Goal: Task Accomplishment & Management: Complete application form

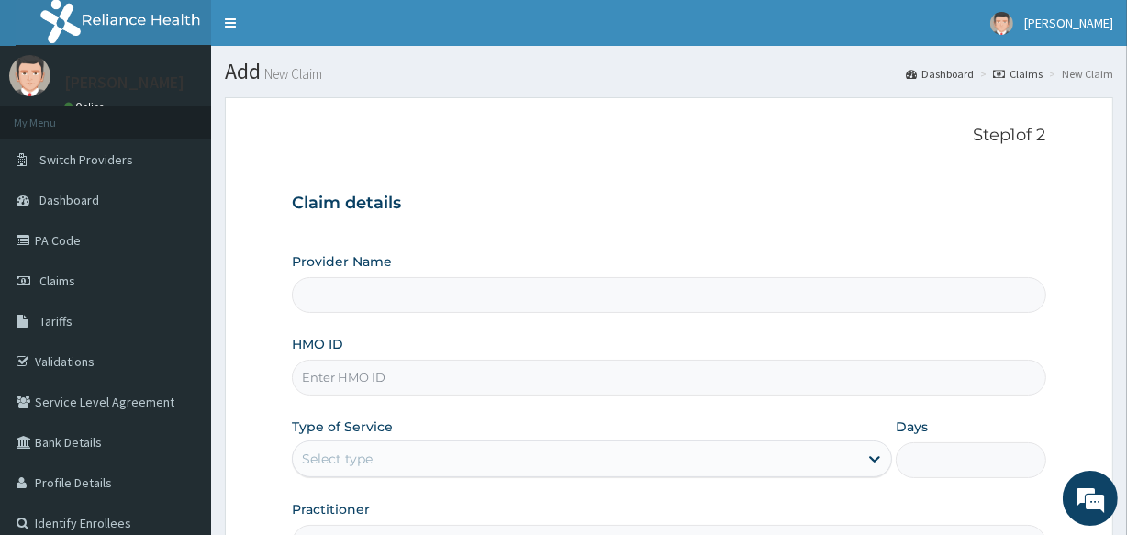
scroll to position [218, 0]
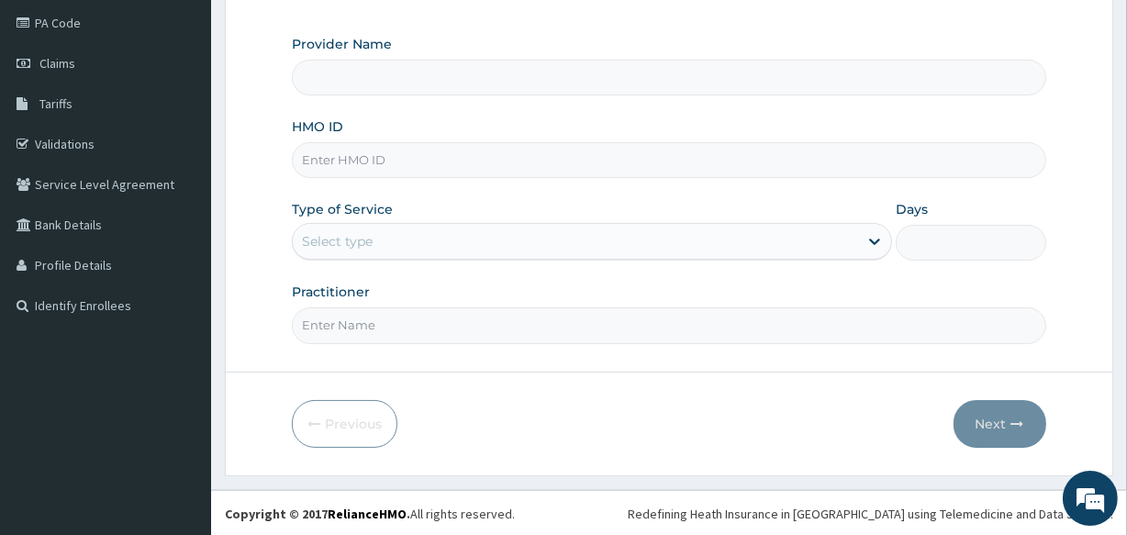
click at [374, 166] on input "HMO ID" at bounding box center [669, 160] width 754 height 36
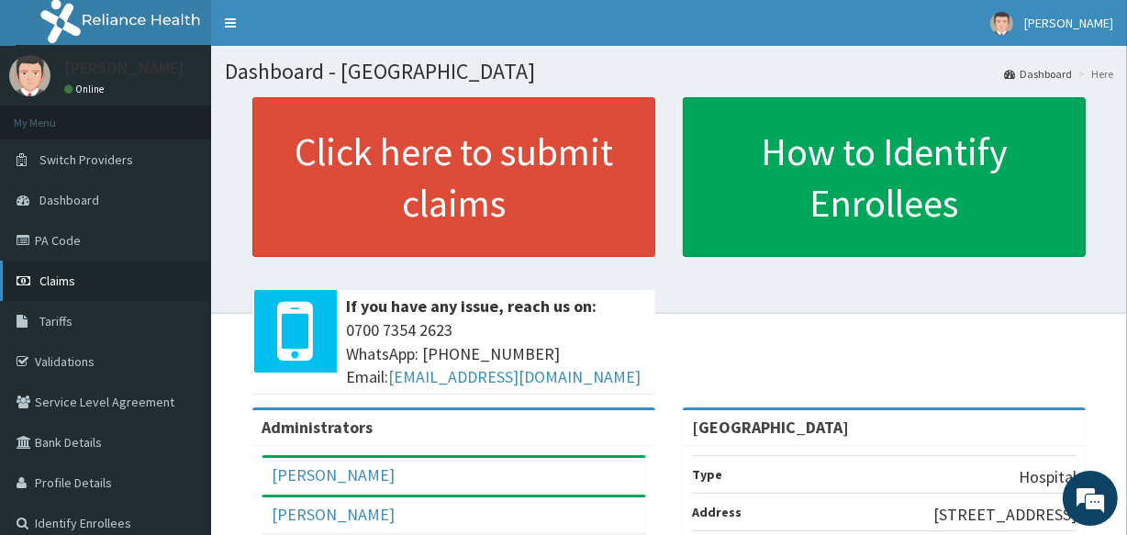
click at [68, 278] on span "Claims" at bounding box center [57, 281] width 36 height 17
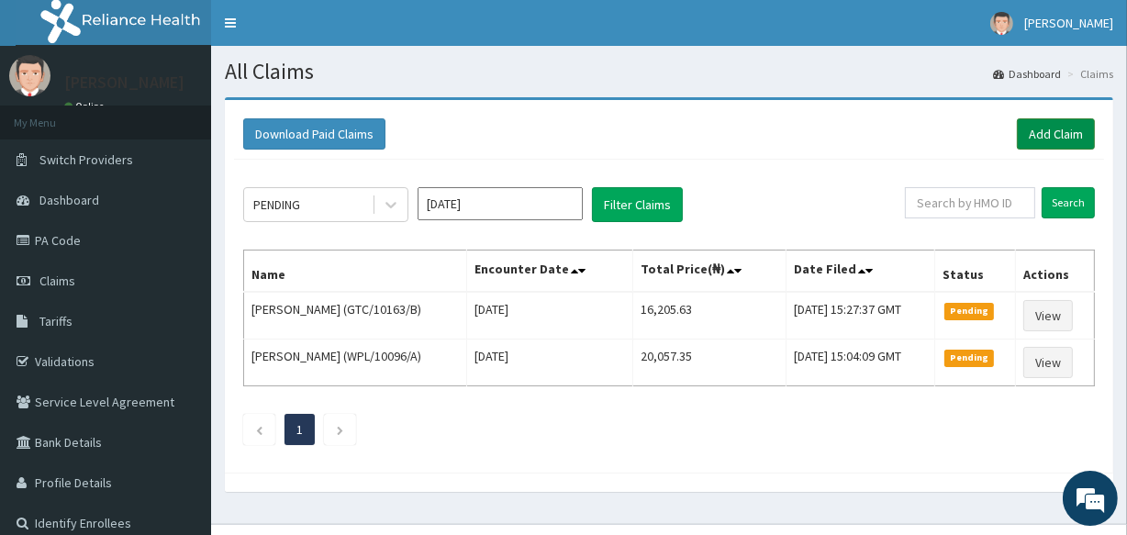
click at [1047, 140] on link "Add Claim" at bounding box center [1056, 133] width 78 height 31
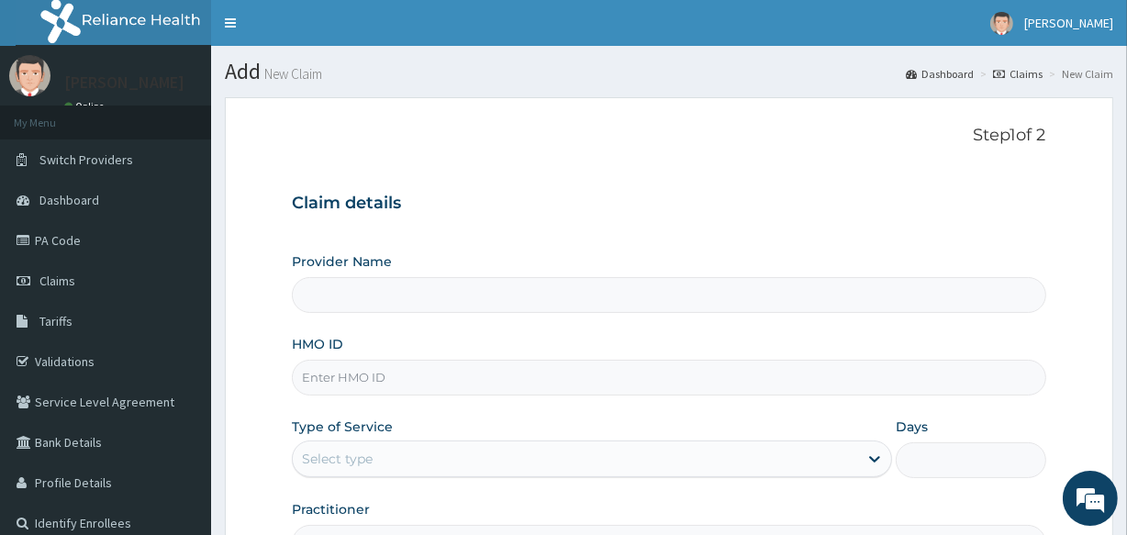
type input "All Souls Infirmary Hospital"
click at [453, 387] on input "HMO ID" at bounding box center [669, 378] width 754 height 36
type input "sve/10045/a"
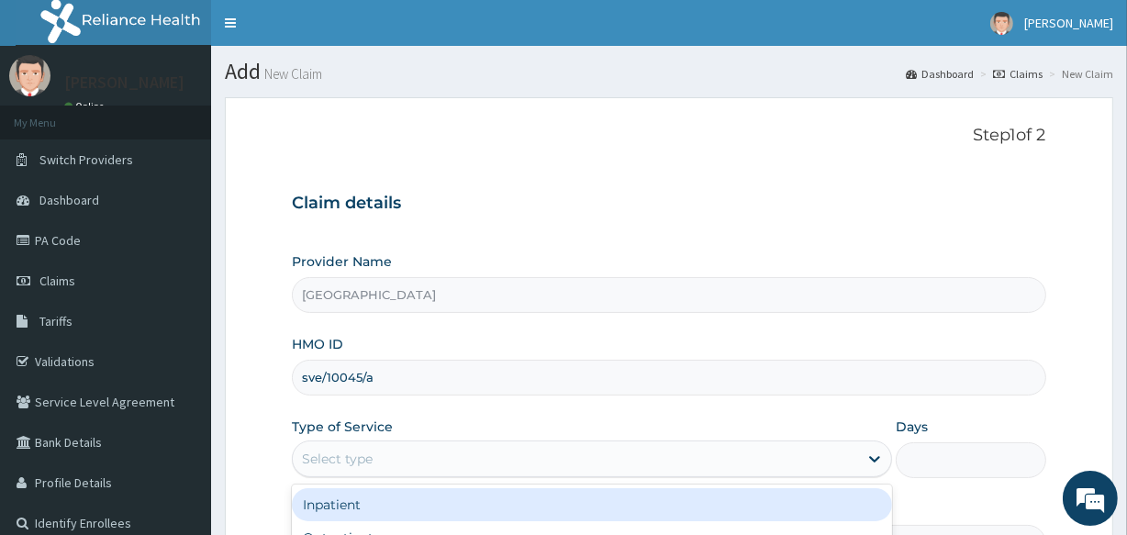
click at [436, 457] on div "Select type" at bounding box center [575, 458] width 565 height 29
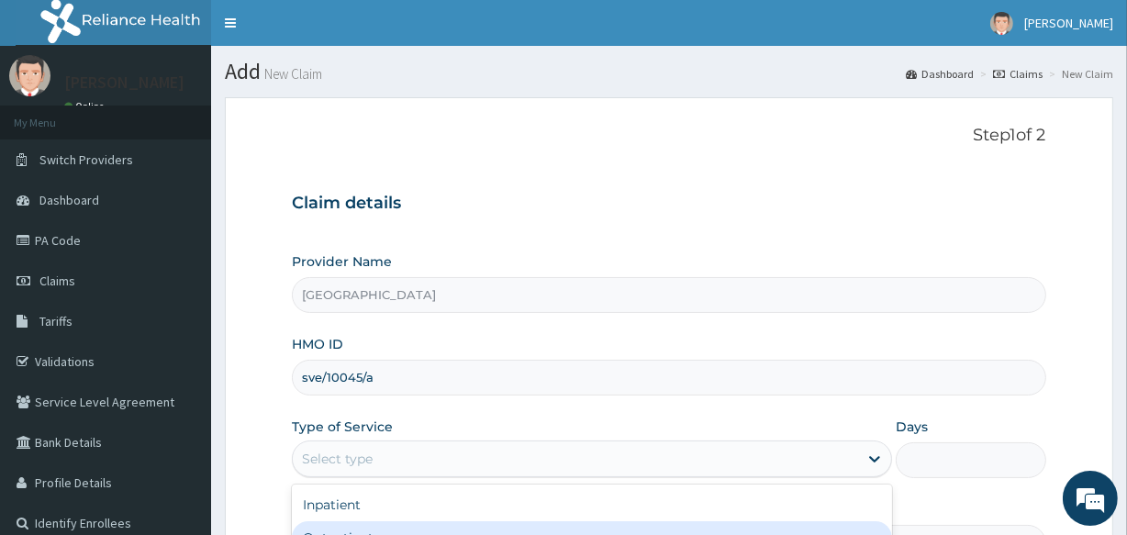
click at [472, 528] on div "Outpatient" at bounding box center [592, 537] width 600 height 33
type input "1"
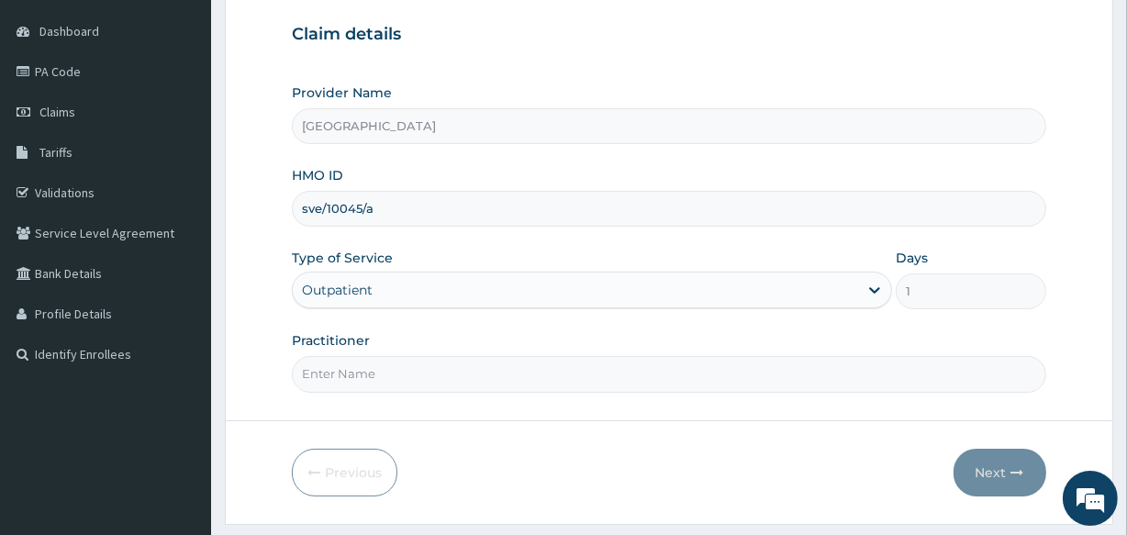
scroll to position [218, 0]
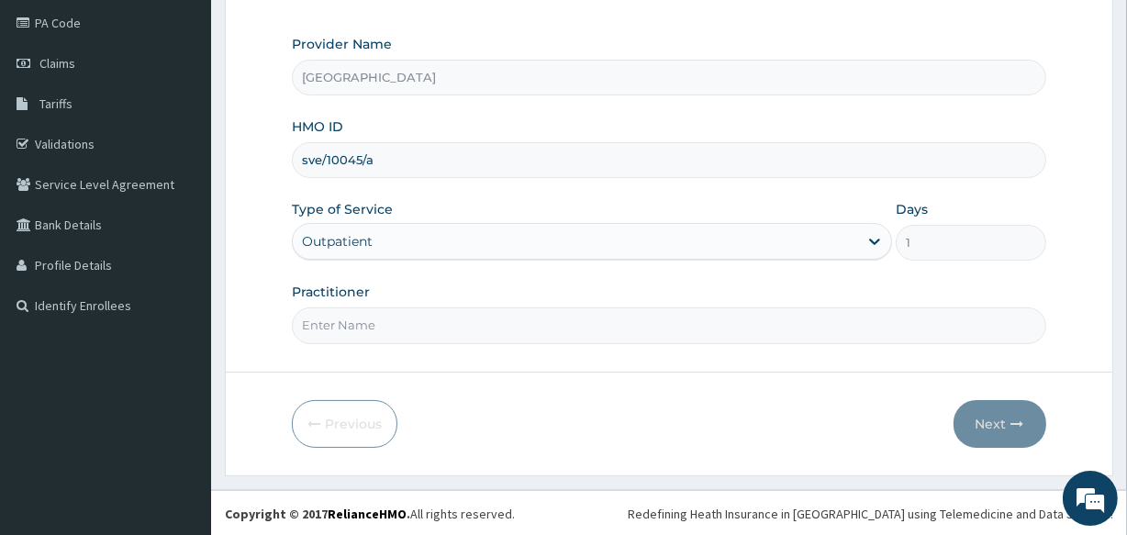
click at [358, 313] on input "Practitioner" at bounding box center [669, 326] width 754 height 36
type input "DR DINA"
click at [1001, 431] on button "Next" at bounding box center [1000, 424] width 93 height 48
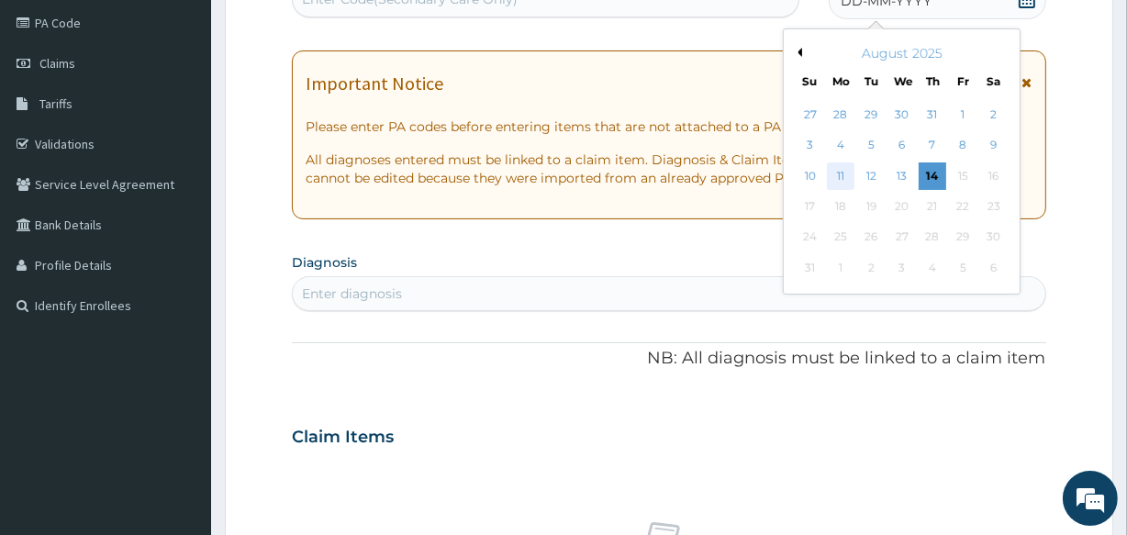
click at [834, 172] on div "11" at bounding box center [841, 176] width 28 height 28
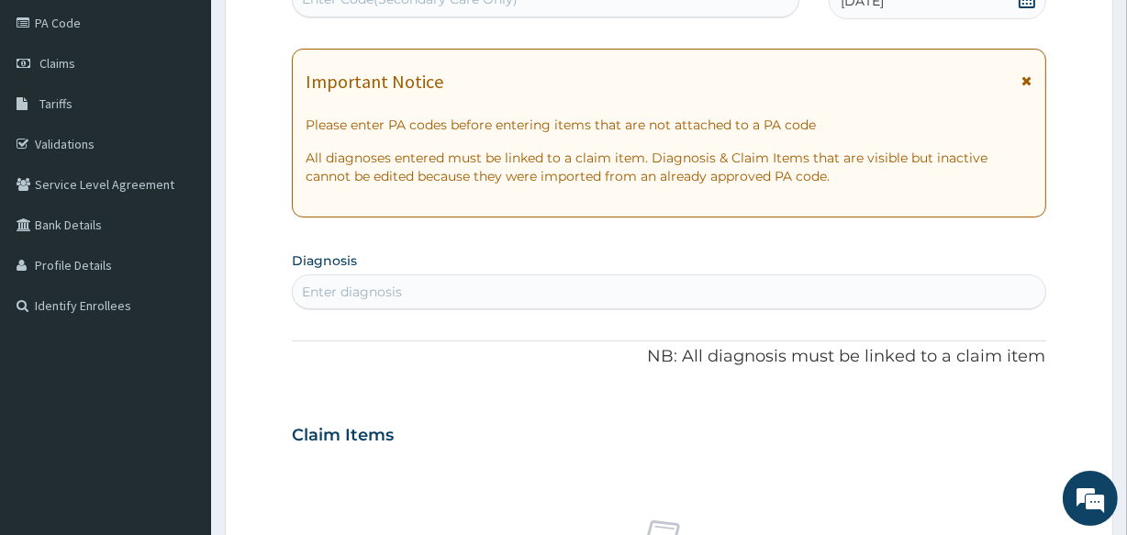
click at [487, 281] on div "Enter diagnosis" at bounding box center [669, 291] width 752 height 29
type input "malar"
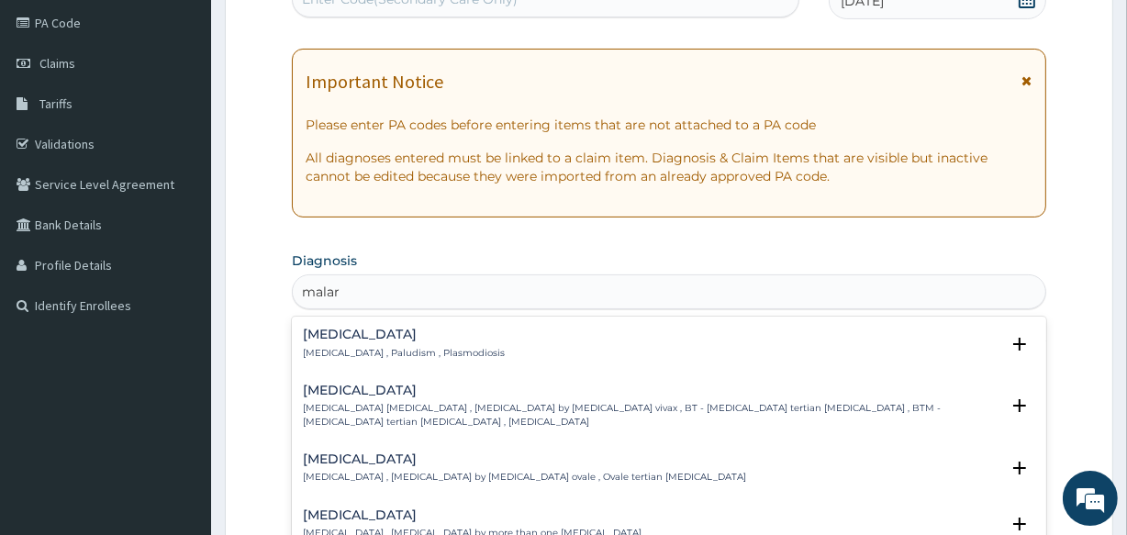
click at [326, 343] on div "Malaria Malaria , Paludism , Plasmodiosis" at bounding box center [404, 344] width 202 height 32
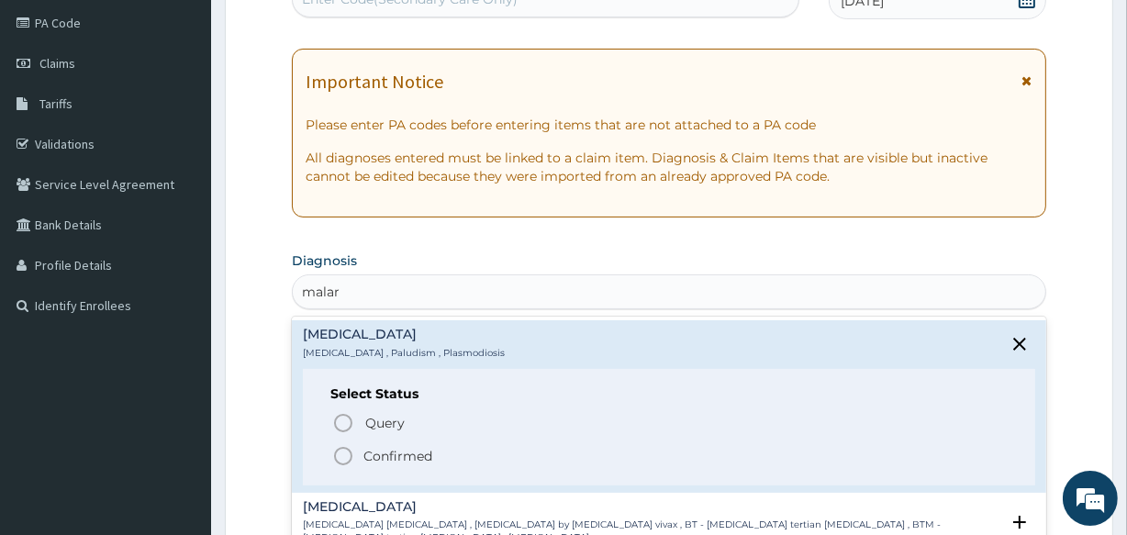
click at [341, 455] on icon "status option filled" at bounding box center [343, 456] width 22 height 22
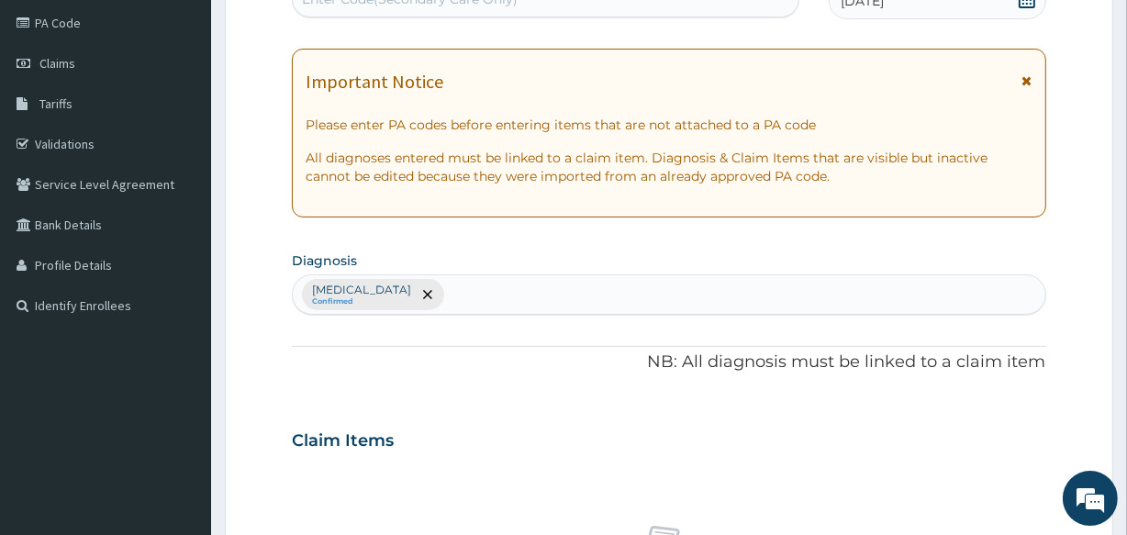
click at [412, 294] on div "Malaria Confirmed" at bounding box center [669, 294] width 752 height 39
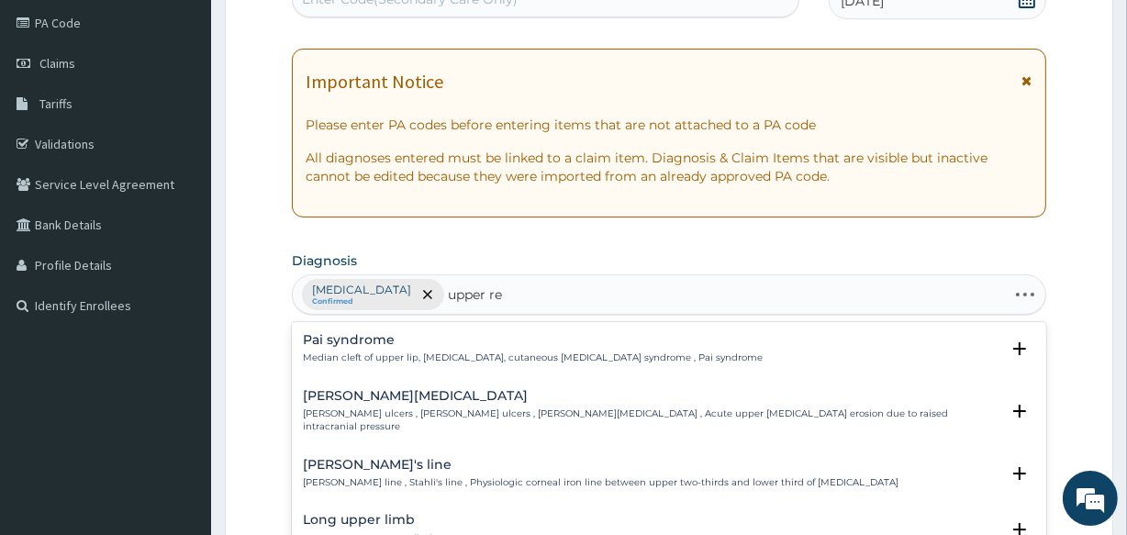
type input "upper res"
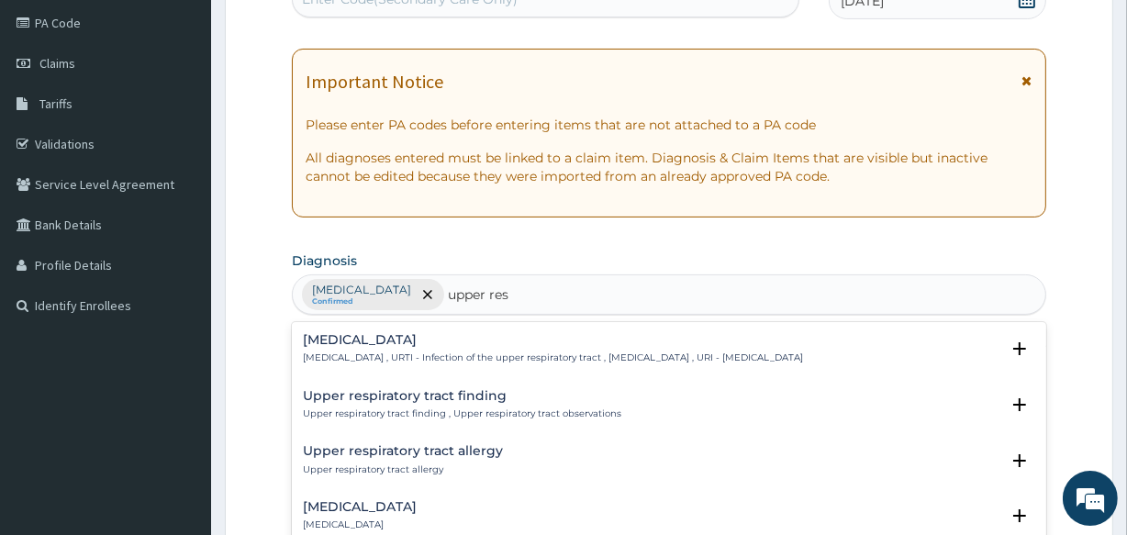
click at [391, 337] on h4 "Upper respiratory infection" at bounding box center [553, 340] width 500 height 14
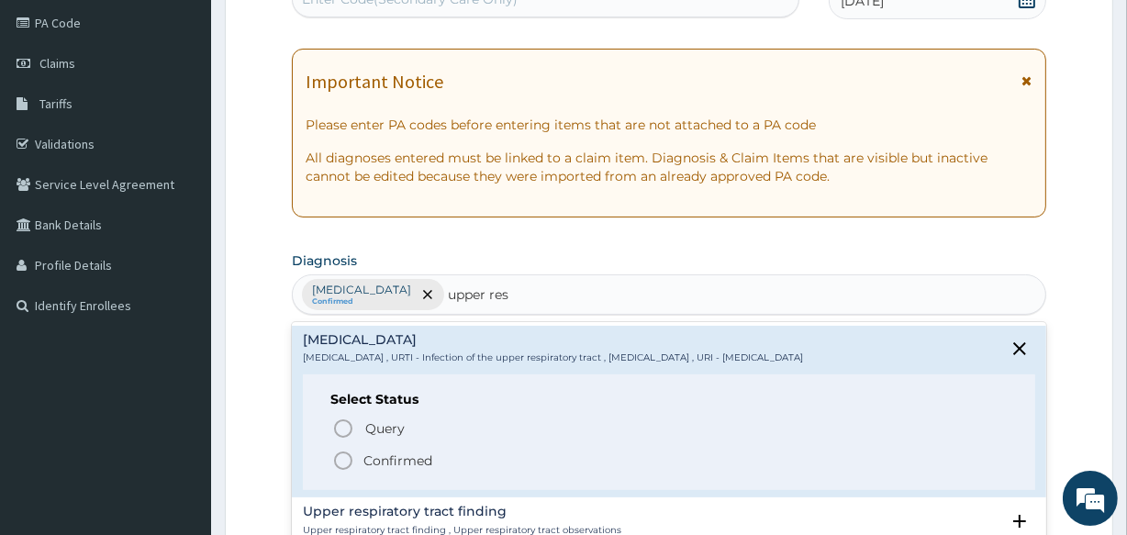
click at [340, 459] on icon "status option filled" at bounding box center [343, 461] width 22 height 22
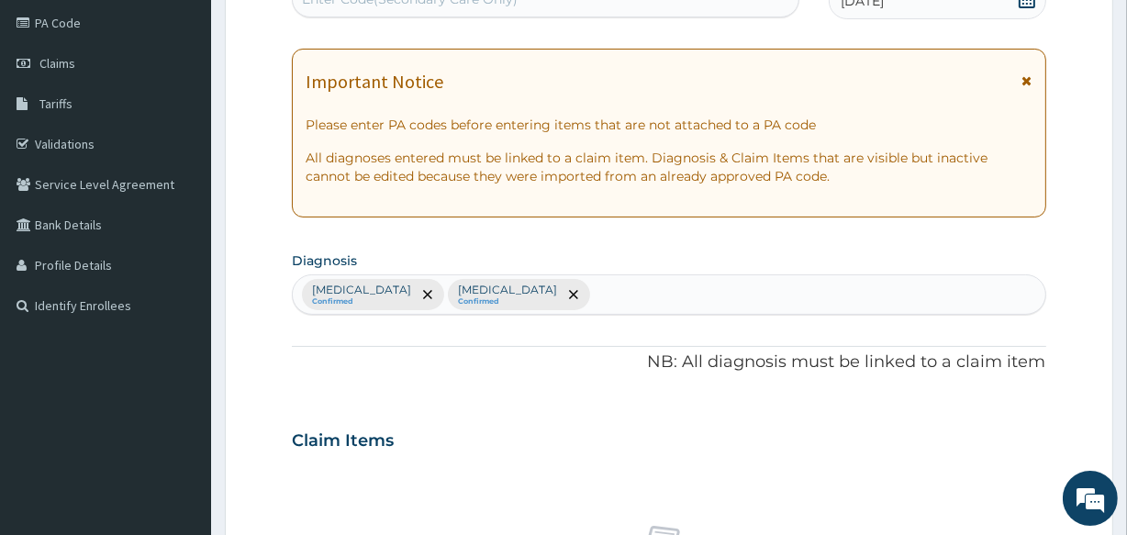
click at [618, 286] on div "Malaria Confirmed Upper respiratory infection Confirmed" at bounding box center [669, 294] width 752 height 39
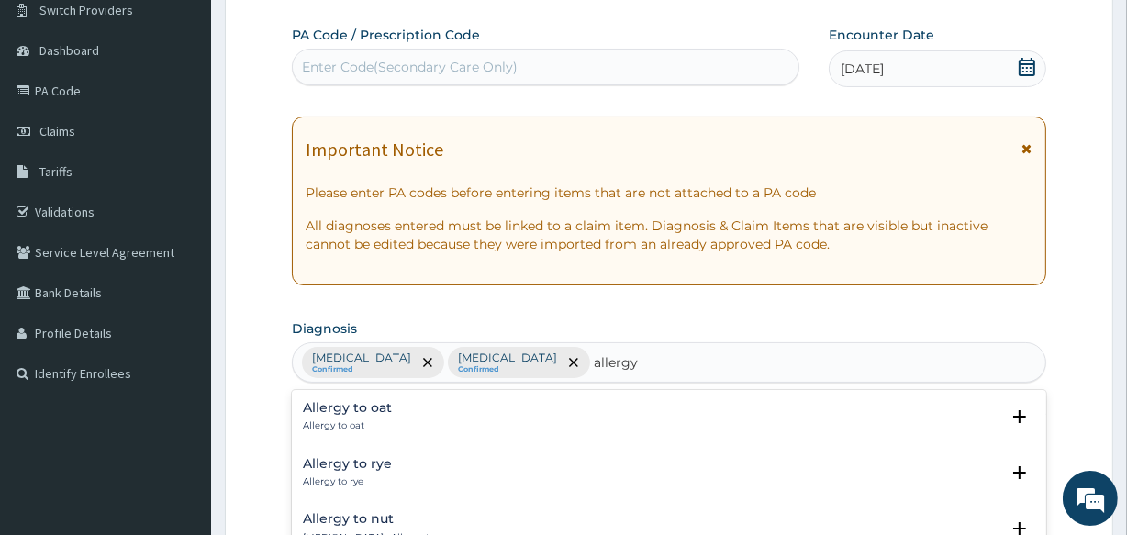
scroll to position [83, 0]
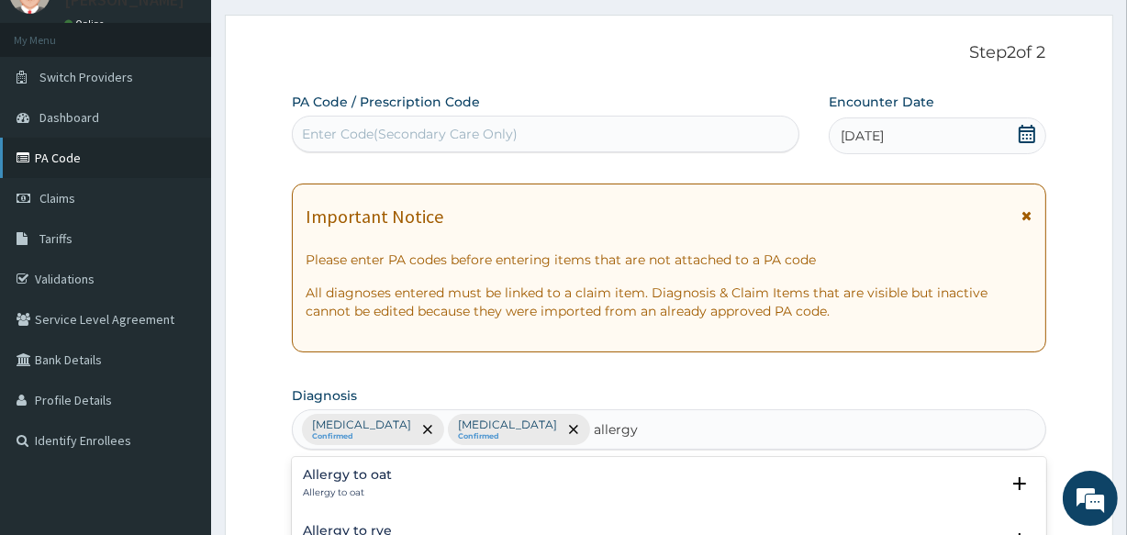
type input "allergy"
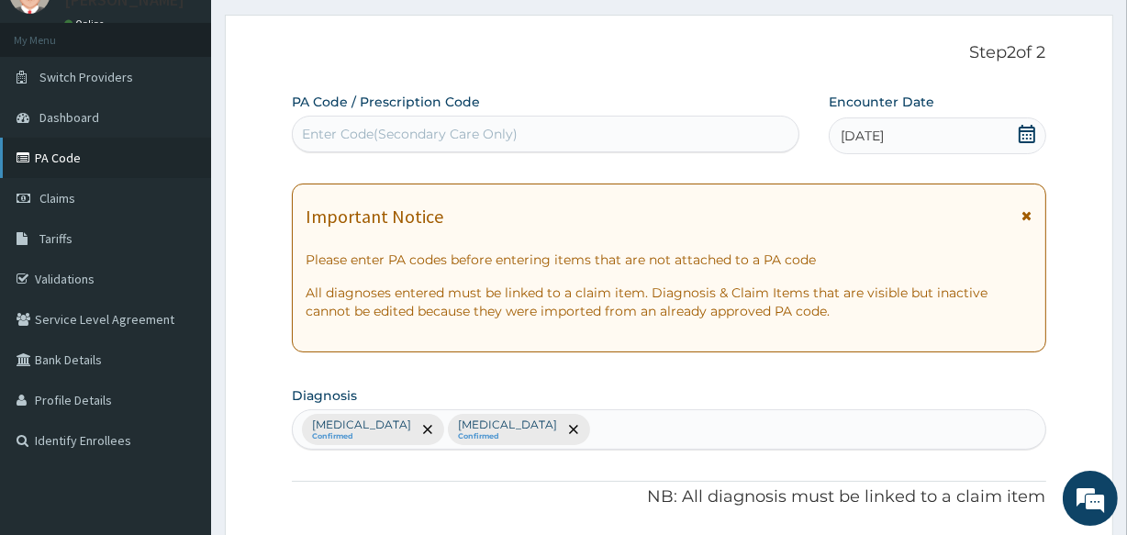
click at [52, 165] on link "PA Code" at bounding box center [105, 158] width 211 height 40
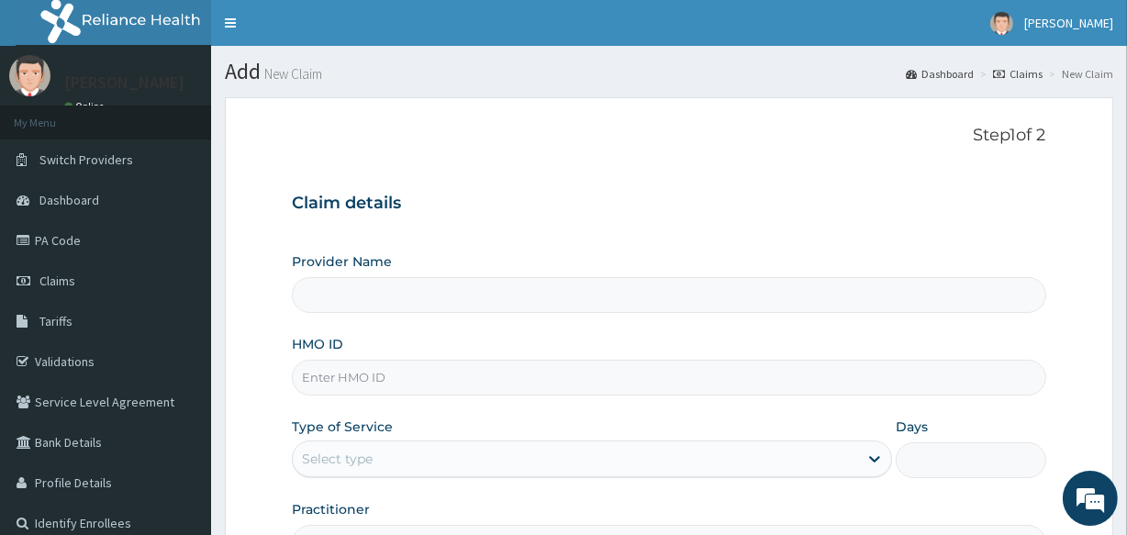
type input "[GEOGRAPHIC_DATA]"
click at [406, 386] on input "HMO ID" at bounding box center [669, 378] width 754 height 36
type input "scl/10073/a"
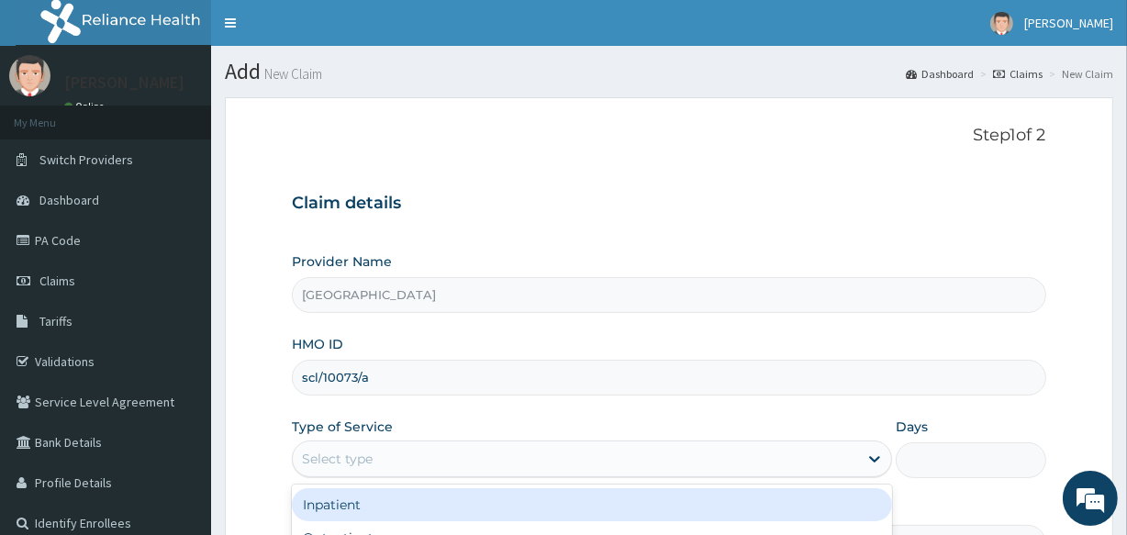
click at [562, 460] on div "Select type" at bounding box center [575, 458] width 565 height 29
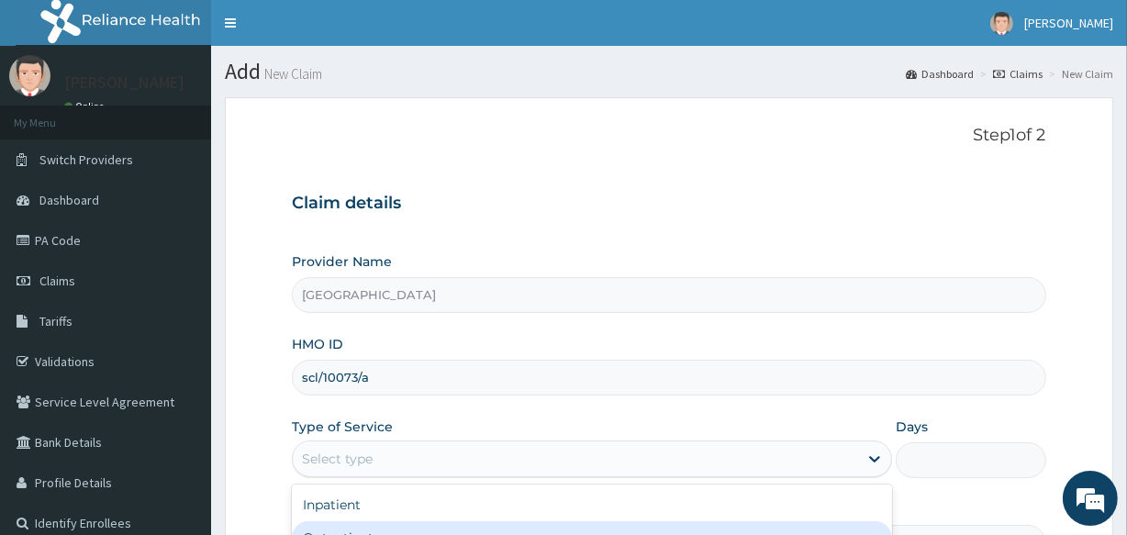
click at [646, 526] on div "Outpatient" at bounding box center [592, 537] width 600 height 33
type input "1"
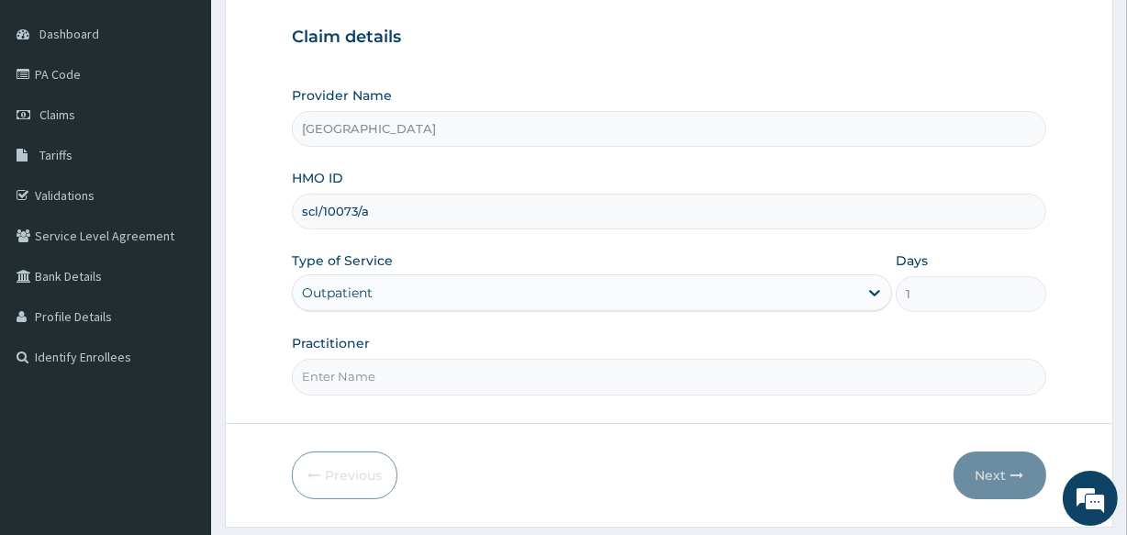
scroll to position [218, 0]
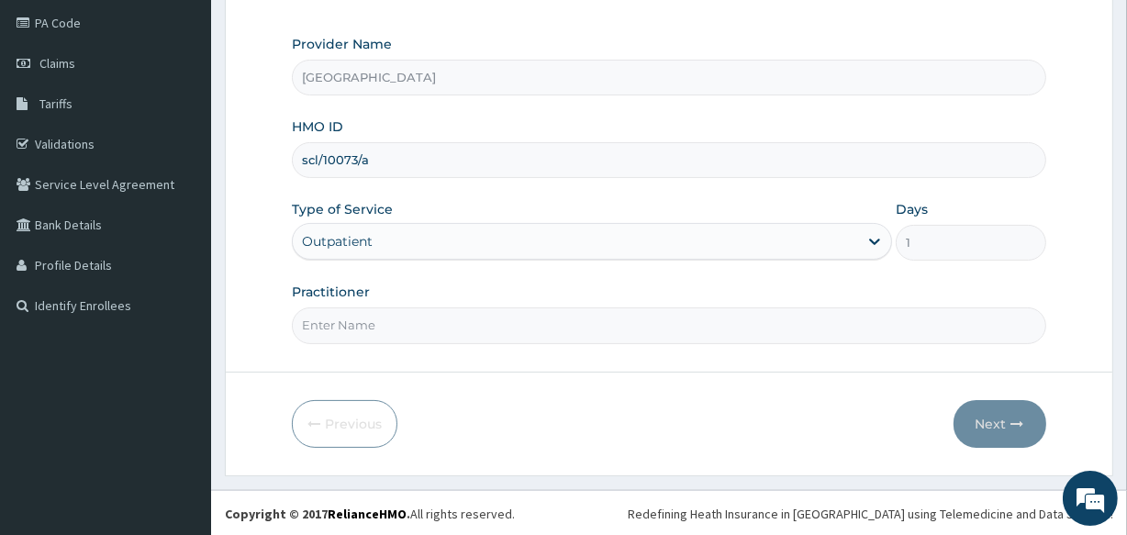
click at [452, 330] on input "Practitioner" at bounding box center [669, 326] width 754 height 36
type input "[PERSON_NAME]"
click at [997, 432] on button "Next" at bounding box center [1000, 424] width 93 height 48
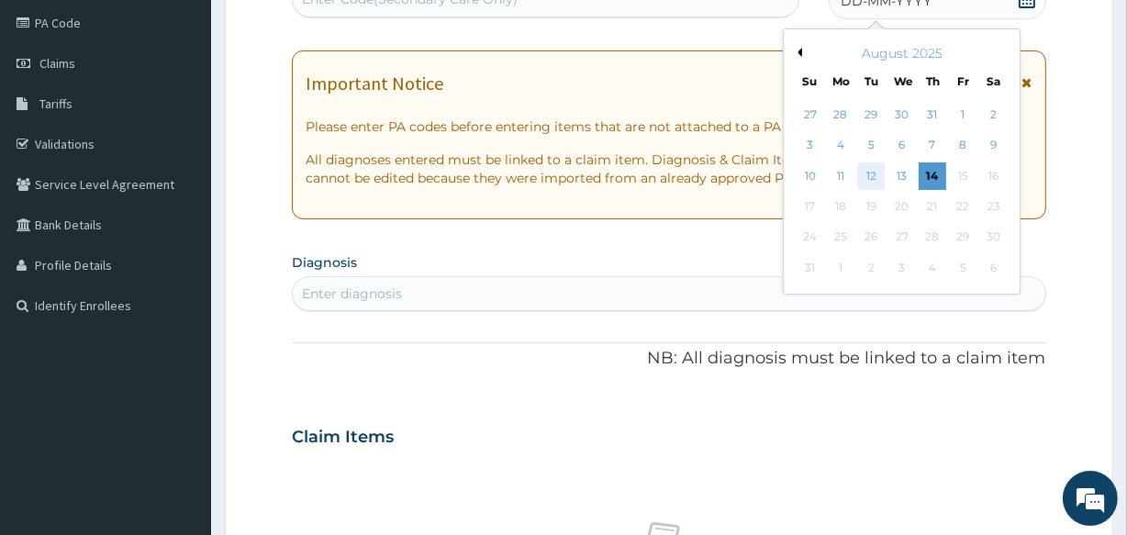
click at [869, 178] on div "12" at bounding box center [871, 176] width 28 height 28
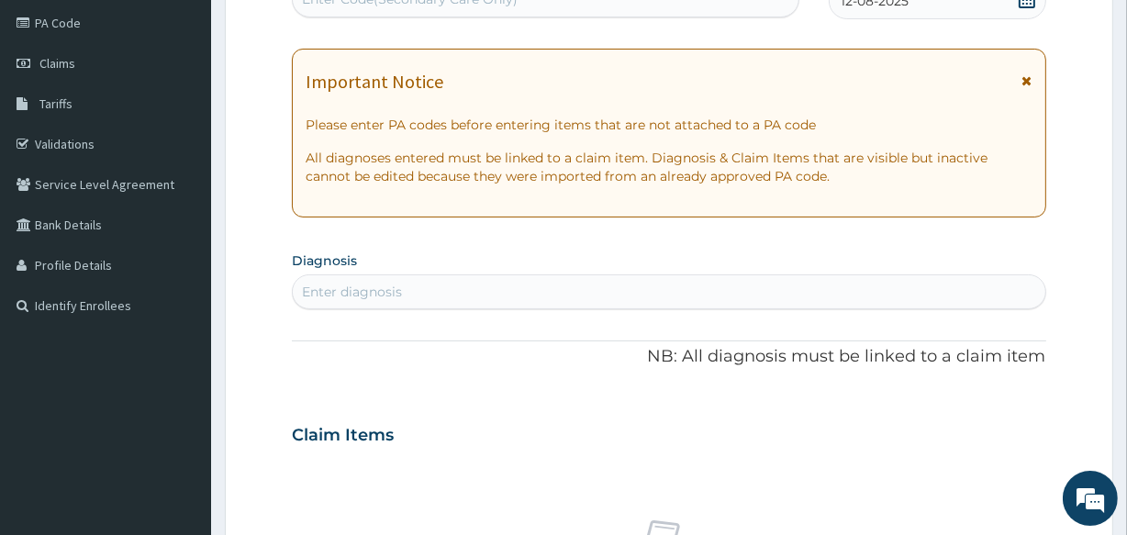
click at [467, 292] on div "Enter diagnosis" at bounding box center [669, 291] width 752 height 29
type input ","
type input "malar"
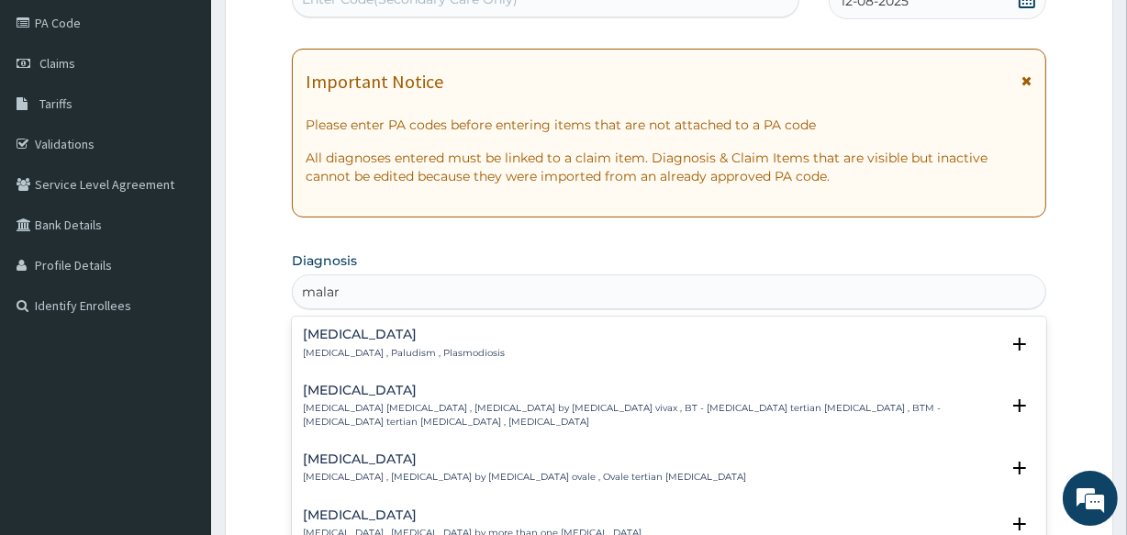
click at [313, 347] on p "[MEDICAL_DATA] , Paludism , Plasmodiosis" at bounding box center [404, 353] width 202 height 13
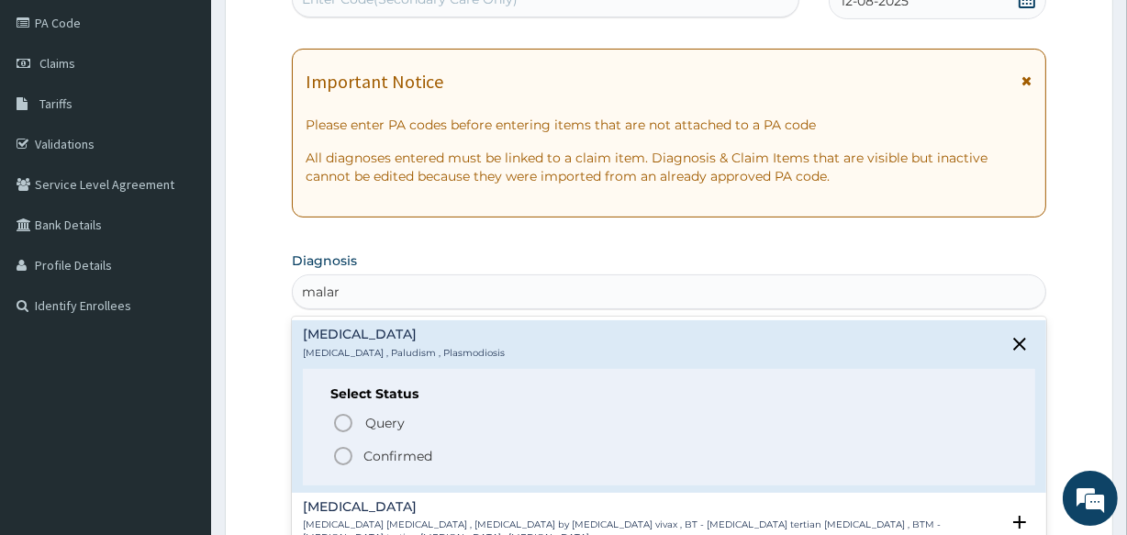
click at [341, 456] on icon "status option filled" at bounding box center [343, 456] width 22 height 22
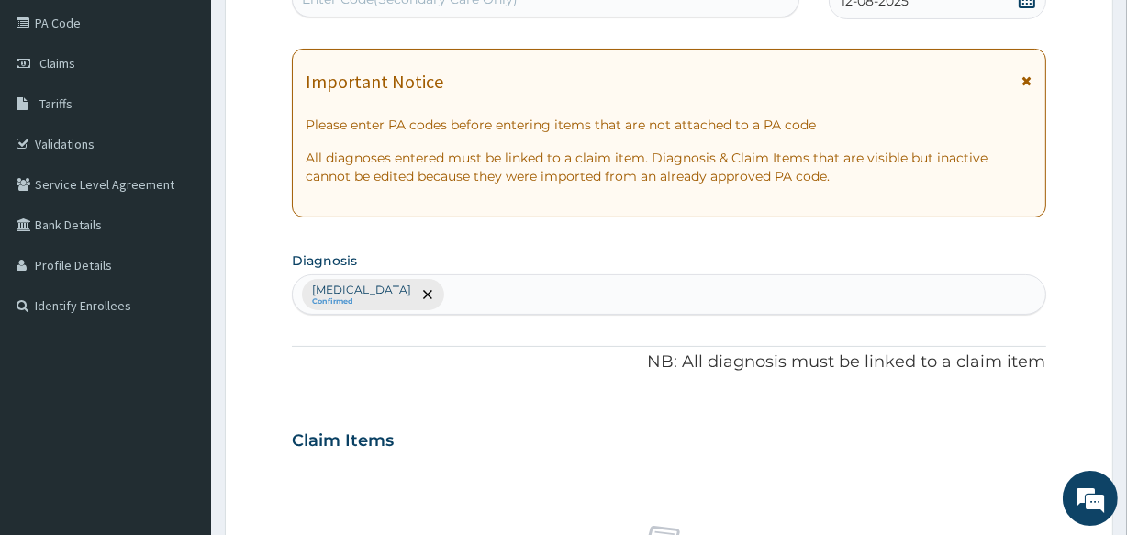
click at [401, 286] on div "Malaria Confirmed" at bounding box center [669, 294] width 752 height 39
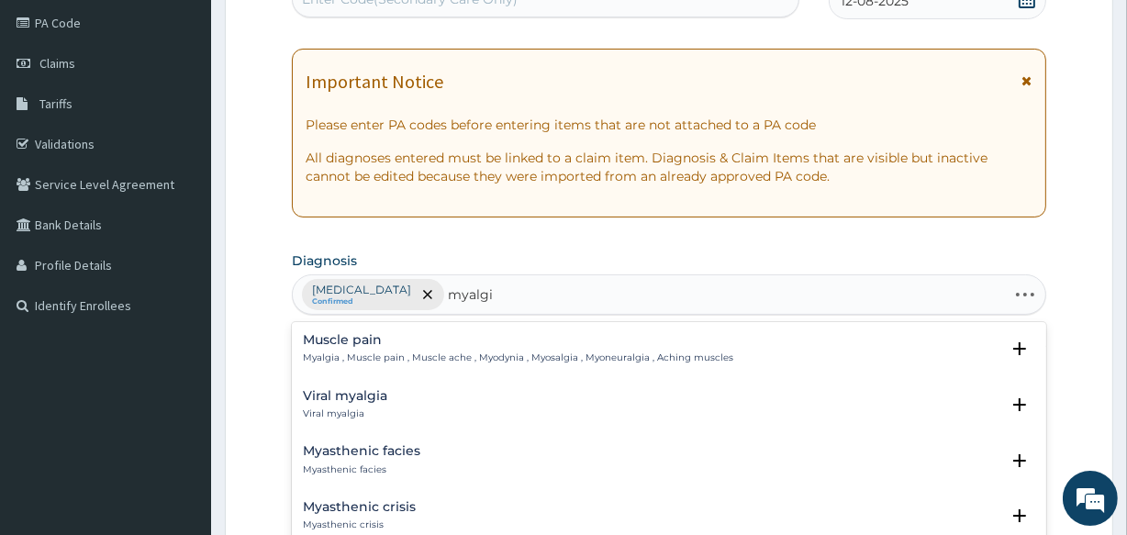
type input "myalgia"
click at [358, 339] on h4 "Muscle pain" at bounding box center [518, 340] width 431 height 14
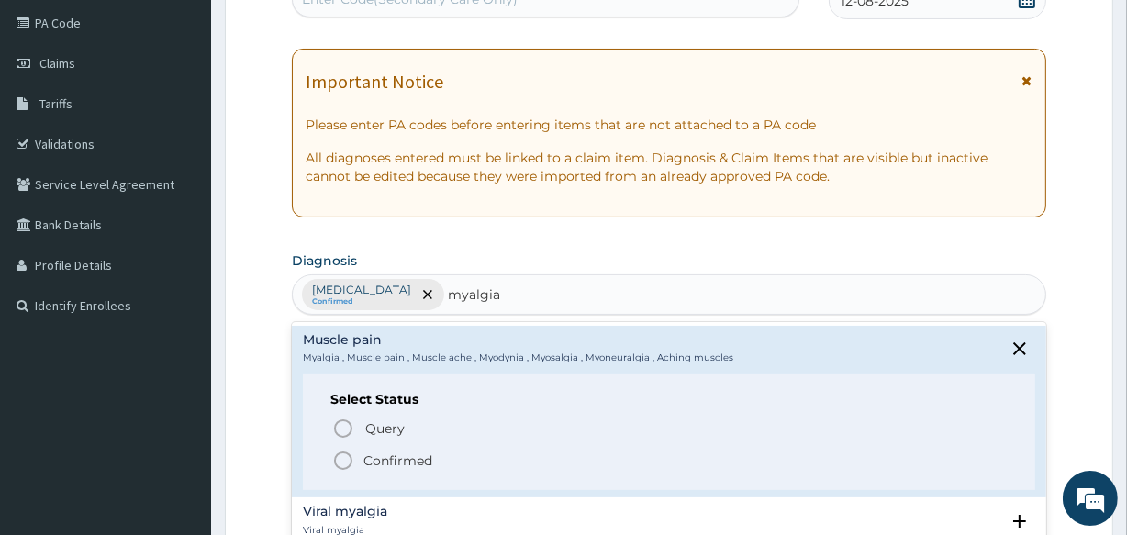
click at [342, 463] on icon "status option filled" at bounding box center [343, 461] width 22 height 22
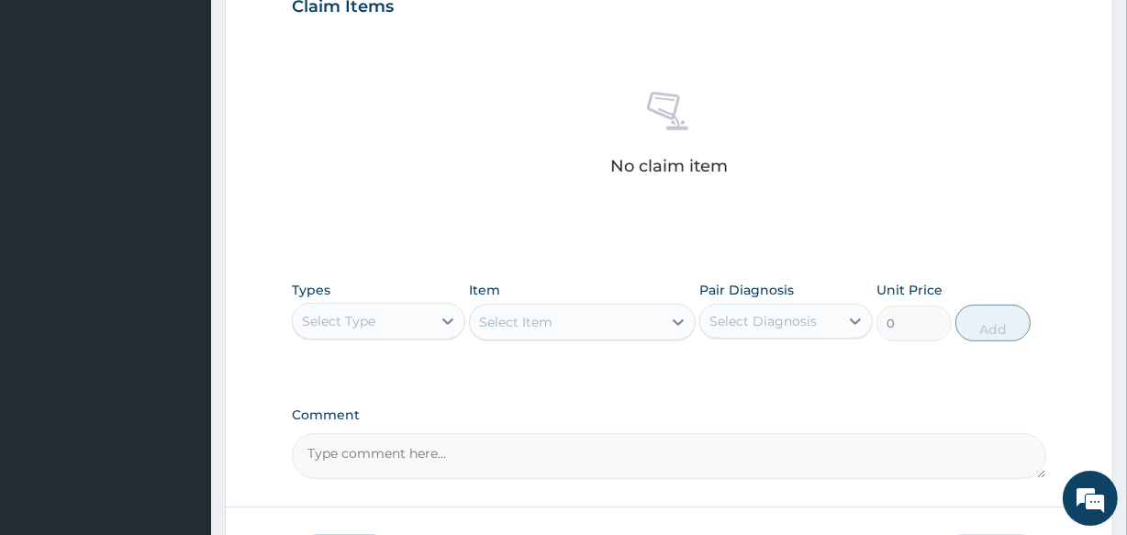
scroll to position [764, 0]
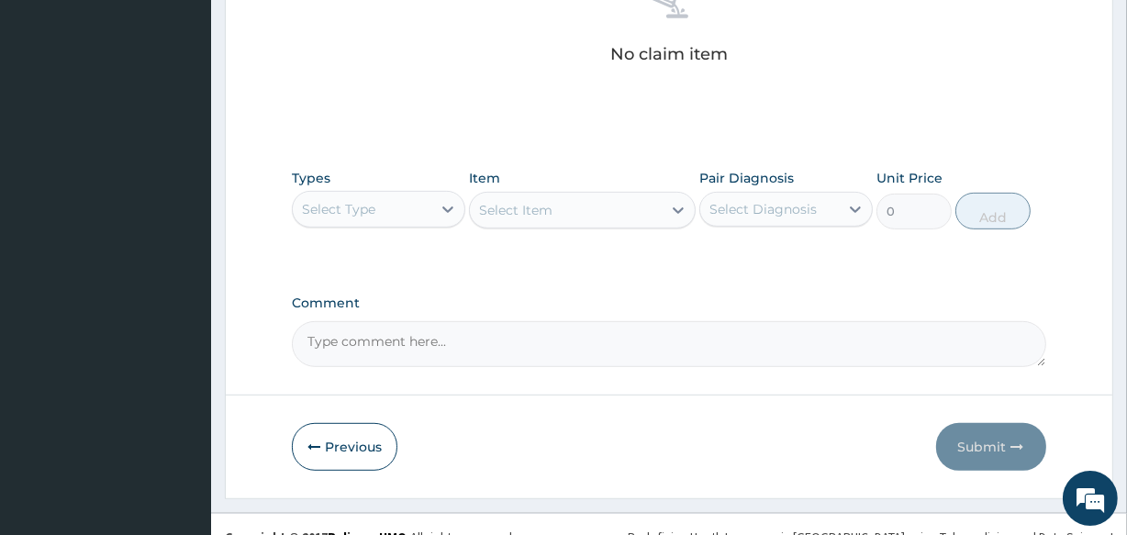
click at [363, 212] on div "Select Type" at bounding box center [338, 209] width 73 height 18
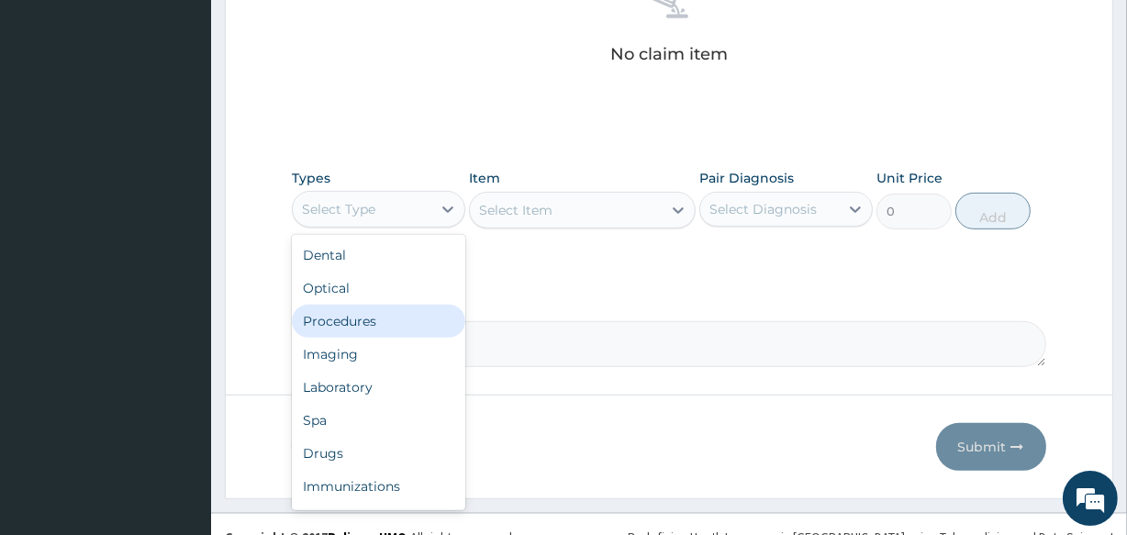
click at [373, 330] on div "Procedures" at bounding box center [379, 321] width 174 height 33
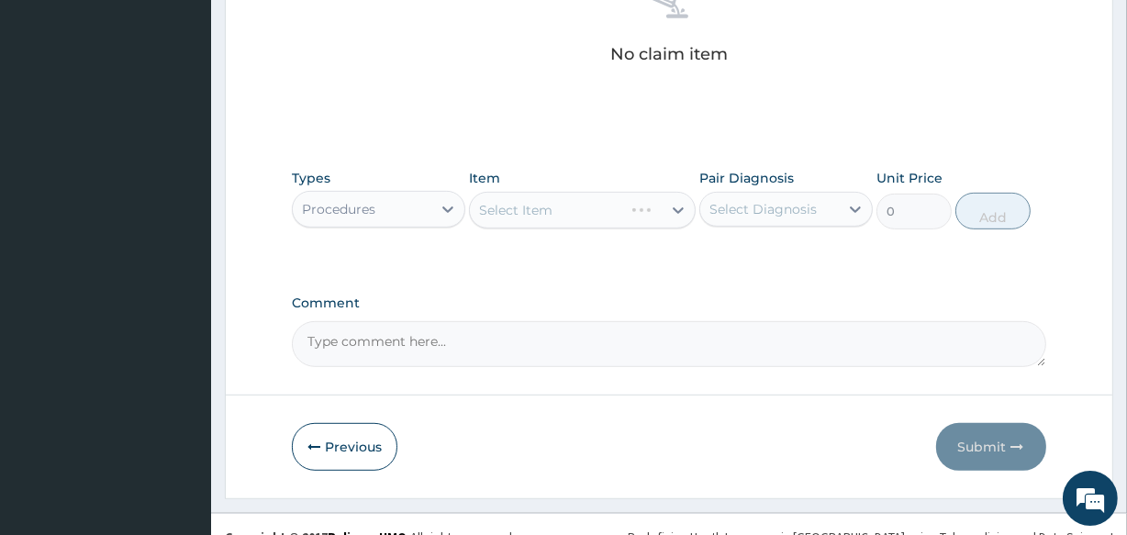
click at [542, 208] on div "Select Item" at bounding box center [582, 210] width 226 height 37
click at [554, 210] on div "Select Item" at bounding box center [565, 210] width 191 height 29
type input "gene"
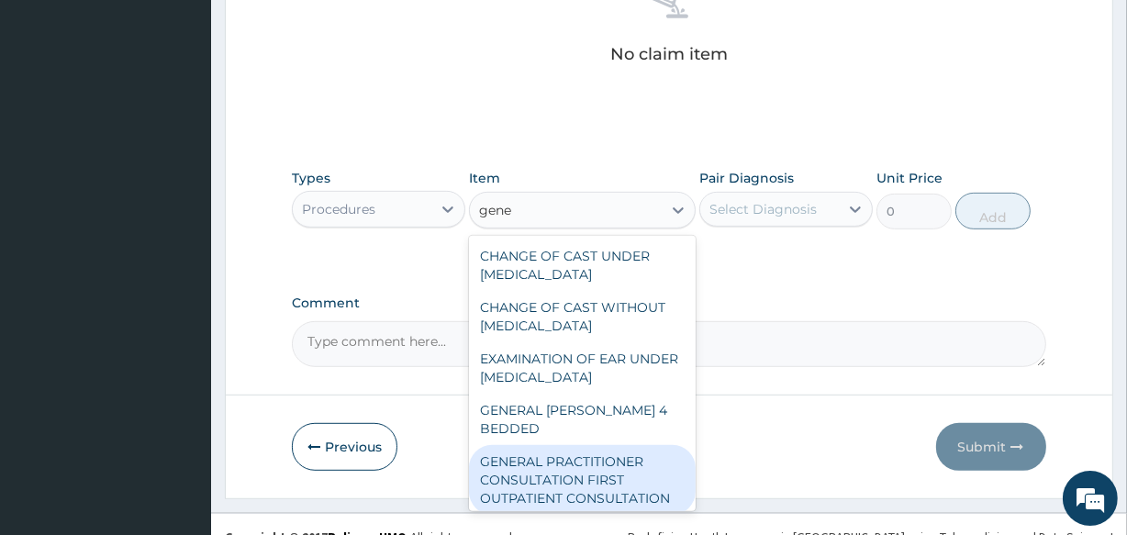
click at [620, 453] on div "GENERAL PRACTITIONER CONSULTATION FIRST OUTPATIENT CONSULTATION" at bounding box center [582, 480] width 226 height 70
type input "3547.5"
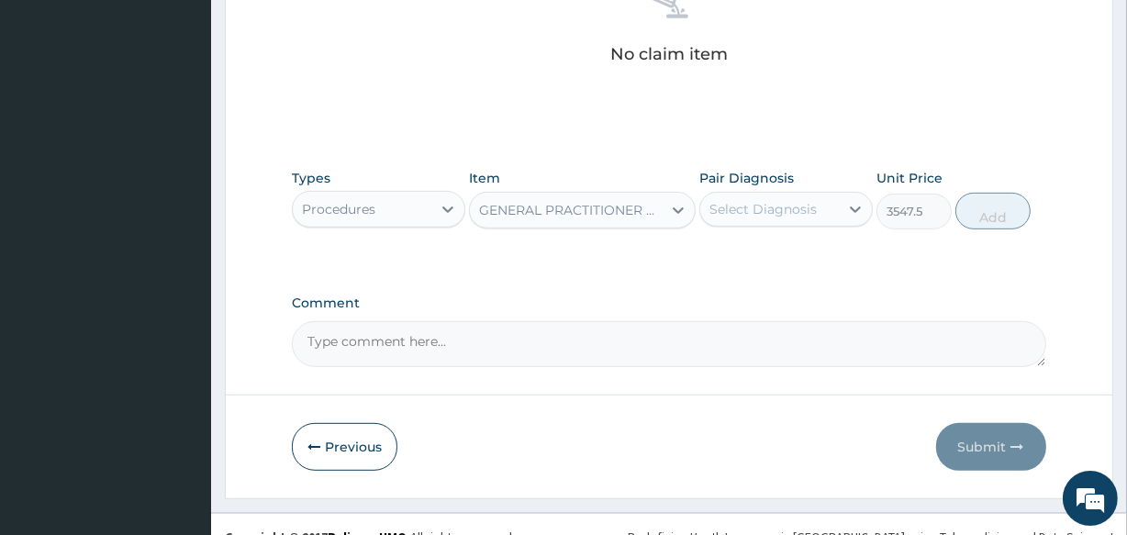
click at [728, 206] on div "Select Diagnosis" at bounding box center [763, 209] width 107 height 18
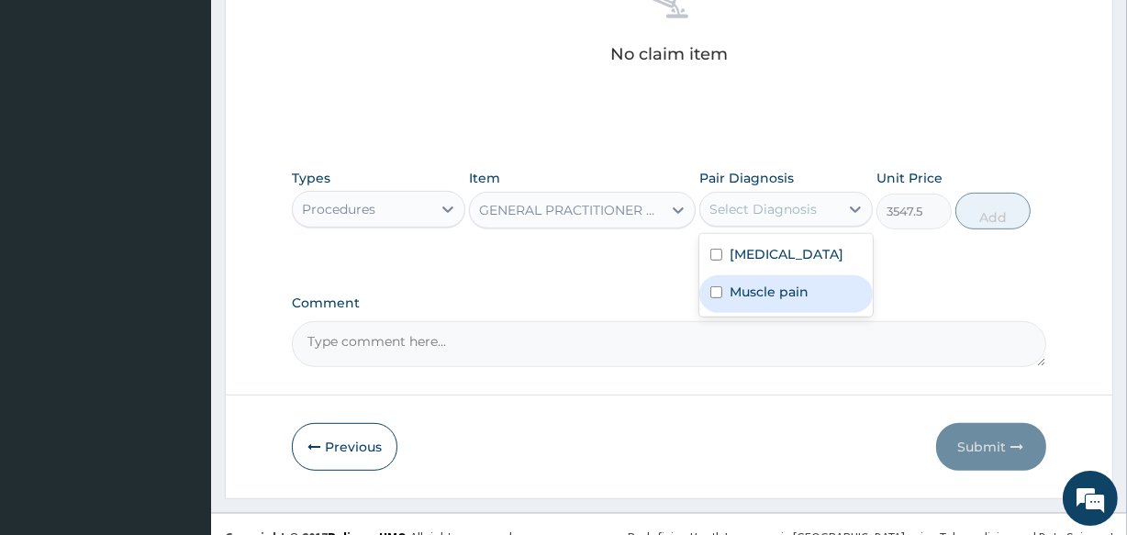
click at [755, 297] on label "Muscle pain" at bounding box center [769, 292] width 79 height 18
checkbox input "true"
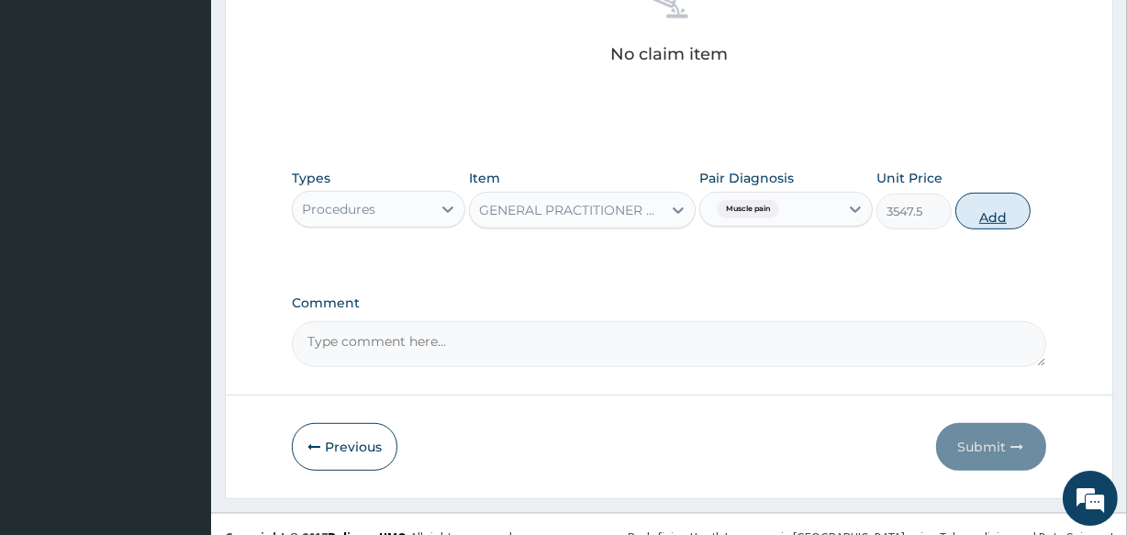
click at [983, 215] on button "Add" at bounding box center [993, 211] width 75 height 37
type input "0"
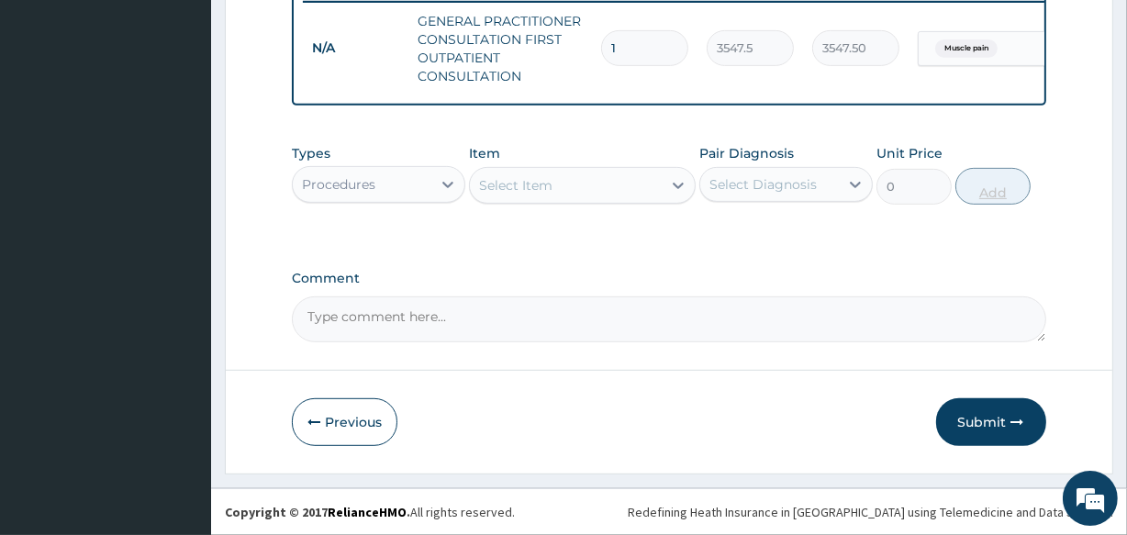
scroll to position [741, 0]
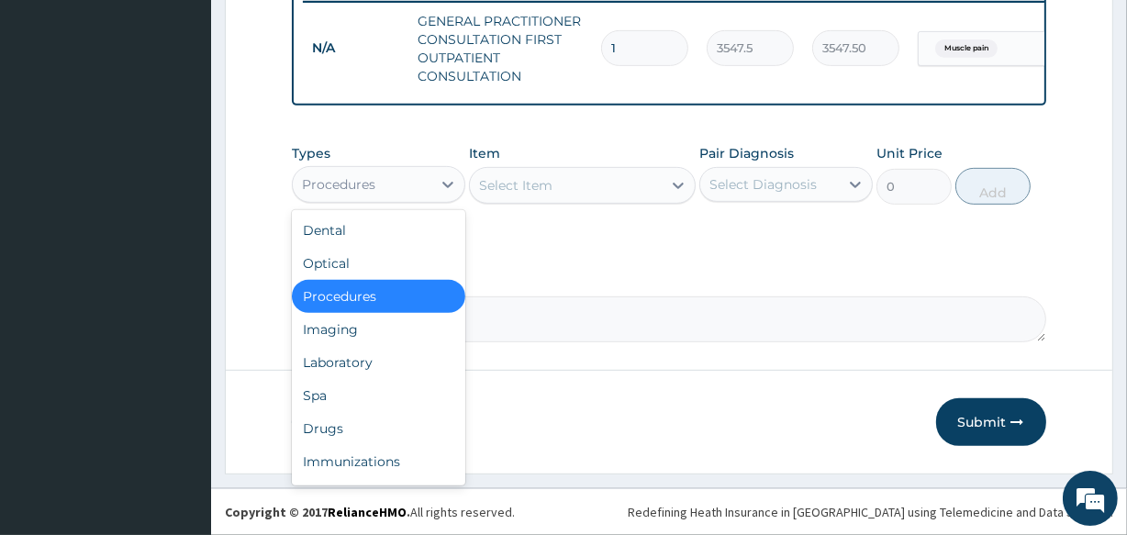
click at [430, 185] on div "Procedures" at bounding box center [362, 184] width 139 height 29
click at [421, 297] on div "Procedures" at bounding box center [379, 296] width 174 height 33
click at [394, 190] on div "Procedures" at bounding box center [362, 184] width 139 height 29
click at [410, 401] on div "Spa" at bounding box center [379, 395] width 174 height 33
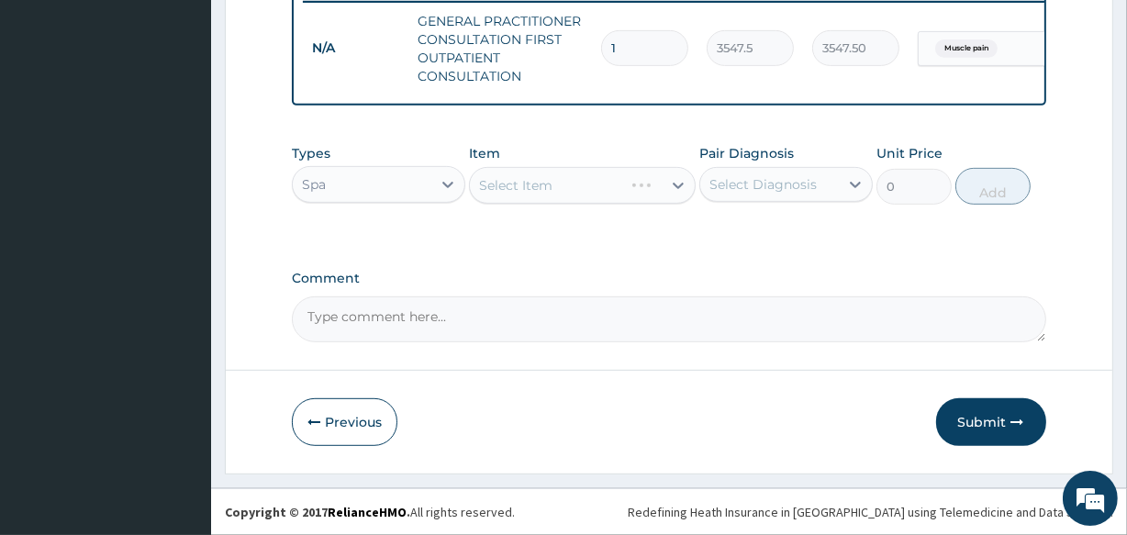
click at [529, 177] on div "Select Item" at bounding box center [582, 185] width 226 height 37
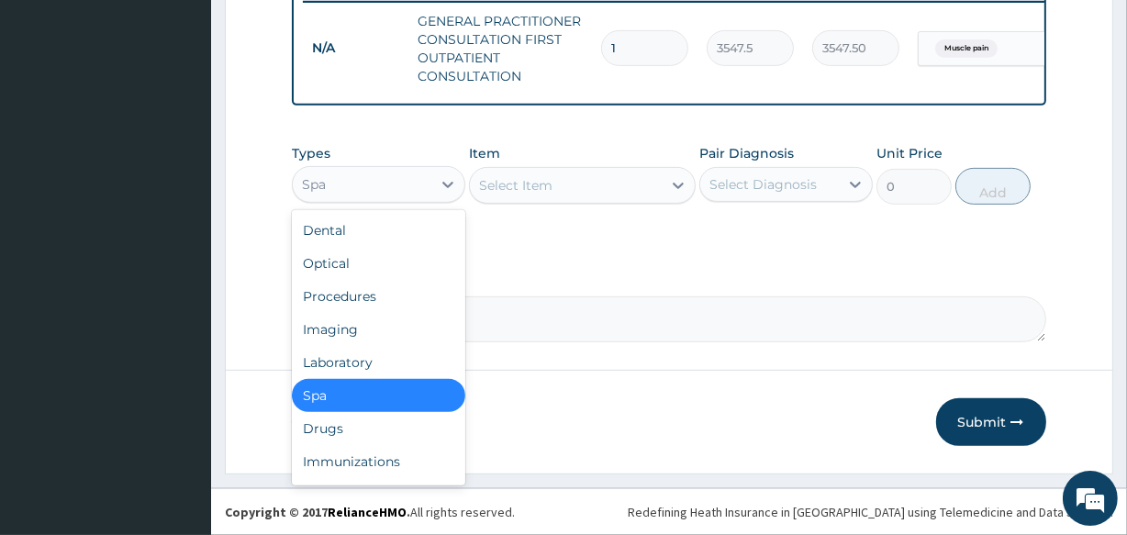
click at [401, 185] on div "Spa" at bounding box center [362, 184] width 139 height 29
click at [404, 431] on div "Drugs" at bounding box center [379, 428] width 174 height 33
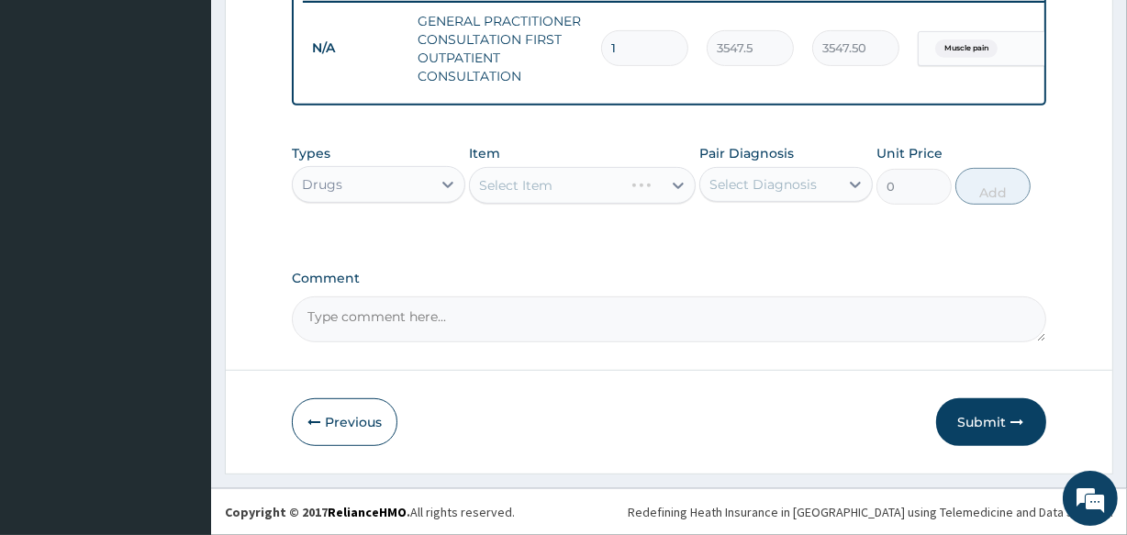
click at [544, 186] on div "Select Item" at bounding box center [582, 185] width 226 height 37
click at [544, 186] on div "Select Item" at bounding box center [515, 185] width 73 height 18
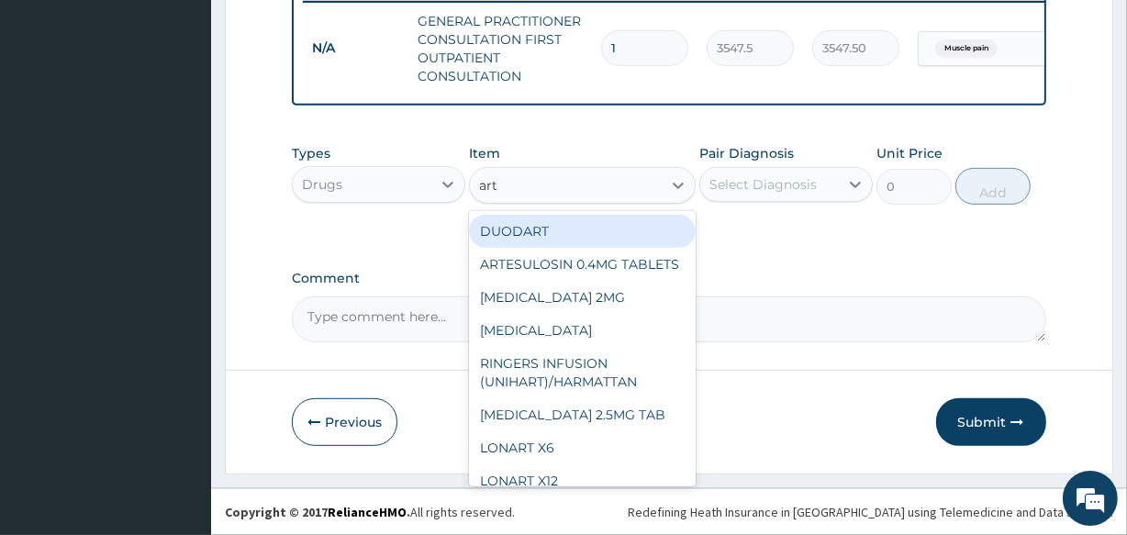
type input "arte"
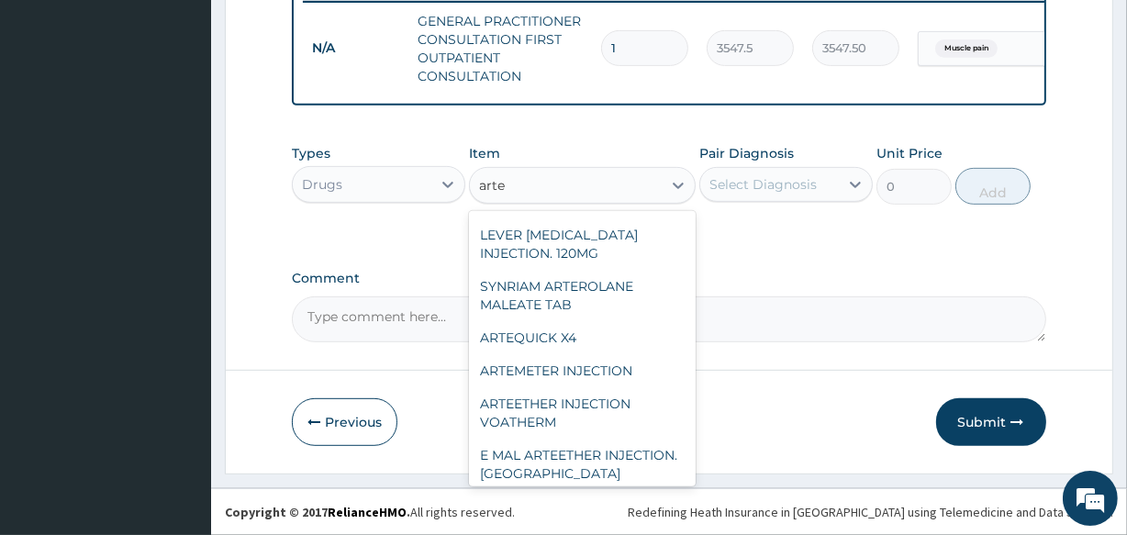
scroll to position [266, 0]
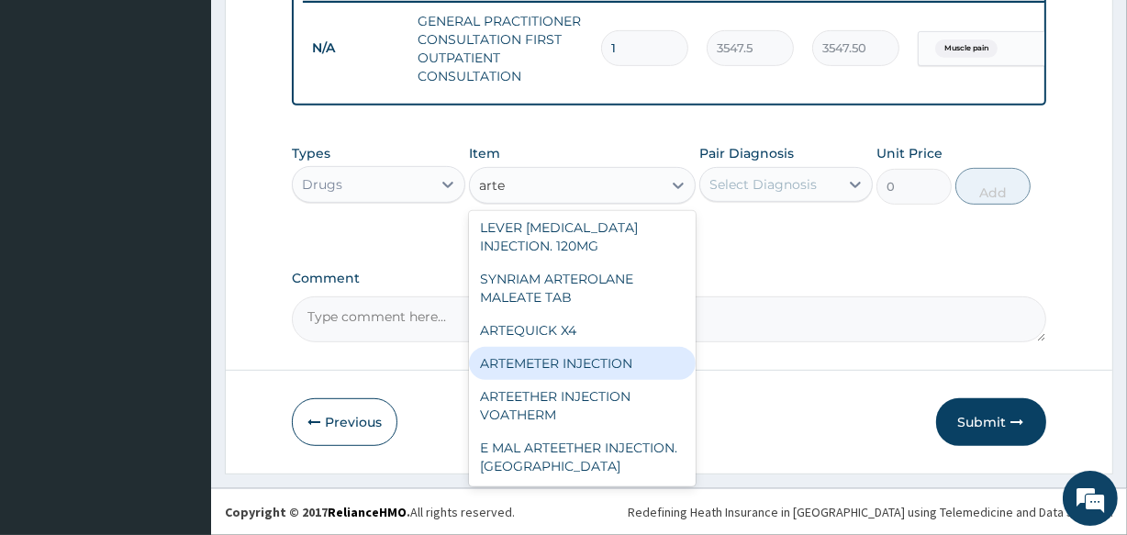
click at [615, 375] on div "ARTEMETER INJECTION" at bounding box center [582, 363] width 226 height 33
type input "946"
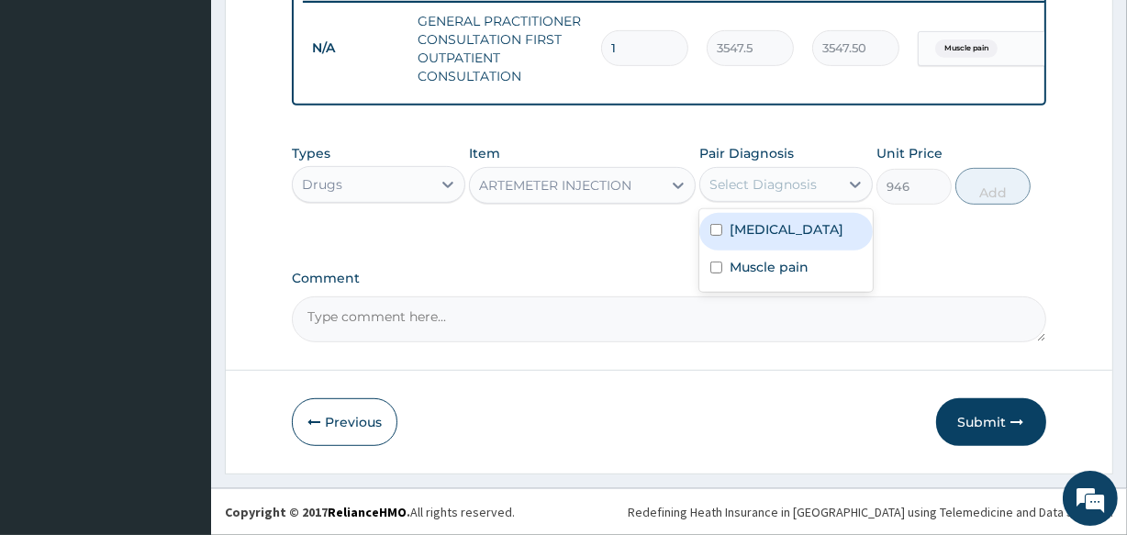
click at [788, 175] on div "Select Diagnosis" at bounding box center [763, 184] width 107 height 18
click at [794, 237] on div "[MEDICAL_DATA]" at bounding box center [787, 232] width 174 height 38
checkbox input "true"
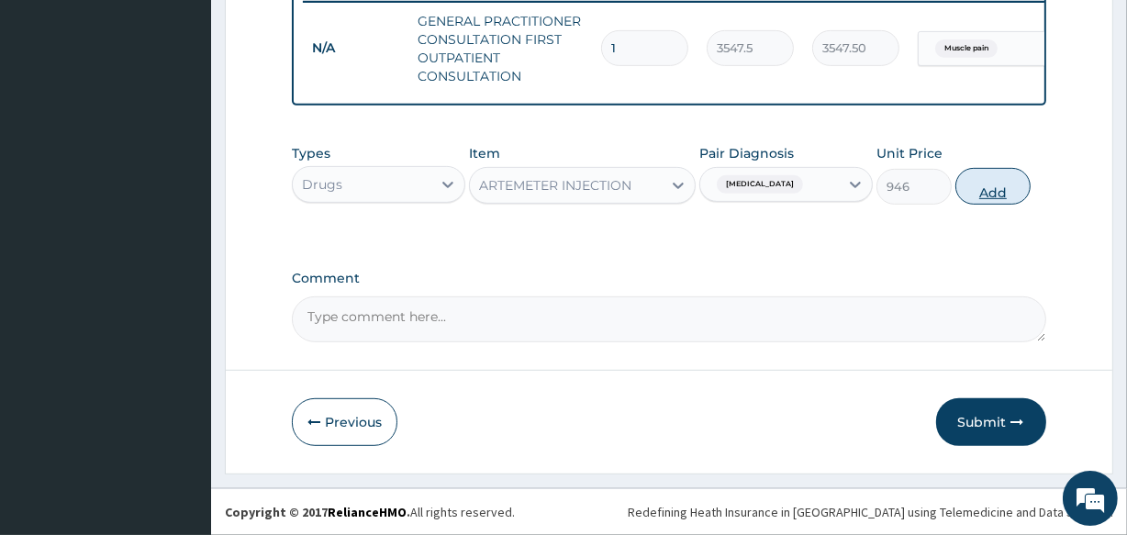
click at [993, 181] on button "Add" at bounding box center [993, 186] width 75 height 37
type input "0"
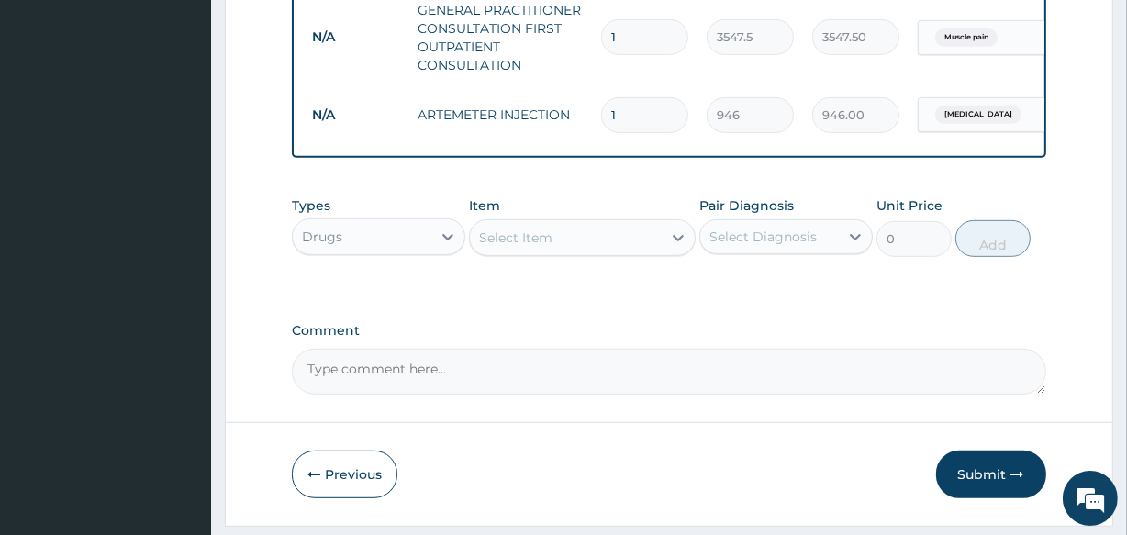
click at [524, 247] on div "Select Item" at bounding box center [515, 238] width 73 height 18
type input "diclo"
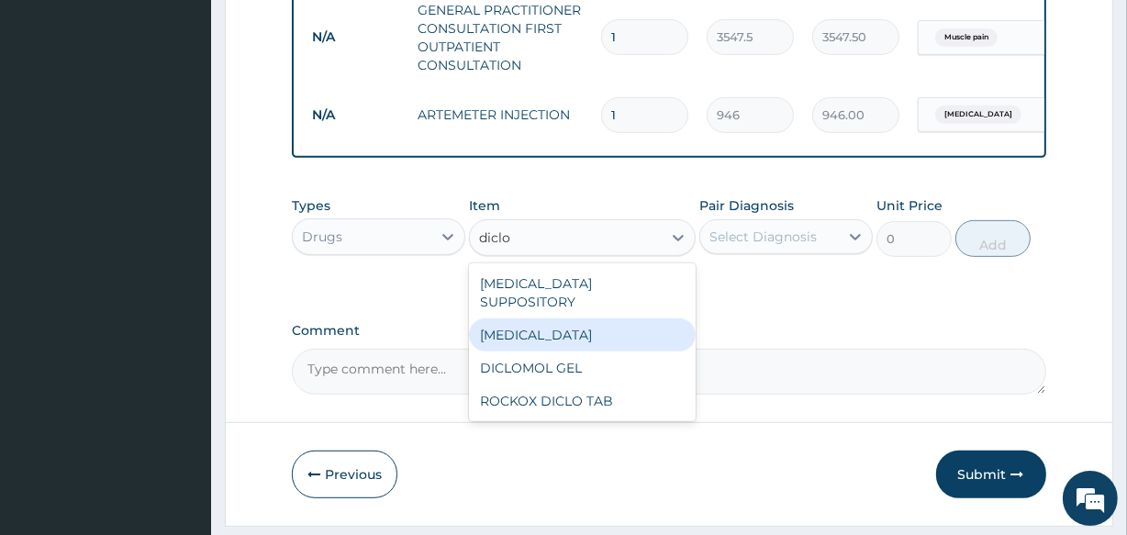
click at [533, 319] on div "DICLOFENAC" at bounding box center [582, 335] width 226 height 33
type input "591.25"
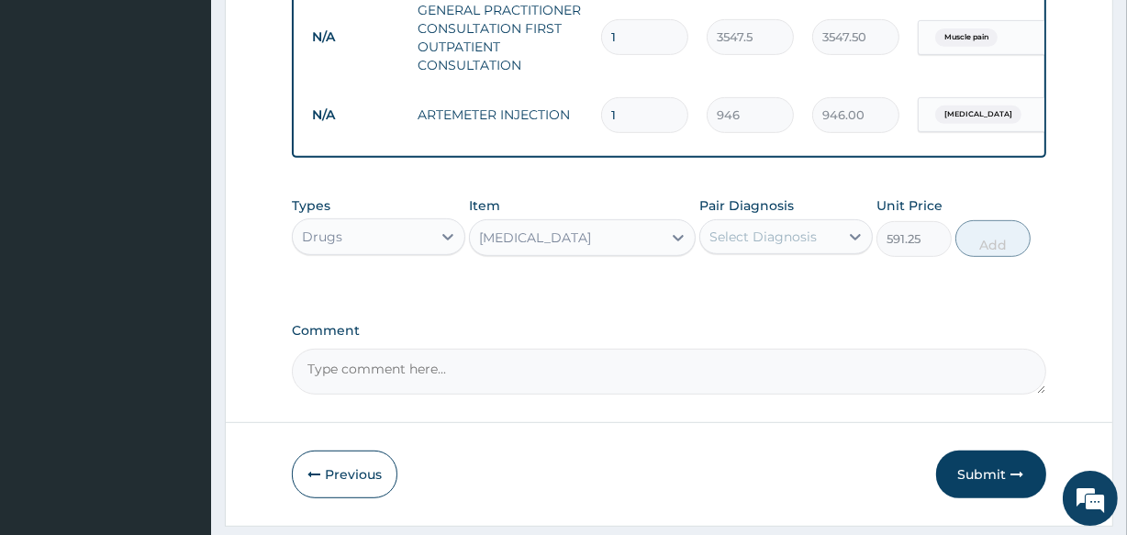
click at [770, 252] on div "Select Diagnosis" at bounding box center [769, 236] width 139 height 29
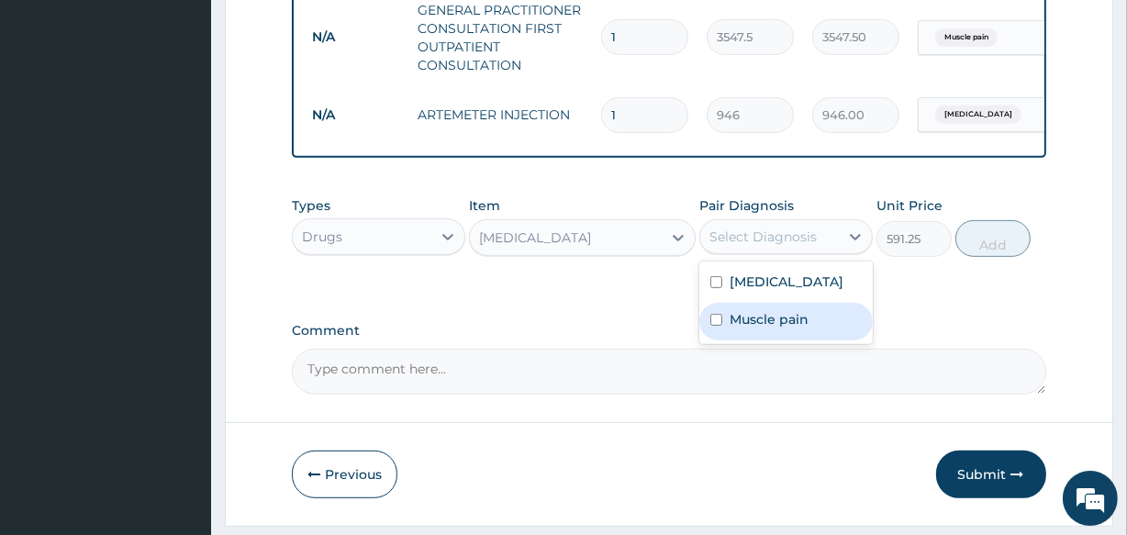
click at [770, 329] on label "Muscle pain" at bounding box center [769, 319] width 79 height 18
checkbox input "true"
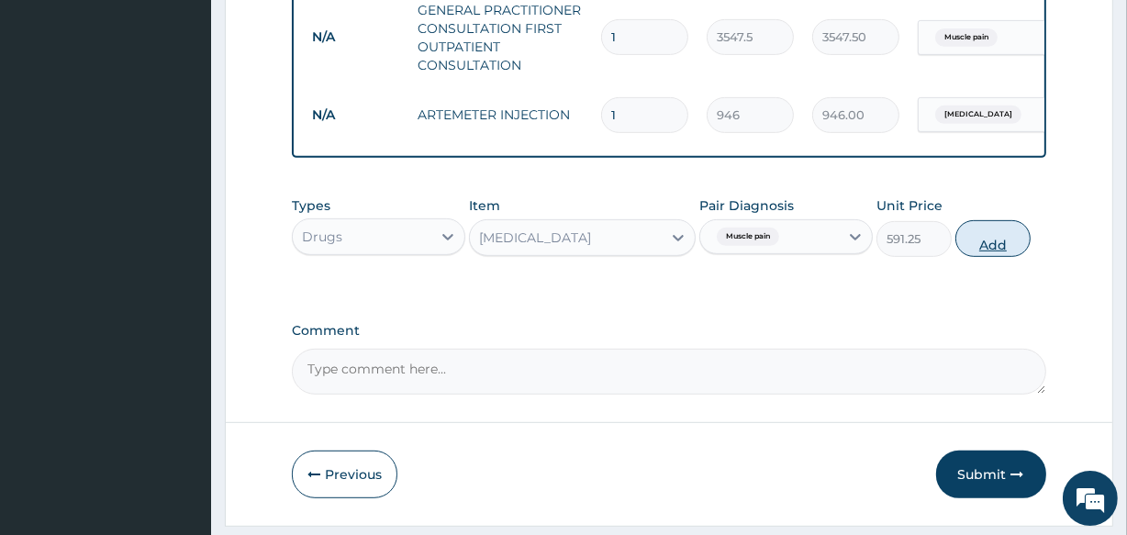
click at [975, 256] on button "Add" at bounding box center [993, 238] width 75 height 37
type input "0"
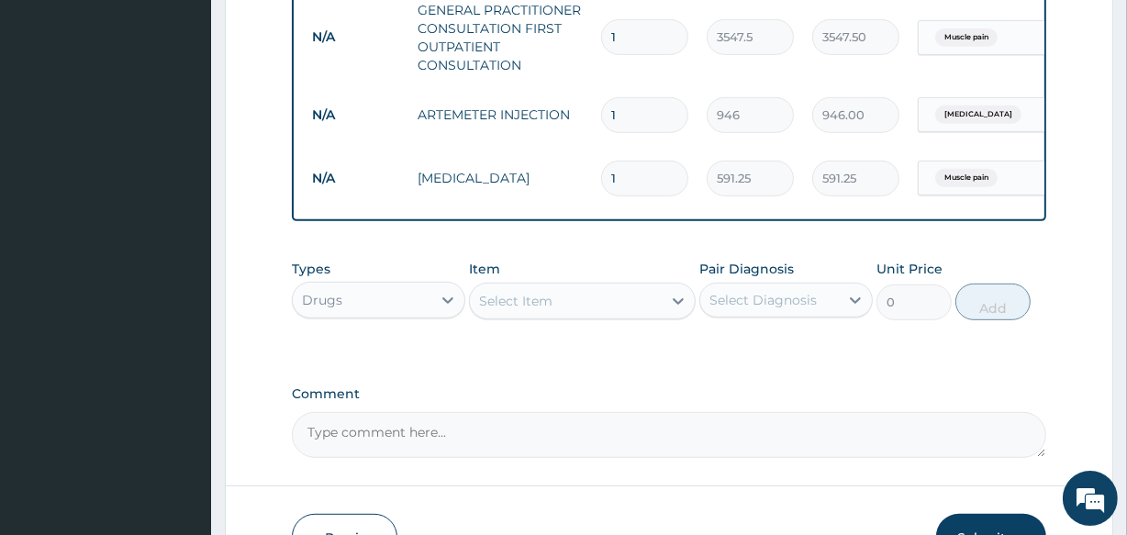
click at [500, 308] on div "Select Item" at bounding box center [515, 301] width 73 height 18
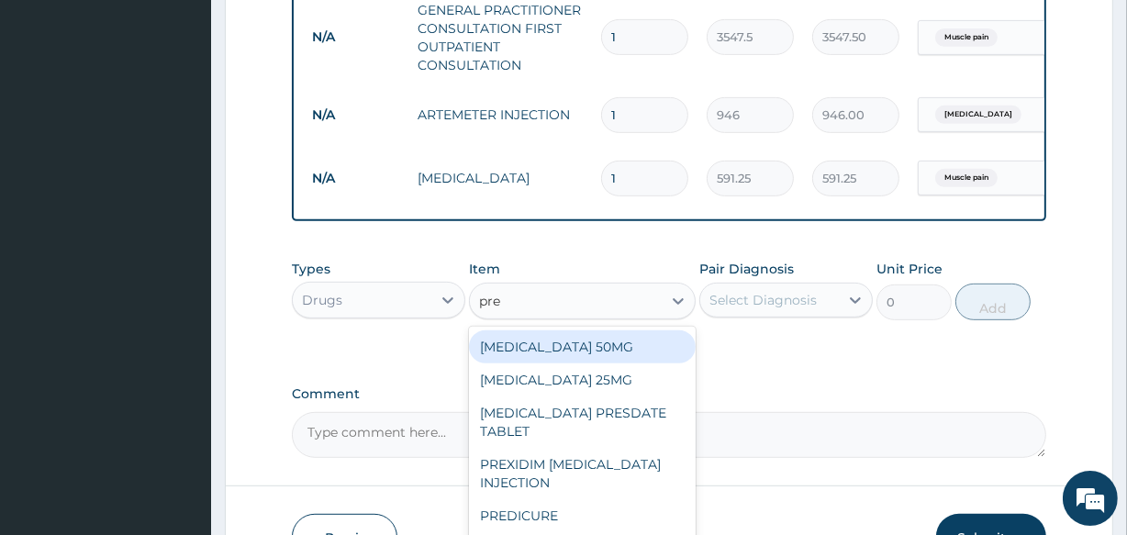
type input "pred"
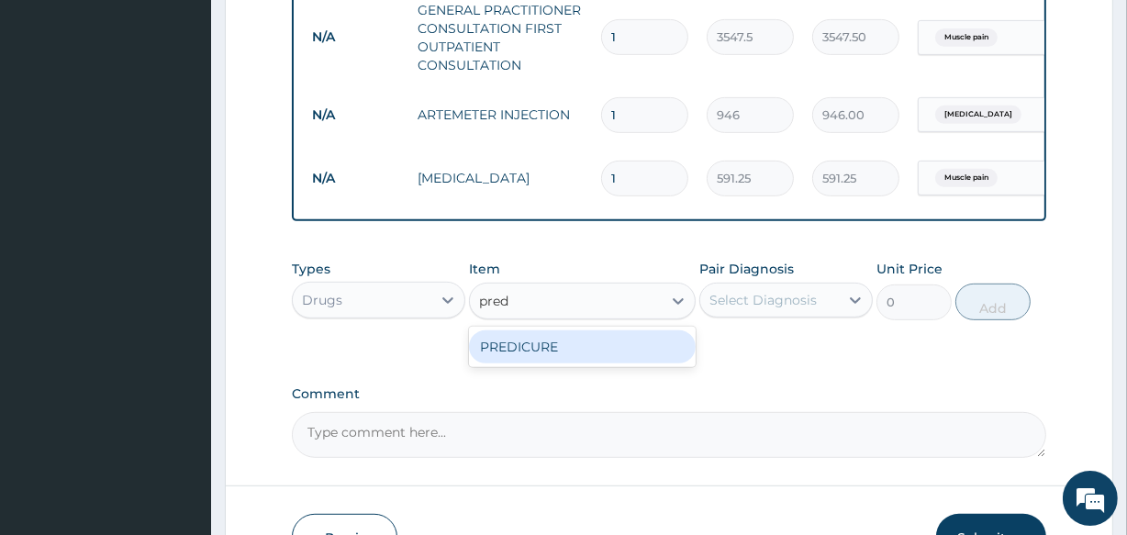
click at [513, 364] on div "PREDICURE" at bounding box center [582, 346] width 226 height 33
type input "53.2125"
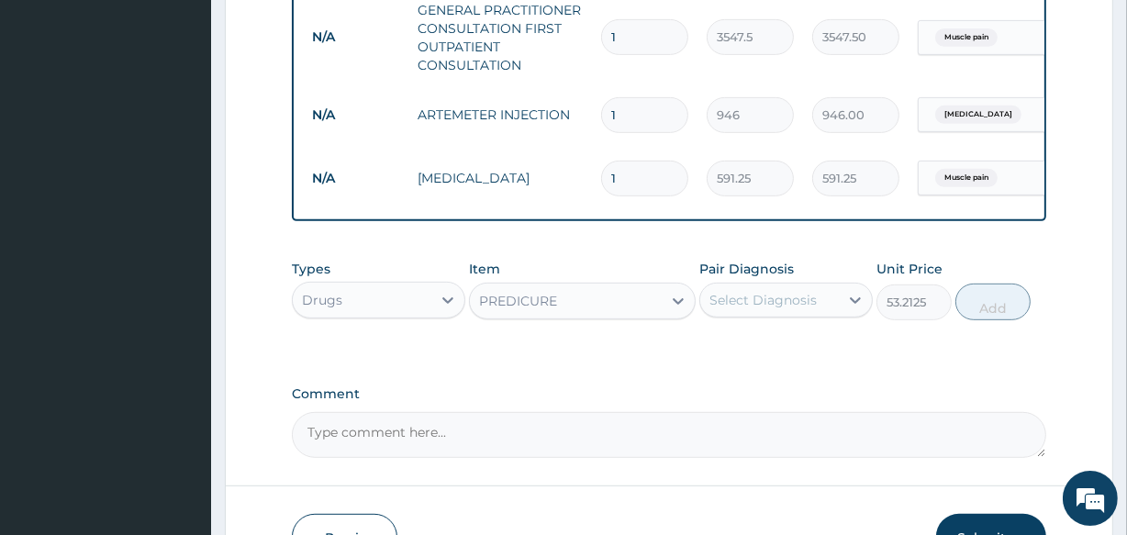
click at [747, 309] on div "Select Diagnosis" at bounding box center [763, 300] width 107 height 18
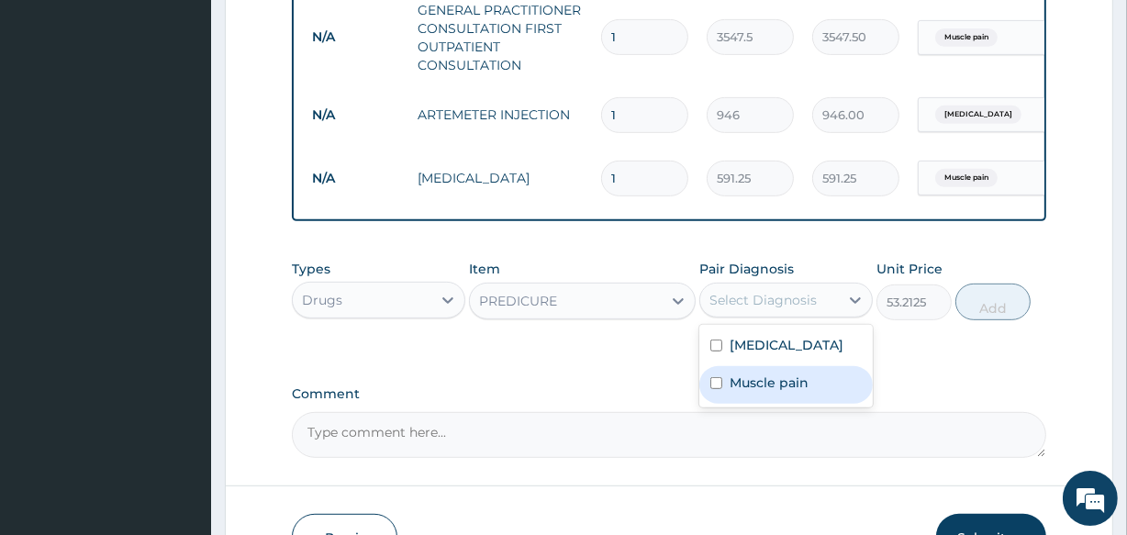
click at [755, 392] on label "Muscle pain" at bounding box center [769, 383] width 79 height 18
checkbox input "true"
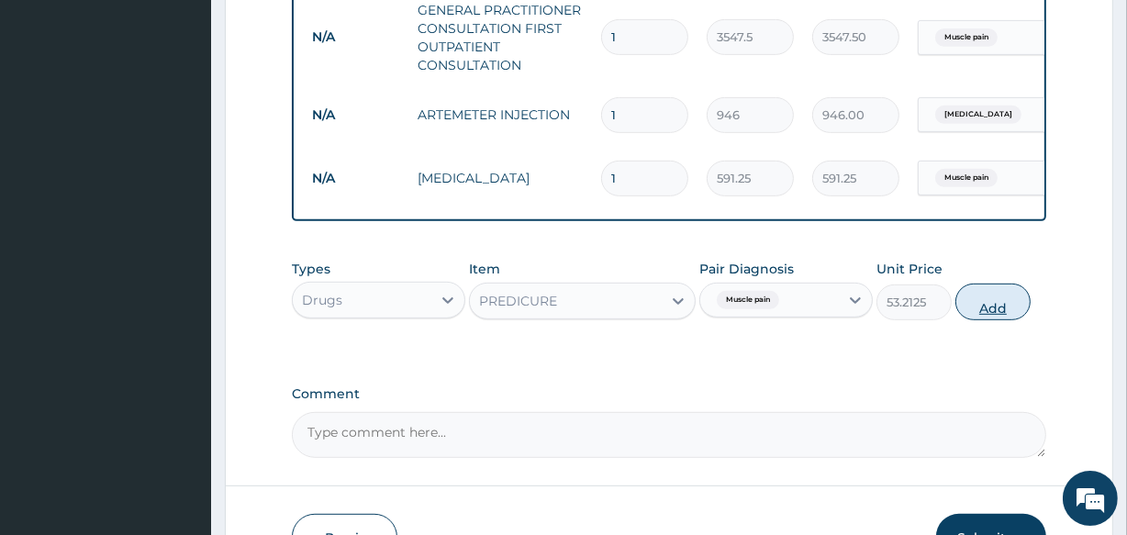
click at [995, 320] on button "Add" at bounding box center [993, 302] width 75 height 37
type input "0"
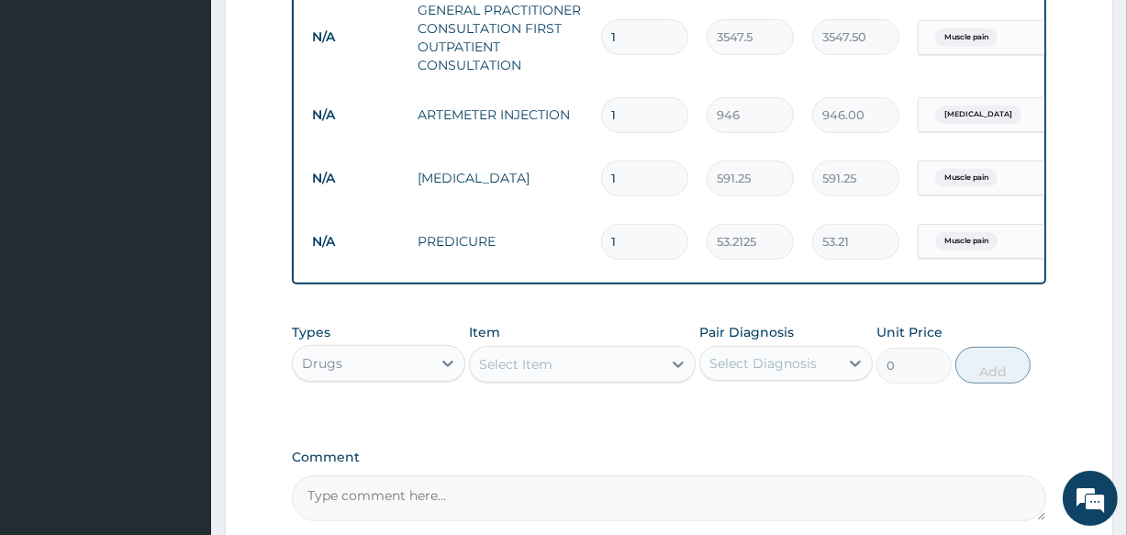
click at [625, 233] on input "1" at bounding box center [644, 242] width 87 height 36
type input "10"
type input "532.13"
type input "10"
click at [622, 109] on input "1" at bounding box center [644, 115] width 87 height 36
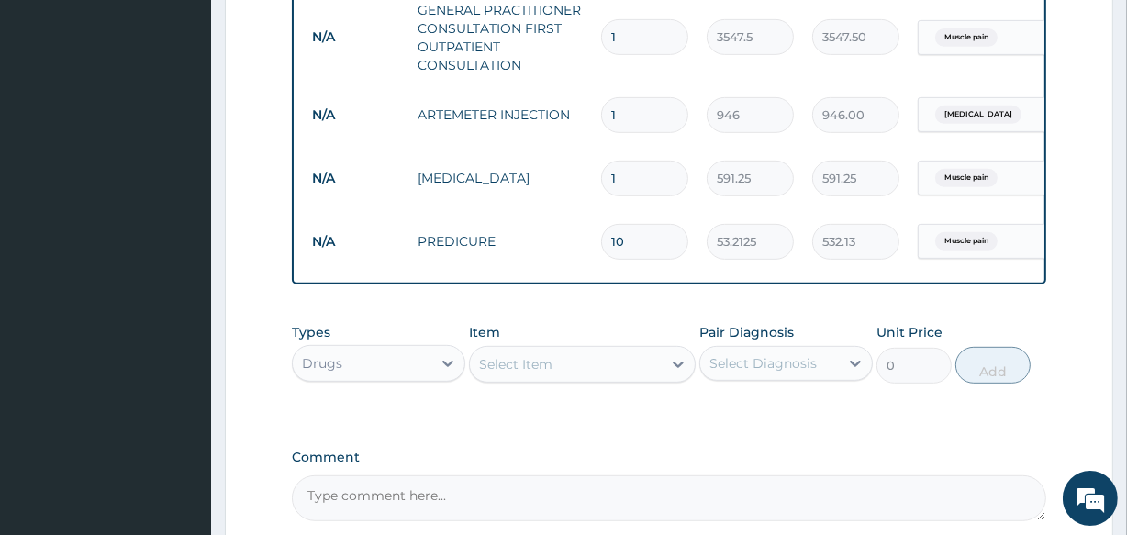
type input "0.00"
type input "6"
type input "5676.00"
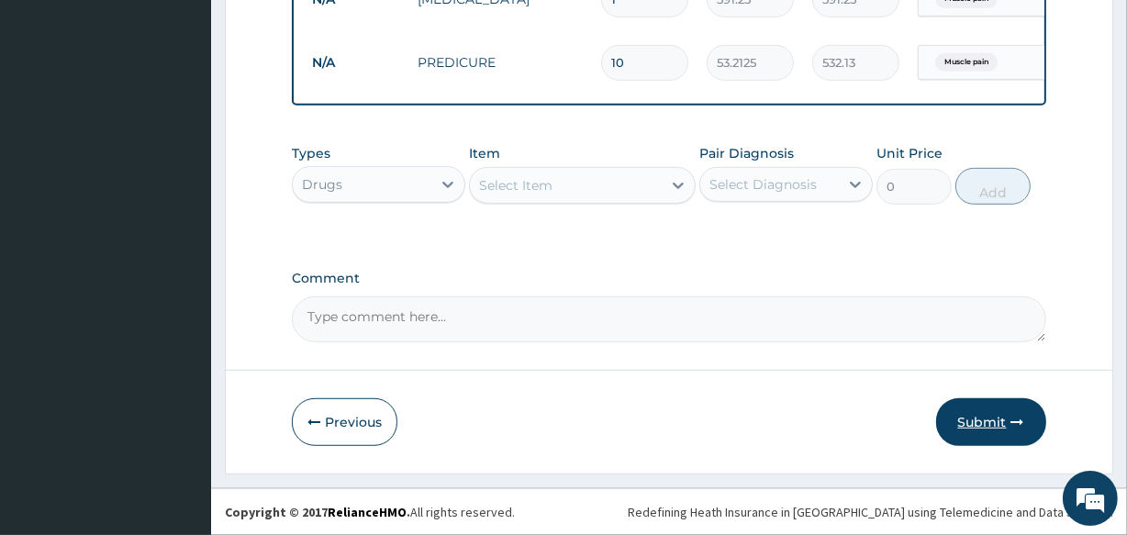
type input "6"
click at [983, 421] on button "Submit" at bounding box center [991, 422] width 110 height 48
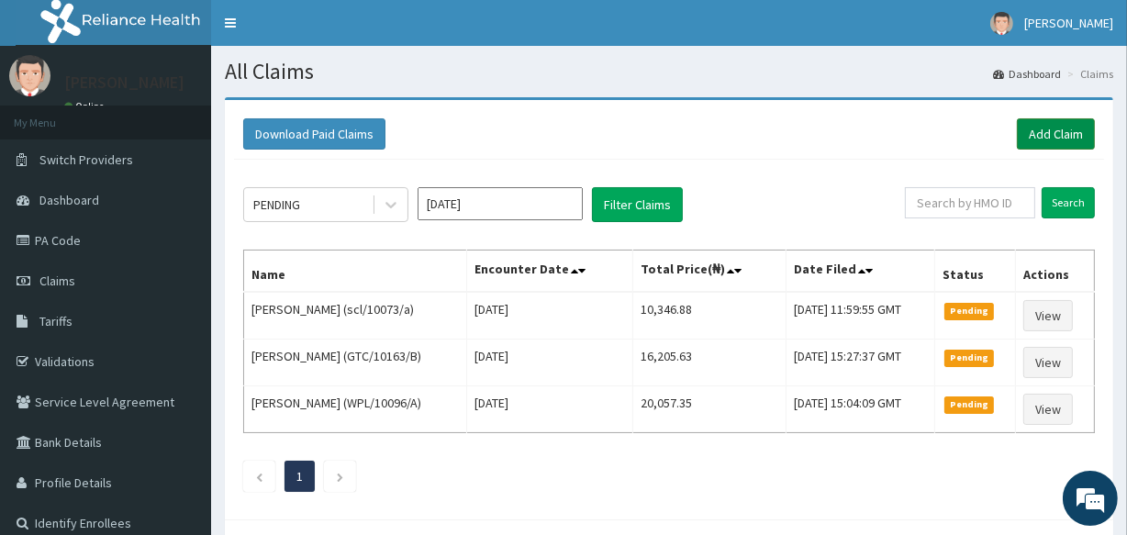
click at [1074, 136] on link "Add Claim" at bounding box center [1056, 133] width 78 height 31
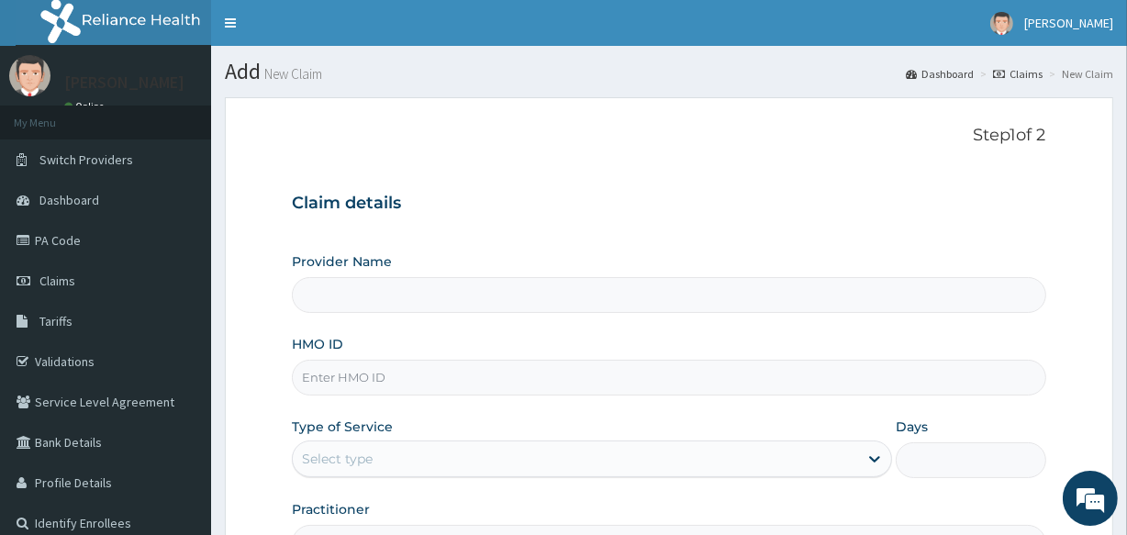
click at [470, 384] on input "HMO ID" at bounding box center [669, 378] width 754 height 36
type input "[GEOGRAPHIC_DATA]"
click at [470, 384] on input "HMO ID" at bounding box center [669, 378] width 754 height 36
type input "TLF/10081/D"
click at [437, 467] on div "Select type" at bounding box center [575, 458] width 565 height 29
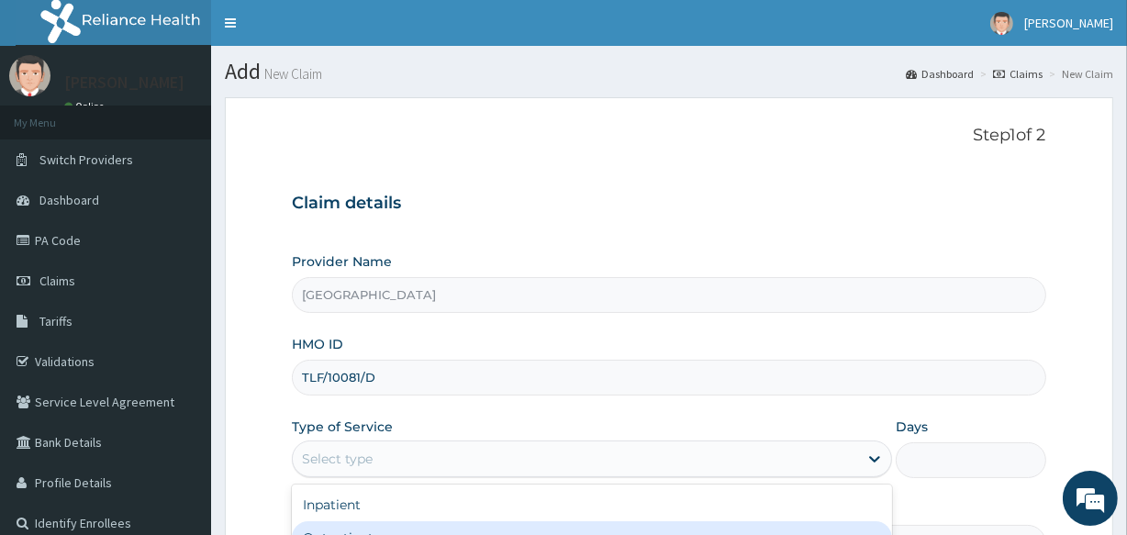
click at [443, 531] on div "Outpatient" at bounding box center [592, 537] width 600 height 33
type input "1"
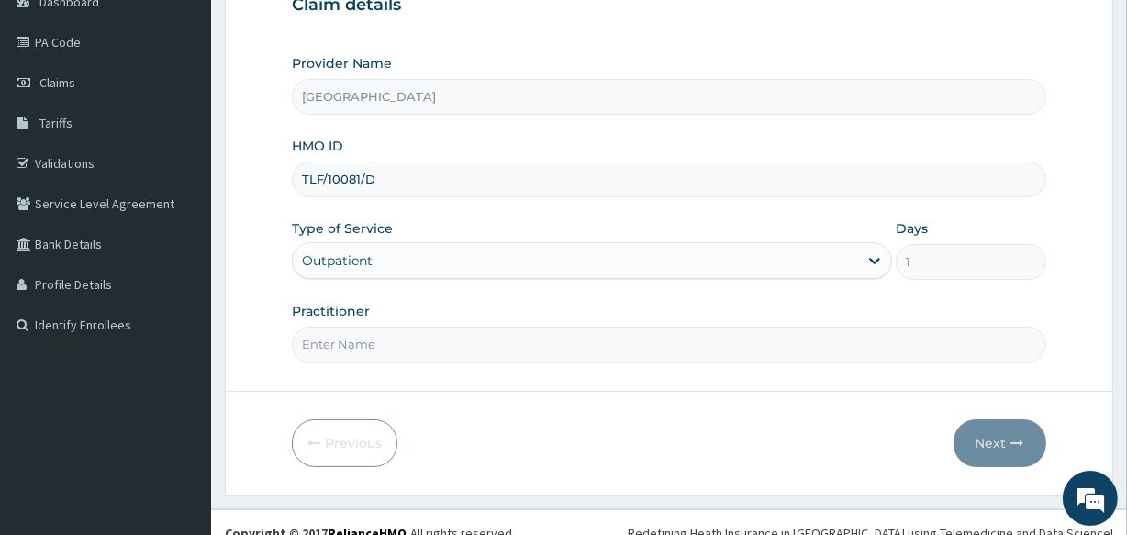
scroll to position [200, 0]
click at [521, 349] on input "Practitioner" at bounding box center [669, 343] width 754 height 36
type input "DR ABRAHAM"
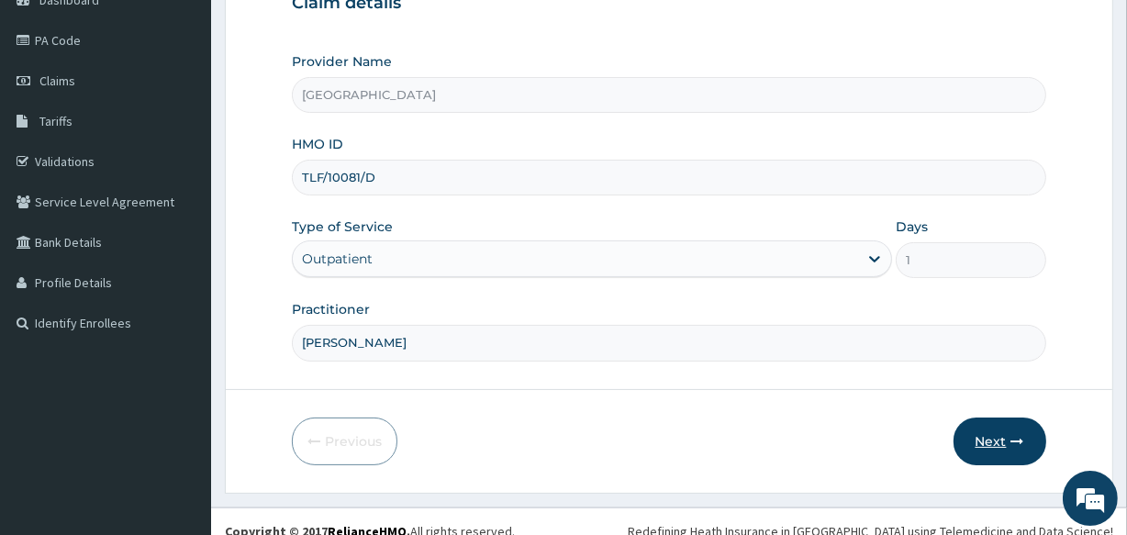
click at [996, 433] on button "Next" at bounding box center [1000, 442] width 93 height 48
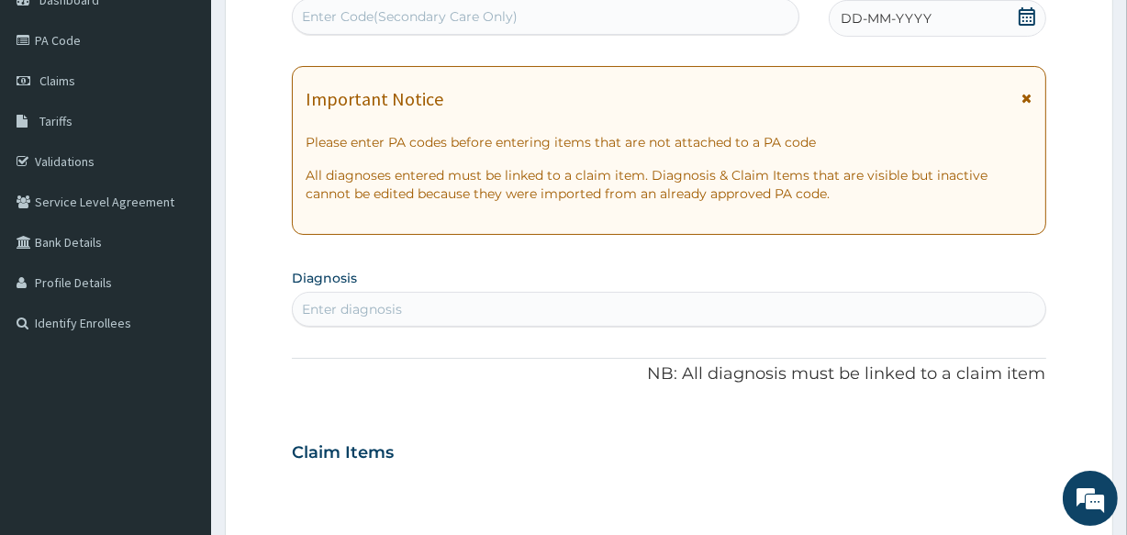
click at [1024, 17] on icon at bounding box center [1027, 16] width 18 height 18
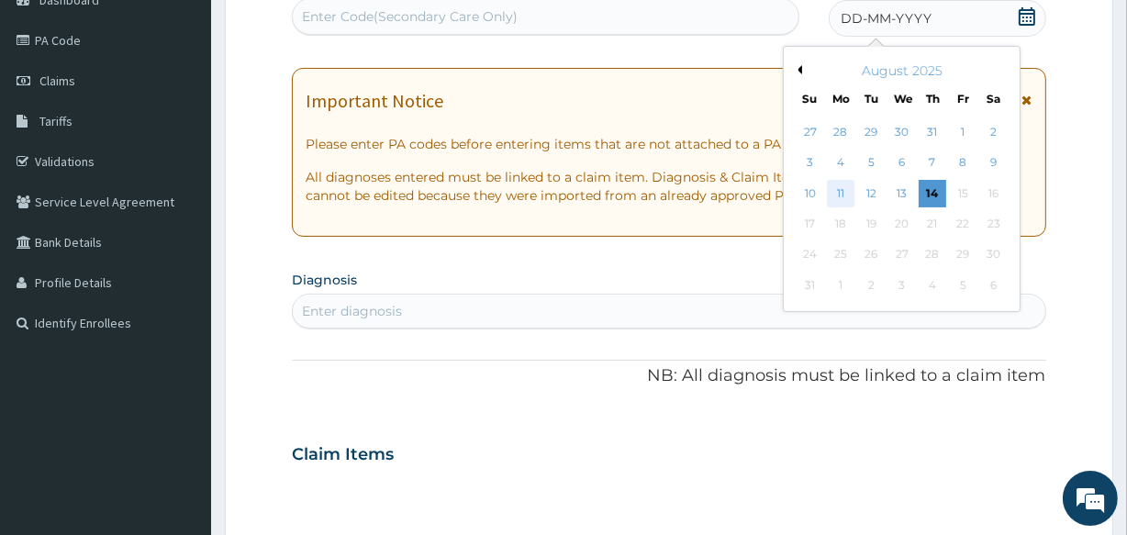
click at [838, 194] on div "11" at bounding box center [841, 194] width 28 height 28
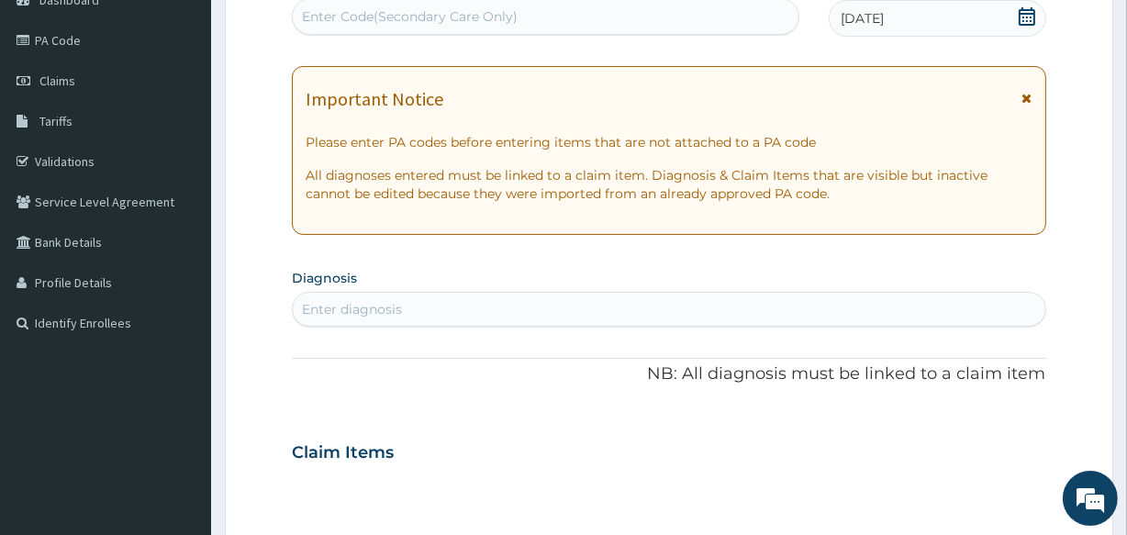
click at [378, 304] on div "Enter diagnosis" at bounding box center [352, 309] width 100 height 18
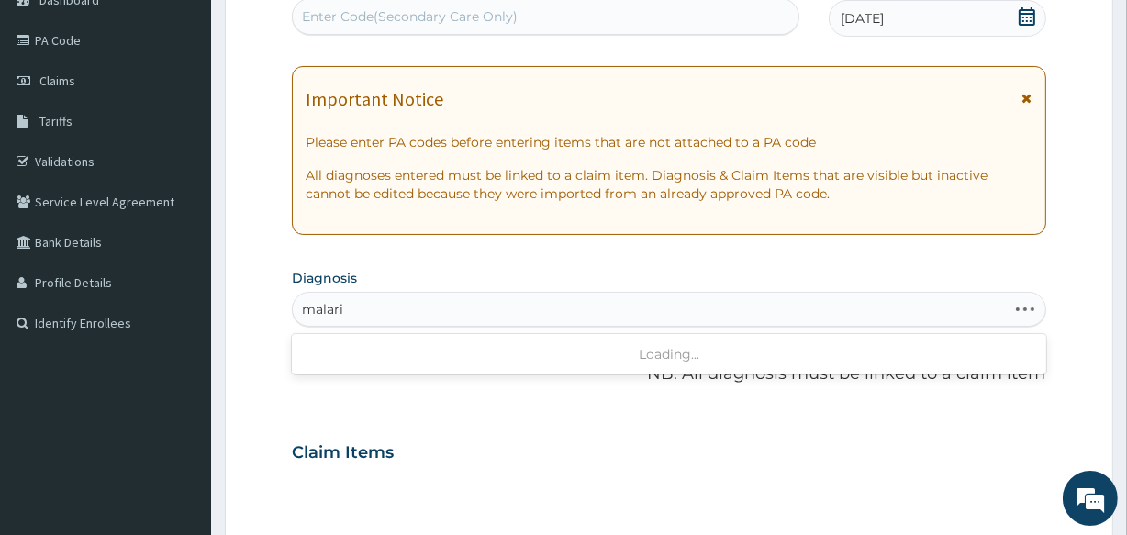
type input "malaria"
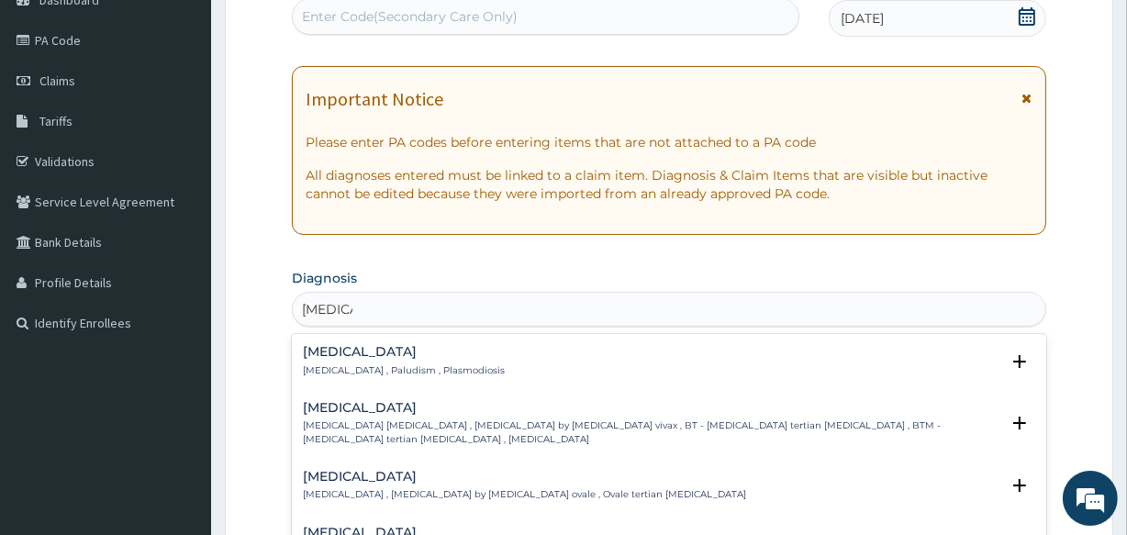
click at [318, 368] on p "[MEDICAL_DATA] , Paludism , Plasmodiosis" at bounding box center [404, 370] width 202 height 13
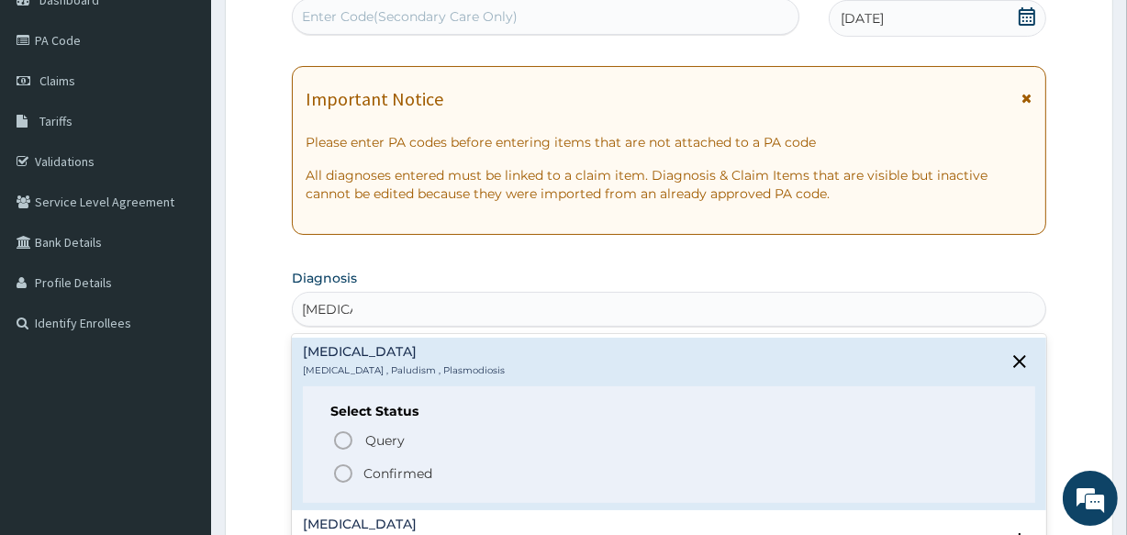
click at [343, 473] on icon "status option filled" at bounding box center [343, 474] width 22 height 22
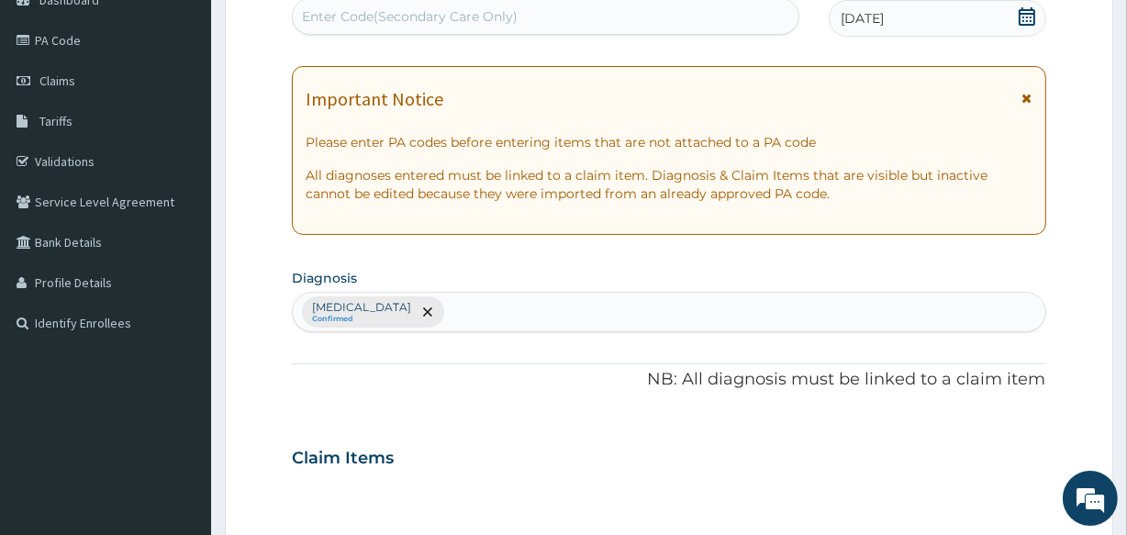
click at [409, 304] on div "[MEDICAL_DATA] Confirmed" at bounding box center [669, 312] width 752 height 39
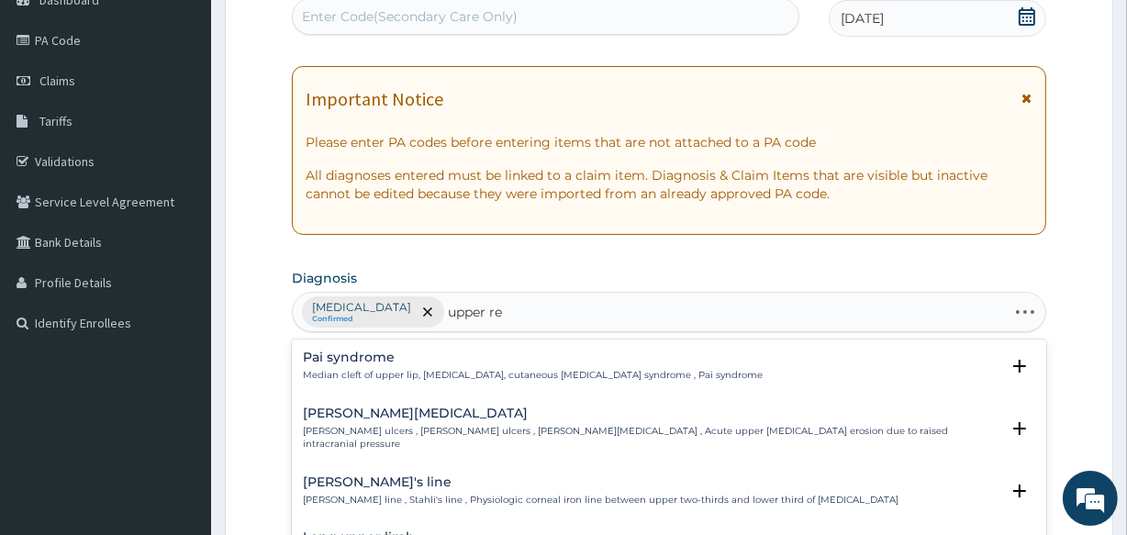
type input "upper res"
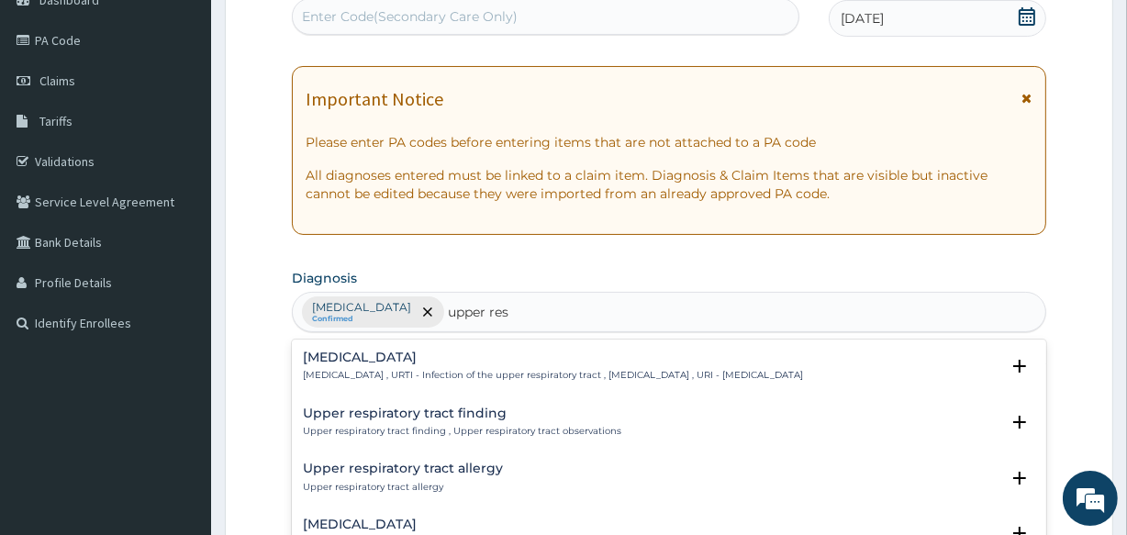
click at [412, 351] on h4 "Upper respiratory infection" at bounding box center [553, 358] width 500 height 14
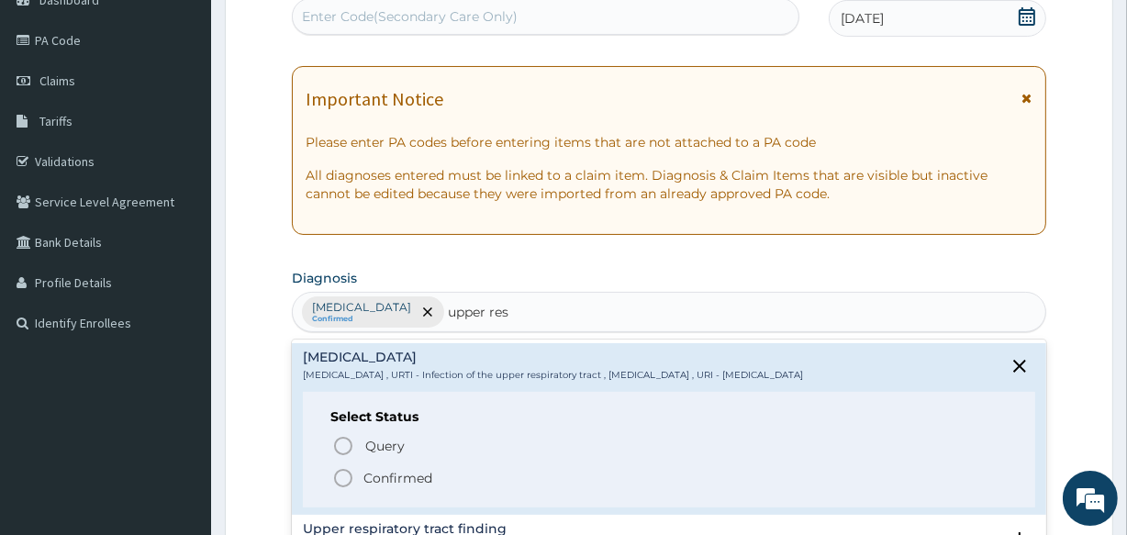
click at [343, 477] on icon "status option filled" at bounding box center [343, 478] width 22 height 22
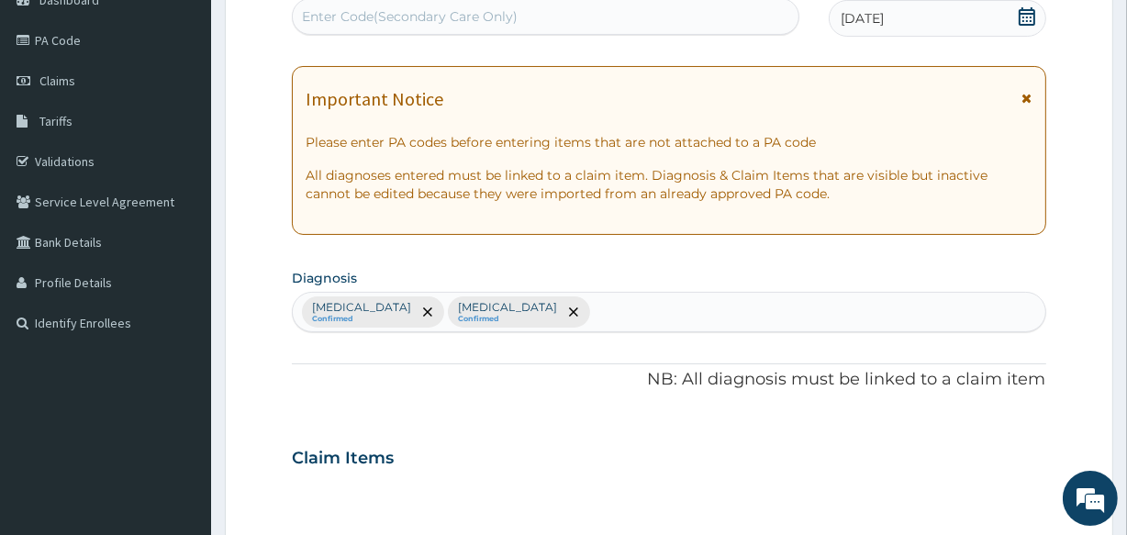
scroll to position [667, 0]
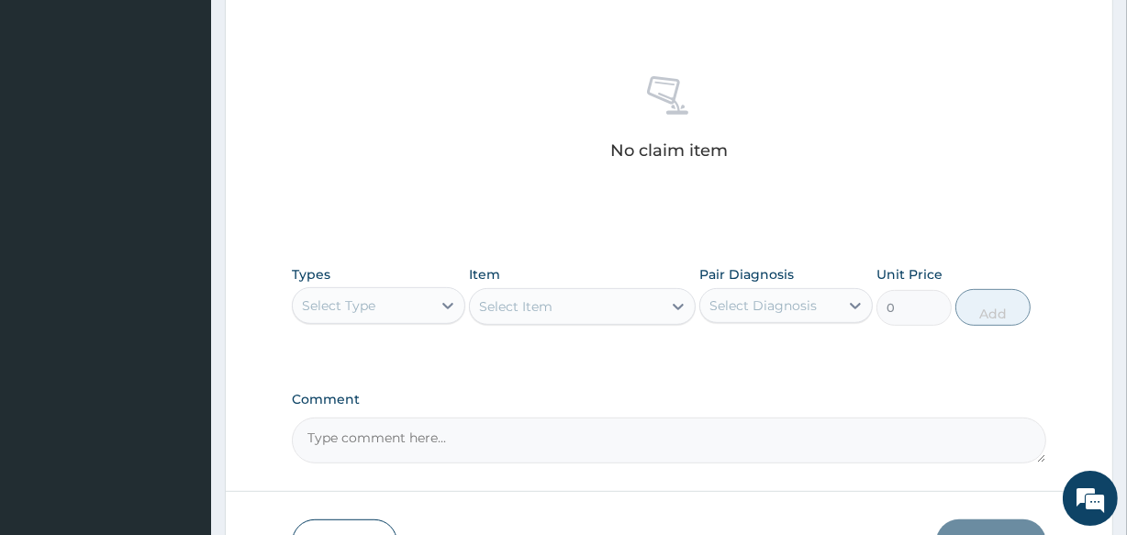
click at [421, 311] on div "Select Type" at bounding box center [362, 305] width 139 height 29
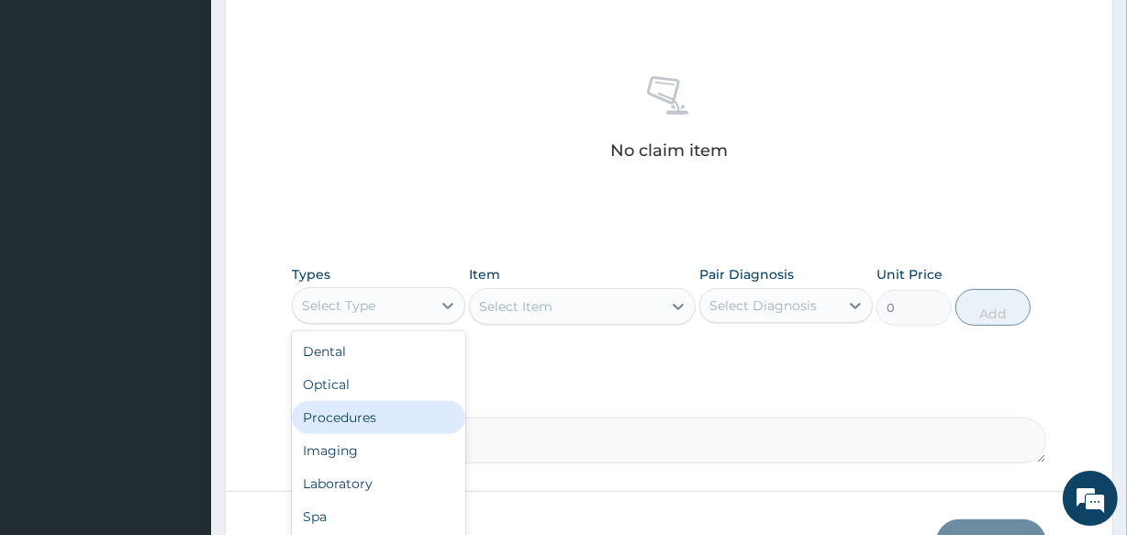
click at [377, 412] on div "Procedures" at bounding box center [379, 417] width 174 height 33
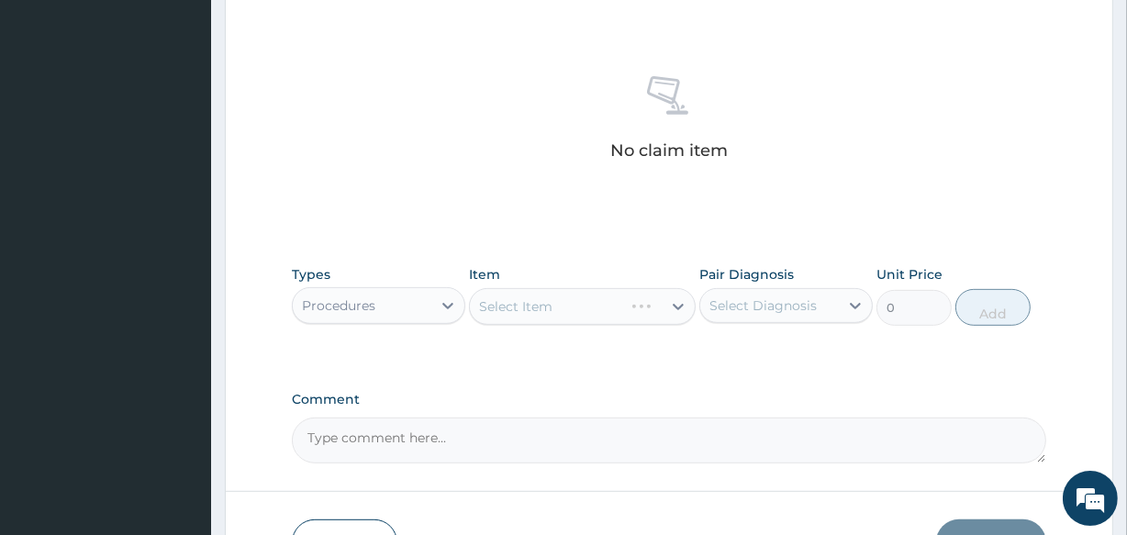
click at [547, 308] on div "Select Item" at bounding box center [582, 306] width 226 height 37
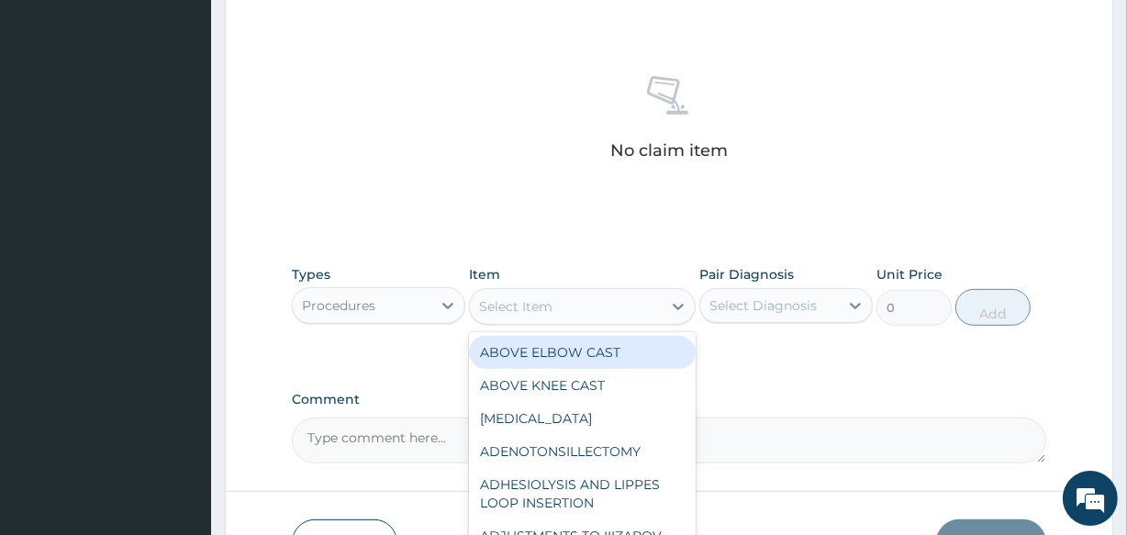
click at [547, 308] on div "Select Item" at bounding box center [515, 306] width 73 height 18
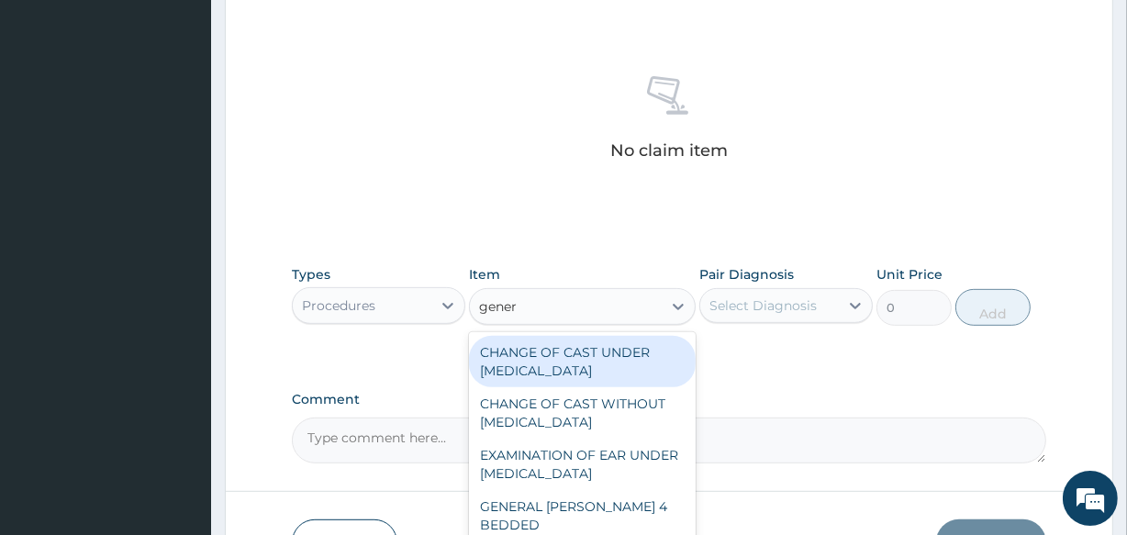
type input "genera"
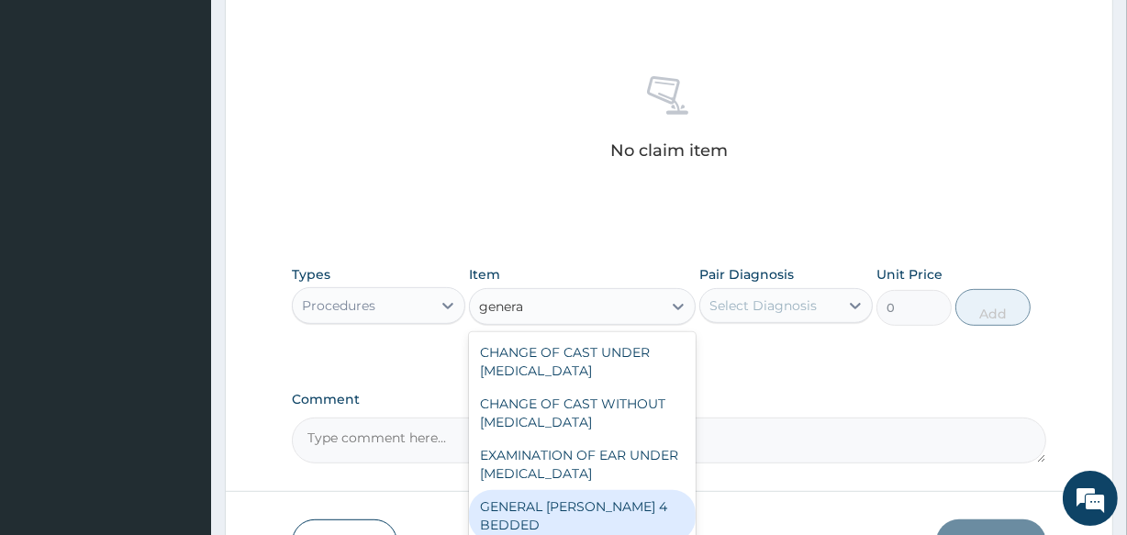
click at [624, 514] on div "GENERAL WARD 4 BEDDED" at bounding box center [582, 515] width 226 height 51
type input "6987.5"
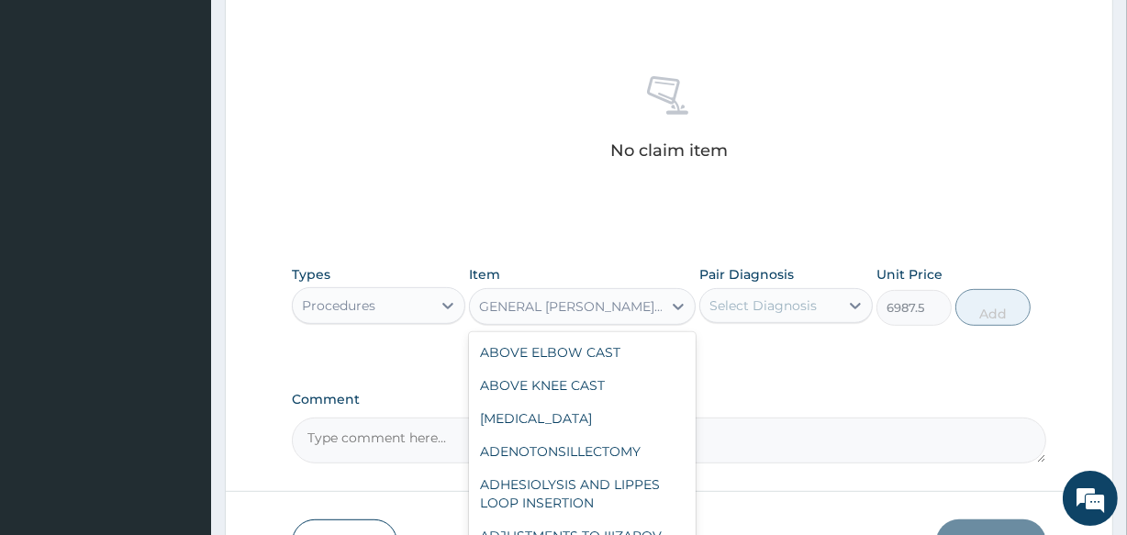
click at [563, 303] on div "GENERAL WARD 4 BEDDED" at bounding box center [571, 306] width 184 height 18
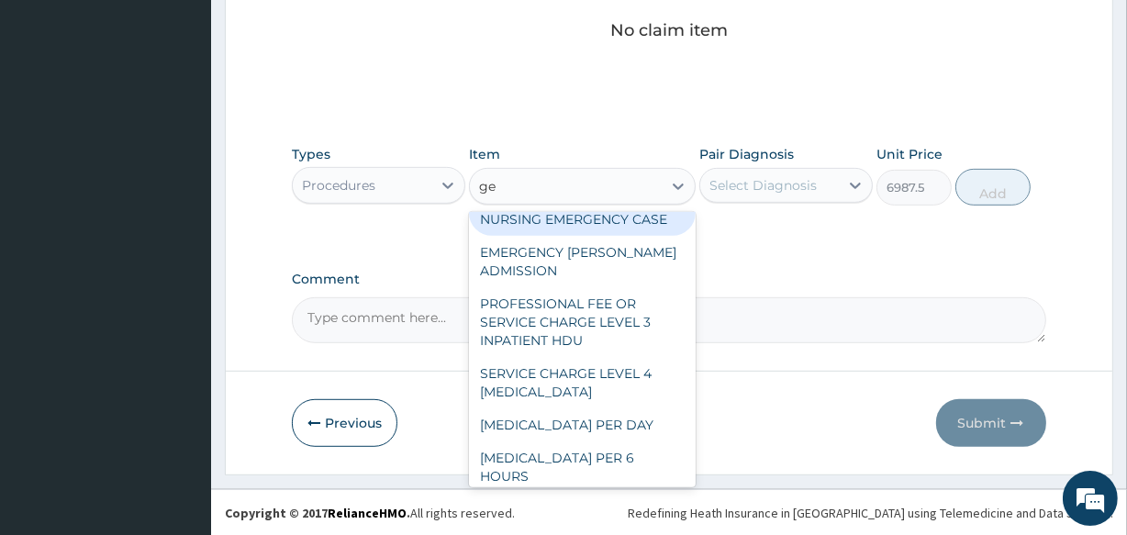
scroll to position [1996, 0]
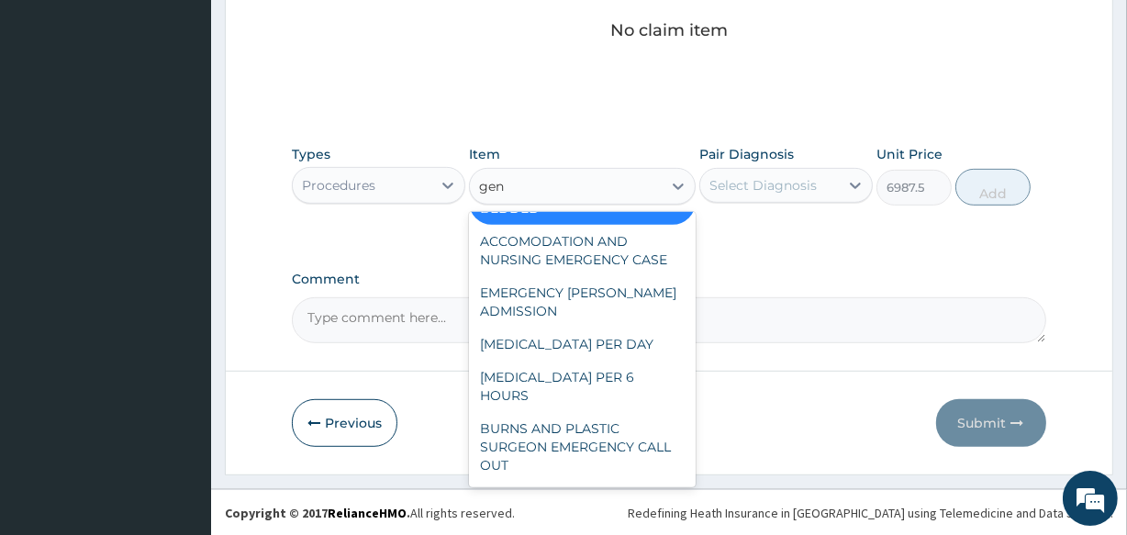
type input "gene"
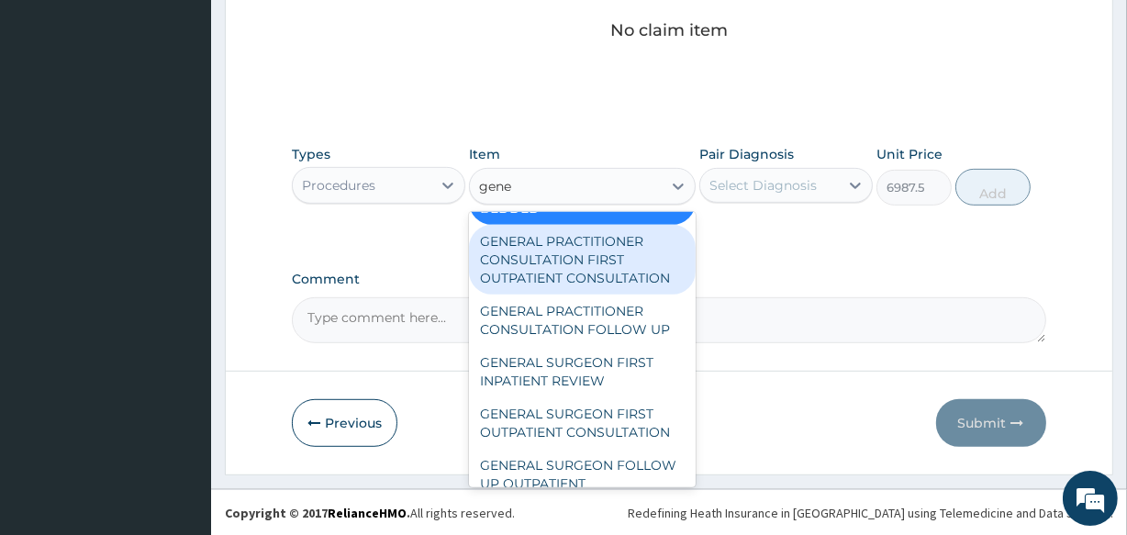
click at [529, 263] on div "GENERAL PRACTITIONER CONSULTATION FIRST OUTPATIENT CONSULTATION" at bounding box center [582, 260] width 226 height 70
type input "3547.5"
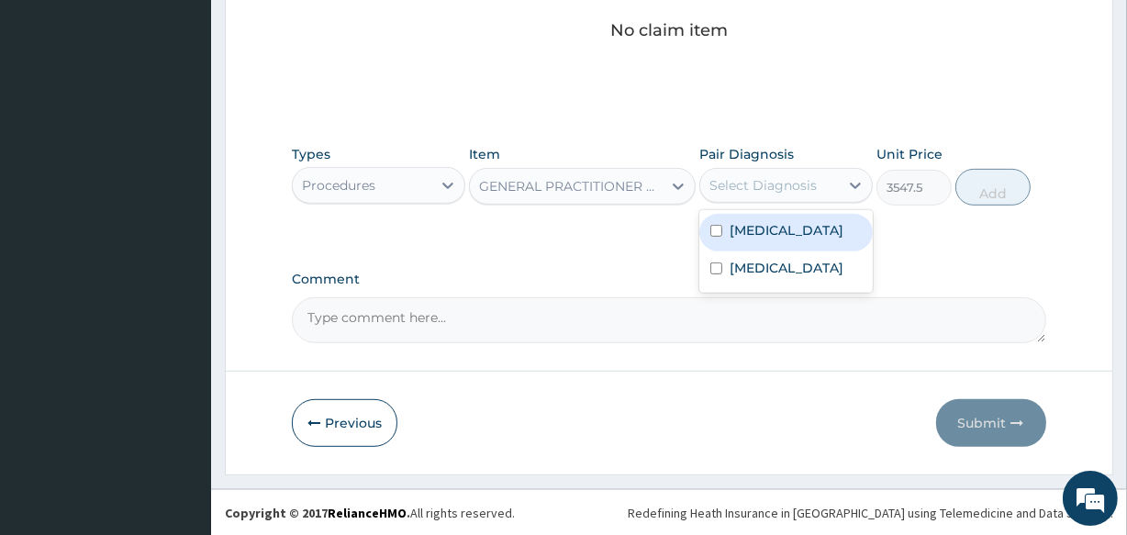
click at [762, 183] on div "Select Diagnosis" at bounding box center [763, 185] width 107 height 18
click at [763, 233] on label "[MEDICAL_DATA]" at bounding box center [787, 230] width 114 height 18
checkbox input "true"
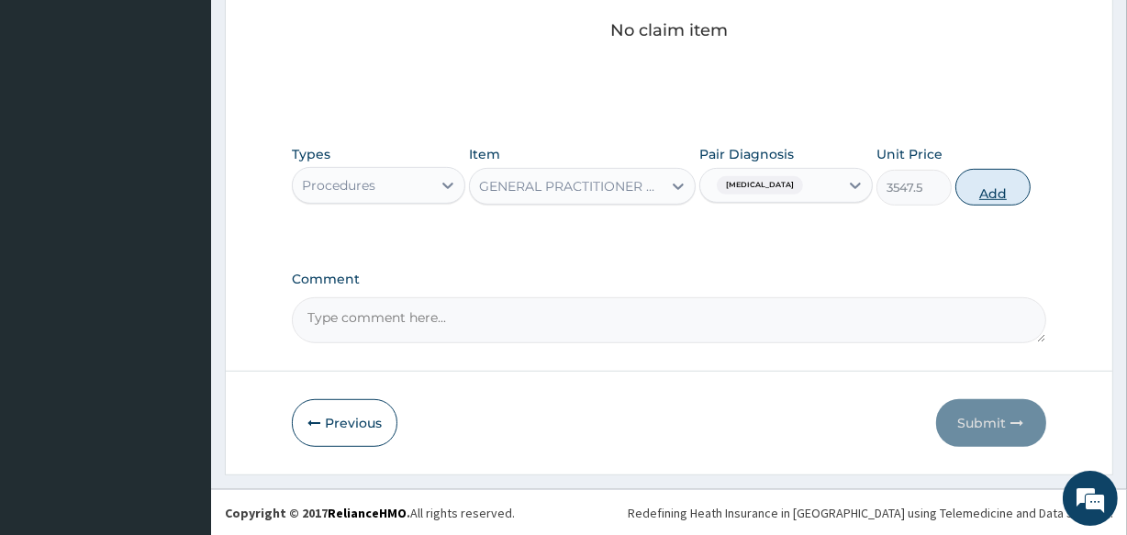
click at [976, 191] on button "Add" at bounding box center [993, 187] width 75 height 37
type input "0"
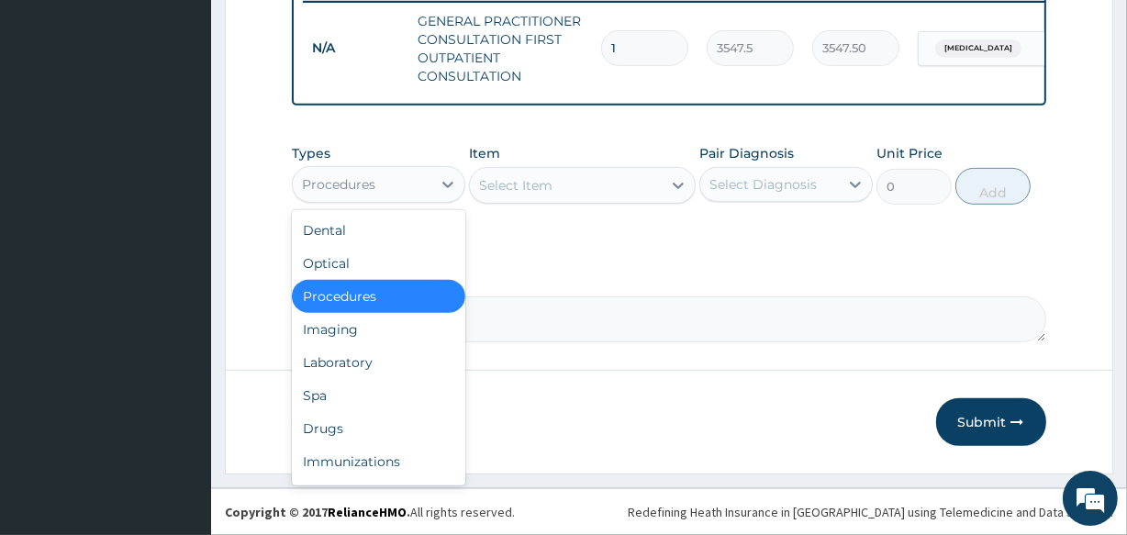
click at [362, 189] on div "Procedures" at bounding box center [338, 184] width 73 height 18
click at [332, 428] on div "Drugs" at bounding box center [379, 428] width 174 height 33
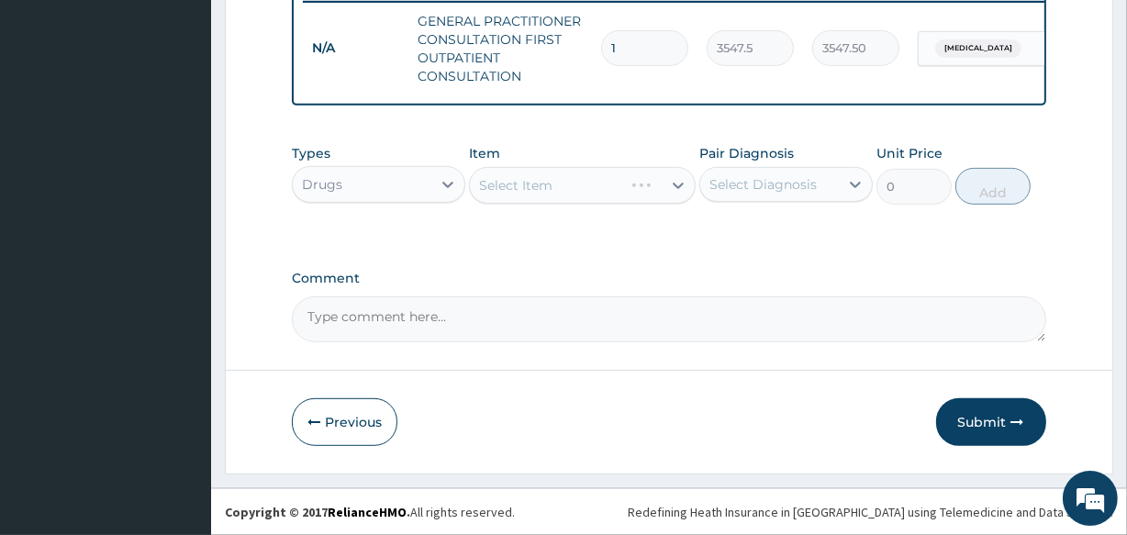
click at [540, 185] on div "Select Item" at bounding box center [582, 185] width 226 height 37
click at [540, 185] on div "Select Item" at bounding box center [515, 185] width 73 height 18
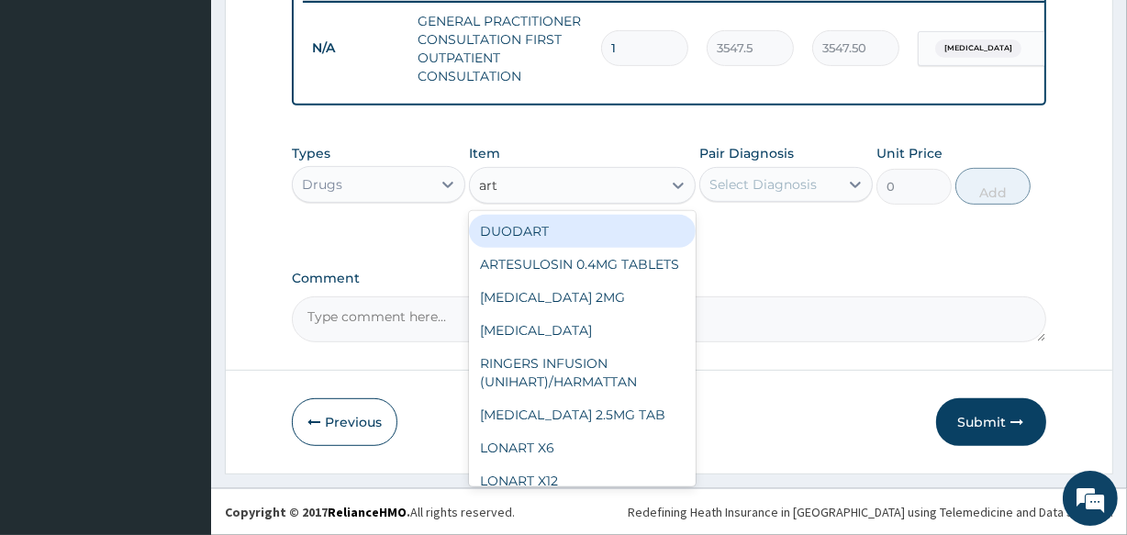
type input "arte"
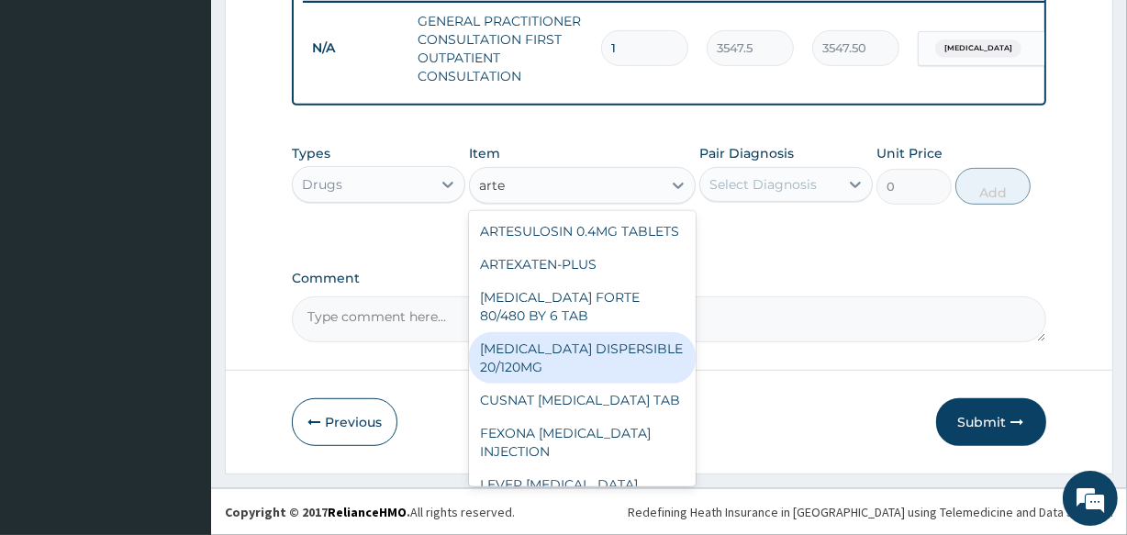
click at [621, 379] on div "COARTEM DISPERSIBLE 20/120MG" at bounding box center [582, 357] width 226 height 51
type input "112.3375"
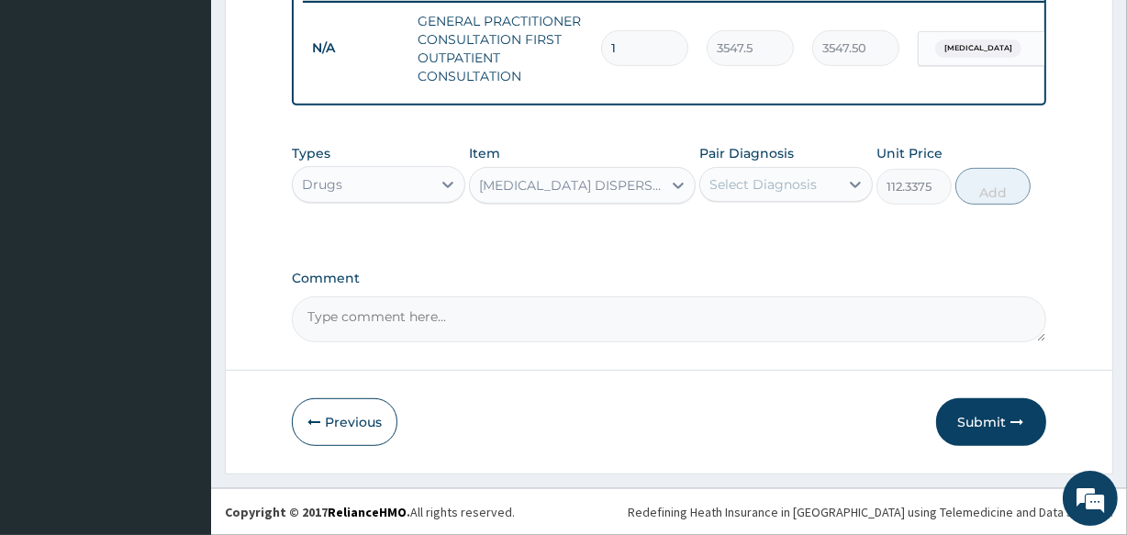
click at [769, 178] on div "Select Diagnosis" at bounding box center [763, 184] width 107 height 18
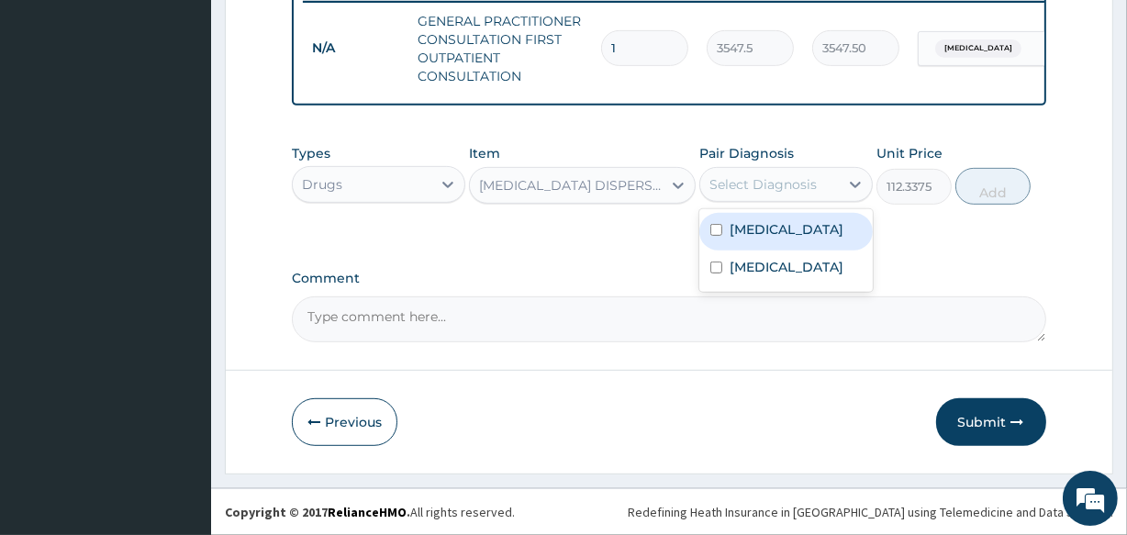
click at [769, 220] on label "[MEDICAL_DATA]" at bounding box center [787, 229] width 114 height 18
checkbox input "true"
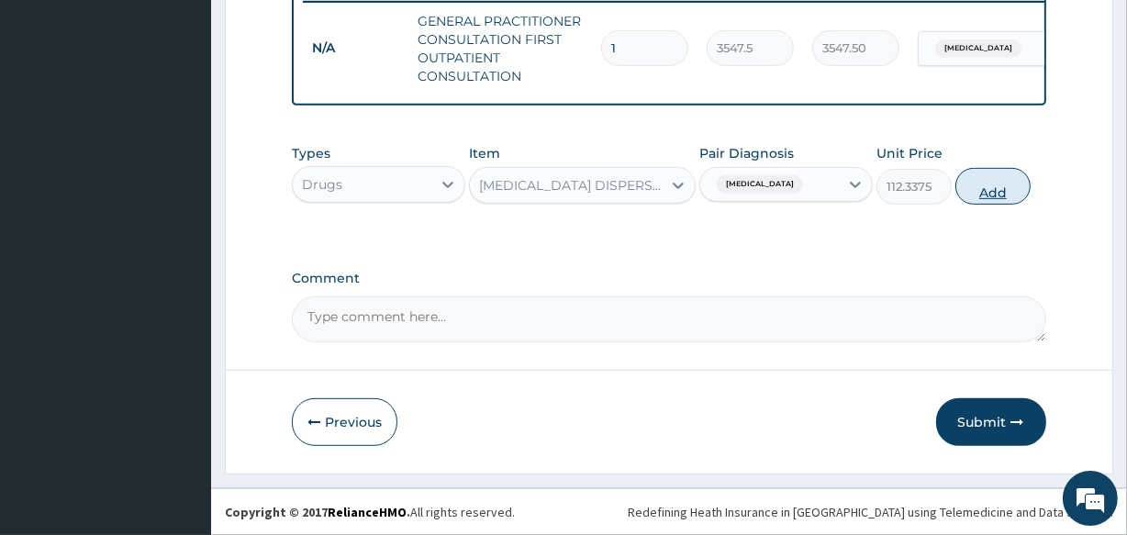
click at [990, 197] on button "Add" at bounding box center [993, 186] width 75 height 37
type input "0"
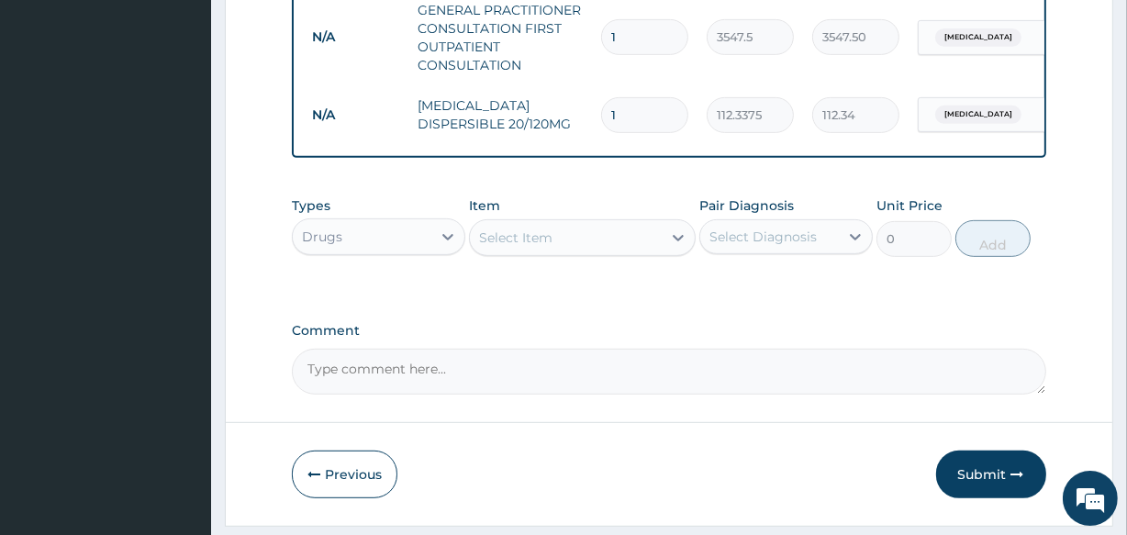
click at [531, 242] on div "Select Item" at bounding box center [515, 238] width 73 height 18
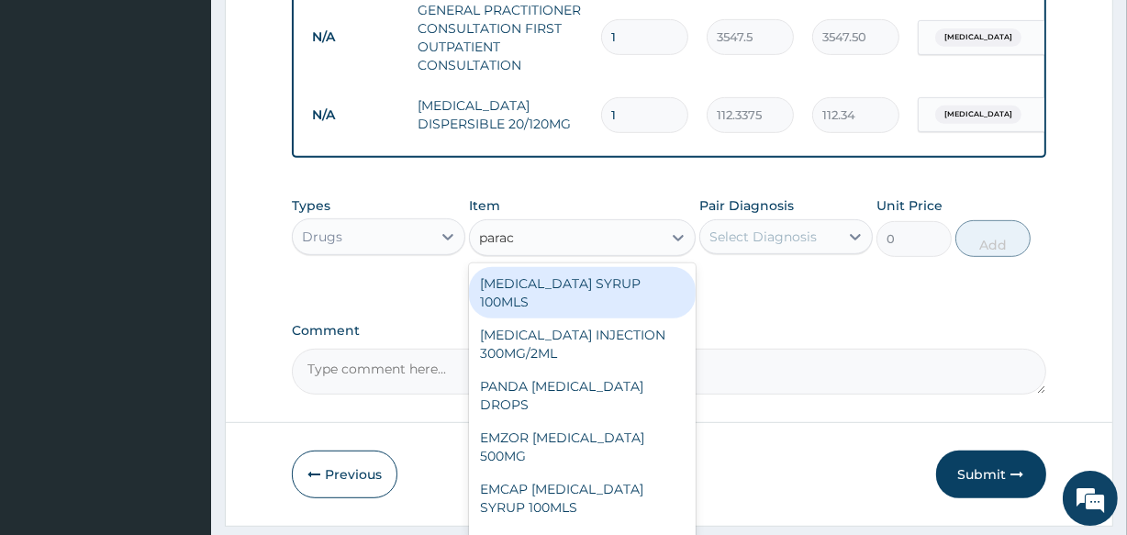
type input "parace"
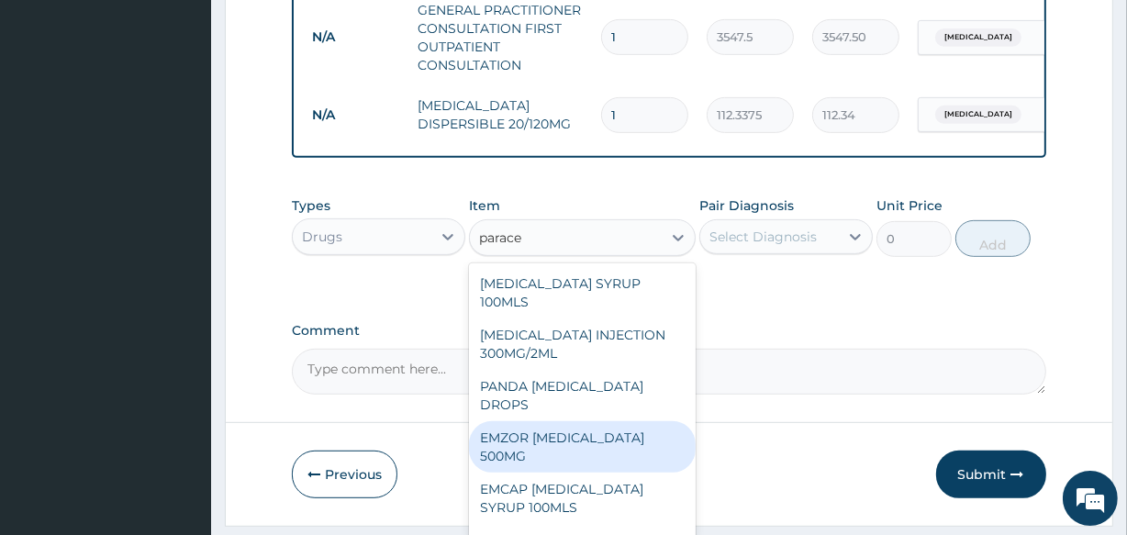
click at [560, 451] on div "EMZOR PARACETAMOL 500MG" at bounding box center [582, 446] width 226 height 51
type input "40"
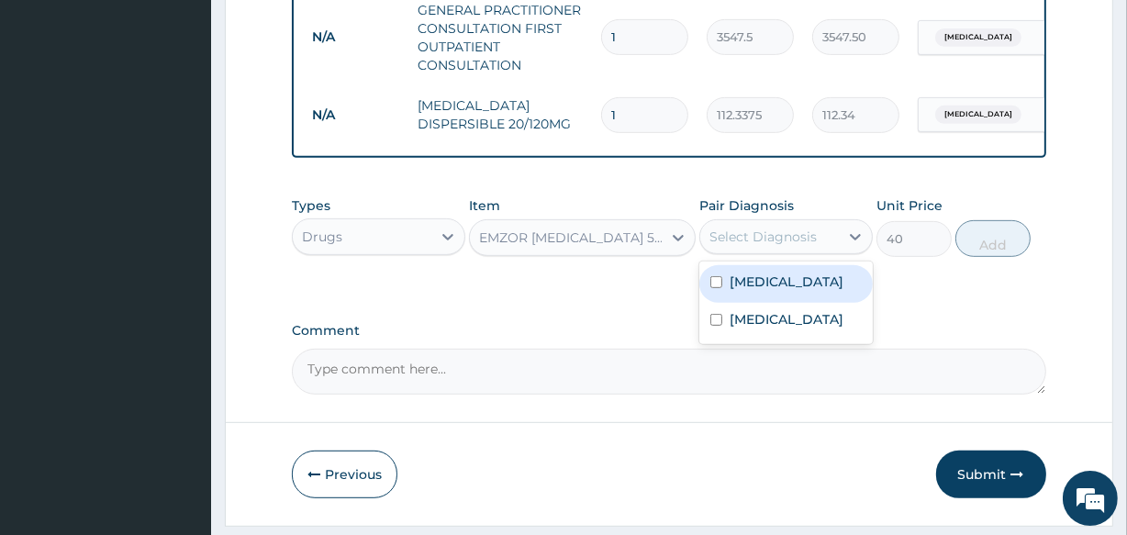
click at [753, 246] on div "Select Diagnosis" at bounding box center [763, 237] width 107 height 18
click at [742, 290] on label "Malaria" at bounding box center [787, 282] width 114 height 18
checkbox input "true"
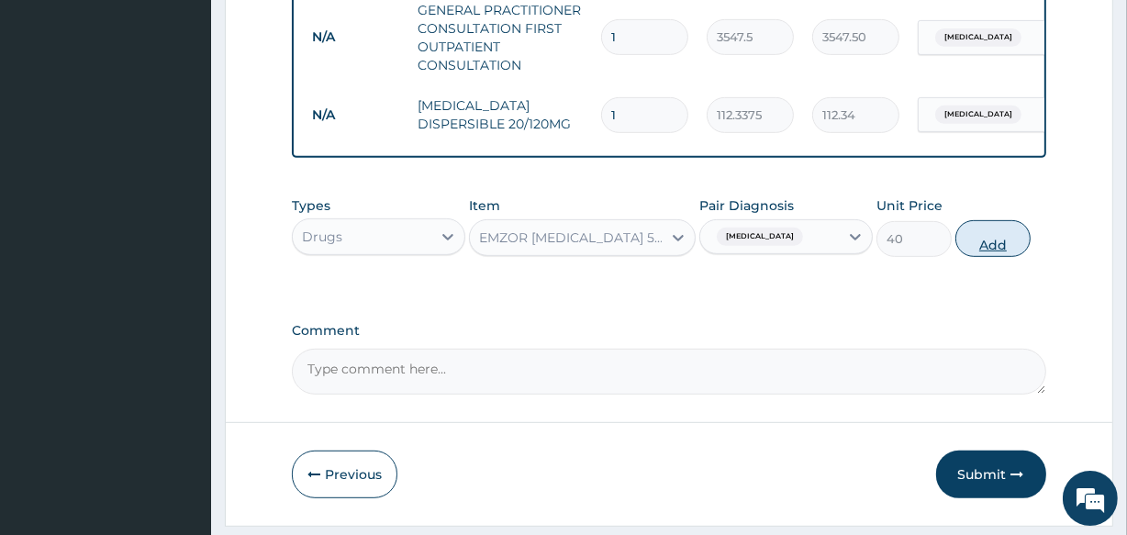
click at [987, 256] on button "Add" at bounding box center [993, 238] width 75 height 37
type input "0"
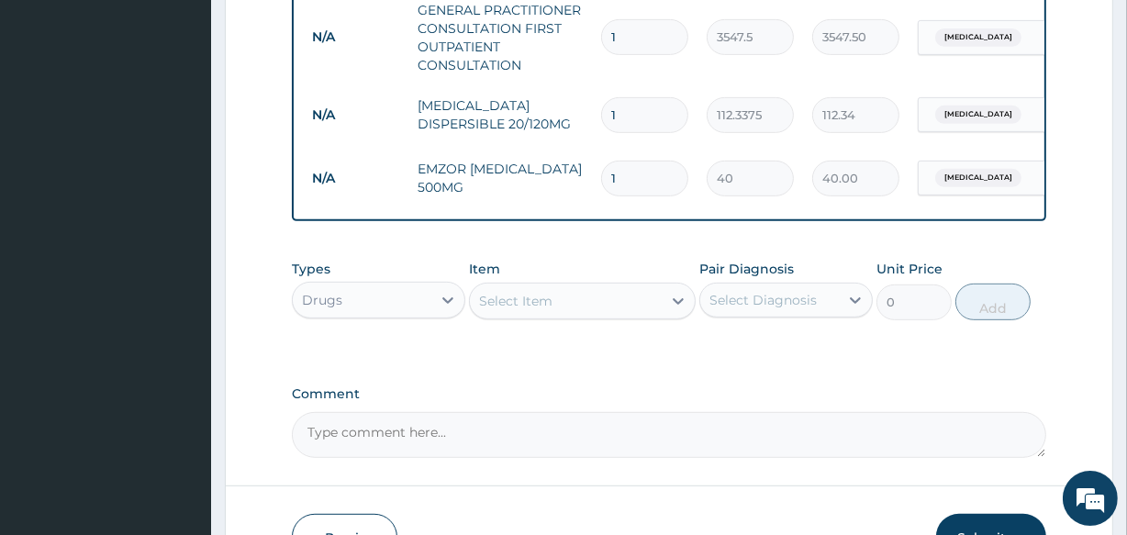
click at [508, 310] on div "Select Item" at bounding box center [515, 301] width 73 height 18
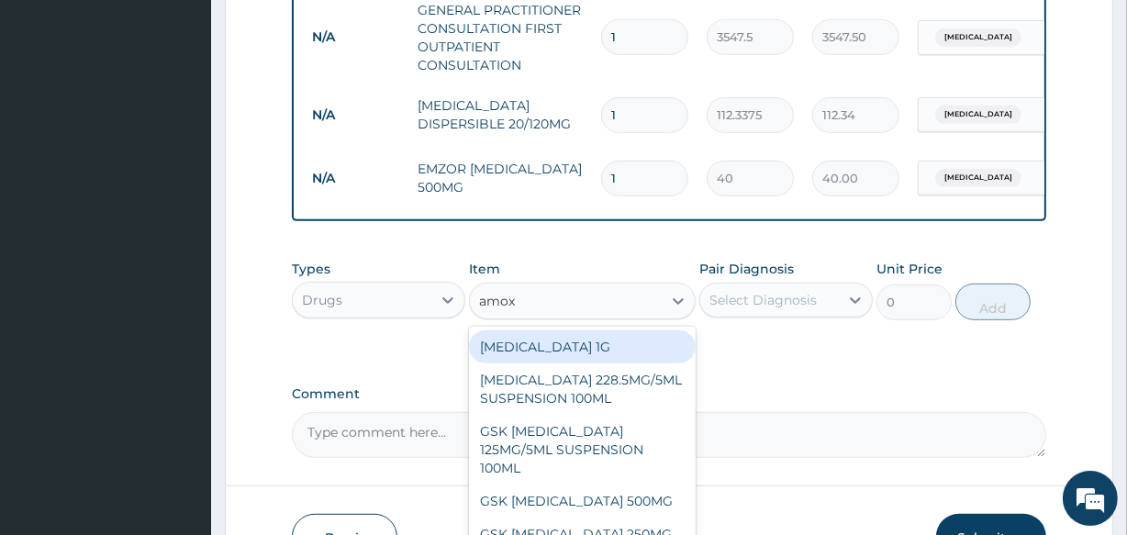
type input "amoxi"
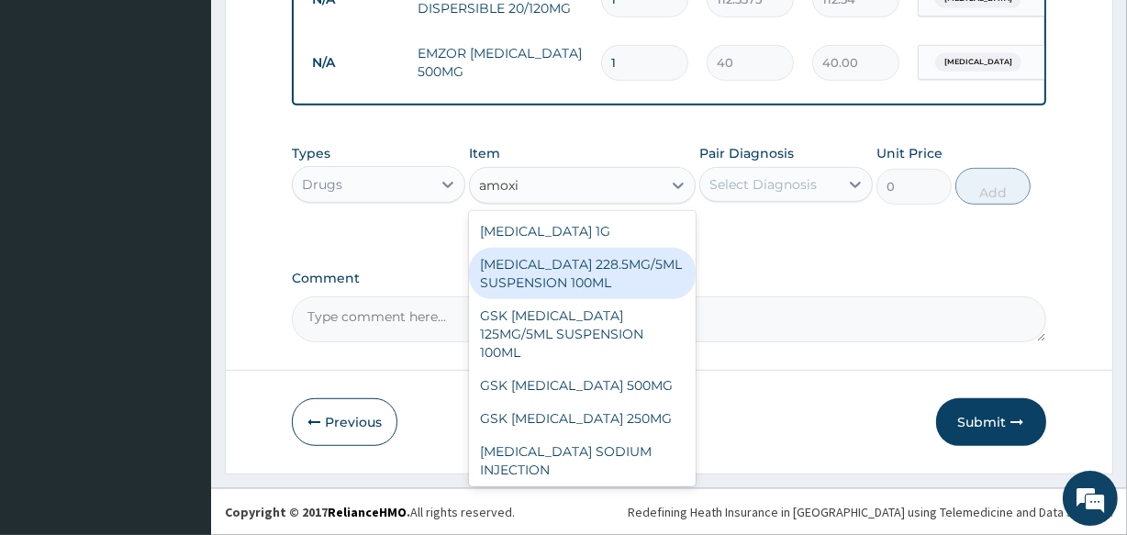
scroll to position [868, 0]
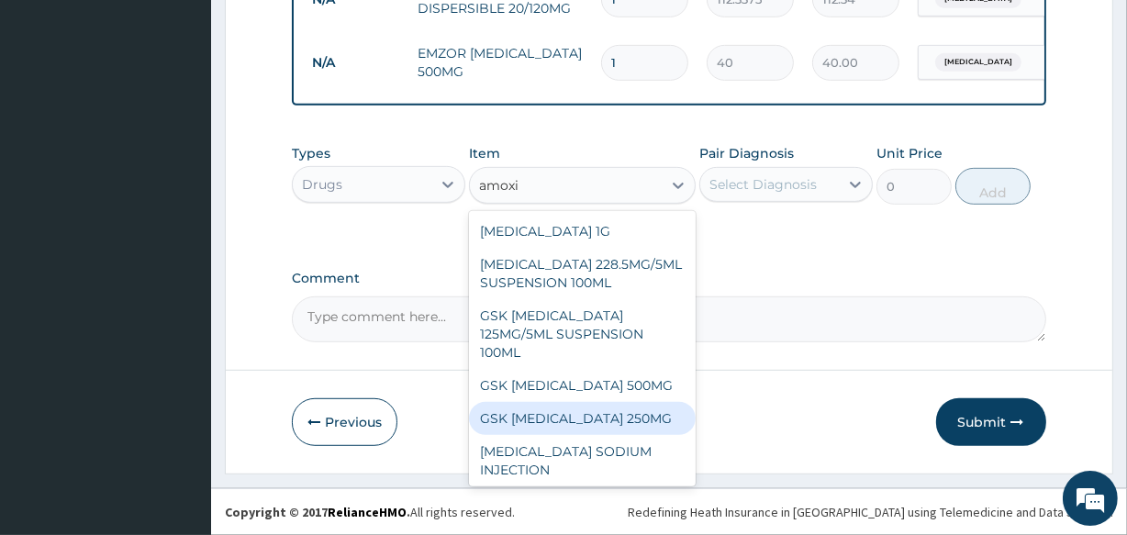
click at [575, 421] on div "GSK AMOXIL 250MG" at bounding box center [582, 418] width 226 height 33
type input "50"
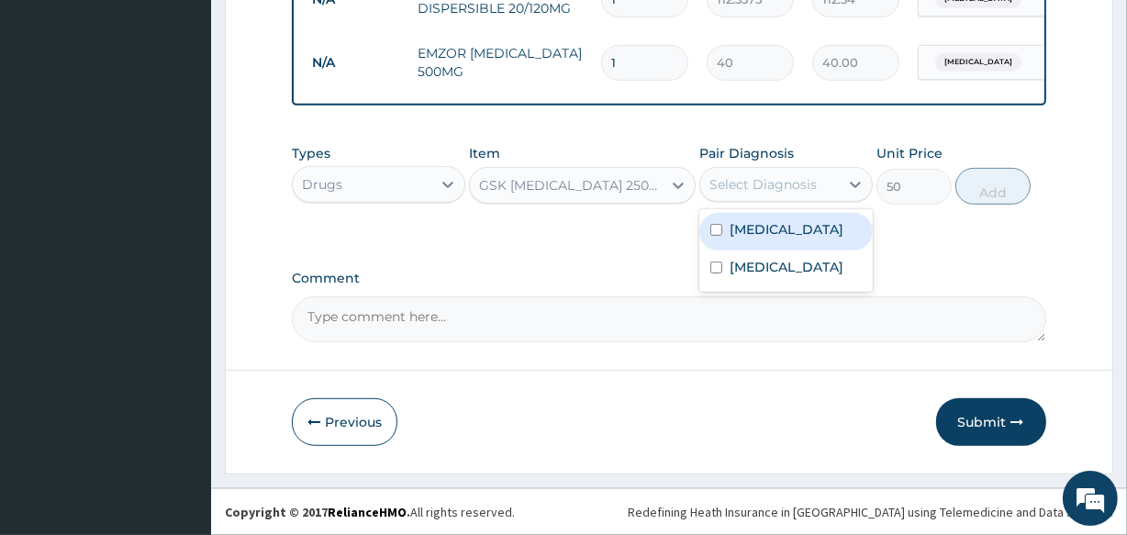
click at [750, 182] on div "Select Diagnosis" at bounding box center [763, 184] width 107 height 18
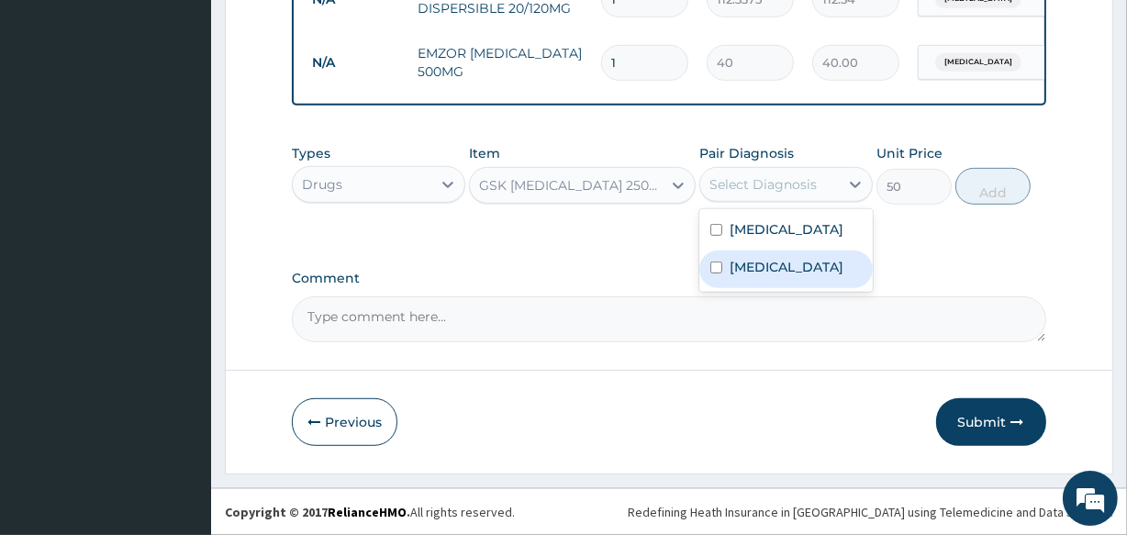
click at [754, 271] on label "Upper respiratory infection" at bounding box center [787, 267] width 114 height 18
checkbox input "true"
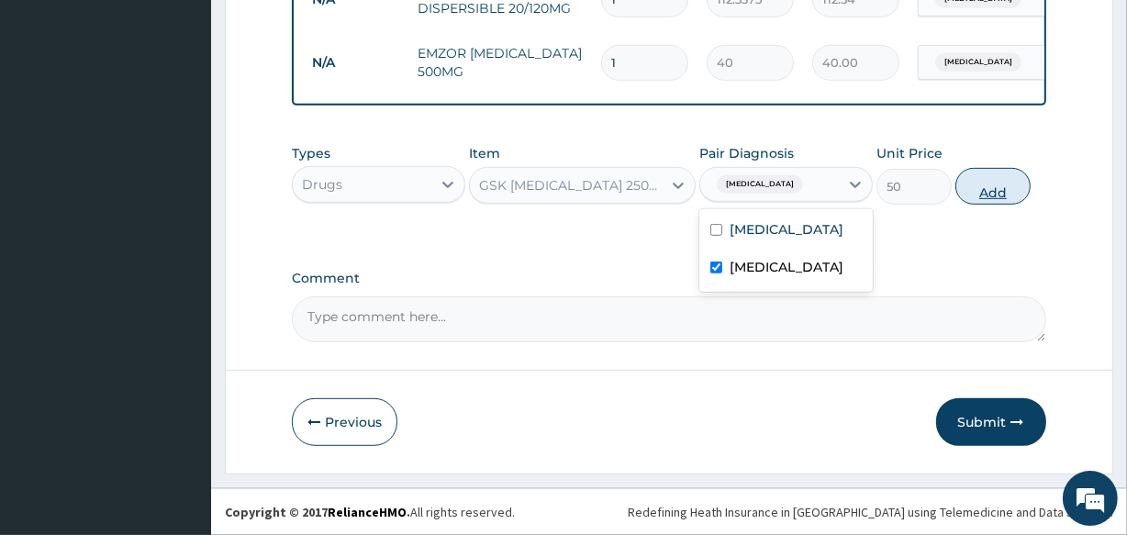
click at [993, 183] on button "Add" at bounding box center [993, 186] width 75 height 37
type input "0"
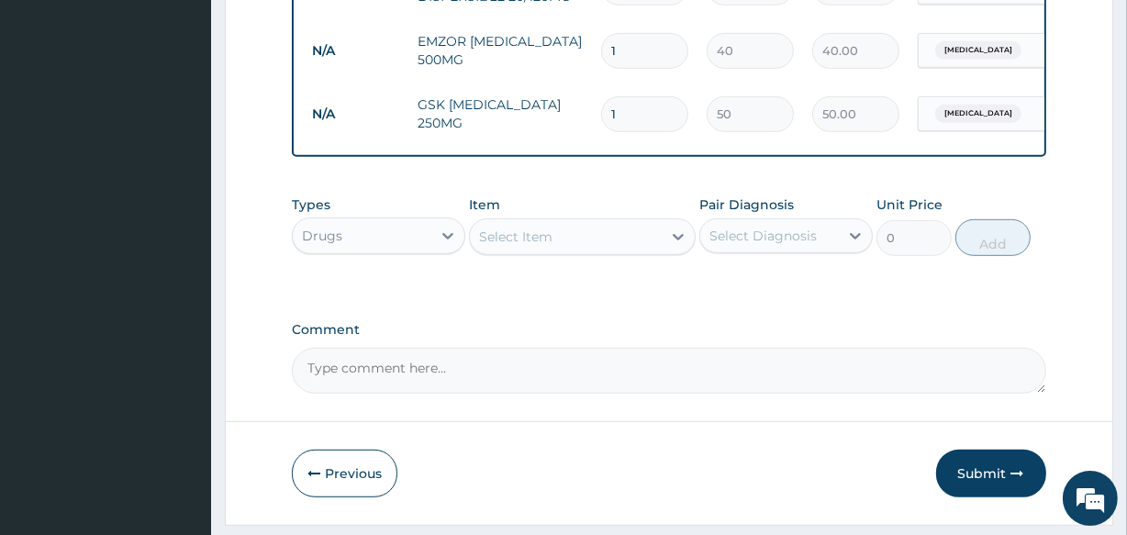
click at [520, 240] on div "Select Item" at bounding box center [515, 237] width 73 height 18
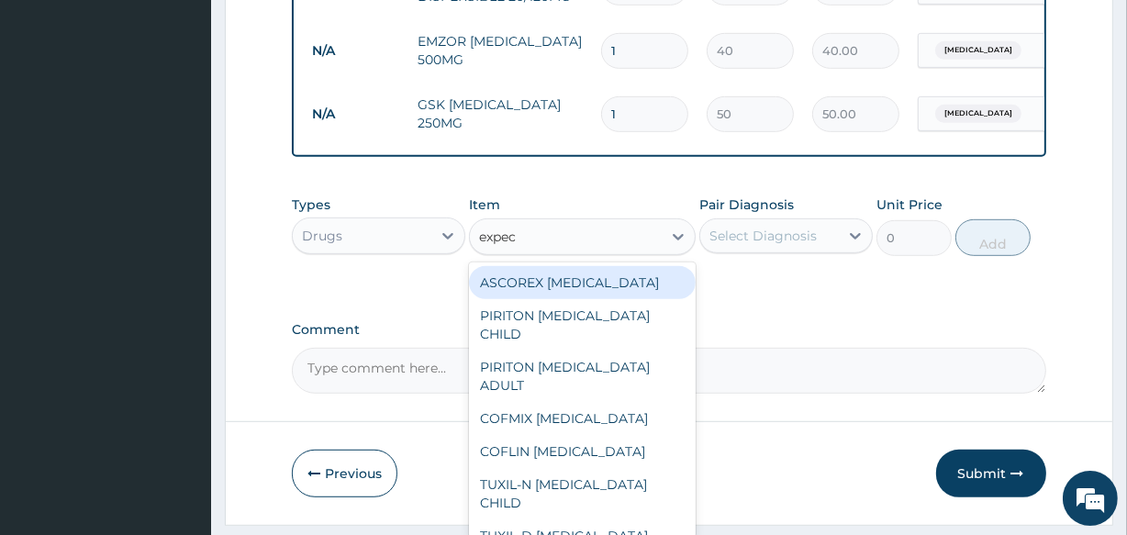
type input "expect"
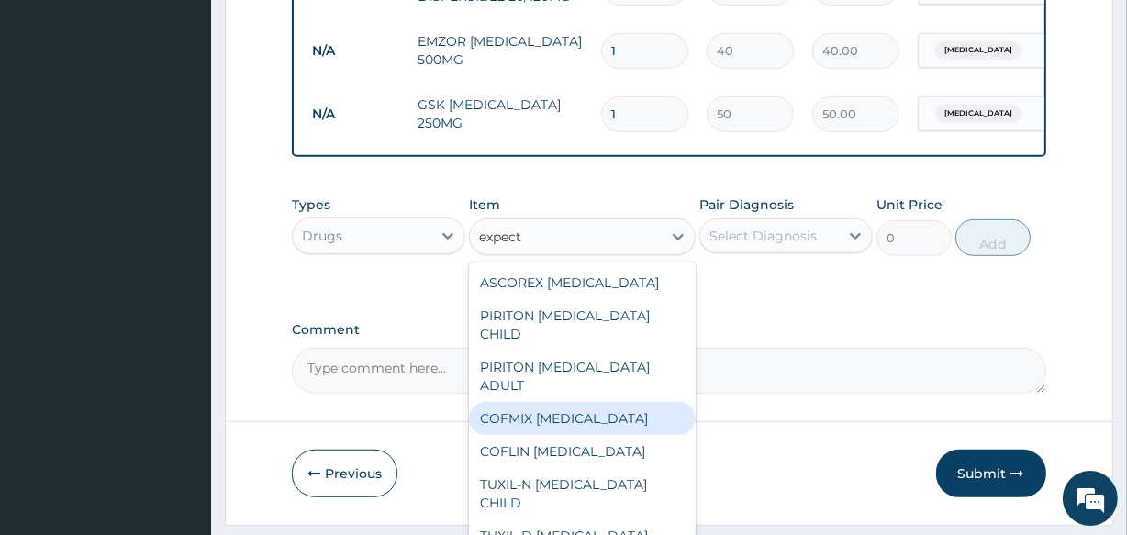
click at [532, 422] on div "COFMIX [MEDICAL_DATA]" at bounding box center [582, 418] width 226 height 33
type input "1182.5"
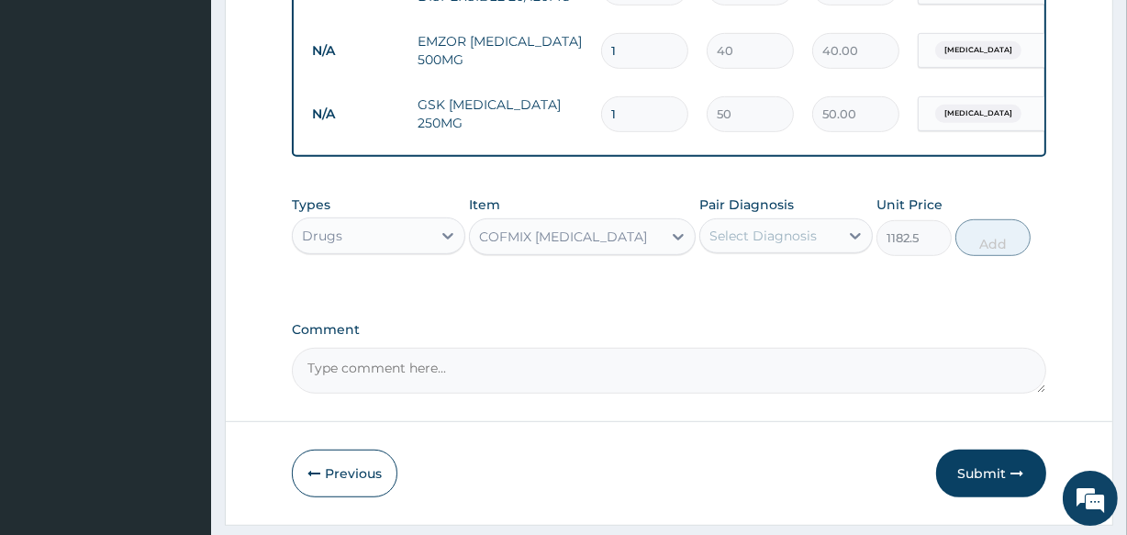
click at [726, 245] on div "Select Diagnosis" at bounding box center [763, 236] width 107 height 18
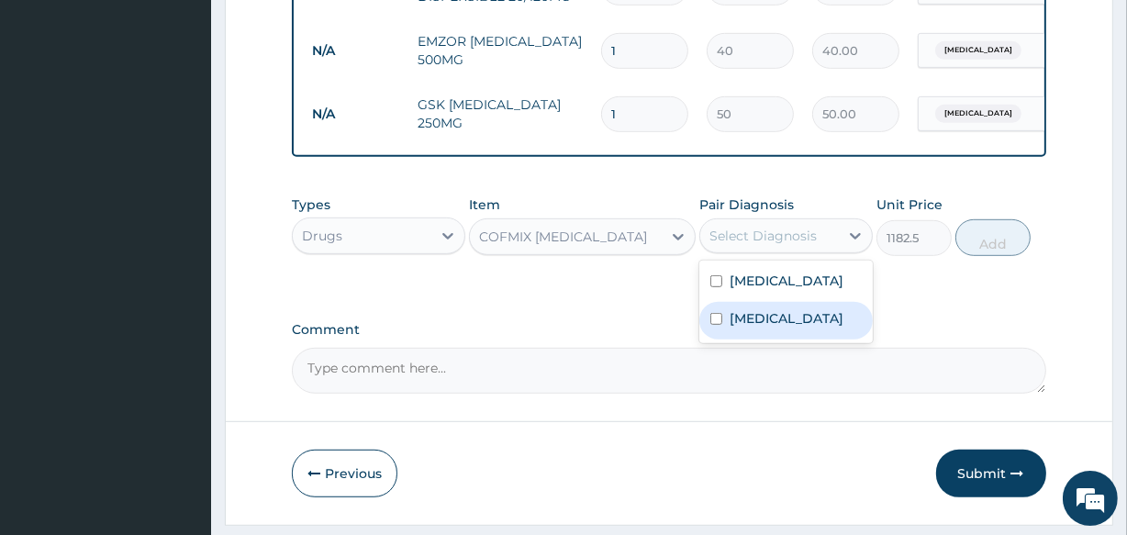
click at [727, 340] on div "Upper respiratory infection" at bounding box center [787, 321] width 174 height 38
checkbox input "true"
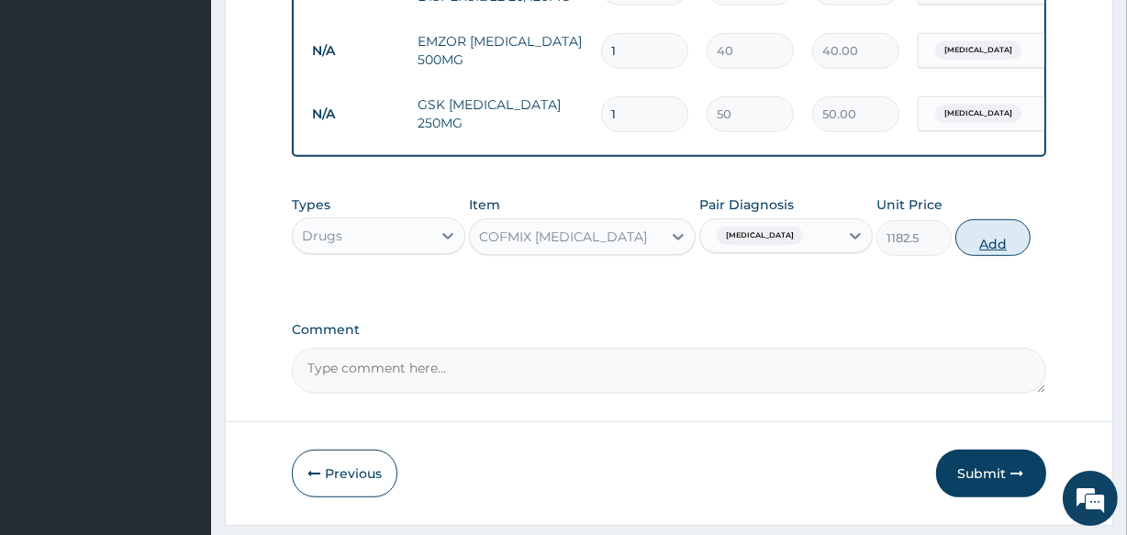
click at [986, 256] on button "Add" at bounding box center [993, 237] width 75 height 37
type input "0"
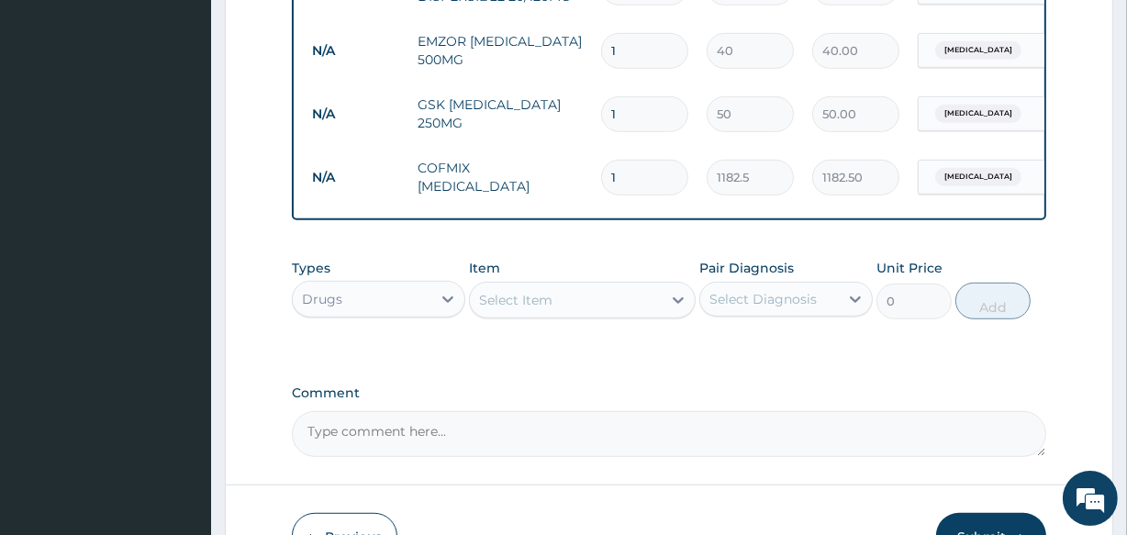
click at [532, 309] on div "Select Item" at bounding box center [515, 300] width 73 height 18
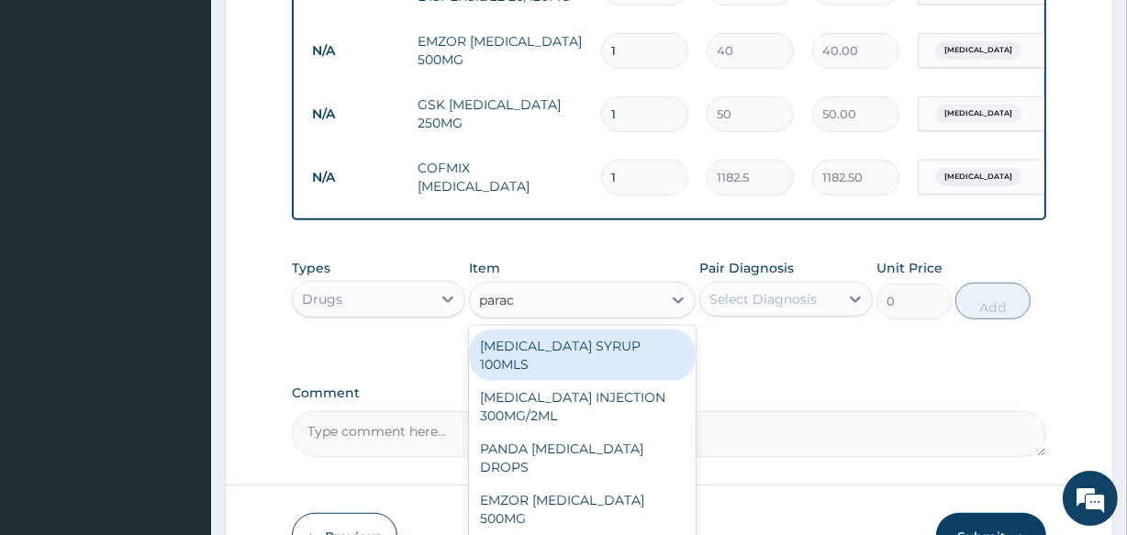
type input "parace"
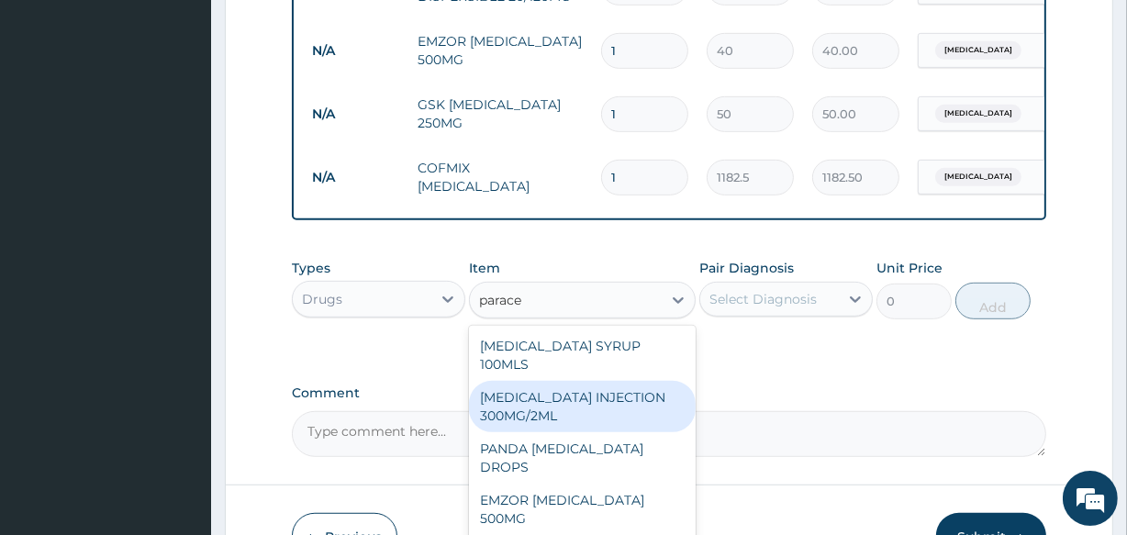
click at [546, 420] on div "PARACETAMOL INJECTION 300MG/2ML" at bounding box center [582, 406] width 226 height 51
type input "260.15"
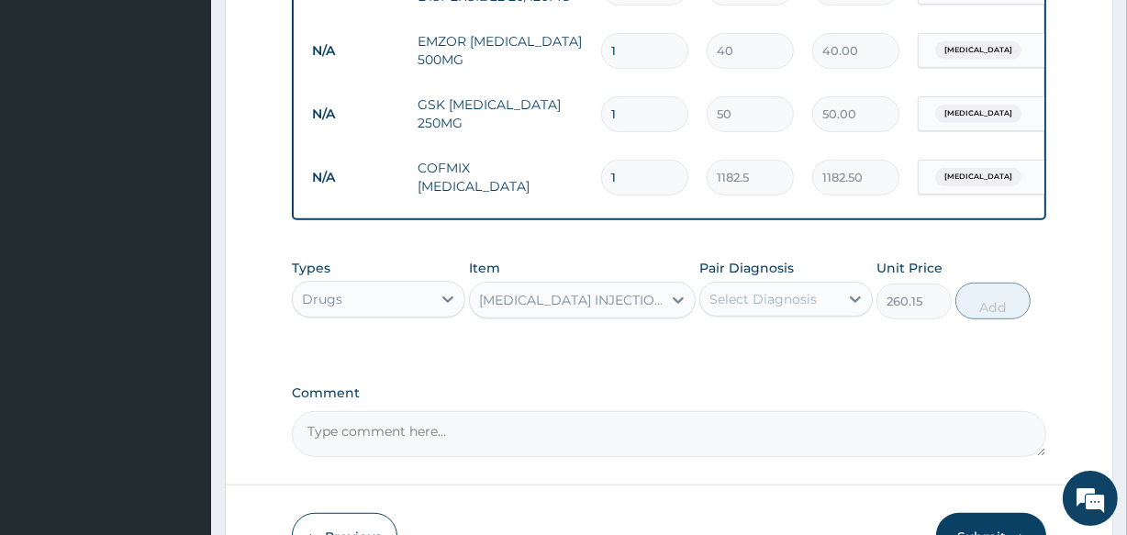
click at [757, 308] on div "Select Diagnosis" at bounding box center [763, 299] width 107 height 18
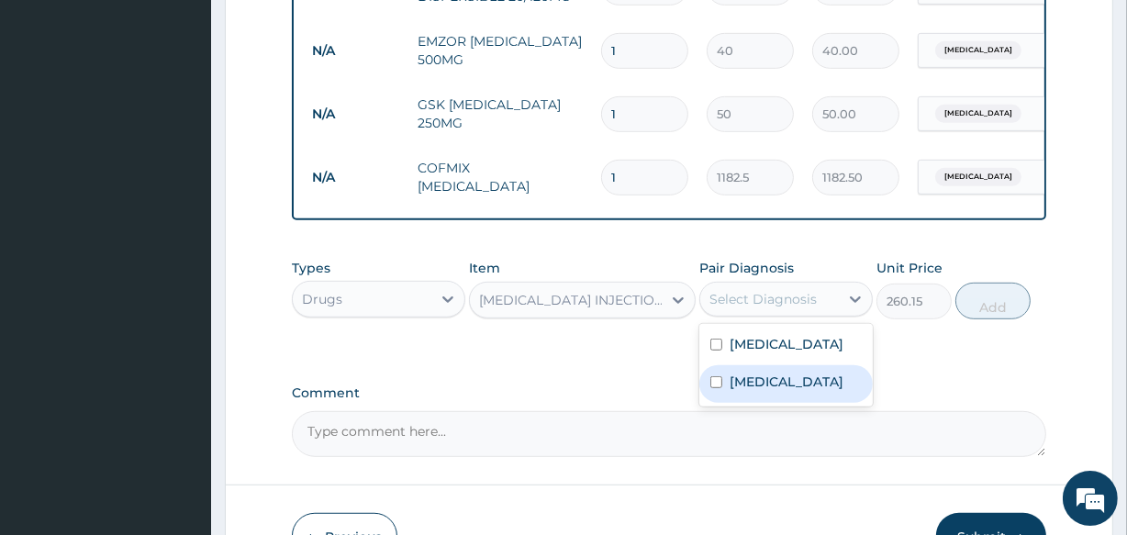
click at [748, 391] on label "Upper respiratory infection" at bounding box center [787, 382] width 114 height 18
checkbox input "true"
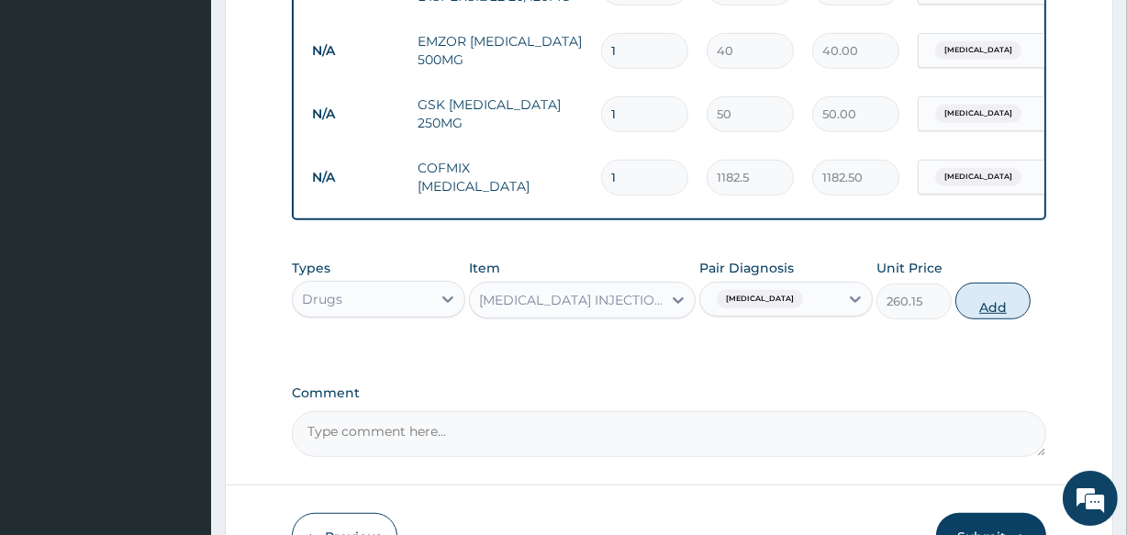
click at [991, 319] on button "Add" at bounding box center [993, 301] width 75 height 37
type input "0"
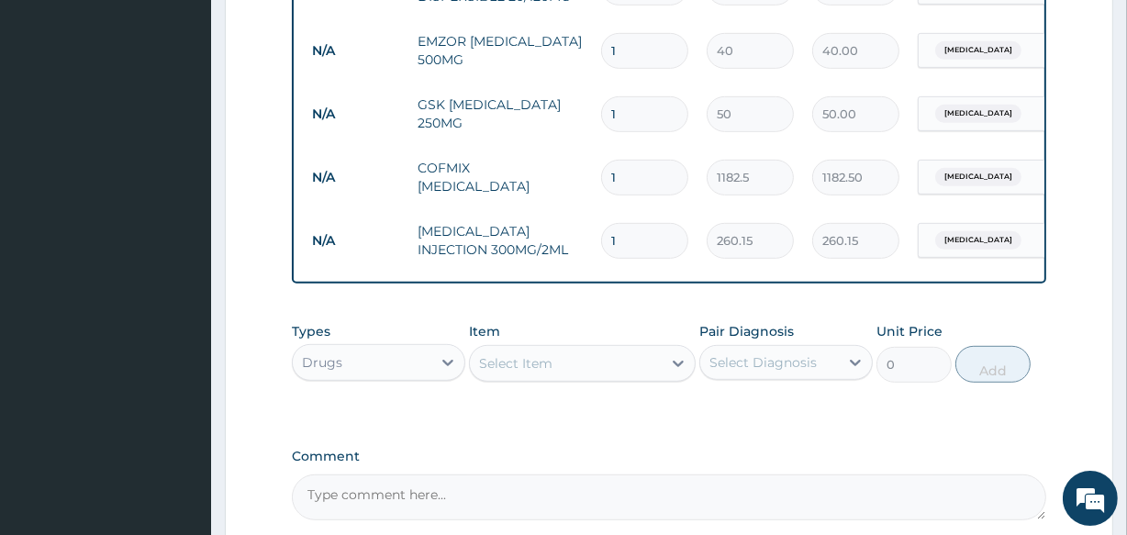
click at [511, 373] on div "Select Item" at bounding box center [515, 363] width 73 height 18
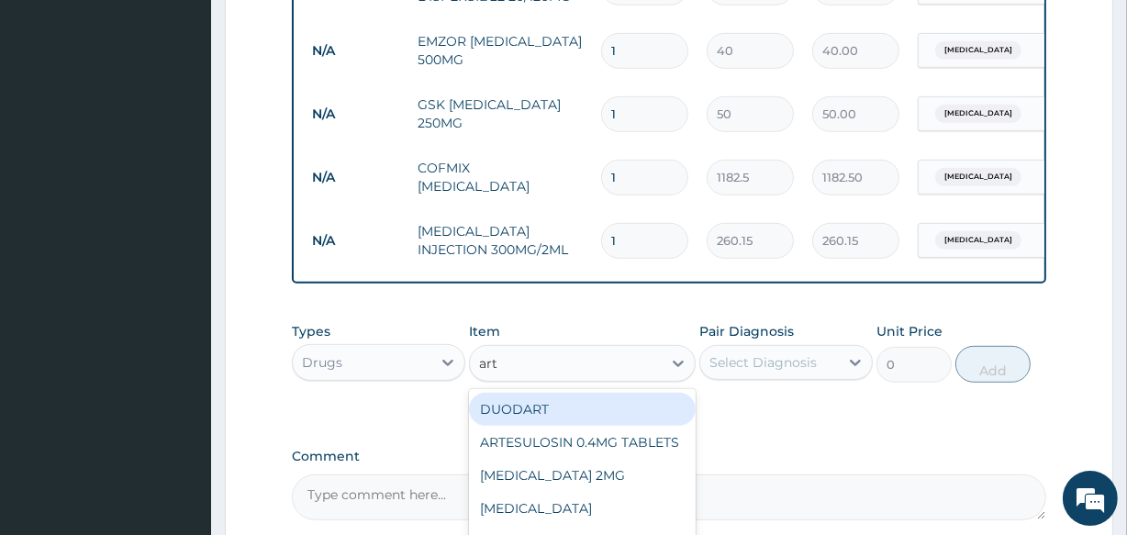
type input "arte"
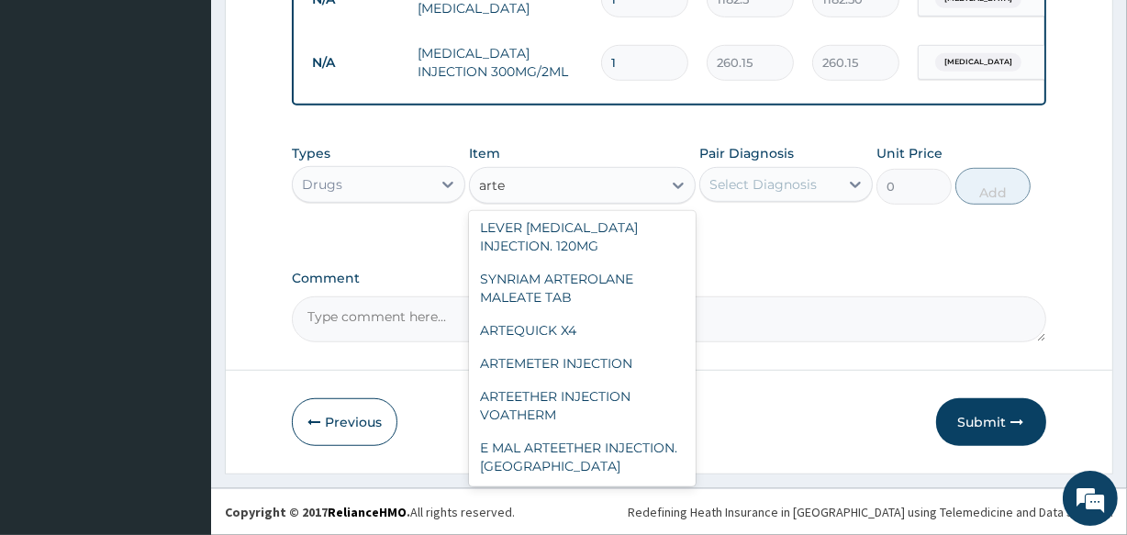
scroll to position [275, 0]
click at [610, 354] on div "ARTEMETER INJECTION" at bounding box center [582, 363] width 226 height 33
type input "946"
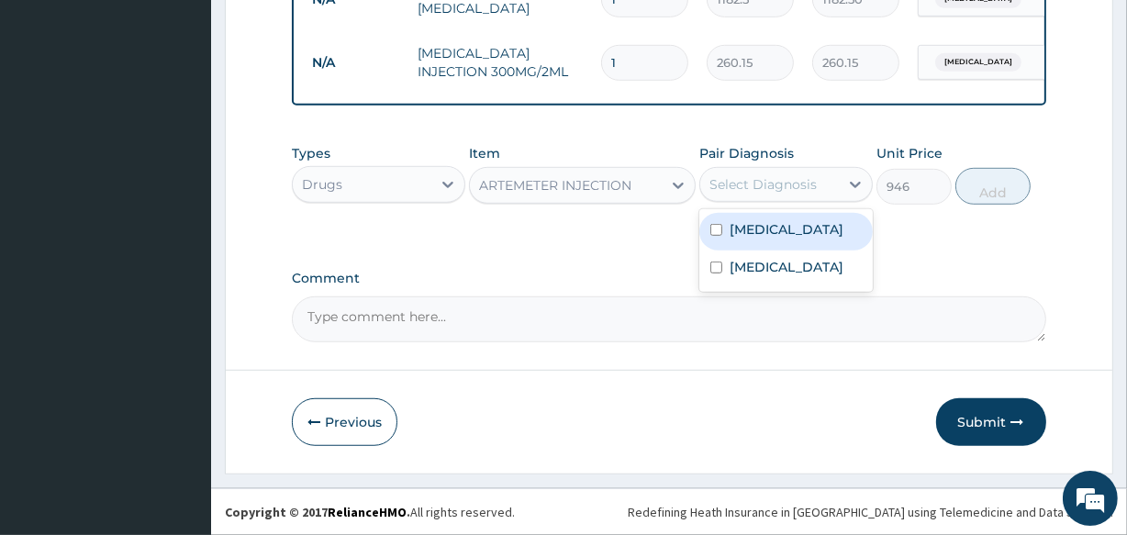
click at [748, 185] on div "Select Diagnosis" at bounding box center [763, 184] width 107 height 18
click at [744, 226] on label "Malaria" at bounding box center [787, 229] width 114 height 18
checkbox input "true"
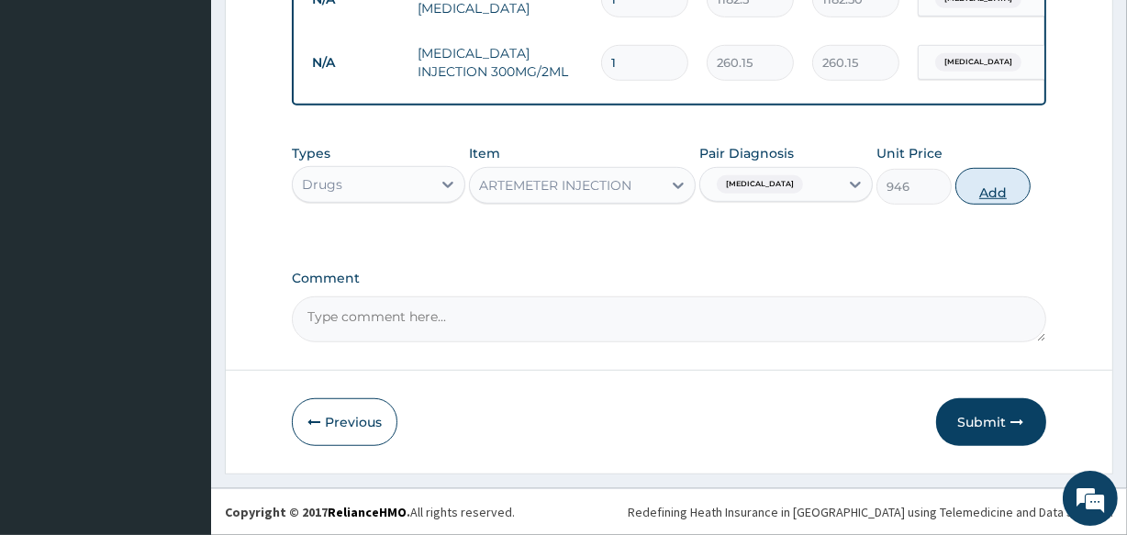
click at [982, 201] on button "Add" at bounding box center [993, 186] width 75 height 37
type input "0"
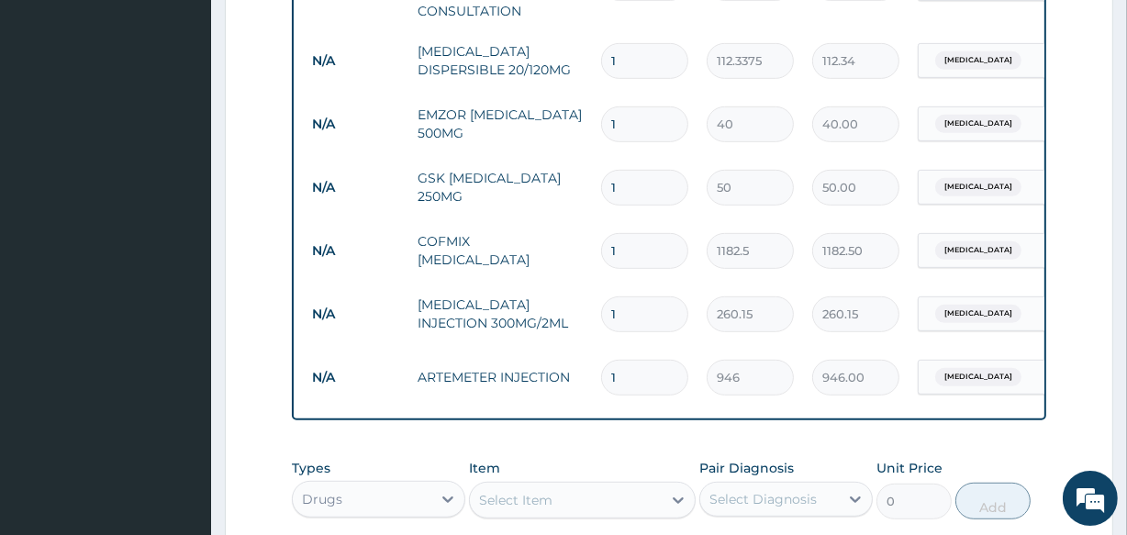
scroll to position [792, 0]
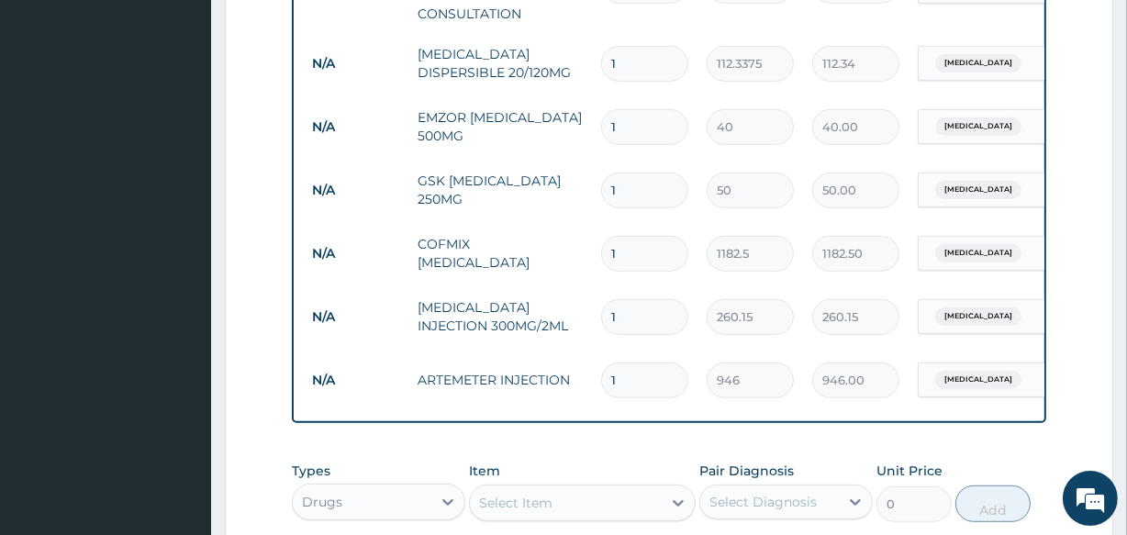
click at [632, 190] on input "1" at bounding box center [644, 191] width 87 height 36
type input "15"
type input "750.00"
type input "15"
click at [623, 128] on input "1" at bounding box center [644, 127] width 87 height 36
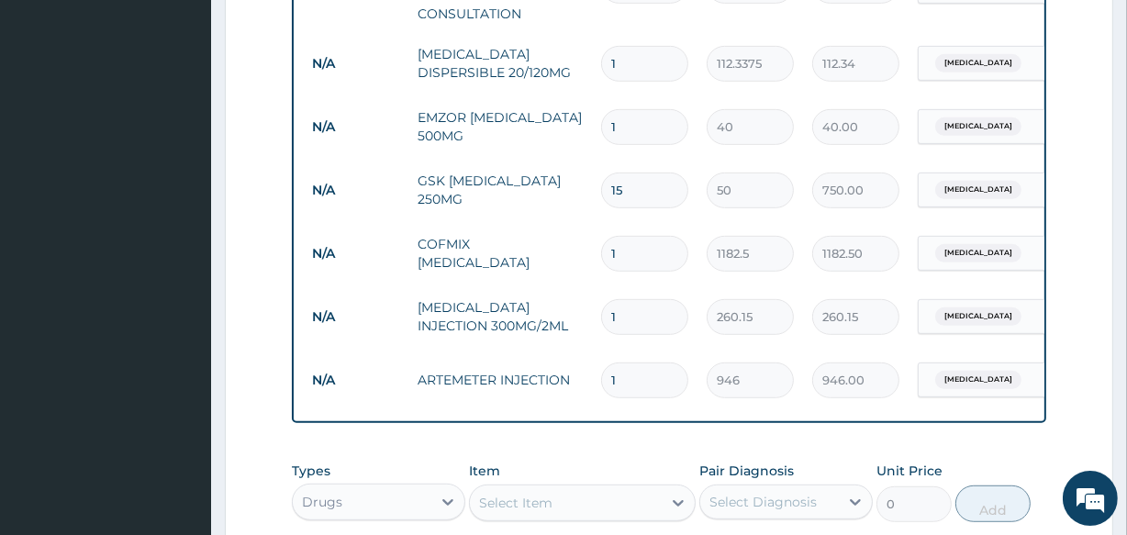
type input "0.00"
type input "9"
type input "360.00"
type input "9"
click at [626, 56] on input "1" at bounding box center [644, 64] width 87 height 36
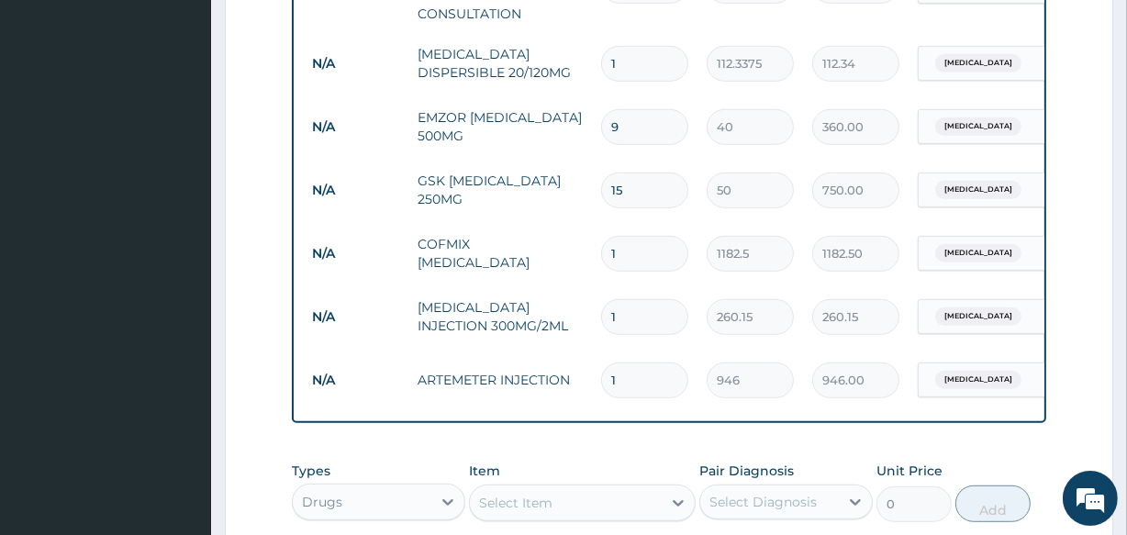
type input "12"
type input "1348.05"
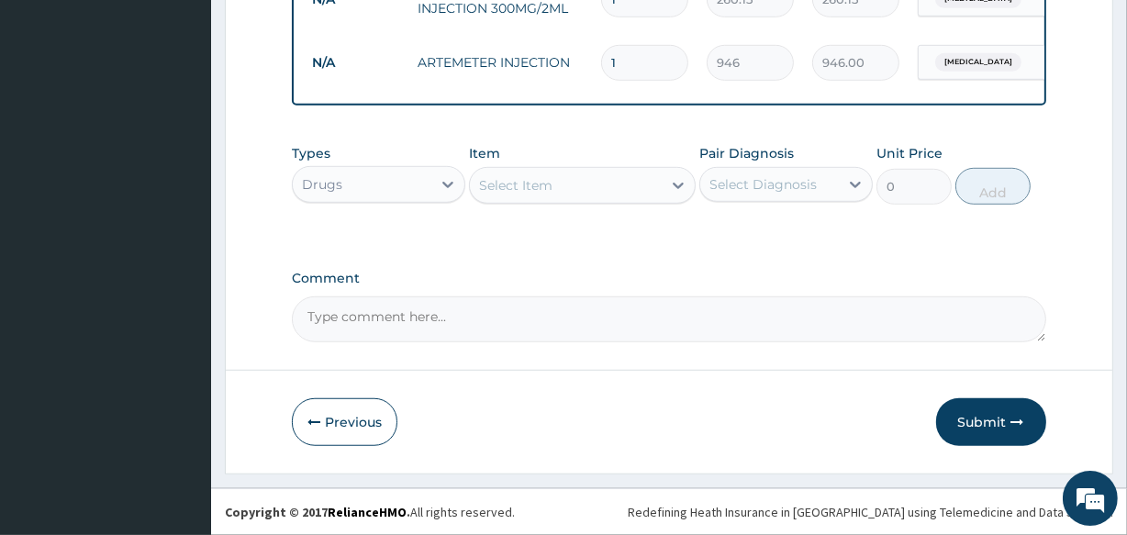
scroll to position [1123, 0]
type input "12"
click at [987, 421] on button "Submit" at bounding box center [991, 422] width 110 height 48
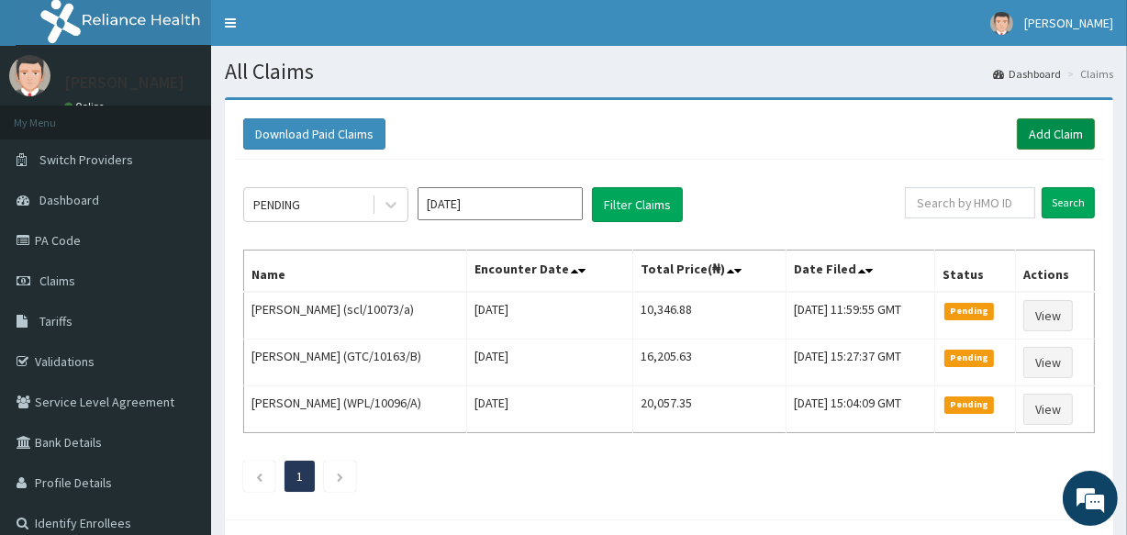
click at [1058, 133] on link "Add Claim" at bounding box center [1056, 133] width 78 height 31
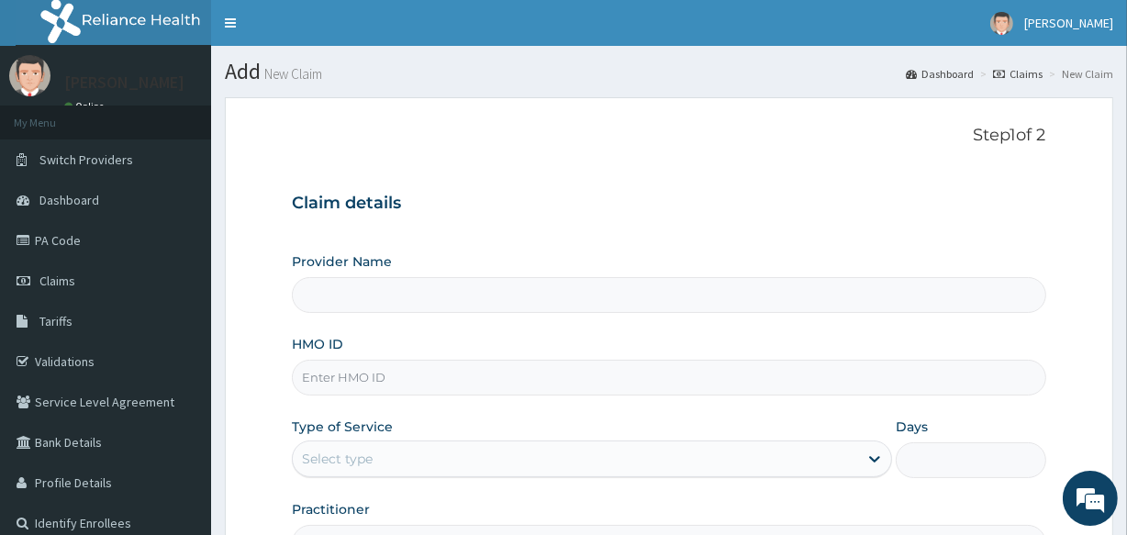
type input "[GEOGRAPHIC_DATA]"
click at [610, 387] on input "HMO ID" at bounding box center [669, 378] width 754 height 36
type input "MKK/10013/A"
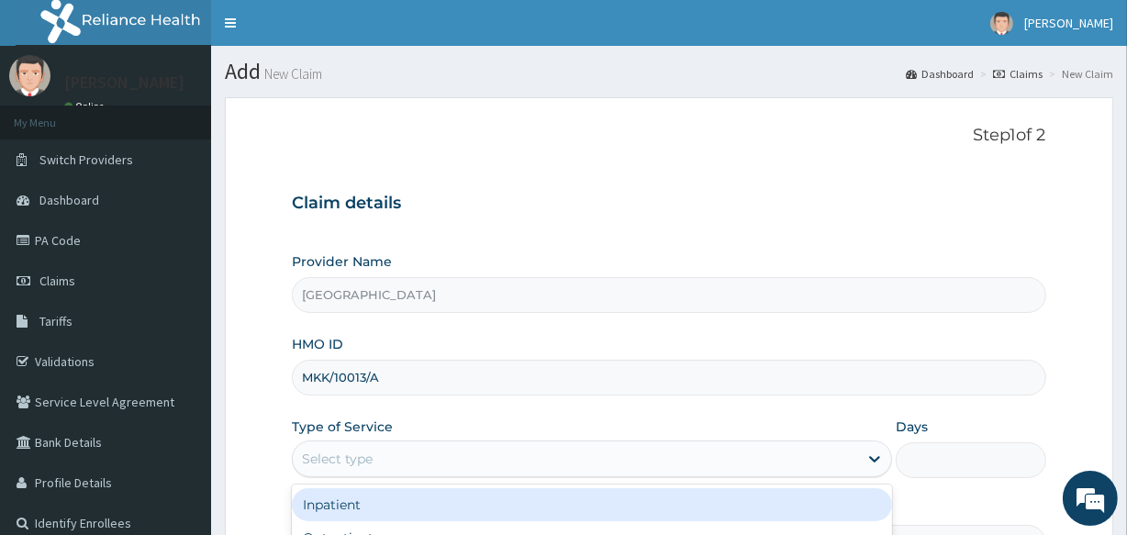
click at [559, 459] on div "Select type" at bounding box center [575, 458] width 565 height 29
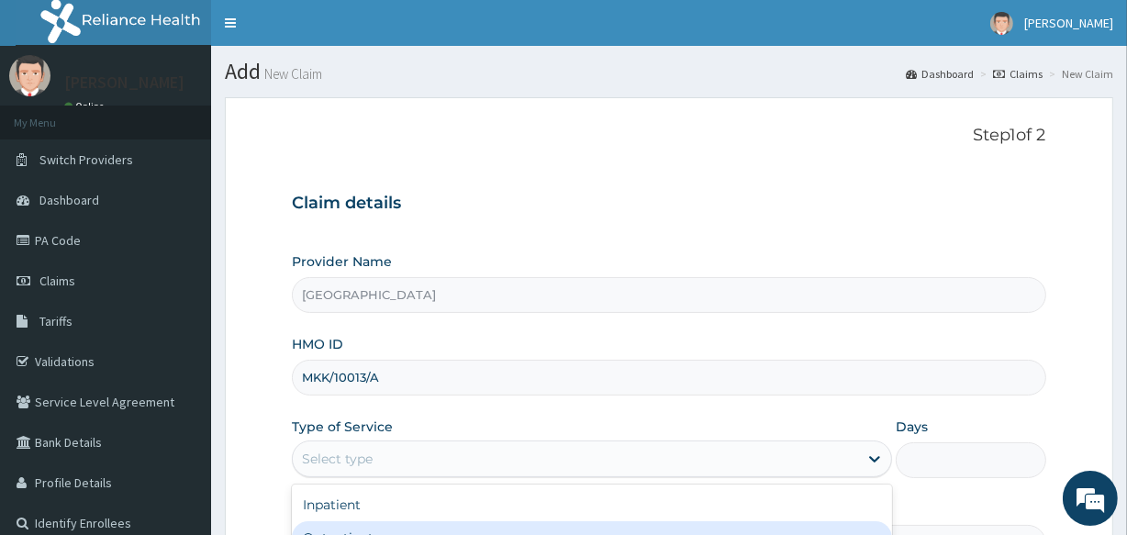
click at [556, 523] on div "Outpatient" at bounding box center [592, 537] width 600 height 33
type input "1"
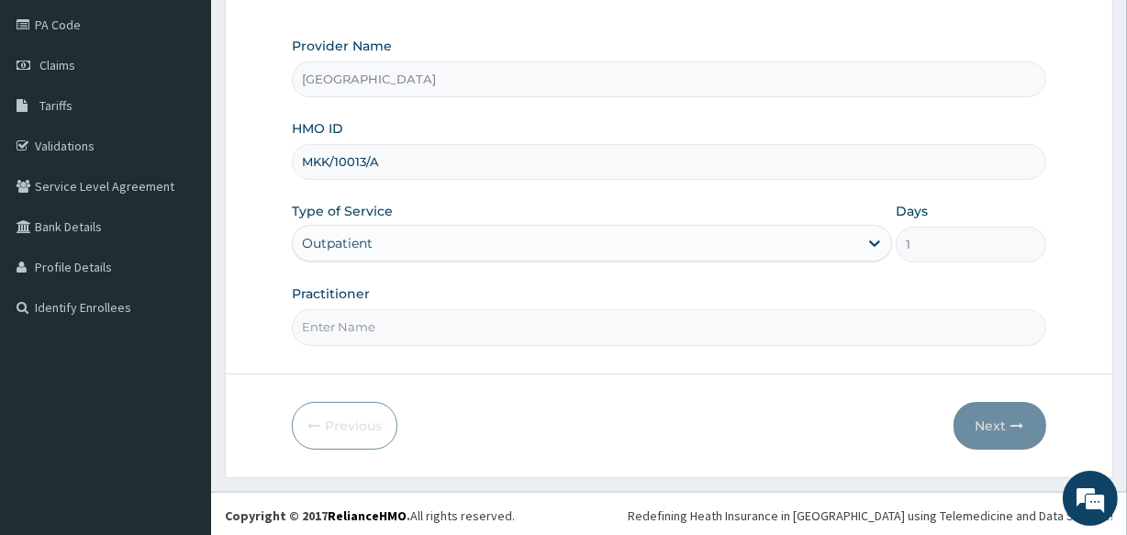
scroll to position [218, 0]
click at [361, 321] on input "Practitioner" at bounding box center [669, 326] width 754 height 36
type input "DR UGWU"
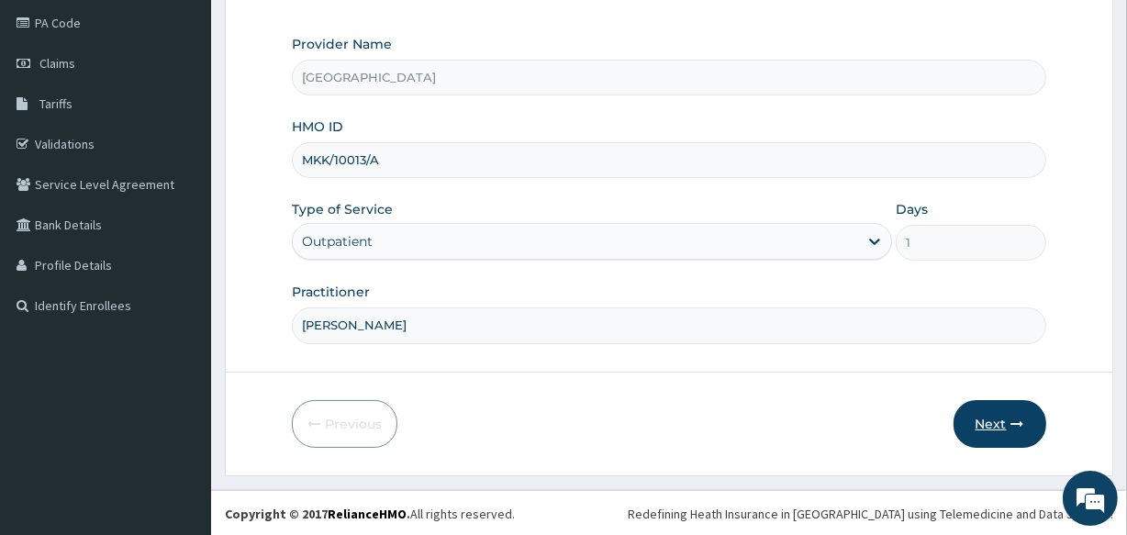
click at [991, 410] on button "Next" at bounding box center [1000, 424] width 93 height 48
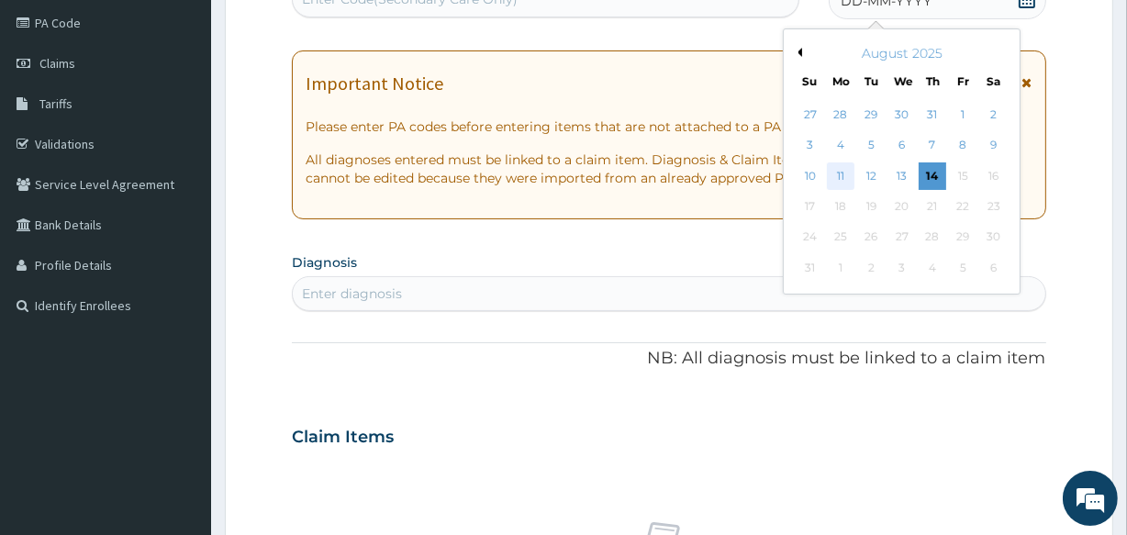
click at [833, 167] on div "11" at bounding box center [841, 176] width 28 height 28
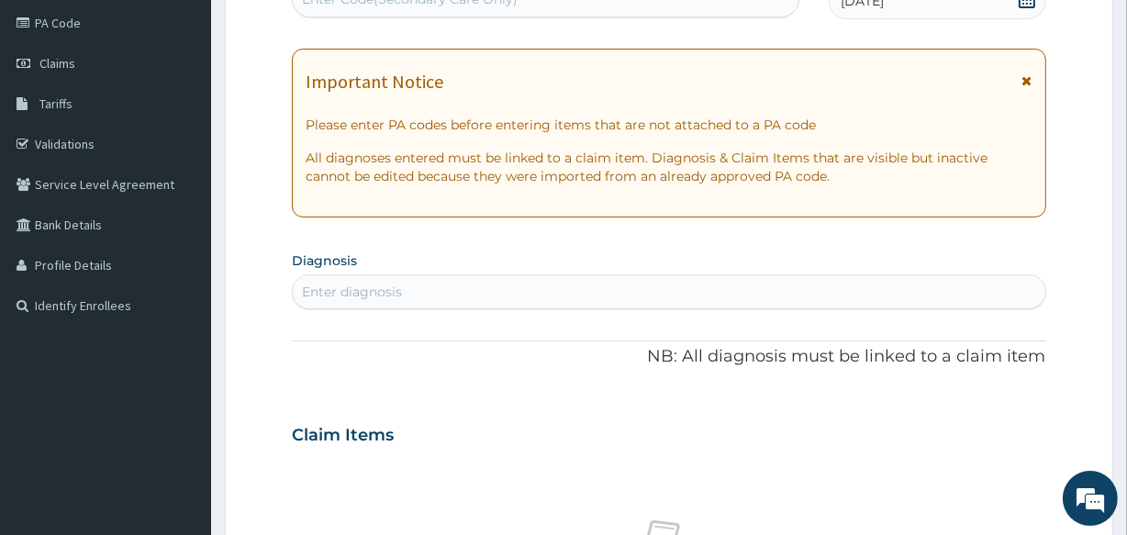
click at [416, 287] on div "Enter diagnosis" at bounding box center [669, 291] width 752 height 29
type input "malaria"
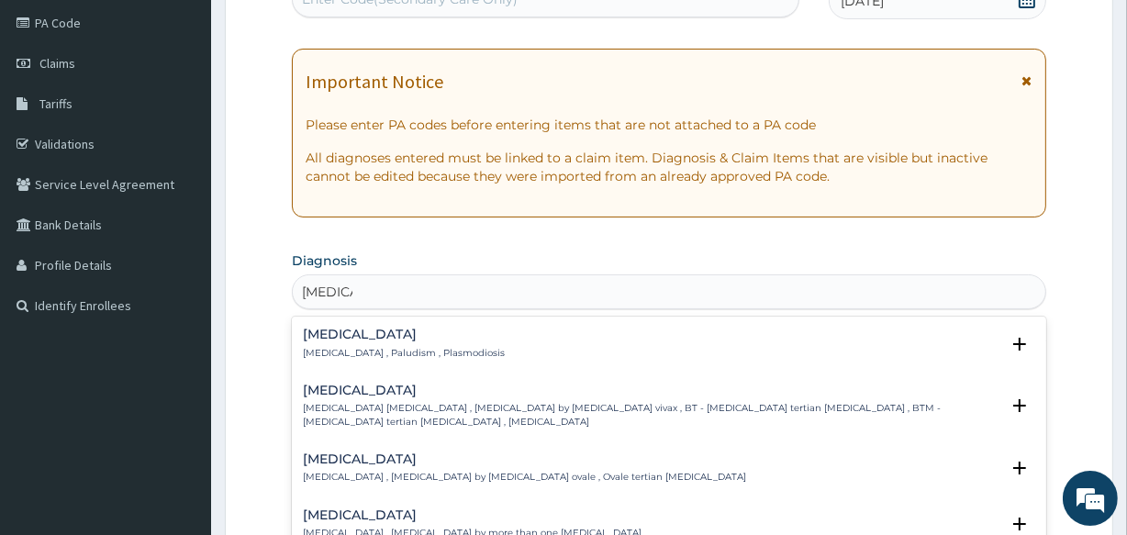
click at [334, 338] on h4 "Malaria" at bounding box center [404, 335] width 202 height 14
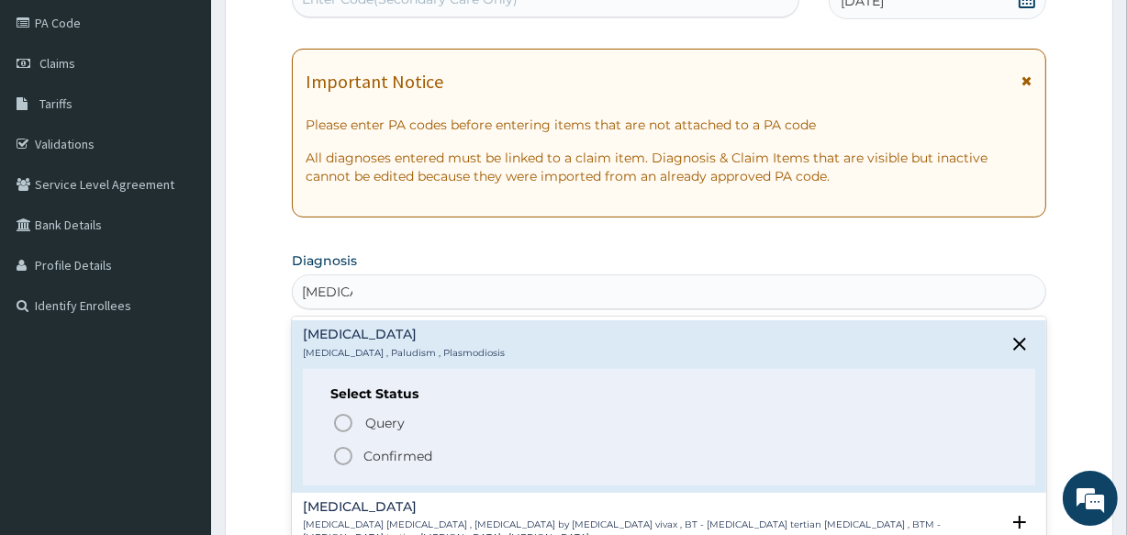
click at [342, 451] on icon "status option filled" at bounding box center [343, 456] width 22 height 22
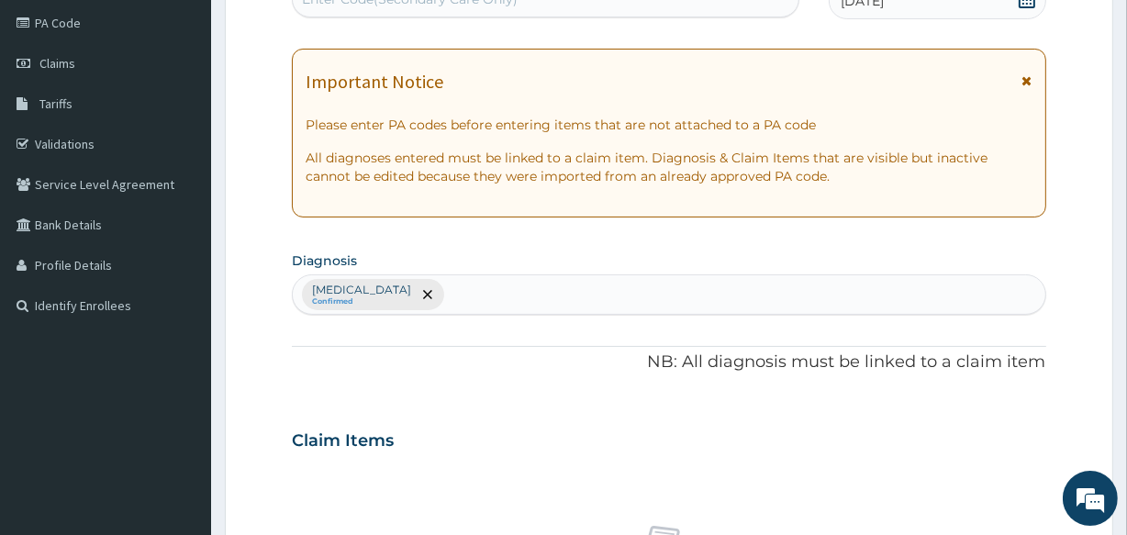
click at [395, 295] on div "Malaria Confirmed" at bounding box center [669, 294] width 752 height 39
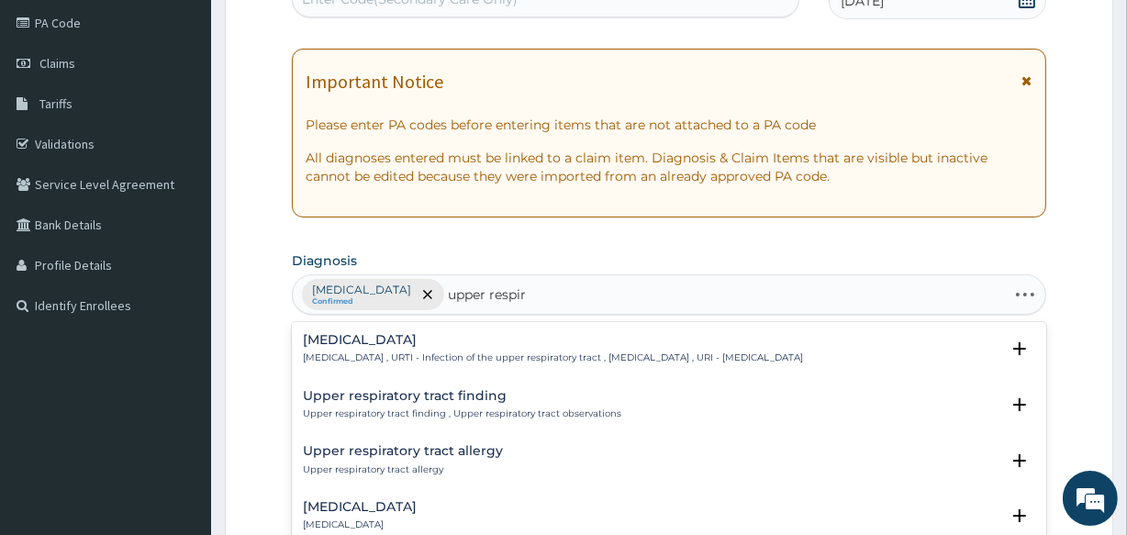
type input "upper respira"
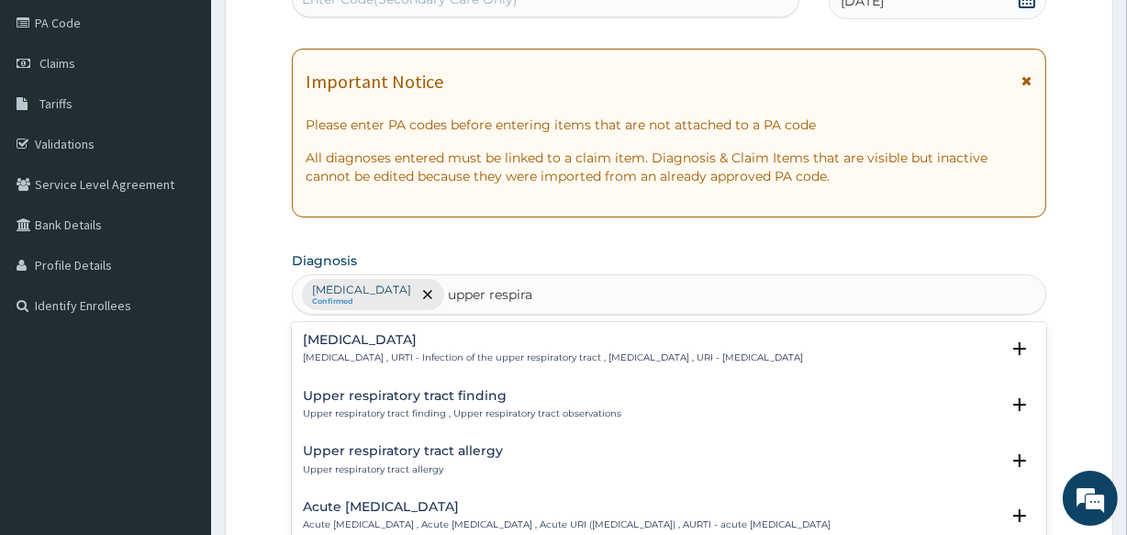
click at [342, 353] on p "Upper respiratory infection , URTI - Infection of the upper respiratory tract ,…" at bounding box center [553, 358] width 500 height 13
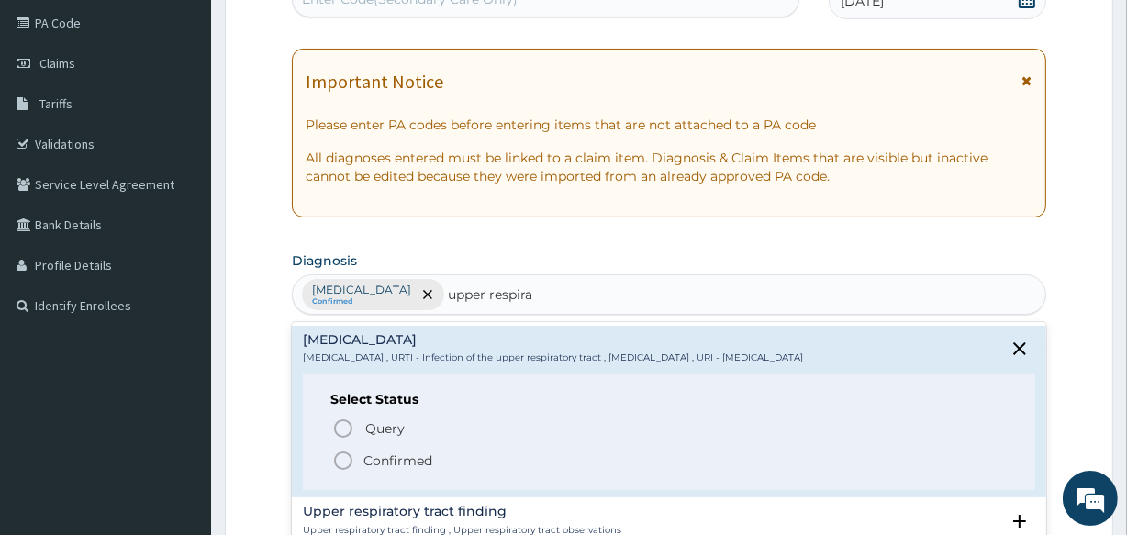
click at [343, 464] on icon "status option filled" at bounding box center [343, 461] width 22 height 22
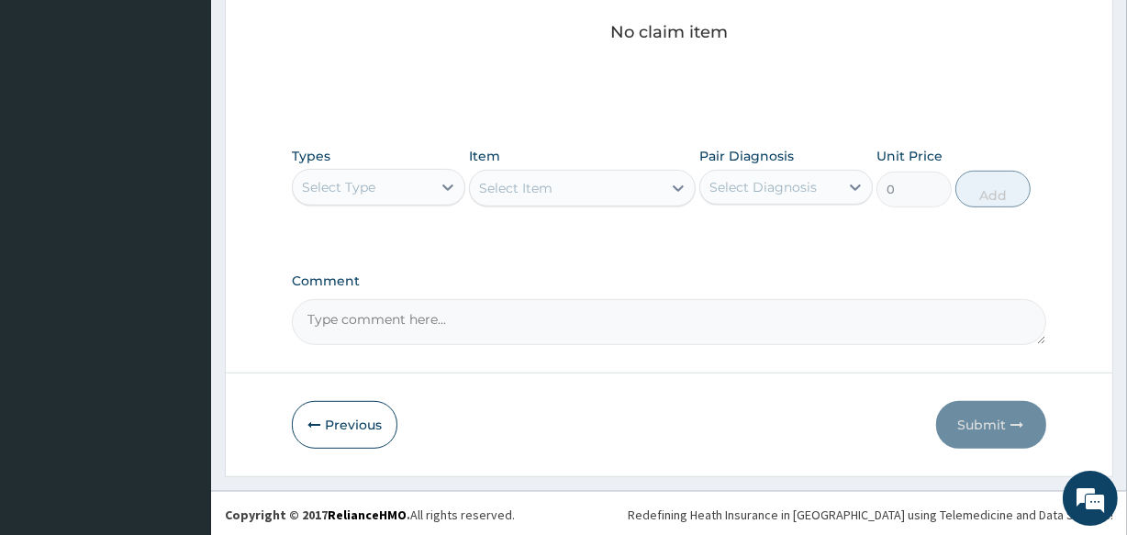
scroll to position [788, 0]
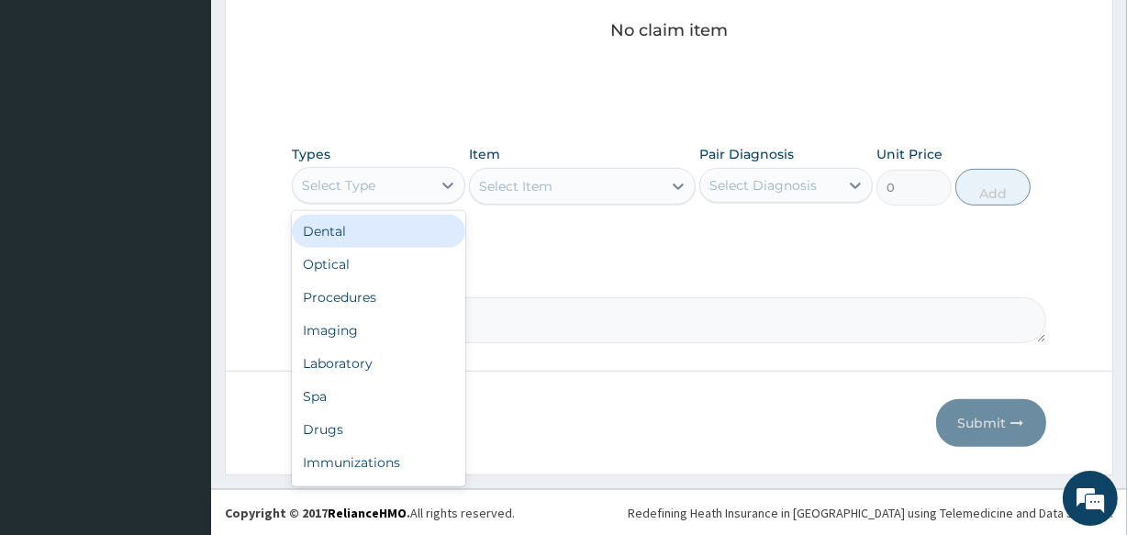
click at [419, 193] on div "Select Type" at bounding box center [362, 185] width 139 height 29
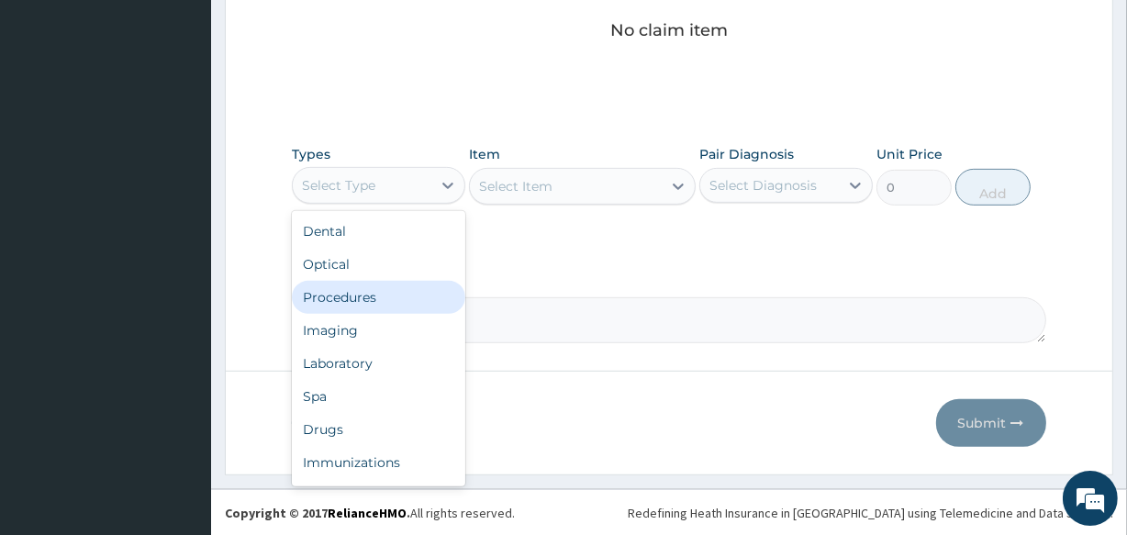
click at [382, 294] on div "Procedures" at bounding box center [379, 297] width 174 height 33
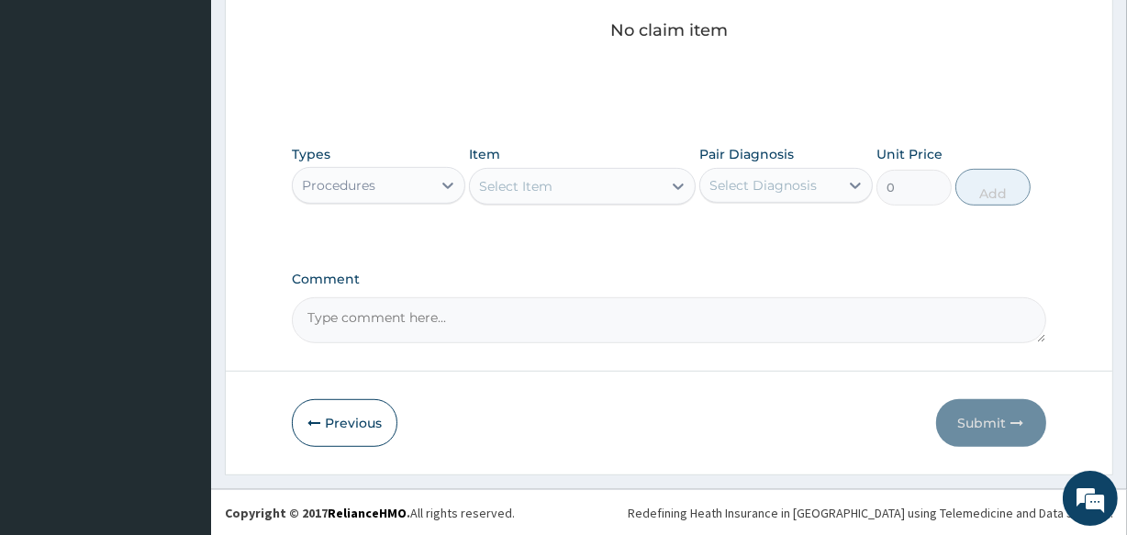
click at [527, 183] on div "Select Item" at bounding box center [515, 186] width 73 height 18
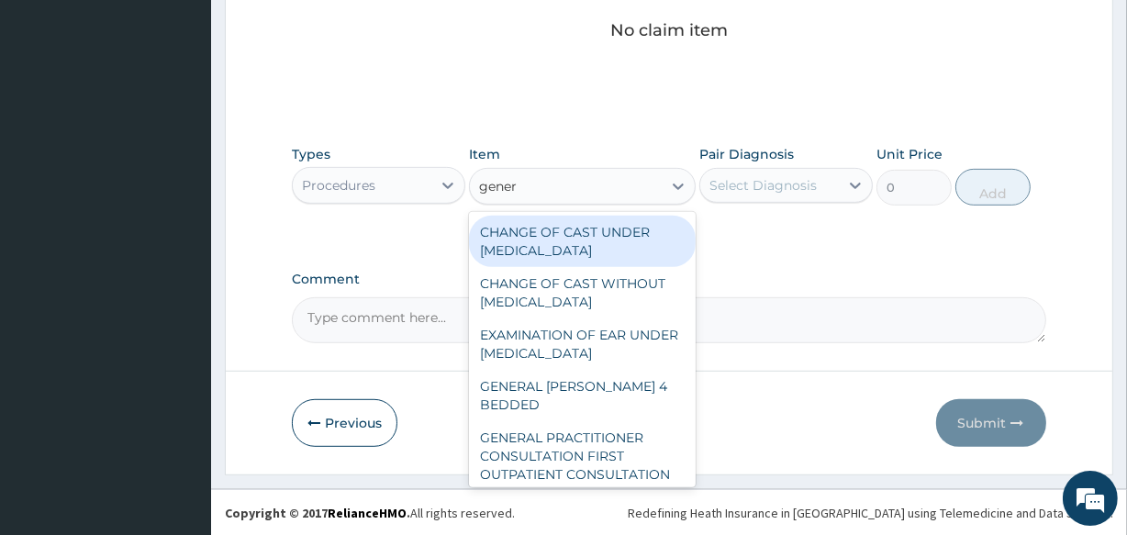
type input "genera"
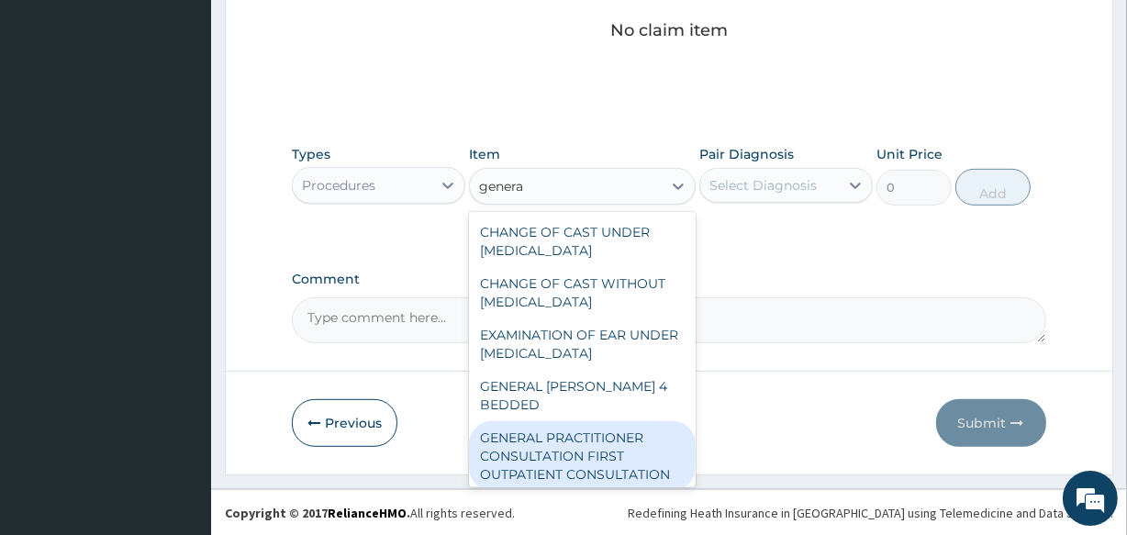
click at [594, 464] on div "GENERAL PRACTITIONER CONSULTATION FIRST OUTPATIENT CONSULTATION" at bounding box center [582, 456] width 226 height 70
type input "3547.5"
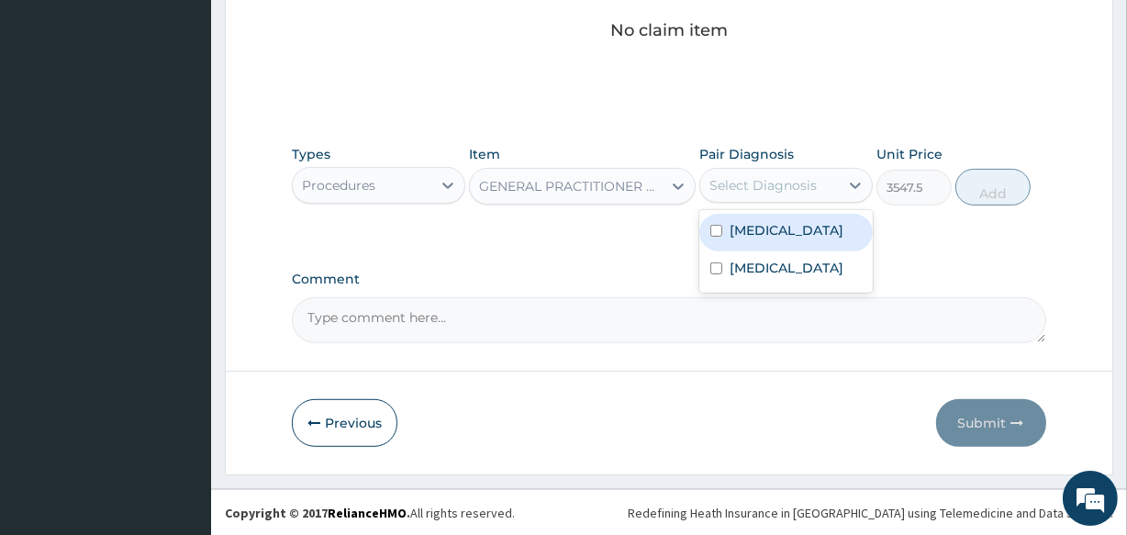
click at [737, 184] on div "Select Diagnosis" at bounding box center [763, 185] width 107 height 18
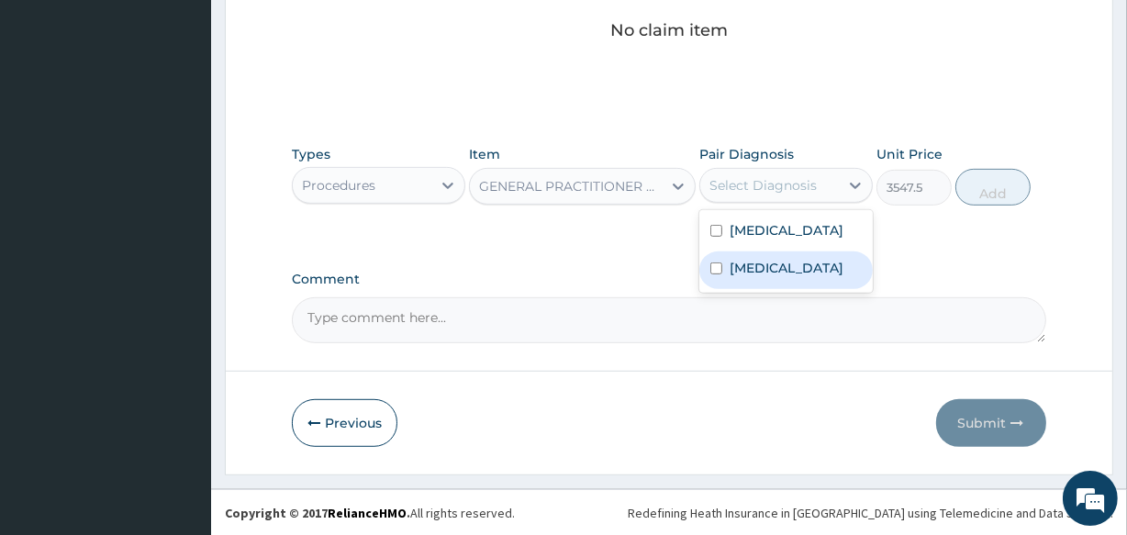
click at [735, 272] on label "Upper respiratory infection" at bounding box center [787, 268] width 114 height 18
checkbox input "true"
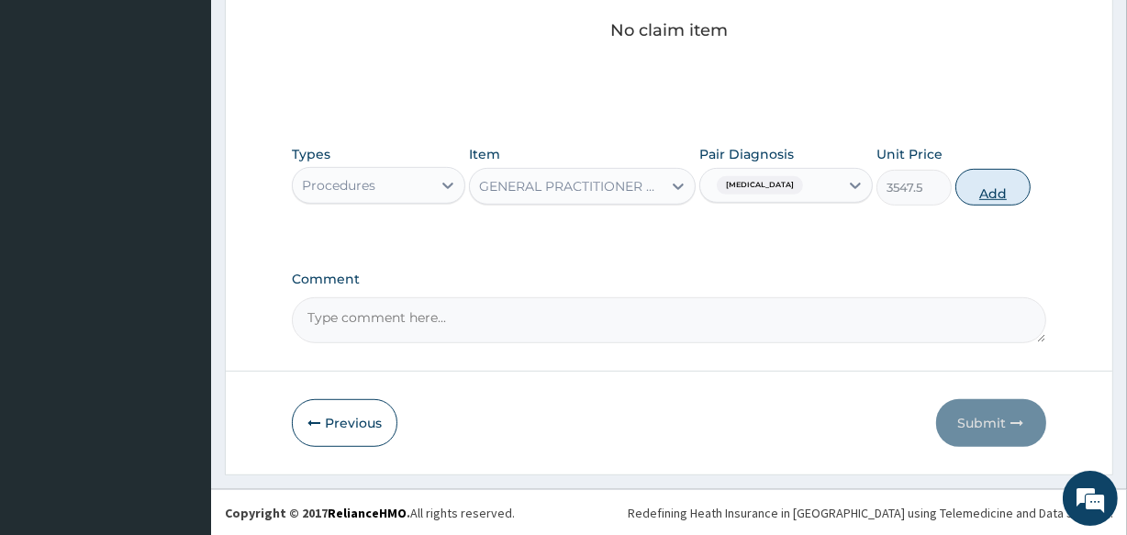
click at [991, 196] on button "Add" at bounding box center [993, 187] width 75 height 37
type input "0"
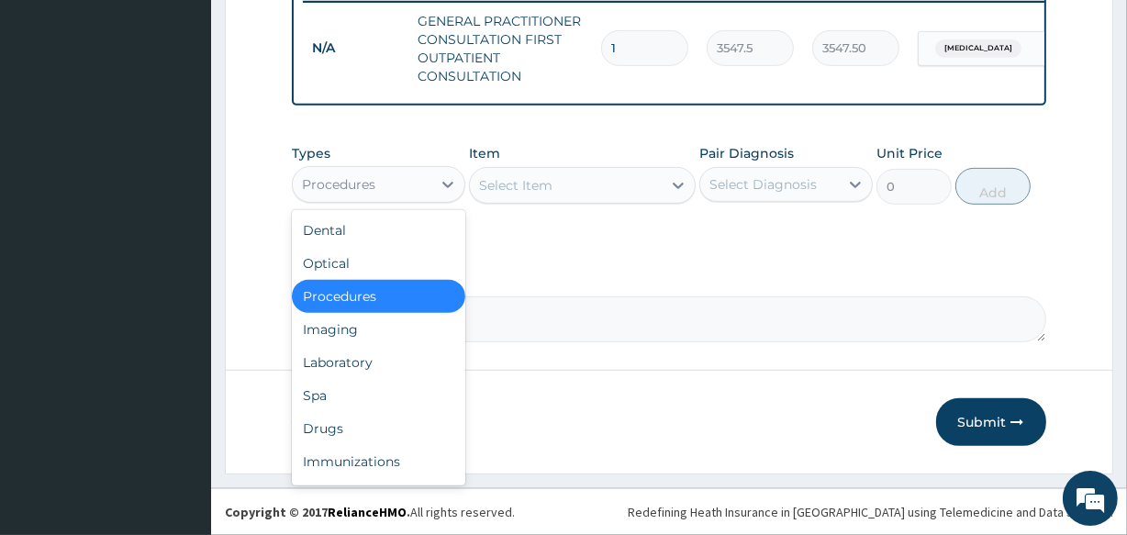
click at [421, 192] on div "Procedures" at bounding box center [362, 184] width 139 height 29
click at [387, 414] on div "Drugs" at bounding box center [379, 428] width 174 height 33
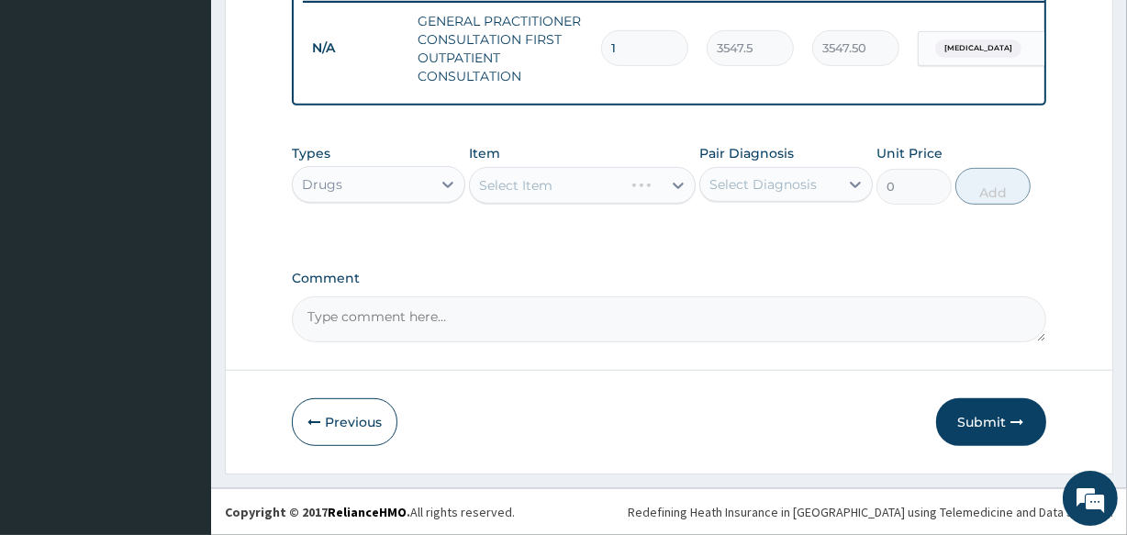
click at [521, 188] on div "Select Item" at bounding box center [582, 185] width 226 height 37
click at [521, 188] on div "Select Item" at bounding box center [515, 185] width 73 height 18
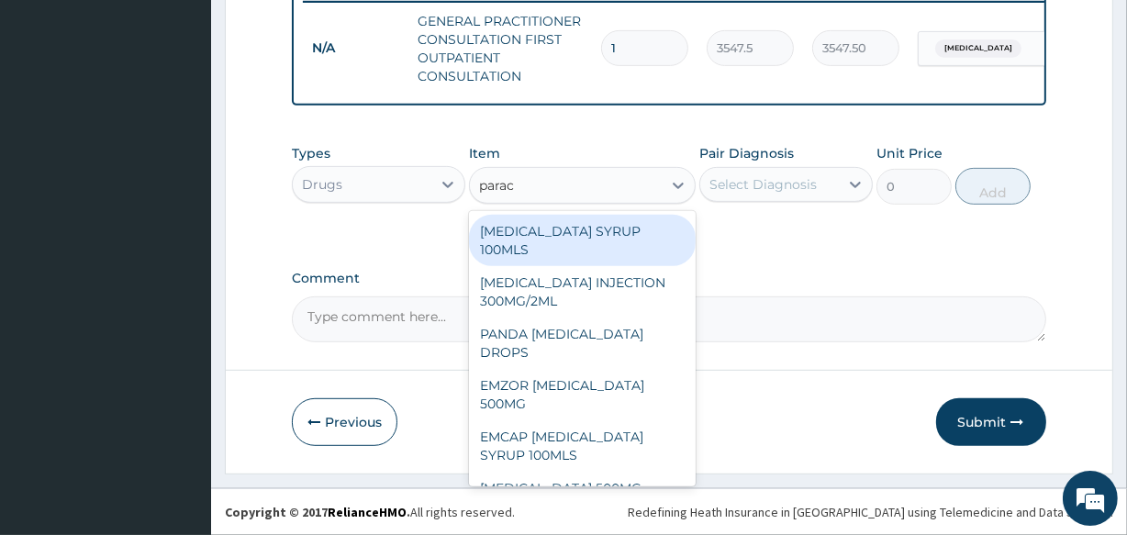
type input "parace"
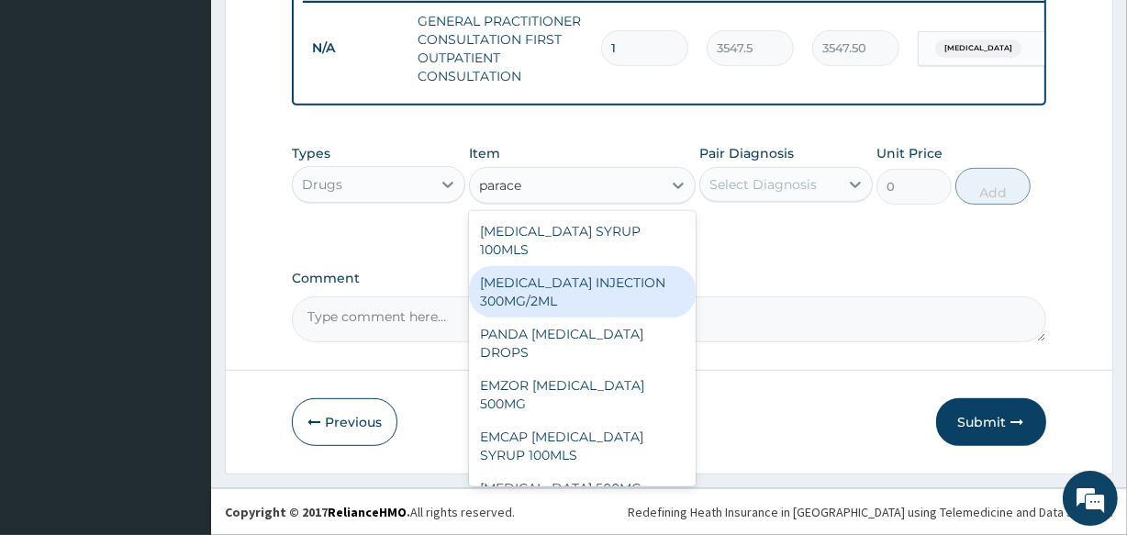
click at [532, 291] on div "[MEDICAL_DATA] INJECTION 300MG/2ML" at bounding box center [582, 291] width 226 height 51
type input "260.15"
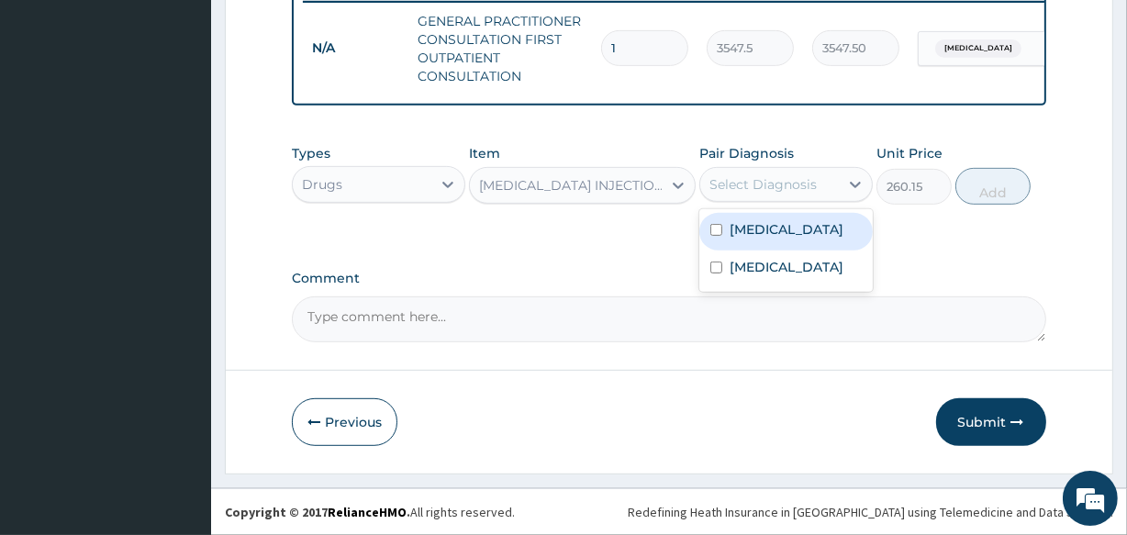
click at [748, 198] on div "Select Diagnosis" at bounding box center [769, 184] width 139 height 29
click at [748, 221] on label "Malaria" at bounding box center [787, 229] width 114 height 18
checkbox input "true"
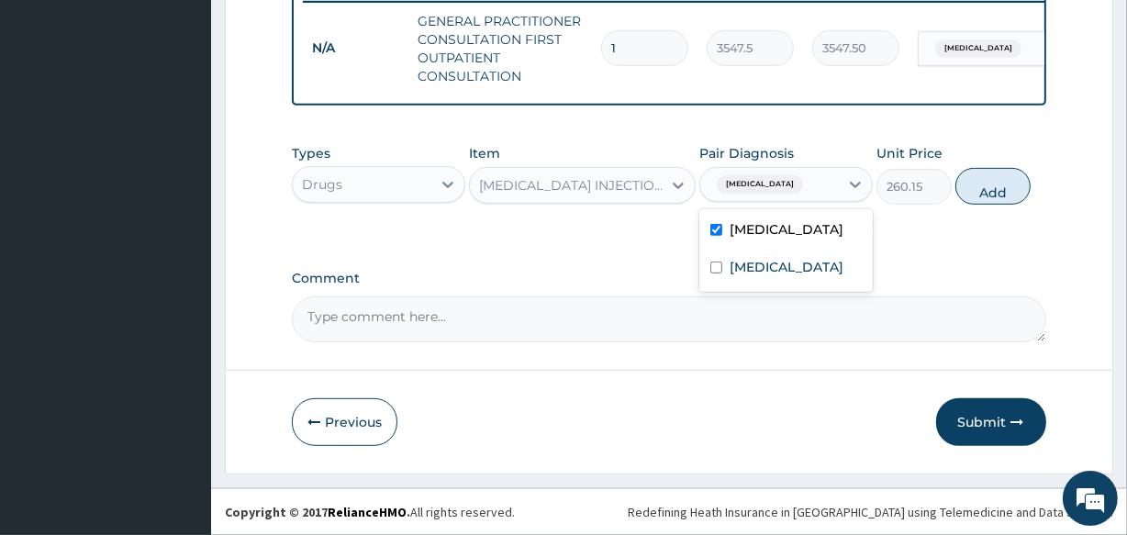
click at [1039, 188] on div "Types Drugs Item PARACETAMOL INJECTION 300MG/2ML Pair Diagnosis option Malaria,…" at bounding box center [669, 174] width 754 height 79
click at [978, 188] on button "Add" at bounding box center [993, 186] width 75 height 37
type input "0"
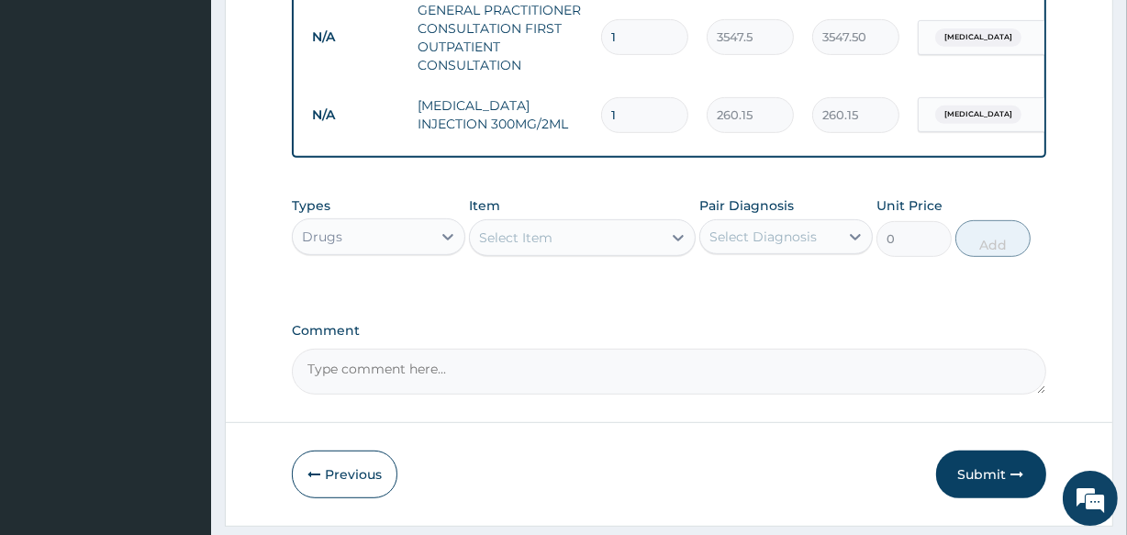
click at [517, 246] on div "Select Item" at bounding box center [515, 238] width 73 height 18
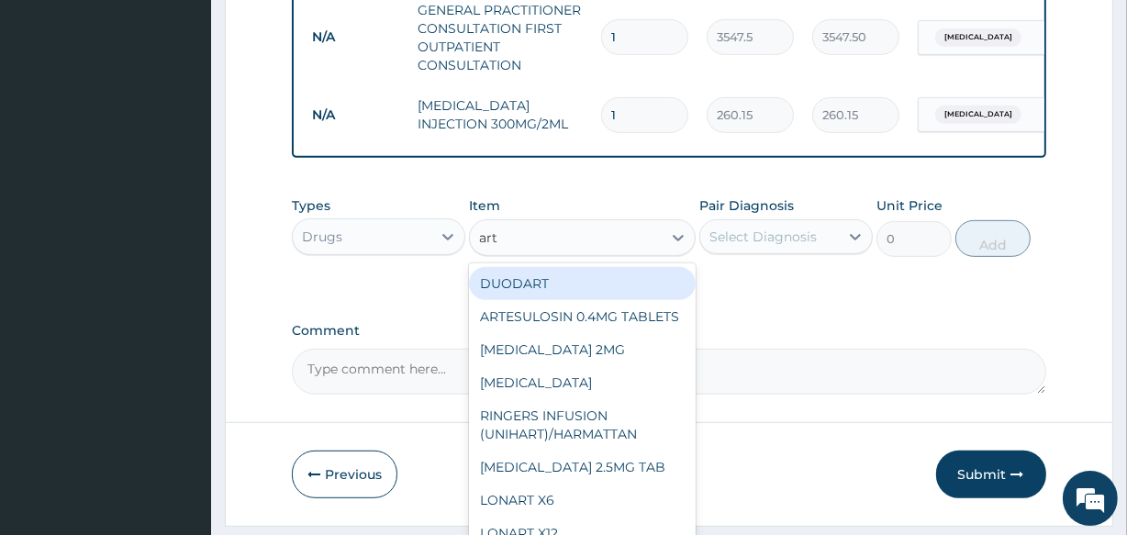
type input "arte"
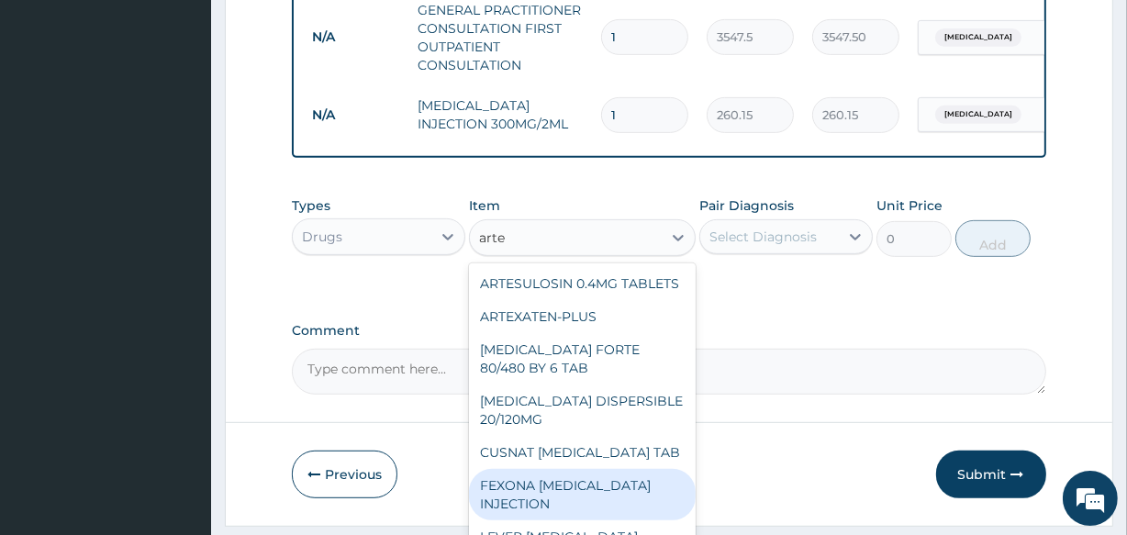
scroll to position [240, 0]
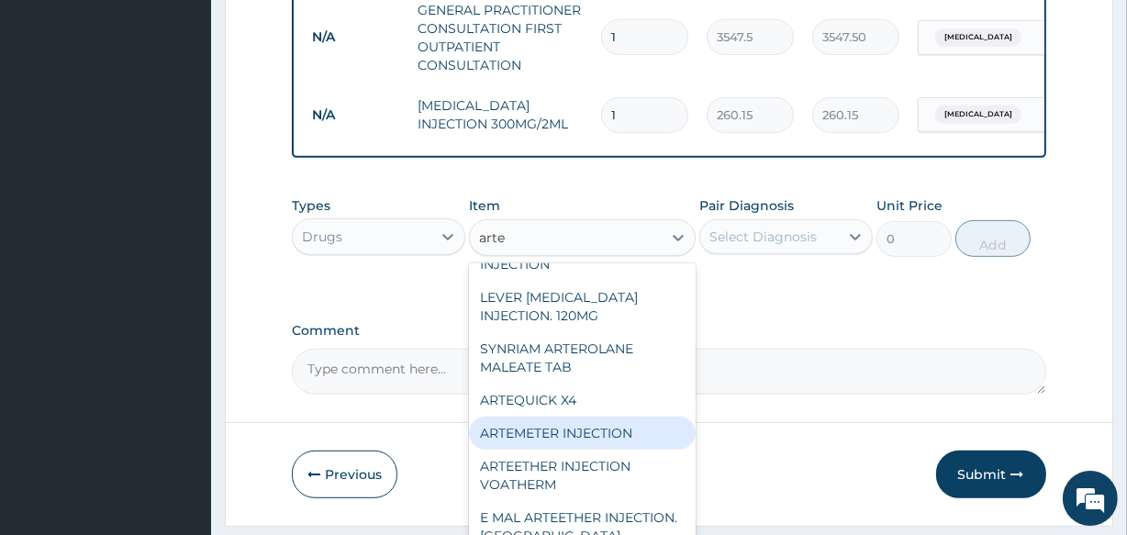
click at [628, 450] on div "ARTEMETER INJECTION" at bounding box center [582, 433] width 226 height 33
type input "946"
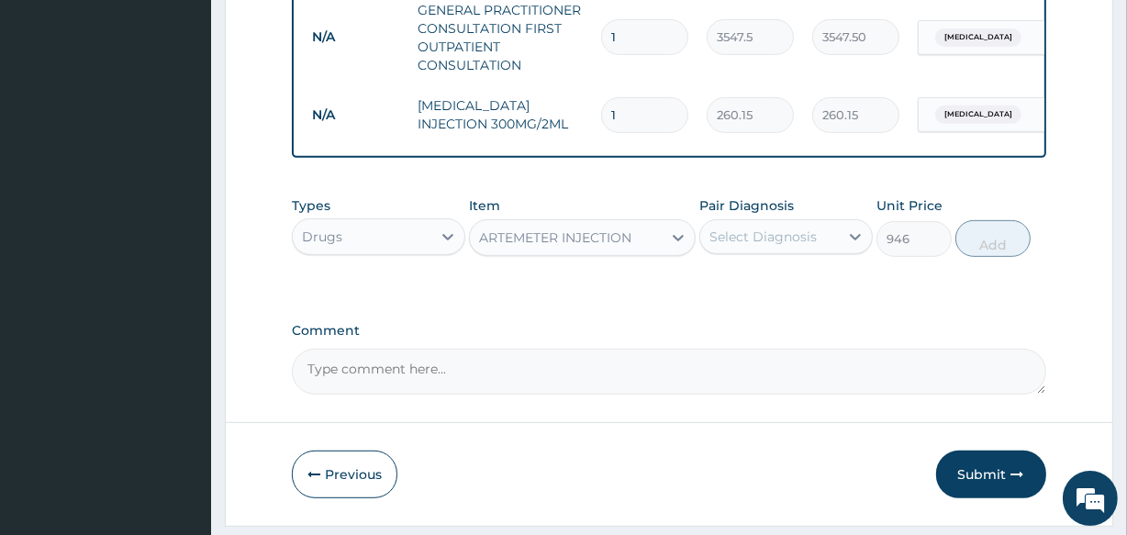
click at [753, 246] on div "Select Diagnosis" at bounding box center [763, 237] width 107 height 18
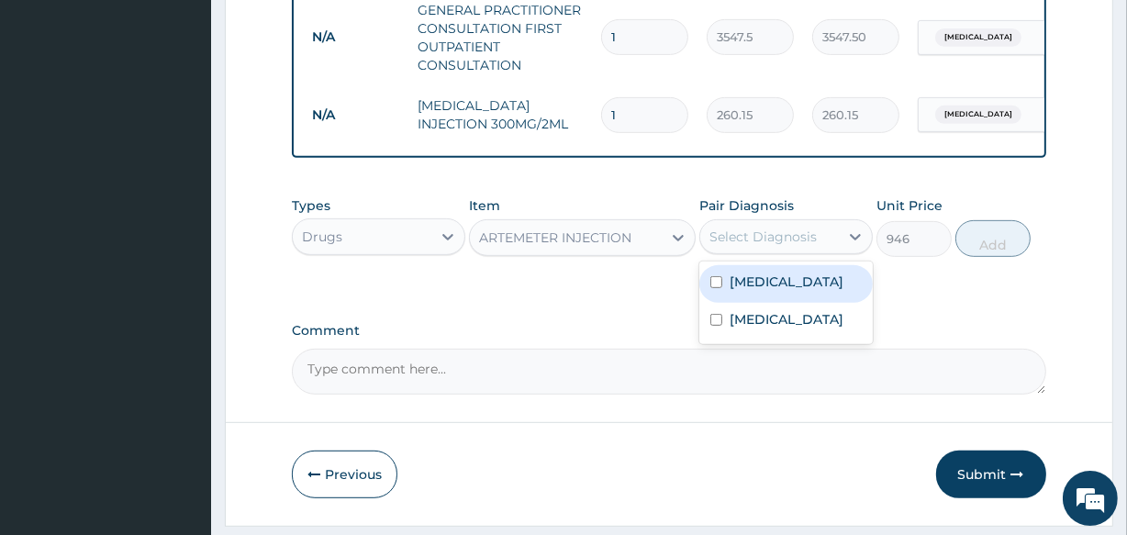
click at [749, 291] on label "Malaria" at bounding box center [787, 282] width 114 height 18
checkbox input "true"
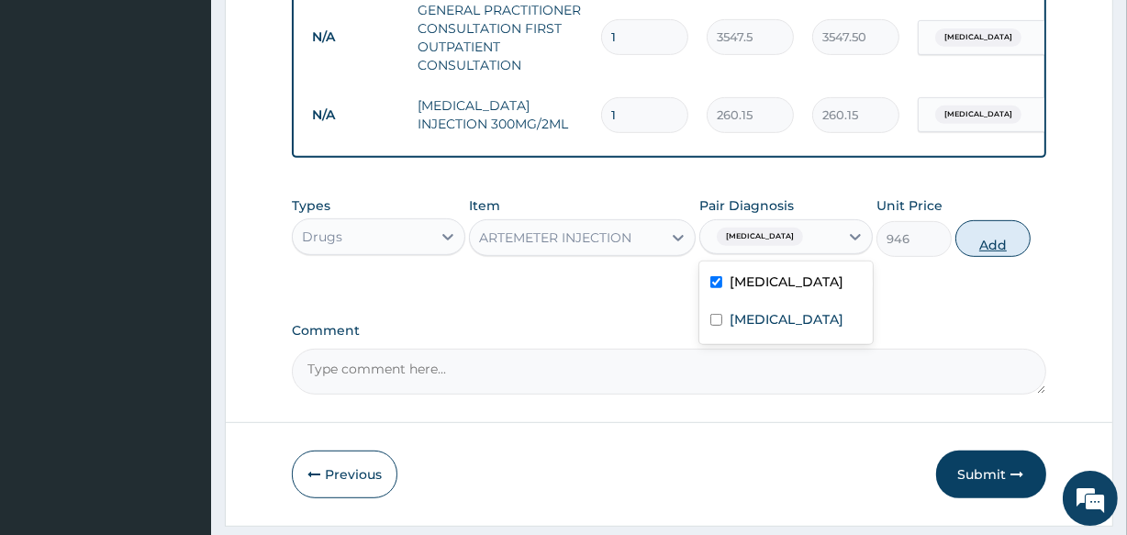
click at [981, 257] on button "Add" at bounding box center [993, 238] width 75 height 37
type input "0"
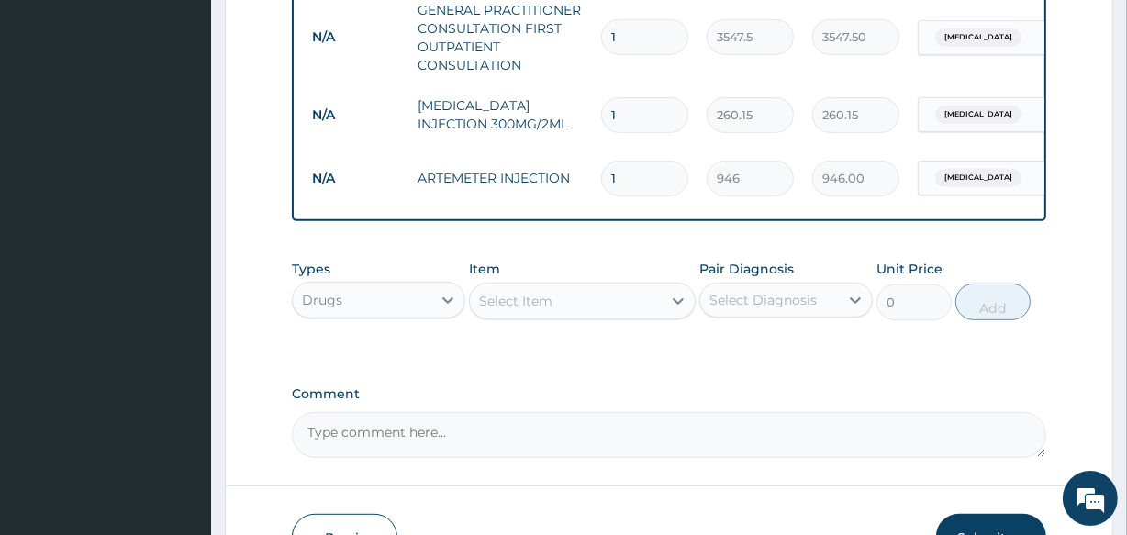
click at [532, 310] on div "Select Item" at bounding box center [515, 301] width 73 height 18
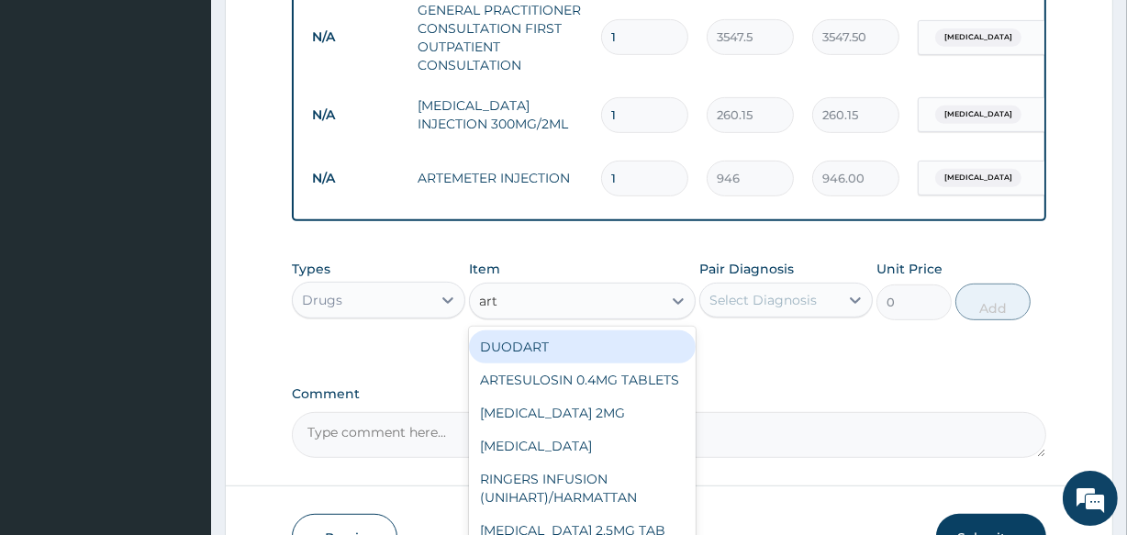
type input "arte"
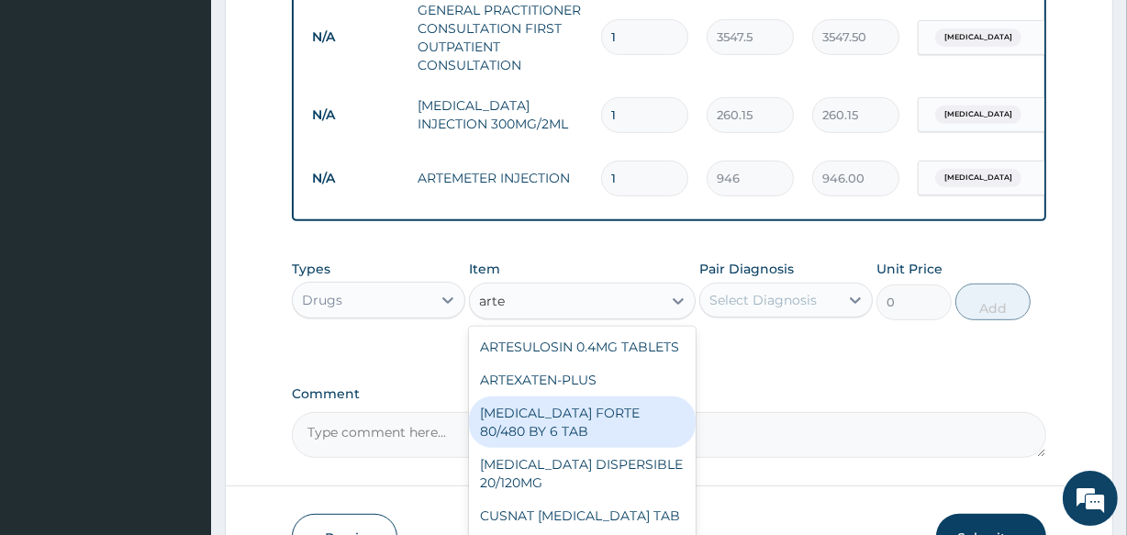
click at [568, 448] on div "COARTEM FORTE 80/480 BY 6 TAB" at bounding box center [582, 422] width 226 height 51
type input "449.35"
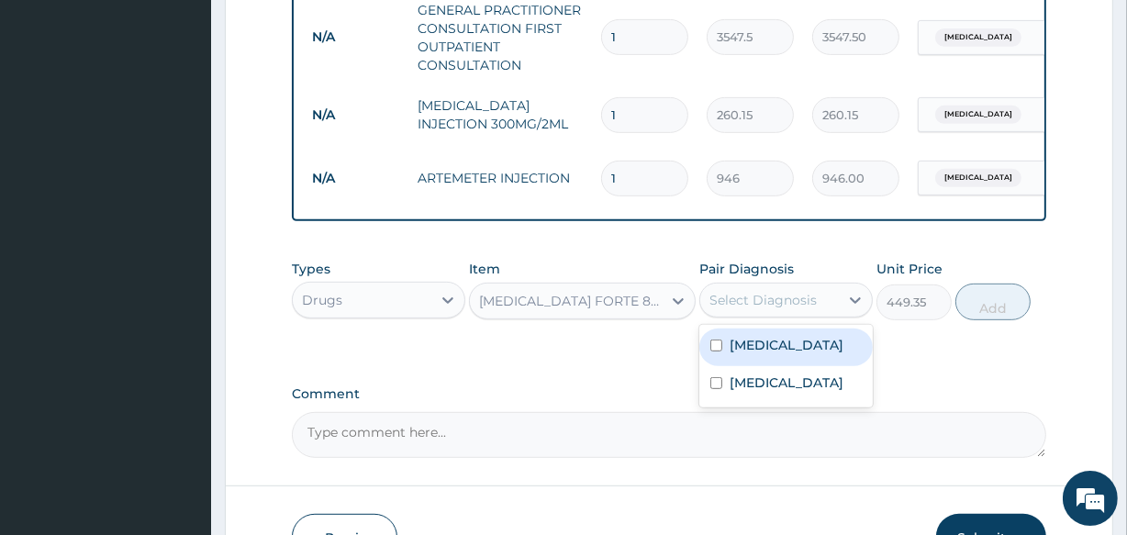
click at [727, 309] on div "Select Diagnosis" at bounding box center [763, 300] width 107 height 18
click at [734, 366] on div "Malaria" at bounding box center [787, 348] width 174 height 38
checkbox input "true"
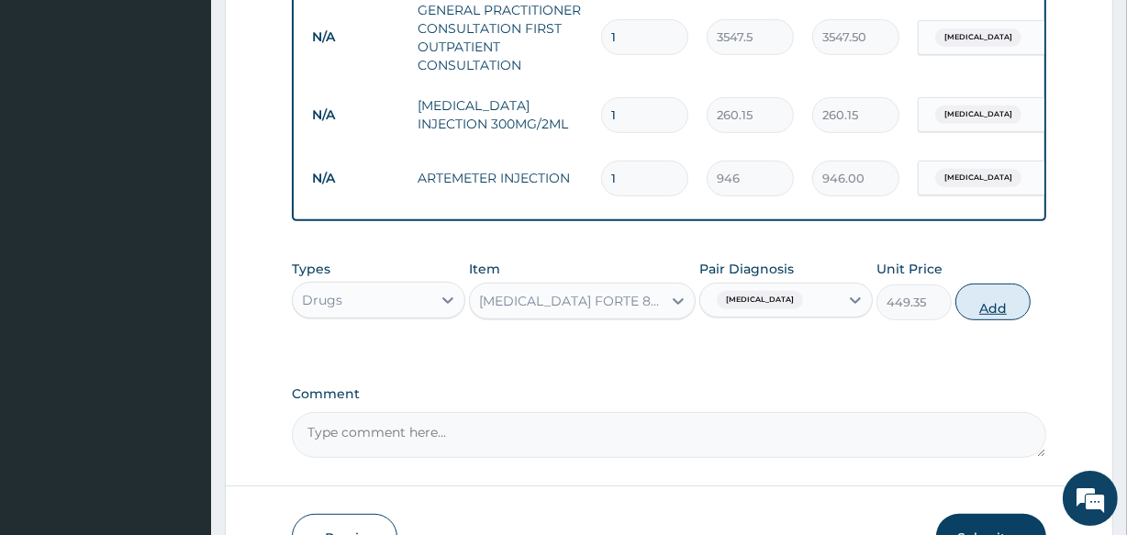
click at [1003, 320] on button "Add" at bounding box center [993, 302] width 75 height 37
type input "0"
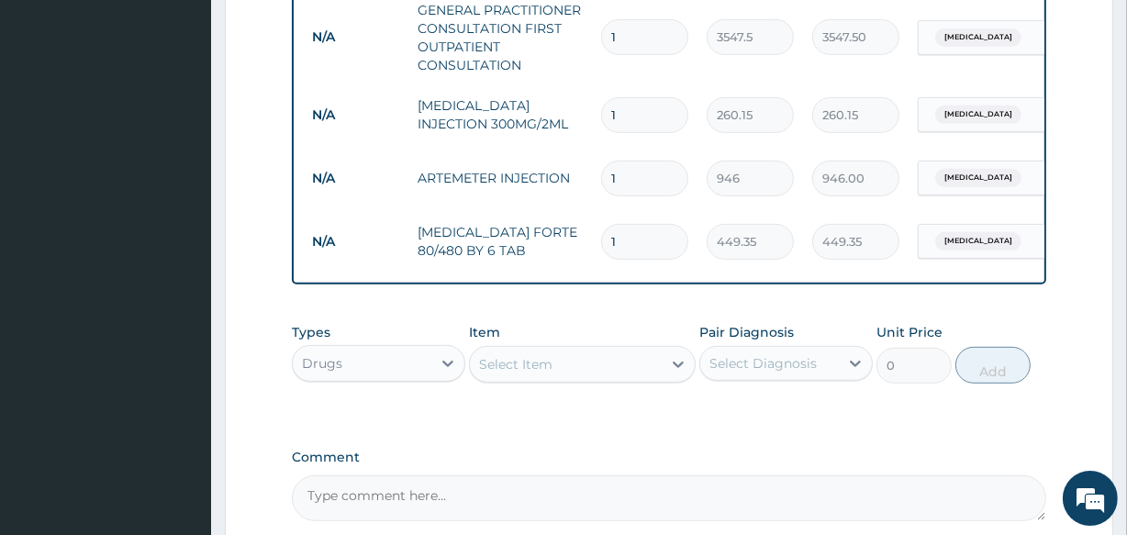
click at [541, 369] on div "Select Item" at bounding box center [515, 364] width 73 height 18
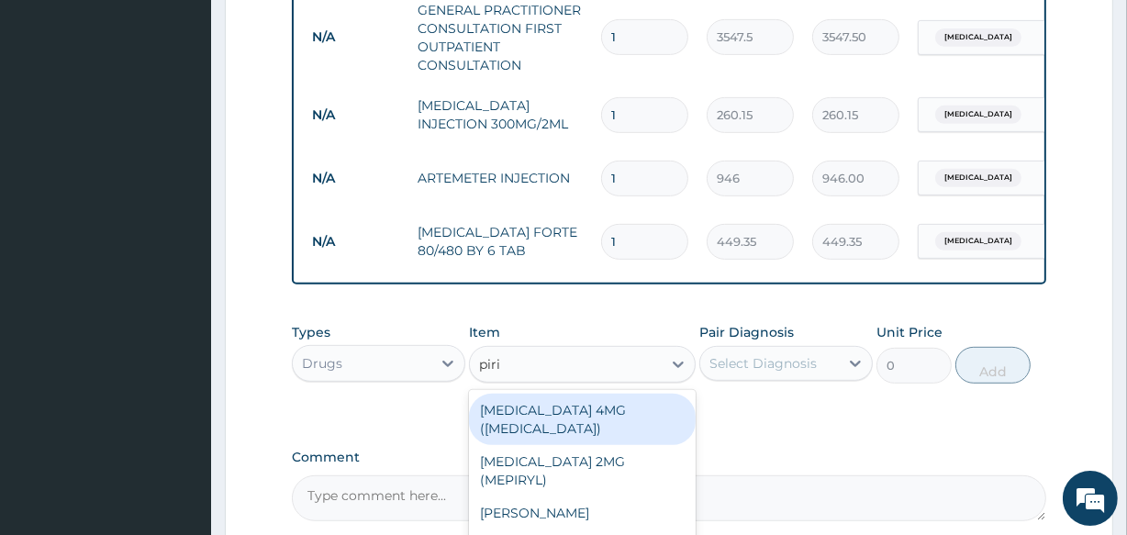
type input "pirit"
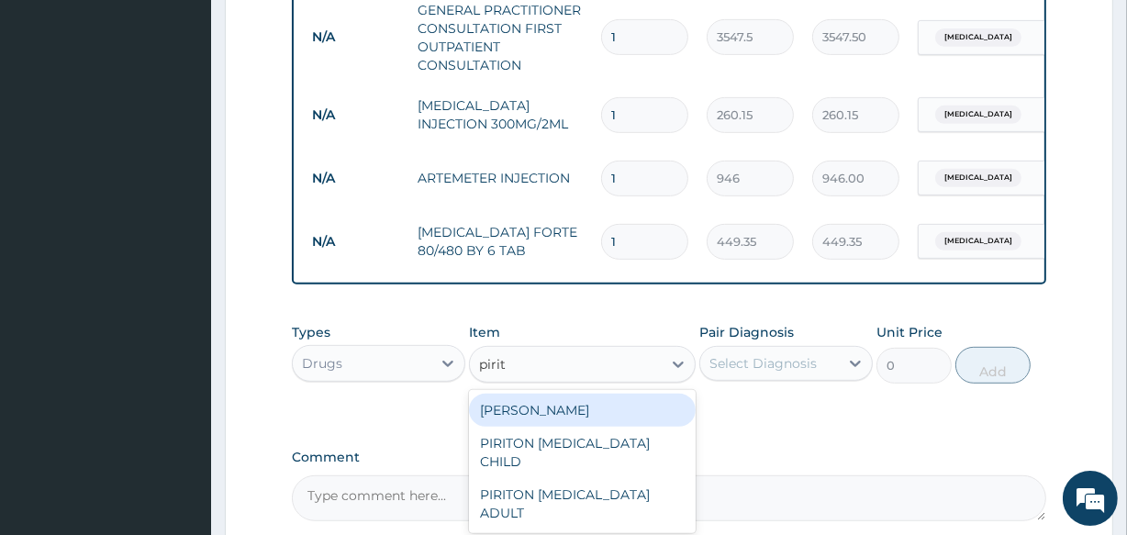
click at [541, 418] on div "PIRITON TAB EVANS" at bounding box center [582, 410] width 226 height 33
type input "23.65"
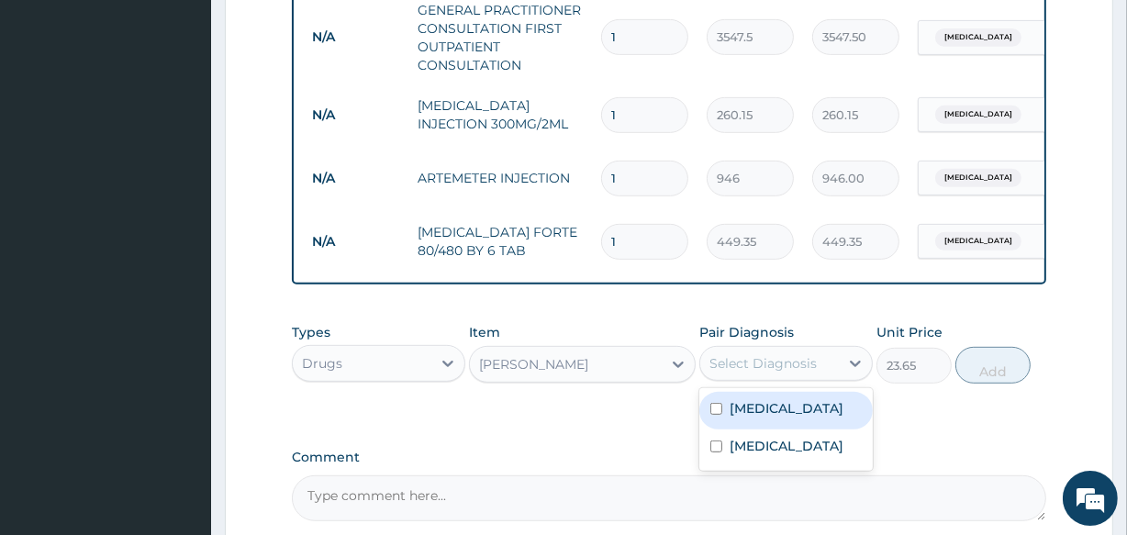
click at [734, 372] on div "Select Diagnosis" at bounding box center [763, 363] width 107 height 18
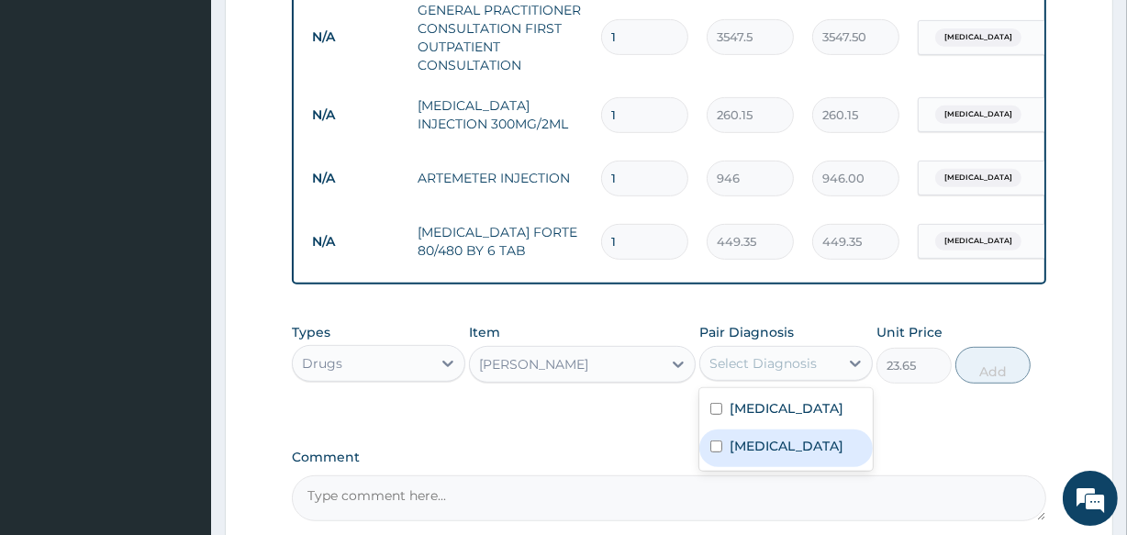
click at [743, 455] on label "Upper respiratory infection" at bounding box center [787, 446] width 114 height 18
checkbox input "true"
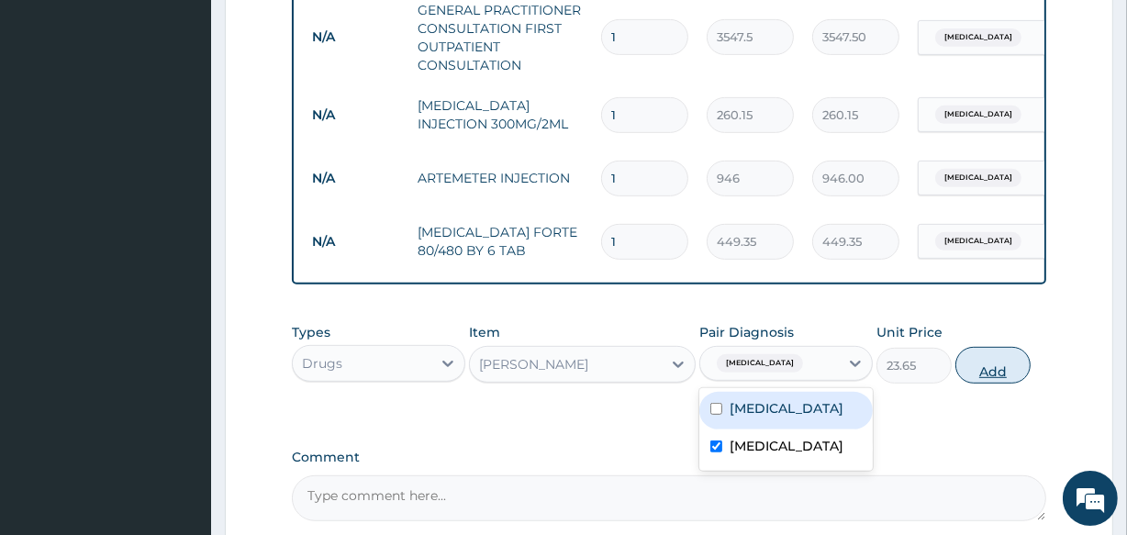
click at [979, 376] on button "Add" at bounding box center [993, 365] width 75 height 37
type input "0"
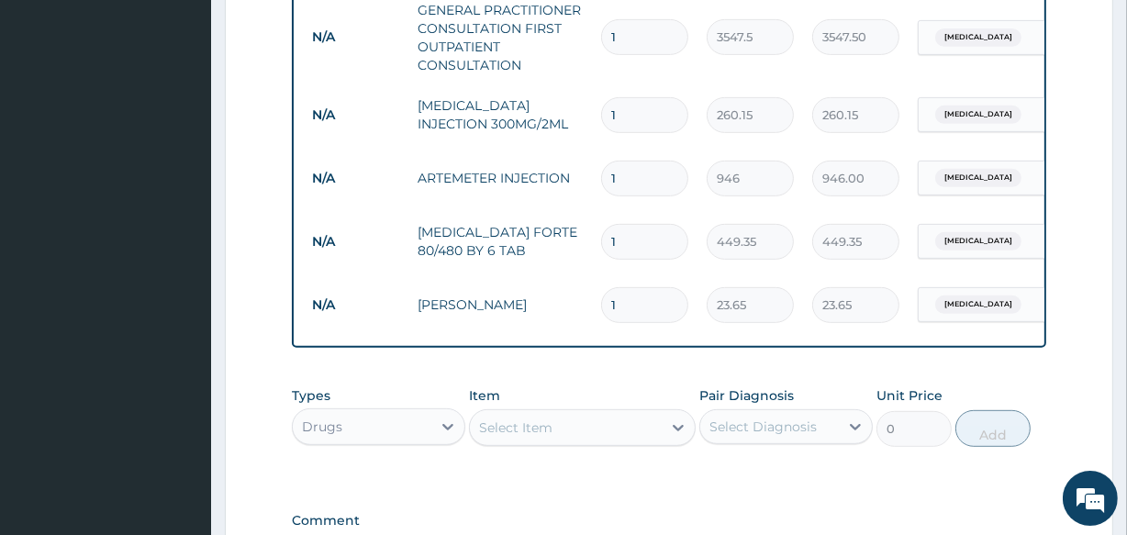
click at [516, 437] on div "Select Item" at bounding box center [515, 428] width 73 height 18
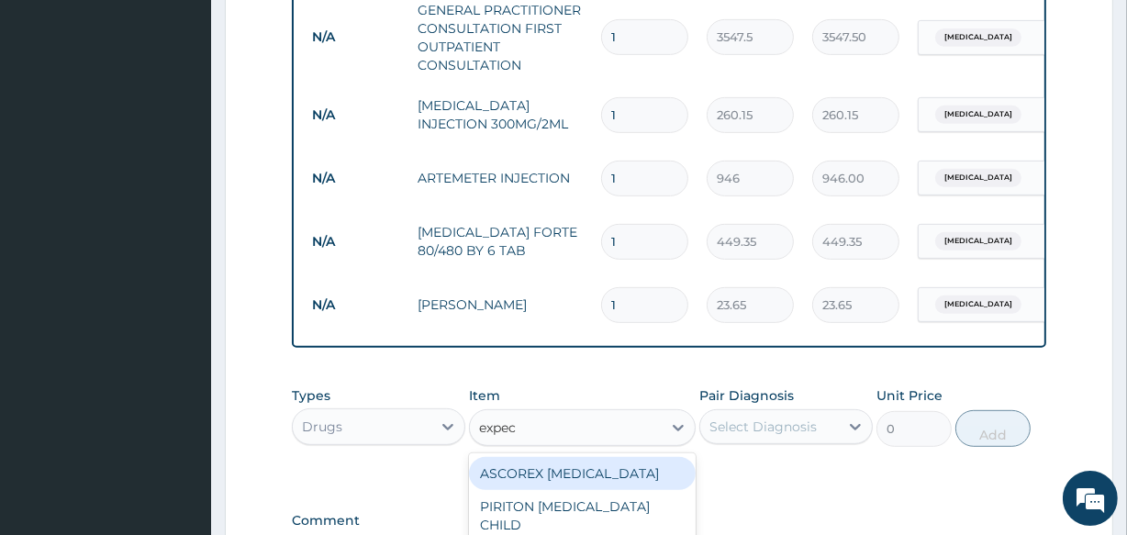
type input "expect"
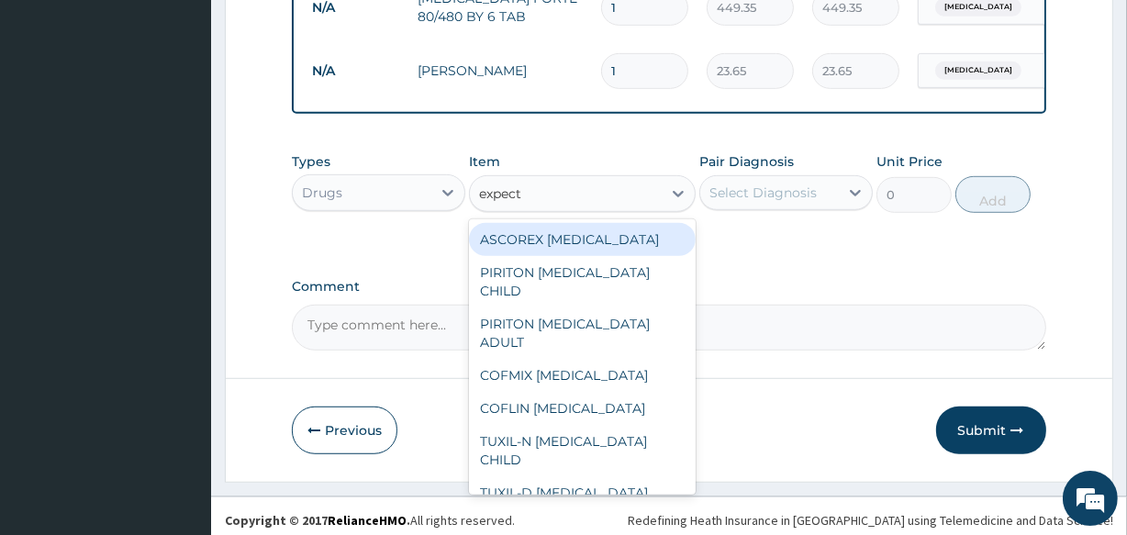
scroll to position [995, 0]
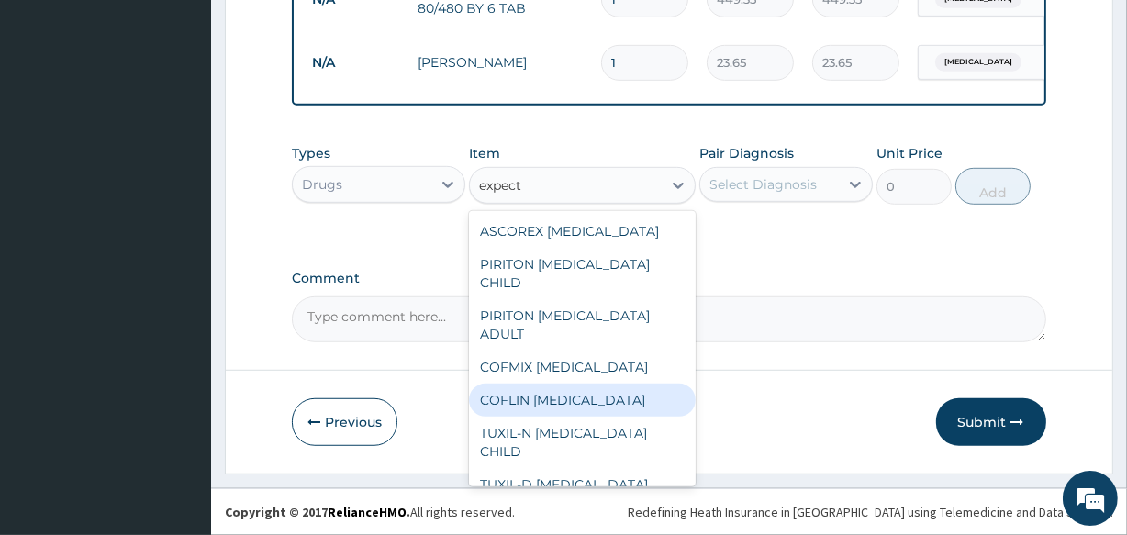
click at [544, 403] on div "COFLIN EXPECTORANT" at bounding box center [582, 400] width 226 height 33
type input "1182.5"
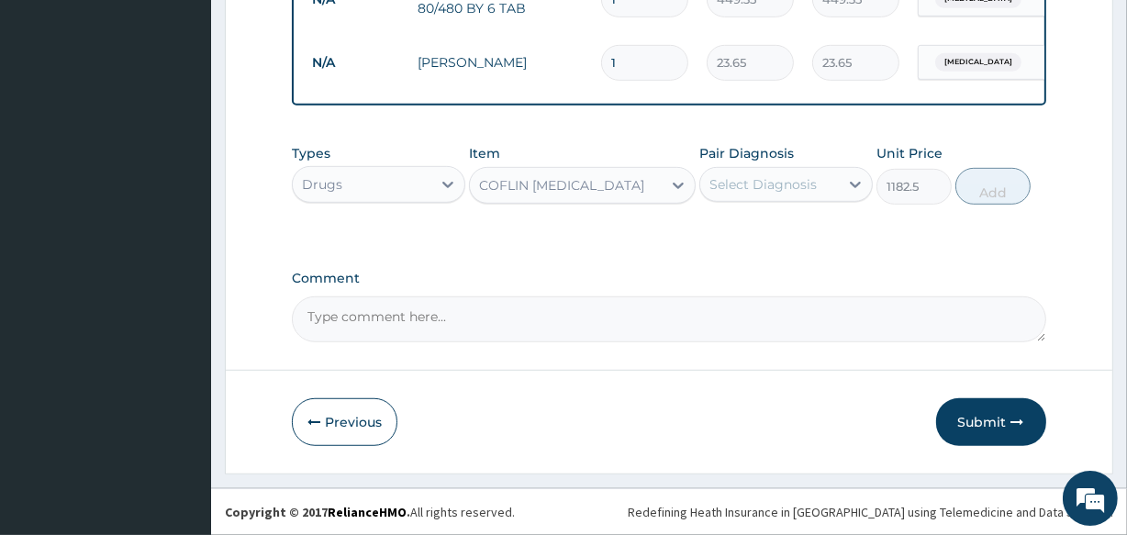
click at [705, 185] on div "Select Diagnosis" at bounding box center [769, 184] width 139 height 29
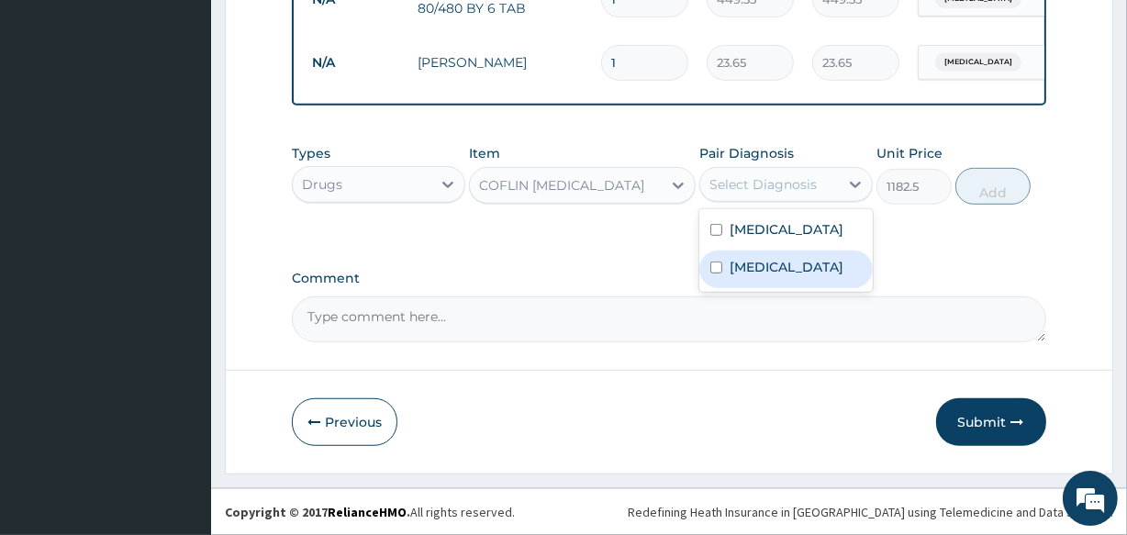
click at [725, 279] on div "Upper respiratory infection" at bounding box center [787, 270] width 174 height 38
checkbox input "true"
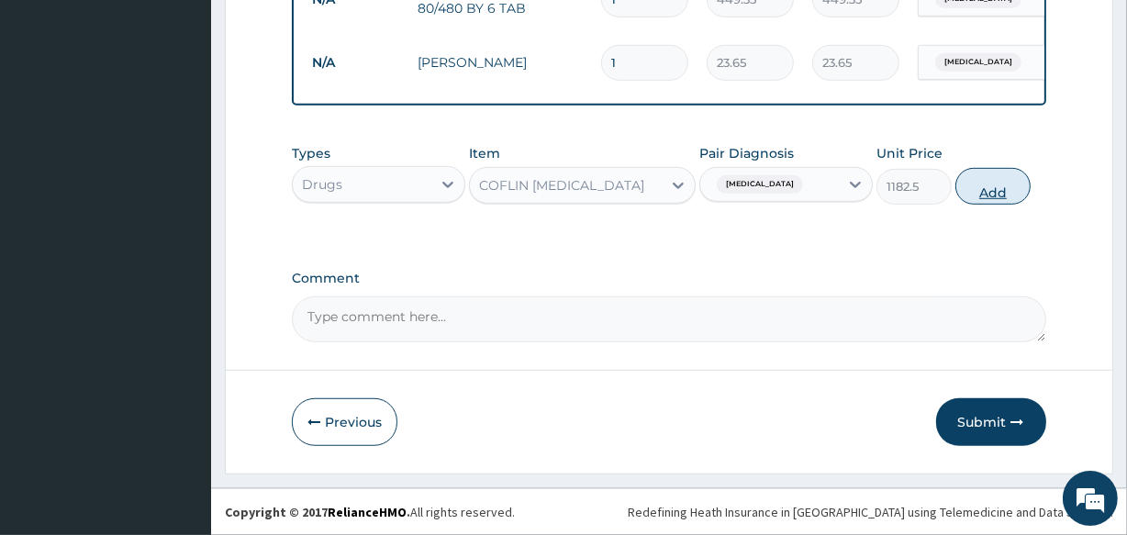
click at [989, 189] on button "Add" at bounding box center [993, 186] width 75 height 37
type input "0"
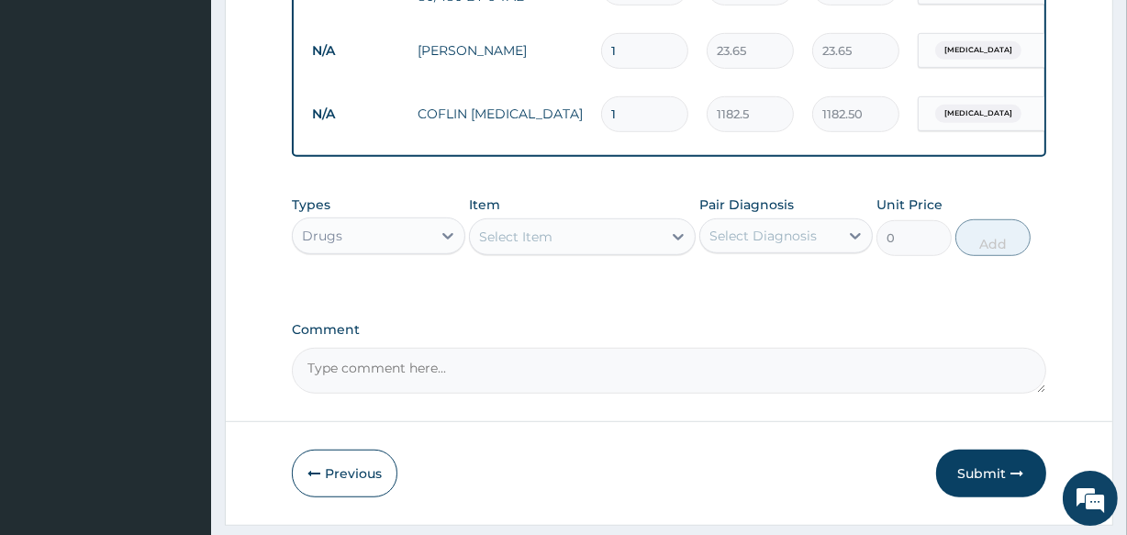
click at [501, 246] on div "Select Item" at bounding box center [515, 237] width 73 height 18
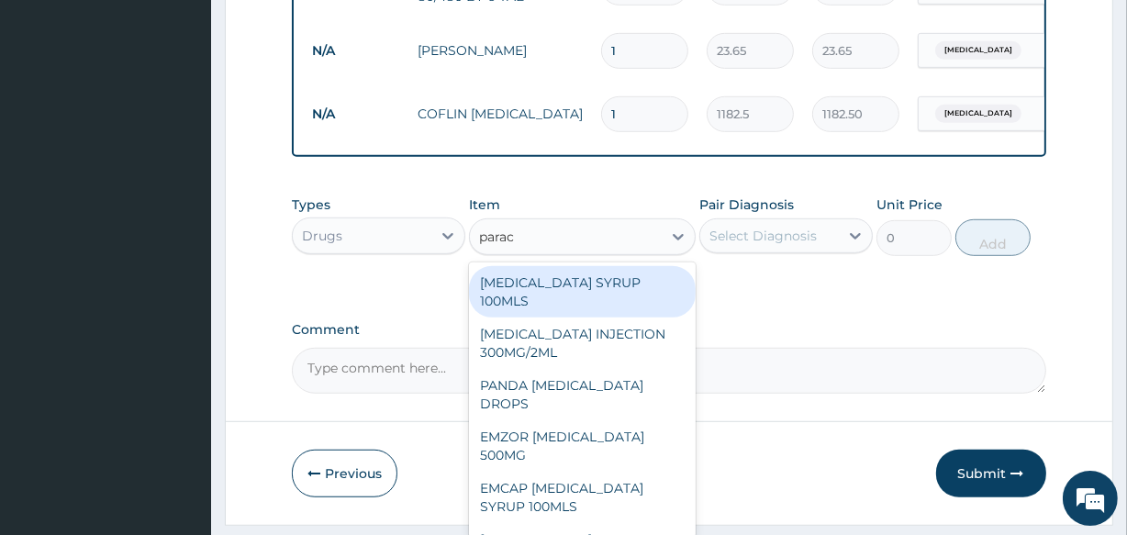
type input "parace"
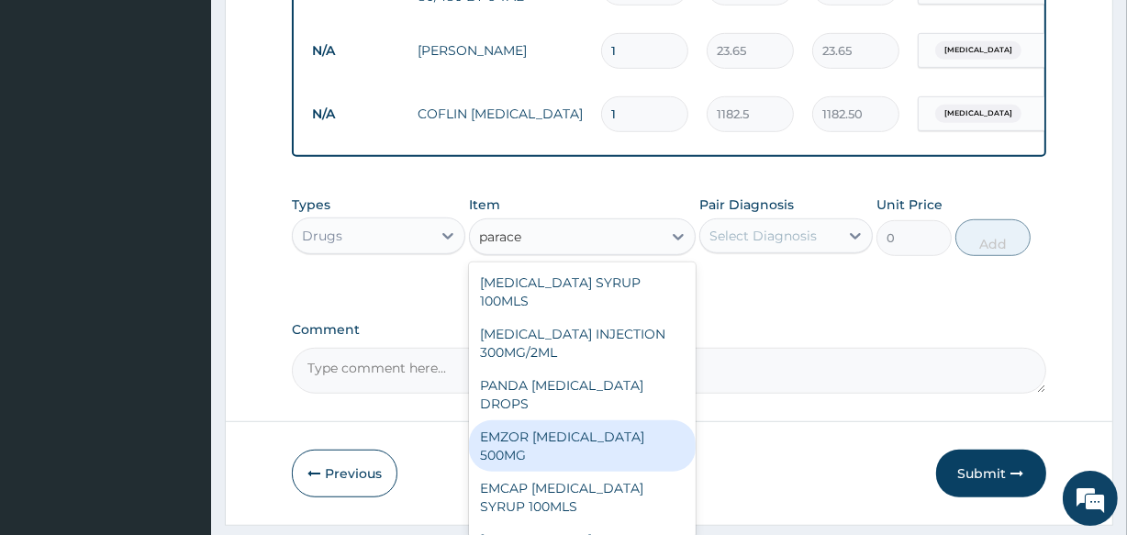
click at [540, 464] on div "EMZOR PARACETAMOL 500MG" at bounding box center [582, 445] width 226 height 51
type input "40"
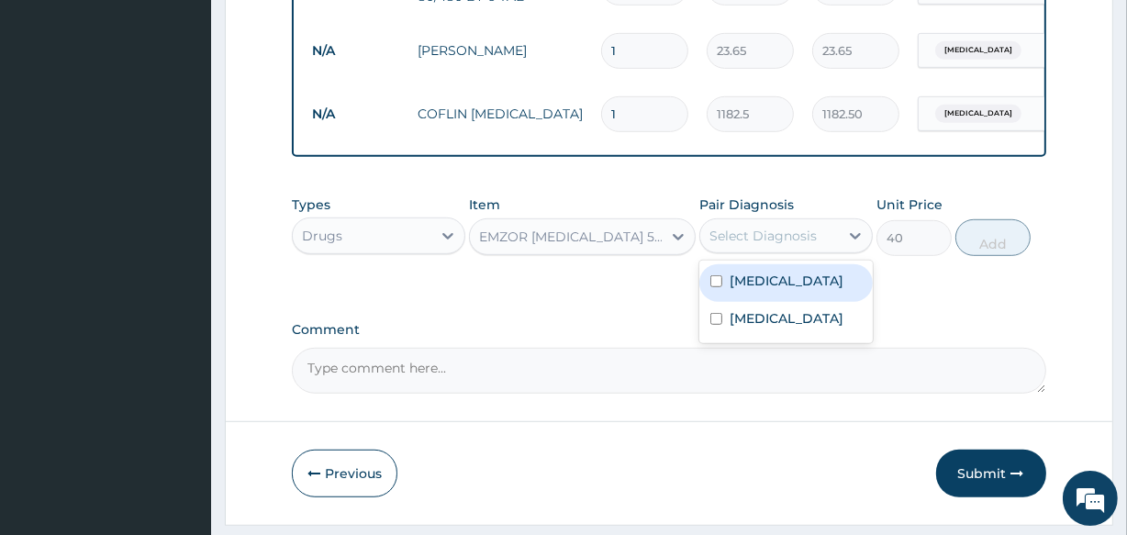
click at [737, 245] on div "Select Diagnosis" at bounding box center [763, 236] width 107 height 18
click at [739, 290] on label "Malaria" at bounding box center [787, 281] width 114 height 18
checkbox input "true"
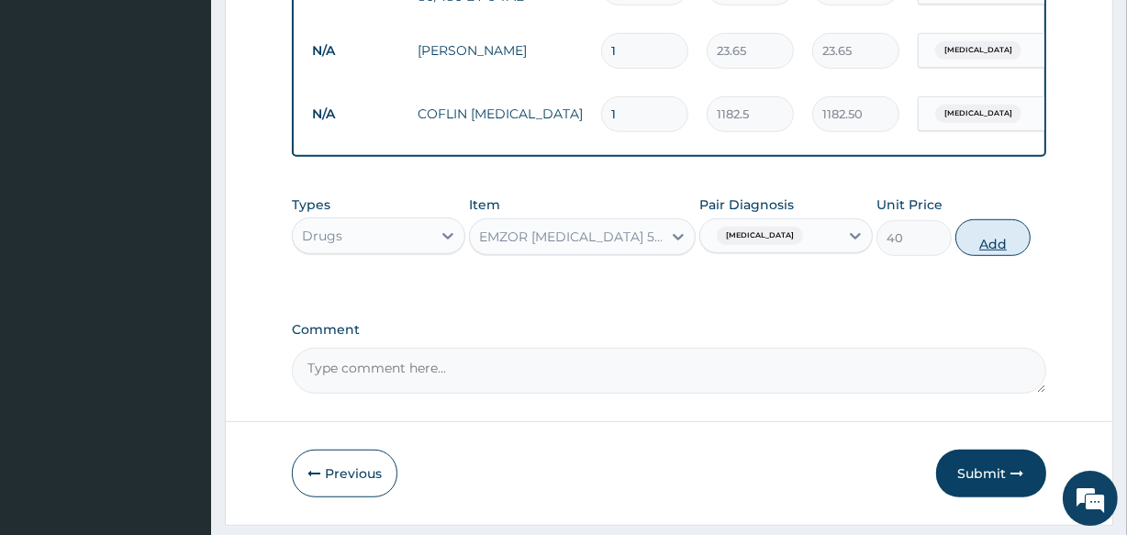
click at [998, 250] on button "Add" at bounding box center [993, 237] width 75 height 37
type input "0"
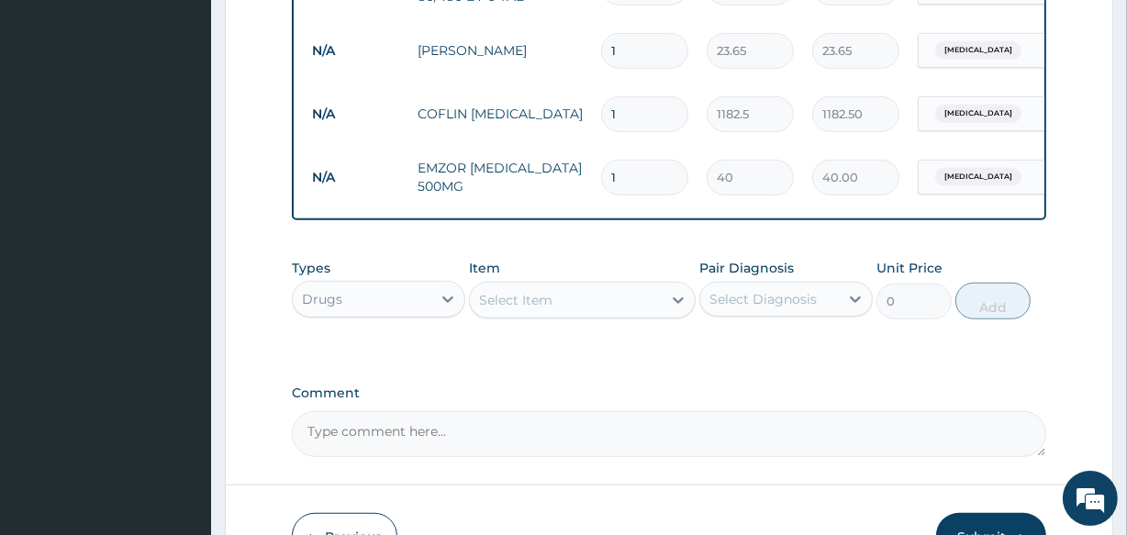
click at [639, 185] on input "1" at bounding box center [644, 178] width 87 height 36
type input "18"
type input "720.00"
type input "18"
click at [636, 53] on input "1" at bounding box center [644, 51] width 87 height 36
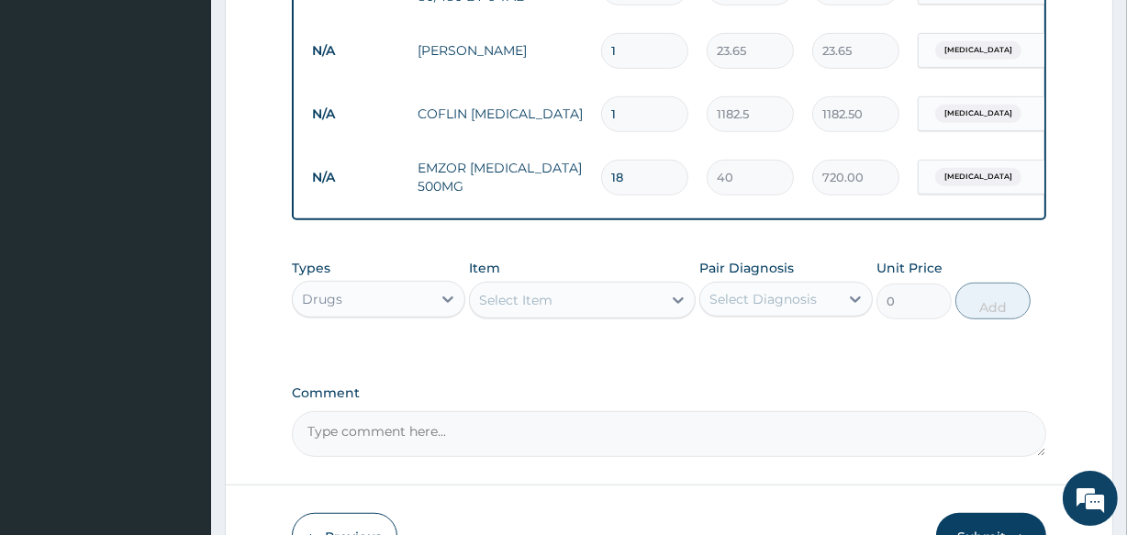
type input "10"
type input "236.50"
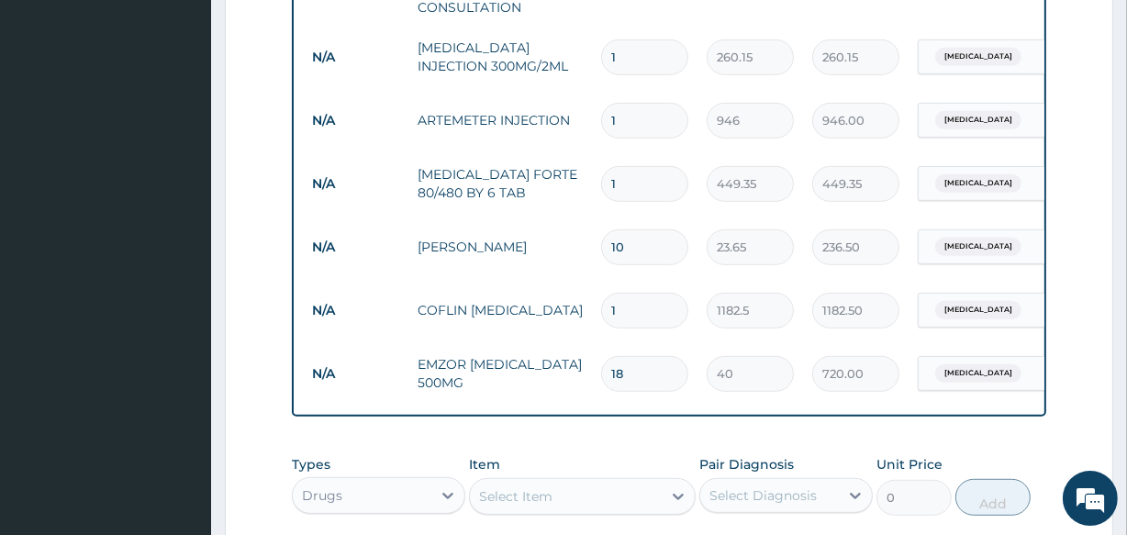
scroll to position [795, 0]
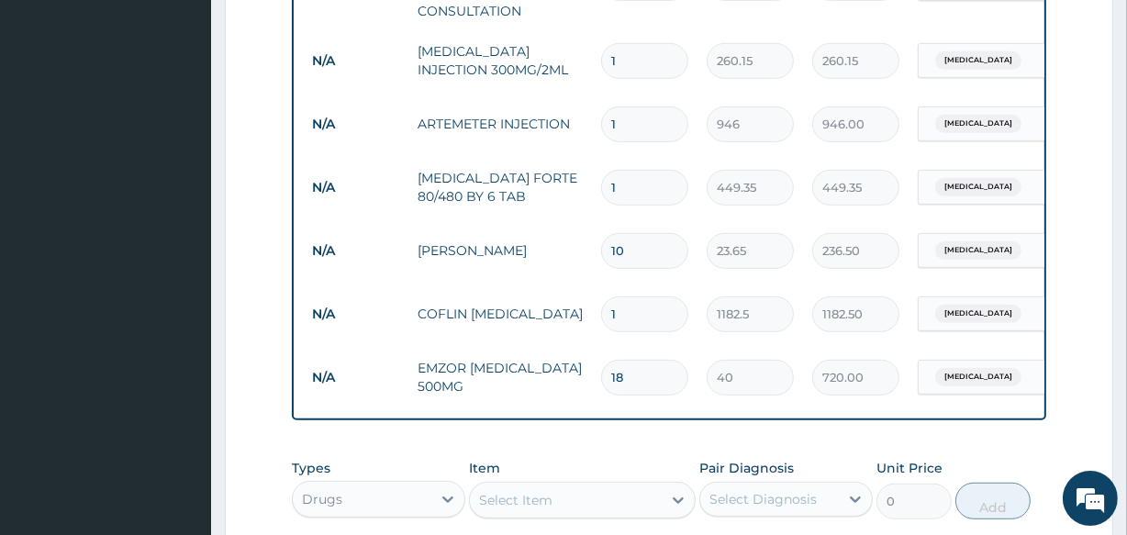
type input "10"
click at [623, 189] on input "1" at bounding box center [644, 188] width 87 height 36
type input "0.00"
type input "6"
type input "2696.10"
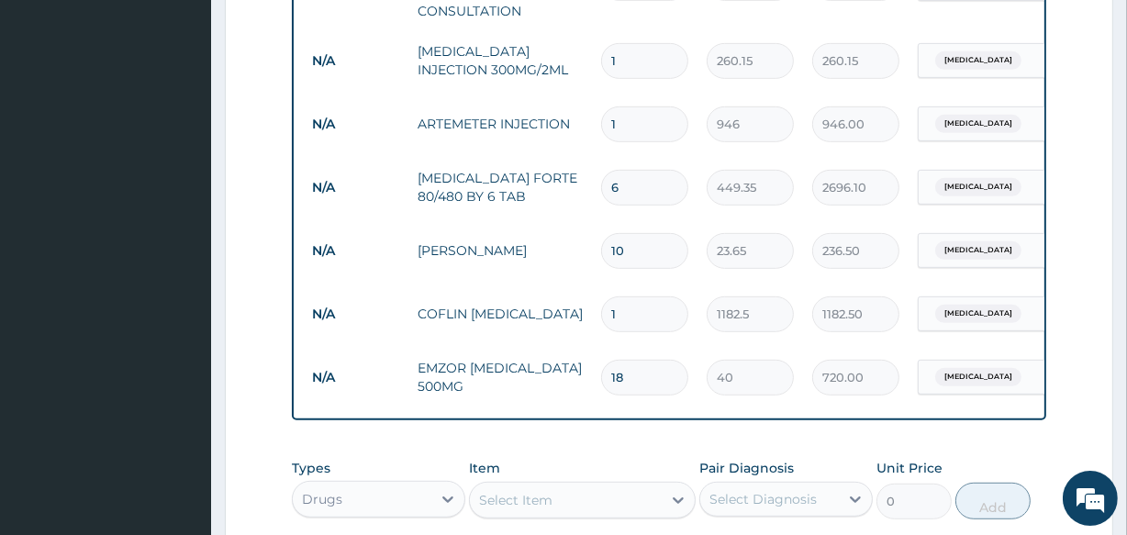
type input "6"
click at [616, 119] on input "1" at bounding box center [644, 124] width 87 height 36
type input "0.00"
type input "2"
type input "1892.00"
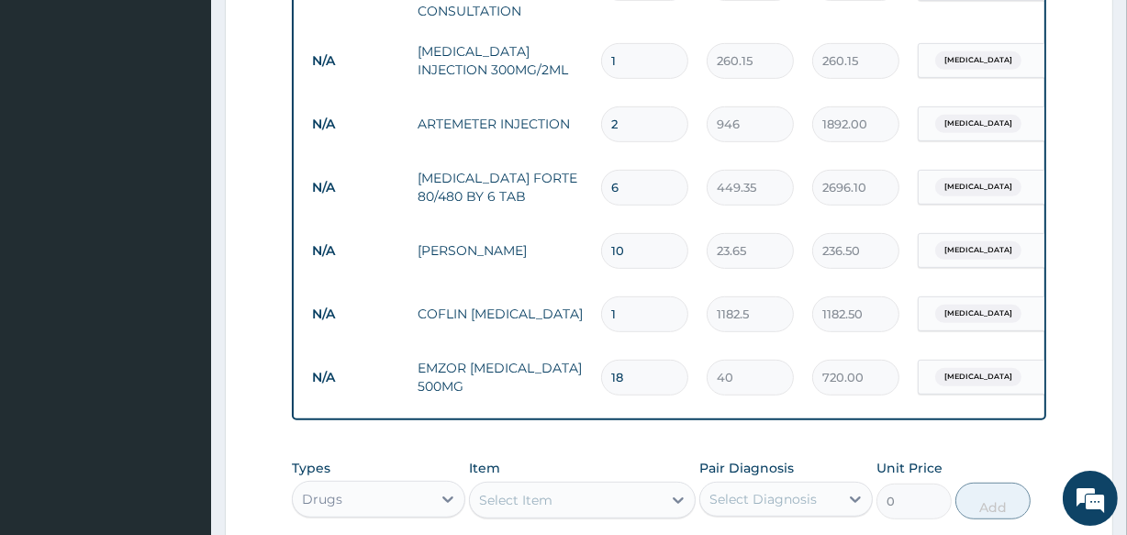
type input "2"
click at [619, 50] on input "1" at bounding box center [644, 61] width 87 height 36
click at [623, 65] on input "1" at bounding box center [644, 61] width 87 height 36
type input "0.00"
type input "2"
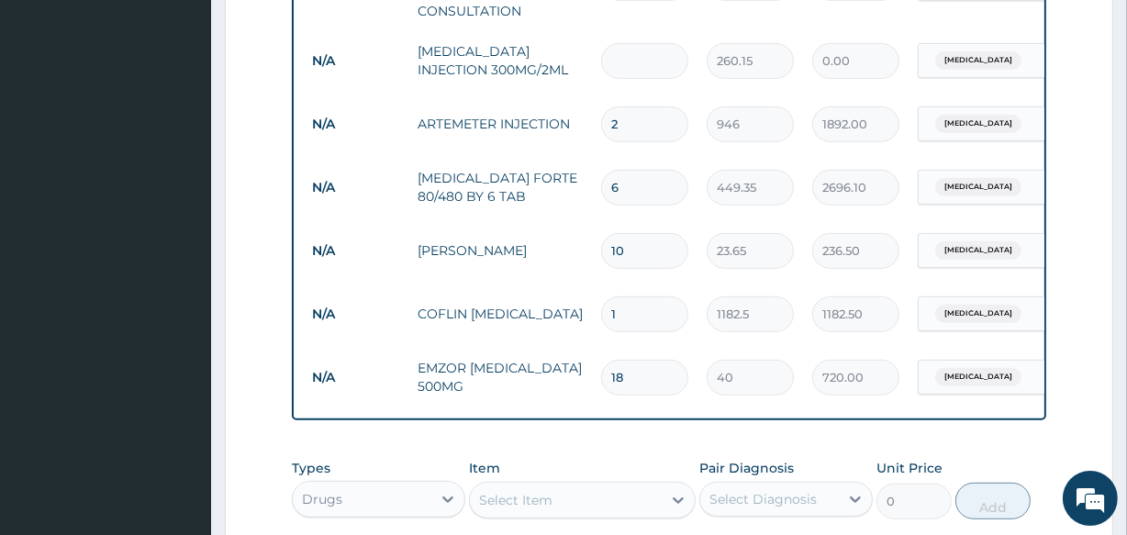
type input "520.30"
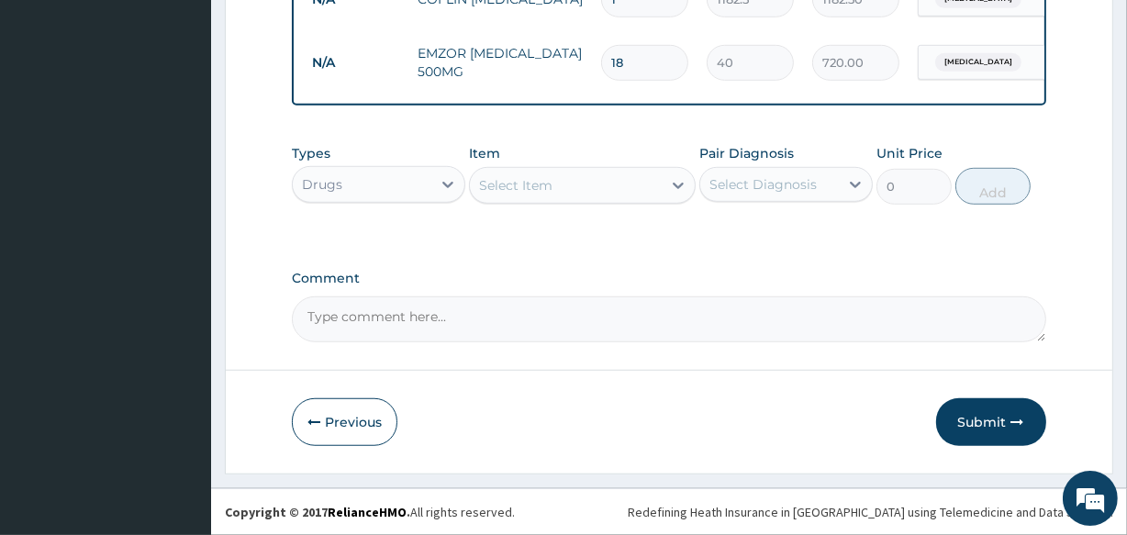
scroll to position [1123, 0]
type input "2"
click at [978, 420] on button "Submit" at bounding box center [991, 422] width 110 height 48
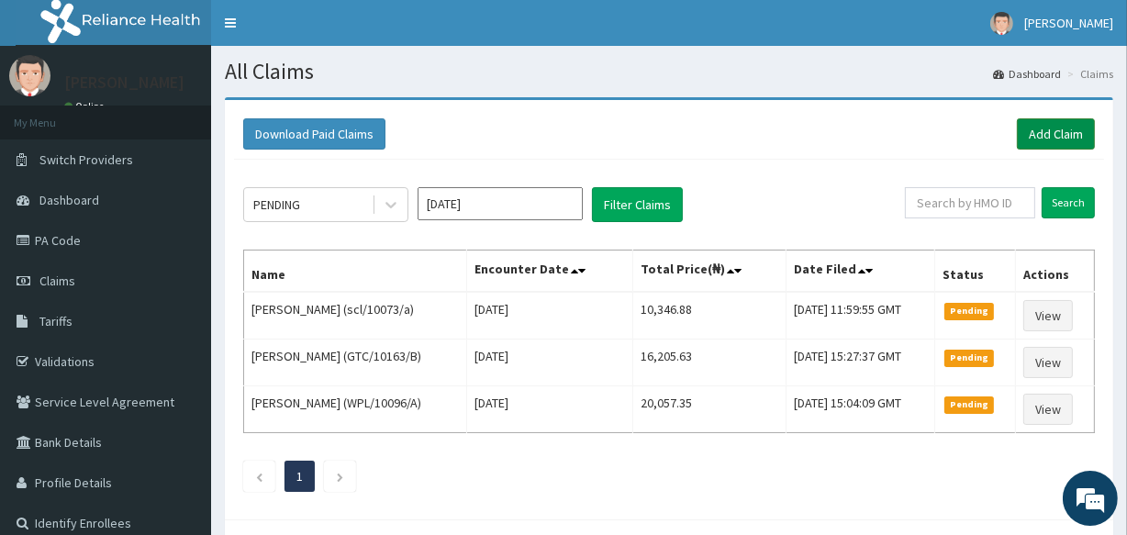
click at [1052, 130] on link "Add Claim" at bounding box center [1056, 133] width 78 height 31
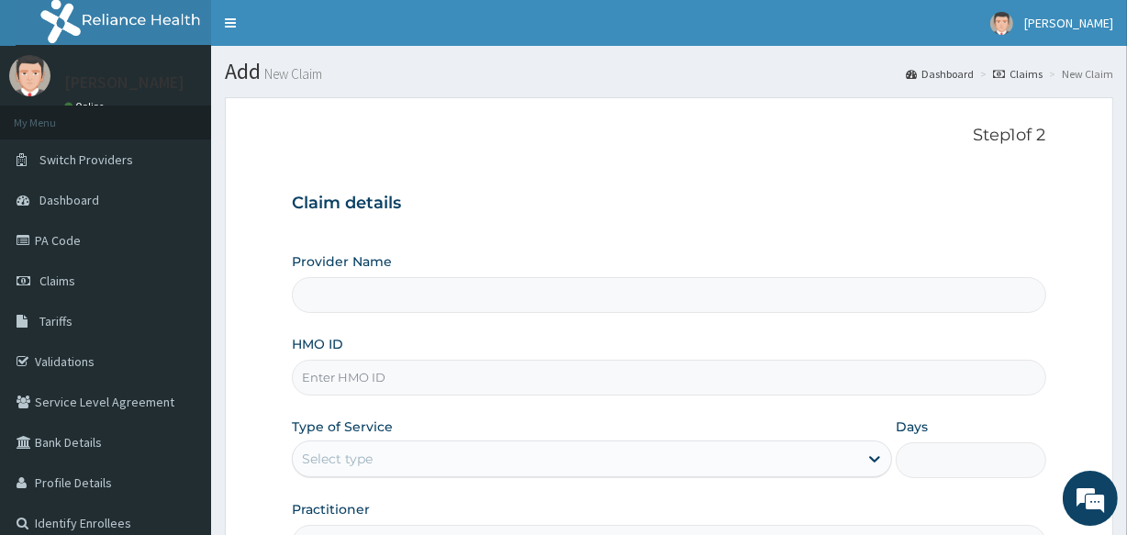
type input "[GEOGRAPHIC_DATA]"
click at [447, 383] on input "HMO ID" at bounding box center [669, 378] width 754 height 36
type input "GAI/10011/A"
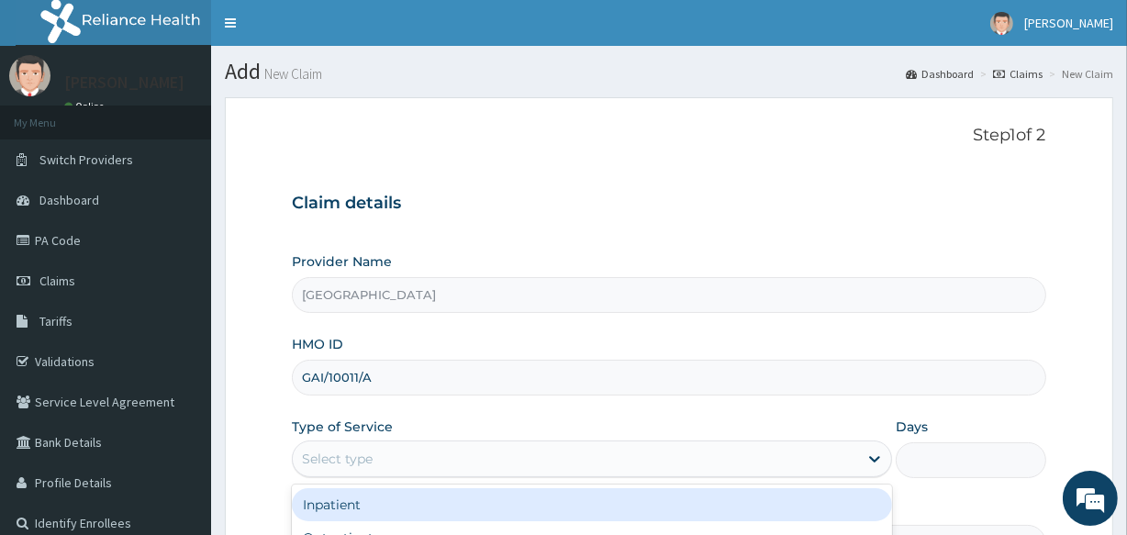
click at [644, 467] on div "Select type" at bounding box center [575, 458] width 565 height 29
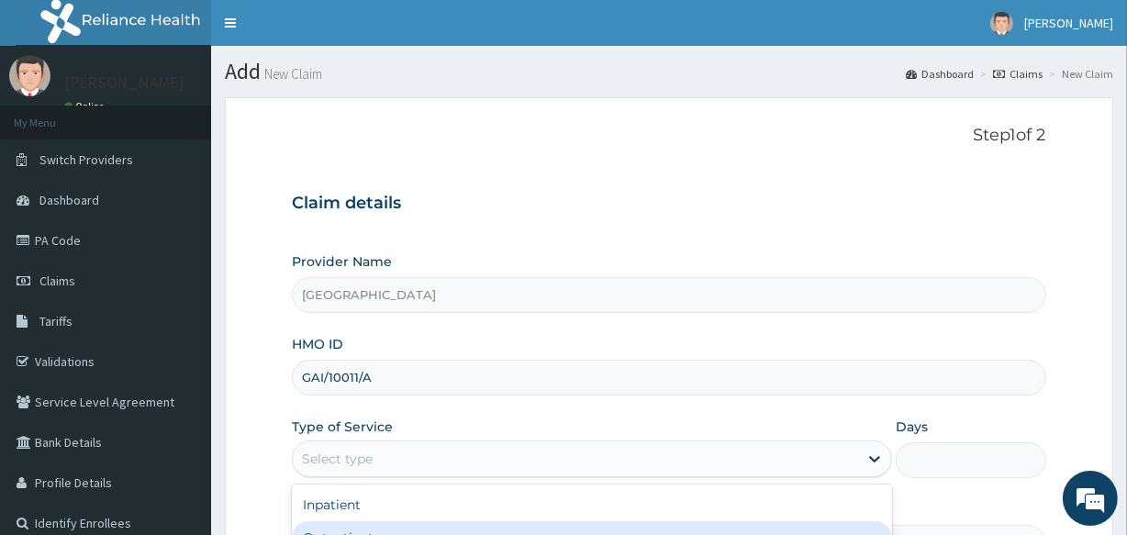
click at [628, 524] on div "Outpatient" at bounding box center [592, 537] width 600 height 33
type input "1"
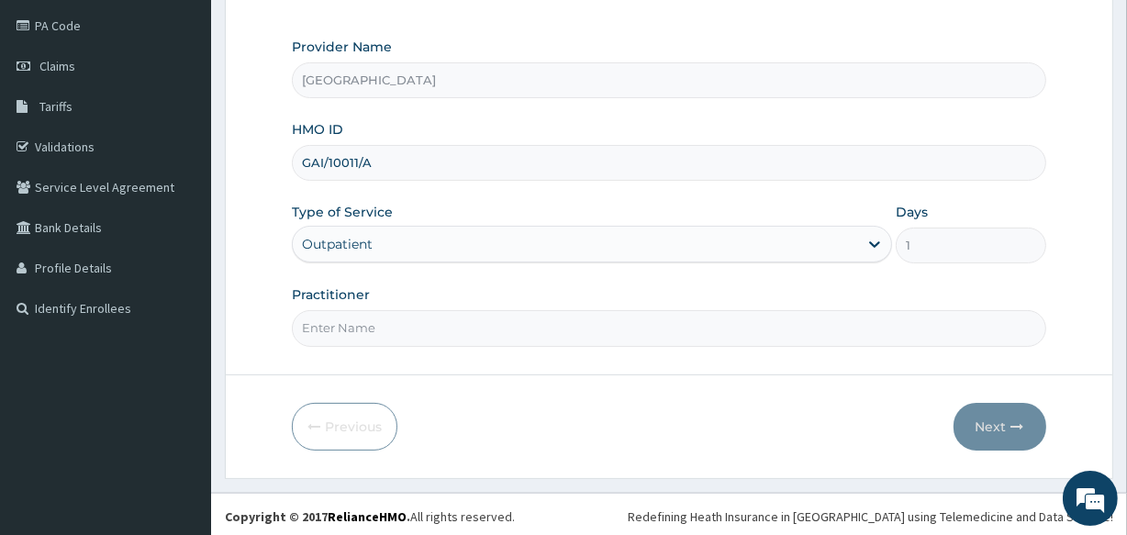
scroll to position [218, 0]
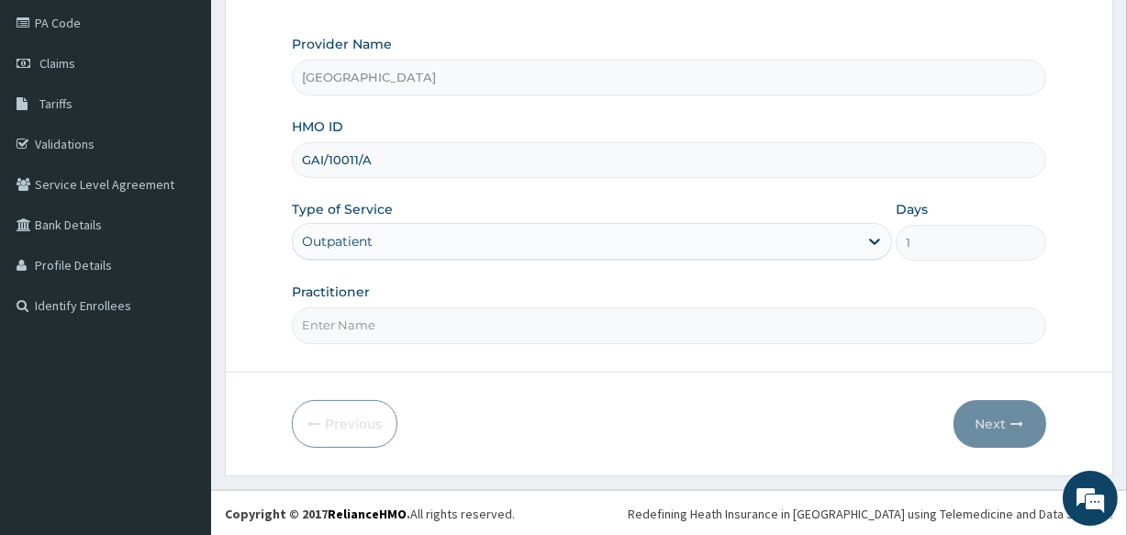
click at [465, 324] on input "Practitioner" at bounding box center [669, 326] width 754 height 36
type input "[PERSON_NAME]"
click at [982, 416] on button "Next" at bounding box center [1000, 424] width 93 height 48
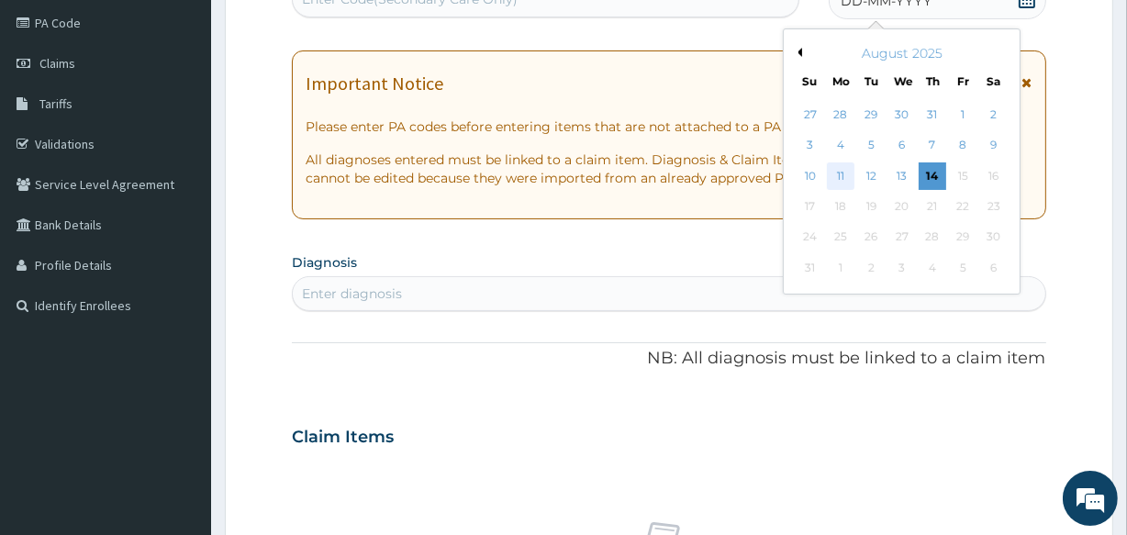
click at [844, 176] on div "11" at bounding box center [841, 176] width 28 height 28
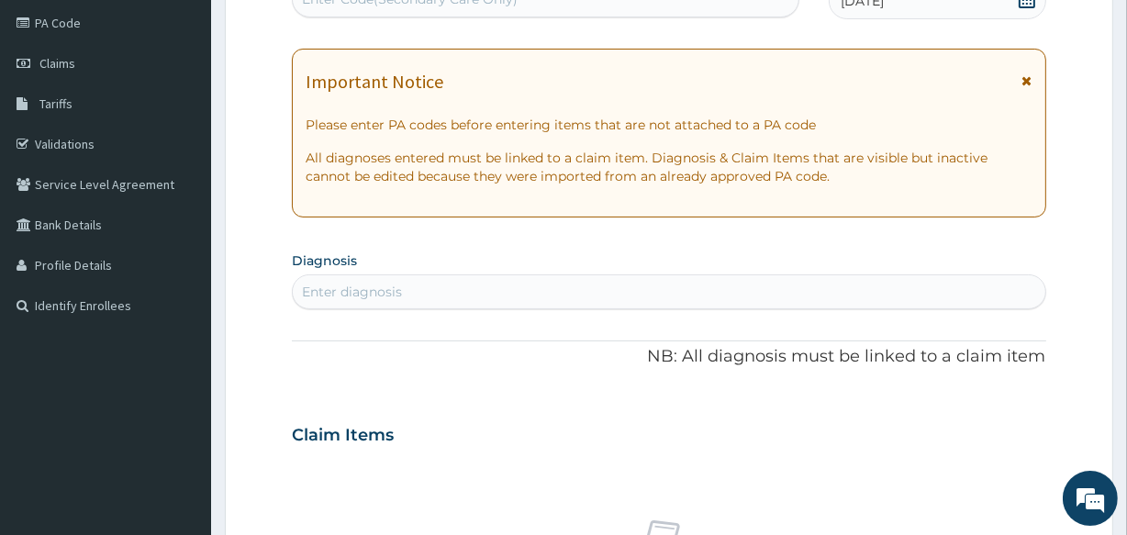
click at [388, 299] on div "Enter diagnosis" at bounding box center [352, 292] width 100 height 18
type input "malar"
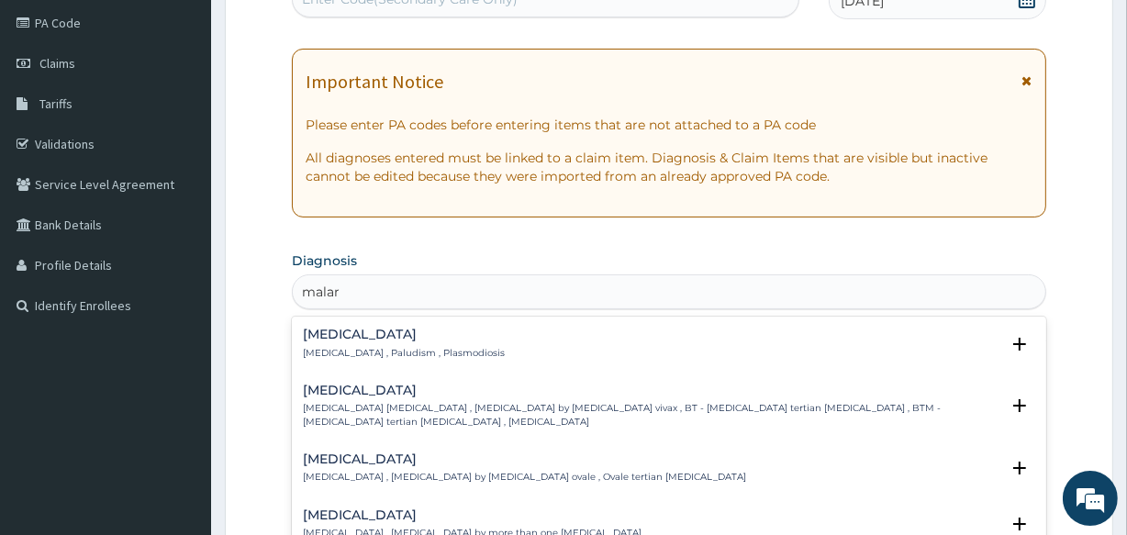
click at [305, 344] on div "[MEDICAL_DATA] [MEDICAL_DATA] , Paludism , Plasmodiosis" at bounding box center [404, 344] width 202 height 32
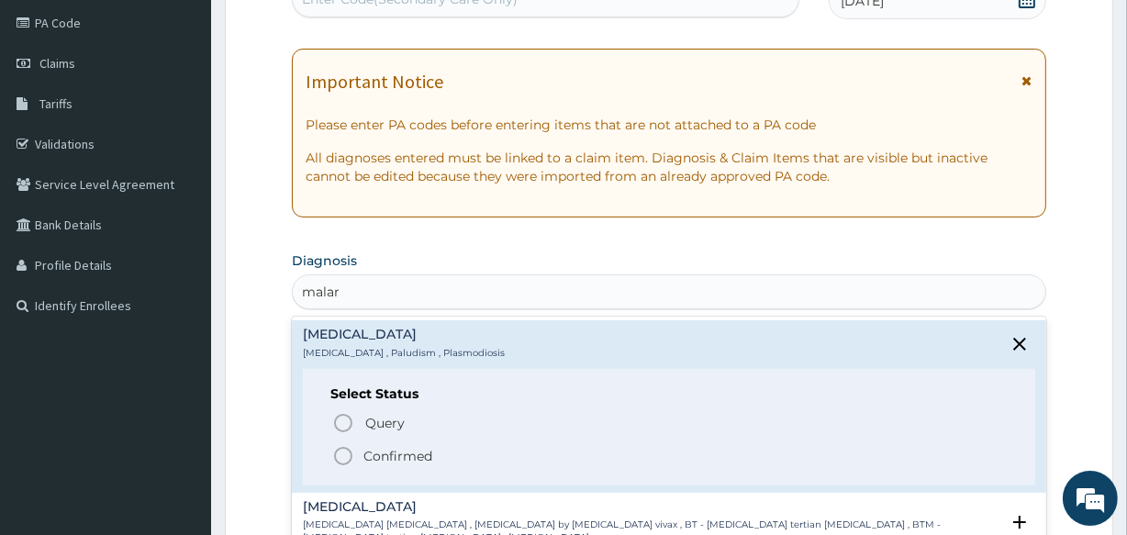
click at [341, 455] on icon "status option filled" at bounding box center [343, 456] width 22 height 22
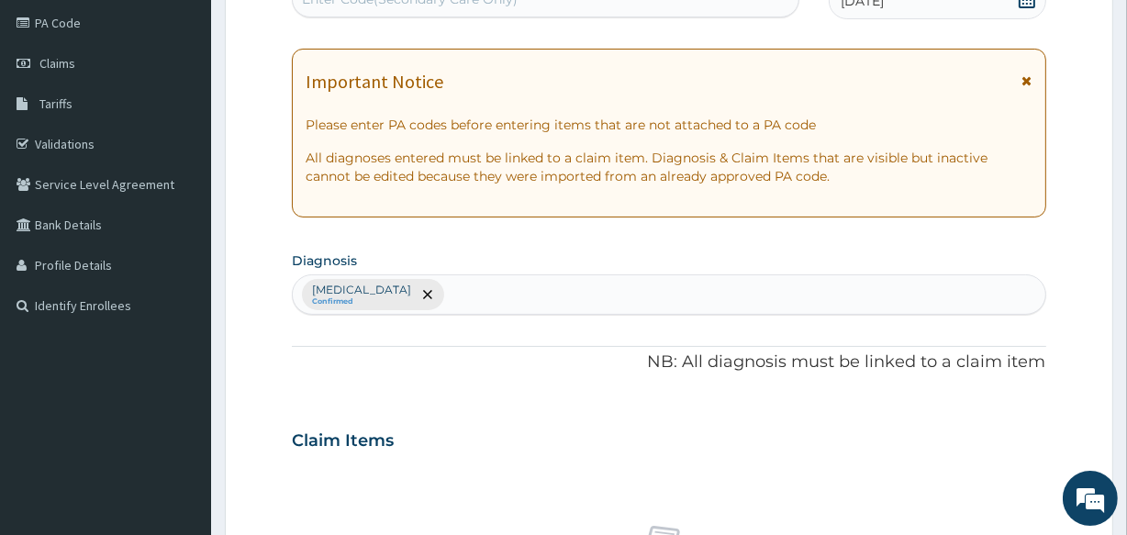
click at [408, 271] on section "Diagnosis [MEDICAL_DATA] Confirmed" at bounding box center [669, 281] width 754 height 68
click at [409, 297] on div "[MEDICAL_DATA] Confirmed" at bounding box center [669, 294] width 752 height 39
type input "[MEDICAL_DATA]"
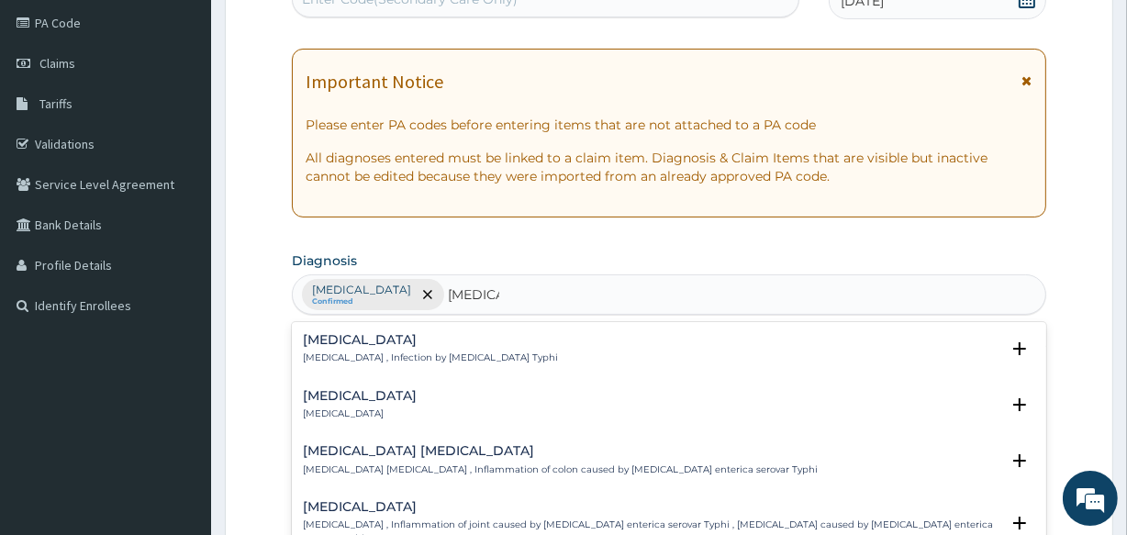
click at [331, 355] on p "[MEDICAL_DATA] , Infection by [MEDICAL_DATA] Typhi" at bounding box center [430, 358] width 255 height 13
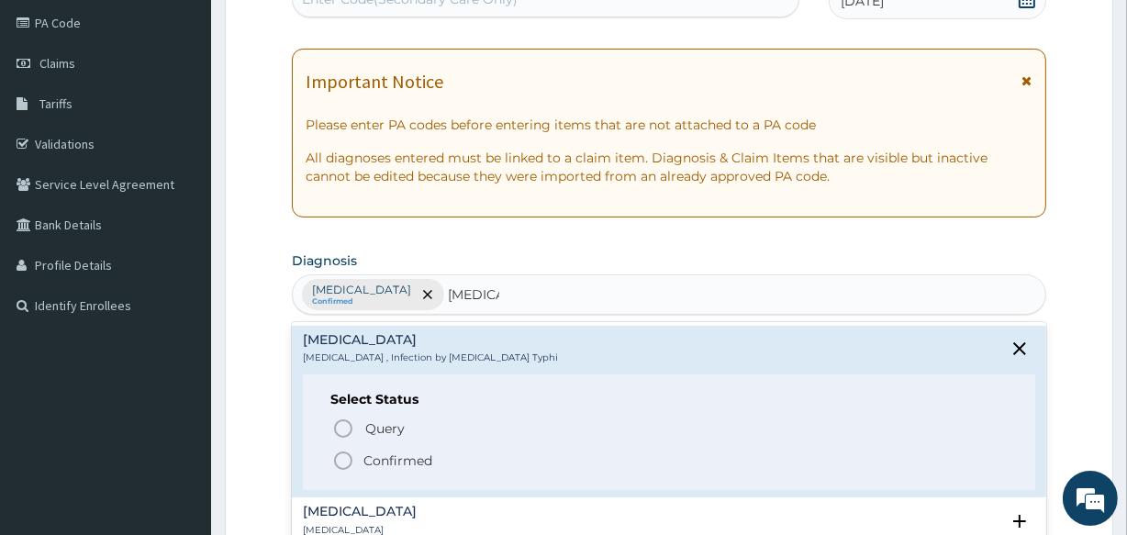
click at [342, 455] on icon "status option filled" at bounding box center [343, 461] width 22 height 22
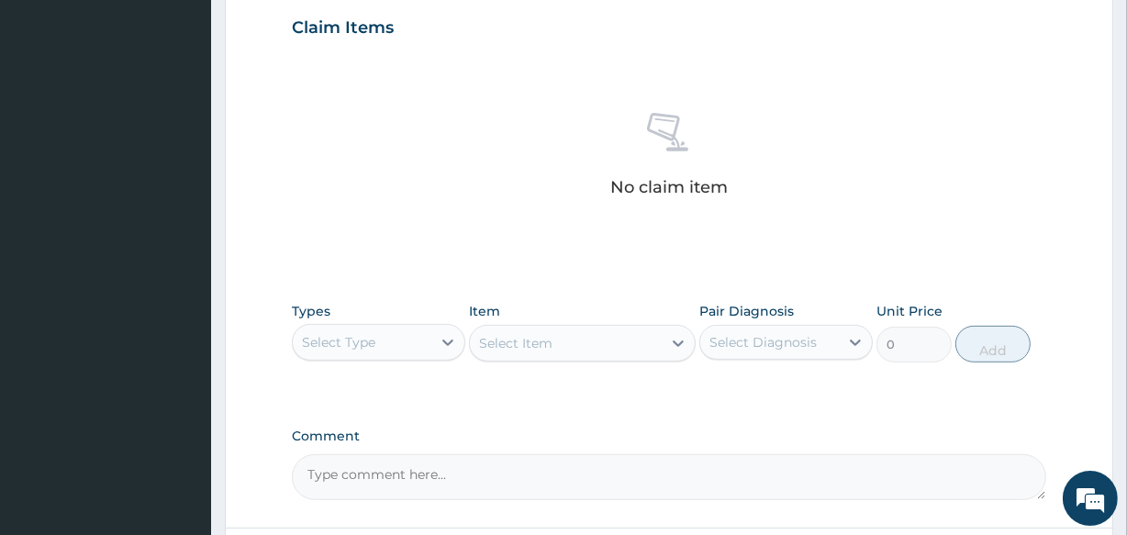
scroll to position [698, 0]
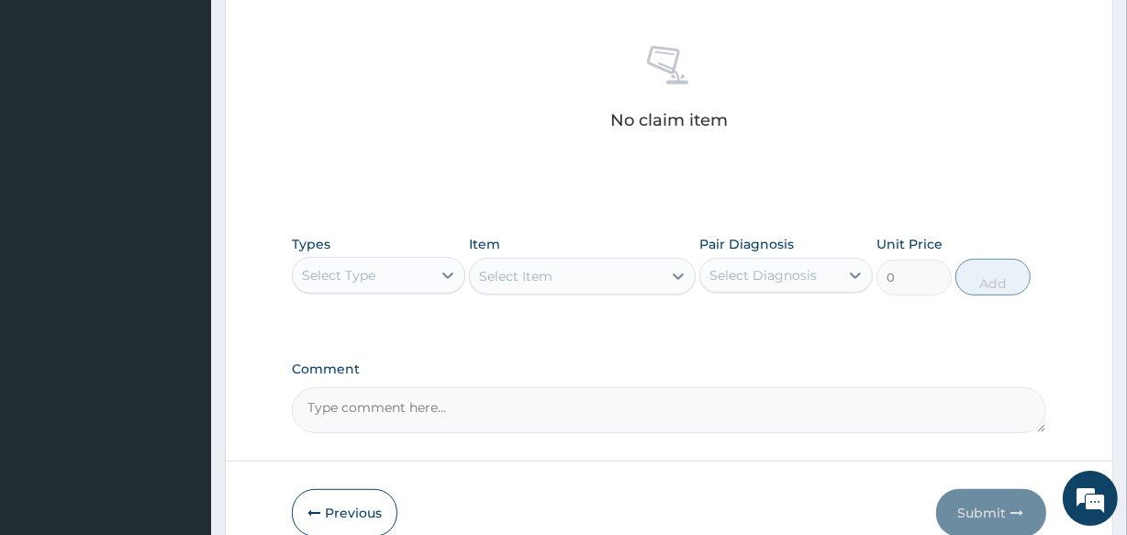
click at [425, 276] on div "Select Type" at bounding box center [362, 275] width 139 height 29
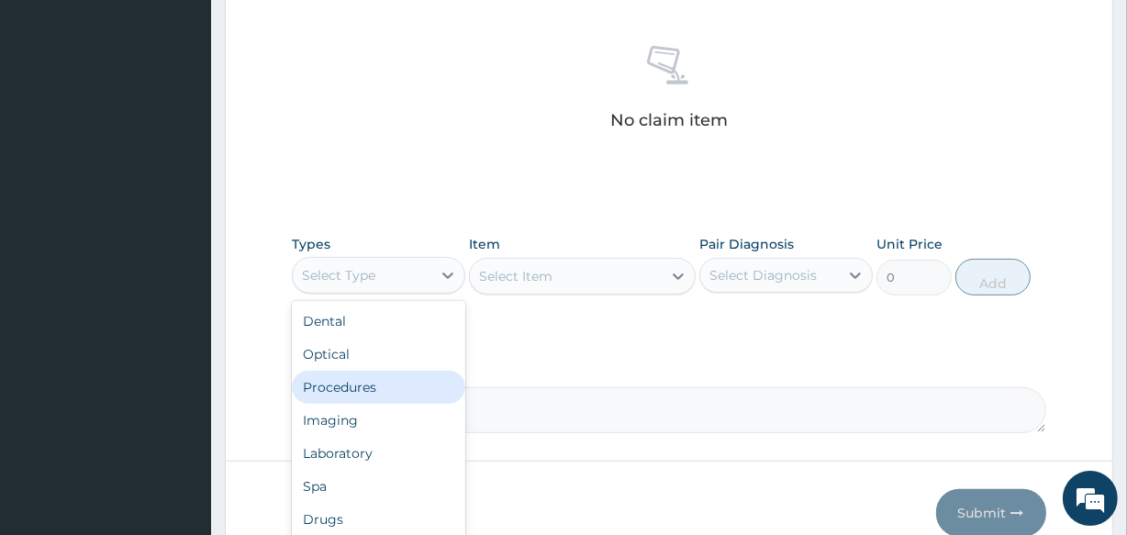
click at [408, 395] on div "Procedures" at bounding box center [379, 387] width 174 height 33
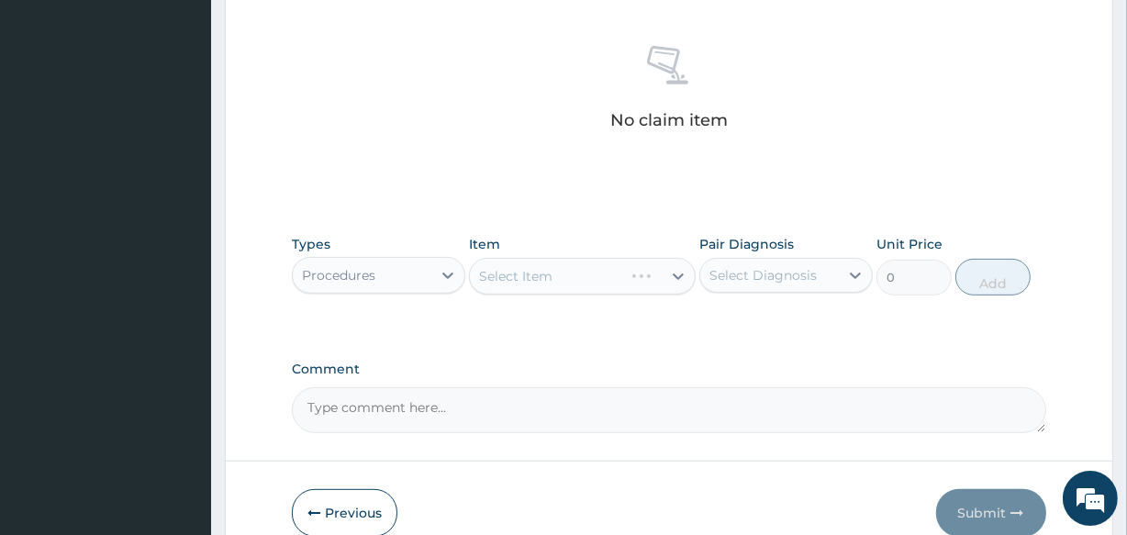
click at [532, 272] on div "Select Item" at bounding box center [582, 276] width 226 height 37
click at [644, 287] on div "Select Item" at bounding box center [582, 276] width 226 height 37
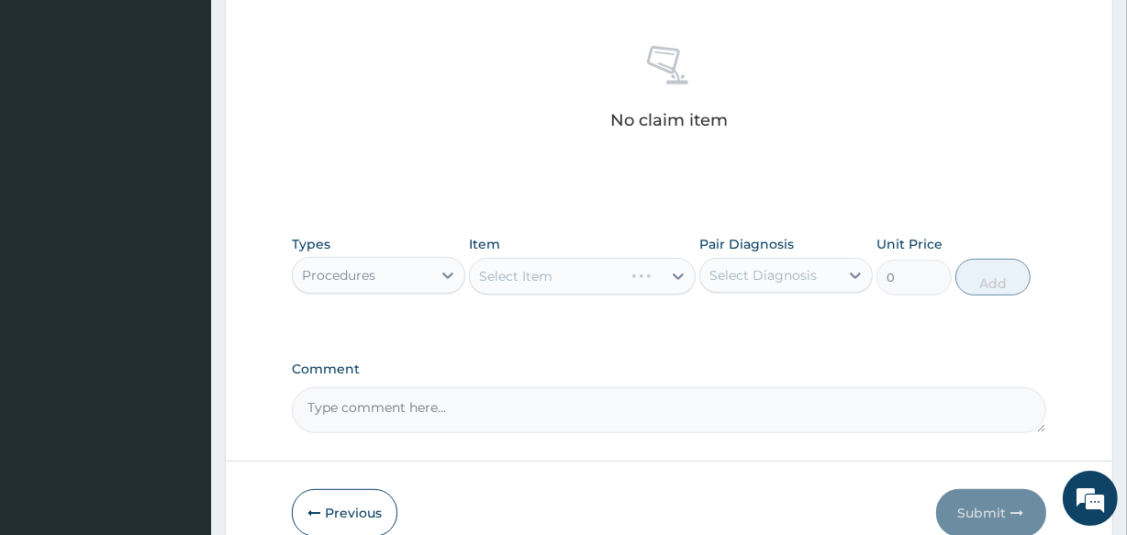
click at [388, 275] on div "Procedures" at bounding box center [362, 275] width 139 height 29
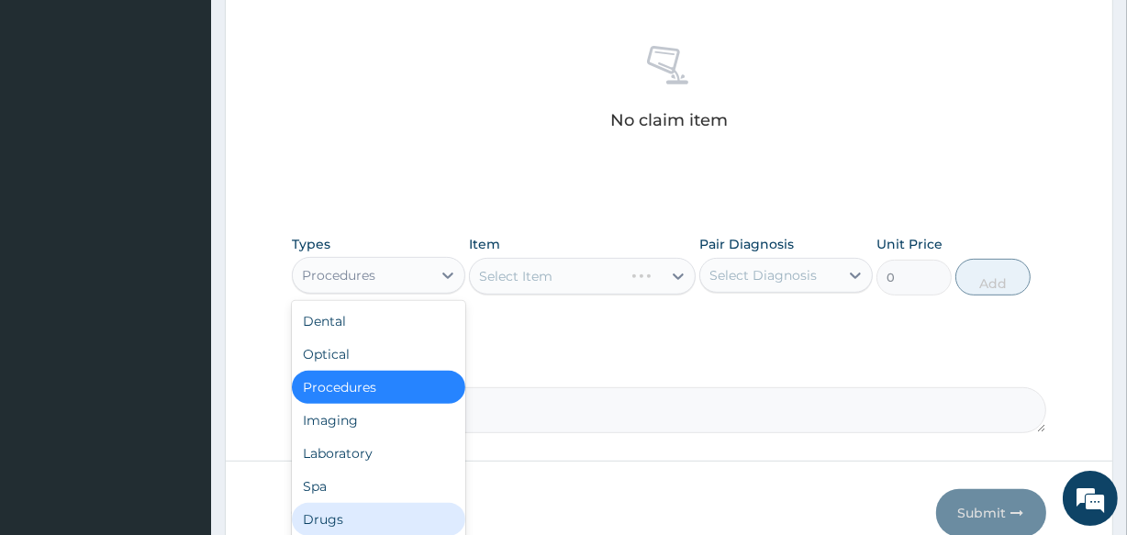
click at [375, 509] on div "Drugs" at bounding box center [379, 519] width 174 height 33
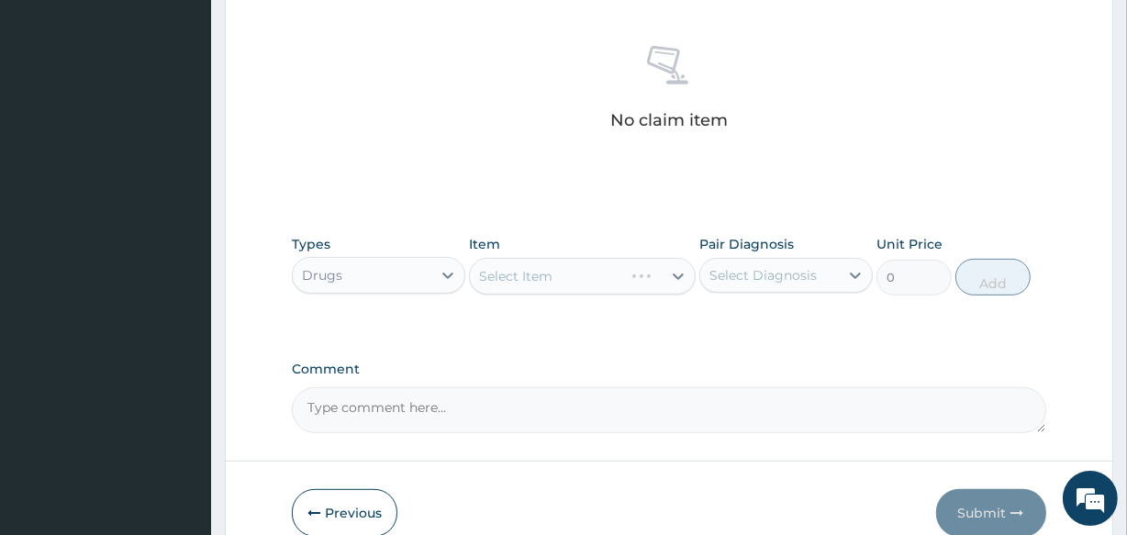
click at [584, 274] on div "Select Item" at bounding box center [582, 276] width 226 height 37
click at [652, 285] on div "Select Item" at bounding box center [582, 276] width 226 height 37
click at [674, 282] on div "Select Item" at bounding box center [582, 276] width 226 height 37
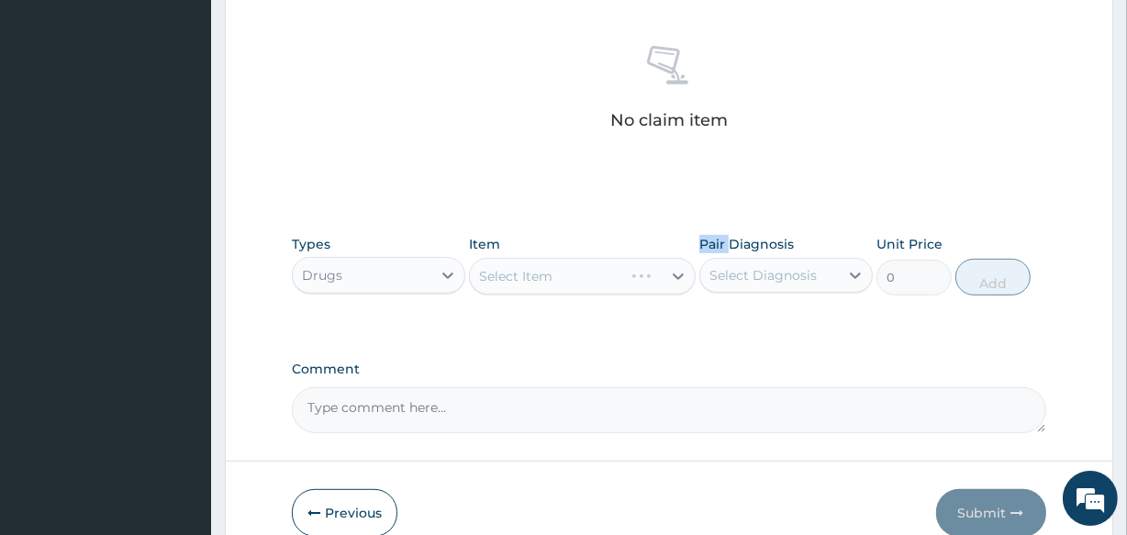
click at [674, 282] on div "Select Item" at bounding box center [582, 276] width 226 height 37
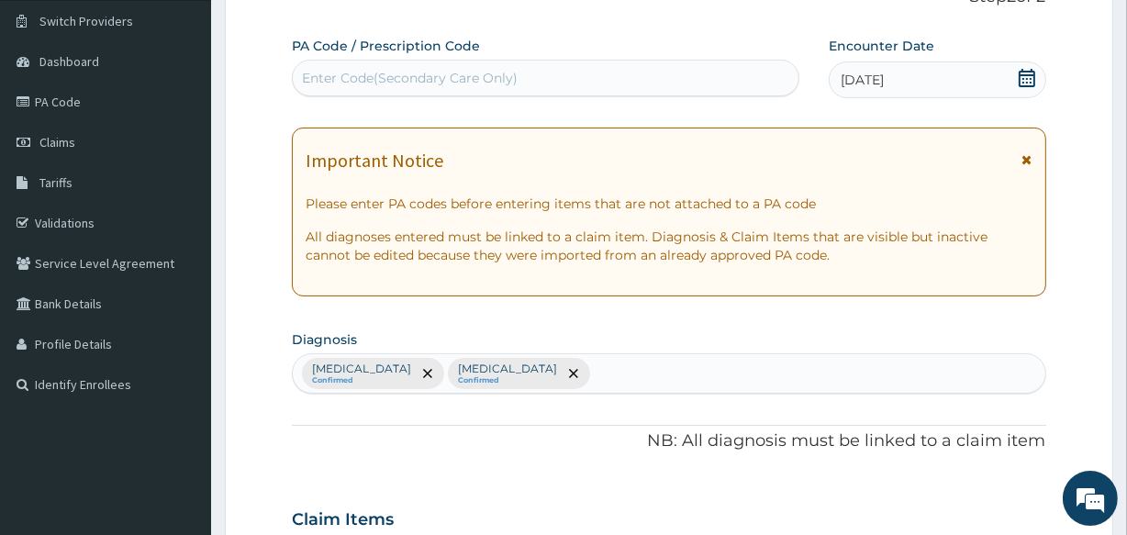
scroll to position [0, 0]
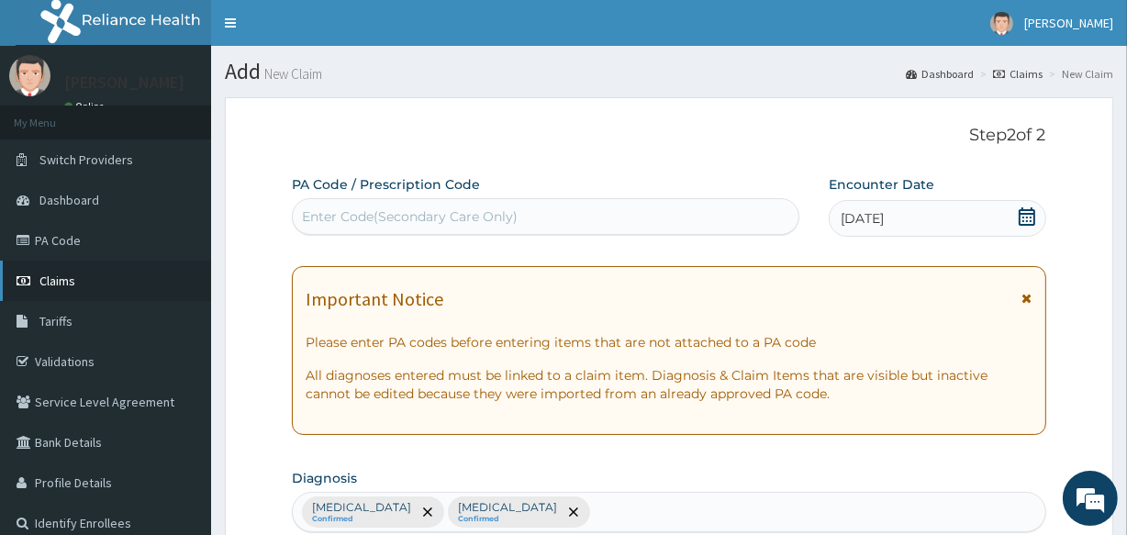
click at [45, 285] on span "Claims" at bounding box center [57, 281] width 36 height 17
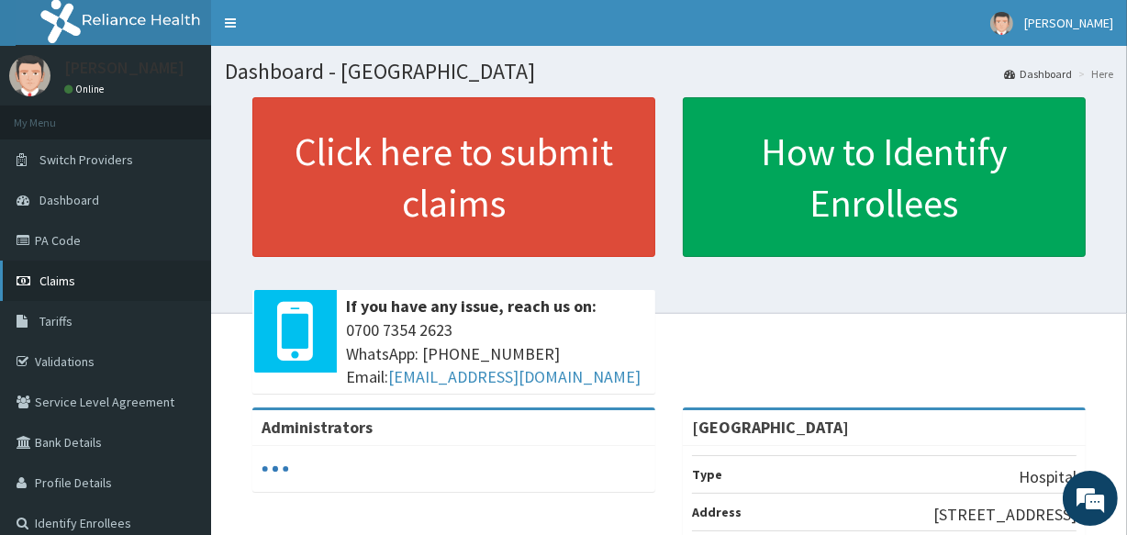
click at [49, 279] on span "Claims" at bounding box center [57, 281] width 36 height 17
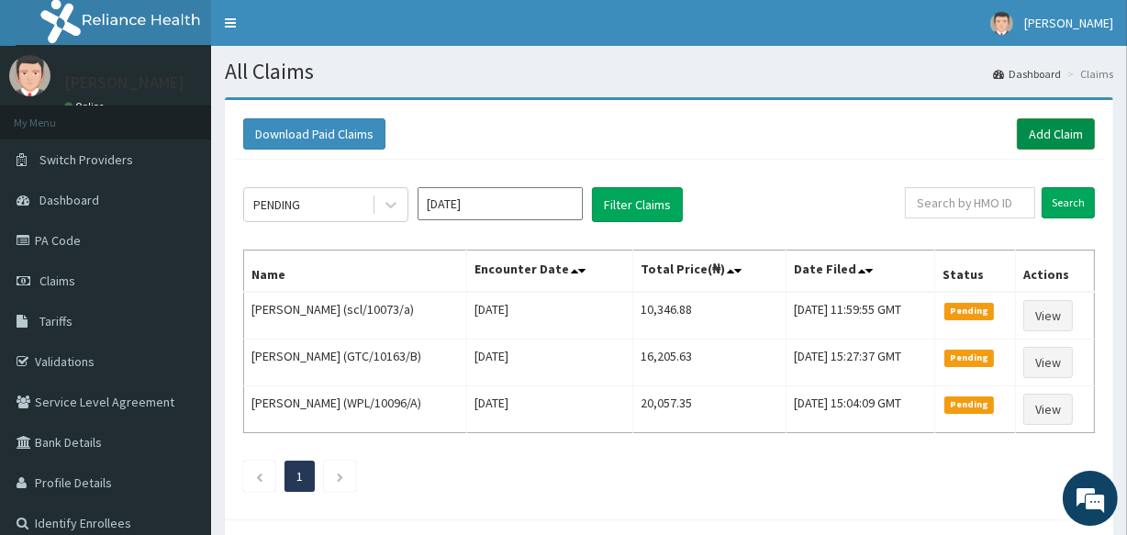
click at [1060, 127] on link "Add Claim" at bounding box center [1056, 133] width 78 height 31
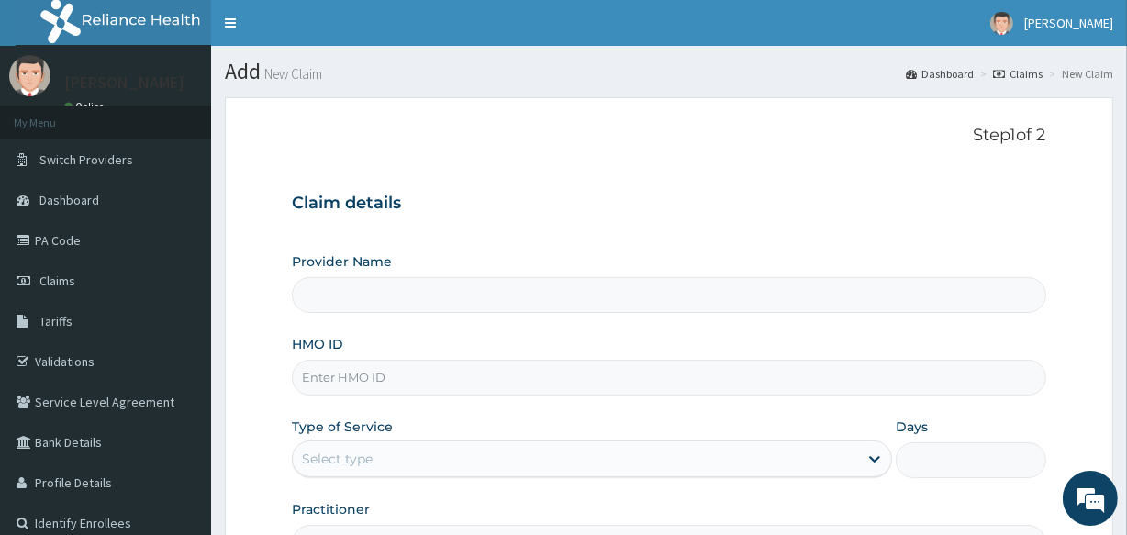
type input "[GEOGRAPHIC_DATA]"
click at [490, 379] on input "HMO ID" at bounding box center [669, 378] width 754 height 36
type input "GAI/10011/A"
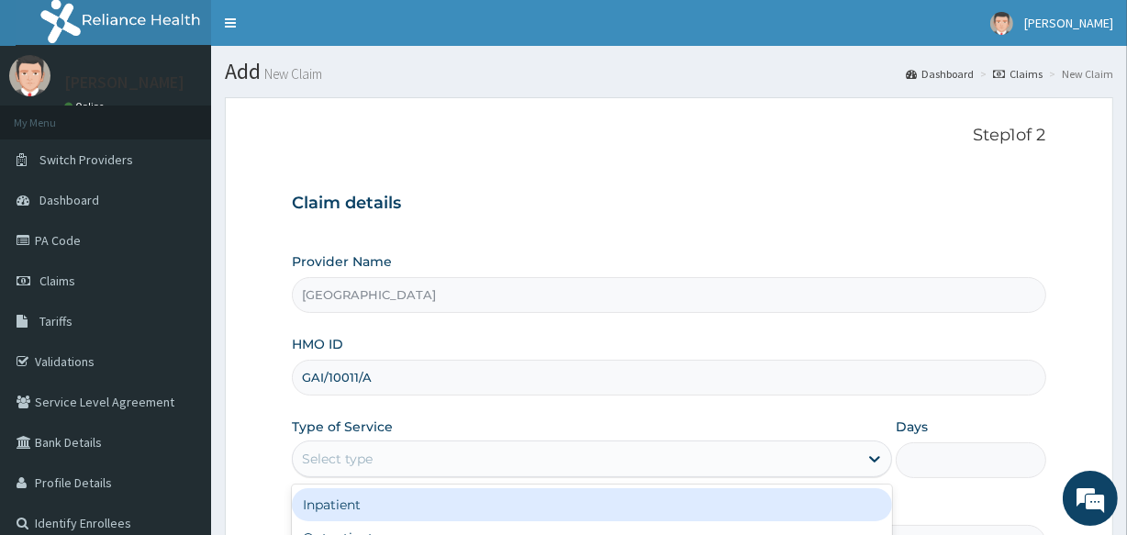
click at [408, 465] on div "Select type" at bounding box center [575, 458] width 565 height 29
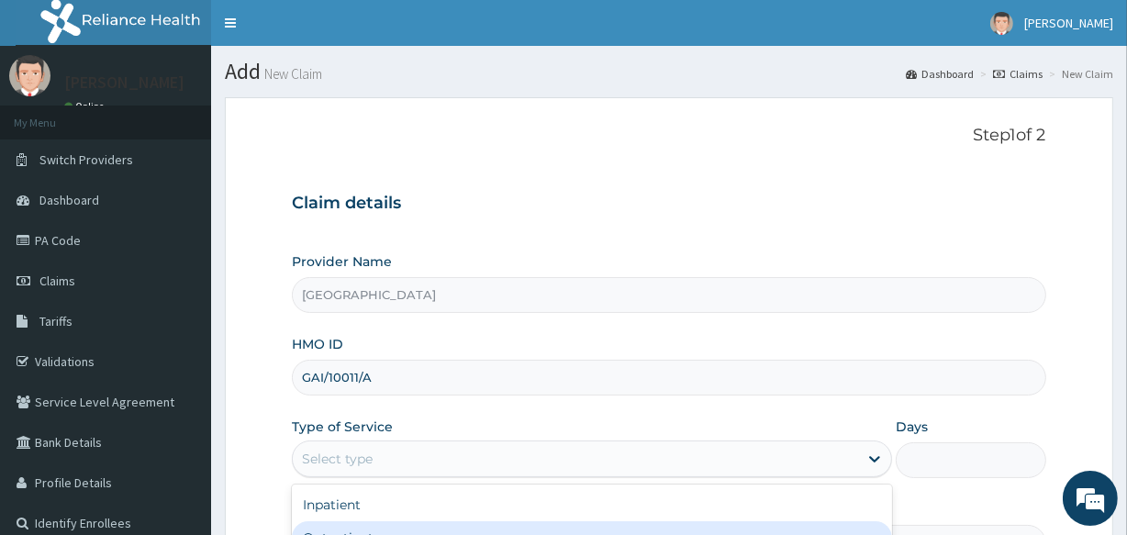
click at [412, 528] on div "Outpatient" at bounding box center [592, 537] width 600 height 33
type input "1"
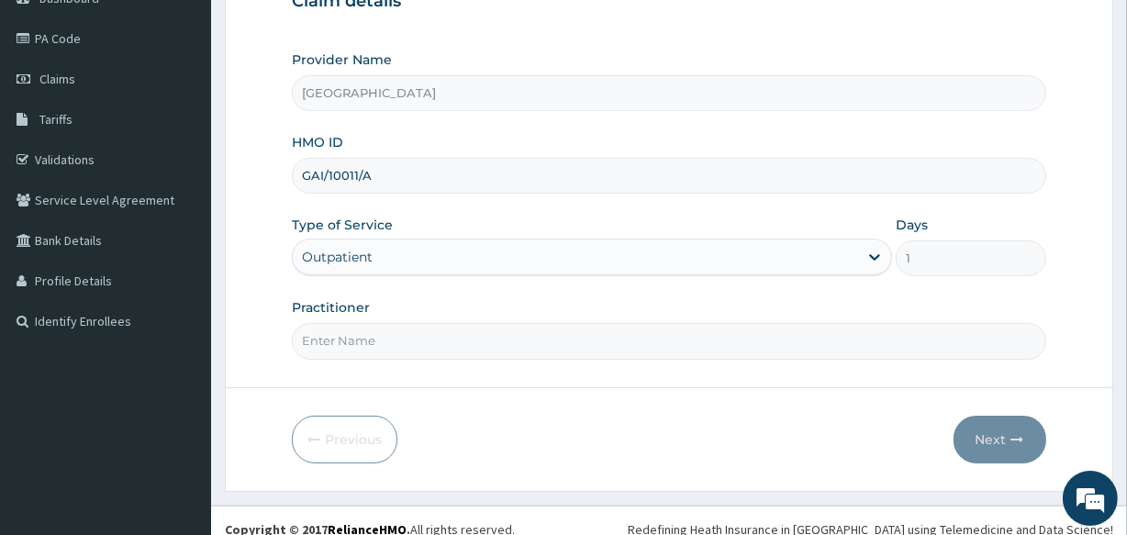
scroll to position [218, 0]
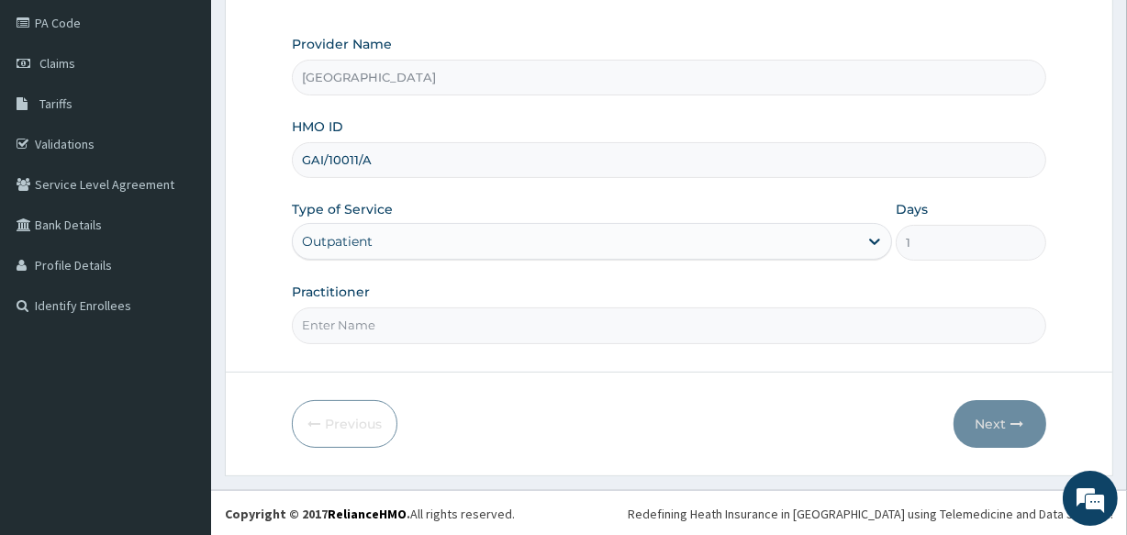
click at [543, 324] on input "Practitioner" at bounding box center [669, 326] width 754 height 36
type input "DR LAWANI"
click at [991, 424] on button "Next" at bounding box center [1000, 424] width 93 height 48
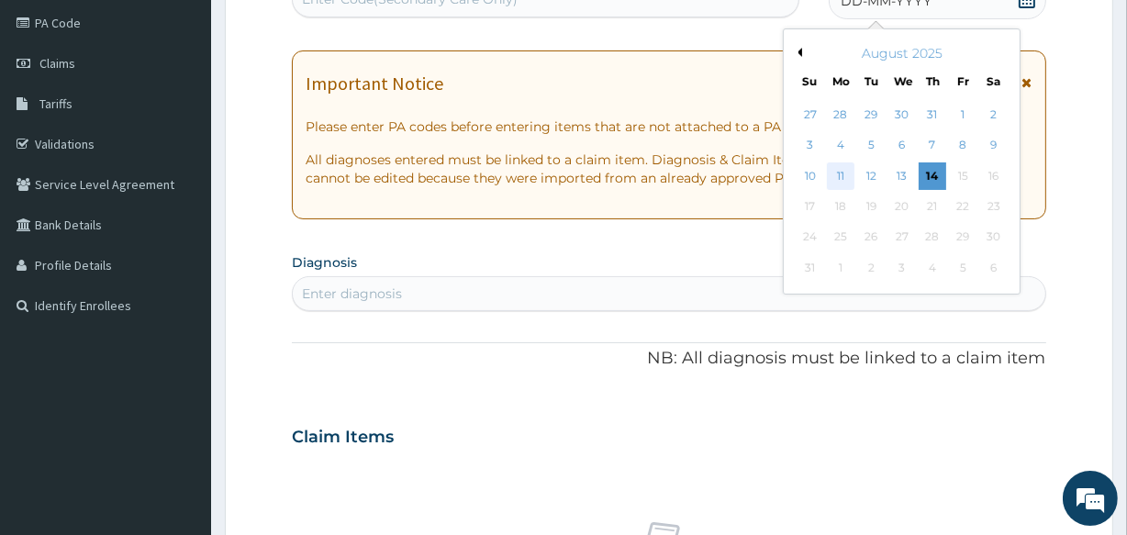
click at [838, 172] on div "11" at bounding box center [841, 176] width 28 height 28
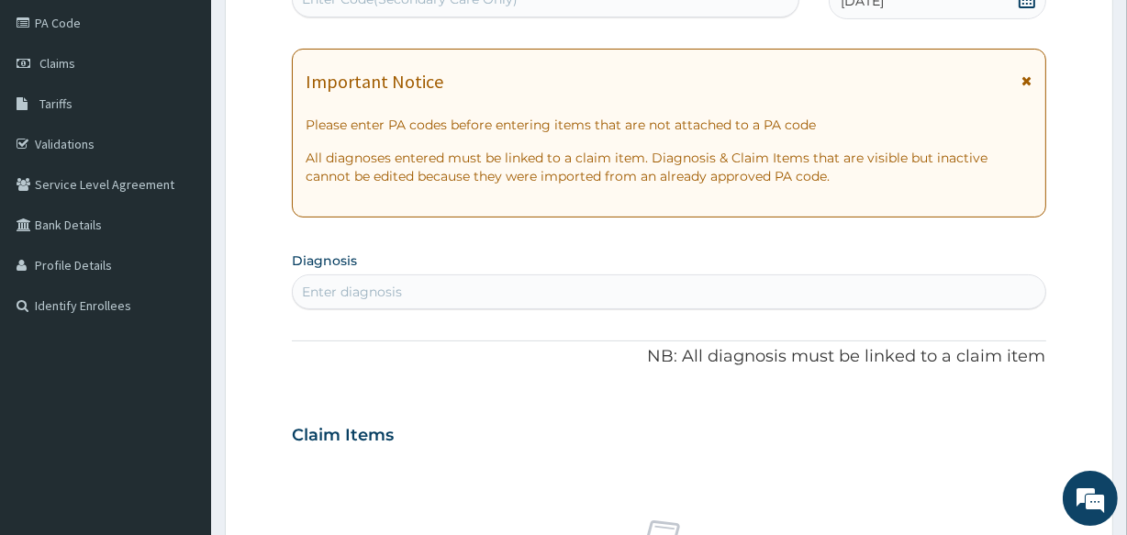
click at [378, 293] on div "Enter diagnosis" at bounding box center [352, 292] width 100 height 18
type input "malar"
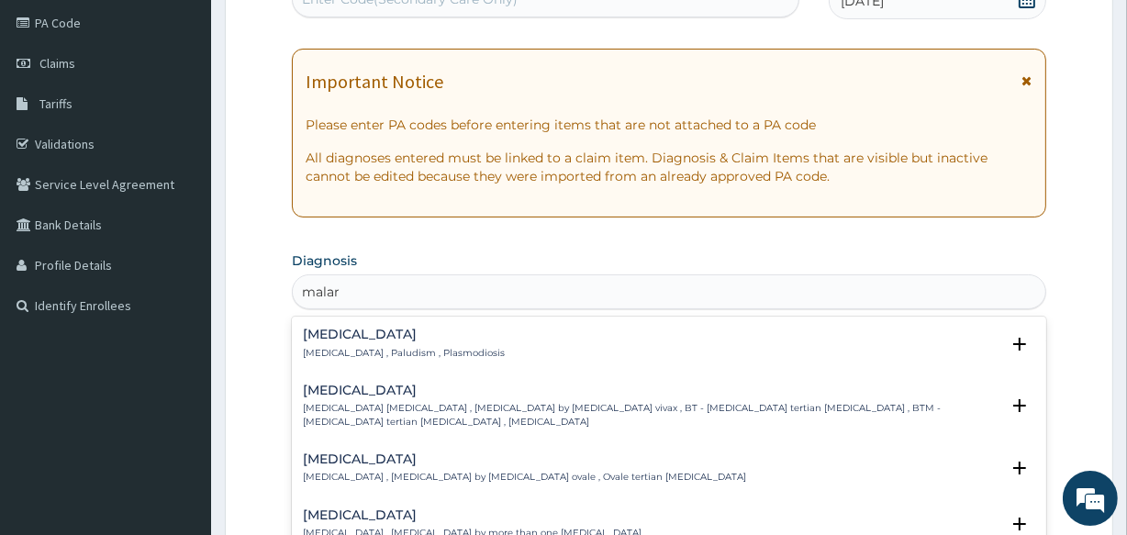
click at [326, 340] on h4 "Malaria" at bounding box center [404, 335] width 202 height 14
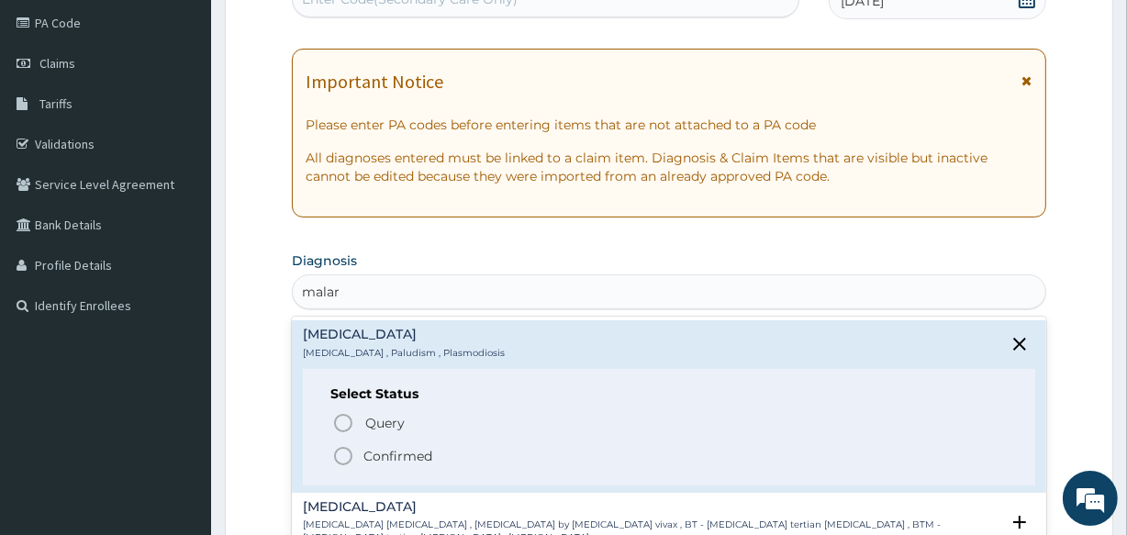
click at [342, 453] on icon "status option filled" at bounding box center [343, 456] width 22 height 22
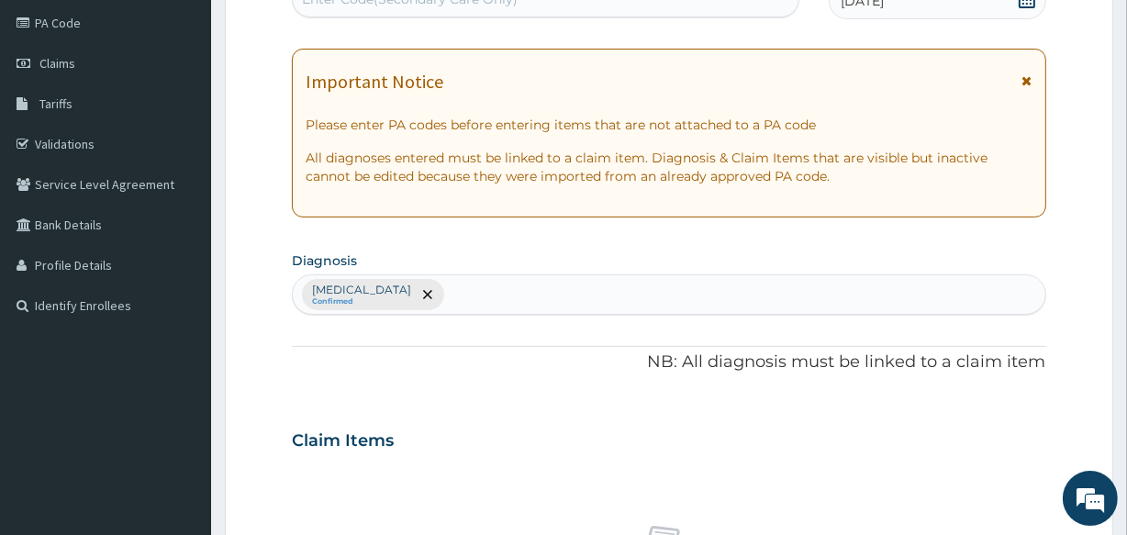
click at [405, 289] on div "Malaria Confirmed" at bounding box center [669, 294] width 752 height 39
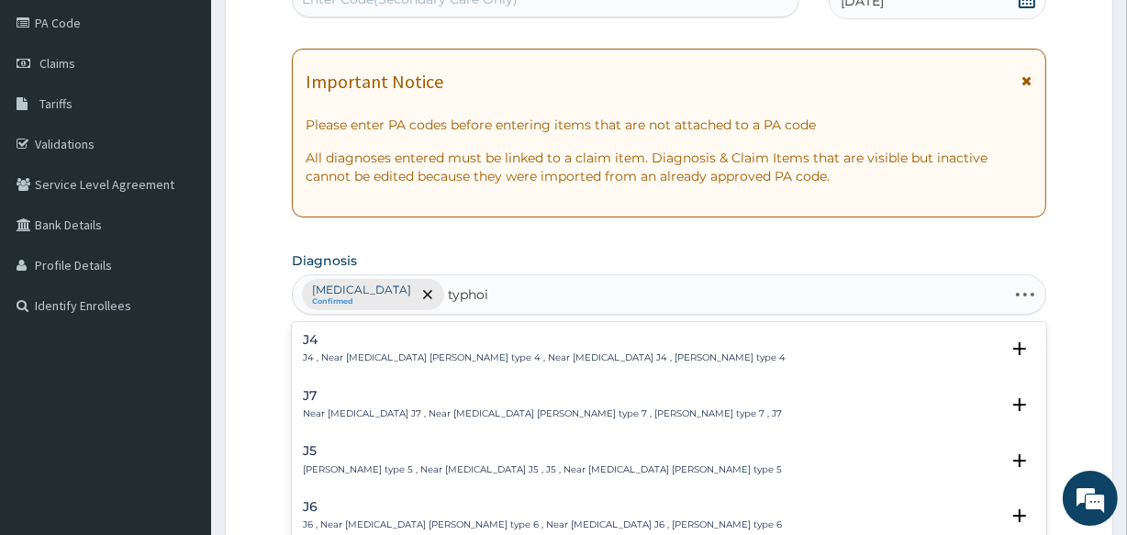
type input "typhoid"
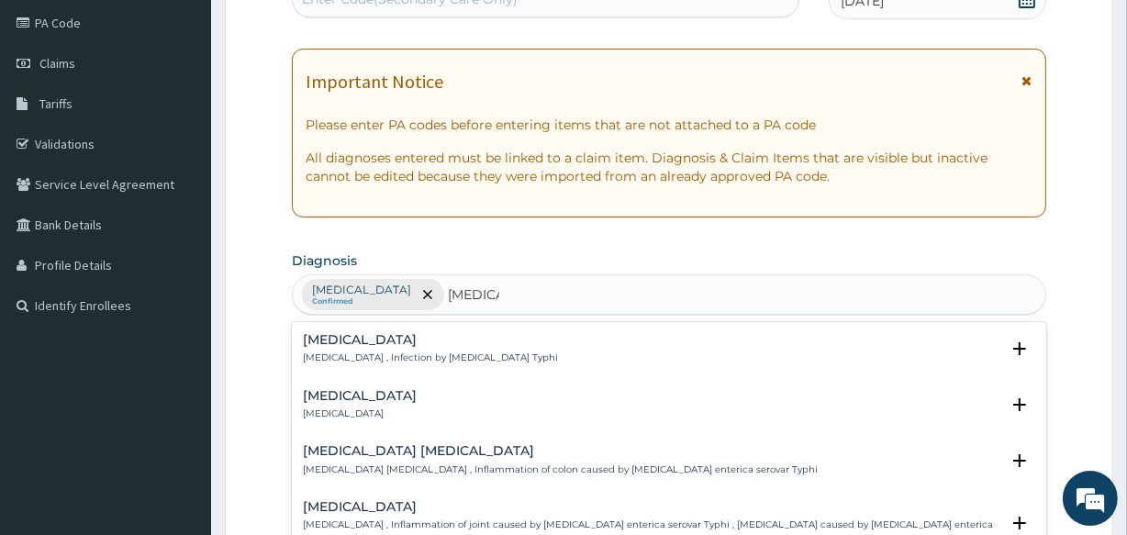
click at [340, 341] on h4 "Typhoid fever" at bounding box center [430, 340] width 255 height 14
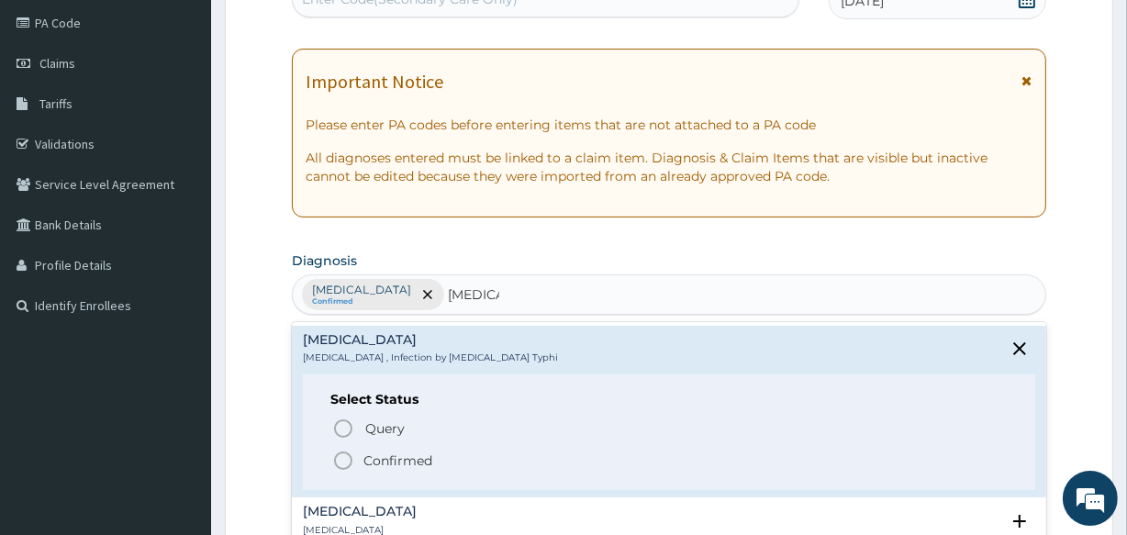
click at [341, 462] on icon "status option filled" at bounding box center [343, 461] width 22 height 22
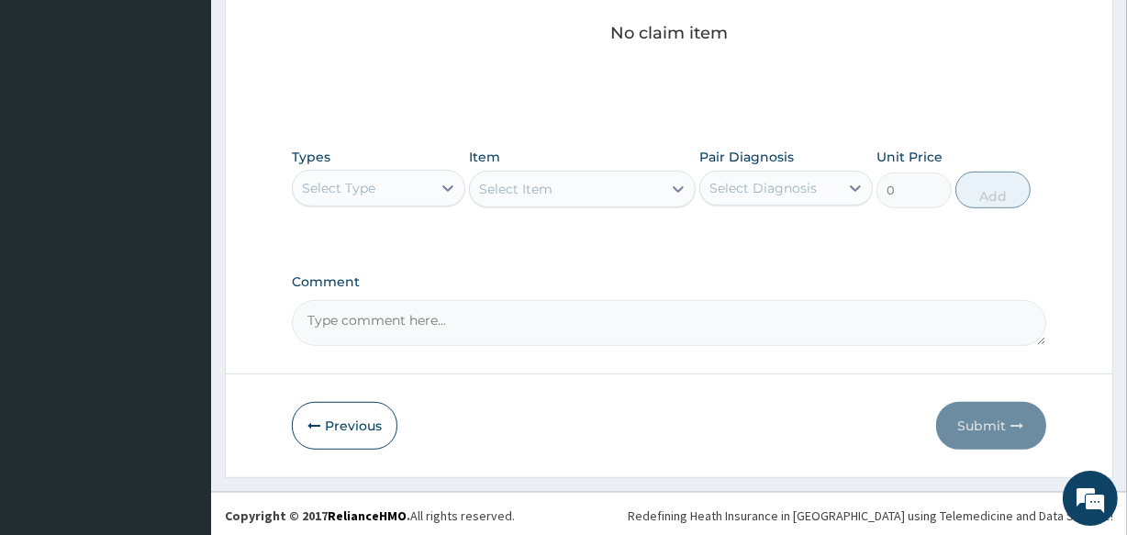
scroll to position [788, 0]
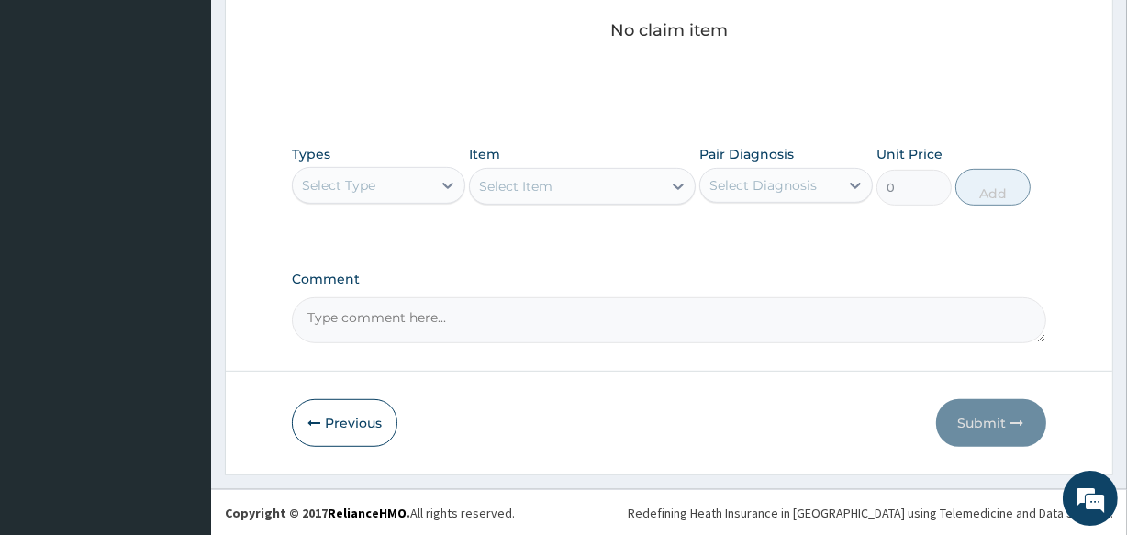
click at [386, 190] on div "Select Type" at bounding box center [362, 185] width 139 height 29
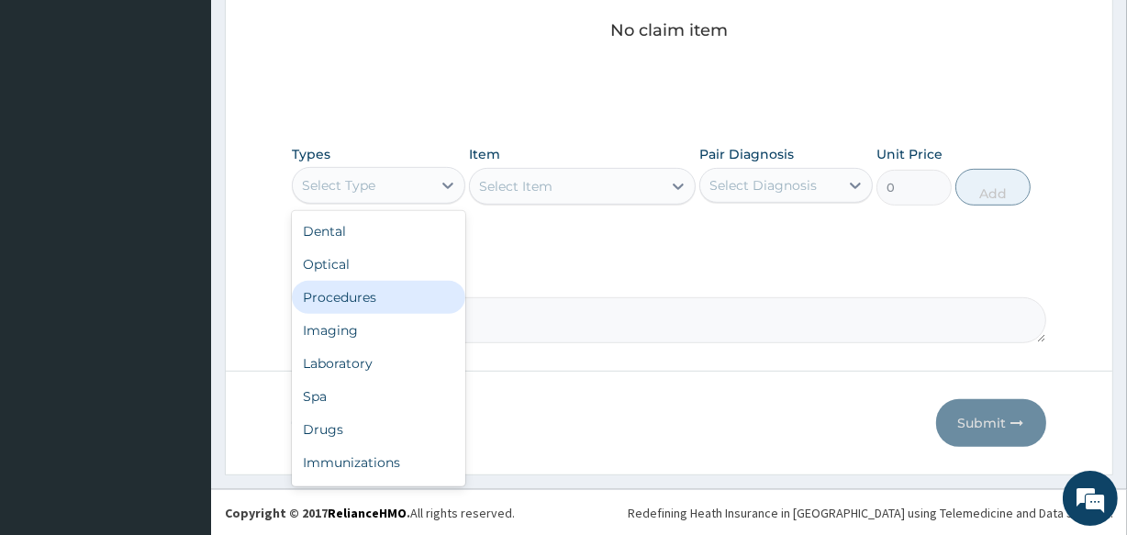
click at [364, 300] on div "Procedures" at bounding box center [379, 297] width 174 height 33
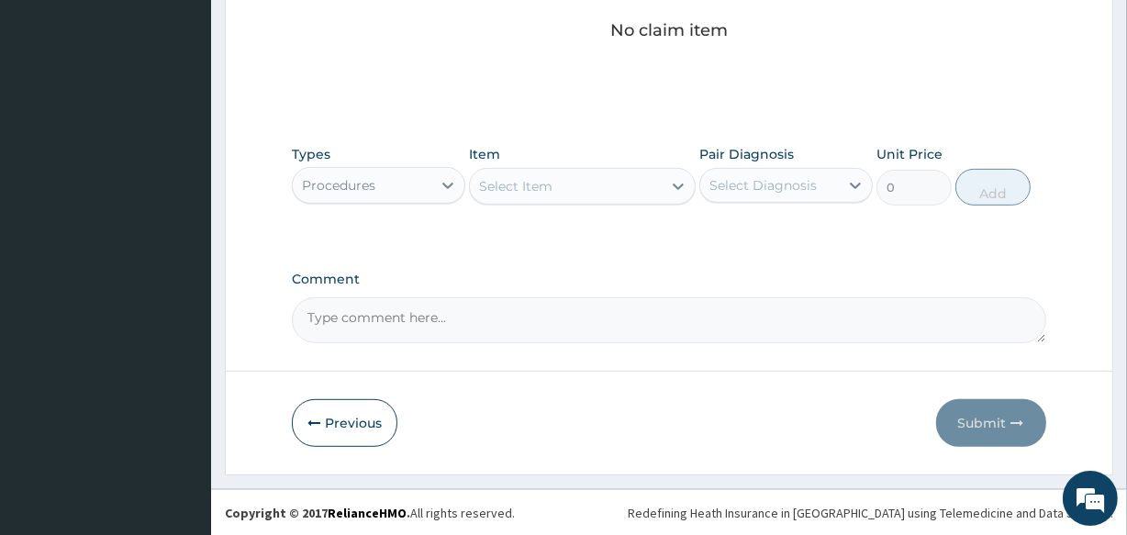
click at [544, 182] on div "Select Item" at bounding box center [515, 186] width 73 height 18
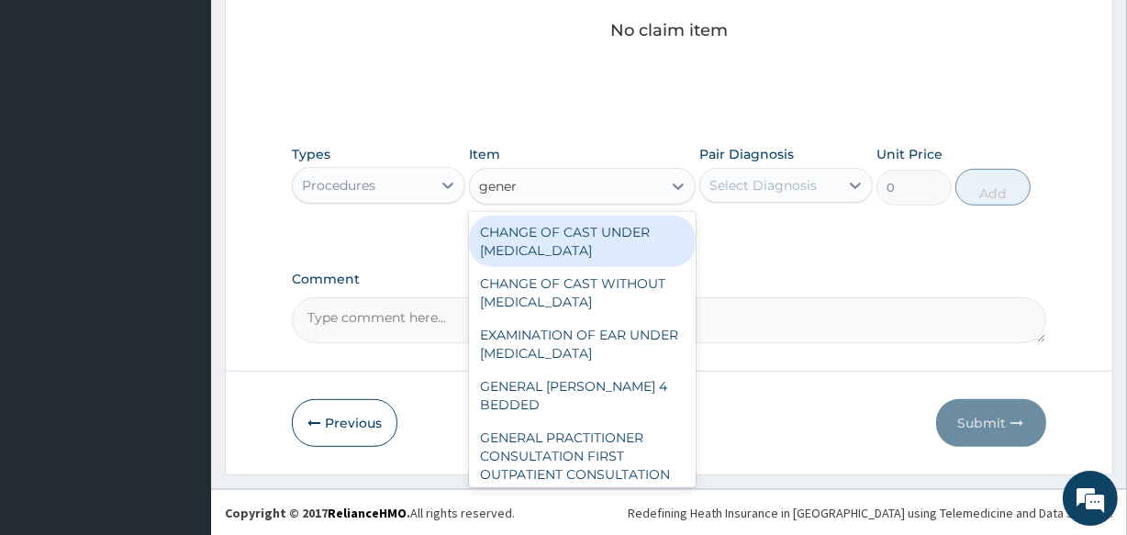
type input "genera"
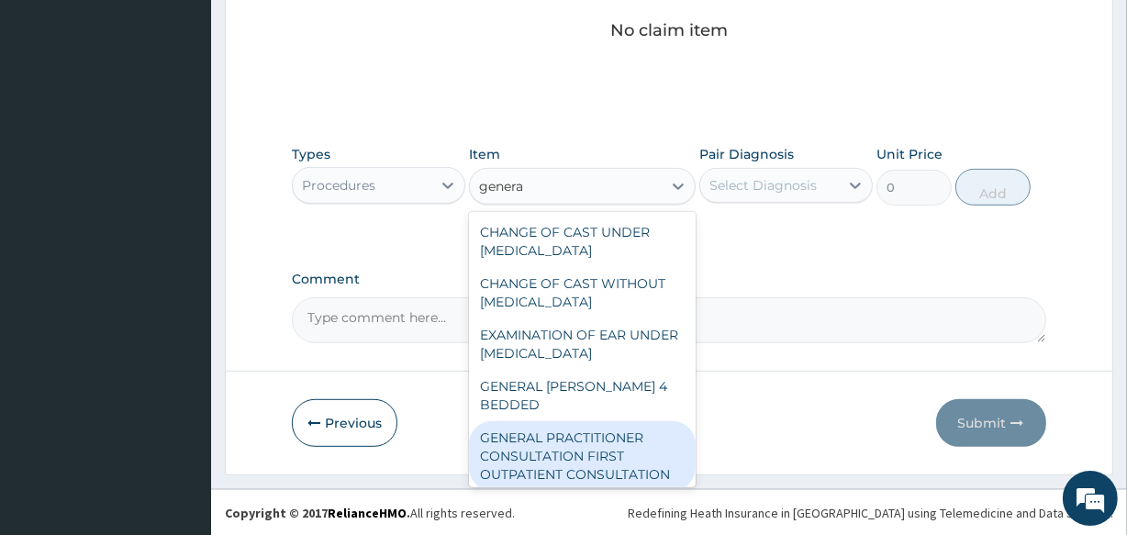
click at [607, 453] on div "GENERAL PRACTITIONER CONSULTATION FIRST OUTPATIENT CONSULTATION" at bounding box center [582, 456] width 226 height 70
type input "3547.5"
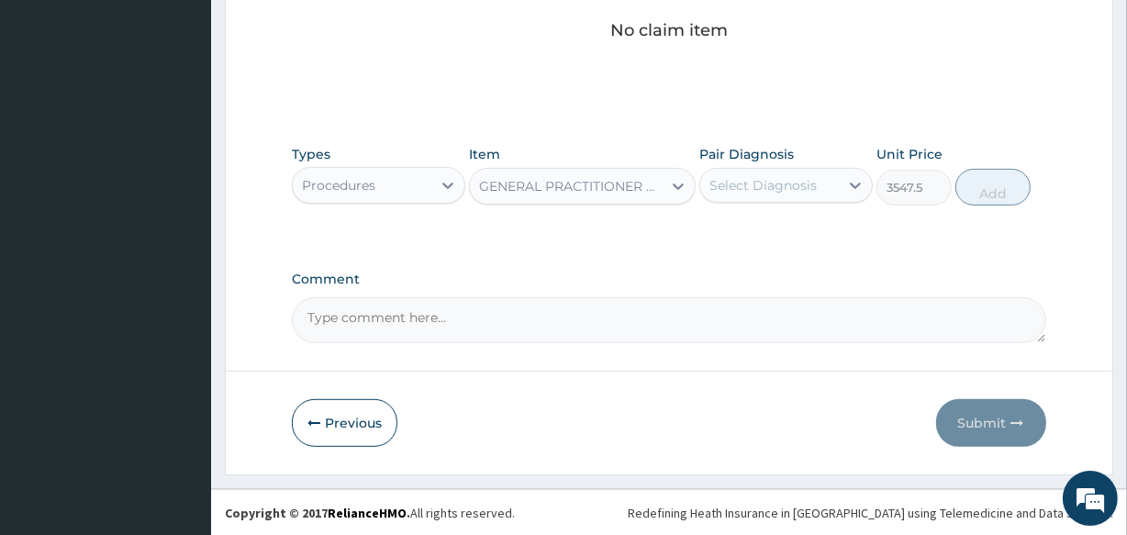
click at [755, 190] on div "Select Diagnosis" at bounding box center [763, 185] width 107 height 18
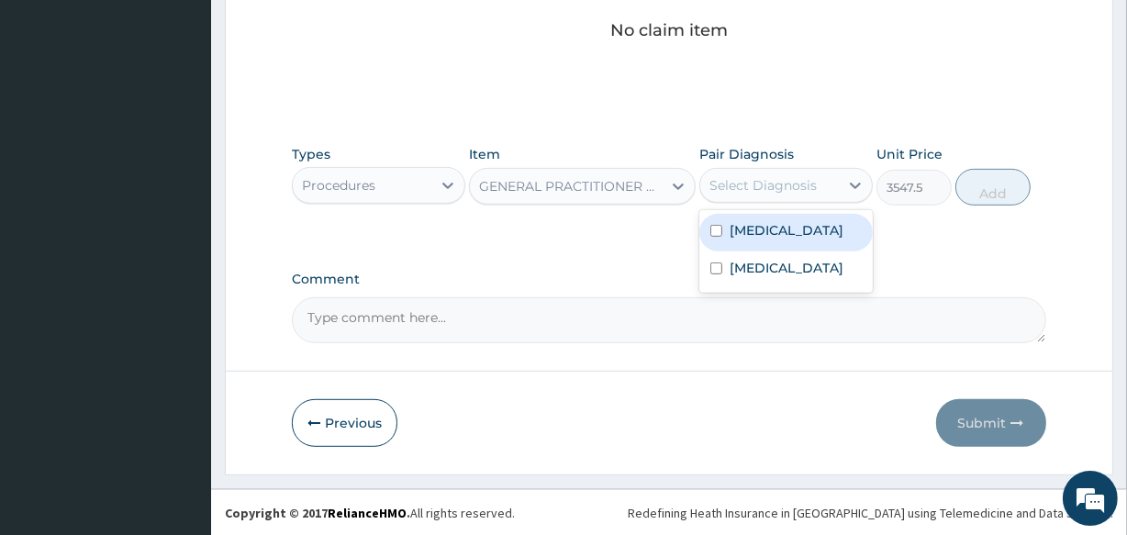
click at [755, 235] on label "Malaria" at bounding box center [787, 230] width 114 height 18
checkbox input "true"
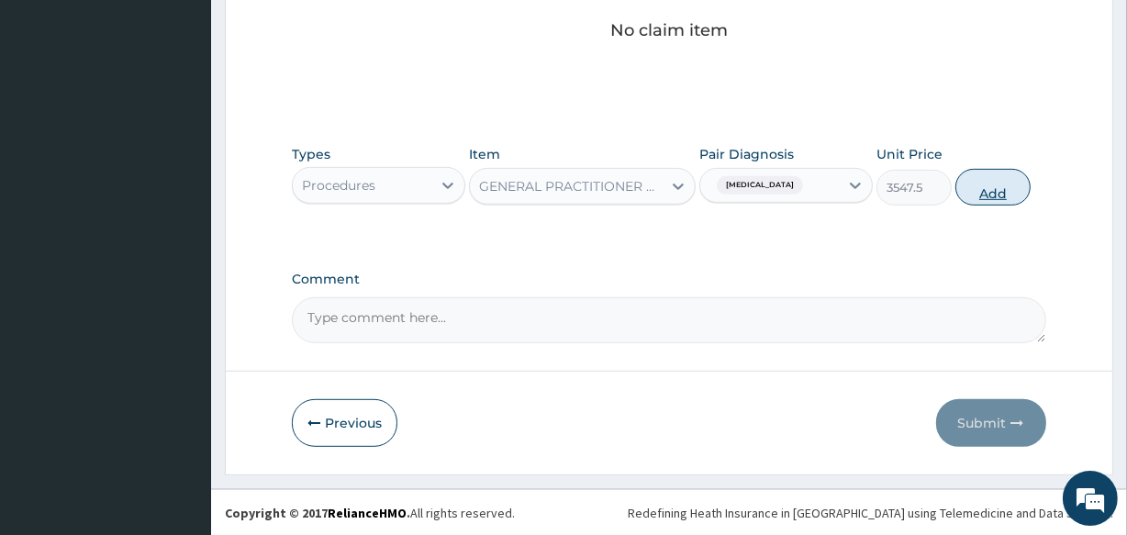
click at [993, 182] on button "Add" at bounding box center [993, 187] width 75 height 37
type input "0"
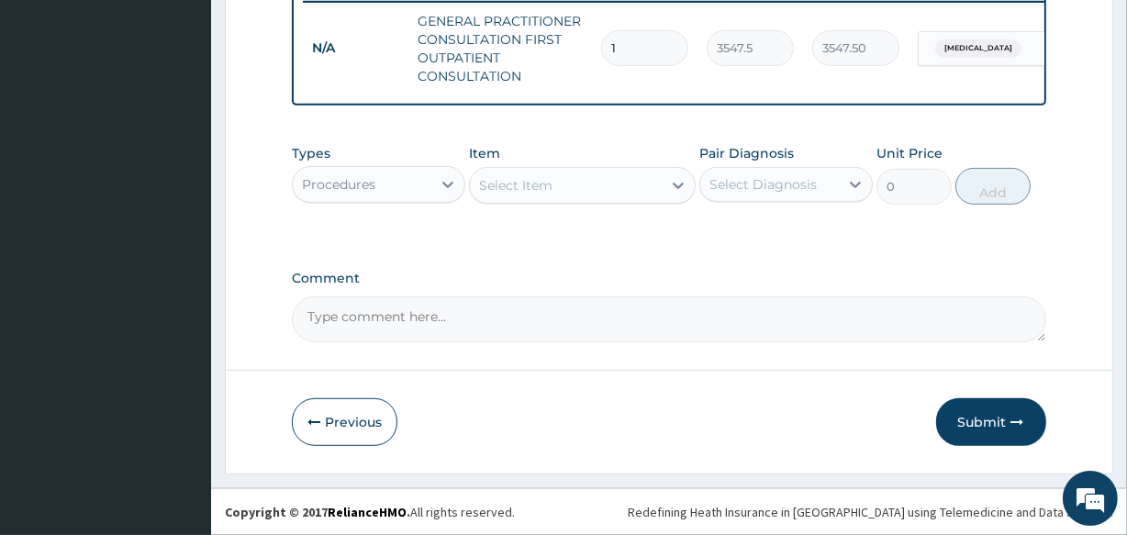
click at [422, 185] on div "Procedures" at bounding box center [362, 184] width 139 height 29
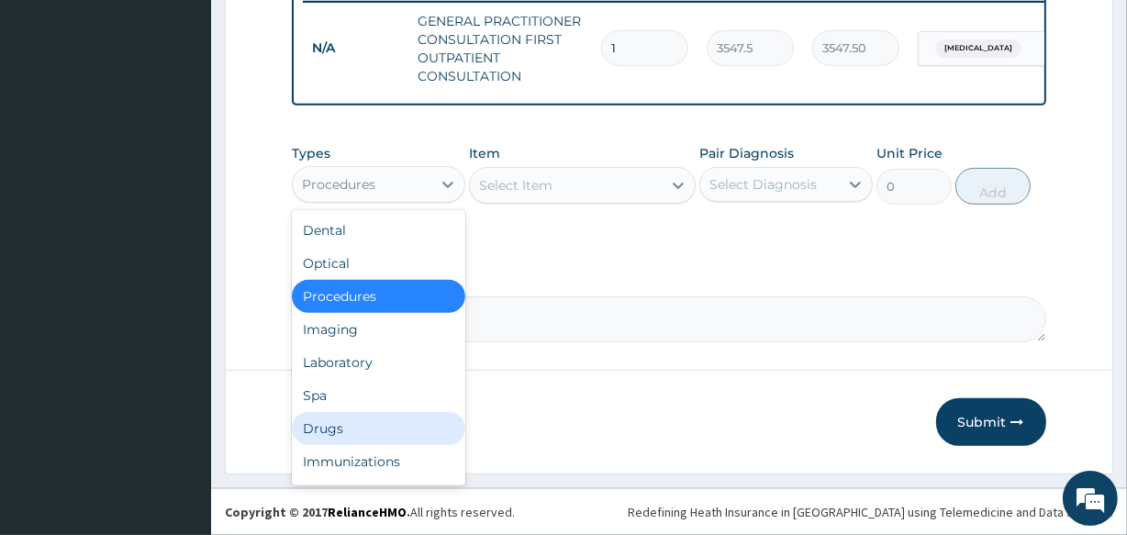
click at [425, 421] on div "Drugs" at bounding box center [379, 428] width 174 height 33
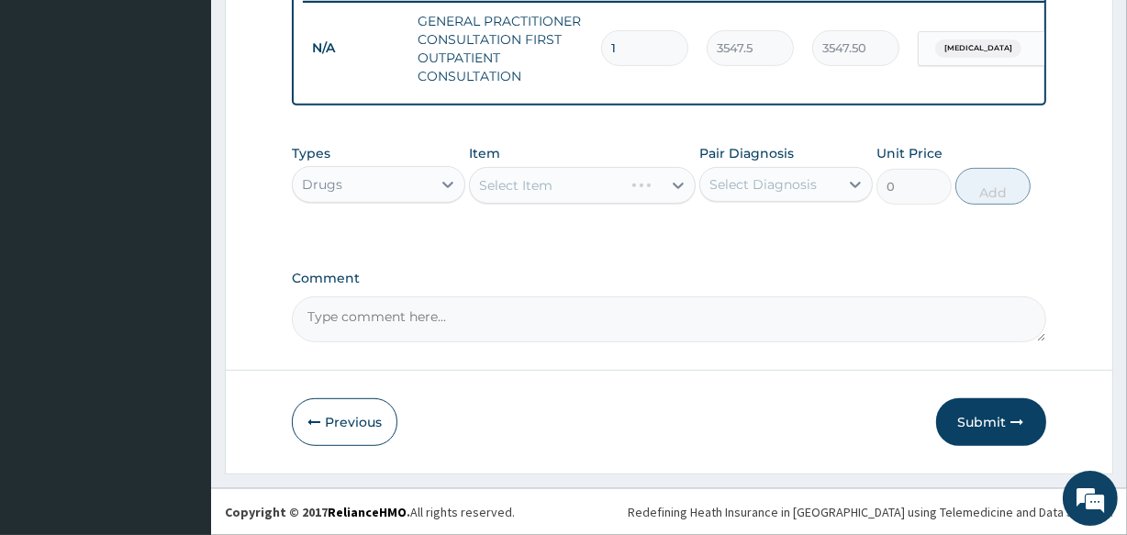
click at [549, 185] on div "Select Item" at bounding box center [582, 185] width 226 height 37
click at [549, 185] on div "Select Item" at bounding box center [515, 185] width 73 height 18
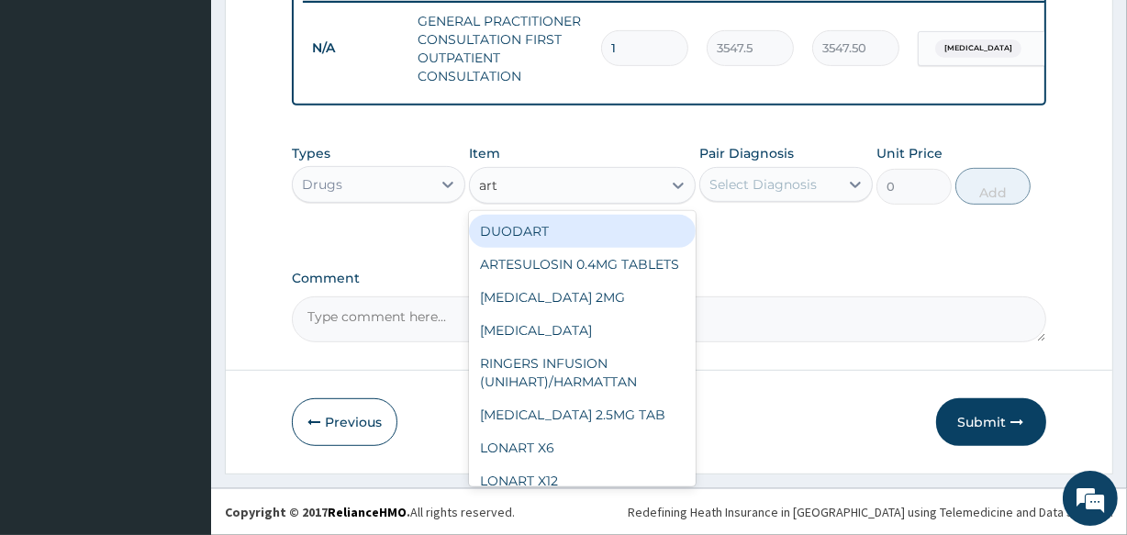
type input "arte"
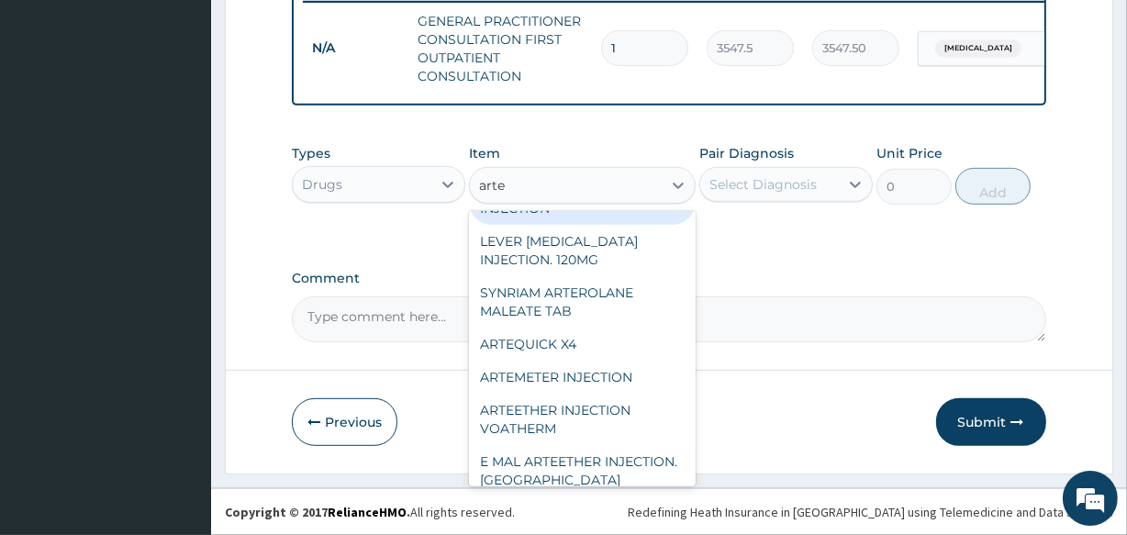
scroll to position [266, 0]
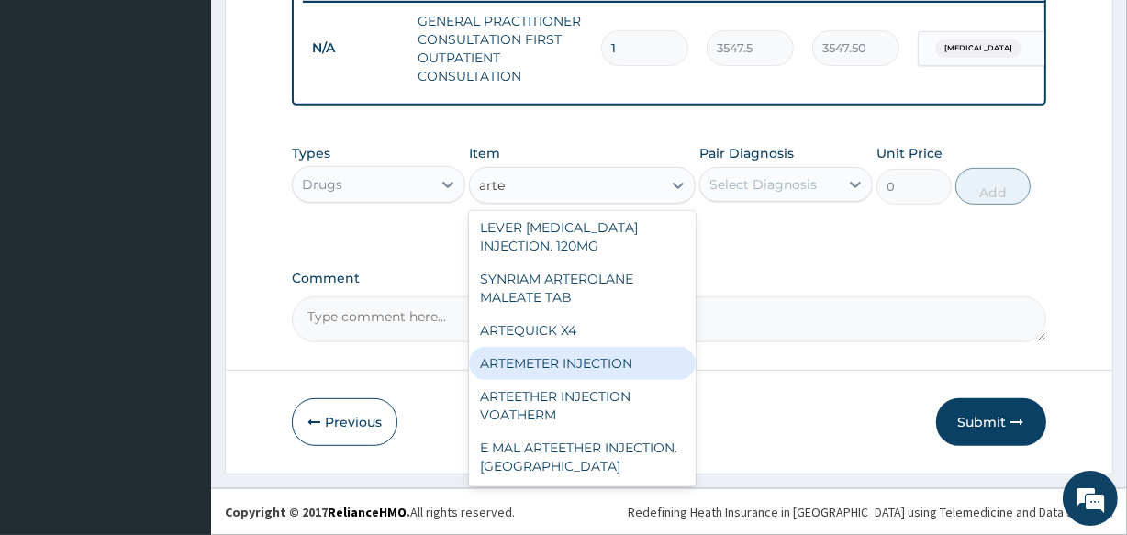
click at [624, 363] on div "ARTEMETER INJECTION" at bounding box center [582, 363] width 226 height 33
type input "946"
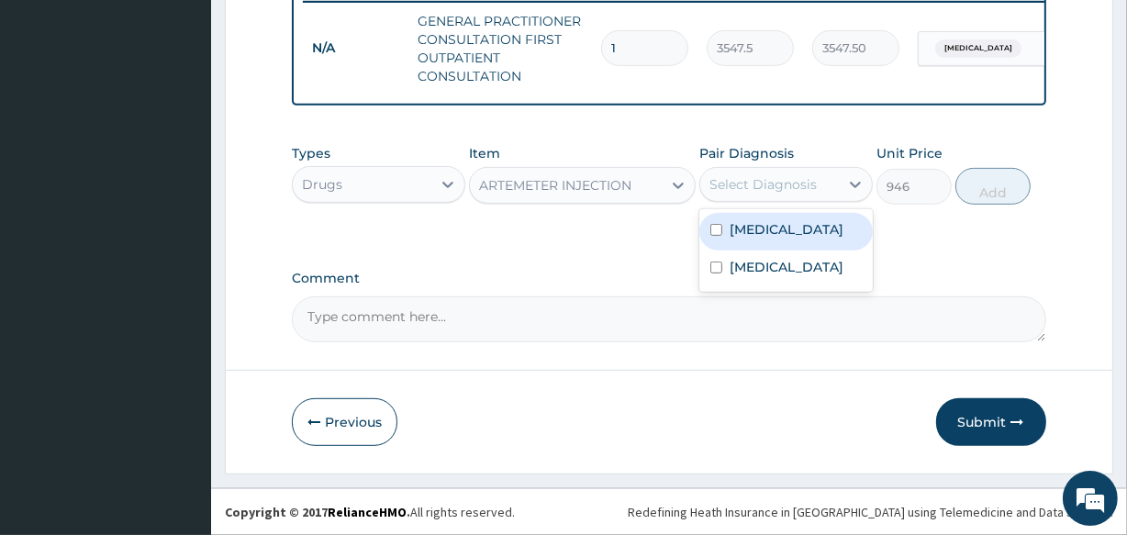
click at [771, 184] on div "Select Diagnosis" at bounding box center [763, 184] width 107 height 18
click at [774, 230] on label "Malaria" at bounding box center [787, 229] width 114 height 18
checkbox input "true"
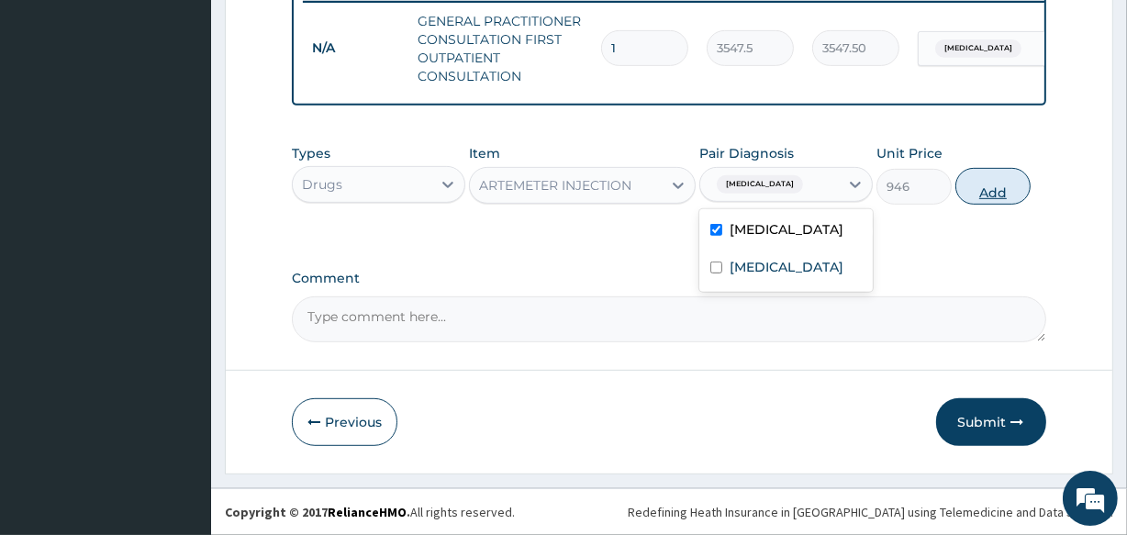
click at [988, 193] on button "Add" at bounding box center [993, 186] width 75 height 37
type input "0"
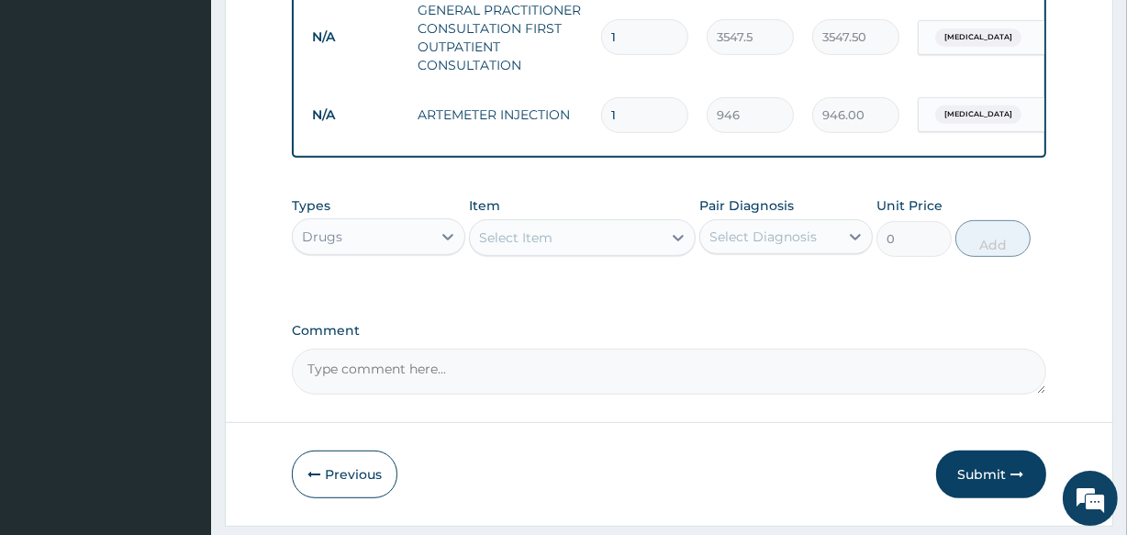
click at [520, 247] on div "Select Item" at bounding box center [515, 238] width 73 height 18
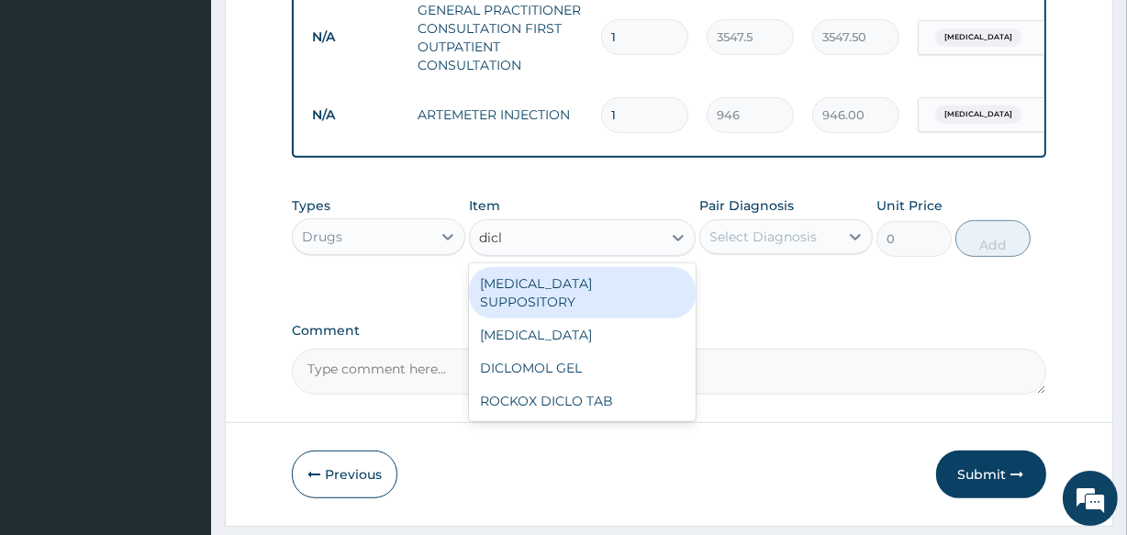
type input "diclo"
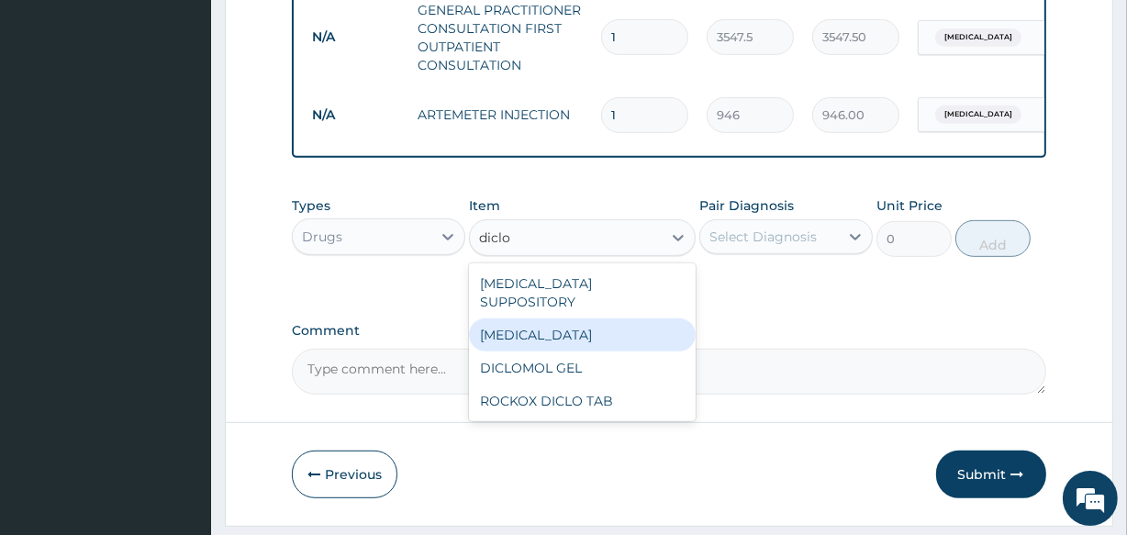
click at [530, 327] on div "[MEDICAL_DATA]" at bounding box center [582, 335] width 226 height 33
type input "591.25"
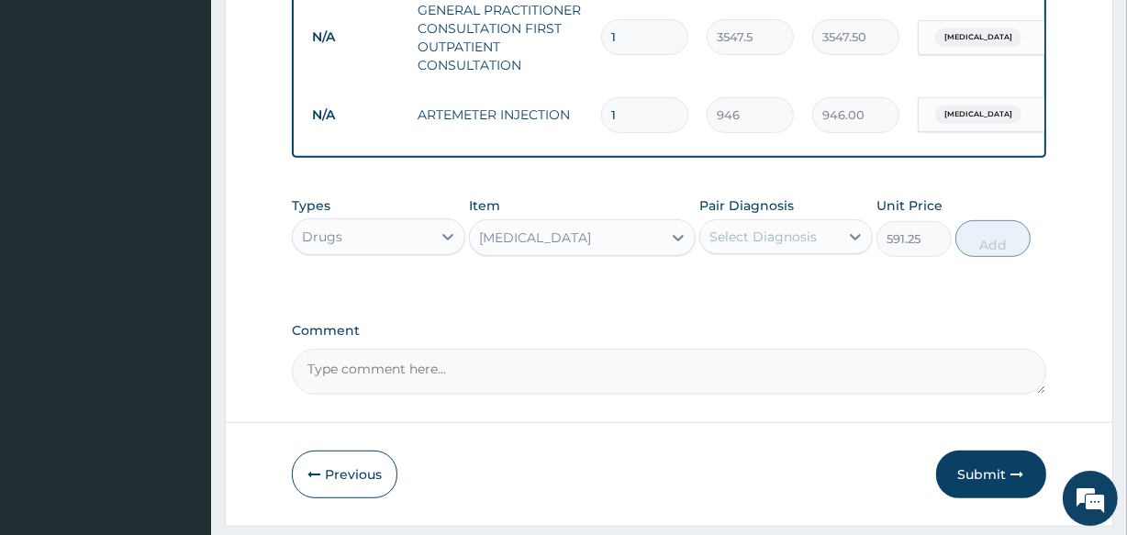
click at [762, 246] on div "Select Diagnosis" at bounding box center [763, 237] width 107 height 18
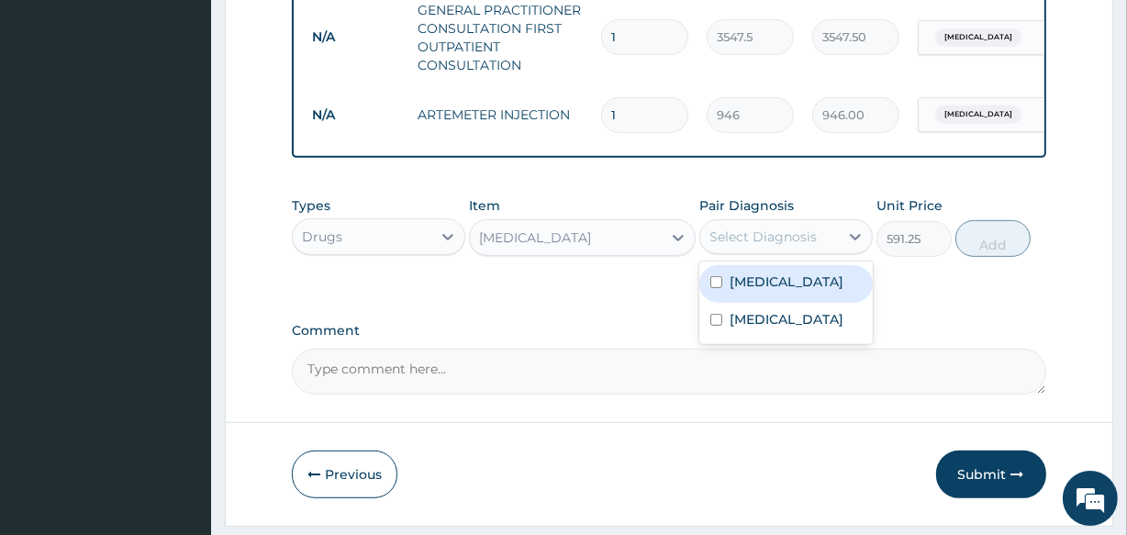
click at [762, 291] on label "Malaria" at bounding box center [787, 282] width 114 height 18
checkbox input "true"
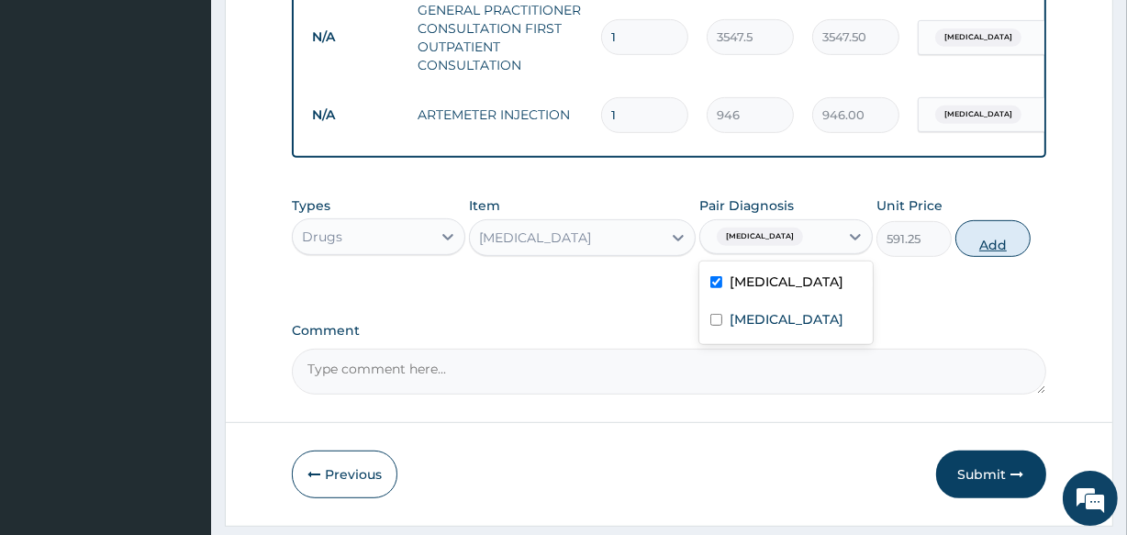
click at [987, 257] on button "Add" at bounding box center [993, 238] width 75 height 37
type input "0"
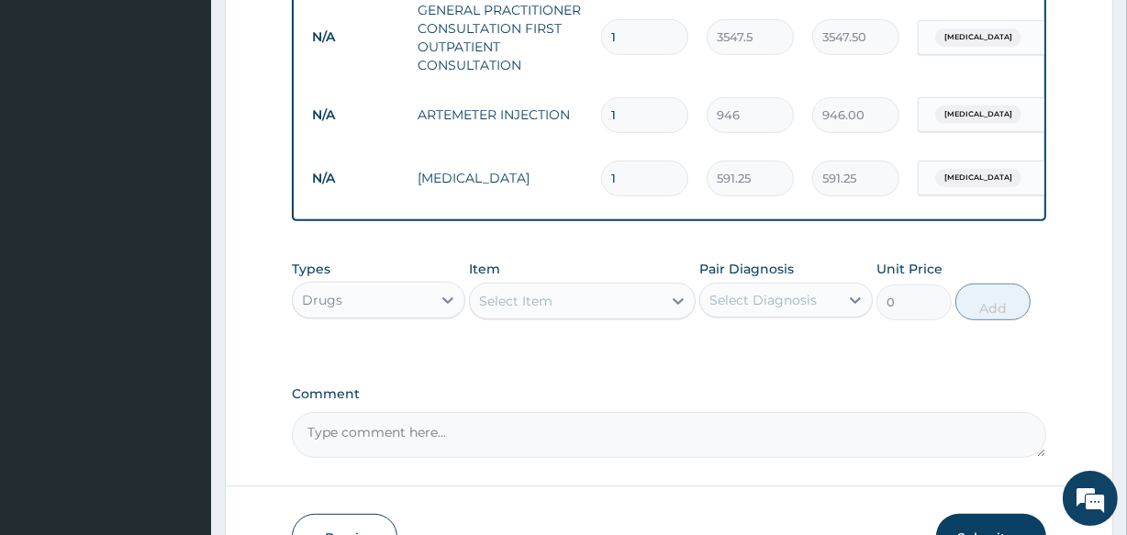
click at [507, 316] on div "Select Item" at bounding box center [565, 300] width 191 height 29
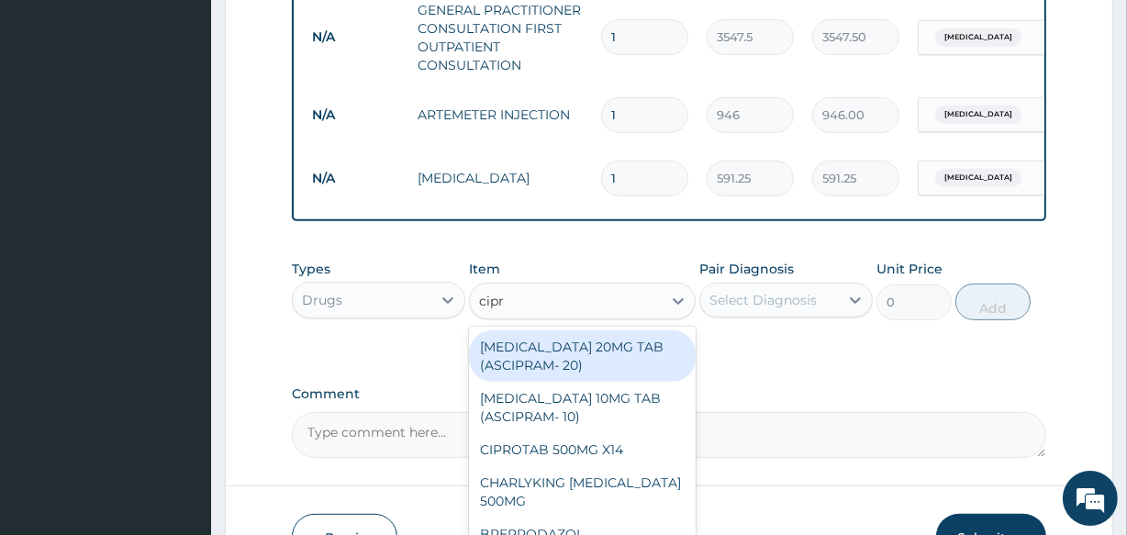
type input "cipro"
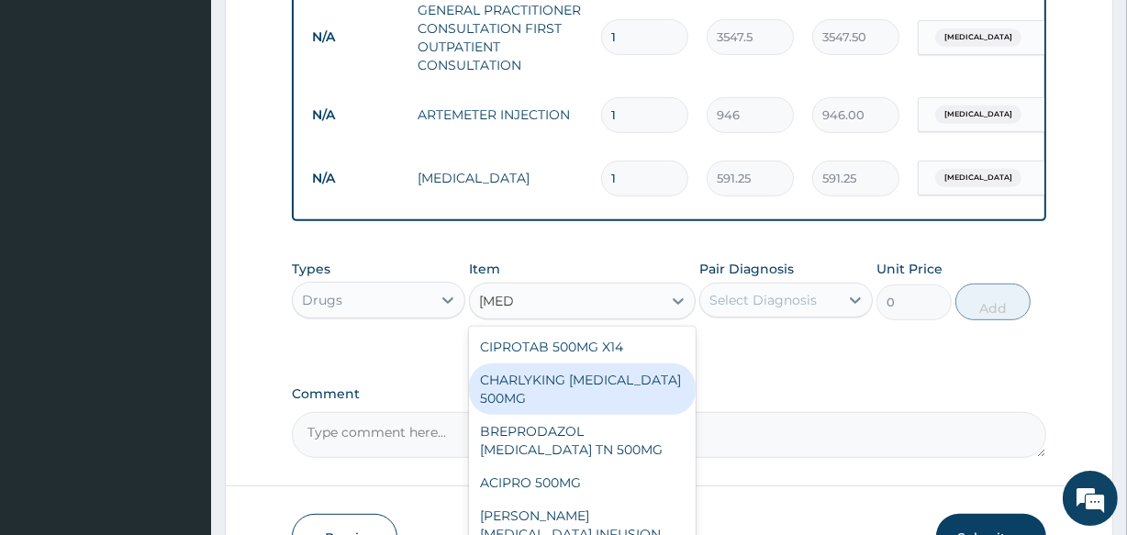
click at [513, 413] on div "CHARLYKING [MEDICAL_DATA] 500MG" at bounding box center [582, 389] width 226 height 51
type input "177.375"
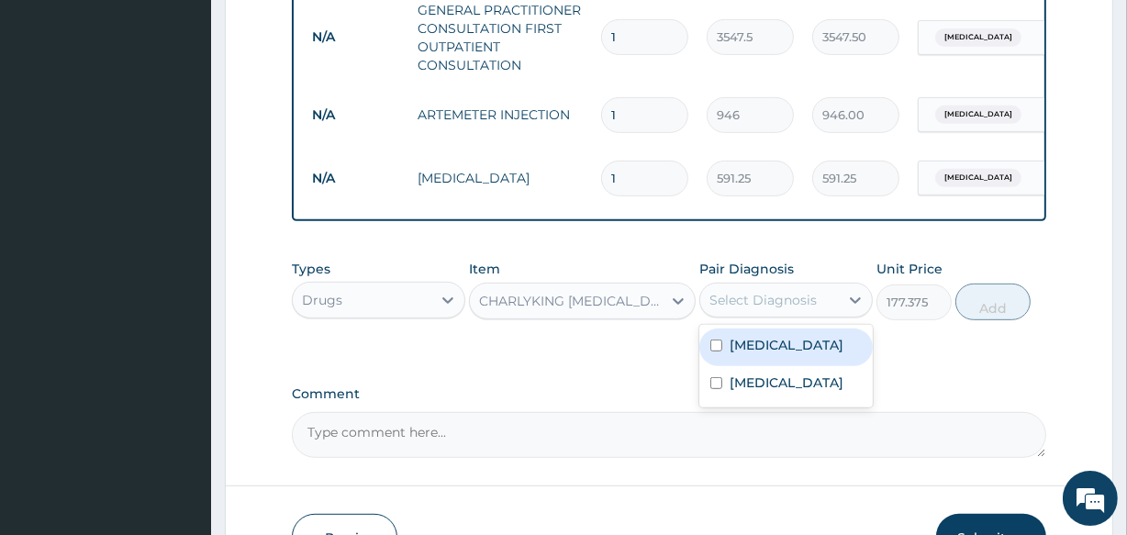
click at [762, 309] on div "Select Diagnosis" at bounding box center [763, 300] width 107 height 18
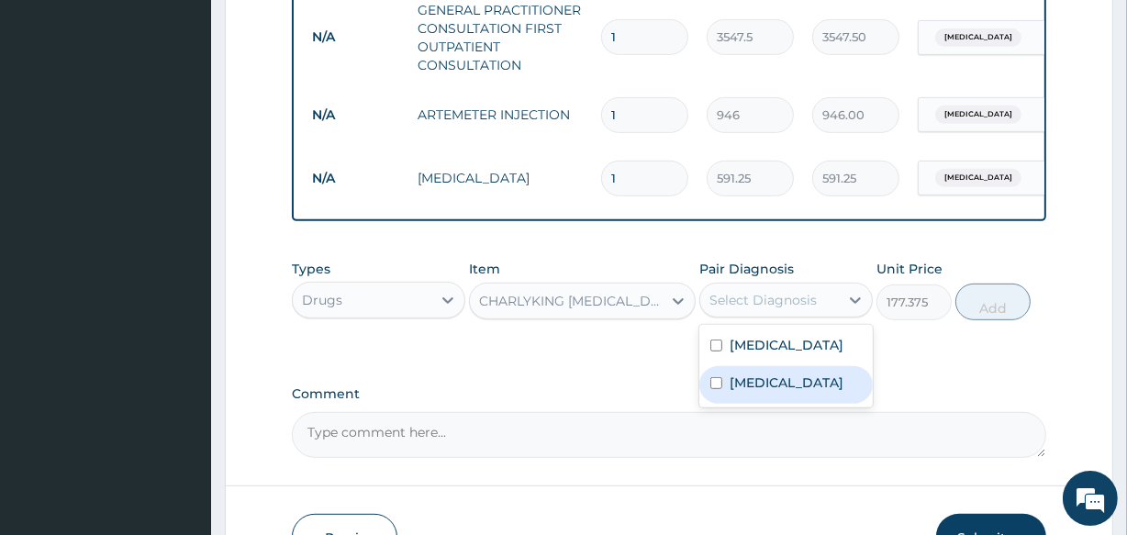
click at [760, 389] on label "Typhoid fever" at bounding box center [787, 383] width 114 height 18
checkbox input "true"
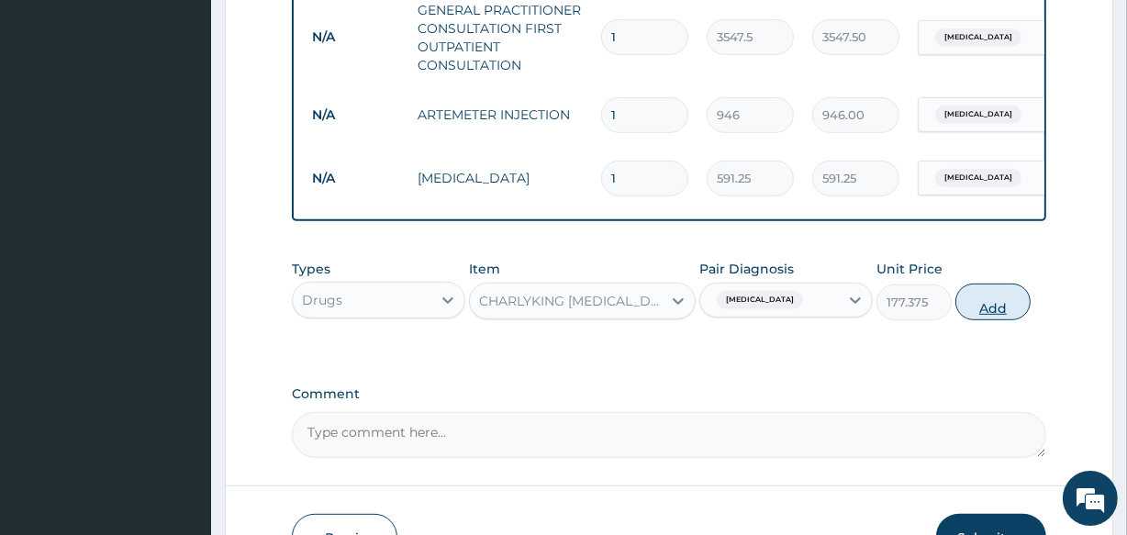
click at [982, 308] on button "Add" at bounding box center [993, 302] width 75 height 37
type input "0"
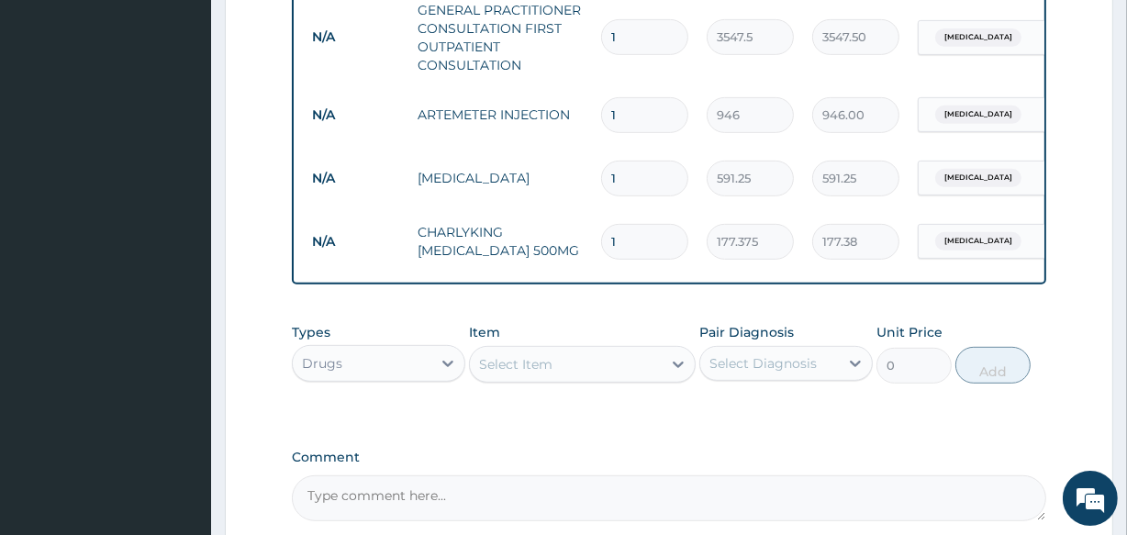
click at [495, 373] on div "Select Item" at bounding box center [515, 364] width 73 height 18
click at [629, 241] on input "1" at bounding box center [644, 242] width 87 height 36
type input "10"
type input "1773.75"
type input "10"
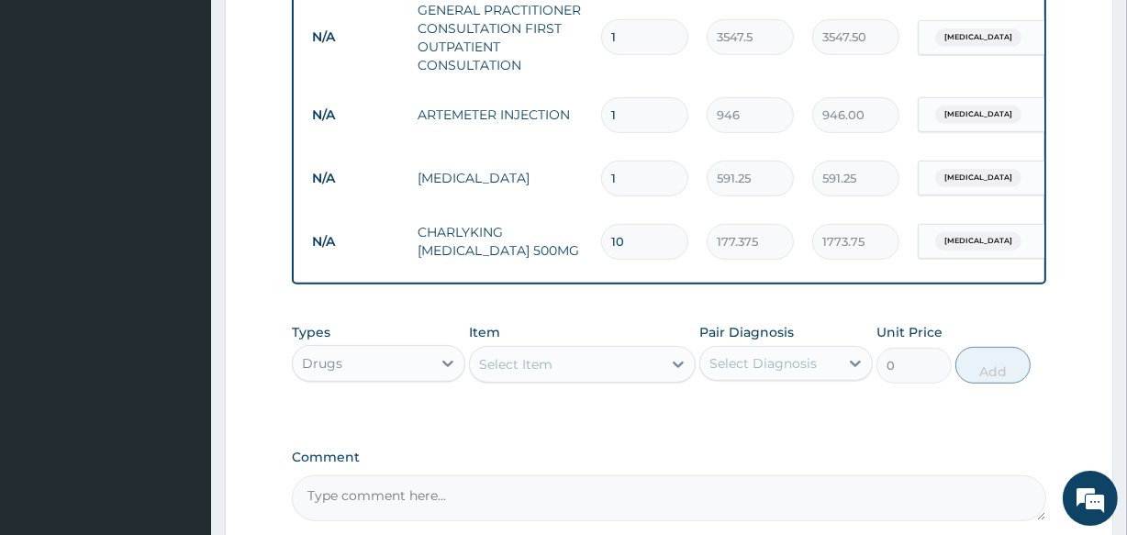
click at [621, 112] on input "1" at bounding box center [644, 115] width 87 height 36
type input "0.00"
type input "6"
type input "5676.00"
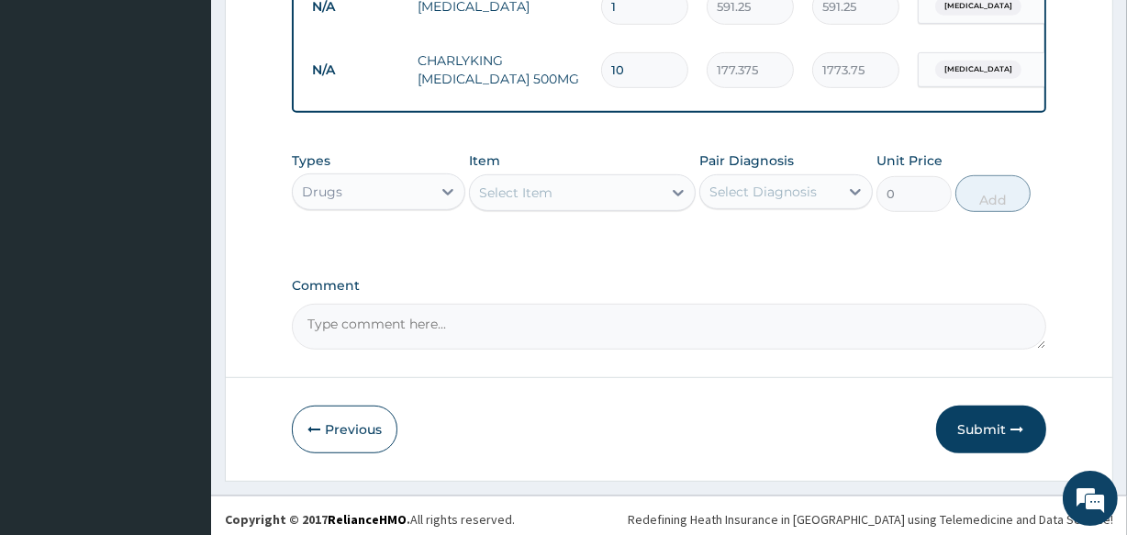
scroll to position [932, 0]
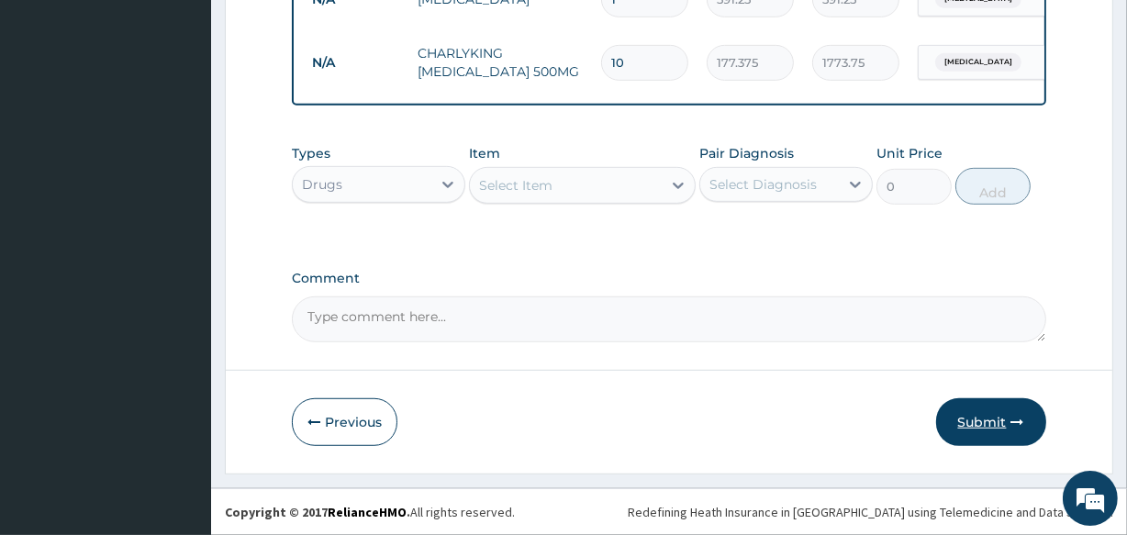
type input "6"
click at [986, 423] on button "Submit" at bounding box center [991, 422] width 110 height 48
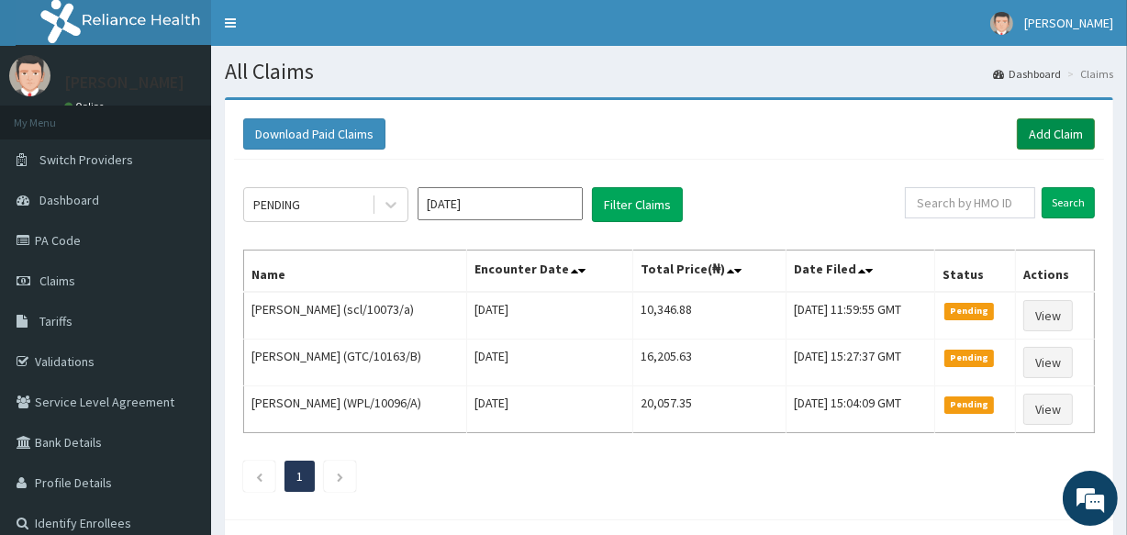
click at [1057, 137] on link "Add Claim" at bounding box center [1056, 133] width 78 height 31
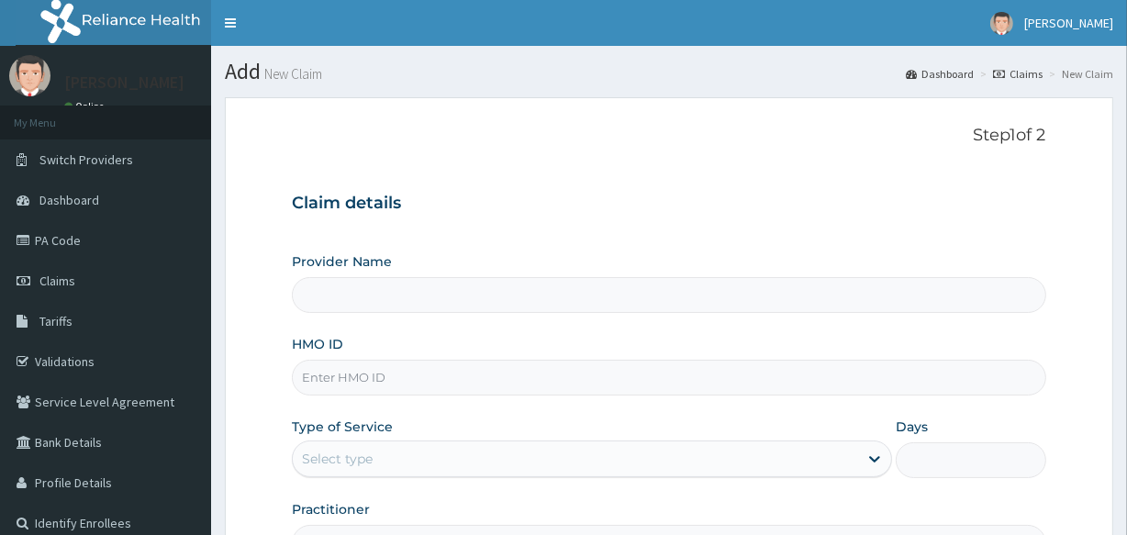
click at [480, 376] on input "HMO ID" at bounding box center [669, 378] width 754 height 36
type input "[GEOGRAPHIC_DATA]"
type input "QAL/10014/B"
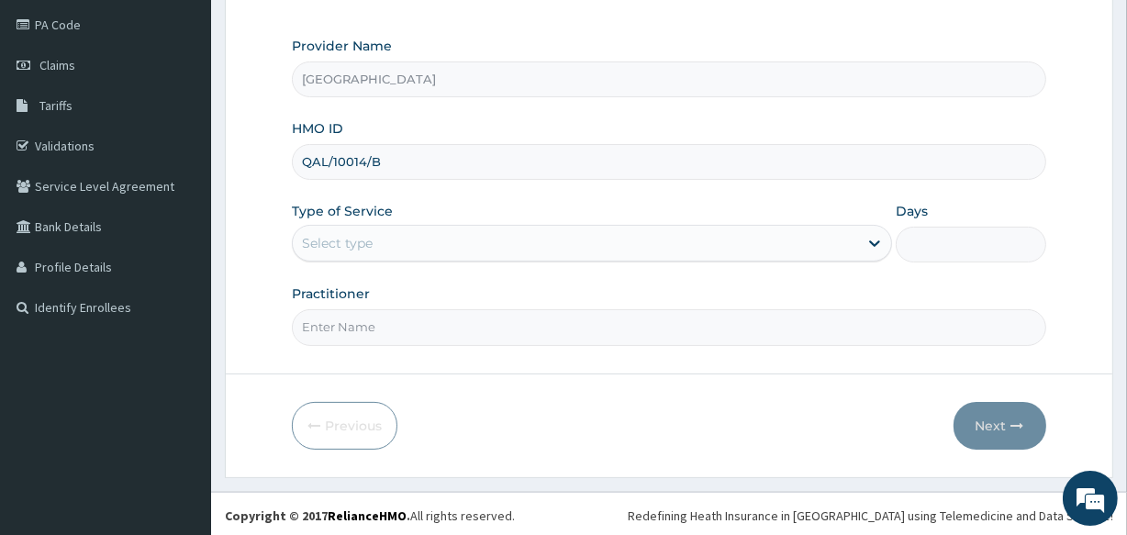
scroll to position [218, 0]
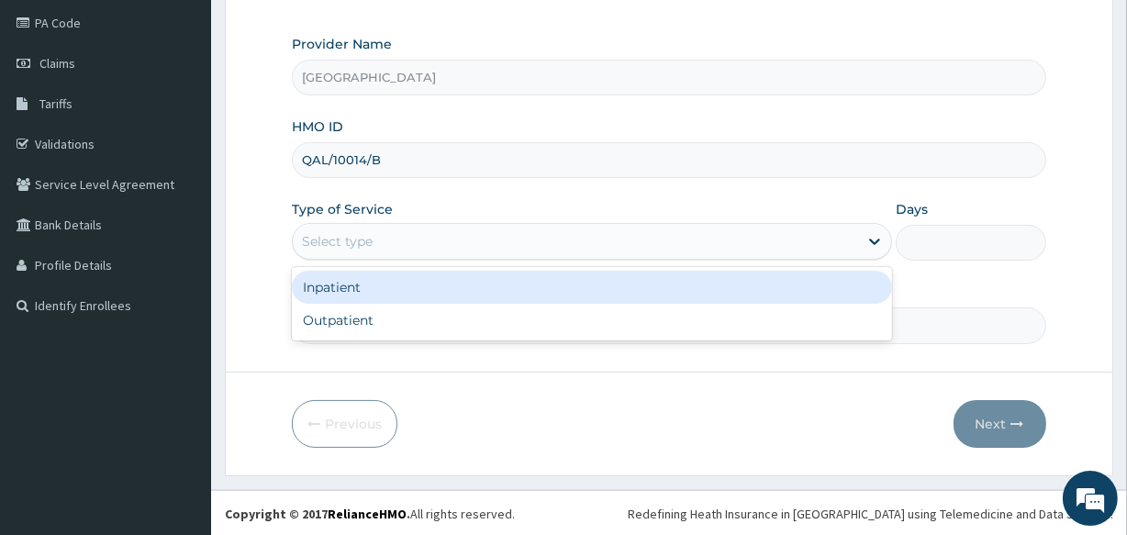
click at [707, 242] on div "Select type" at bounding box center [575, 241] width 565 height 29
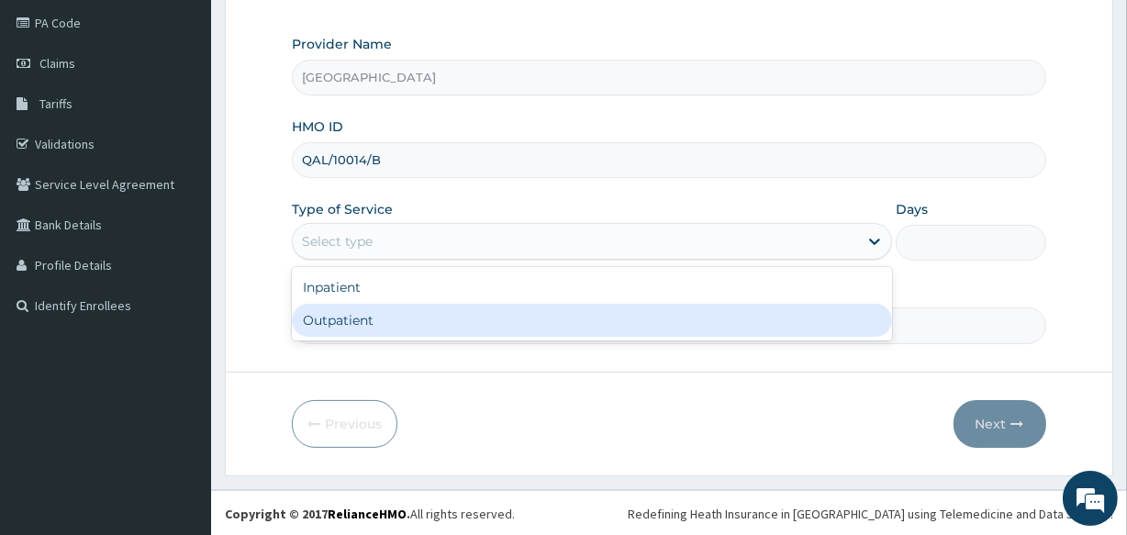
click at [688, 316] on div "Outpatient" at bounding box center [592, 320] width 600 height 33
type input "1"
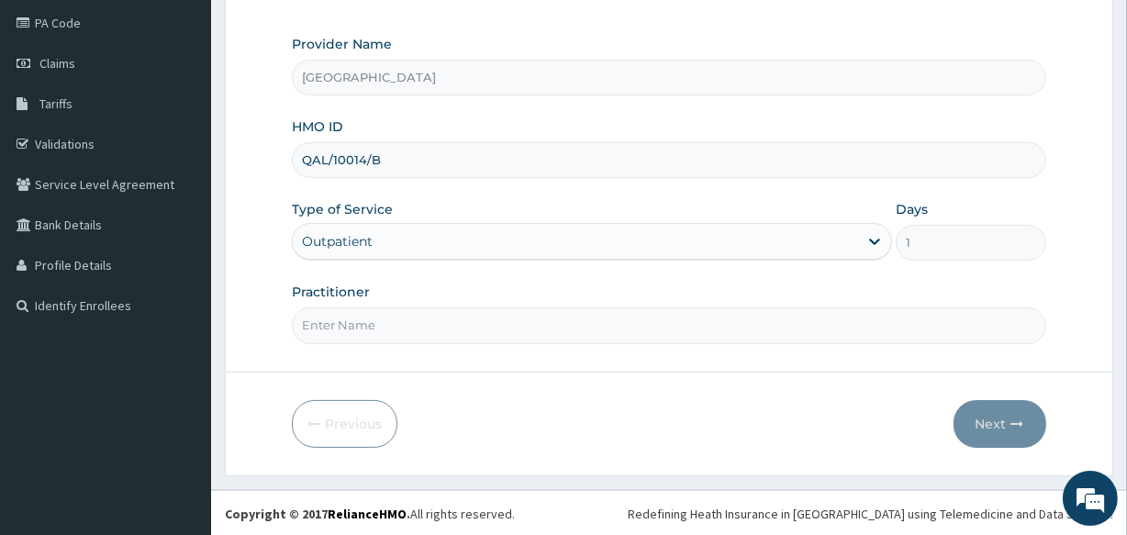
click at [652, 330] on input "Practitioner" at bounding box center [669, 326] width 754 height 36
type input "[PERSON_NAME]"
click at [1004, 420] on button "Next" at bounding box center [1000, 424] width 93 height 48
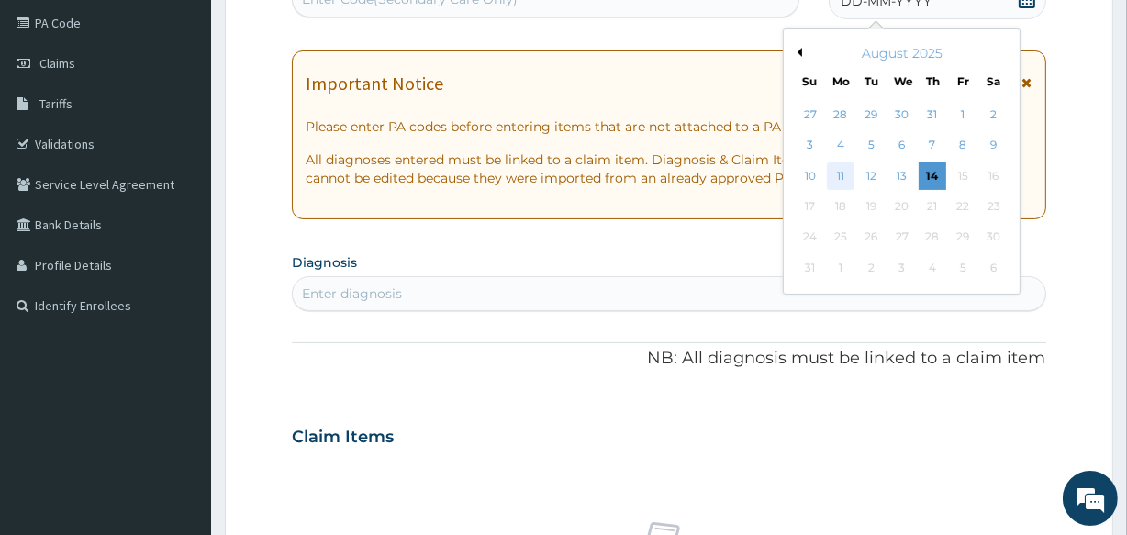
click at [843, 174] on div "11" at bounding box center [841, 176] width 28 height 28
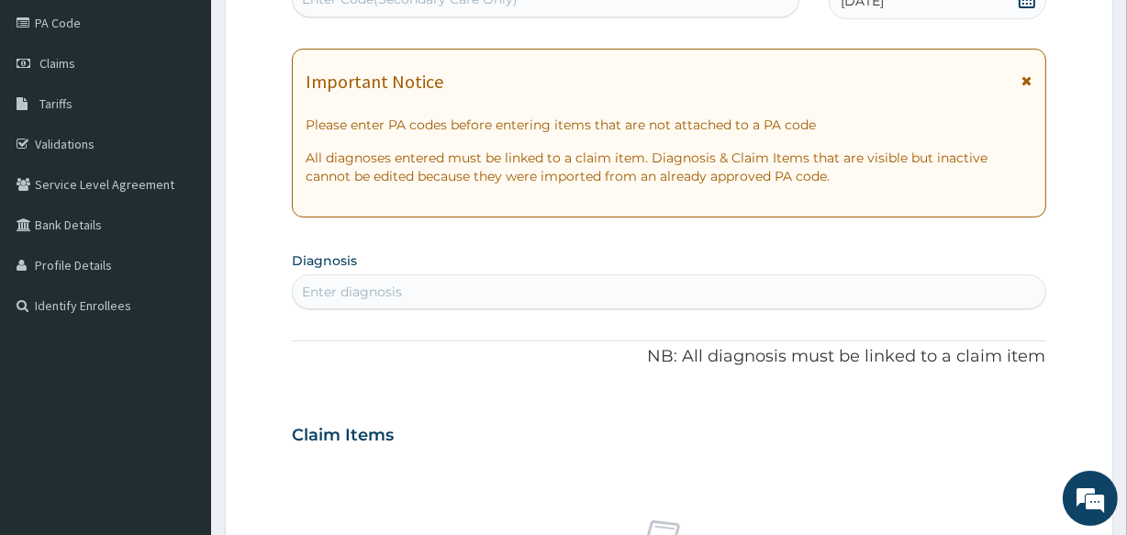
click at [375, 277] on div "Enter diagnosis" at bounding box center [669, 291] width 752 height 29
type input "pid"
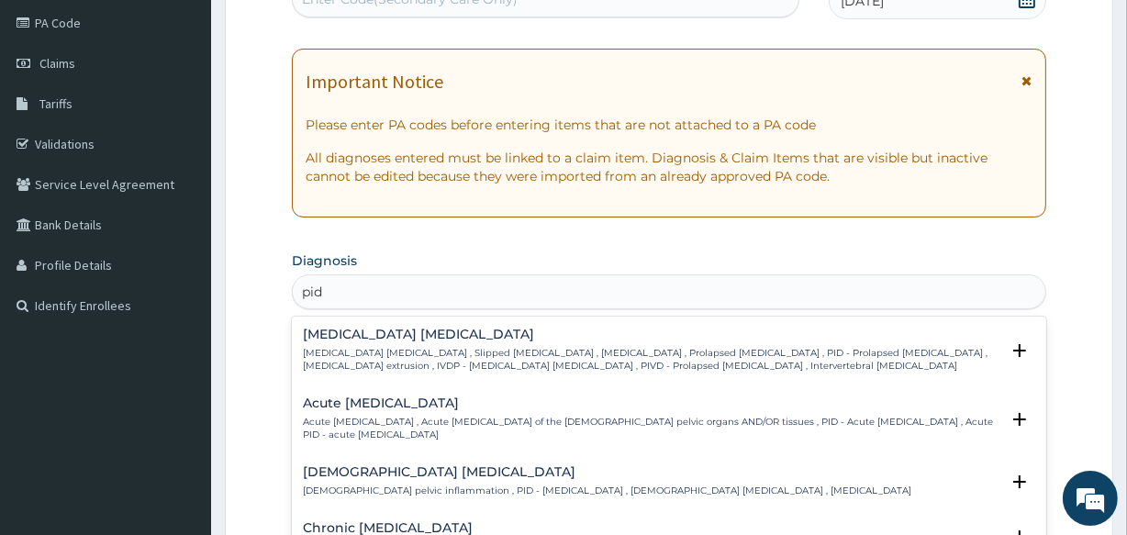
click at [349, 411] on div "Acute [MEDICAL_DATA] Acute [MEDICAL_DATA] , Acute [MEDICAL_DATA] of the [DEMOGR…" at bounding box center [651, 419] width 696 height 45
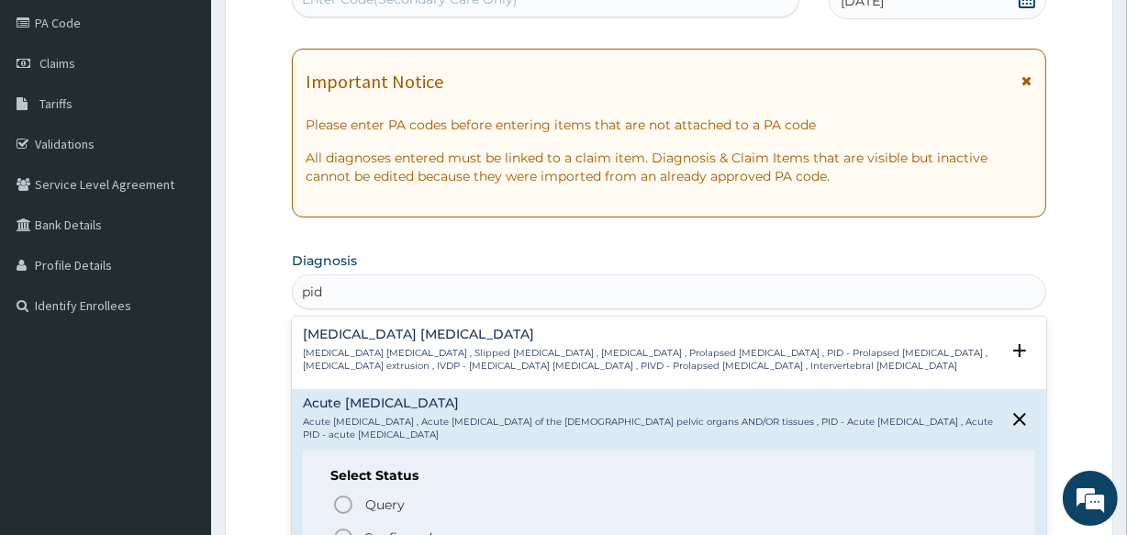
click at [342, 530] on icon "status option filled" at bounding box center [343, 538] width 22 height 22
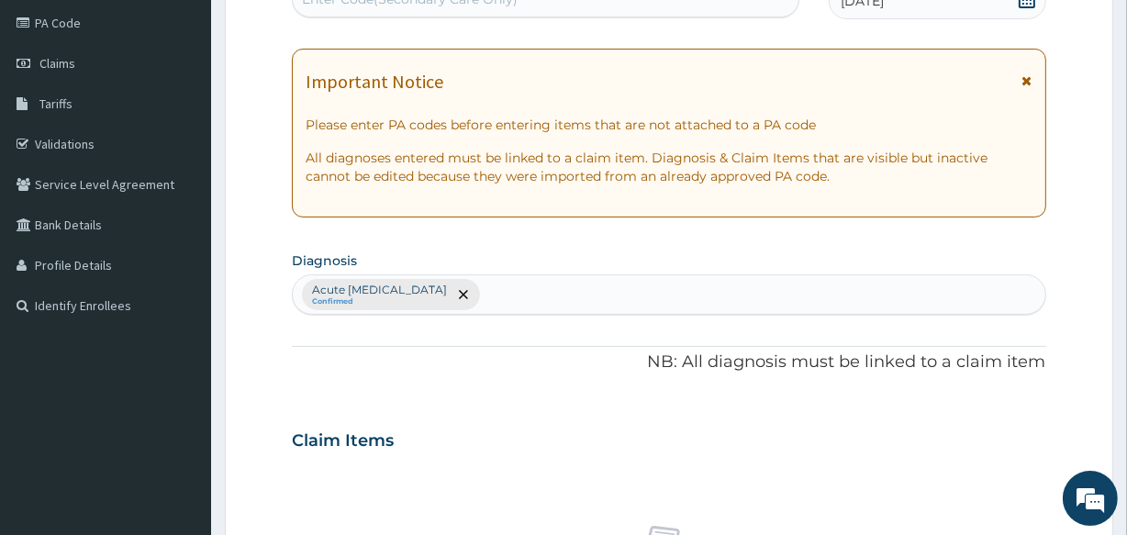
click at [623, 303] on div "Acute [MEDICAL_DATA] Confirmed" at bounding box center [669, 294] width 752 height 39
type input "art"
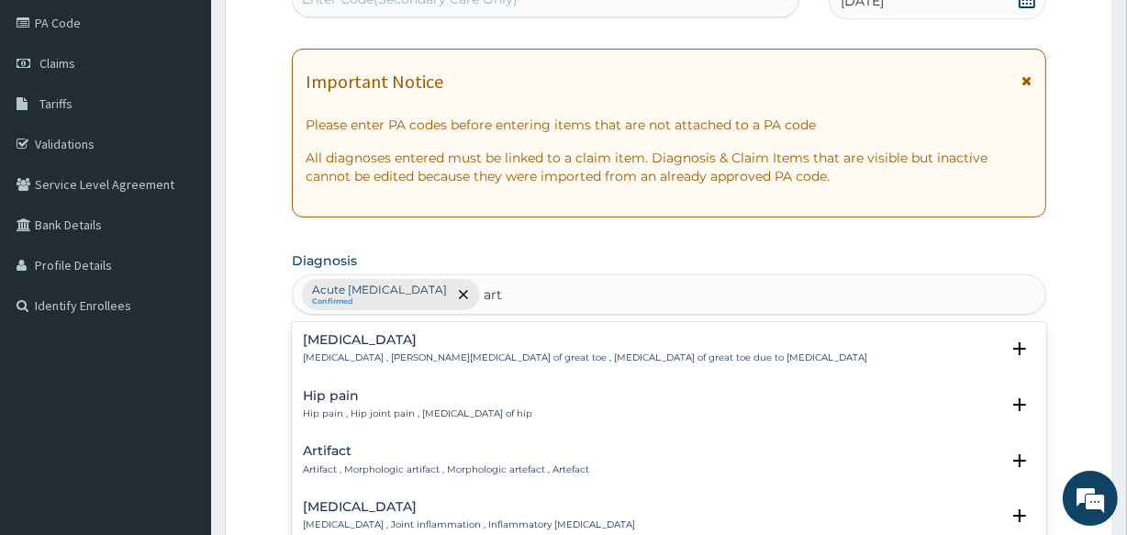
click at [528, 515] on div "[MEDICAL_DATA] [MEDICAL_DATA] , Joint inflammation , Inflammatory [MEDICAL_DATA]" at bounding box center [469, 516] width 332 height 32
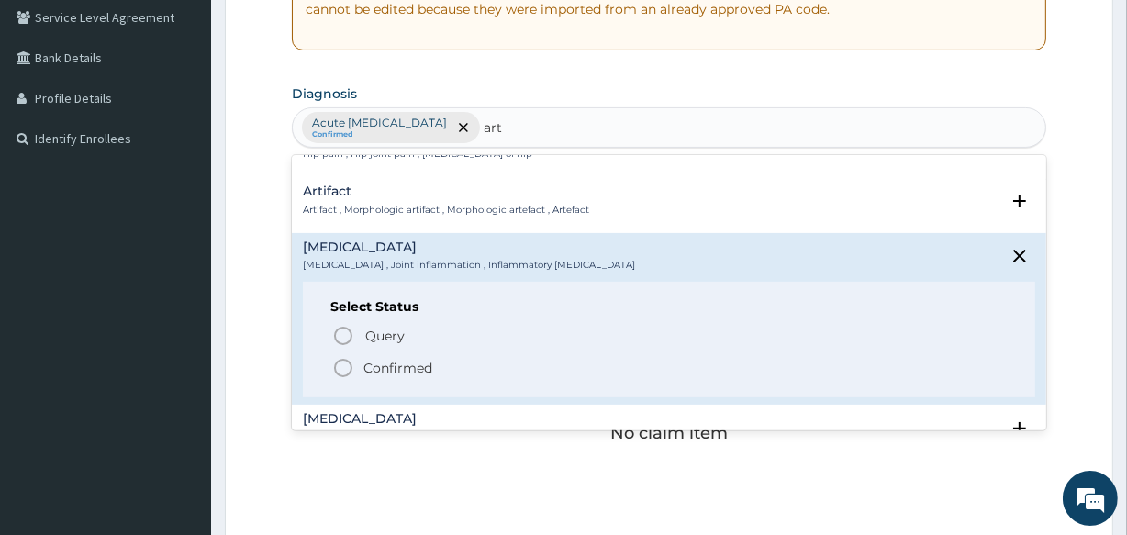
scroll to position [100, 0]
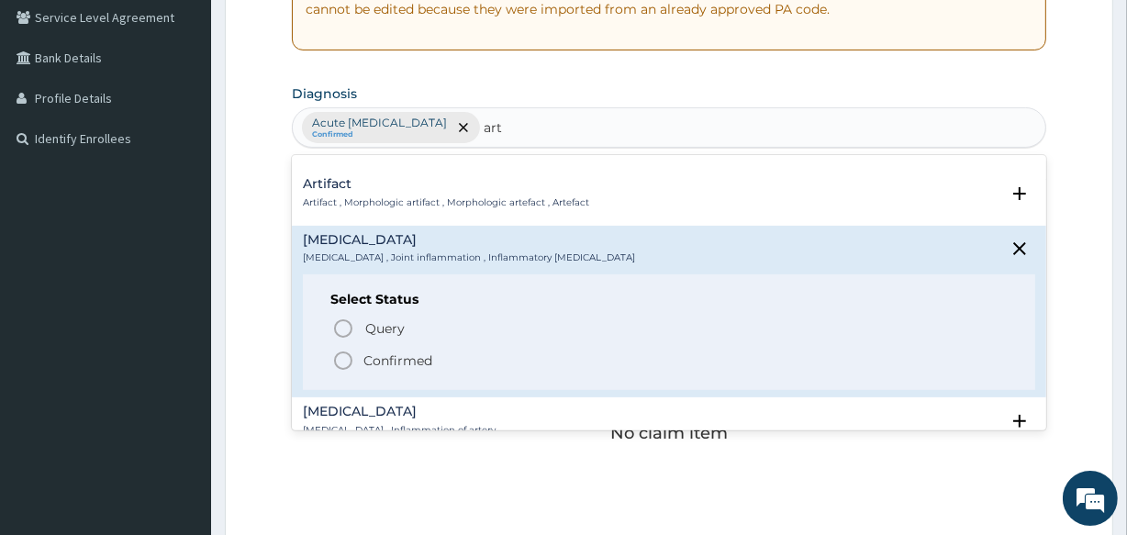
click at [340, 358] on icon "status option filled" at bounding box center [343, 361] width 22 height 22
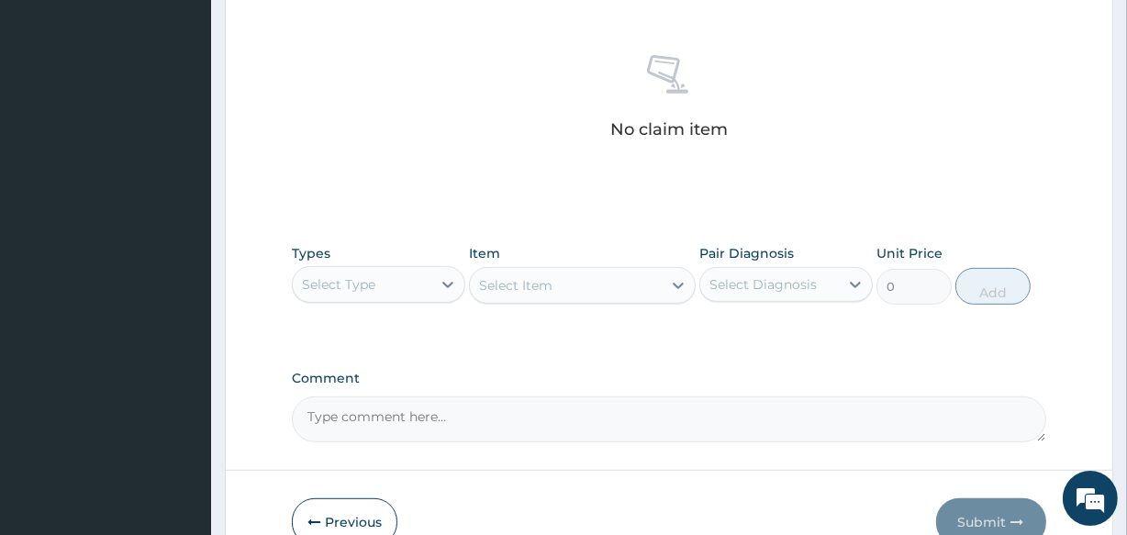
scroll to position [718, 0]
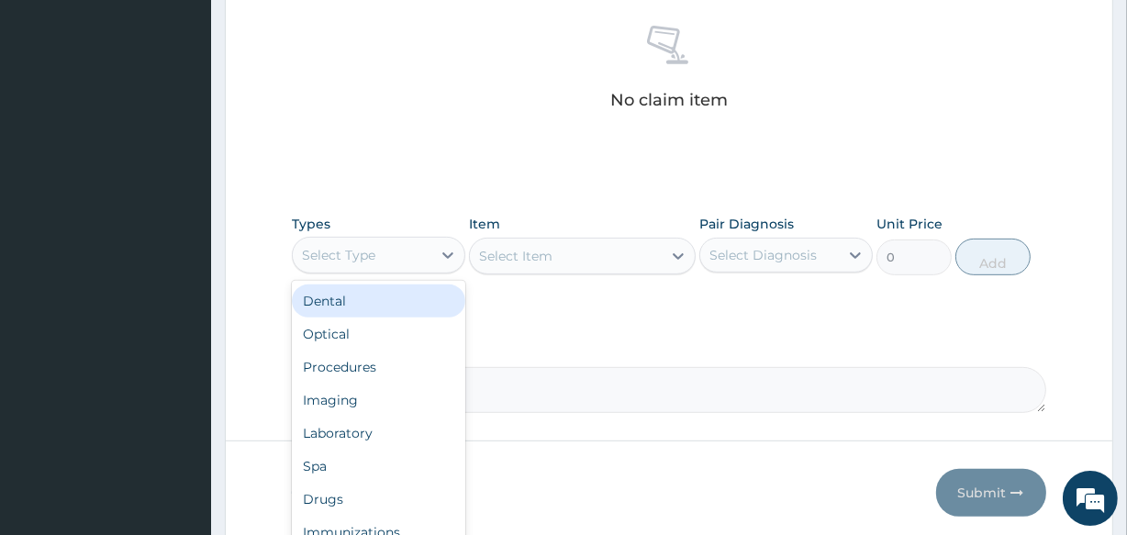
click at [367, 260] on div "Select Type" at bounding box center [338, 255] width 73 height 18
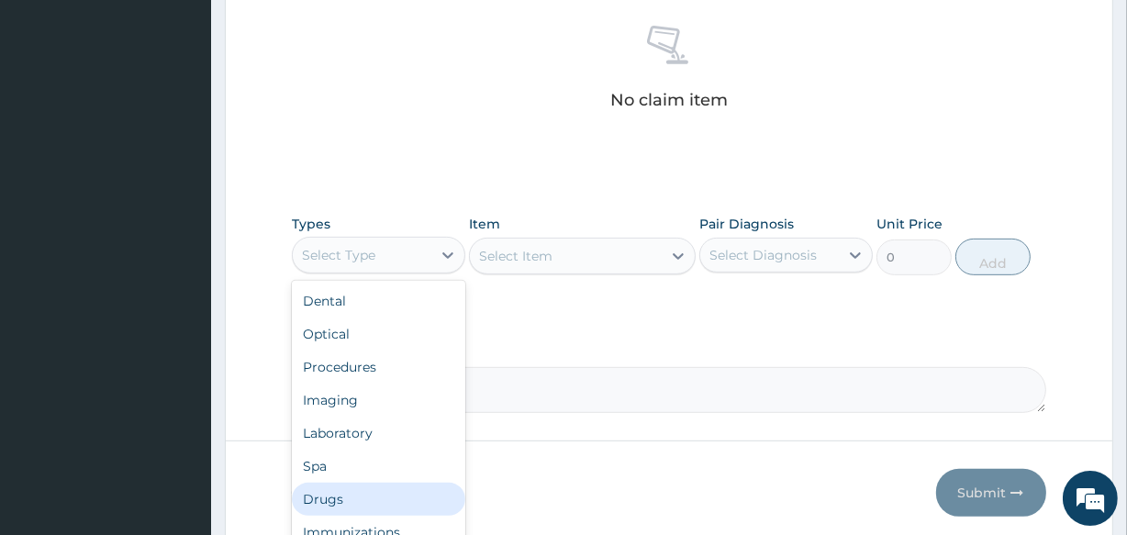
click at [345, 494] on div "Drugs" at bounding box center [379, 499] width 174 height 33
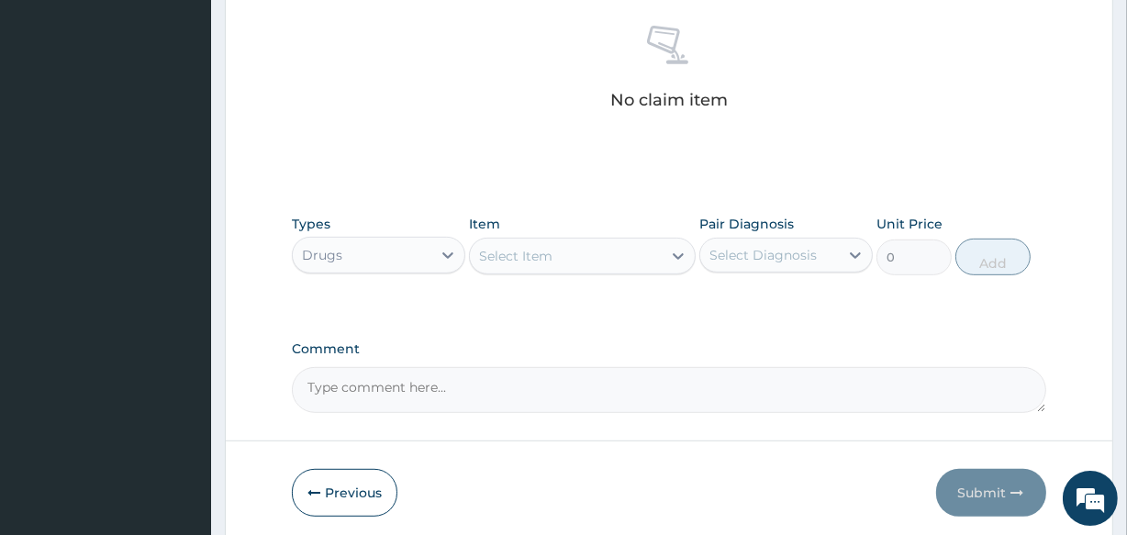
click at [566, 248] on div "Select Item" at bounding box center [565, 255] width 191 height 29
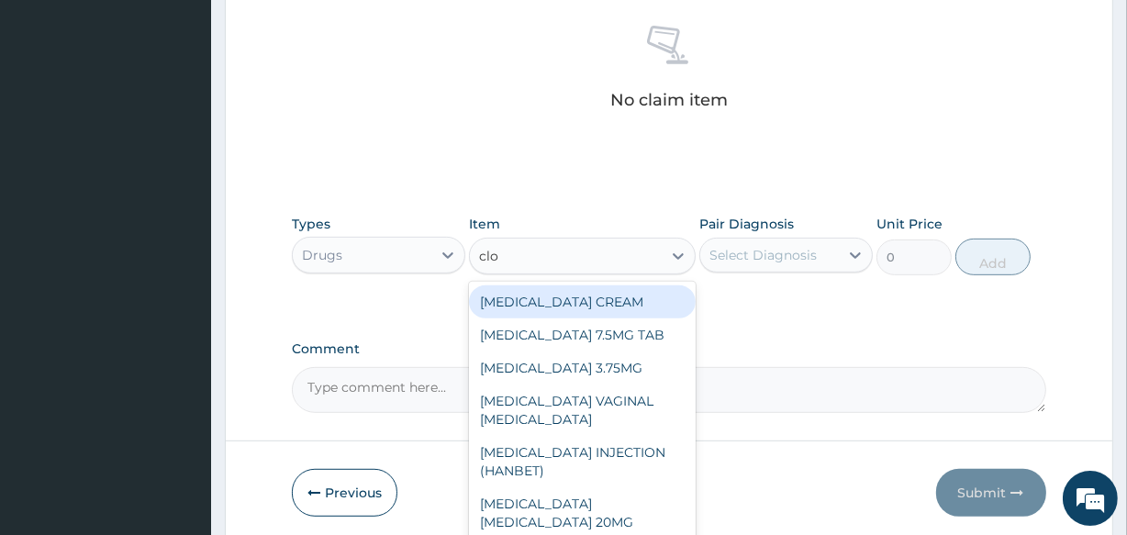
type input "clot"
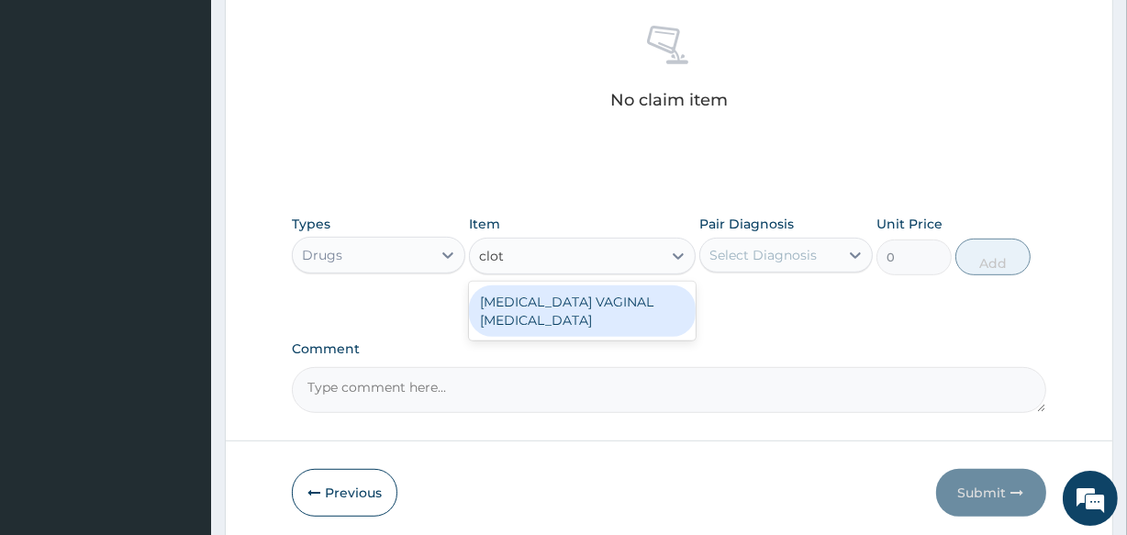
click at [565, 304] on div "[MEDICAL_DATA] VAGINAL [MEDICAL_DATA]" at bounding box center [582, 310] width 226 height 51
type input "591.25"
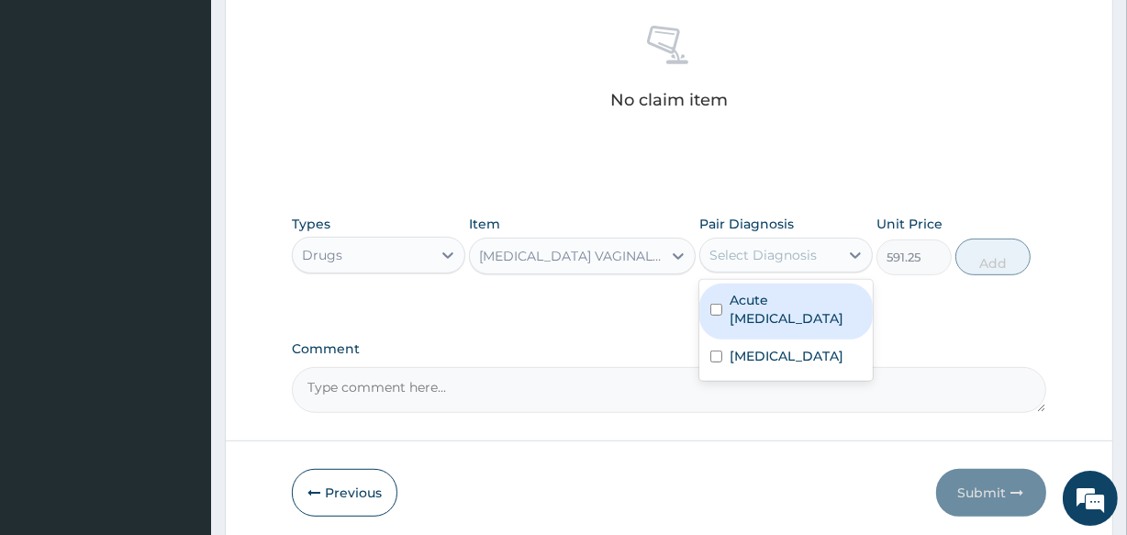
click at [734, 257] on div "Select Diagnosis" at bounding box center [763, 255] width 107 height 18
click at [734, 328] on label "Acute pelvic inflammatory disease" at bounding box center [796, 309] width 132 height 37
checkbox input "true"
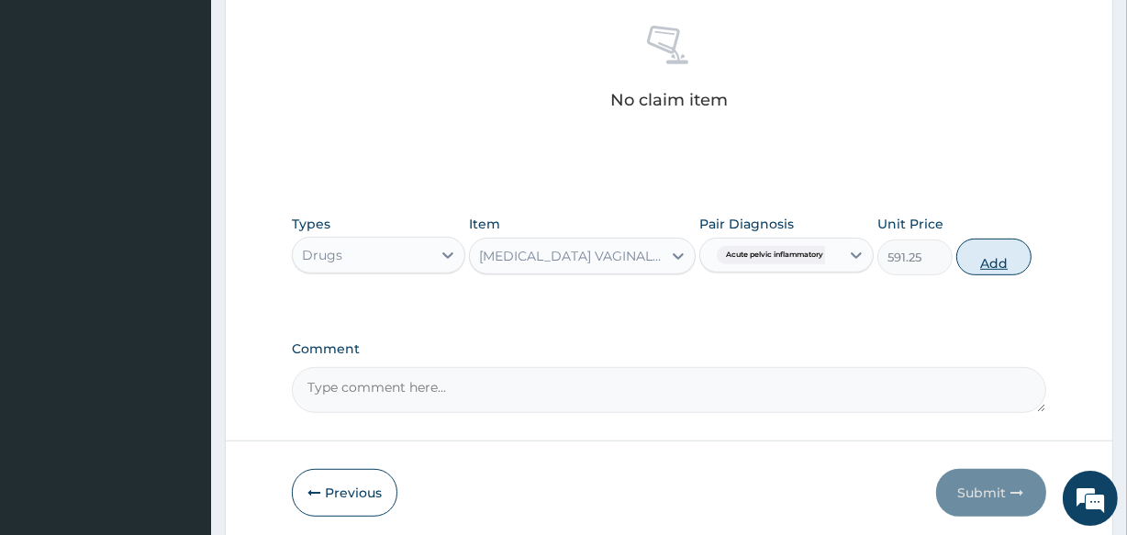
click at [997, 263] on button "Add" at bounding box center [994, 257] width 75 height 37
type input "0"
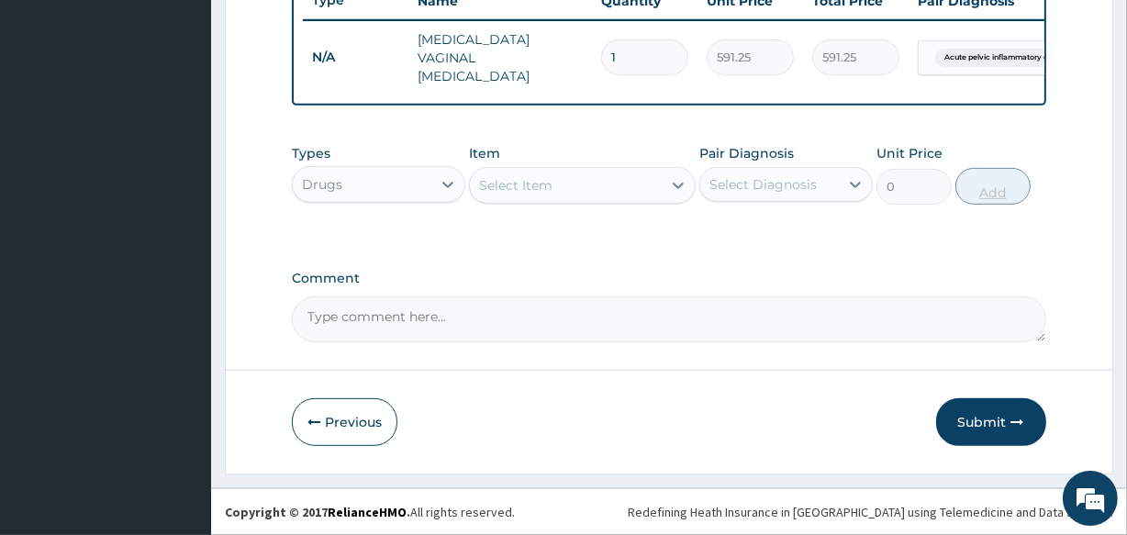
scroll to position [712, 0]
click at [499, 182] on div "Select Item" at bounding box center [515, 185] width 73 height 18
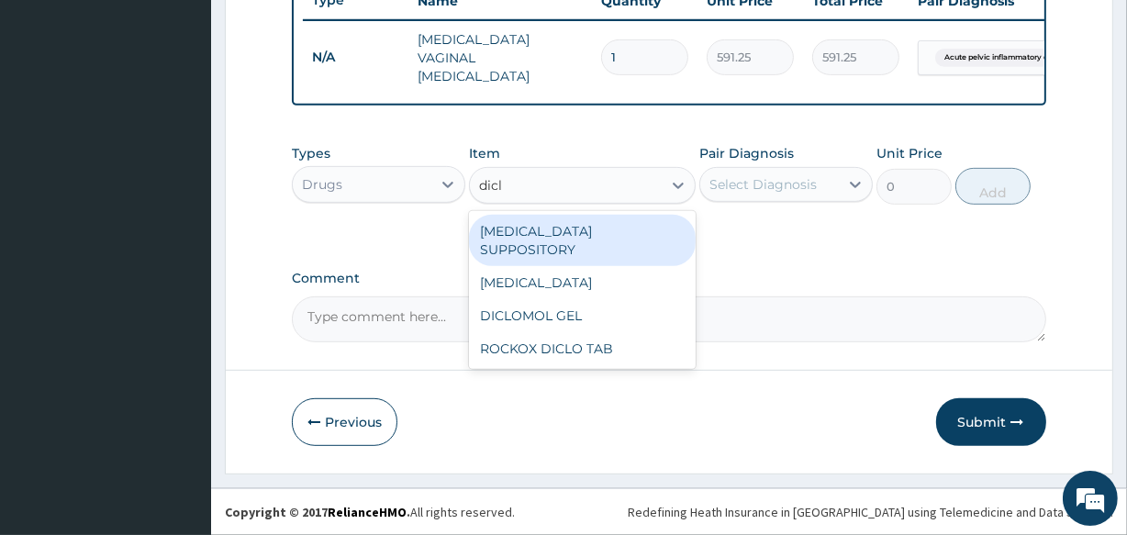
type input "diclo"
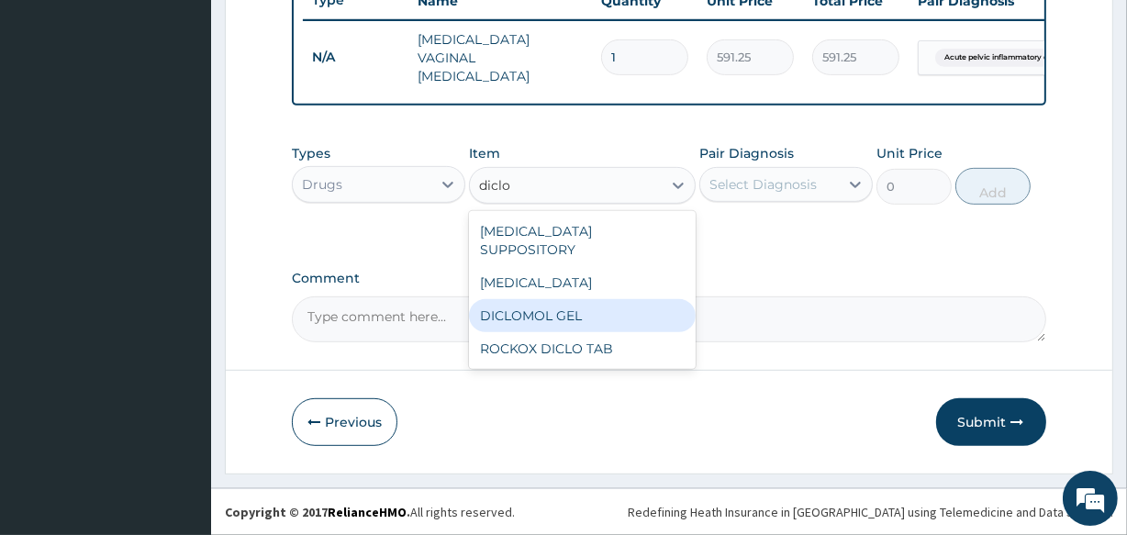
click at [529, 304] on div "DICLOMOL GEL" at bounding box center [582, 315] width 226 height 33
type input "827.75"
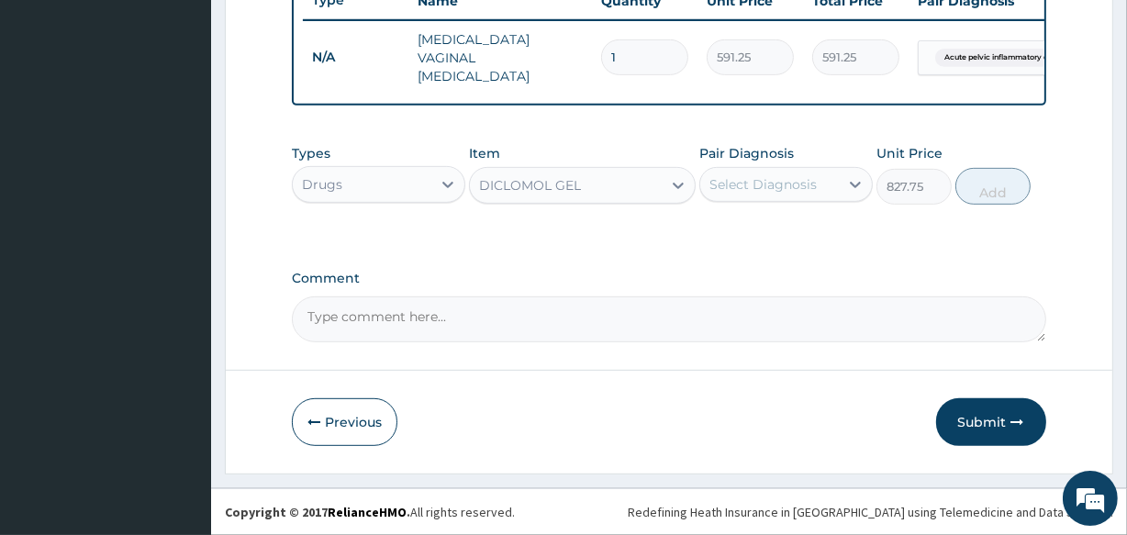
click at [749, 179] on div "Select Diagnosis" at bounding box center [763, 184] width 107 height 18
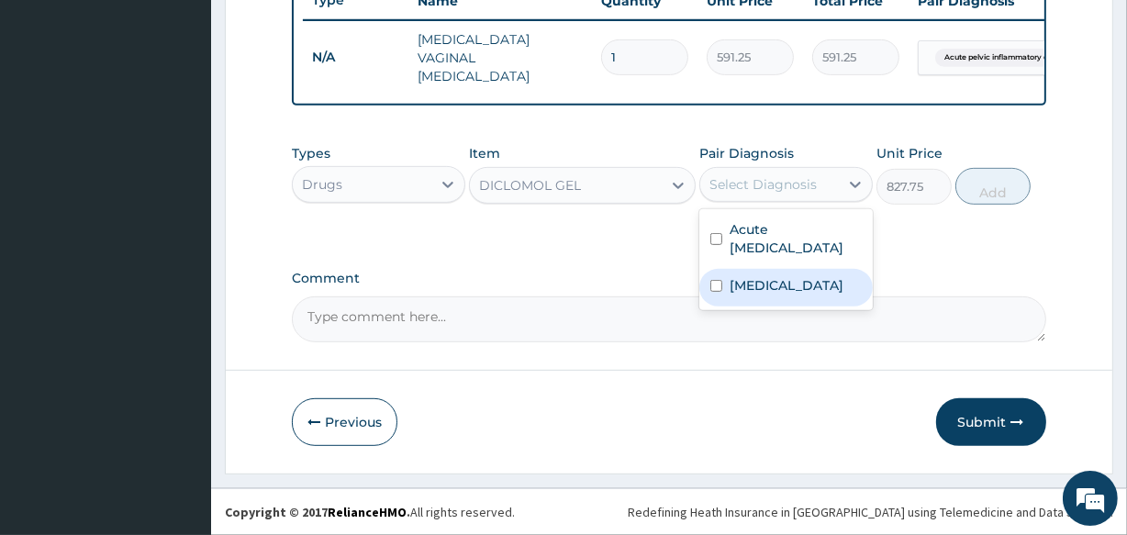
click at [755, 295] on label "Arthritis" at bounding box center [787, 285] width 114 height 18
checkbox input "true"
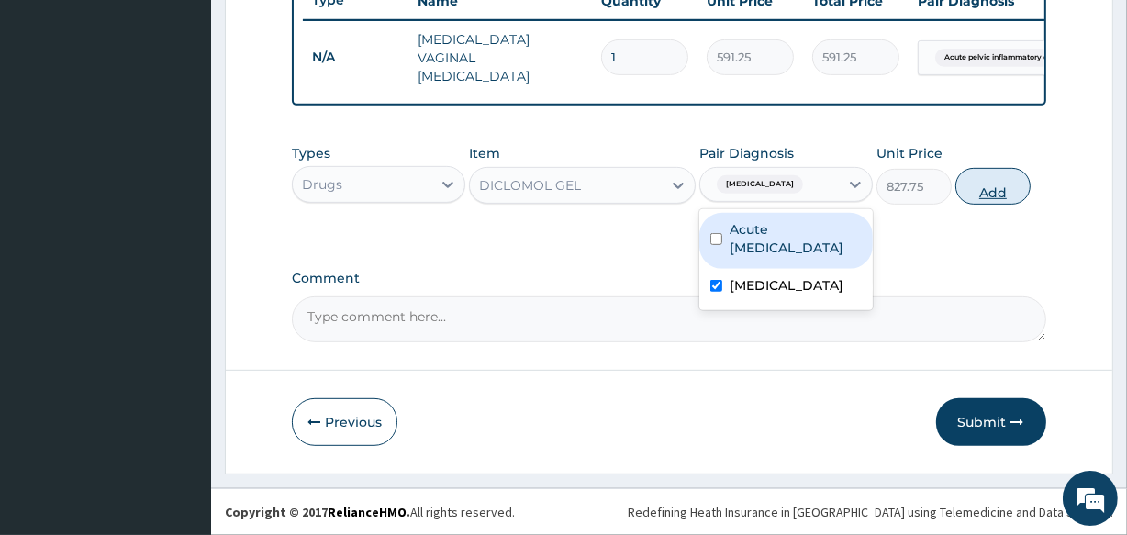
click at [991, 195] on button "Add" at bounding box center [993, 186] width 75 height 37
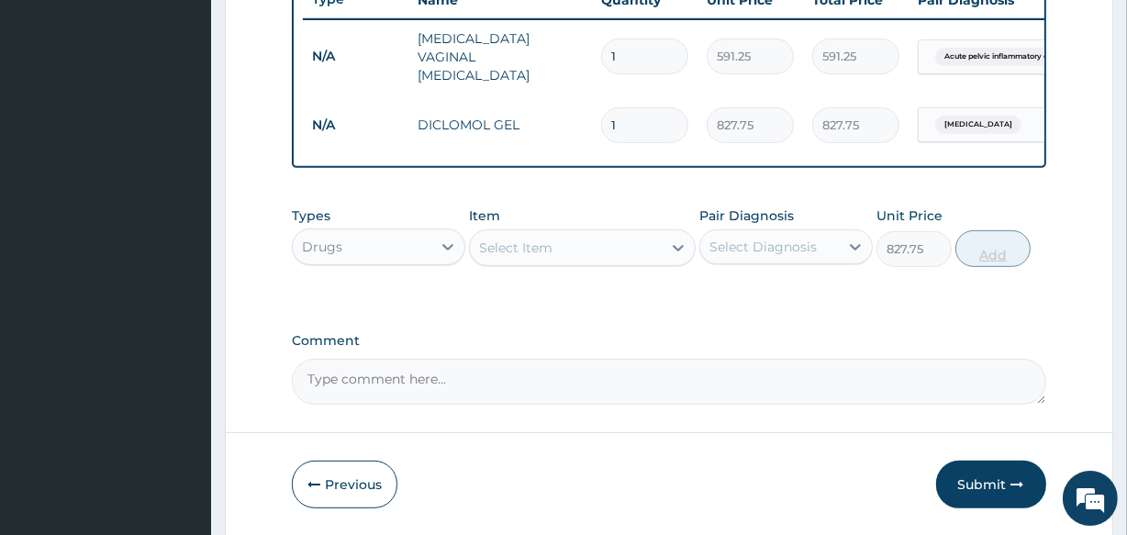
type input "0"
click at [989, 493] on button "Submit" at bounding box center [991, 485] width 110 height 48
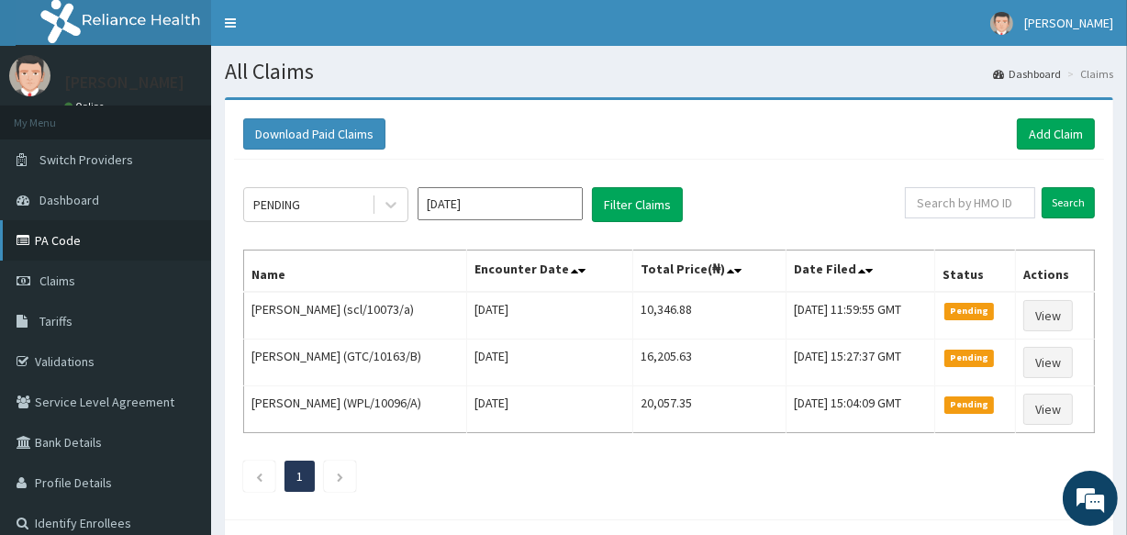
click at [41, 239] on link "PA Code" at bounding box center [105, 240] width 211 height 40
click at [1050, 139] on link "Add Claim" at bounding box center [1056, 133] width 78 height 31
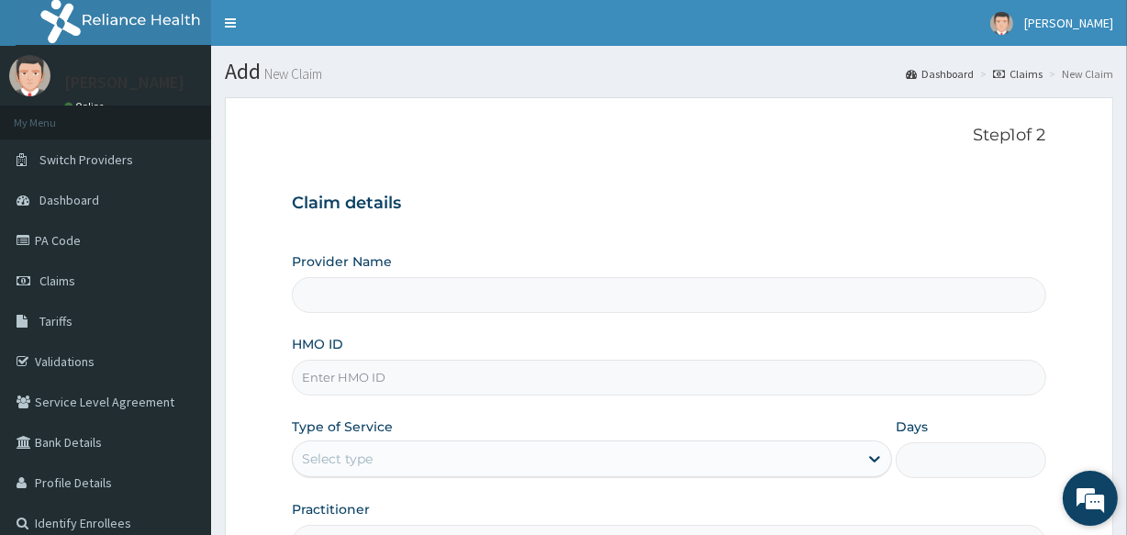
type input "[GEOGRAPHIC_DATA]"
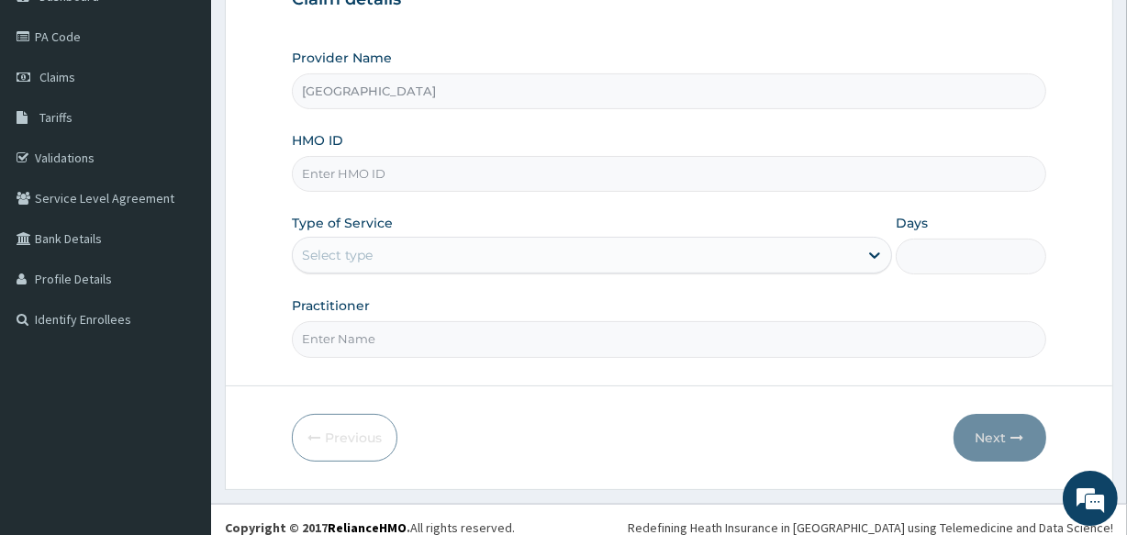
scroll to position [218, 0]
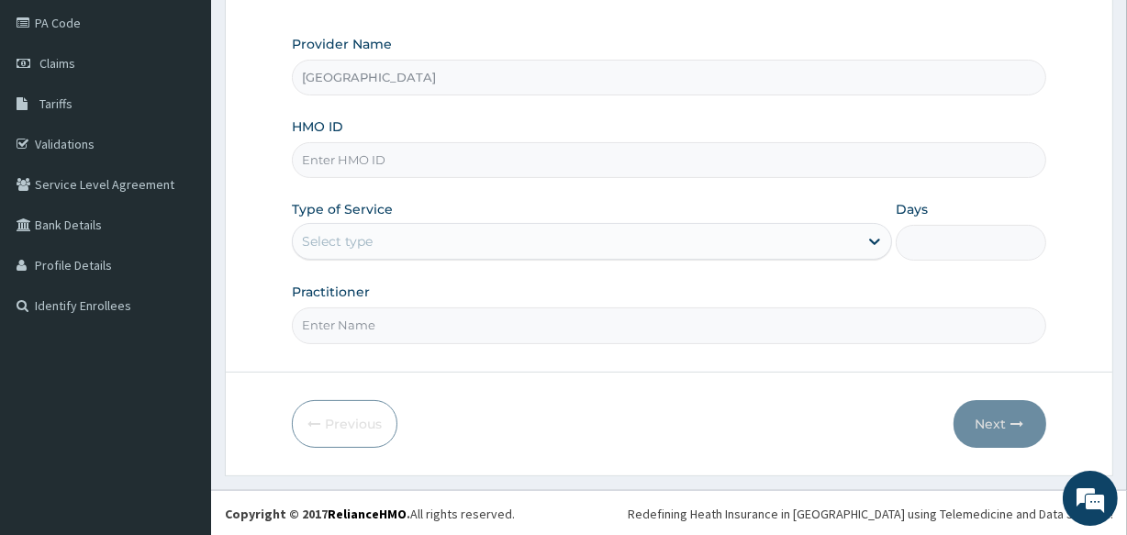
click at [413, 160] on input "HMO ID" at bounding box center [669, 160] width 754 height 36
type input "sve/10045/a"
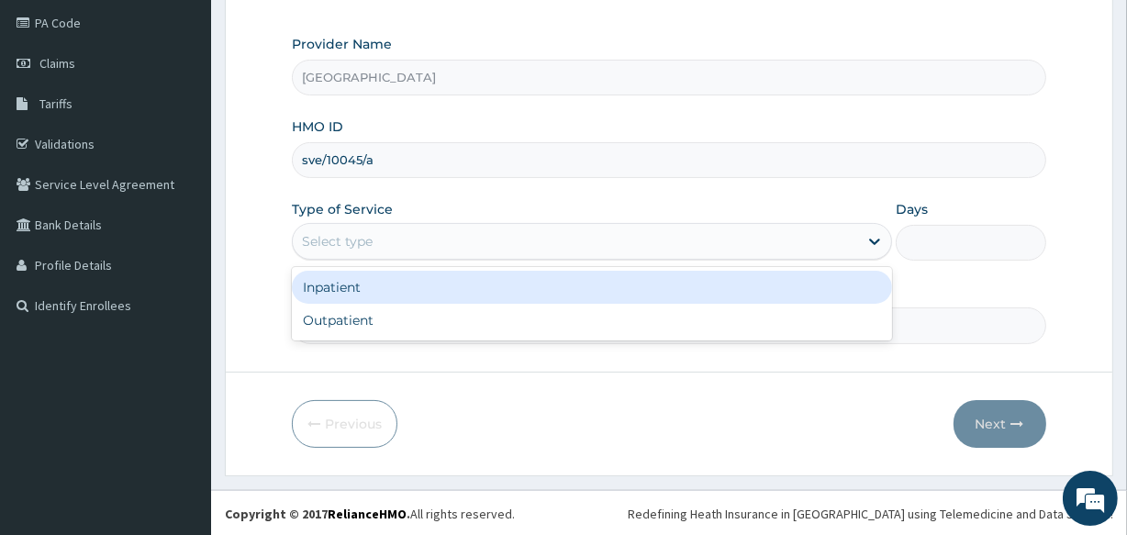
click at [401, 238] on div "Select type" at bounding box center [575, 241] width 565 height 29
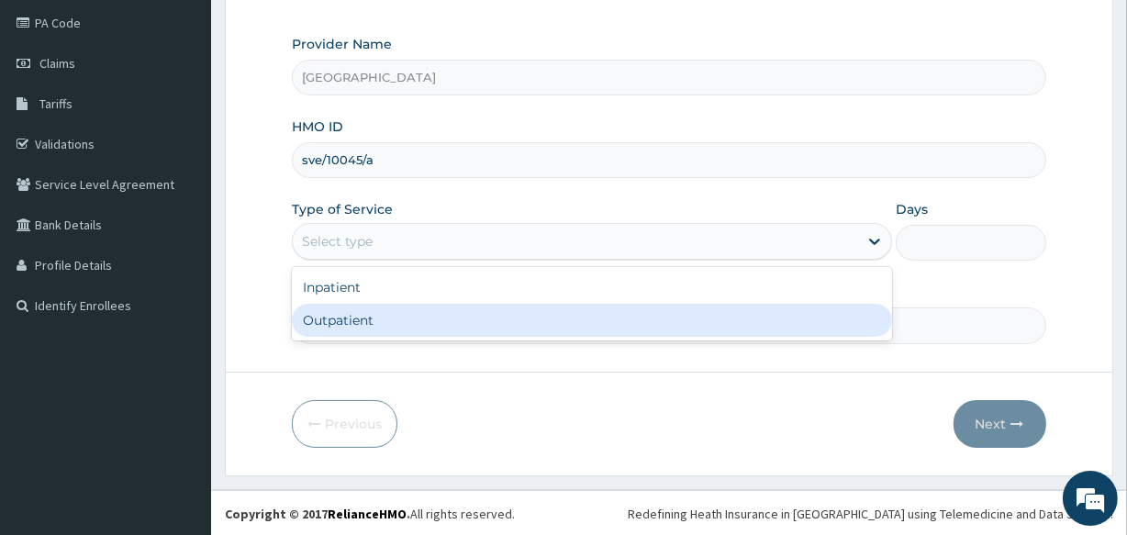
click at [399, 304] on div "Outpatient" at bounding box center [592, 320] width 600 height 33
type input "1"
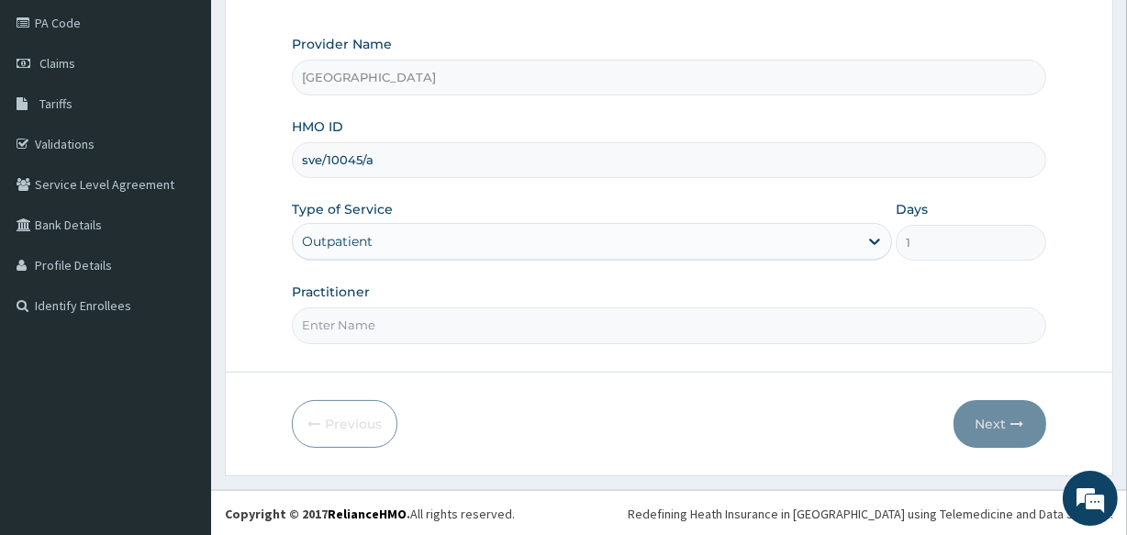
click at [509, 318] on input "Practitioner" at bounding box center [669, 326] width 754 height 36
type input "DR DINA"
click at [982, 410] on button "Next" at bounding box center [1000, 424] width 93 height 48
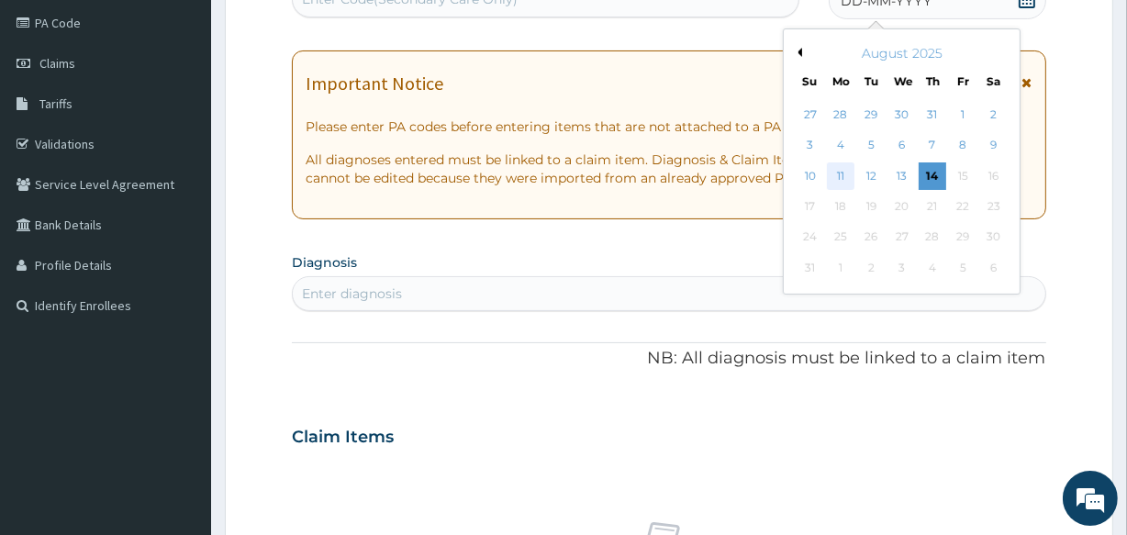
click at [832, 172] on div "11" at bounding box center [841, 176] width 28 height 28
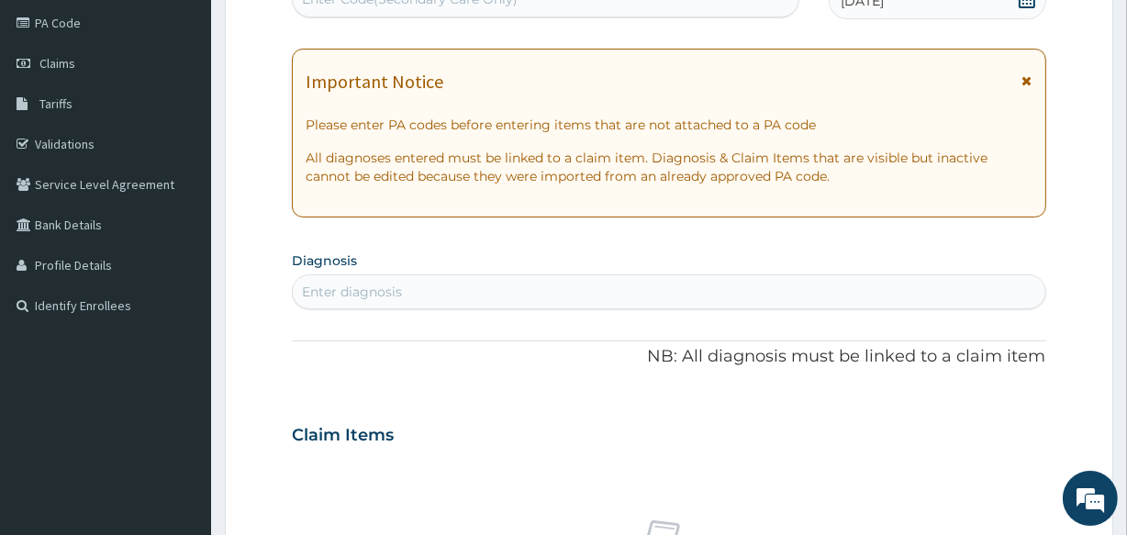
click at [366, 290] on div "Enter diagnosis" at bounding box center [352, 292] width 100 height 18
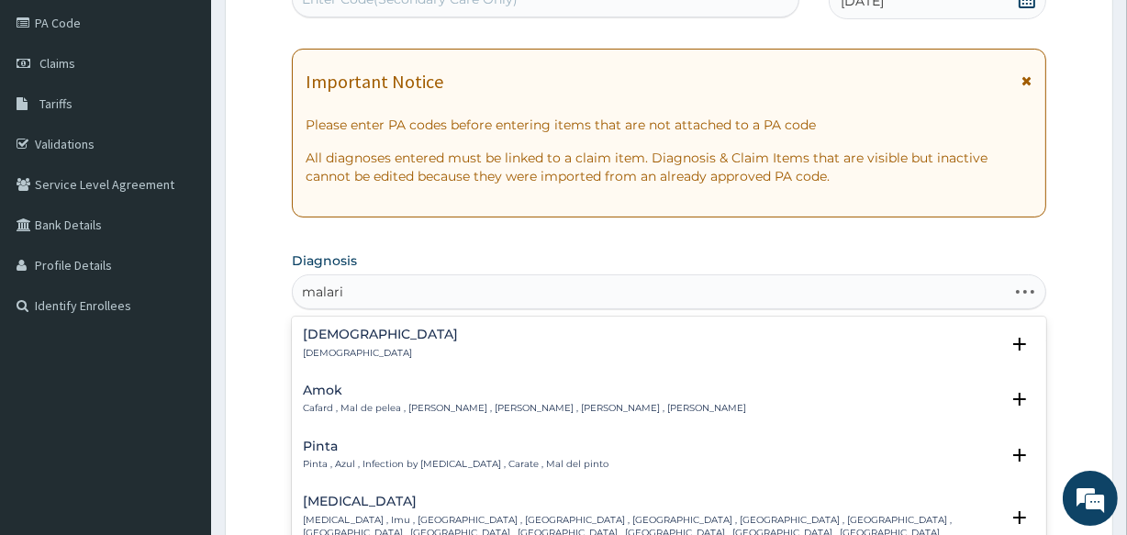
type input "malaria"
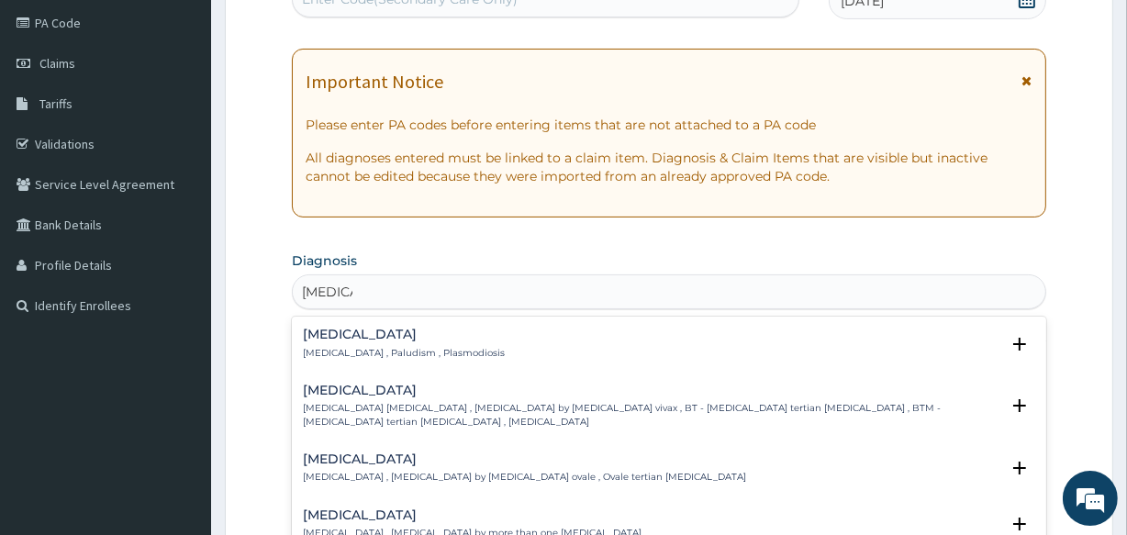
click at [326, 340] on h4 "Malaria" at bounding box center [404, 335] width 202 height 14
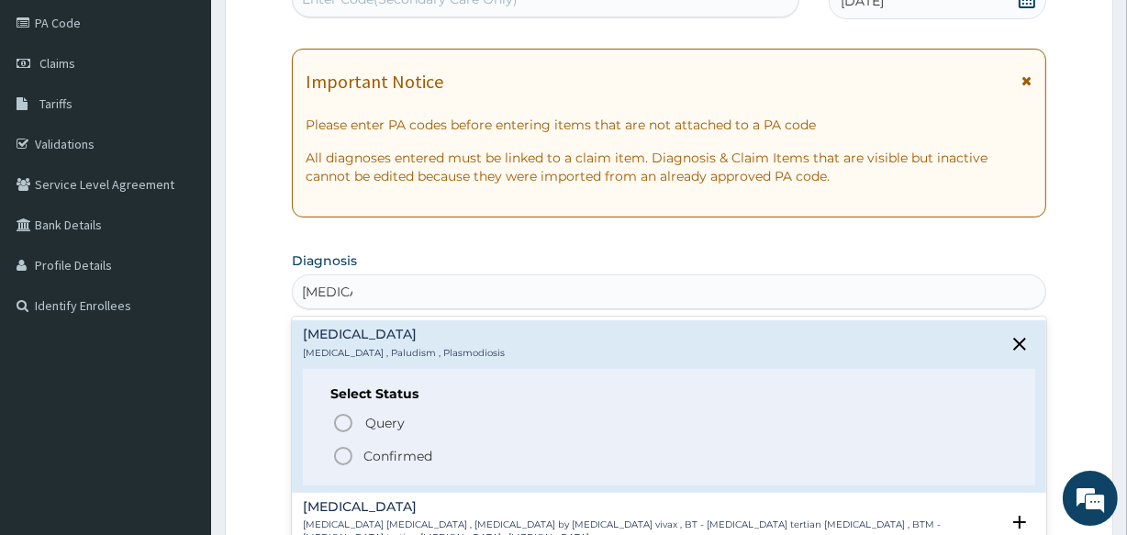
click at [344, 457] on icon "status option filled" at bounding box center [343, 456] width 22 height 22
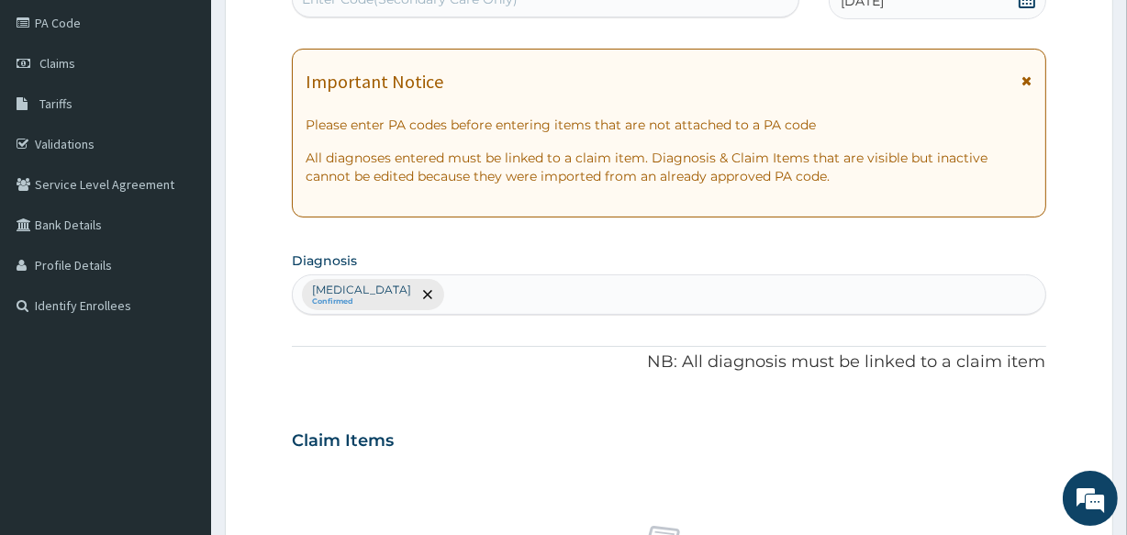
click at [411, 295] on div "Malaria Confirmed" at bounding box center [669, 294] width 752 height 39
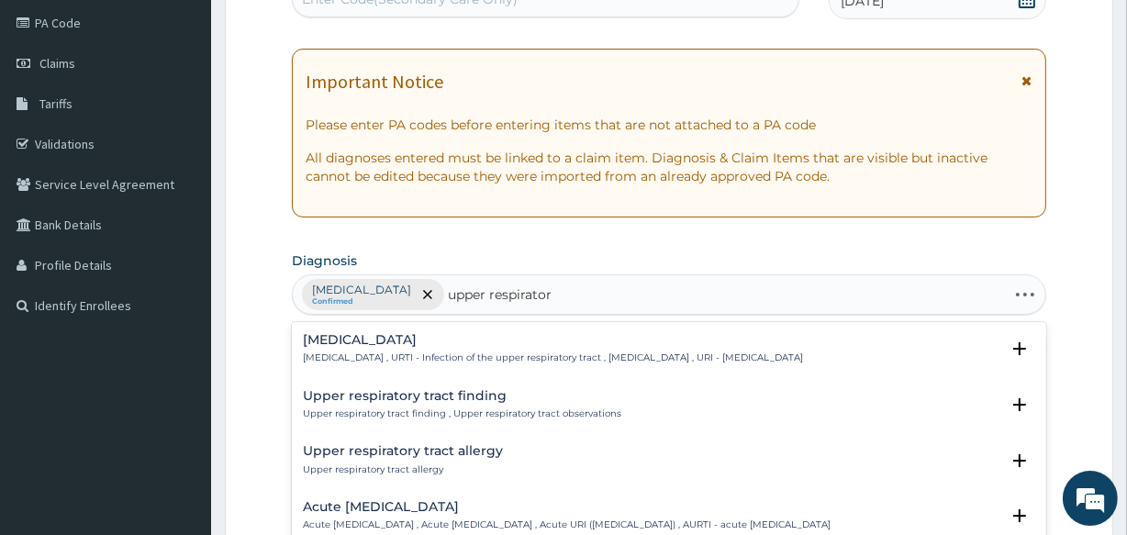
type input "upper respiratory"
click at [371, 354] on p "Upper respiratory infection , URTI - Infection of the upper respiratory tract ,…" at bounding box center [553, 358] width 500 height 13
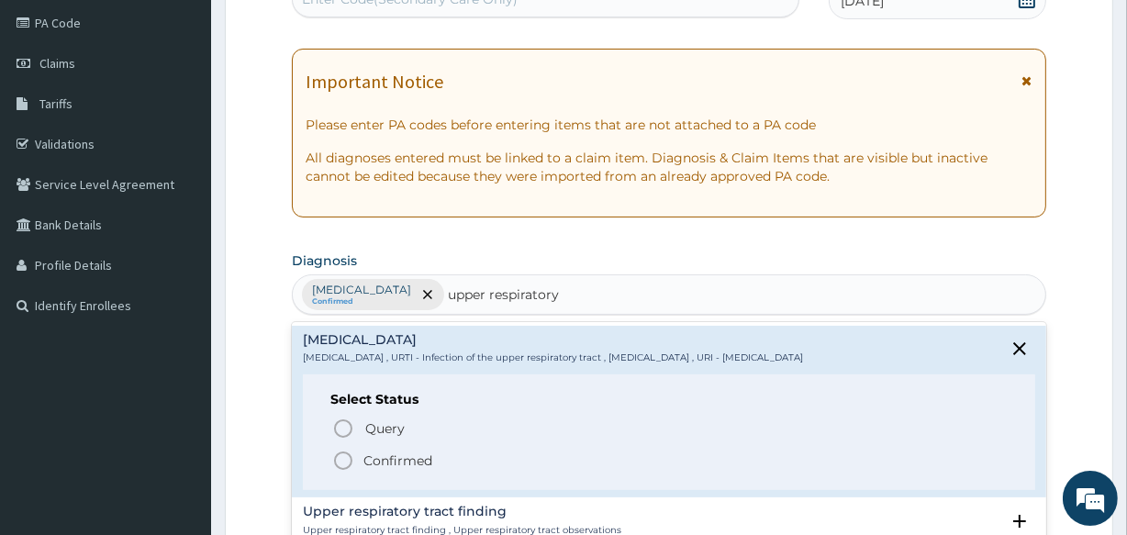
click at [347, 458] on icon "status option filled" at bounding box center [343, 461] width 22 height 22
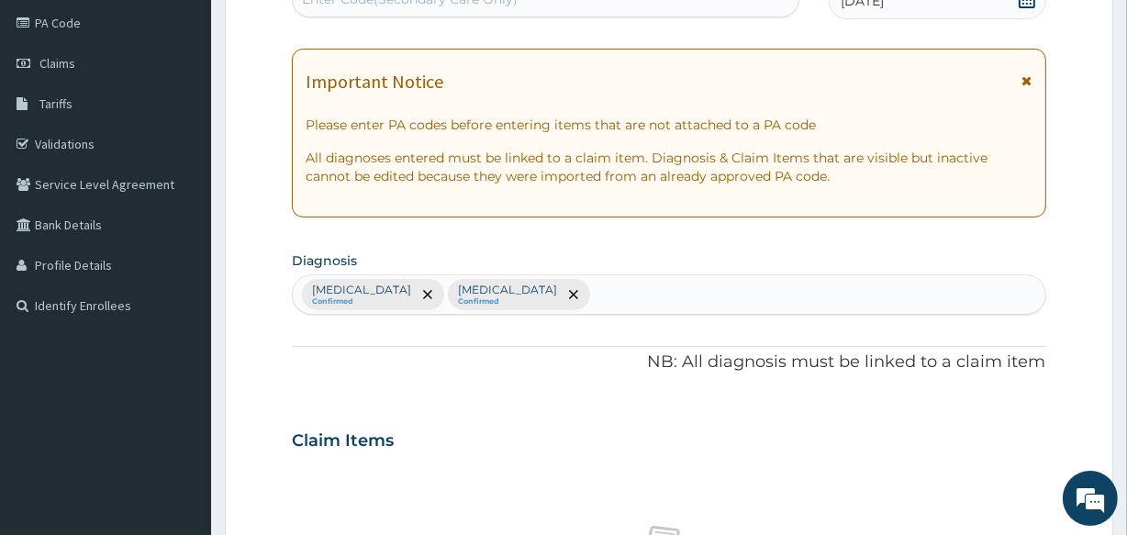
click at [597, 294] on div "Malaria Confirmed Upper respiratory infection Confirmed" at bounding box center [669, 294] width 752 height 39
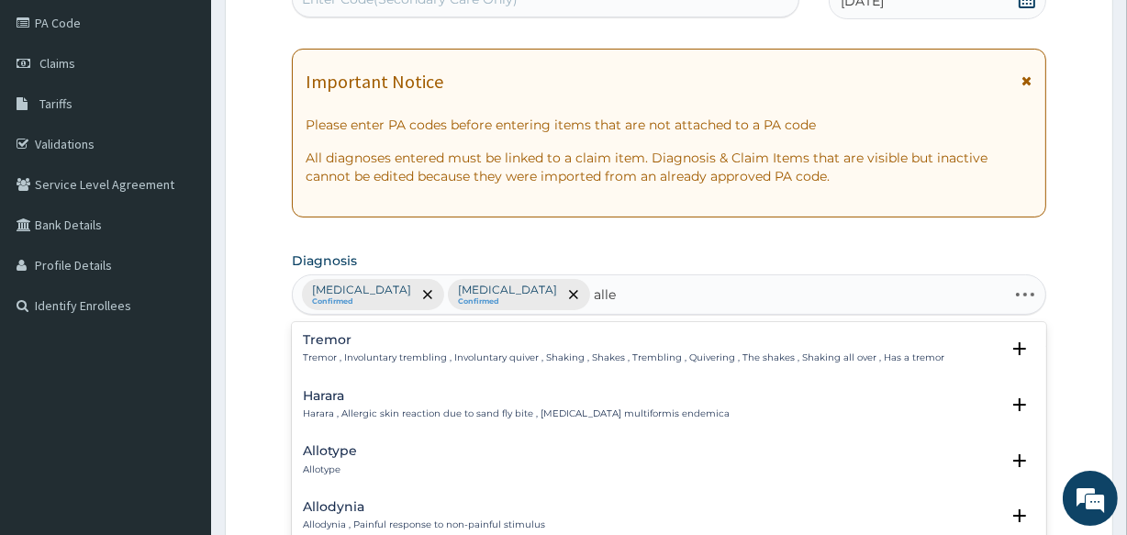
type input "aller"
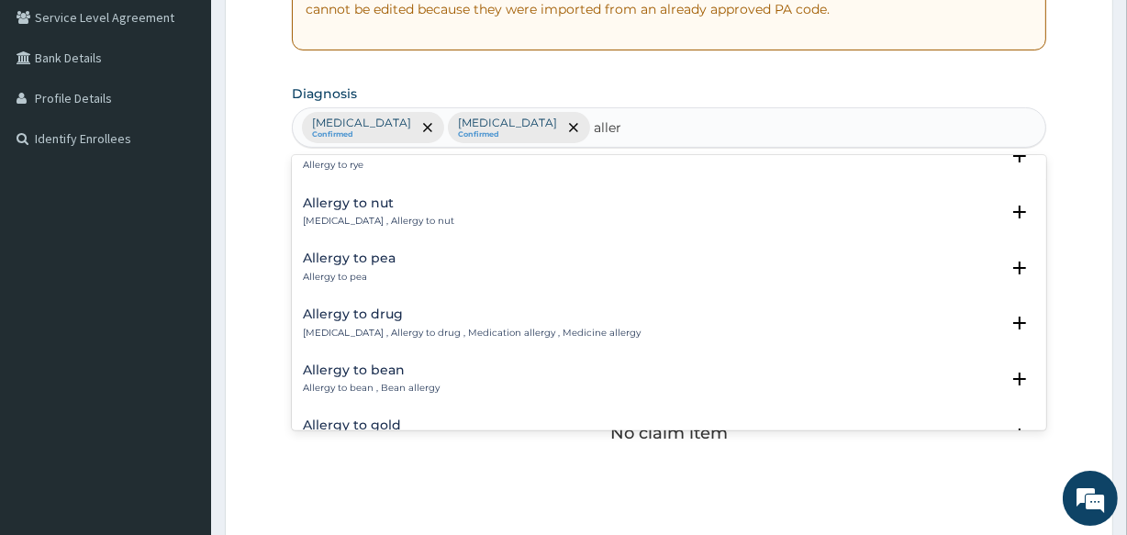
scroll to position [200, 0]
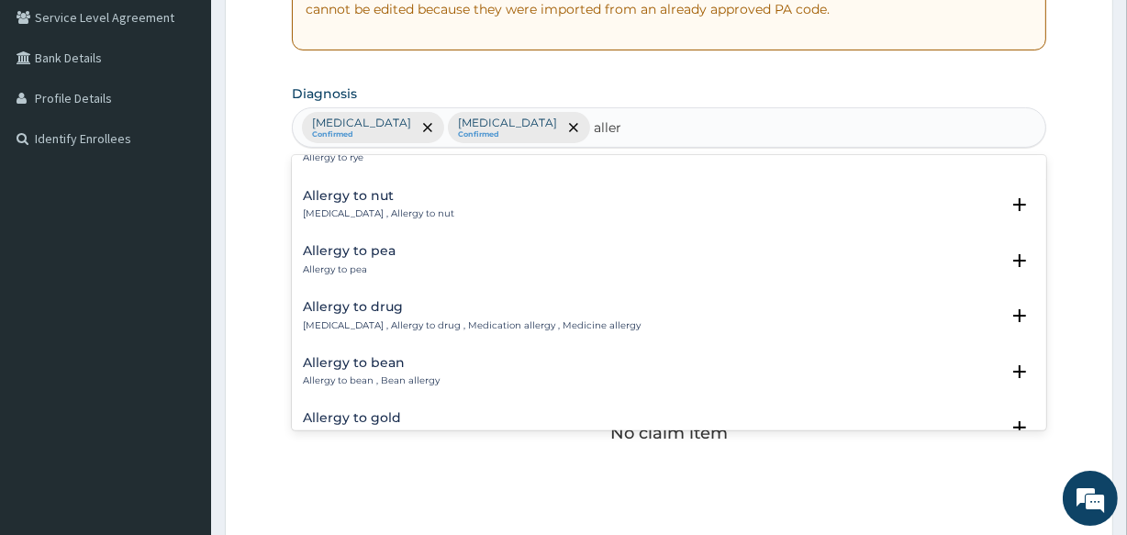
click at [566, 345] on div "Allergy to drug Drug allergy , Allergy to drug , Medication allergy , Medicine …" at bounding box center [669, 321] width 754 height 56
click at [529, 313] on div "Allergy to drug Drug allergy , Allergy to drug , Medication allergy , Medicine …" at bounding box center [472, 316] width 338 height 32
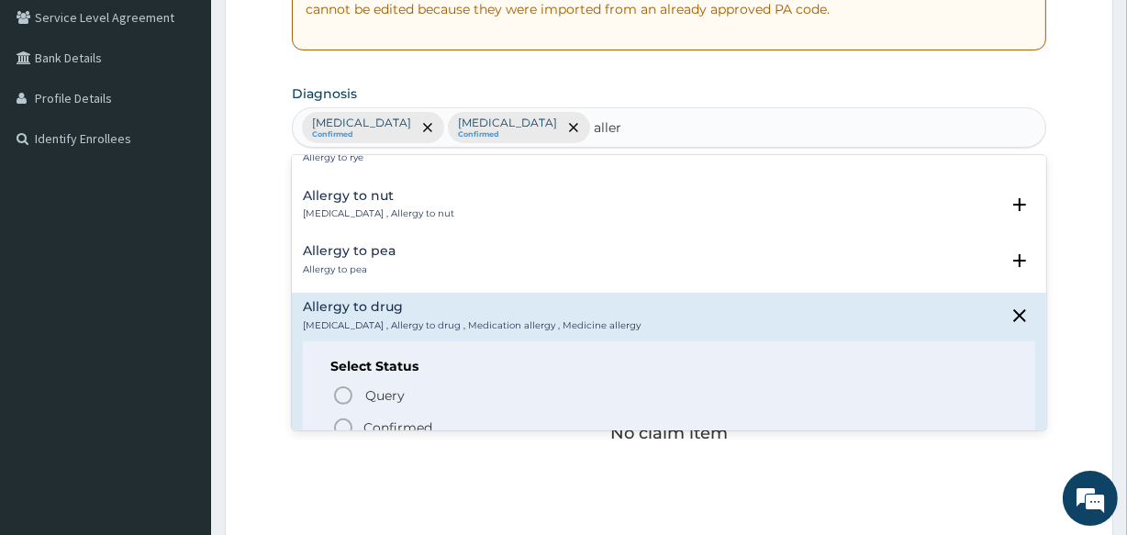
click at [343, 427] on icon "status option filled" at bounding box center [343, 428] width 22 height 22
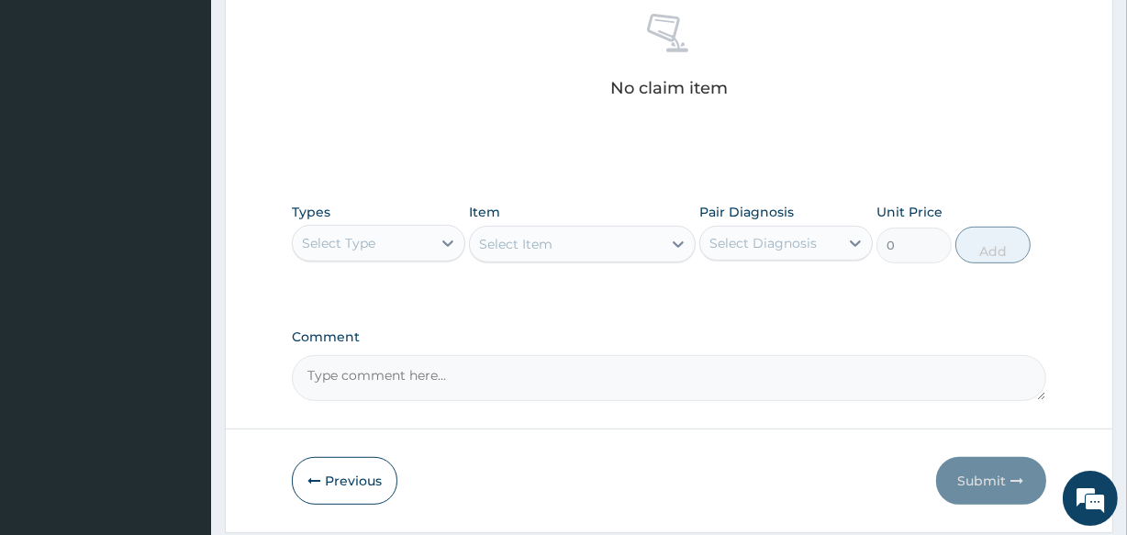
scroll to position [788, 0]
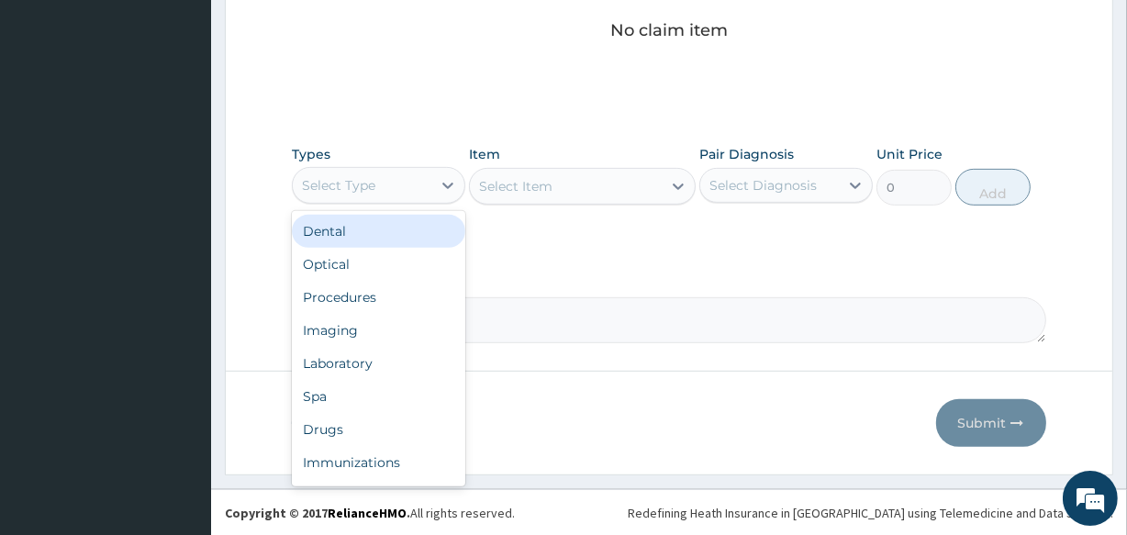
click at [361, 179] on div "Select Type" at bounding box center [338, 185] width 73 height 18
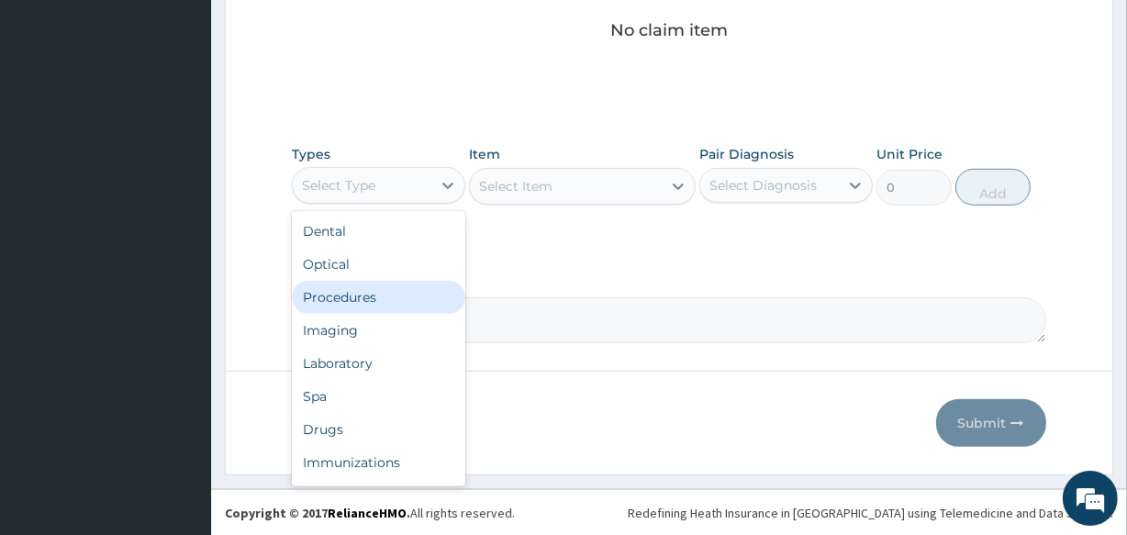
click at [341, 309] on div "Procedures" at bounding box center [379, 297] width 174 height 33
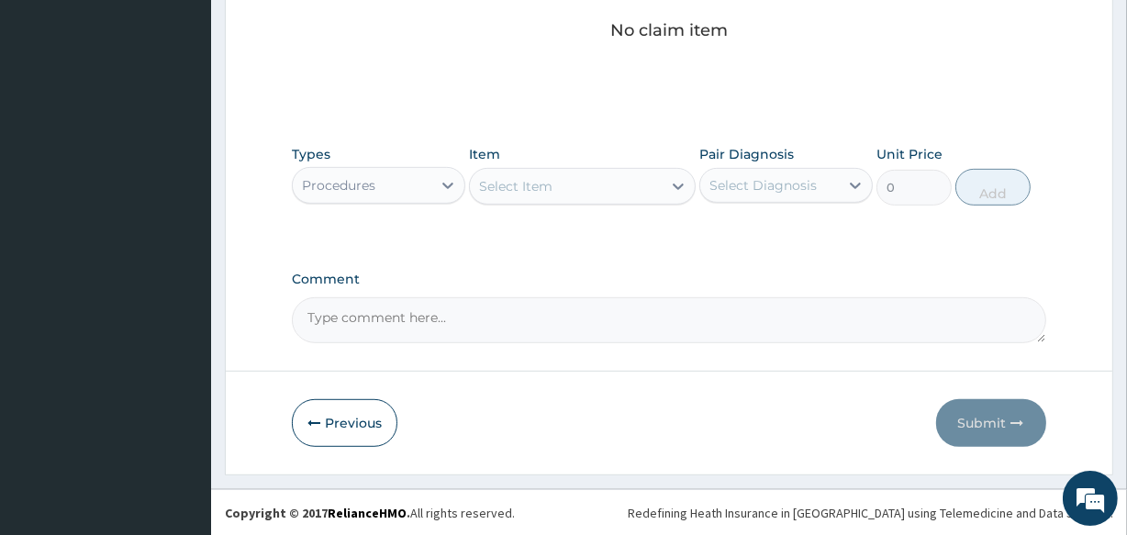
click at [548, 185] on div "Select Item" at bounding box center [515, 186] width 73 height 18
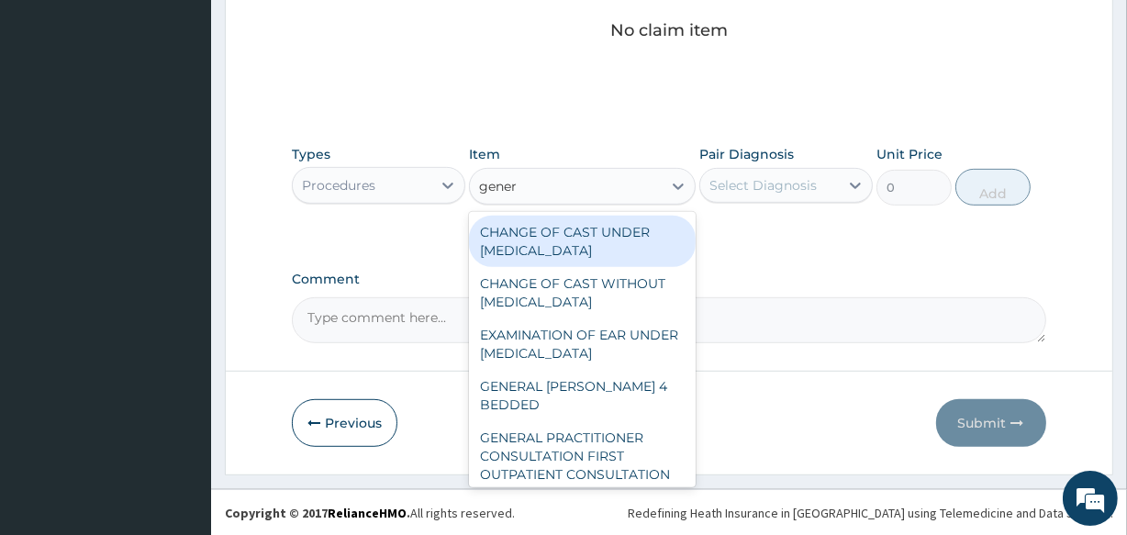
type input "genera"
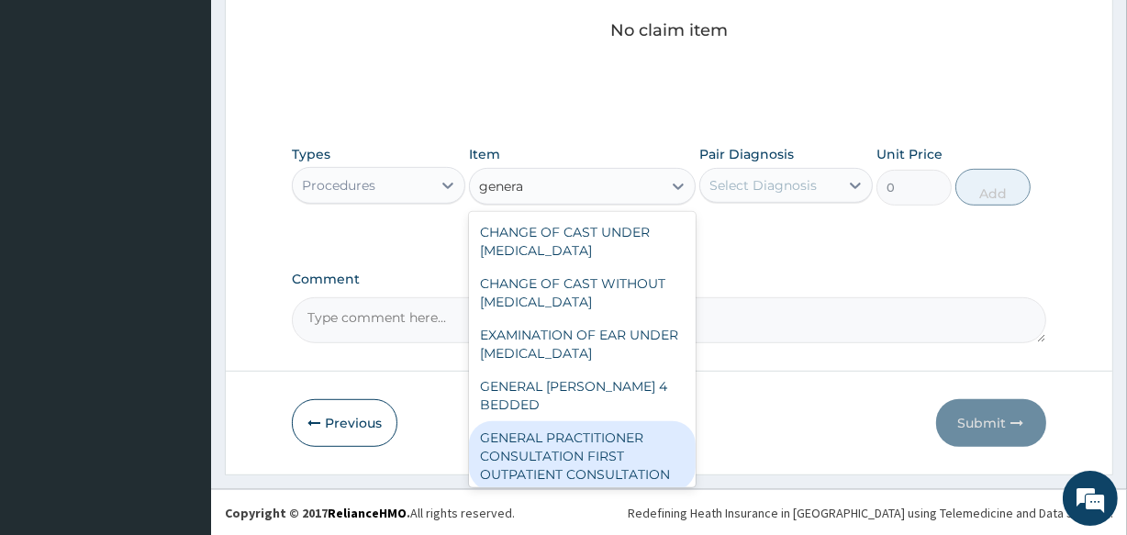
click at [583, 453] on div "GENERAL PRACTITIONER CONSULTATION FIRST OUTPATIENT CONSULTATION" at bounding box center [582, 456] width 226 height 70
type input "3547.5"
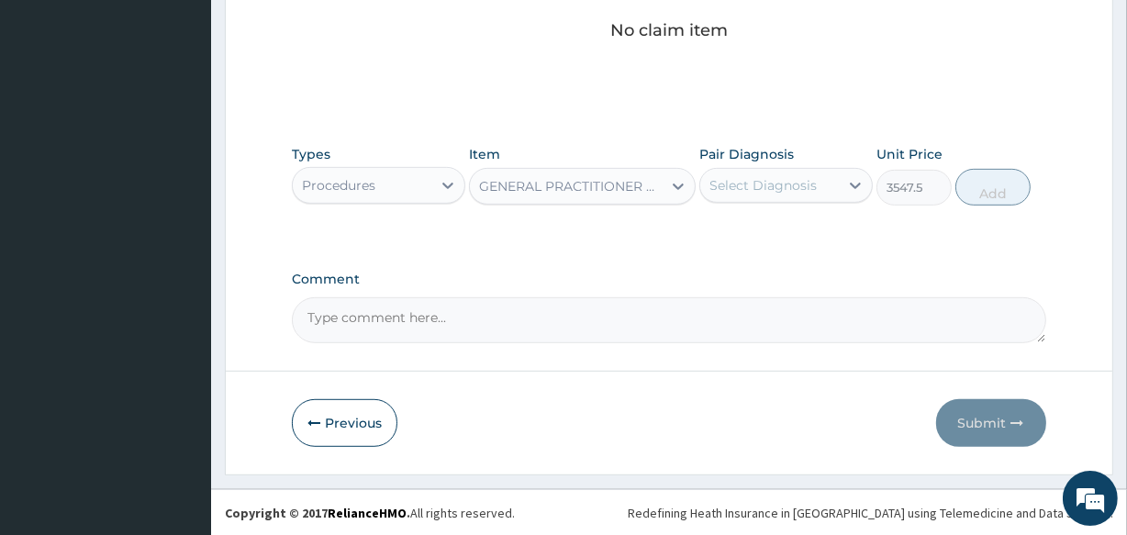
click at [745, 193] on div "Select Diagnosis" at bounding box center [763, 185] width 107 height 18
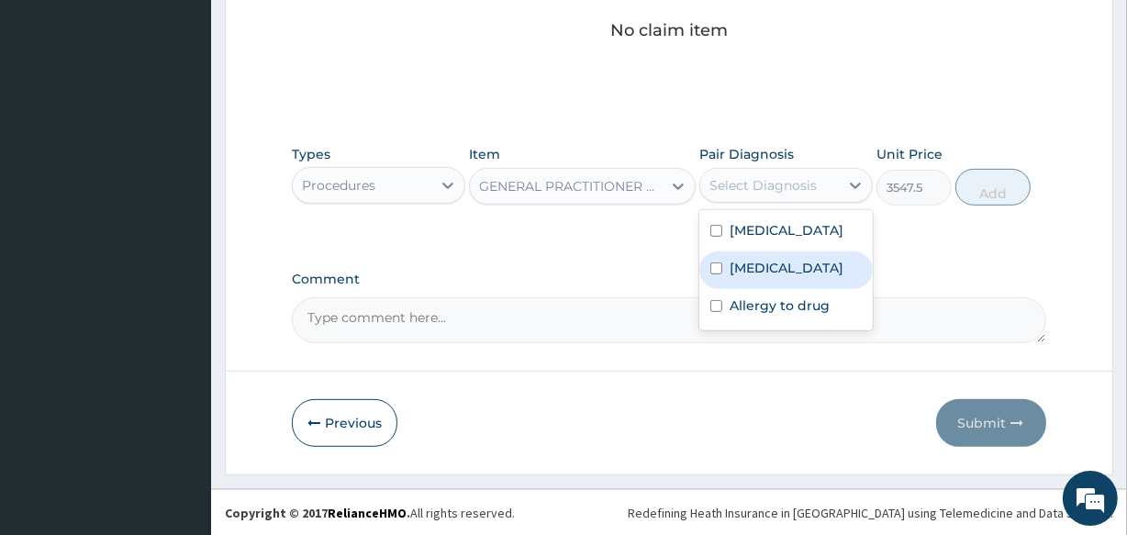
click at [744, 260] on label "Upper respiratory infection" at bounding box center [787, 268] width 114 height 18
checkbox input "true"
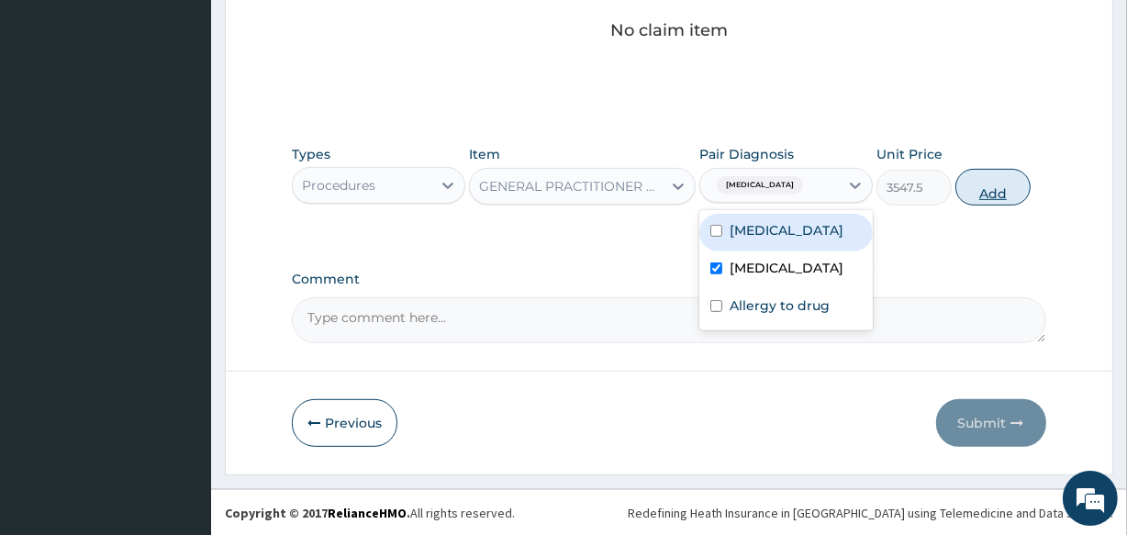
click at [996, 180] on button "Add" at bounding box center [993, 187] width 75 height 37
type input "0"
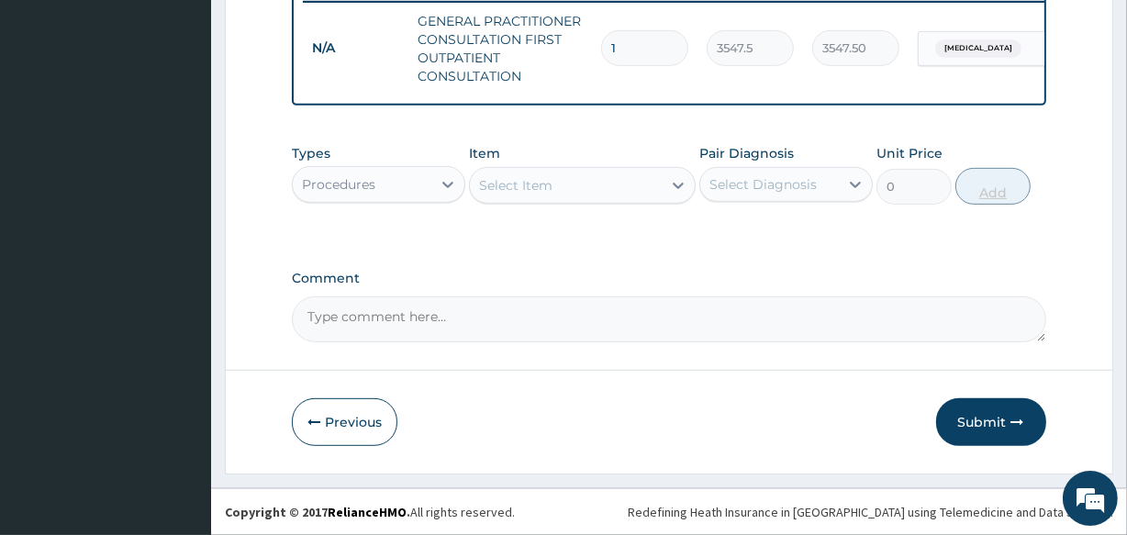
scroll to position [741, 0]
click at [417, 189] on div "Procedures" at bounding box center [362, 184] width 139 height 29
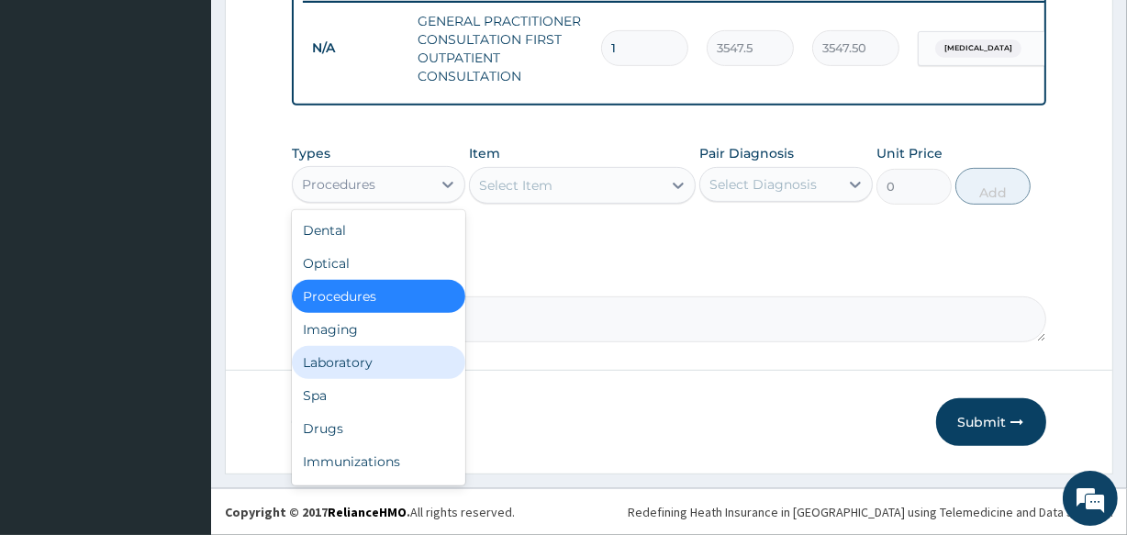
click at [389, 365] on div "Laboratory" at bounding box center [379, 362] width 174 height 33
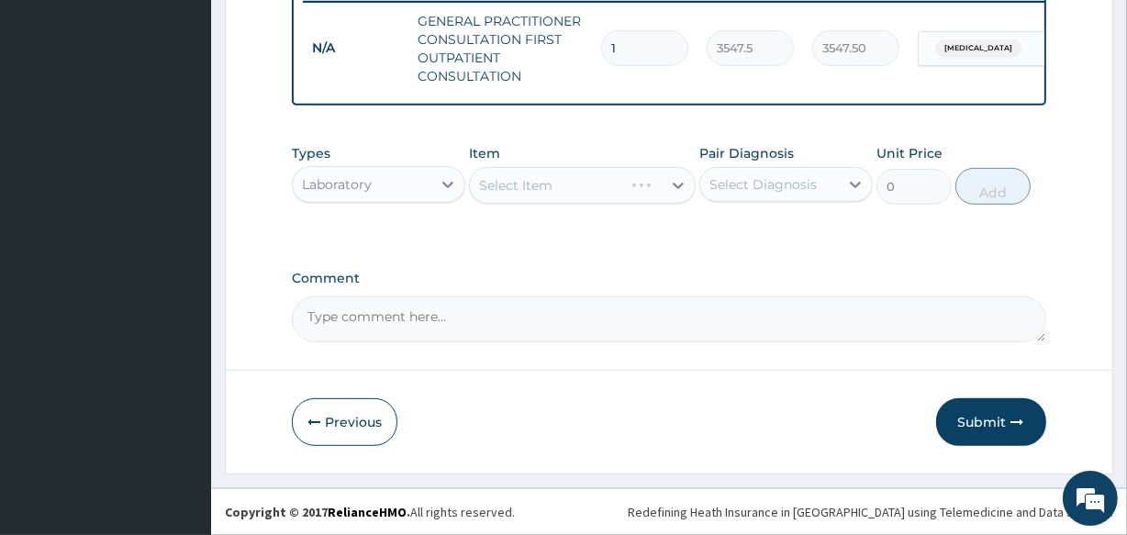
click at [490, 180] on div "Select Item" at bounding box center [582, 185] width 226 height 37
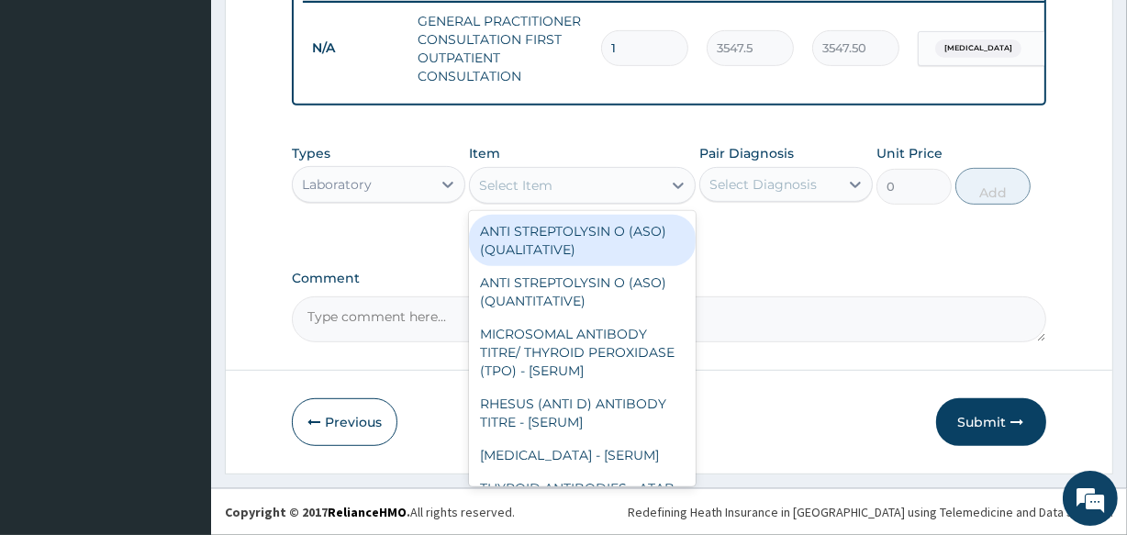
click at [490, 179] on div "Select Item" at bounding box center [515, 185] width 73 height 18
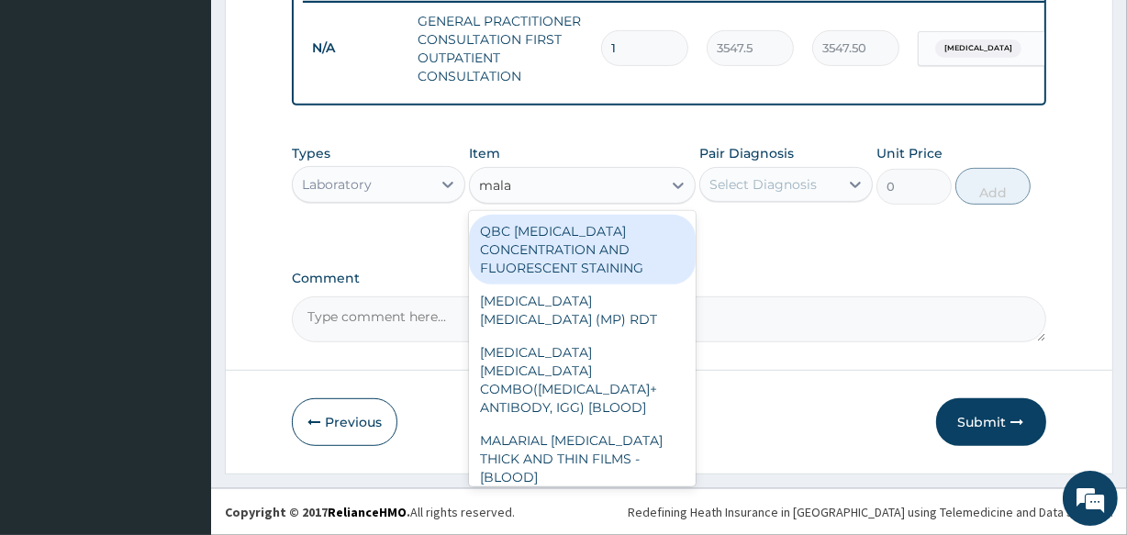
type input "malar"
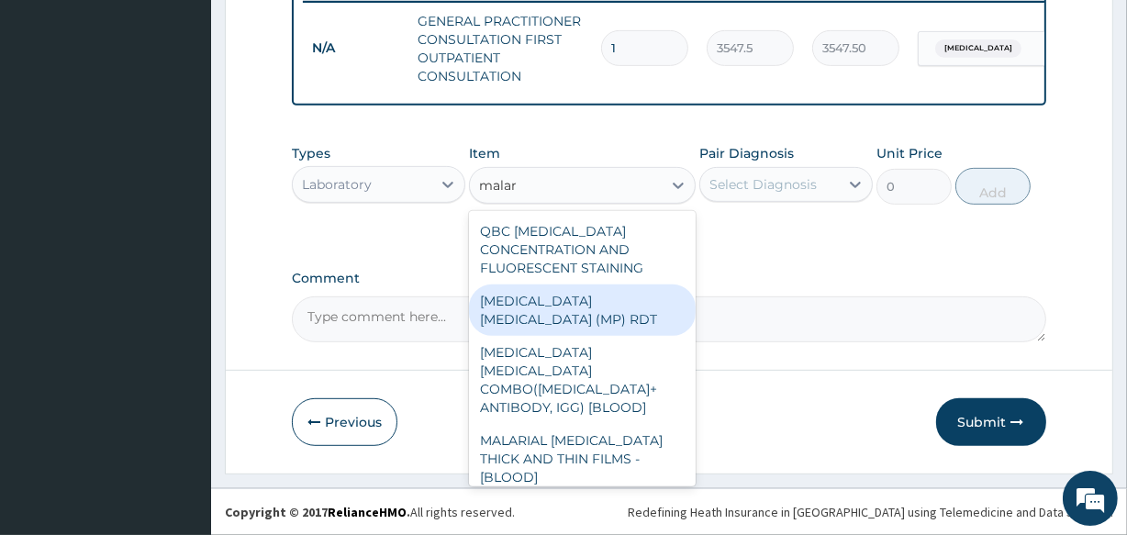
click at [501, 290] on div "MALARIA PARASITE (MP) RDT" at bounding box center [582, 310] width 226 height 51
type input "1612.5"
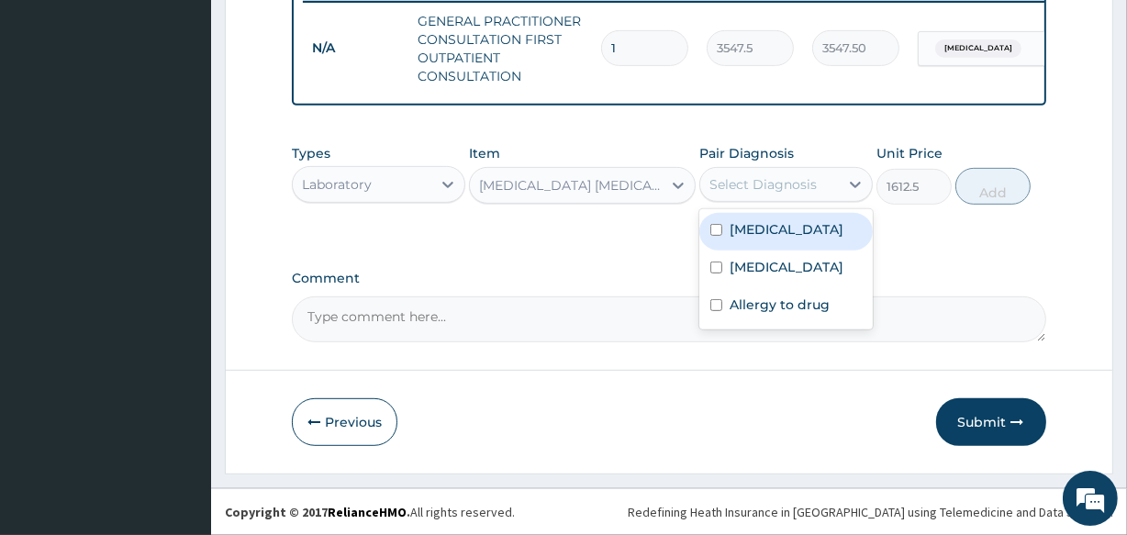
click at [760, 175] on div "Select Diagnosis" at bounding box center [763, 184] width 107 height 18
click at [757, 230] on label "Malaria" at bounding box center [787, 229] width 114 height 18
checkbox input "true"
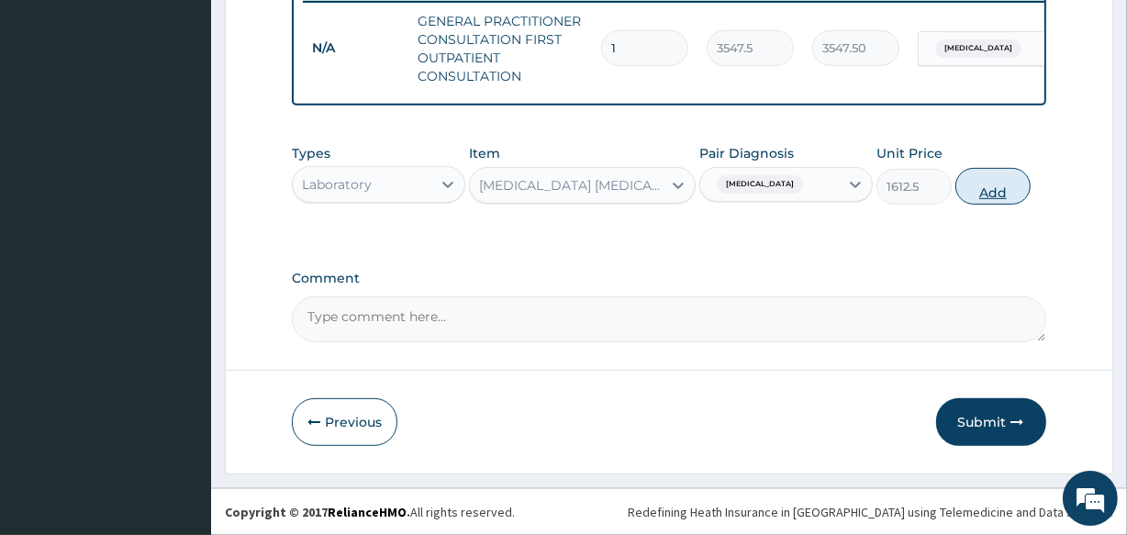
click at [997, 187] on button "Add" at bounding box center [993, 186] width 75 height 37
type input "0"
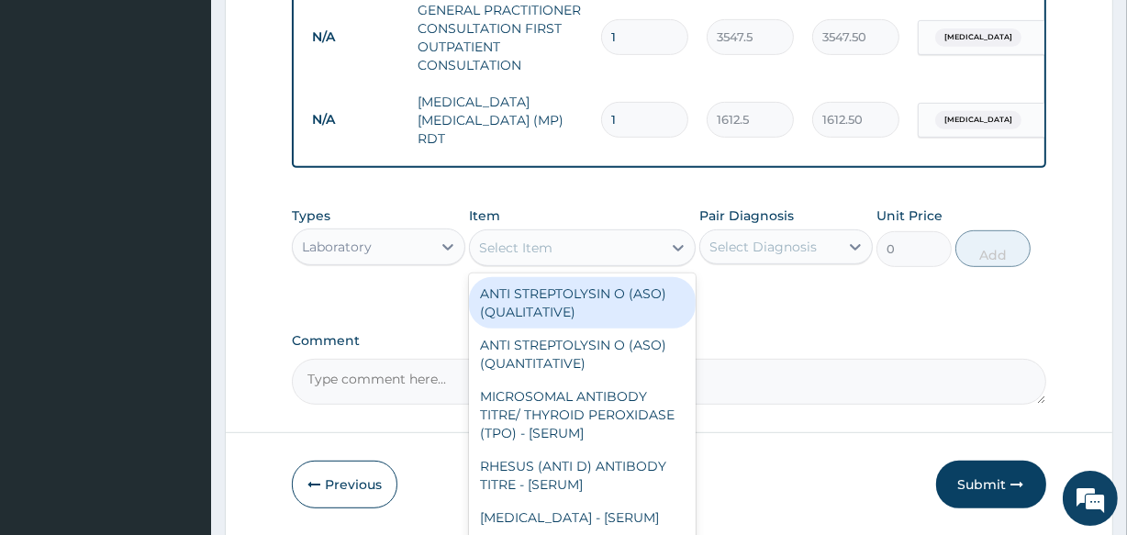
click at [547, 257] on div "Select Item" at bounding box center [515, 248] width 73 height 18
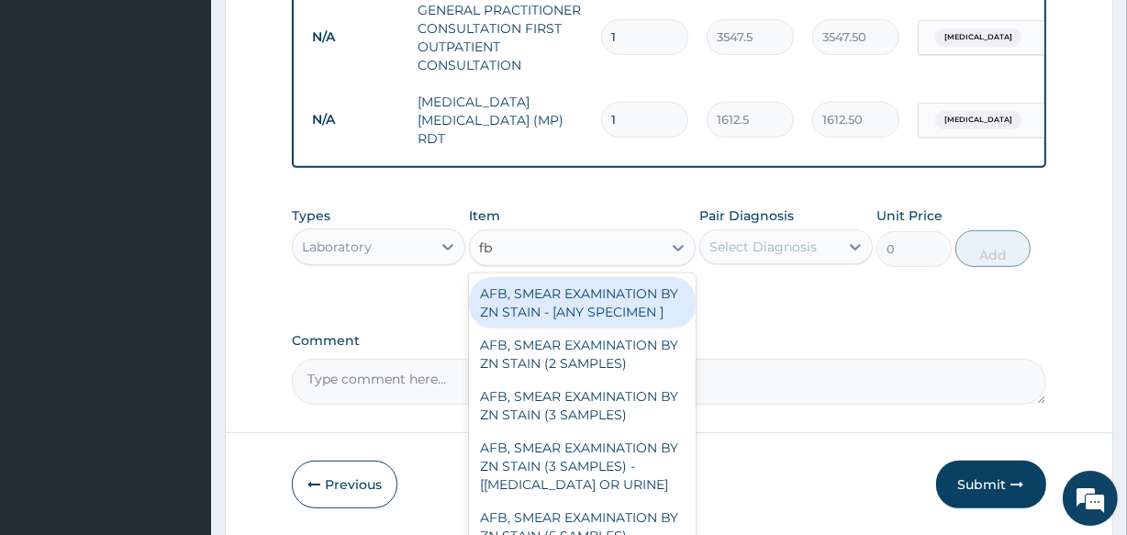
type input "fbc"
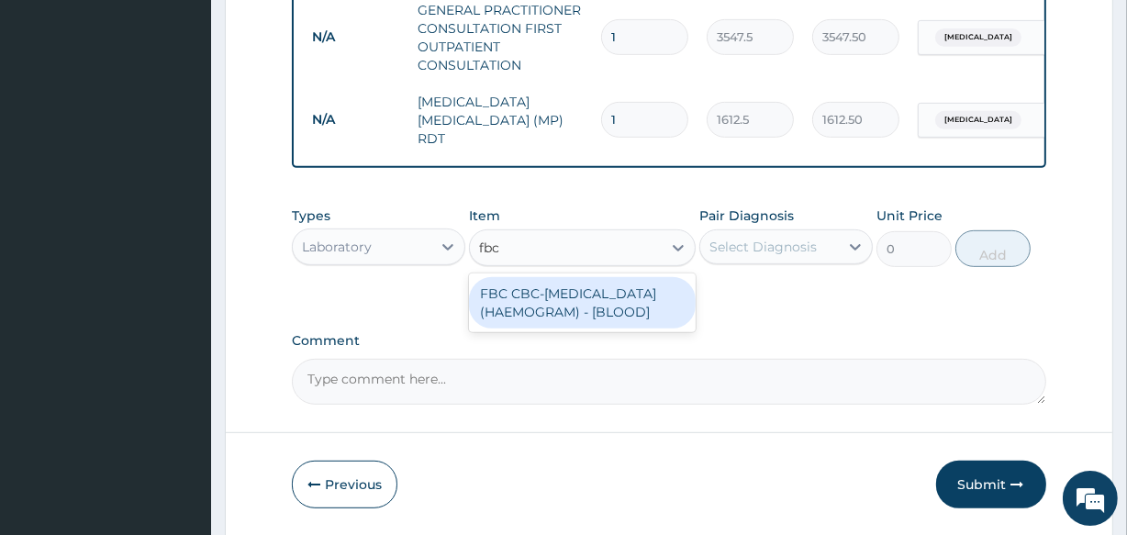
click at [552, 290] on div "FBC CBC-COMPLETE BLOOD COUNT (HAEMOGRAM) - [BLOOD]" at bounding box center [582, 302] width 226 height 51
type input "4300"
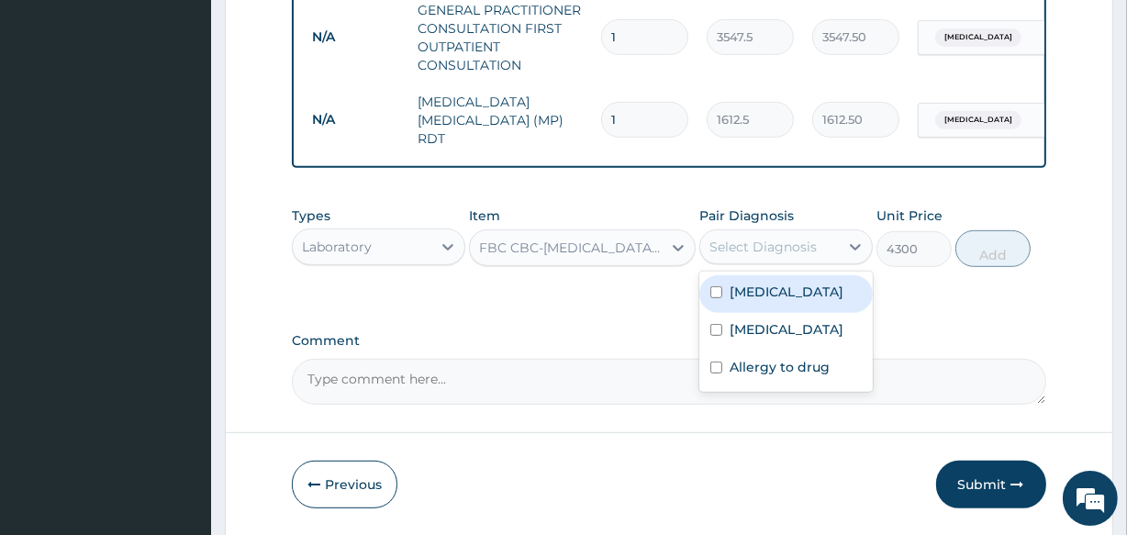
click at [777, 243] on div "Select Diagnosis" at bounding box center [763, 247] width 107 height 18
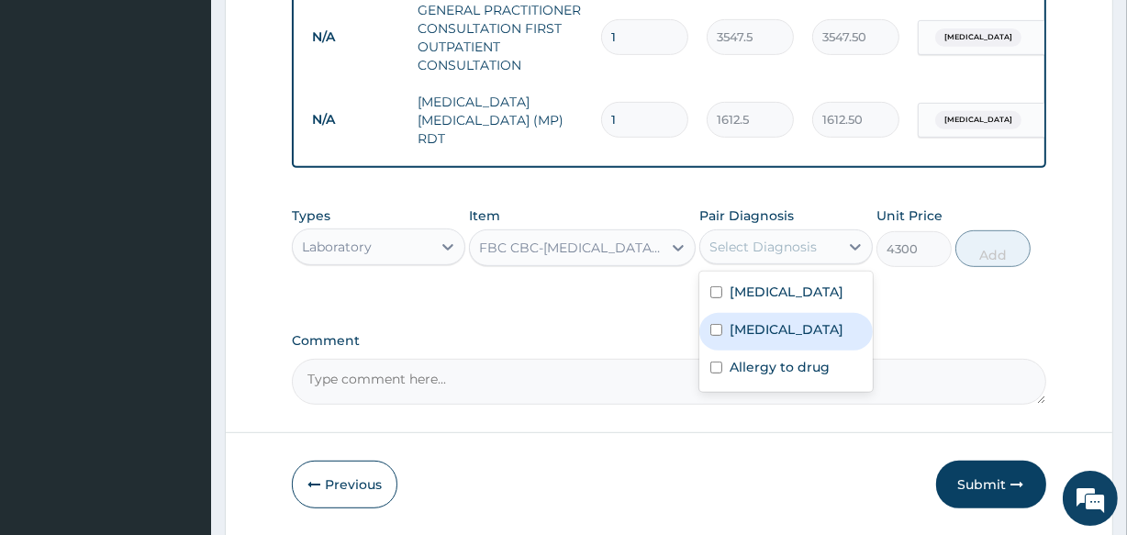
click at [774, 330] on label "Upper respiratory infection" at bounding box center [787, 329] width 114 height 18
checkbox input "true"
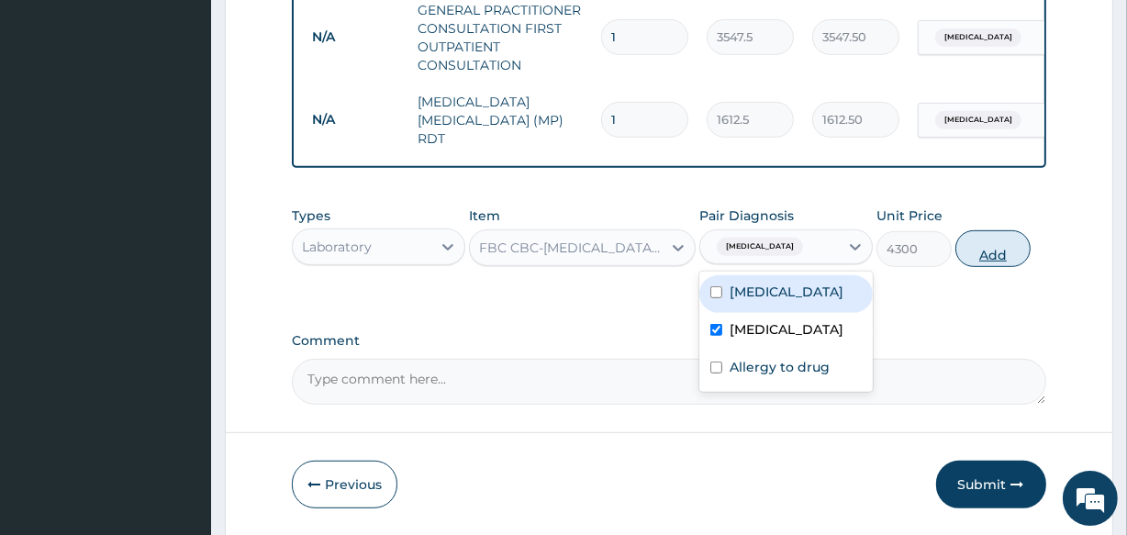
click at [983, 256] on button "Add" at bounding box center [993, 248] width 75 height 37
type input "0"
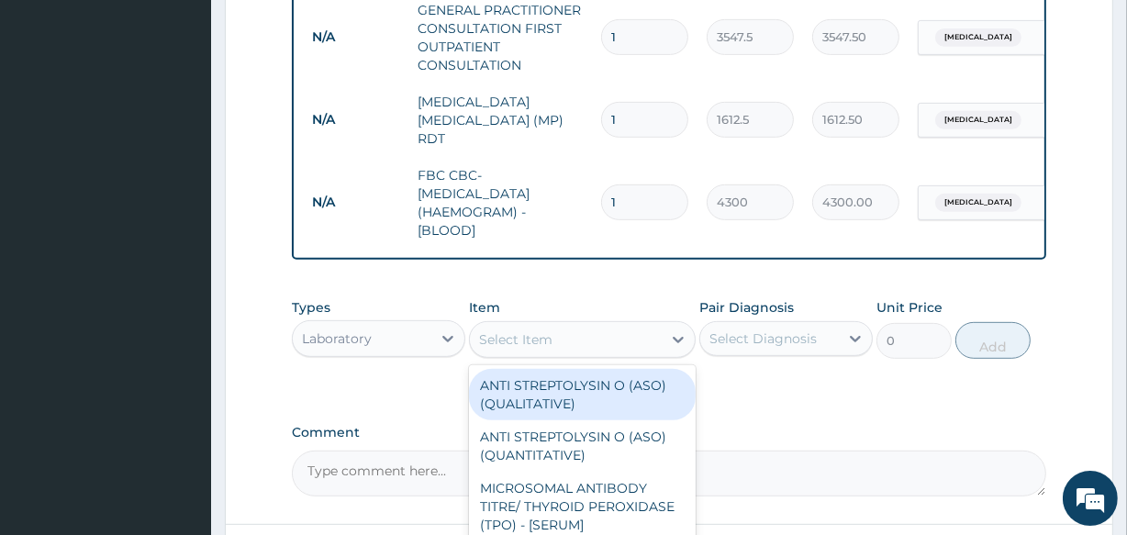
click at [487, 352] on div "Select Item" at bounding box center [565, 339] width 191 height 29
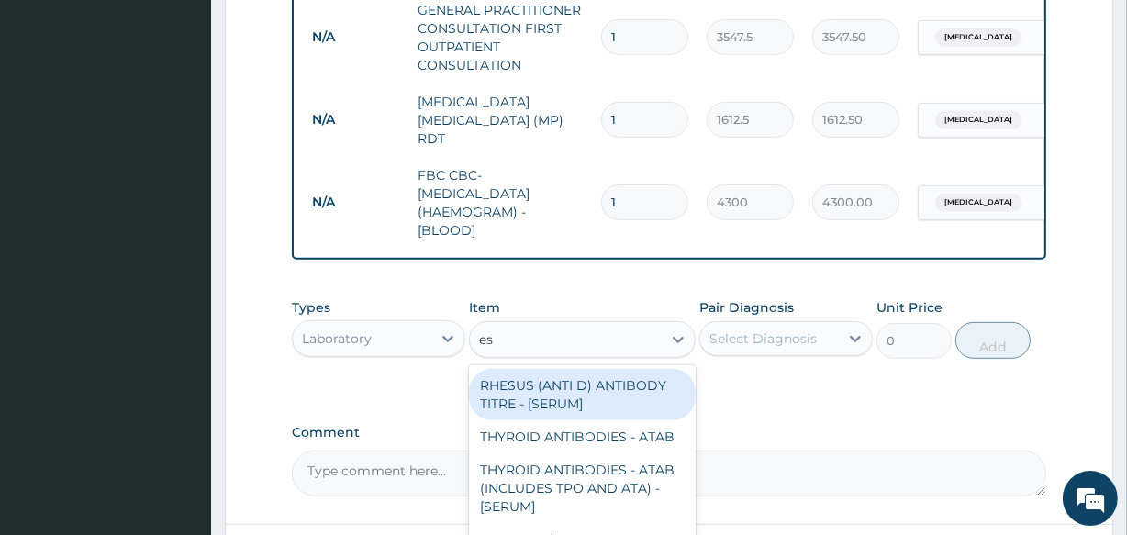
type input "esr"
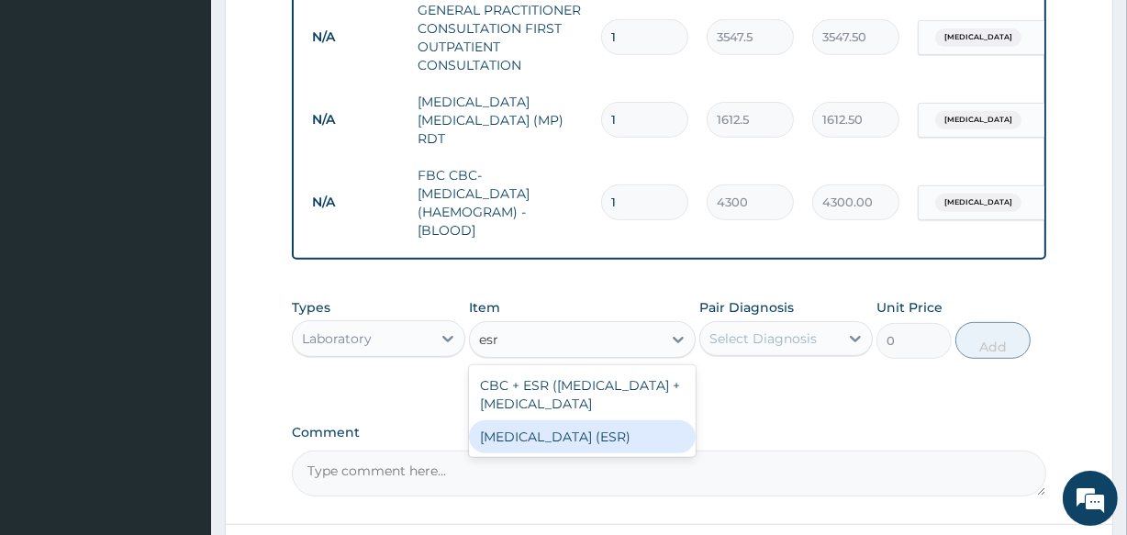
click at [521, 453] on div "ERYTHROCYTE SEDIMENTATION RATE (ESR)" at bounding box center [582, 436] width 226 height 33
type input "2687.5"
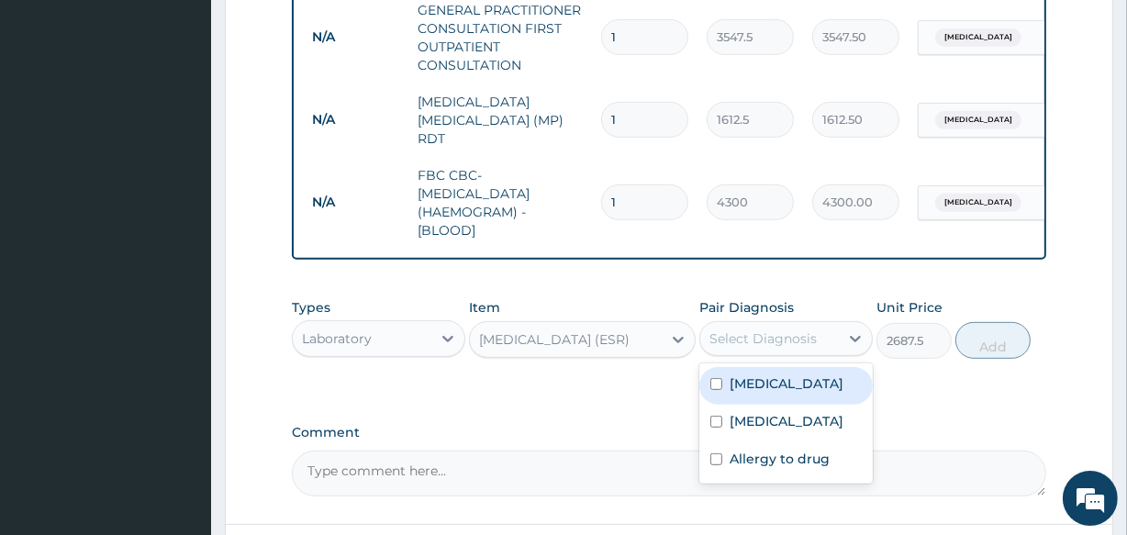
click at [768, 339] on div "Select Diagnosis" at bounding box center [763, 339] width 107 height 18
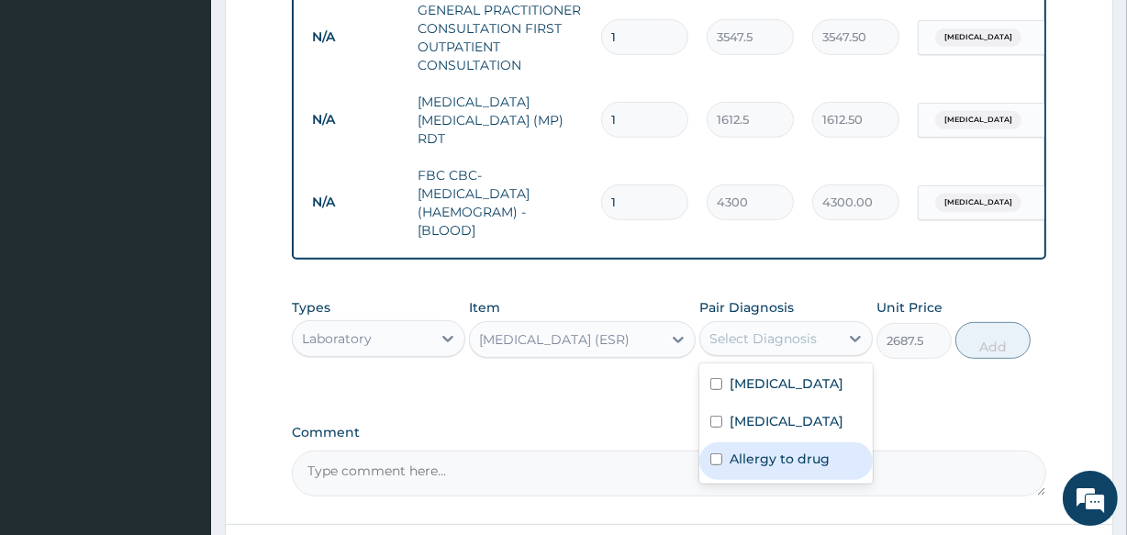
click at [790, 468] on label "Allergy to drug" at bounding box center [780, 459] width 100 height 18
checkbox input "true"
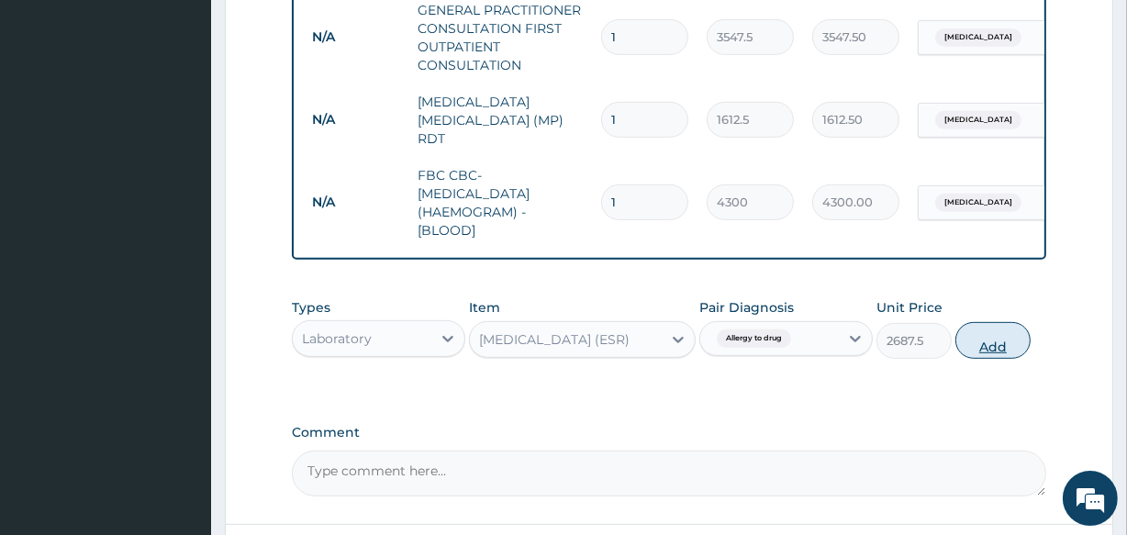
click at [998, 343] on button "Add" at bounding box center [993, 340] width 75 height 37
type input "0"
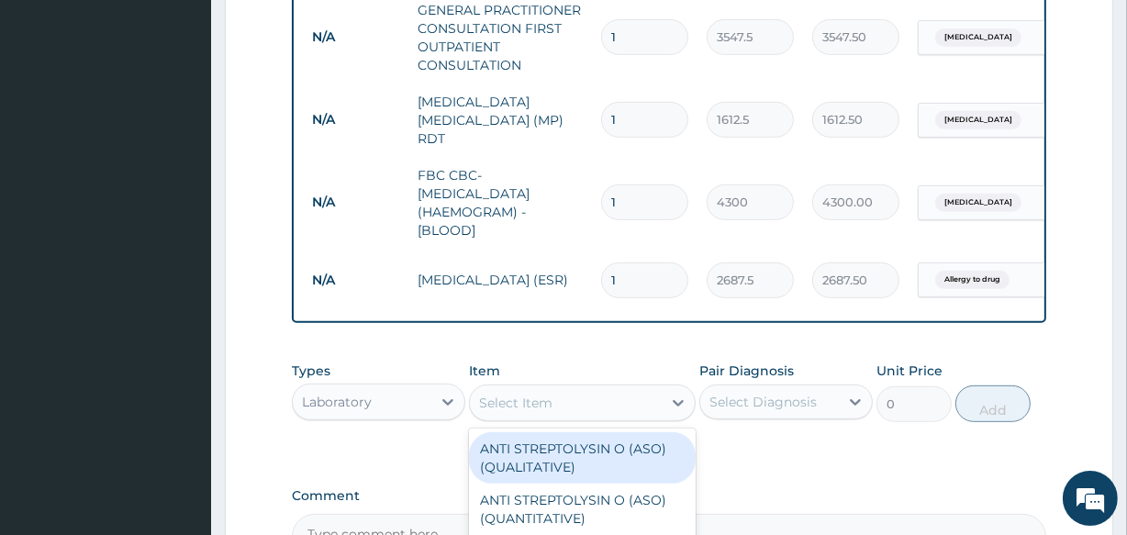
click at [506, 412] on div "Select Item" at bounding box center [515, 403] width 73 height 18
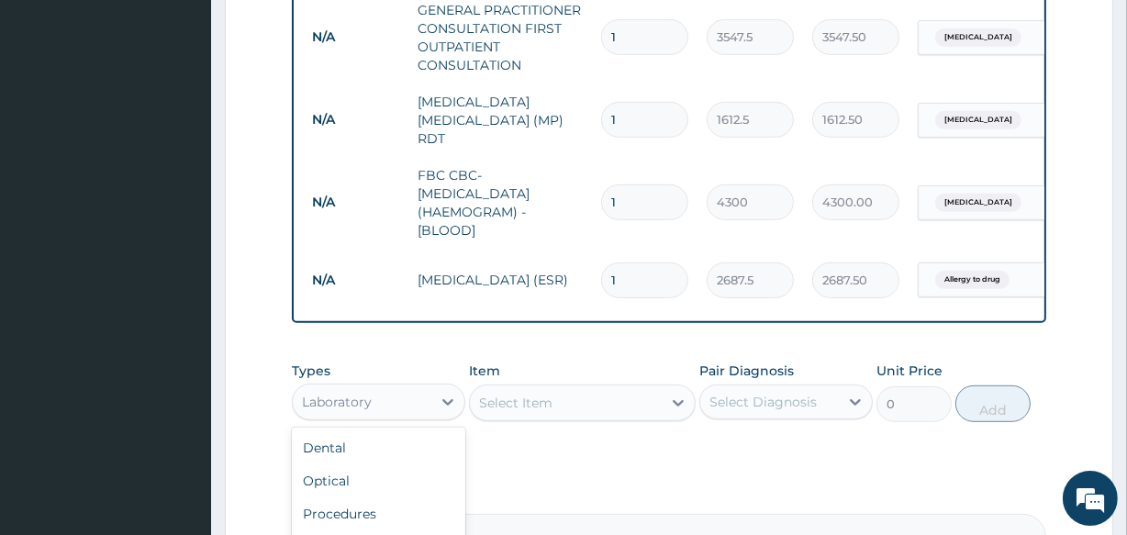
click at [397, 413] on div "Laboratory" at bounding box center [362, 401] width 139 height 29
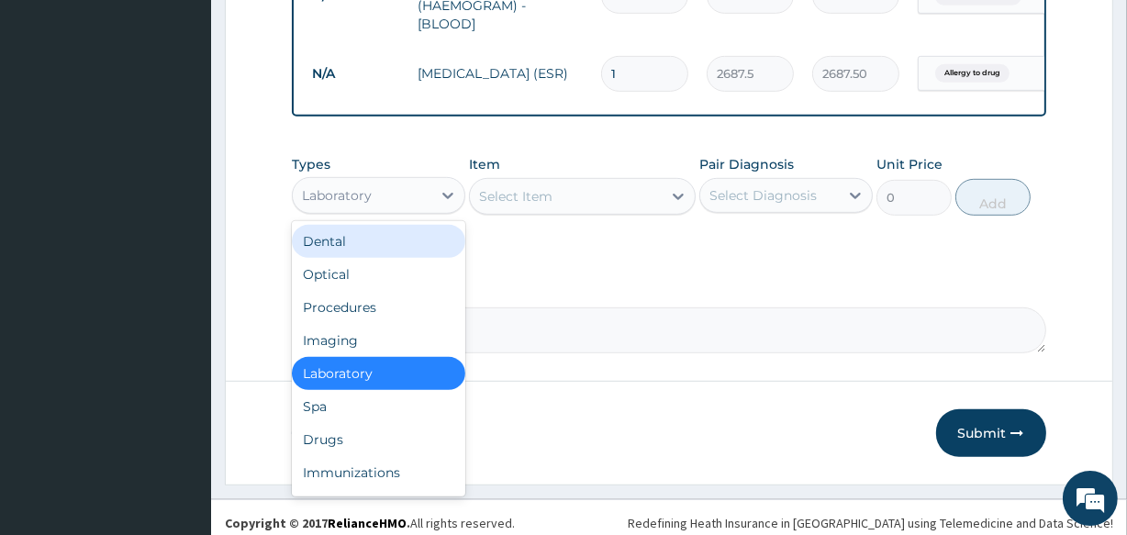
scroll to position [969, 0]
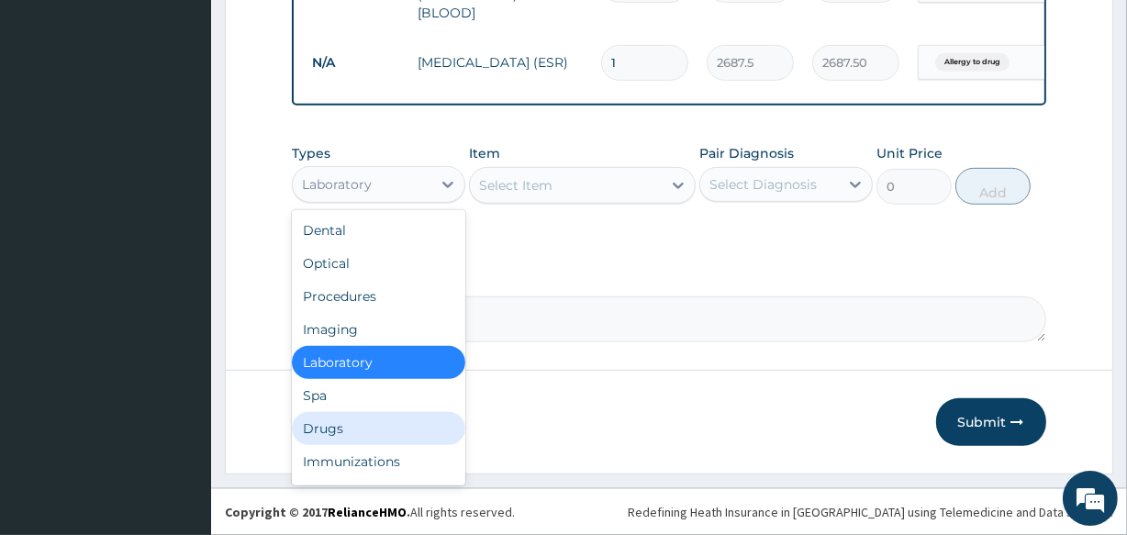
click at [329, 440] on div "Drugs" at bounding box center [379, 428] width 174 height 33
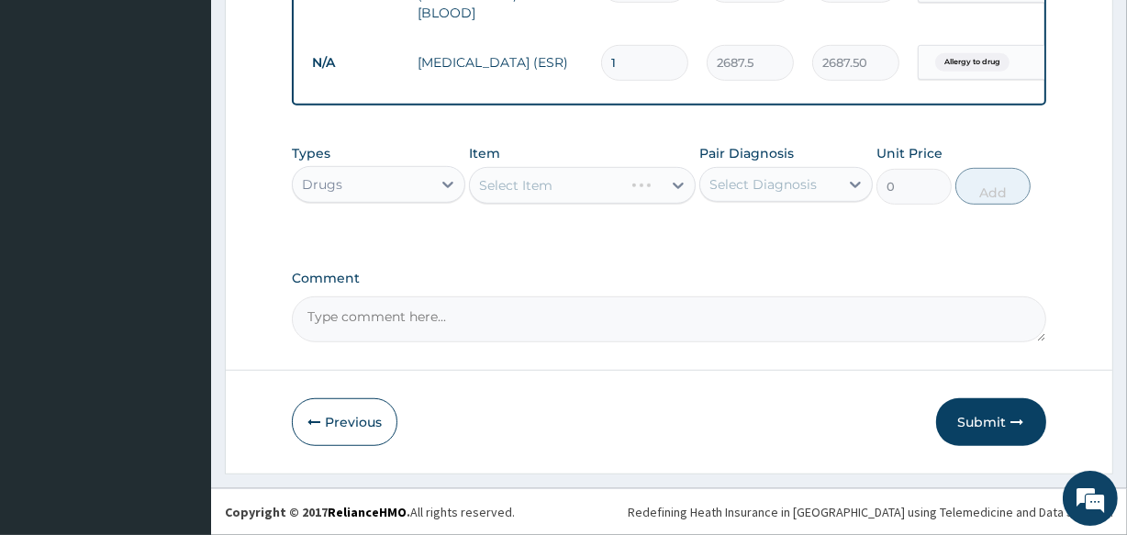
click at [524, 181] on div "Select Item" at bounding box center [582, 185] width 226 height 37
click at [524, 190] on div "Select Item" at bounding box center [515, 185] width 73 height 18
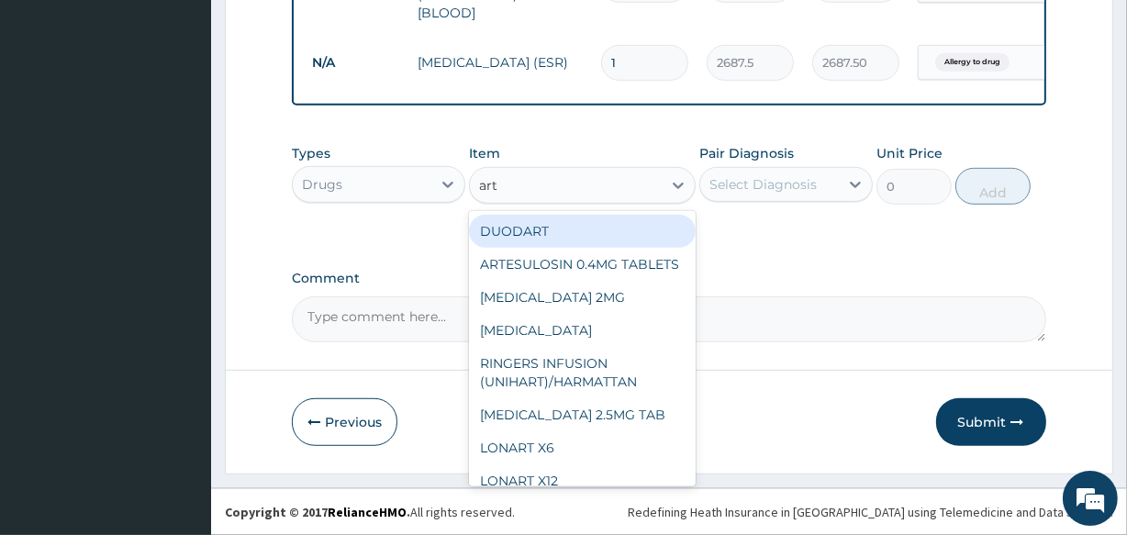
type input "arte"
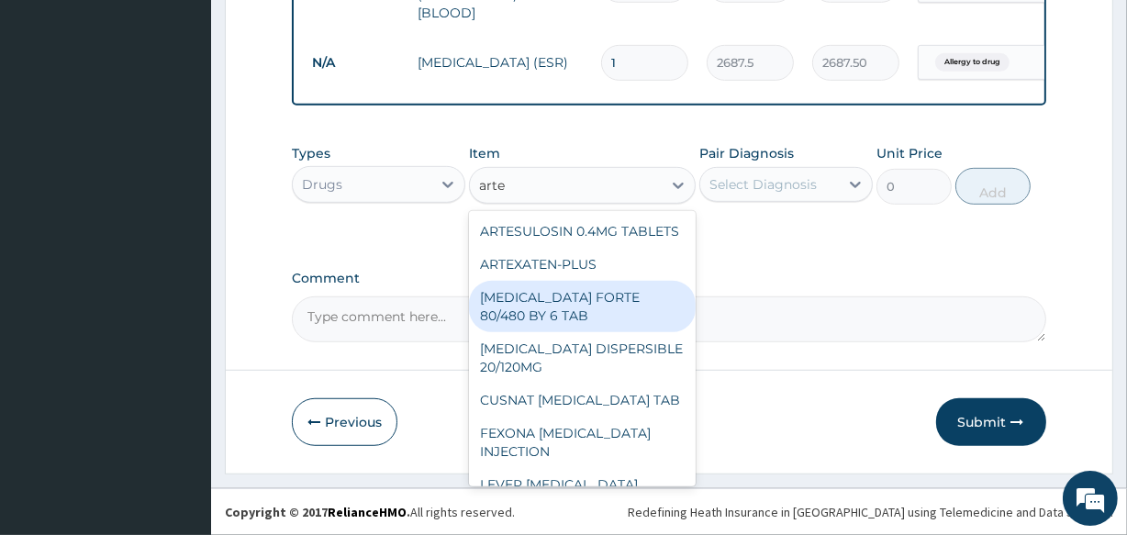
click at [546, 319] on div "COARTEM FORTE 80/480 BY 6 TAB" at bounding box center [582, 306] width 226 height 51
type input "449.35"
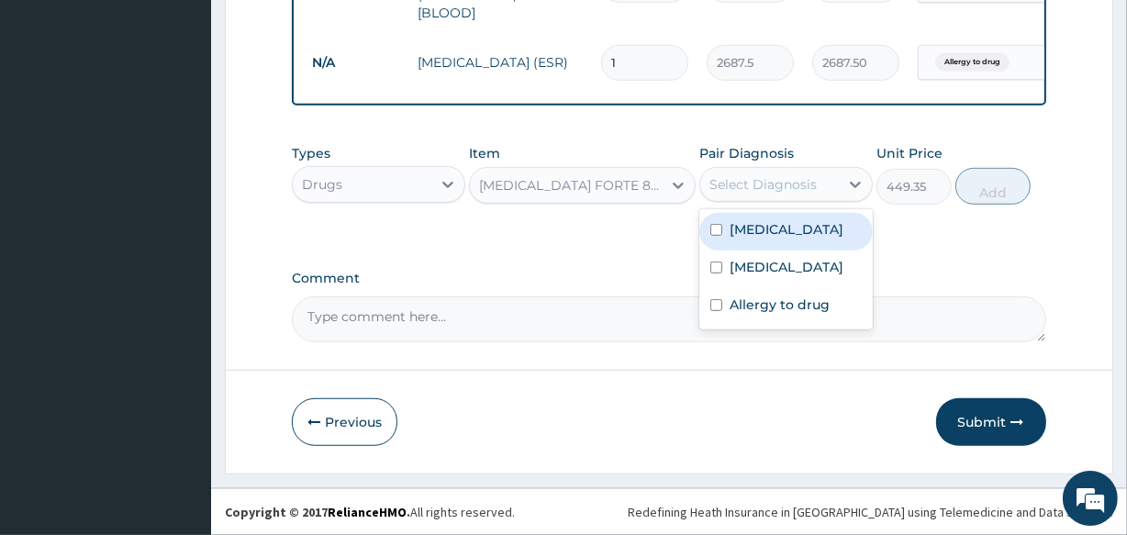
click at [744, 184] on div "Select Diagnosis" at bounding box center [763, 184] width 107 height 18
click at [744, 222] on label "Malaria" at bounding box center [787, 229] width 114 height 18
checkbox input "true"
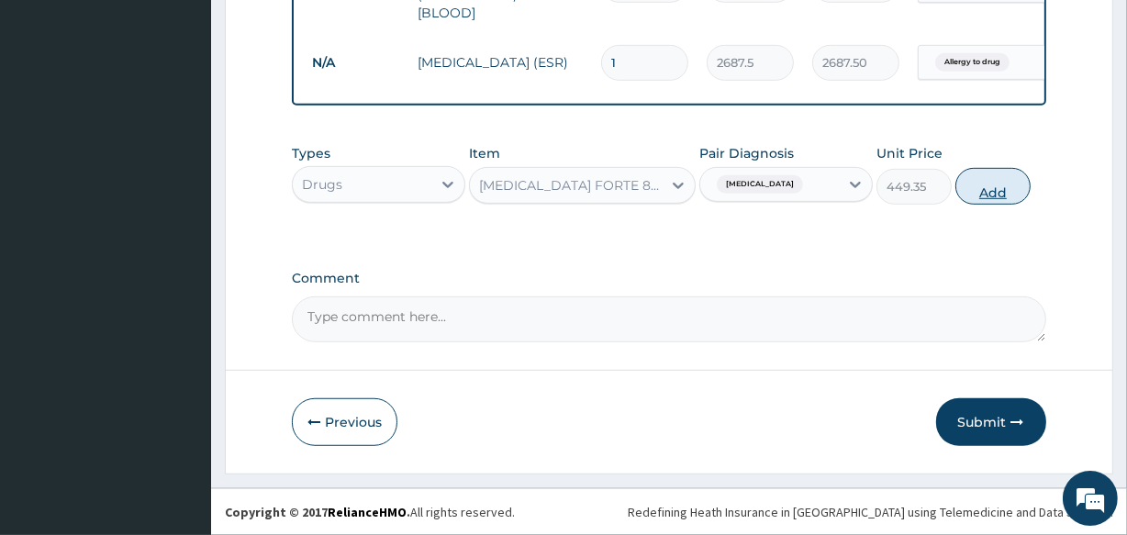
click at [1015, 201] on button "Add" at bounding box center [993, 186] width 75 height 37
type input "0"
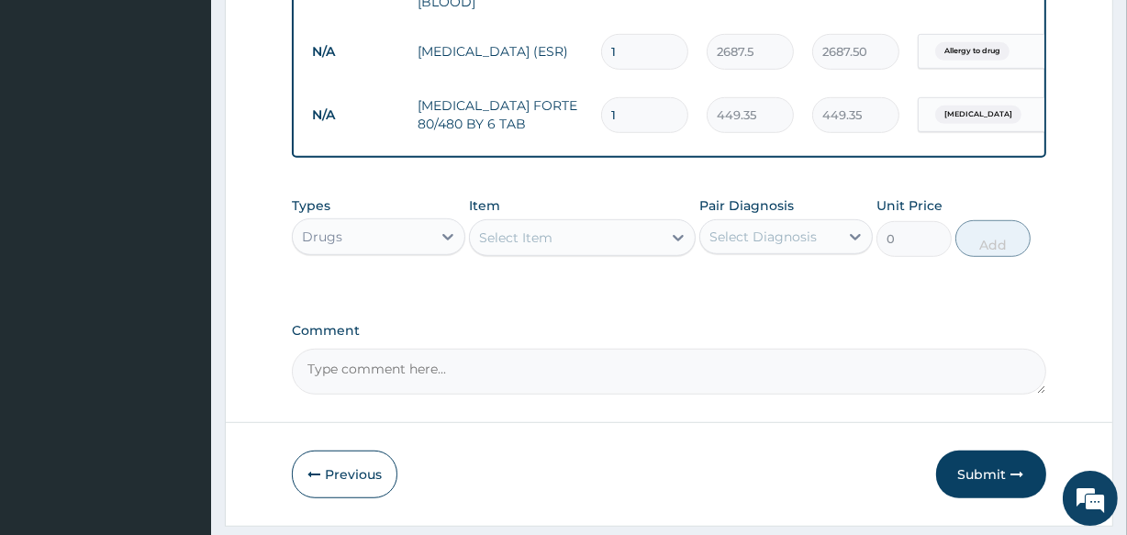
click at [543, 245] on div "Select Item" at bounding box center [515, 238] width 73 height 18
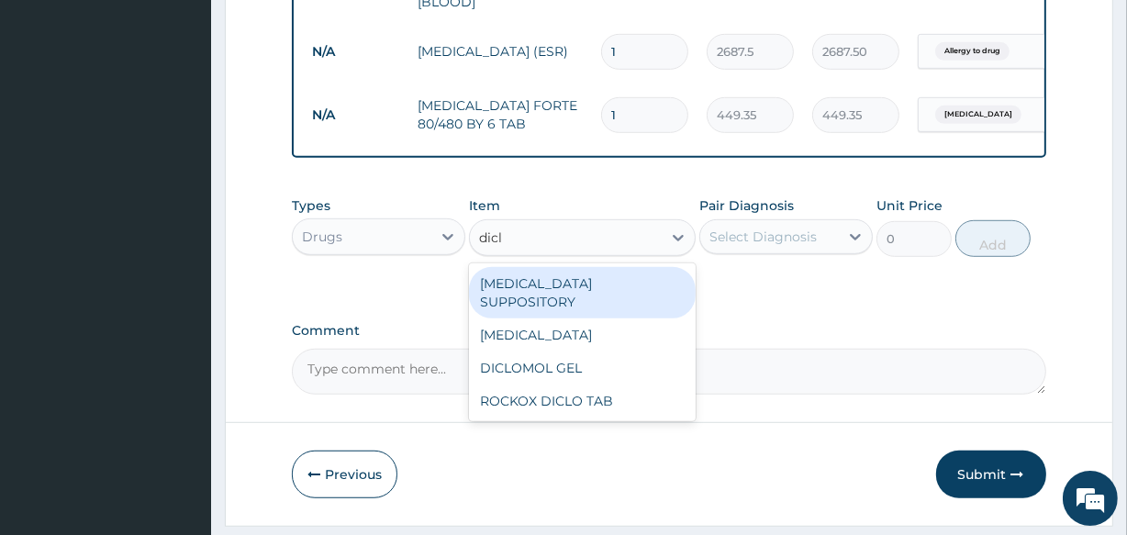
type input "diclo"
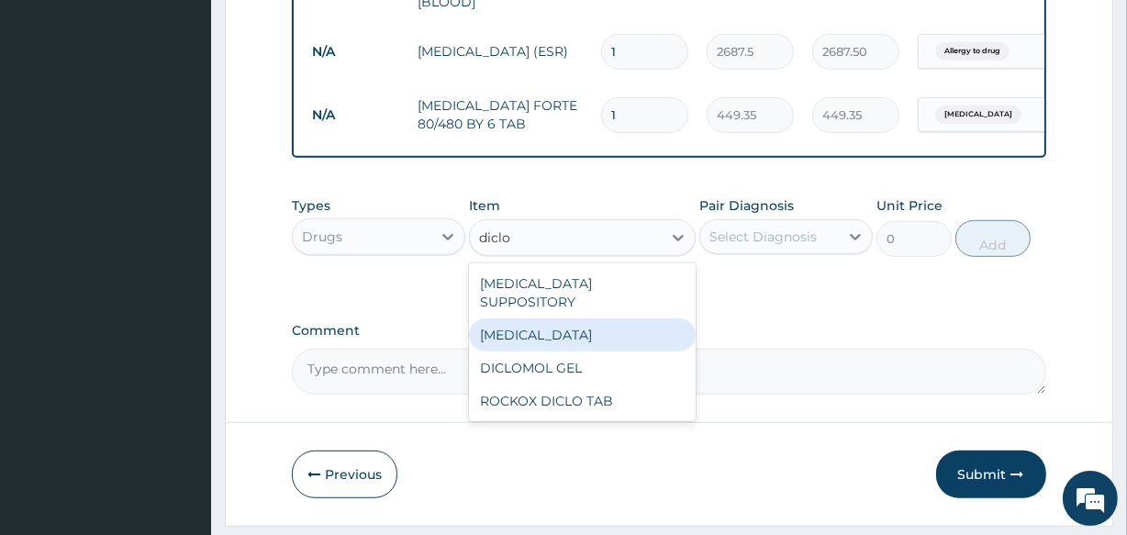
click at [552, 319] on div "DICLOFENAC" at bounding box center [582, 335] width 226 height 33
type input "591.25"
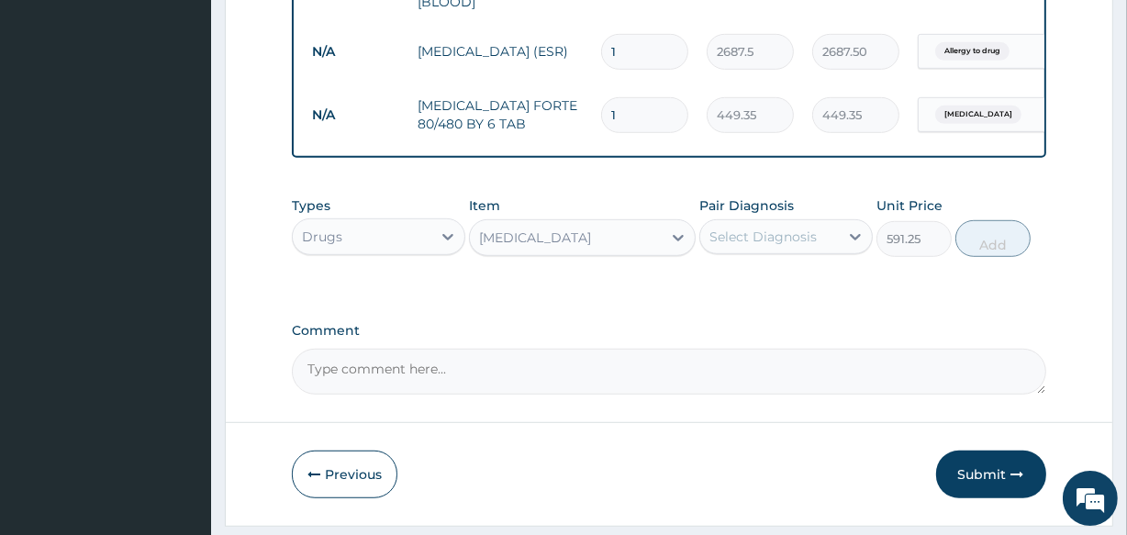
click at [752, 246] on div "Select Diagnosis" at bounding box center [763, 237] width 107 height 18
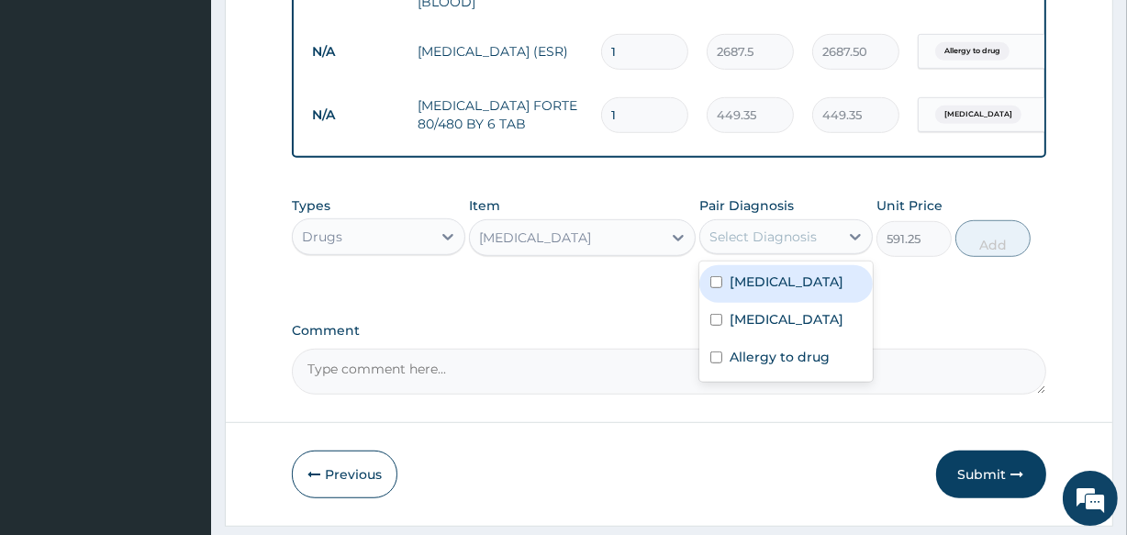
click at [744, 303] on div "Malaria" at bounding box center [787, 284] width 174 height 38
checkbox input "true"
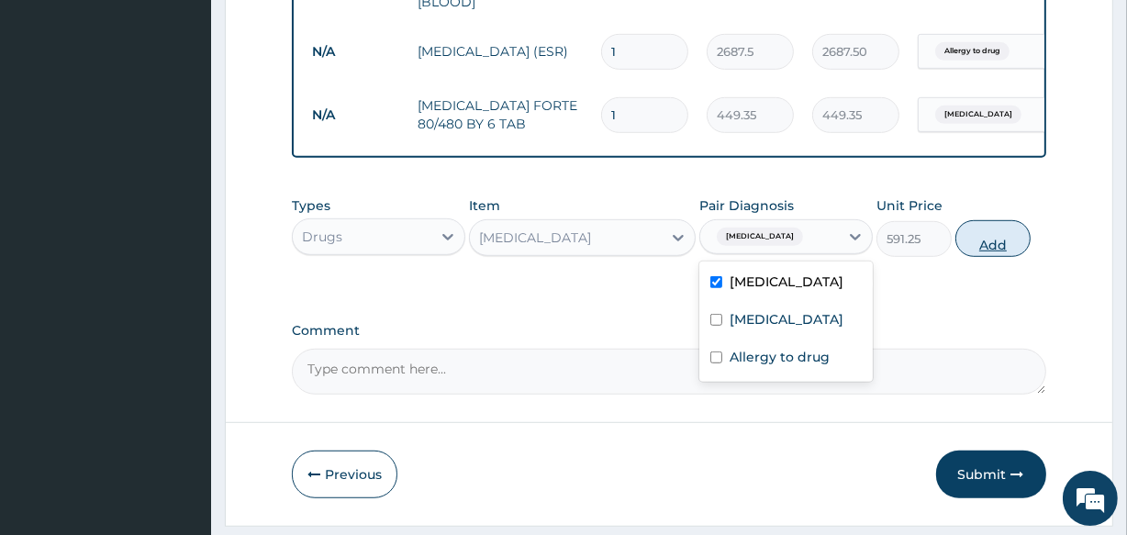
click at [982, 257] on button "Add" at bounding box center [993, 238] width 75 height 37
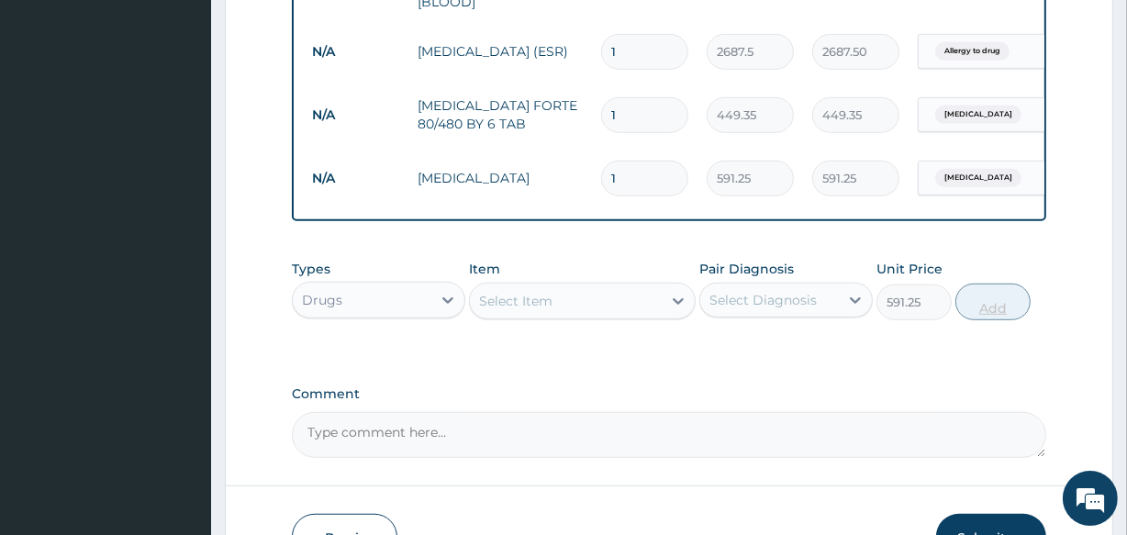
type input "0"
click at [514, 310] on div "Select Item" at bounding box center [515, 301] width 73 height 18
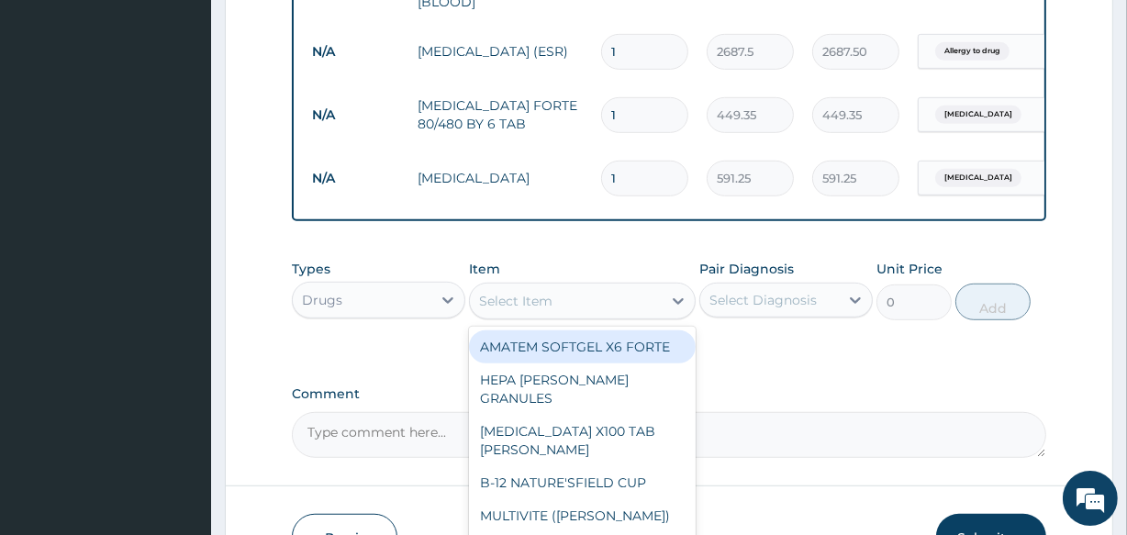
type input "o"
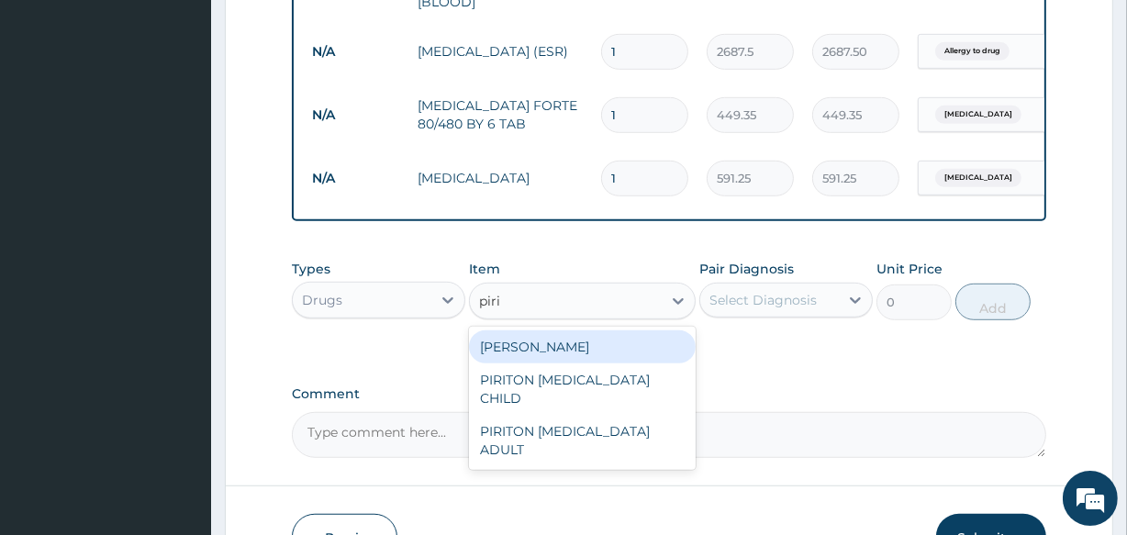
type input "pirit"
click at [521, 364] on div "PIRITON TAB EVANS" at bounding box center [582, 346] width 226 height 33
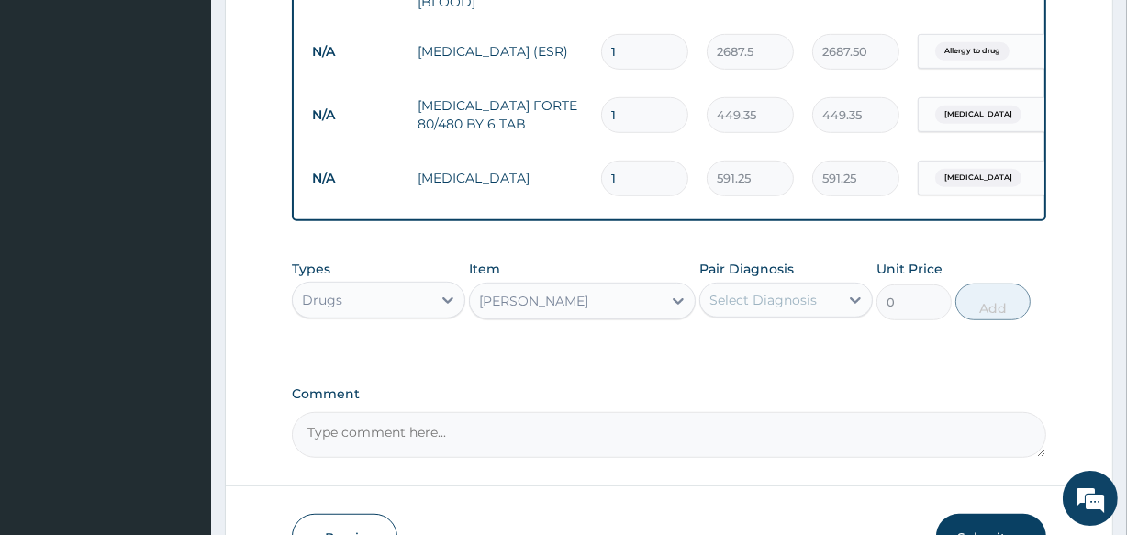
type input "23.65"
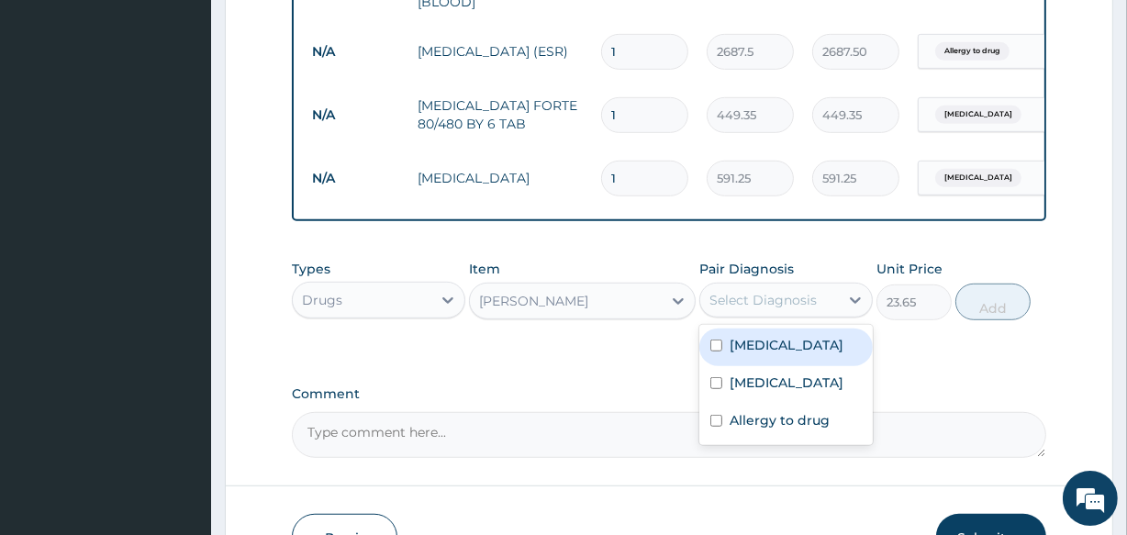
click at [812, 309] on div "Select Diagnosis" at bounding box center [763, 300] width 107 height 18
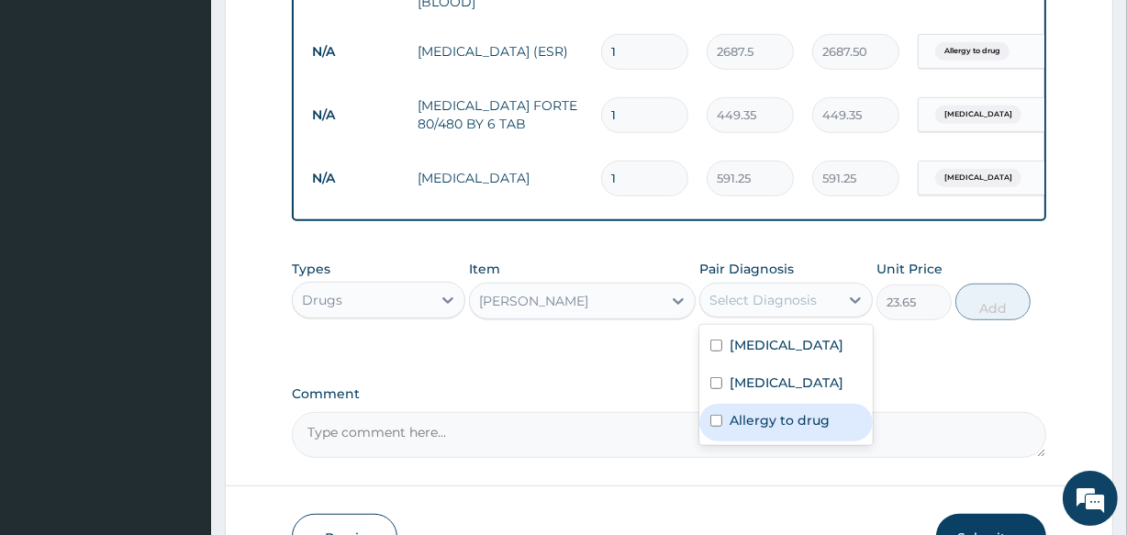
click at [790, 430] on label "Allergy to drug" at bounding box center [780, 420] width 100 height 18
checkbox input "true"
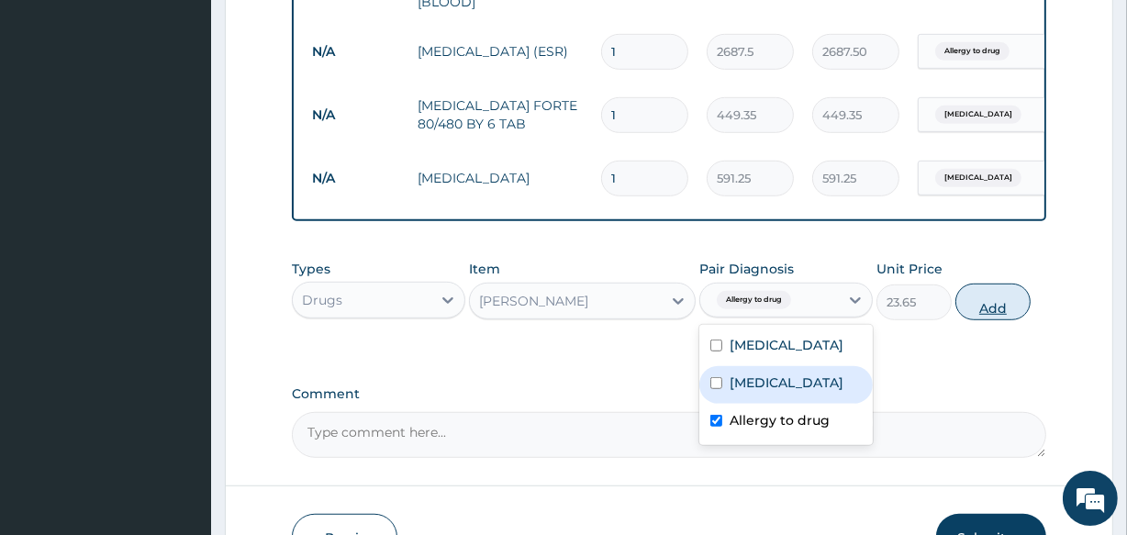
click at [983, 312] on button "Add" at bounding box center [993, 302] width 75 height 37
type input "0"
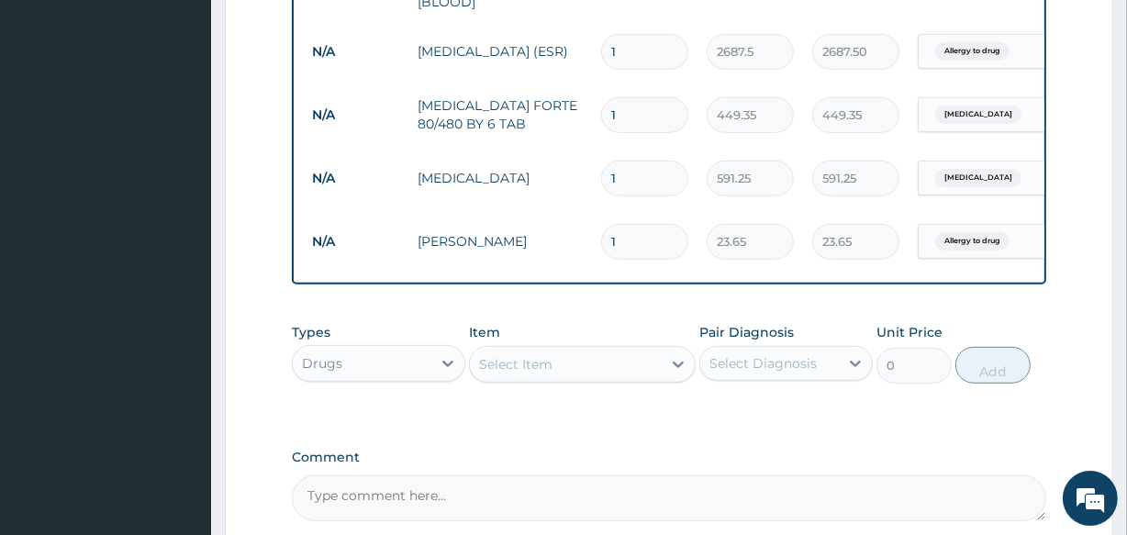
click at [513, 379] on div "Select Item" at bounding box center [565, 364] width 191 height 29
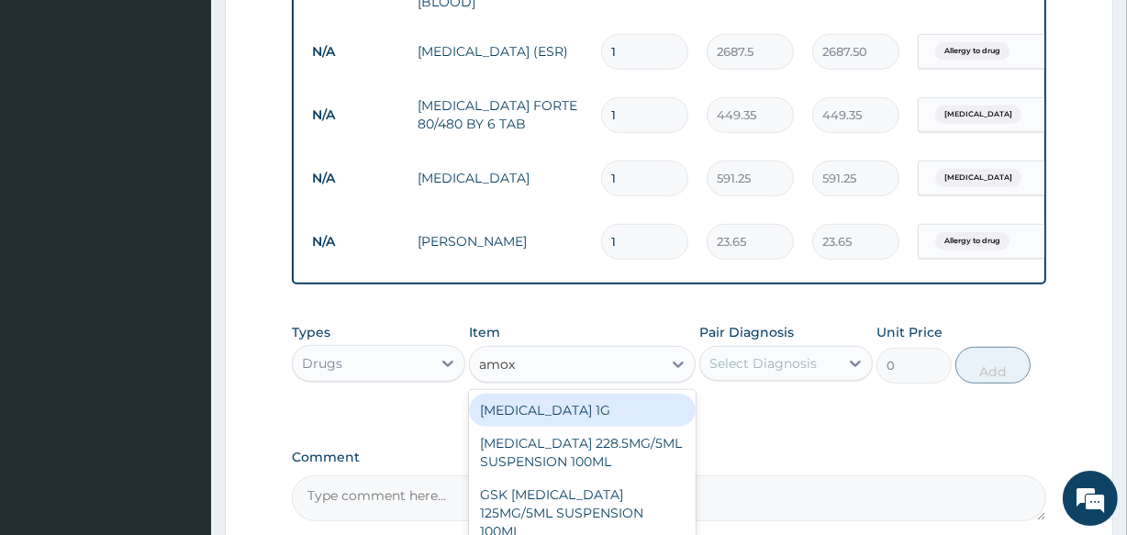
type input "amoxi"
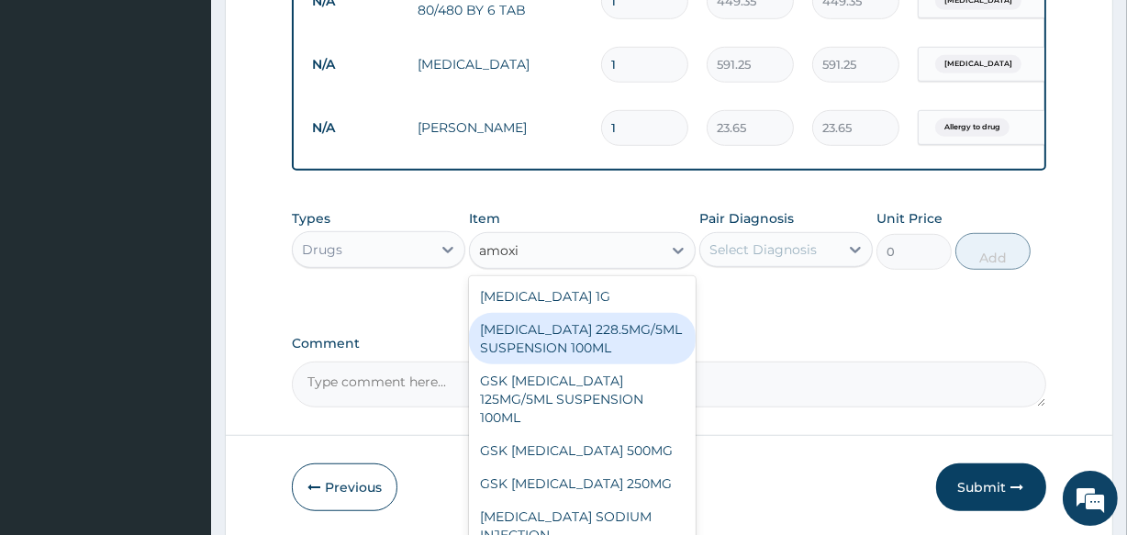
scroll to position [1103, 0]
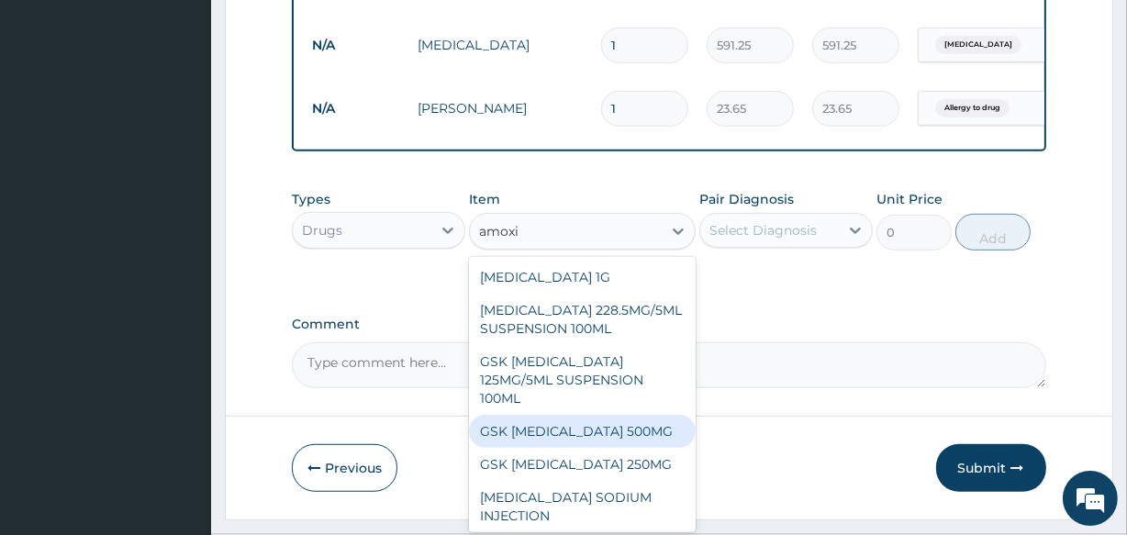
click at [577, 442] on div "GSK AMOXIL 500MG" at bounding box center [582, 431] width 226 height 33
type input "100"
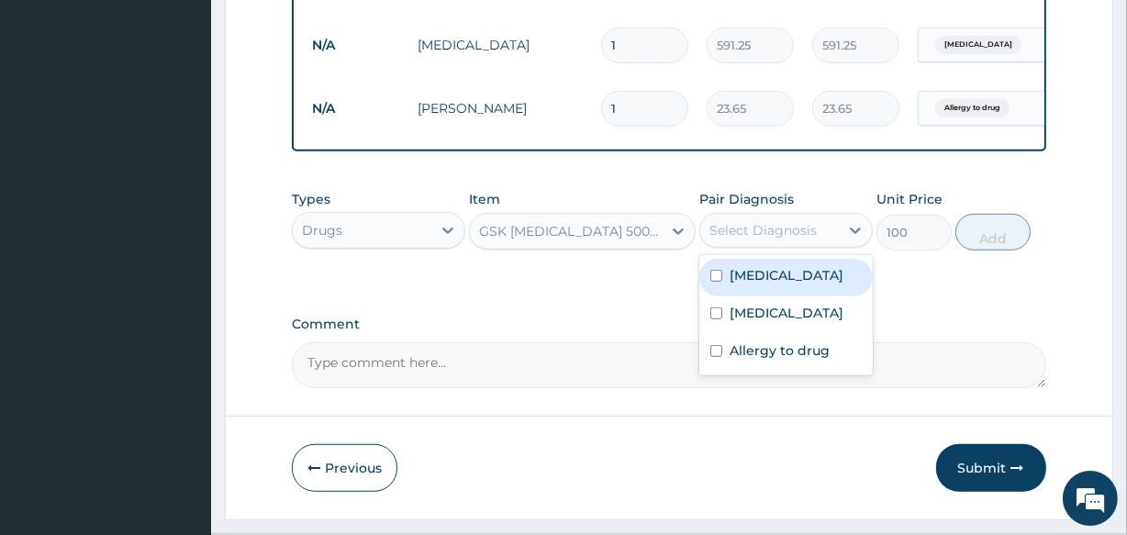
click at [717, 229] on div "Select Diagnosis" at bounding box center [769, 230] width 139 height 29
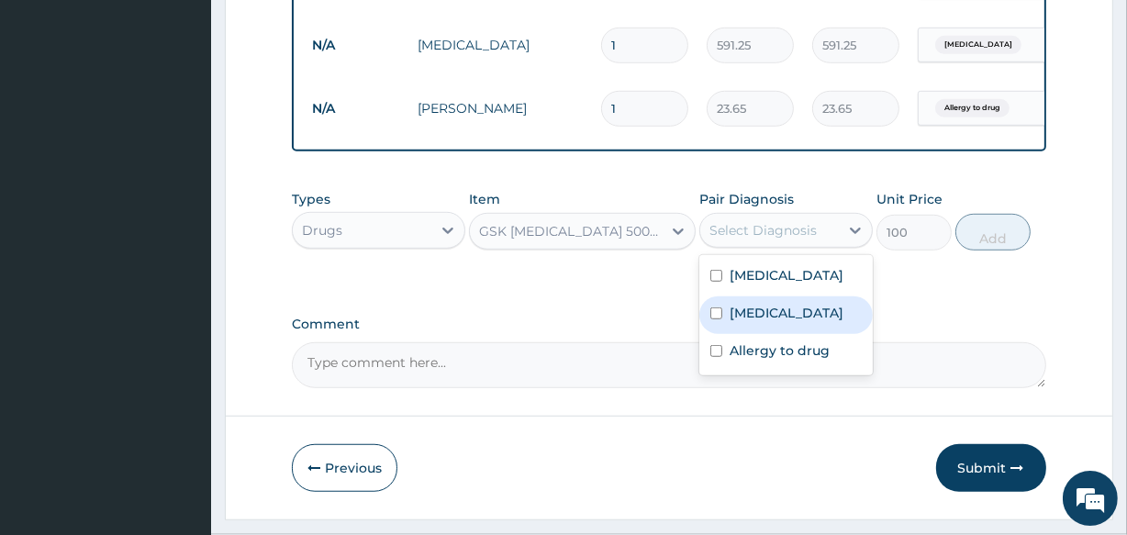
click at [789, 322] on label "Upper respiratory infection" at bounding box center [787, 313] width 114 height 18
checkbox input "true"
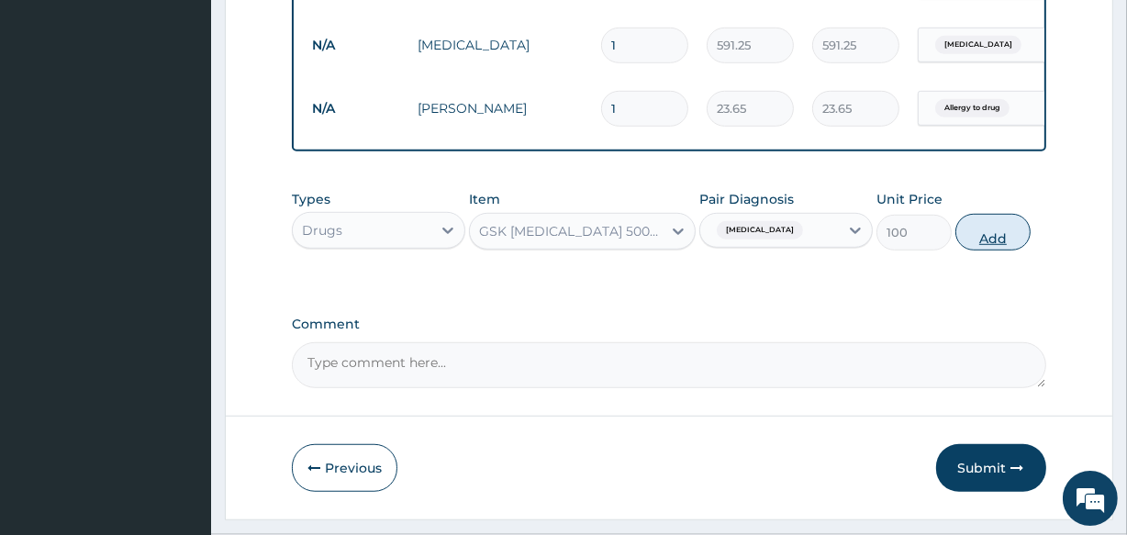
click at [973, 251] on button "Add" at bounding box center [993, 232] width 75 height 37
type input "0"
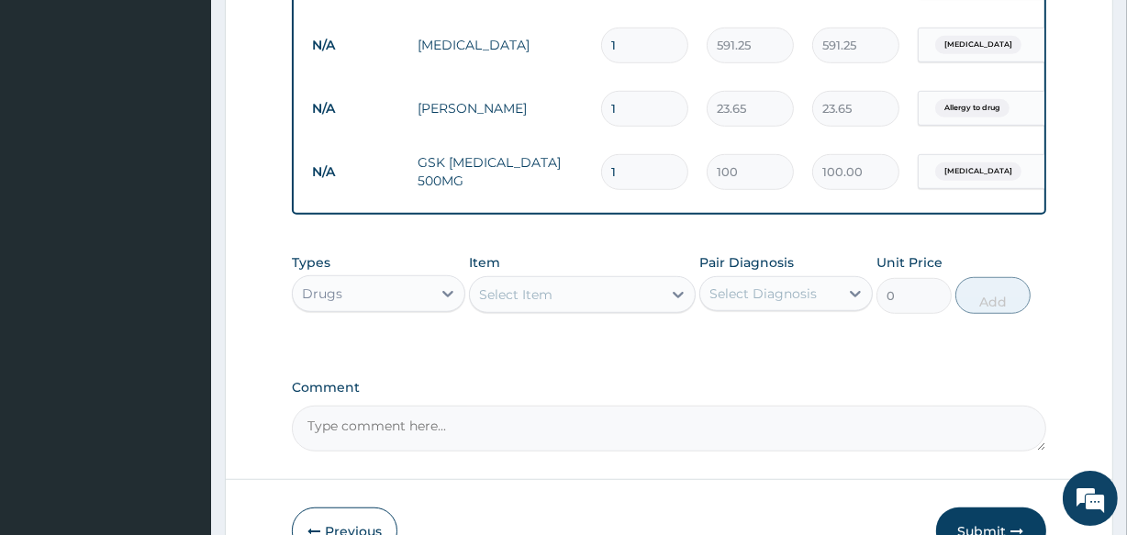
click at [537, 300] on div "Select Item" at bounding box center [515, 294] width 73 height 18
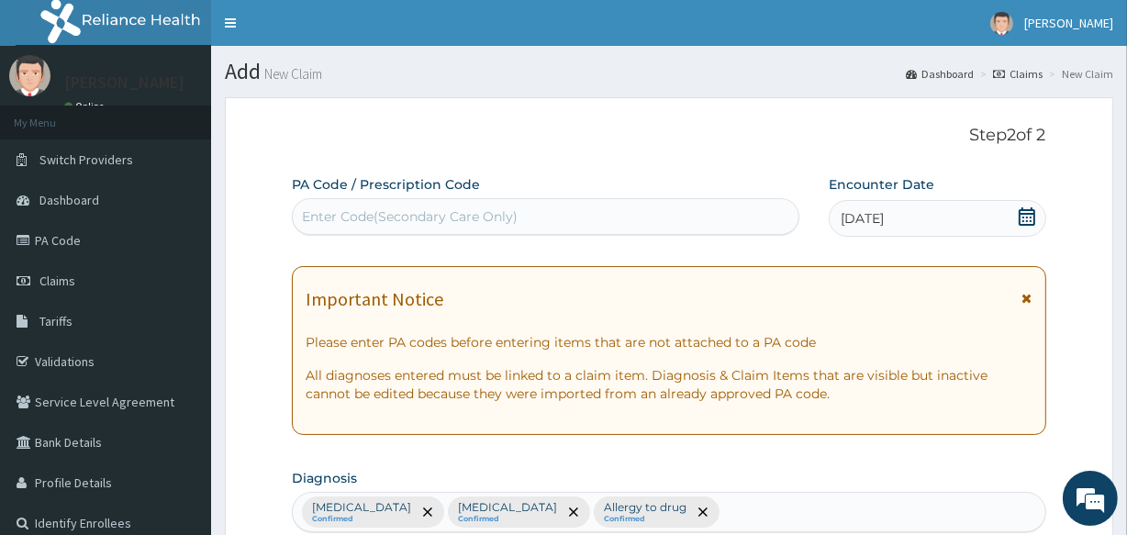
scroll to position [883, 0]
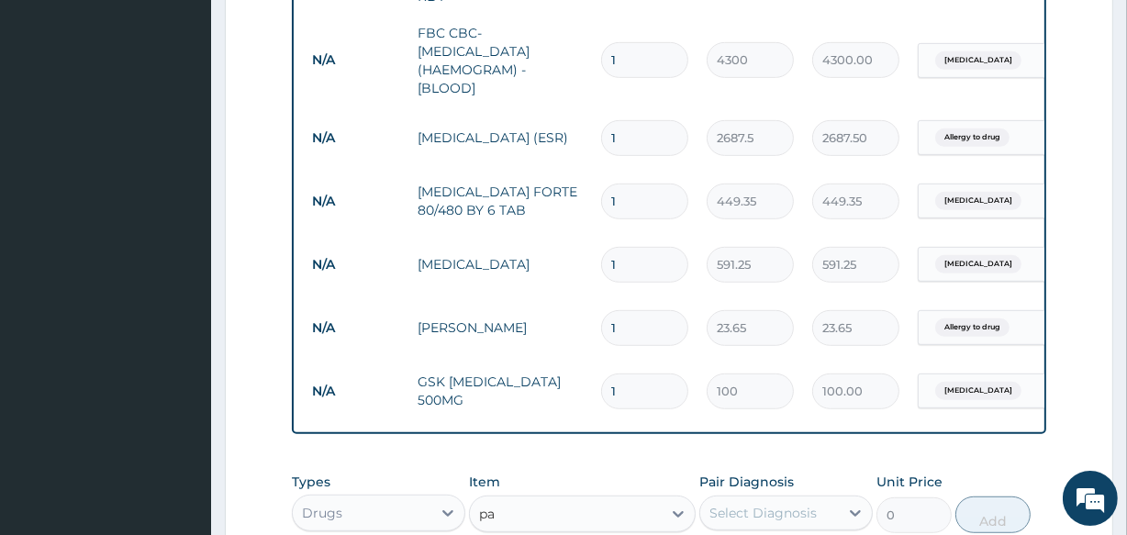
type input "p"
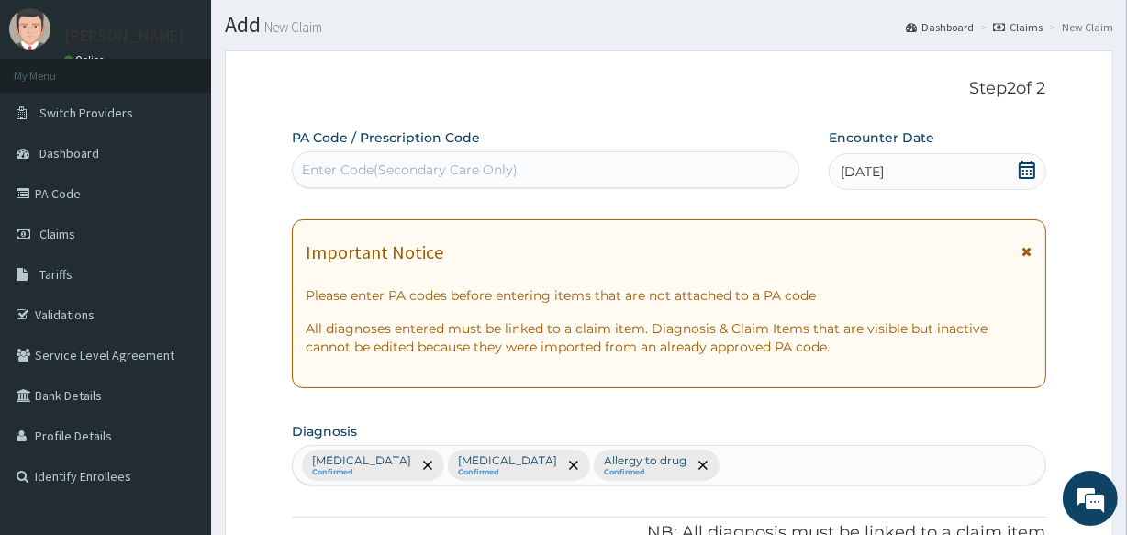
scroll to position [0, 0]
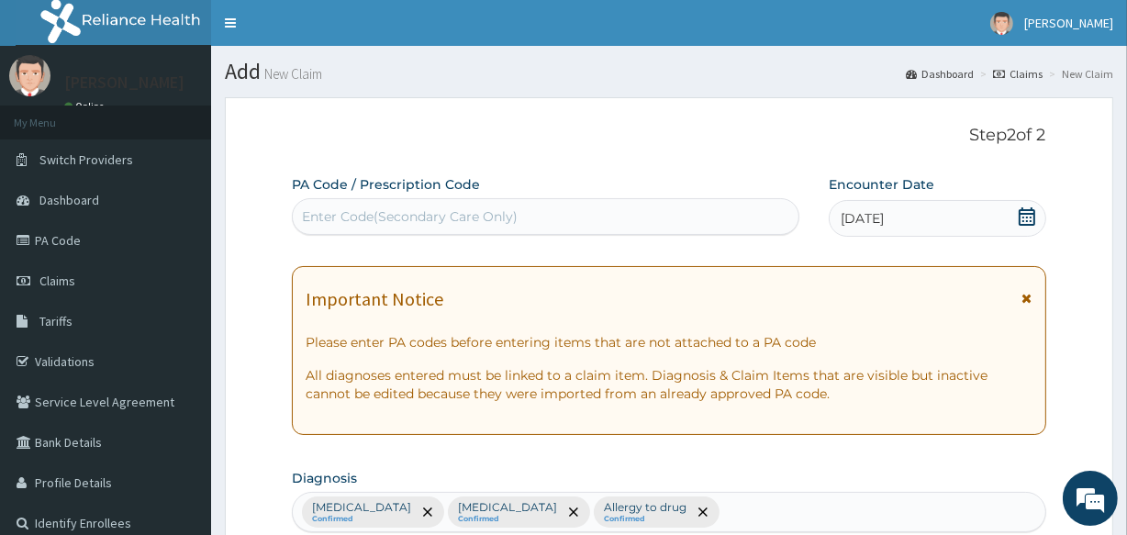
click at [421, 223] on div "Enter Code(Secondary Care Only)" at bounding box center [410, 216] width 216 height 18
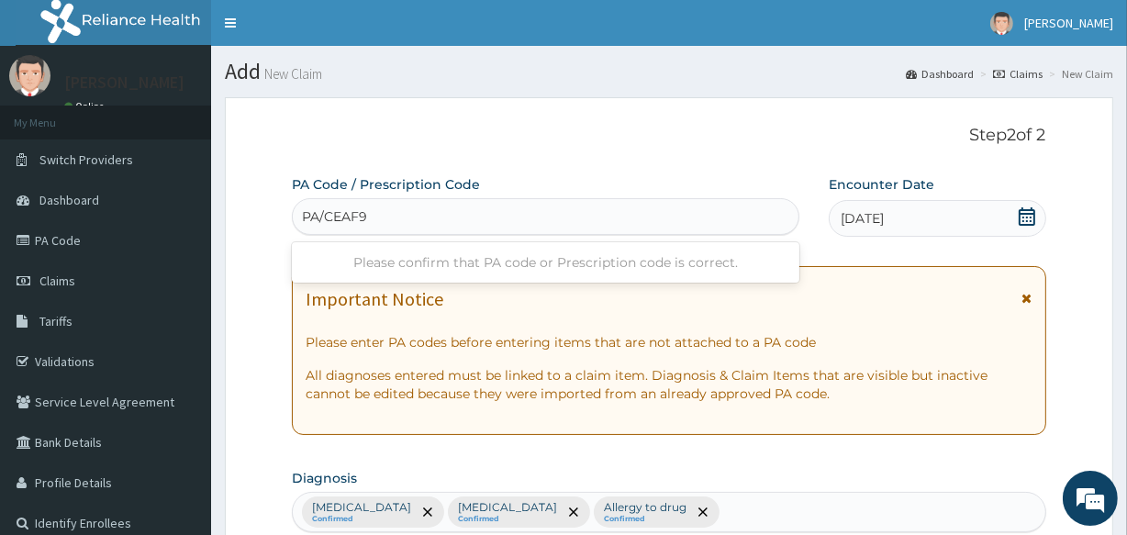
type input "PA/CEAF98"
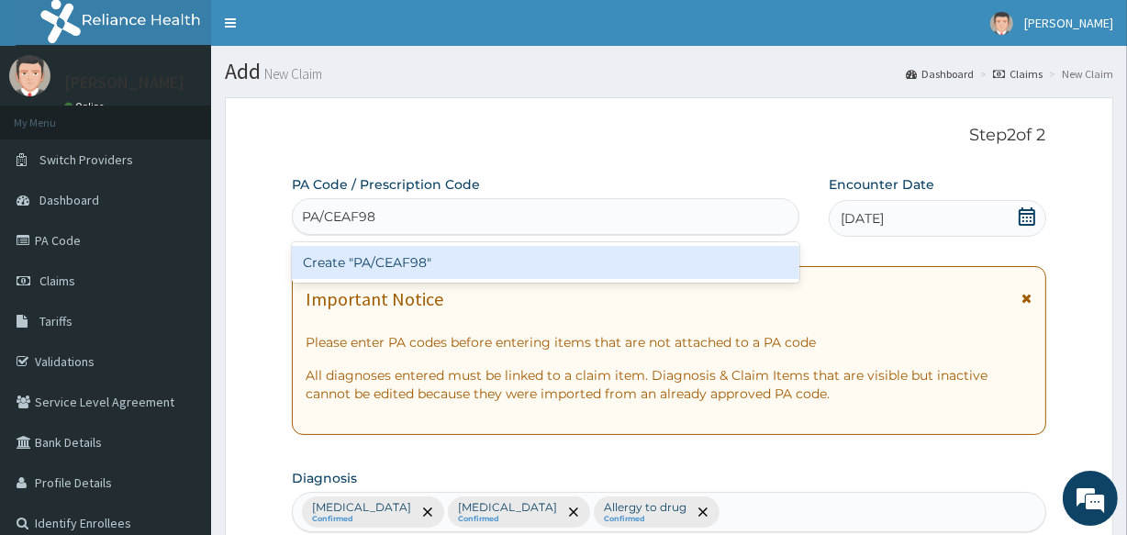
click at [409, 264] on div "Create "PA/CEAF98"" at bounding box center [545, 262] width 507 height 33
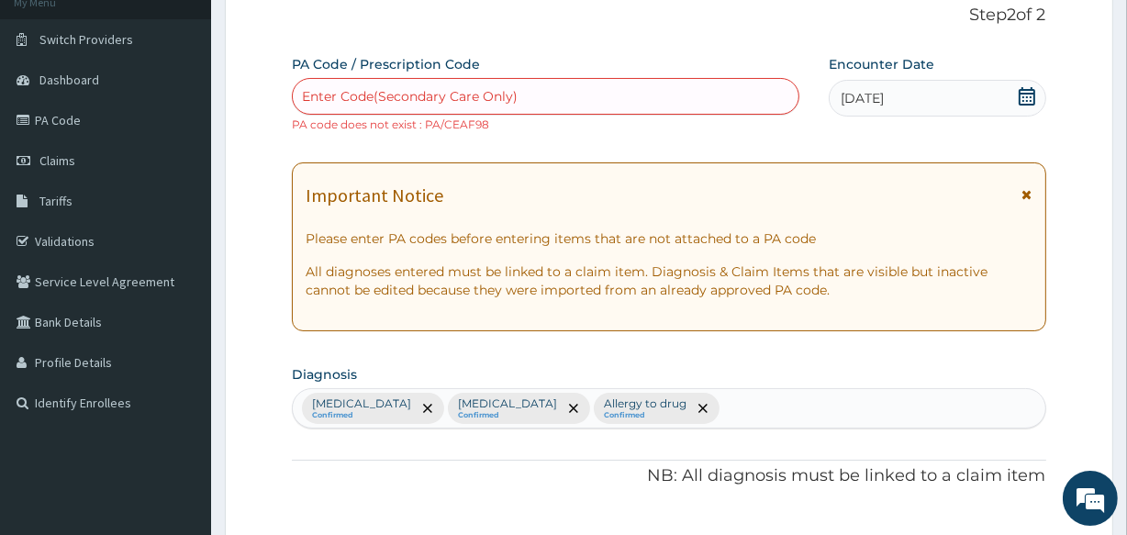
scroll to position [100, 0]
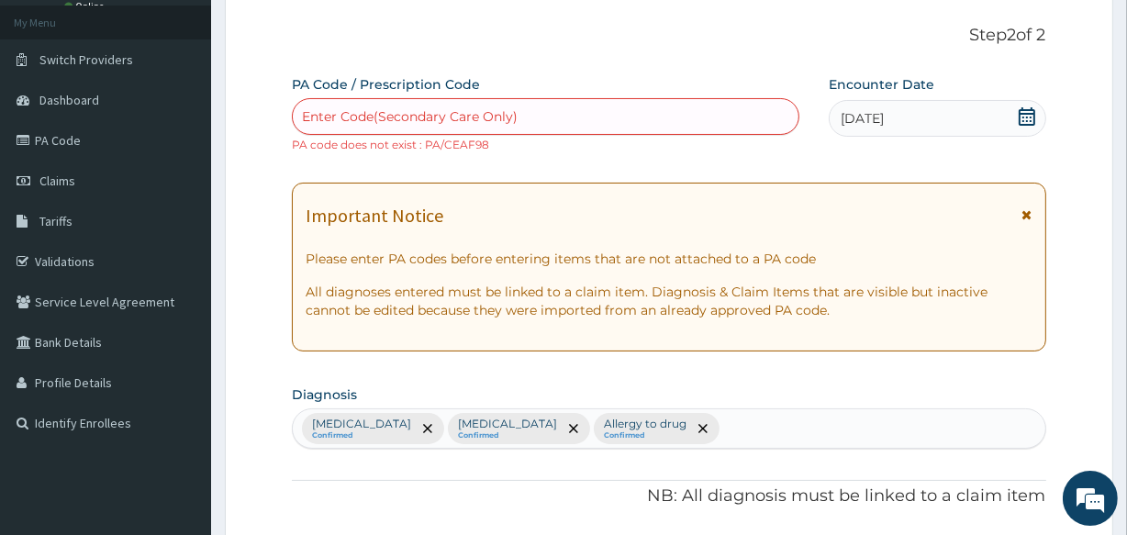
click at [332, 112] on div "Enter Code(Secondary Care Only)" at bounding box center [410, 116] width 216 height 18
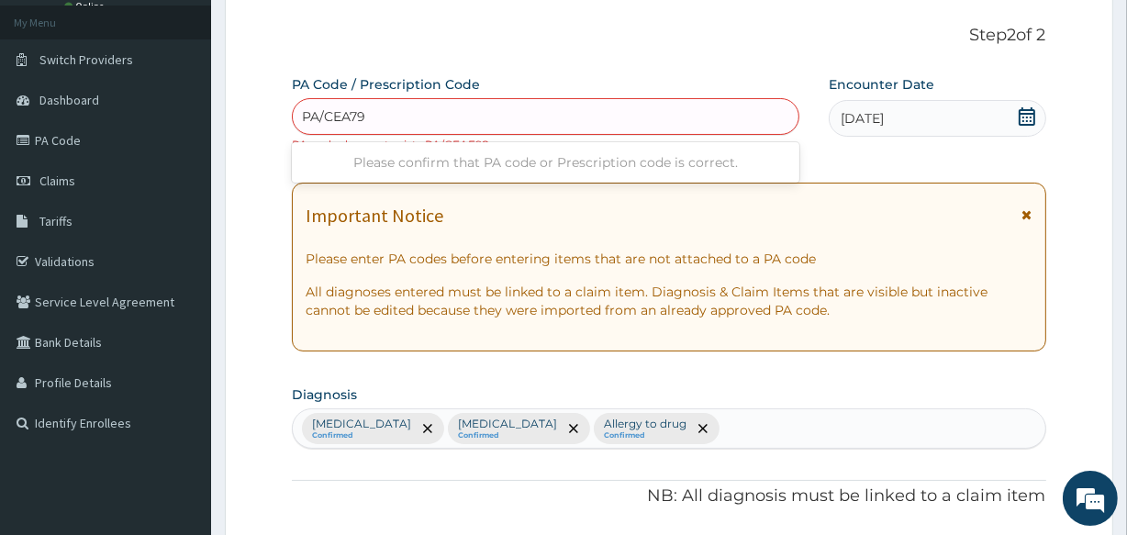
type input "PA/CEA798"
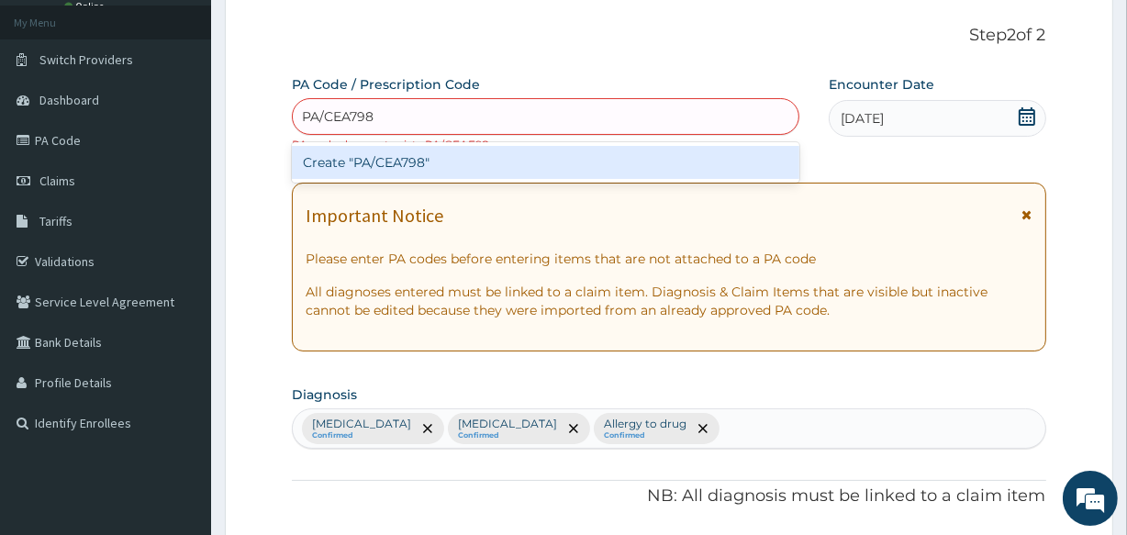
click at [327, 160] on div "Create "PA/CEA798"" at bounding box center [545, 162] width 507 height 33
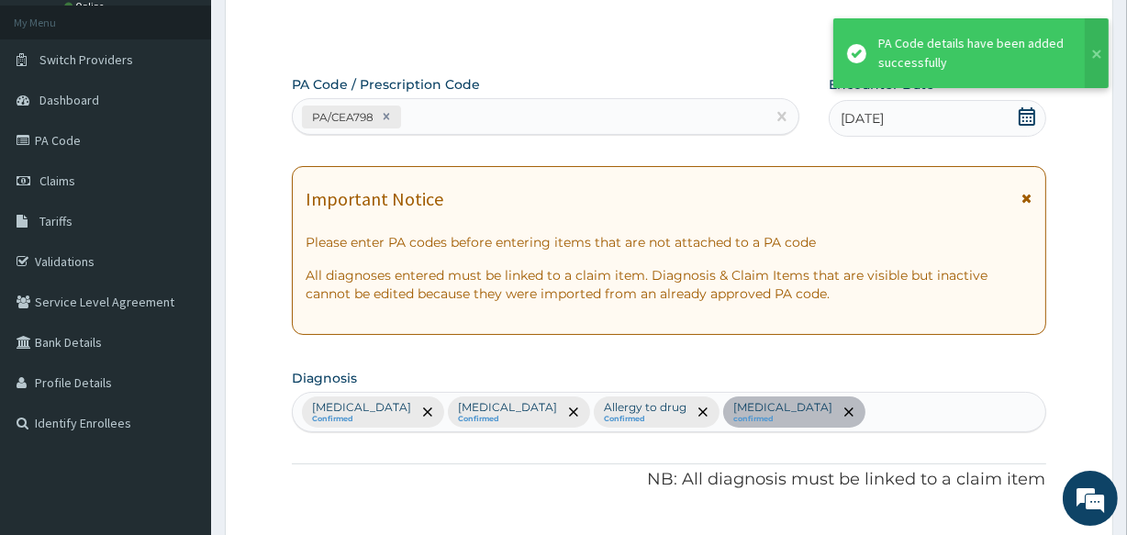
scroll to position [1135, 0]
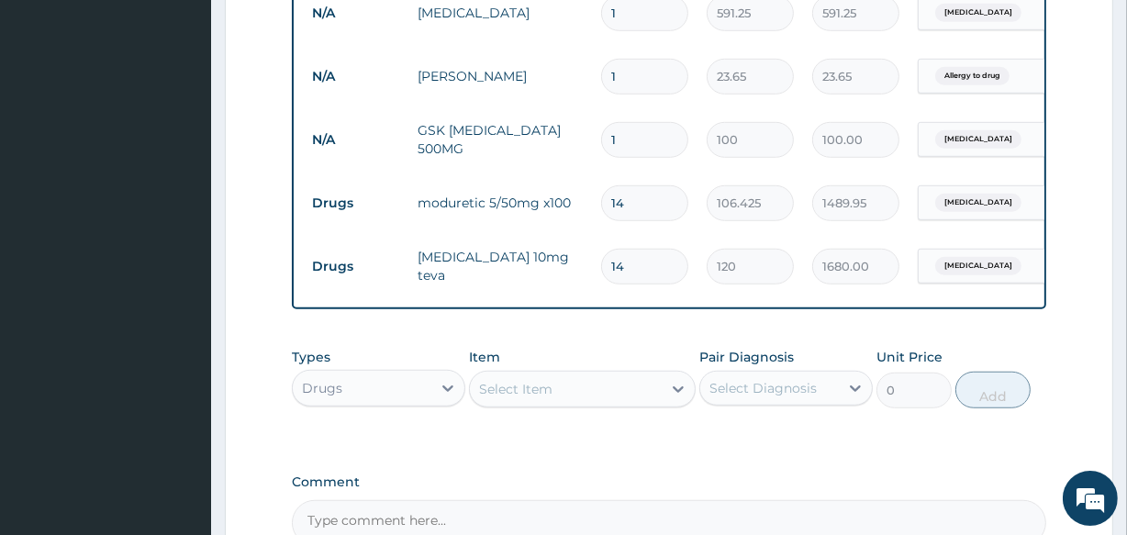
click at [626, 140] on input "1" at bounding box center [644, 140] width 87 height 36
type input "15"
type input "1500.00"
type input "15"
click at [624, 74] on input "1" at bounding box center [644, 77] width 87 height 36
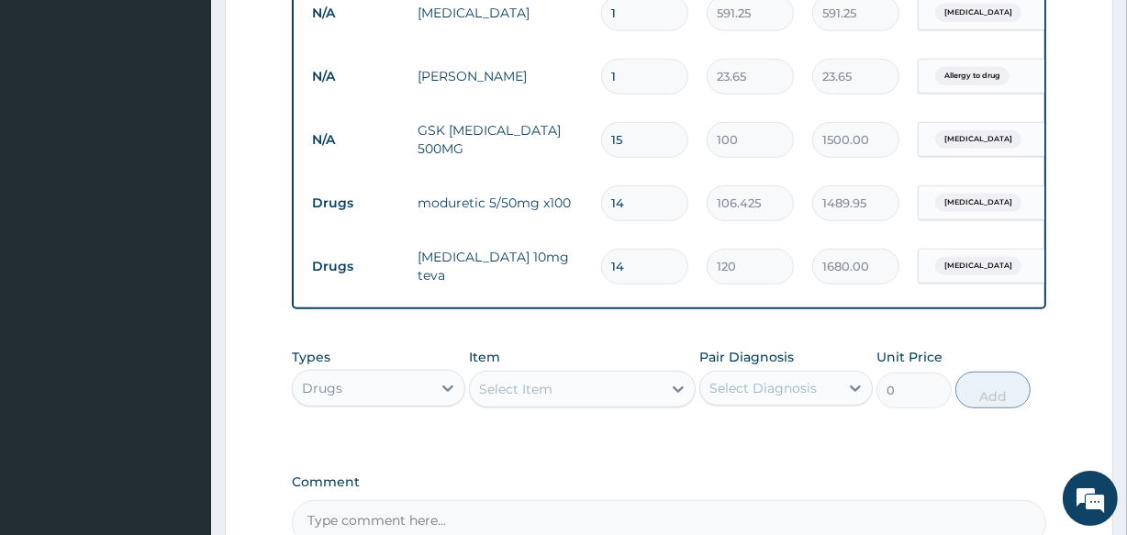
type input "0.00"
type input "5"
type input "118.25"
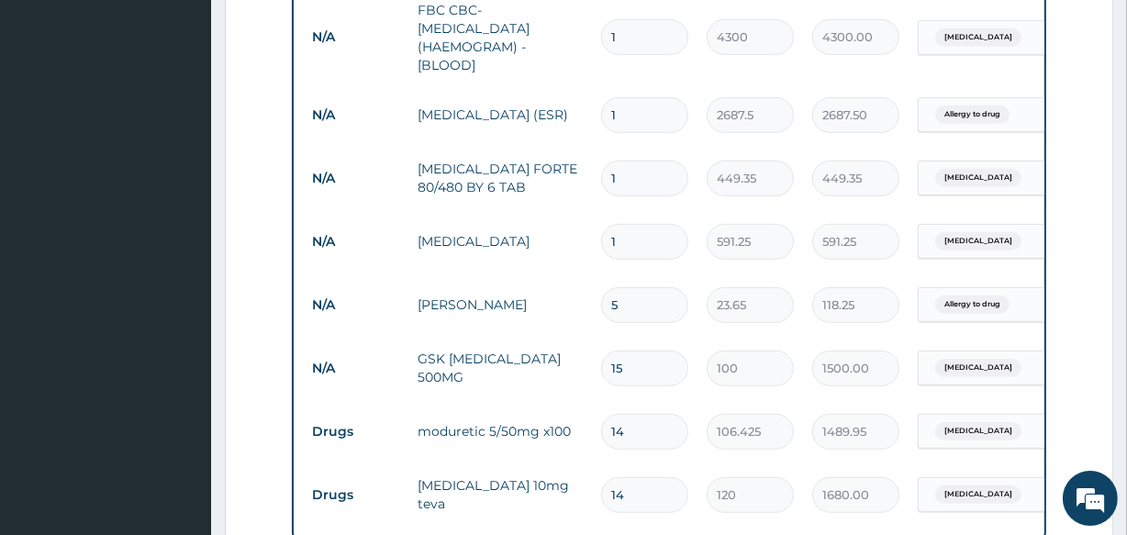
scroll to position [901, 0]
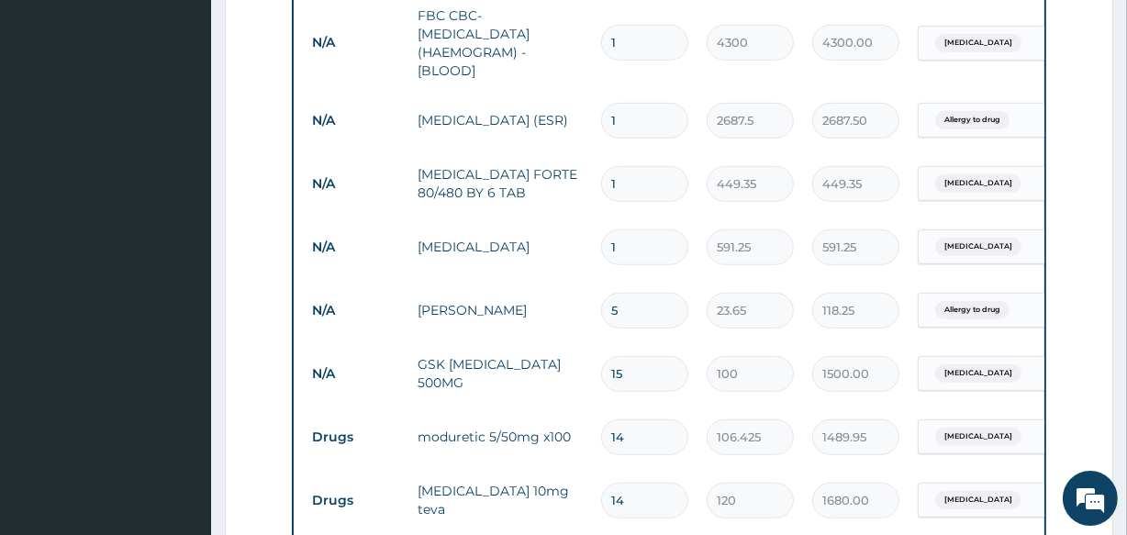
type input "5"
click at [627, 191] on input "1" at bounding box center [644, 184] width 87 height 36
type input "0.00"
type input "6"
type input "2696.10"
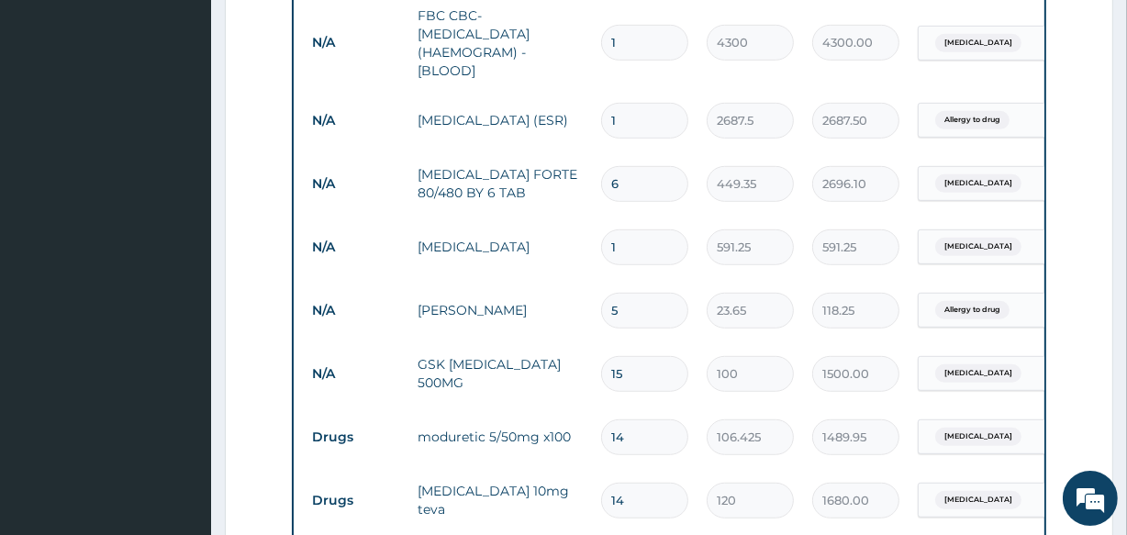
type input "6"
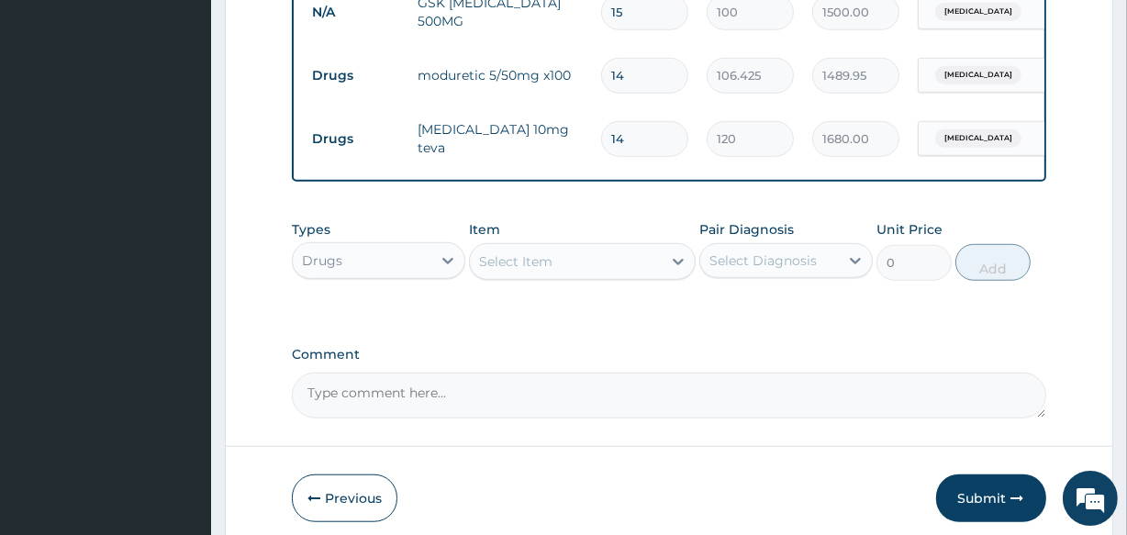
scroll to position [1268, 0]
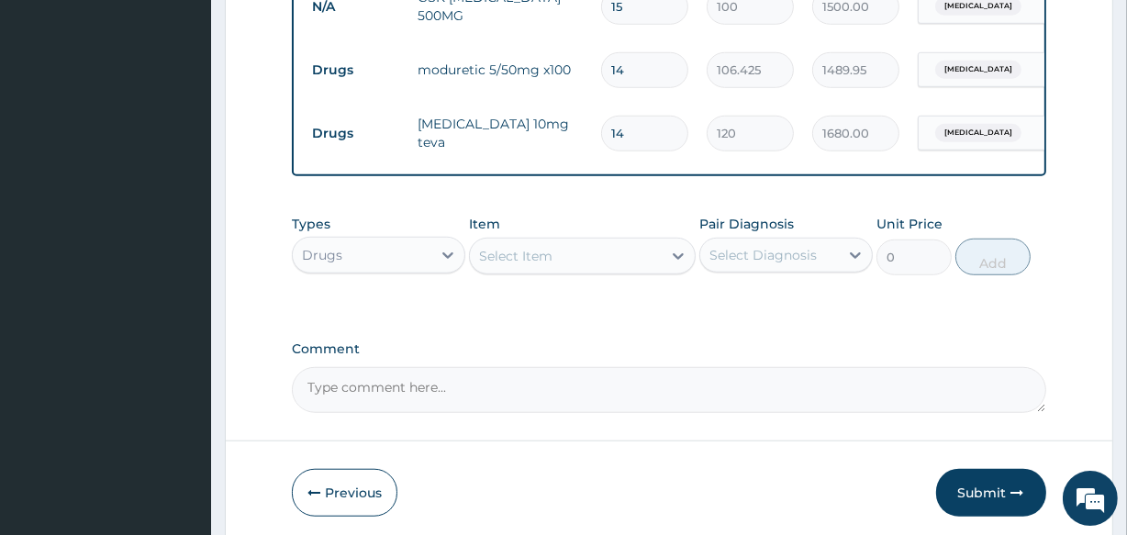
click at [507, 265] on div "Select Item" at bounding box center [515, 256] width 73 height 18
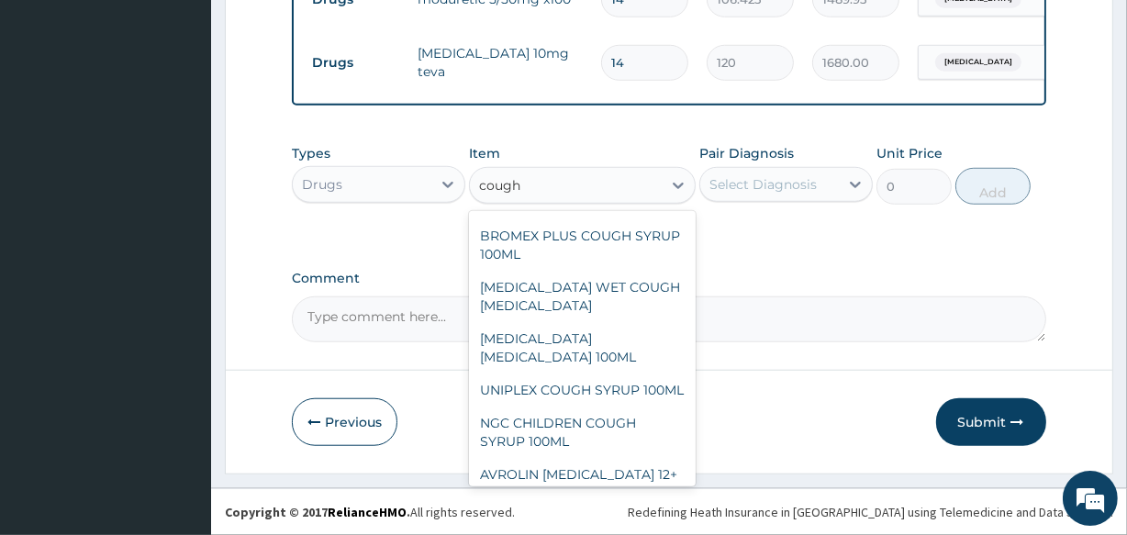
scroll to position [308, 0]
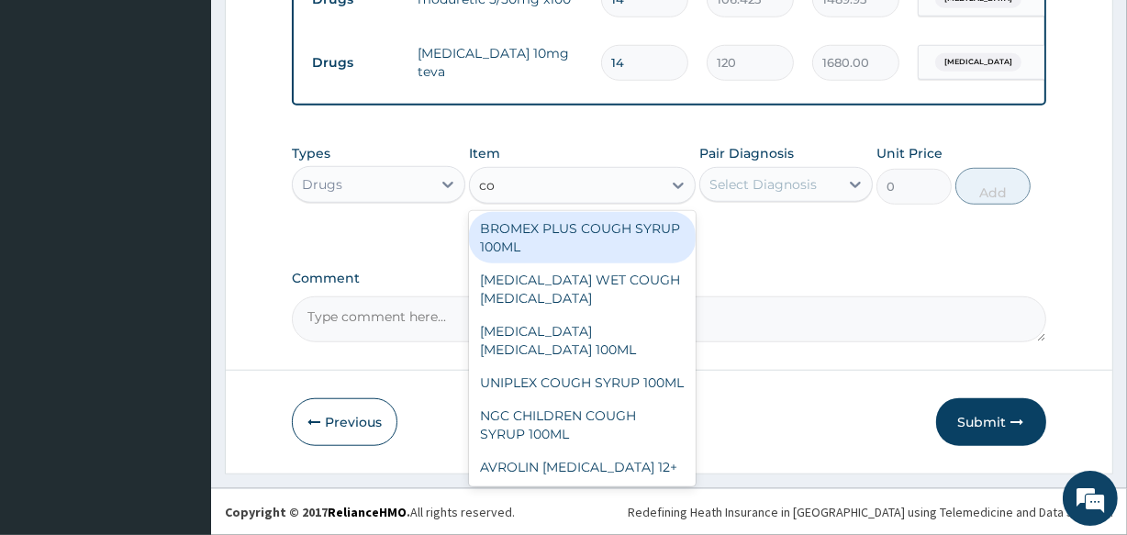
type input "c"
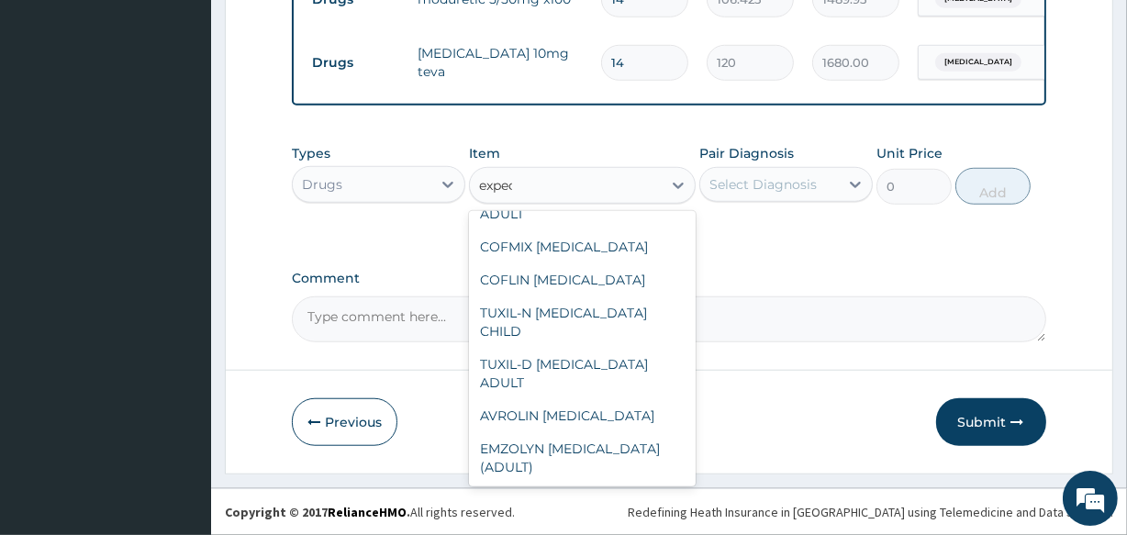
scroll to position [120, 0]
type input "expect"
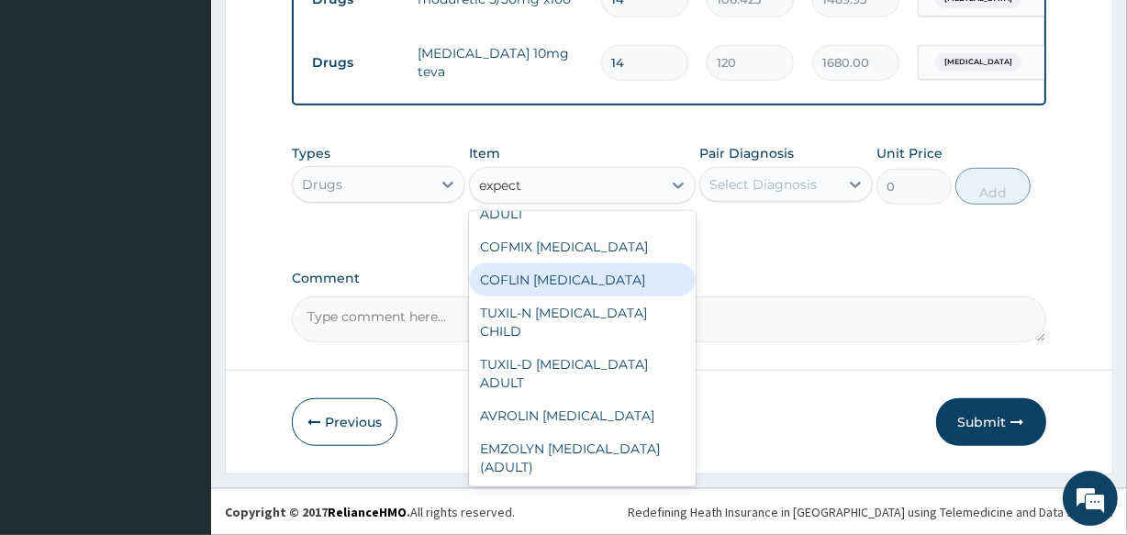
click at [522, 280] on div "COFLIN EXPECTORANT" at bounding box center [582, 279] width 226 height 33
type input "1182.5"
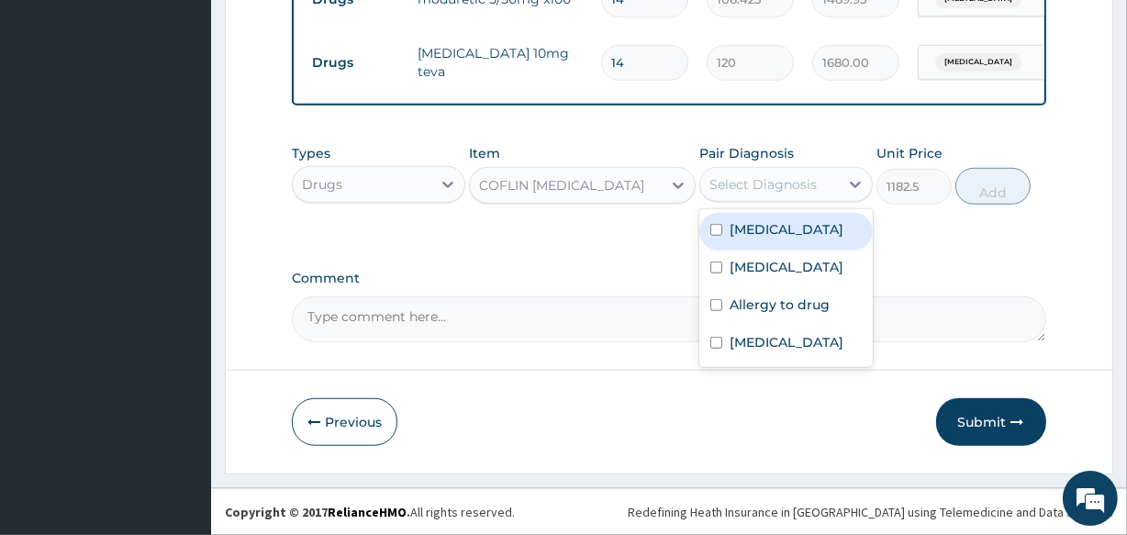
click at [741, 180] on div "Select Diagnosis" at bounding box center [763, 184] width 107 height 18
click at [753, 237] on label "Malaria" at bounding box center [787, 229] width 114 height 18
checkbox input "true"
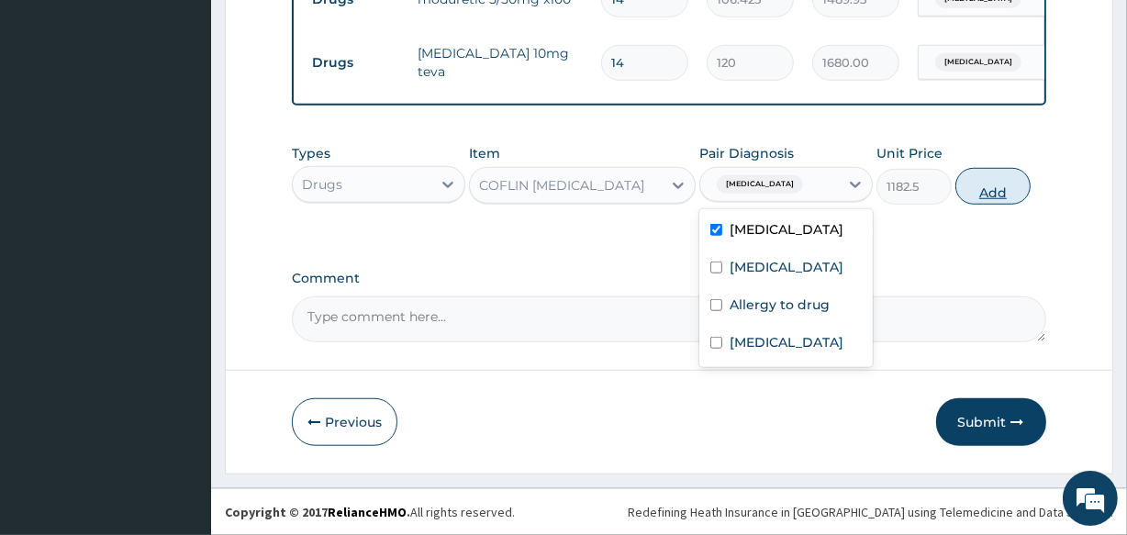
click at [979, 194] on button "Add" at bounding box center [993, 186] width 75 height 37
type input "0"
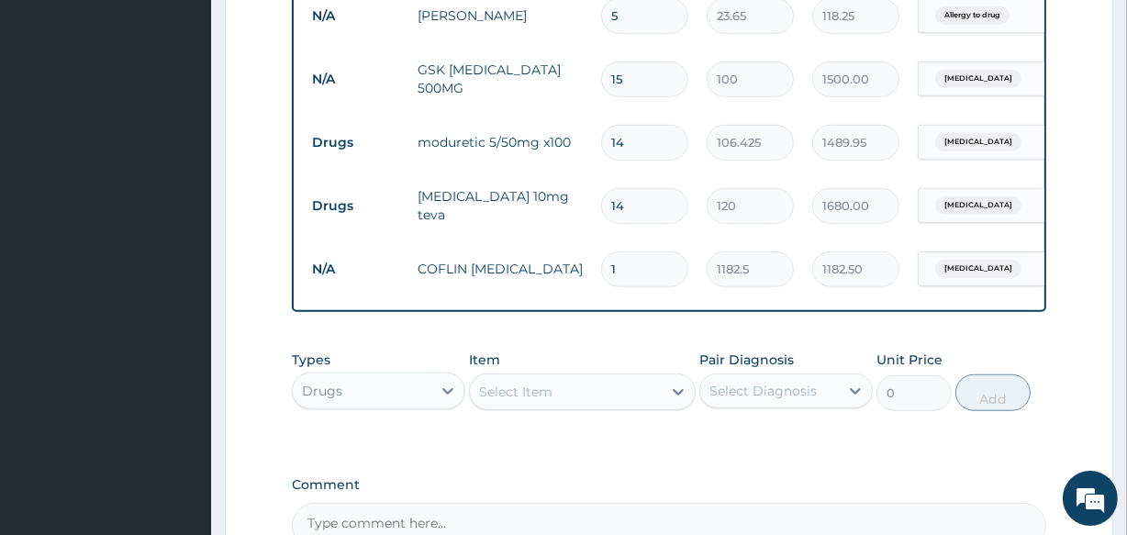
scroll to position [1416, 0]
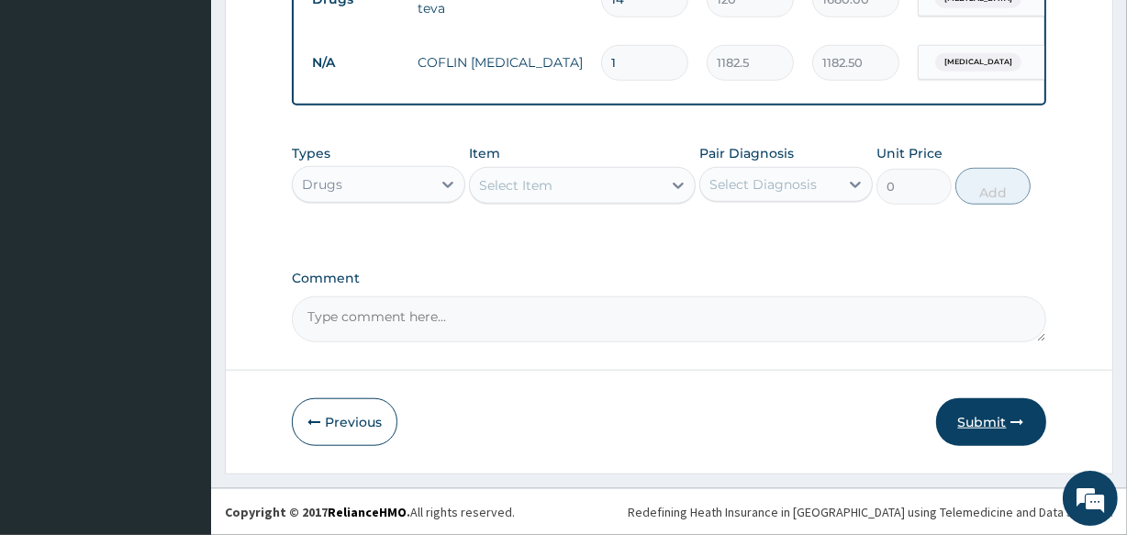
click at [977, 429] on button "Submit" at bounding box center [991, 422] width 110 height 48
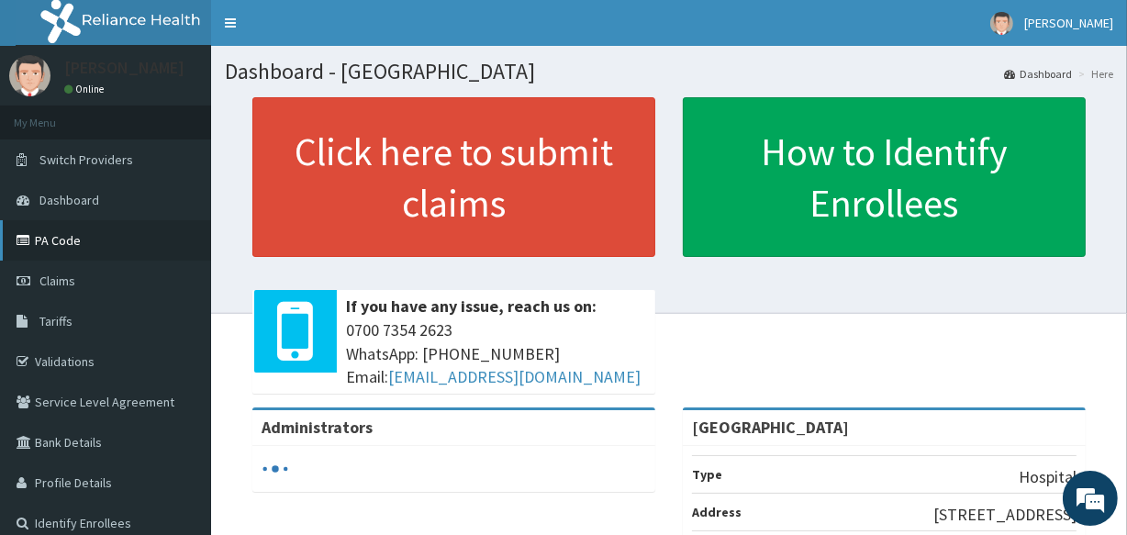
click at [50, 248] on link "PA Code" at bounding box center [105, 240] width 211 height 40
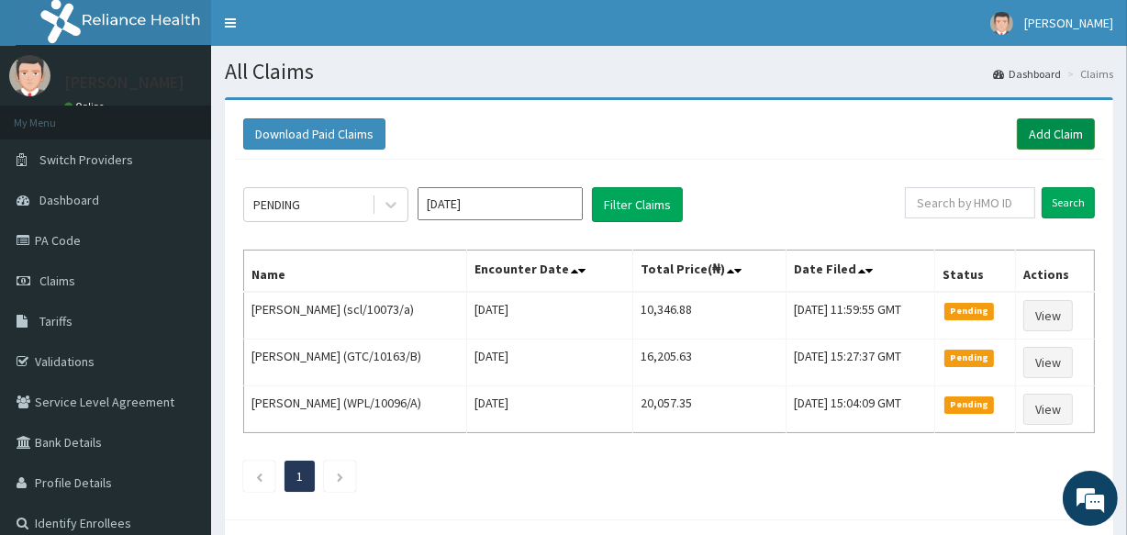
click at [1047, 132] on link "Add Claim" at bounding box center [1056, 133] width 78 height 31
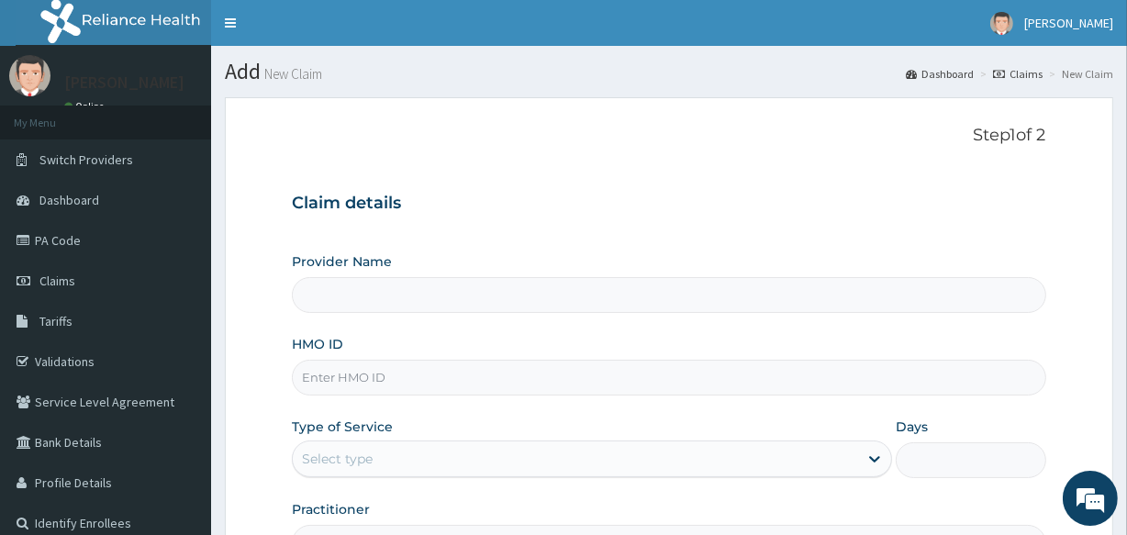
click at [405, 388] on input "HMO ID" at bounding box center [669, 378] width 754 height 36
type input "[GEOGRAPHIC_DATA]"
type input "GSV/11446/A"
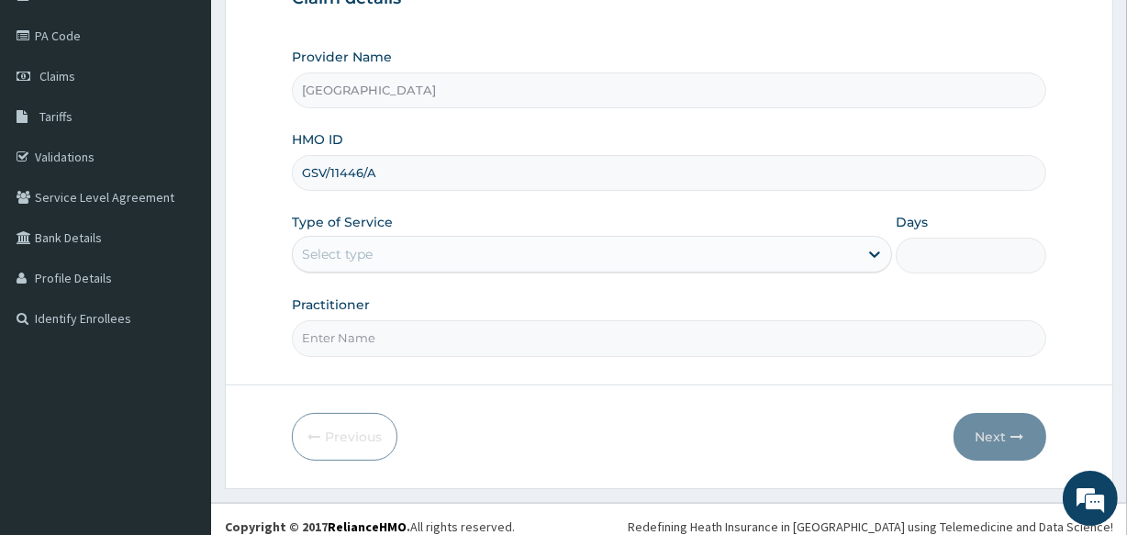
scroll to position [218, 0]
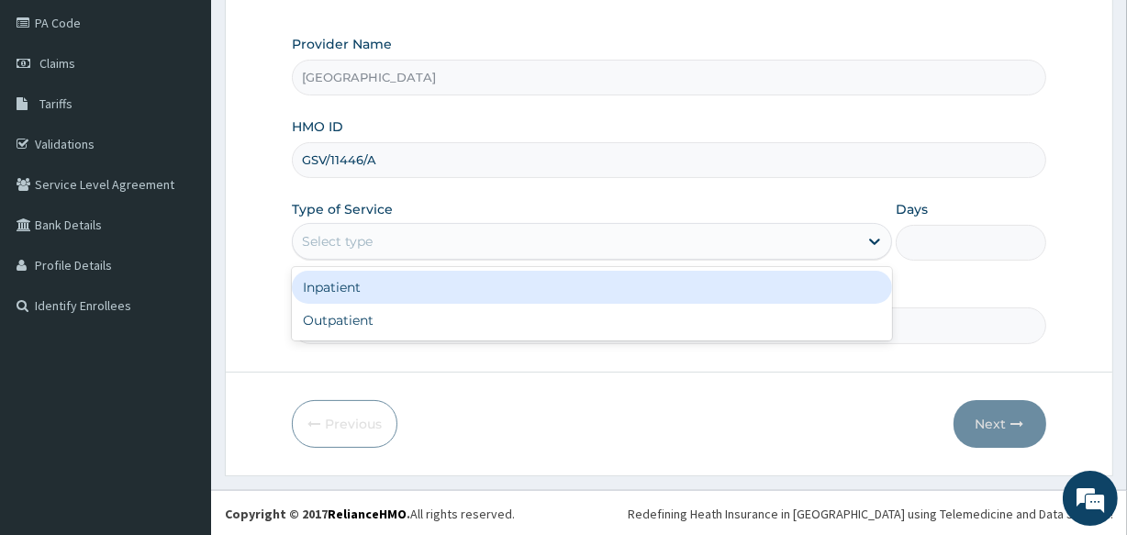
click at [607, 241] on div "Select type" at bounding box center [575, 241] width 565 height 29
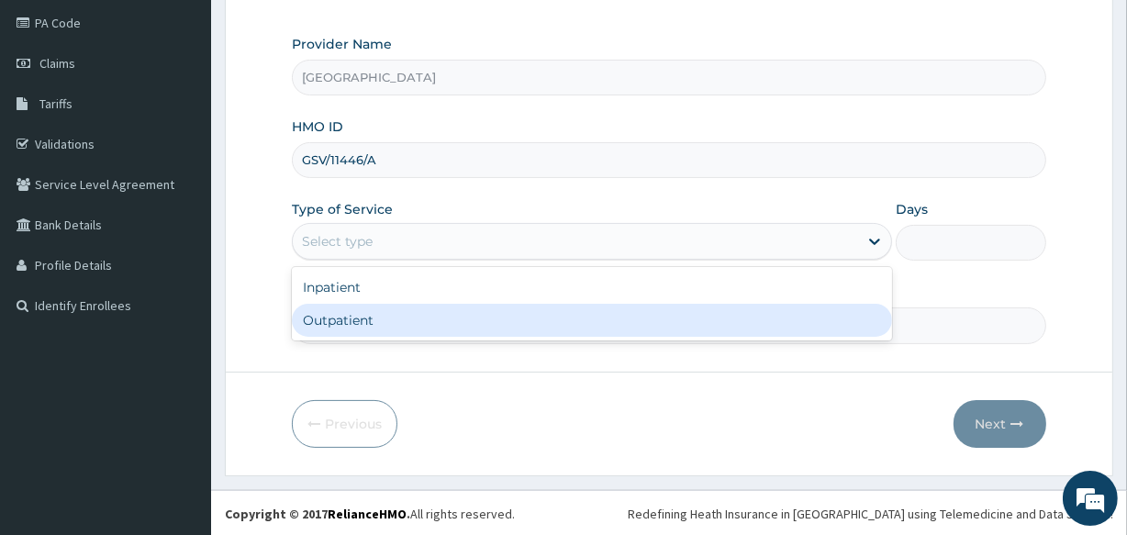
click at [606, 321] on div "Outpatient" at bounding box center [592, 320] width 600 height 33
type input "1"
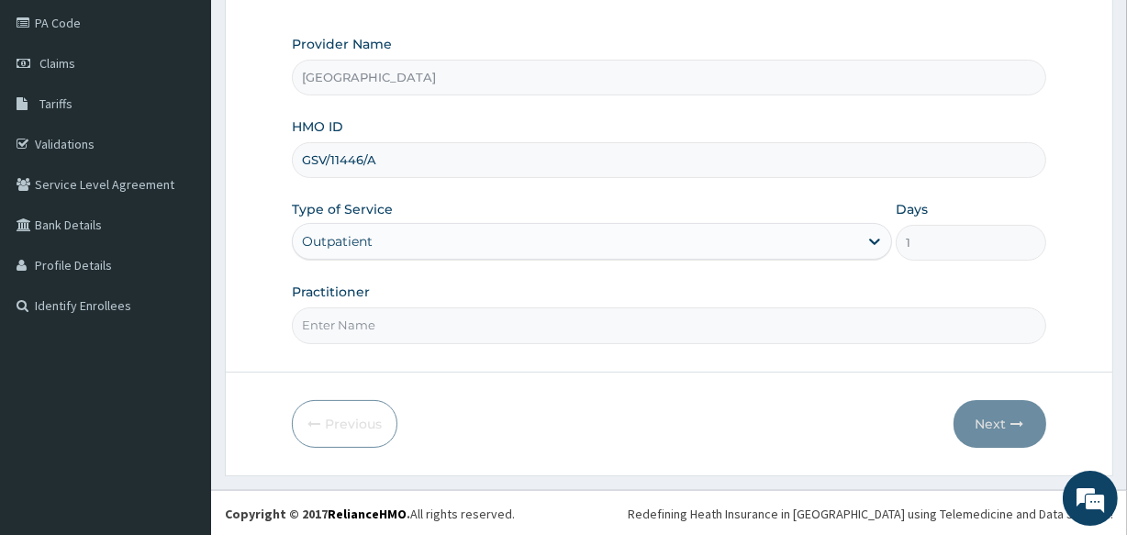
click at [565, 328] on input "Practitioner" at bounding box center [669, 326] width 754 height 36
type input "DR ABRAHAM"
click at [992, 417] on button "Next" at bounding box center [1000, 424] width 93 height 48
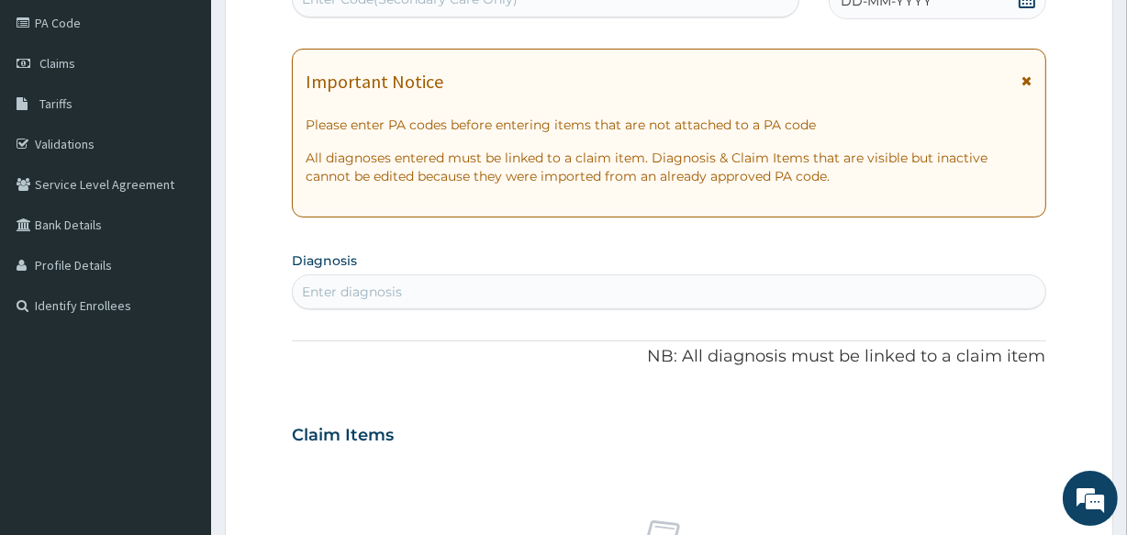
scroll to position [207, 0]
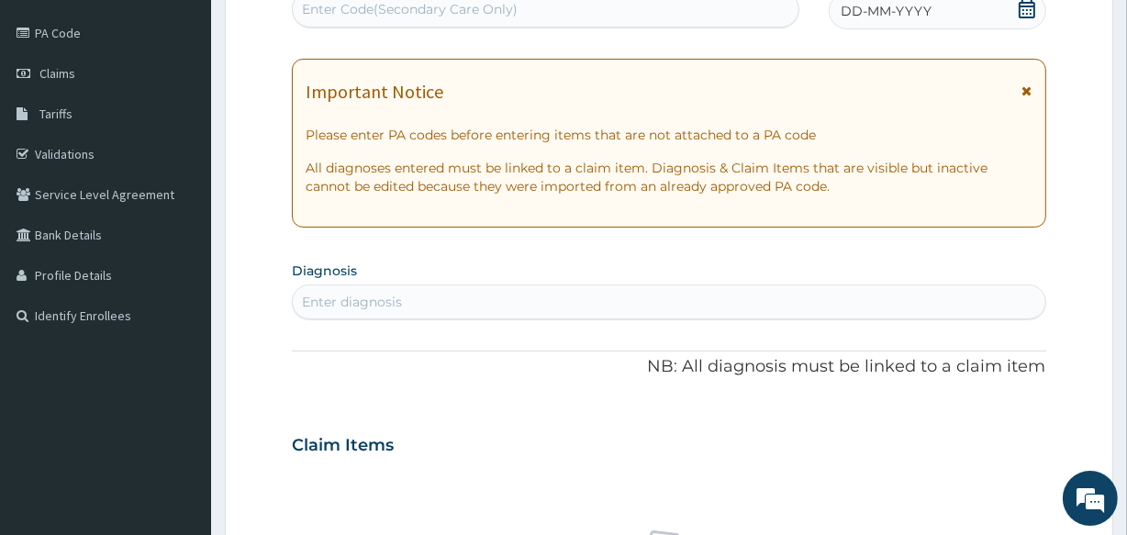
click at [654, 6] on div "Enter Code(Secondary Care Only)" at bounding box center [545, 8] width 505 height 29
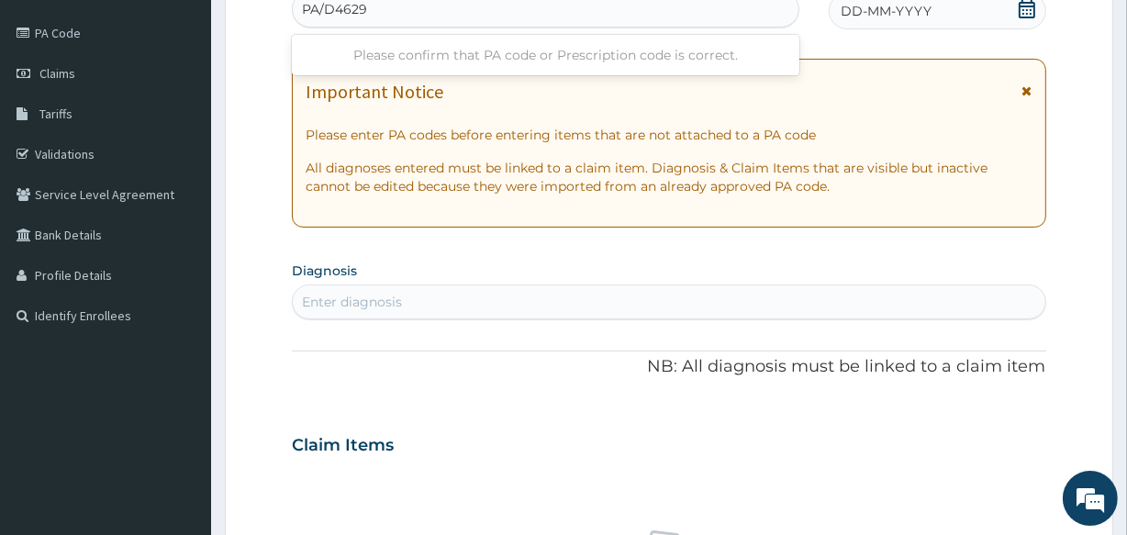
type input "PA/D46294"
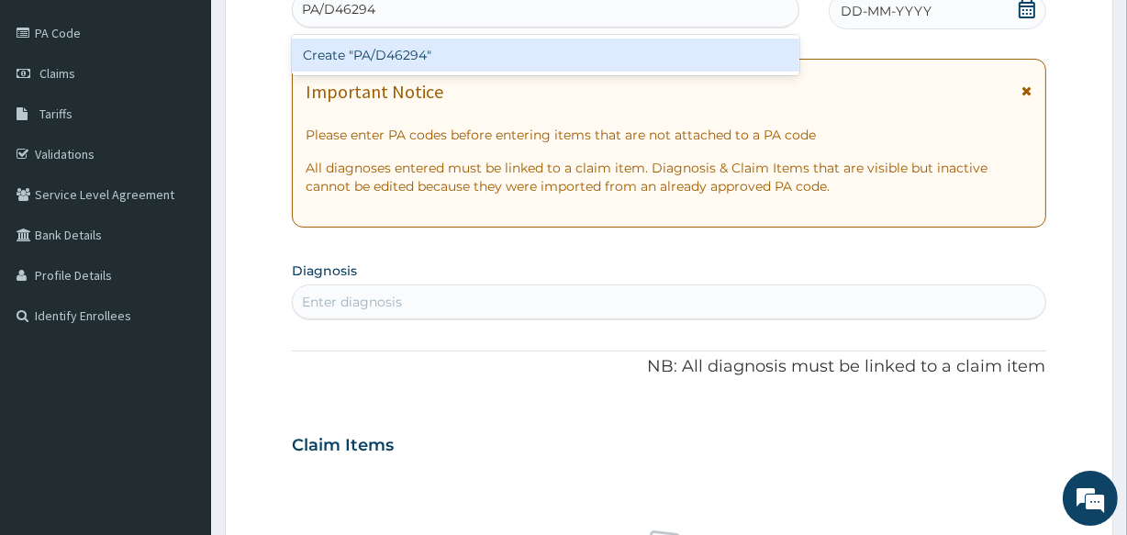
click at [655, 49] on div "Create "PA/D46294"" at bounding box center [545, 55] width 507 height 33
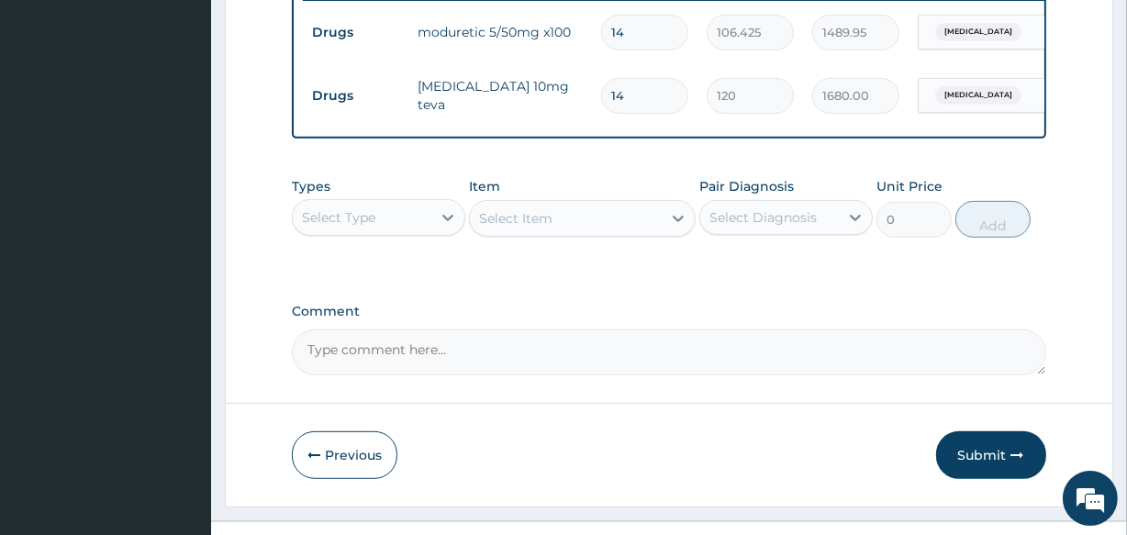
scroll to position [759, 0]
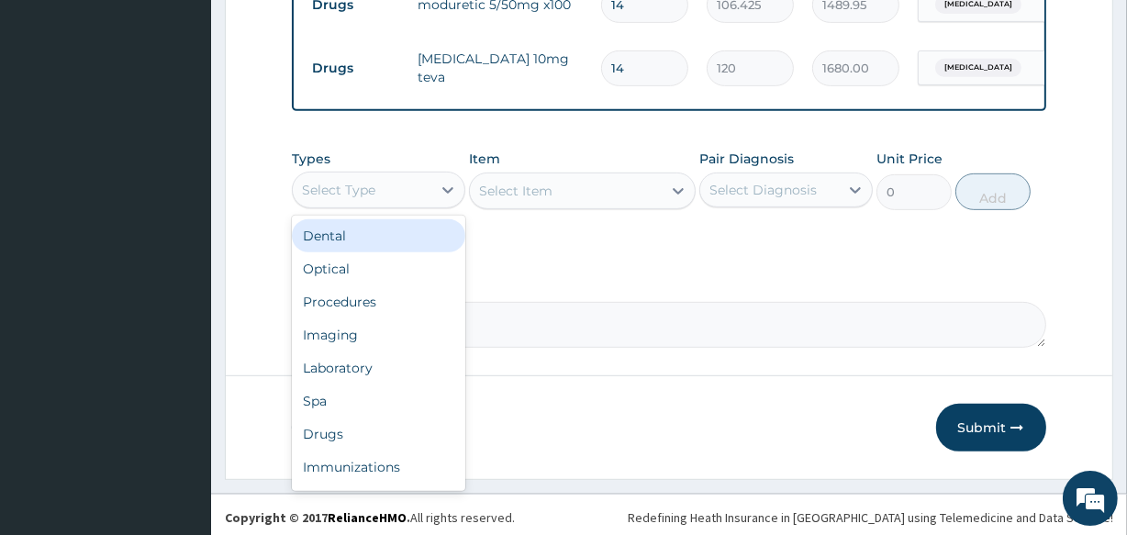
click at [394, 205] on div "Select Type" at bounding box center [362, 189] width 139 height 29
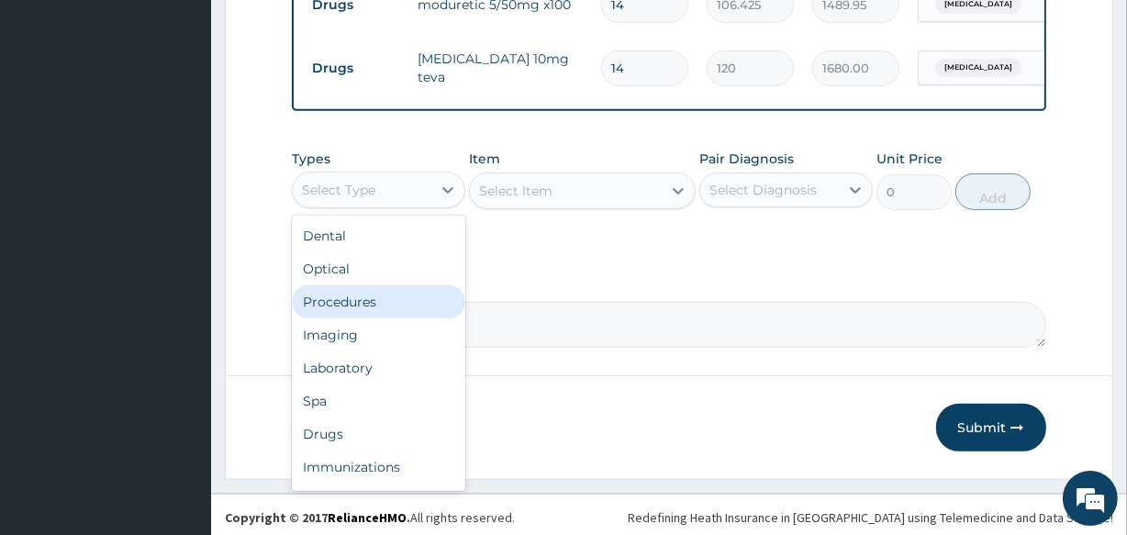
click at [376, 313] on div "Procedures" at bounding box center [379, 301] width 174 height 33
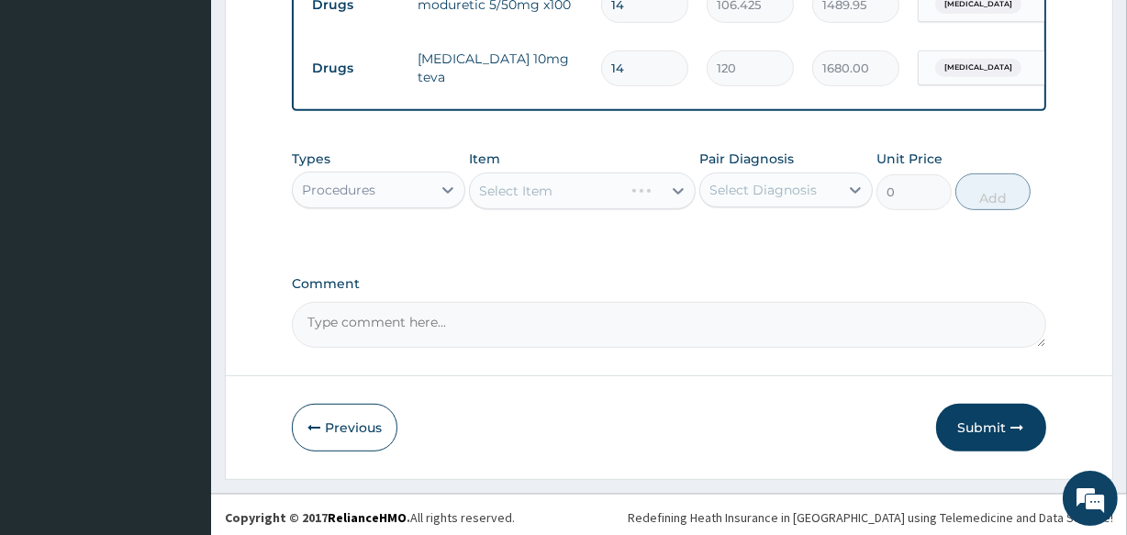
click at [576, 201] on div "Select Item" at bounding box center [582, 191] width 226 height 37
click at [576, 201] on div "Select Item" at bounding box center [565, 190] width 191 height 29
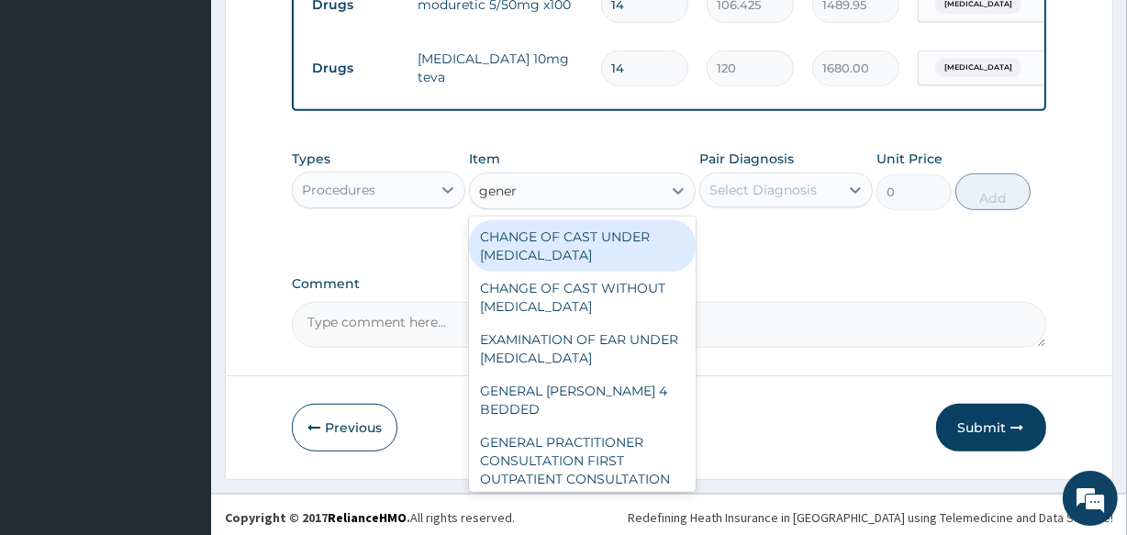
type input "genera"
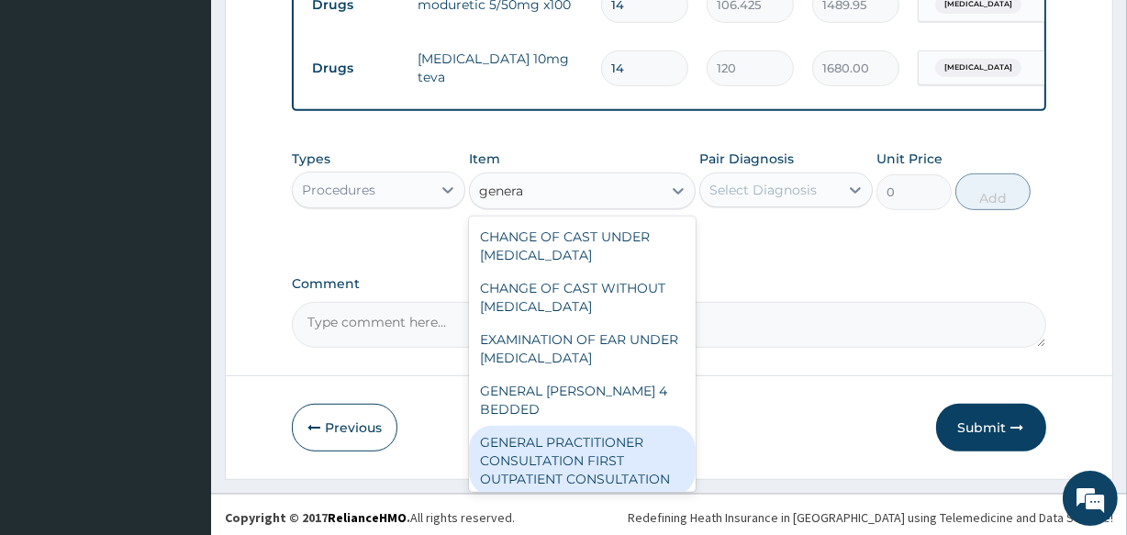
click at [615, 455] on div "GENERAL PRACTITIONER CONSULTATION FIRST OUTPATIENT CONSULTATION" at bounding box center [582, 461] width 226 height 70
type input "3547.5"
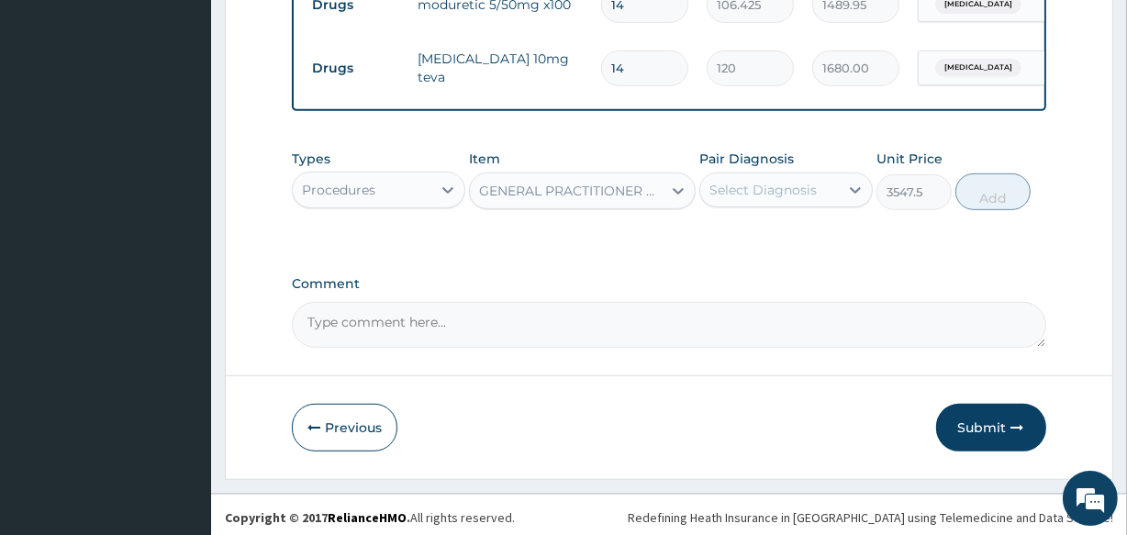
click at [742, 199] on div "Select Diagnosis" at bounding box center [763, 190] width 107 height 18
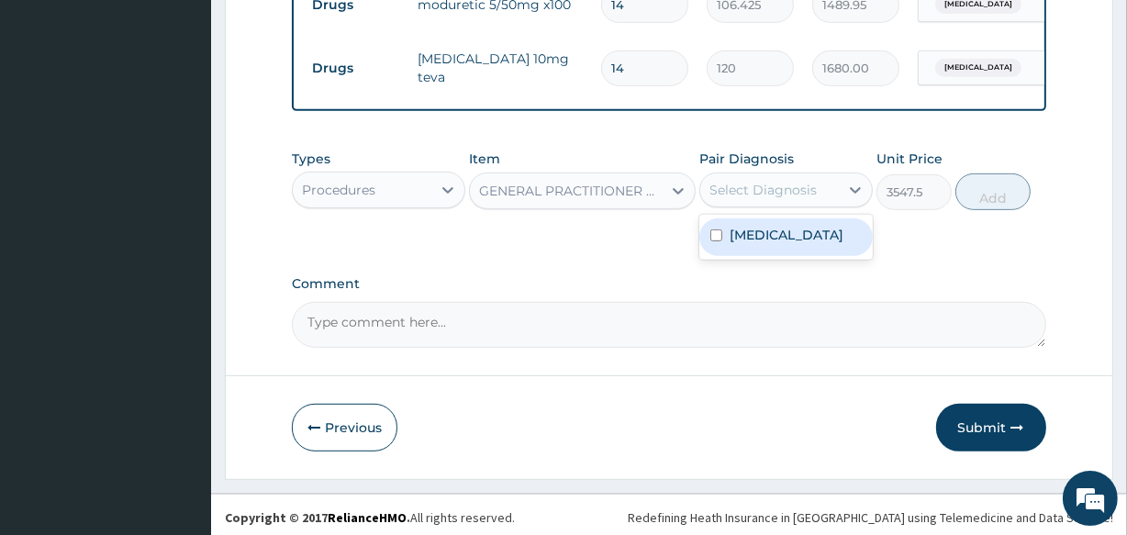
click at [742, 244] on label "Essential hypertension" at bounding box center [787, 235] width 114 height 18
checkbox input "true"
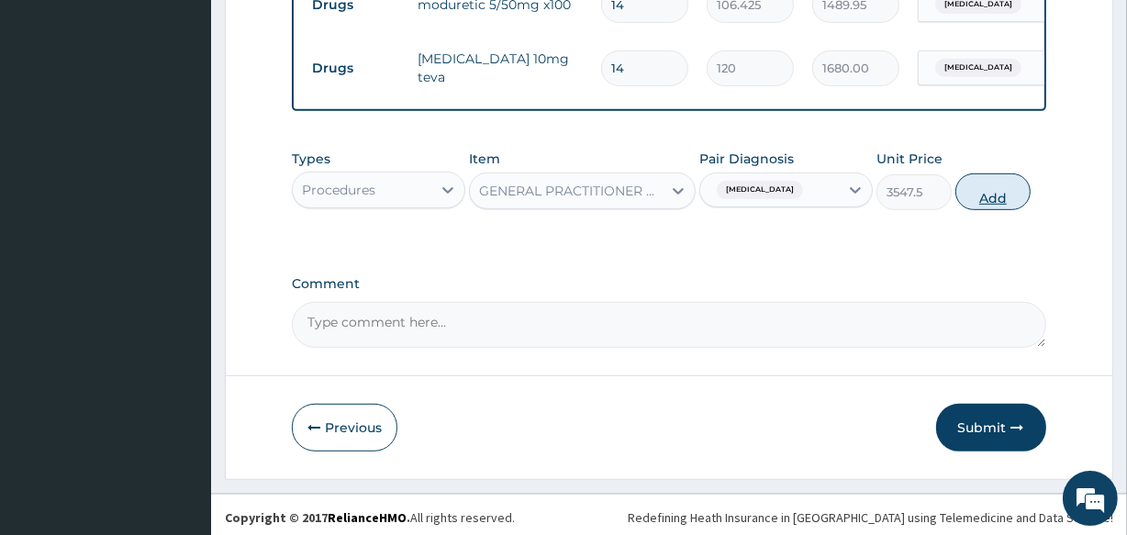
click at [979, 210] on button "Add" at bounding box center [993, 192] width 75 height 37
type input "0"
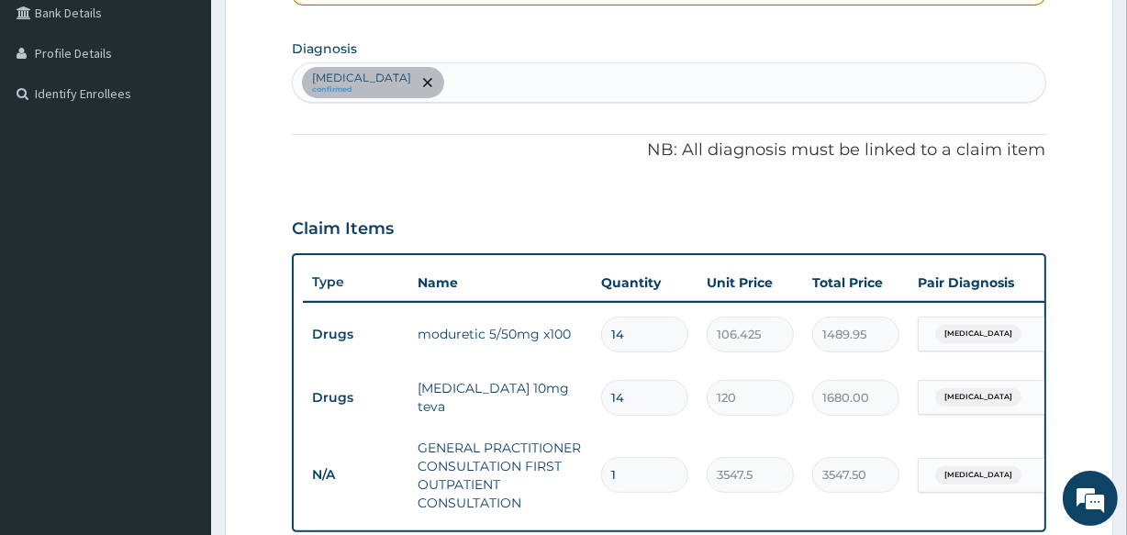
scroll to position [425, 0]
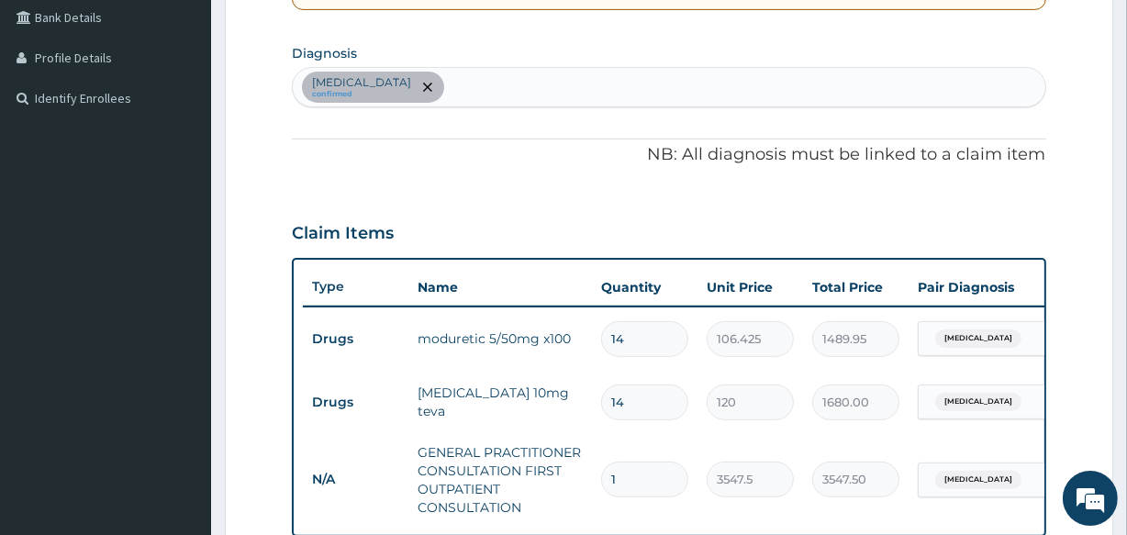
click at [542, 80] on div "Essential hypertension confirmed" at bounding box center [669, 87] width 752 height 39
type input "p"
type input "chest"
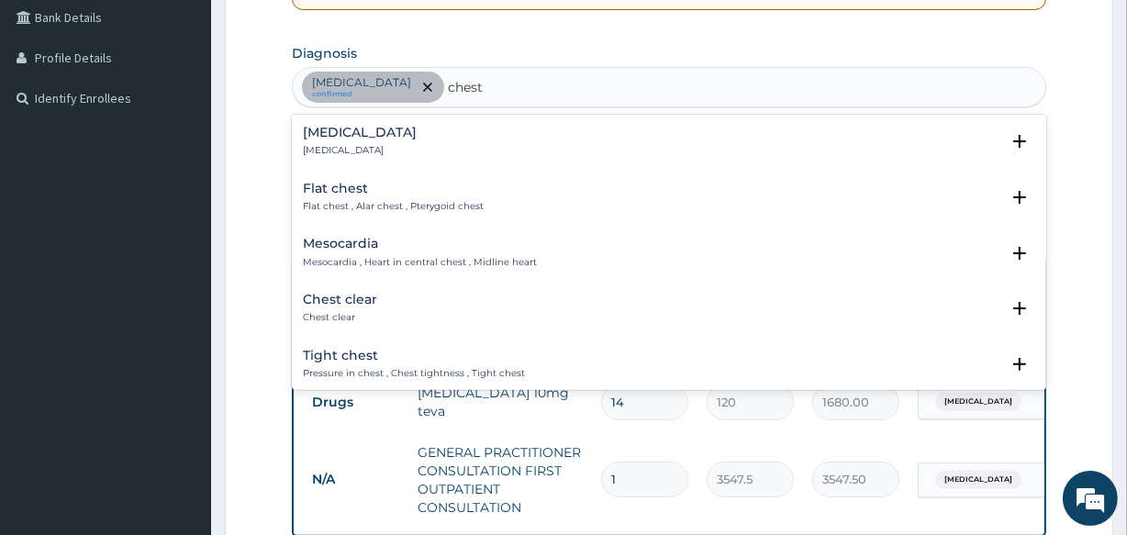
click at [324, 144] on p "Chest pain" at bounding box center [360, 150] width 114 height 13
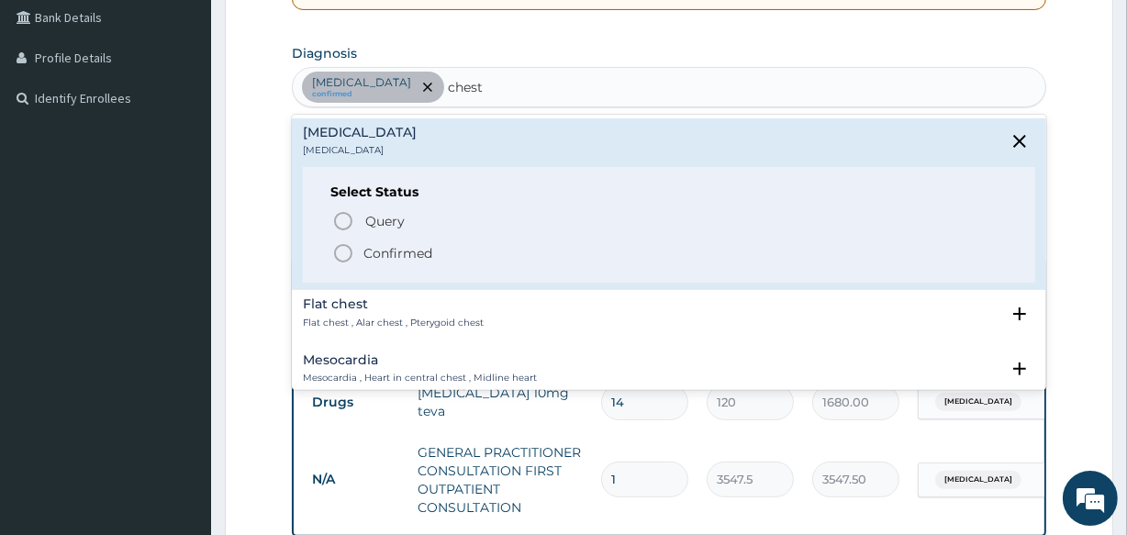
click at [343, 255] on icon "status option filled" at bounding box center [343, 253] width 22 height 22
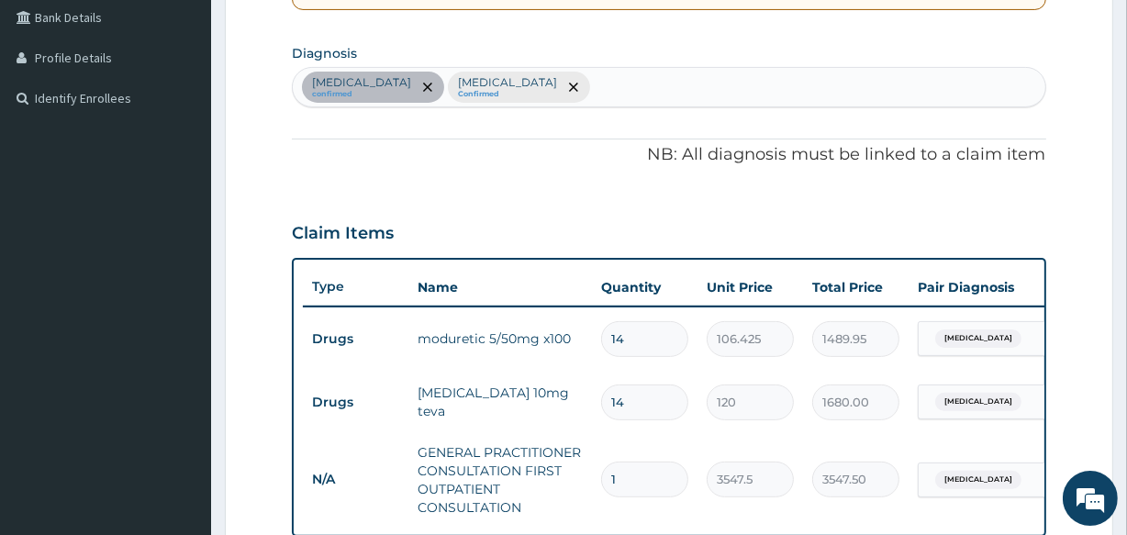
click at [596, 75] on div "Essential hypertension confirmed Chest pain Confirmed" at bounding box center [669, 87] width 752 height 39
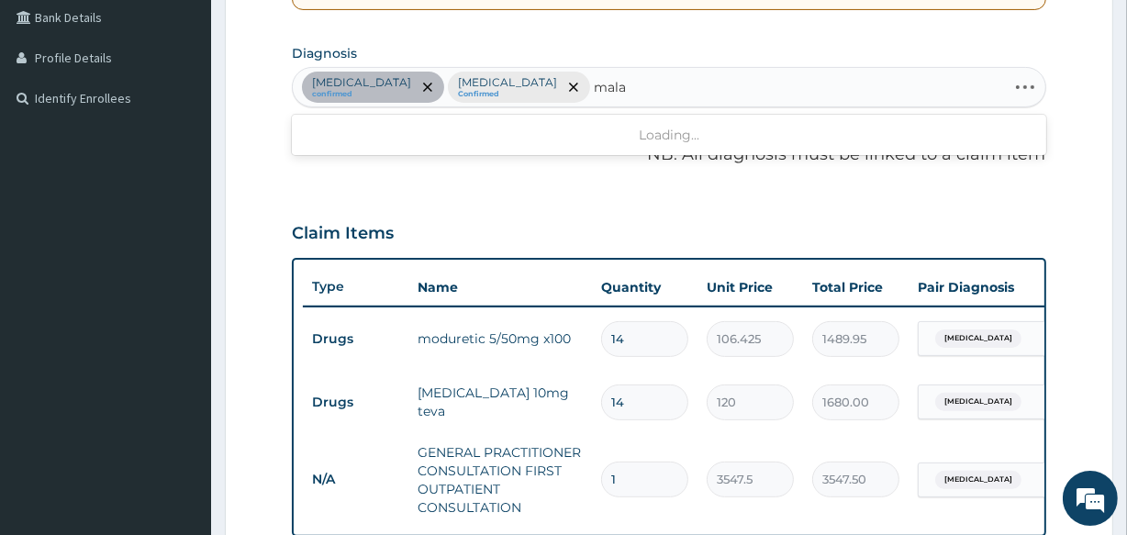
type input "malar"
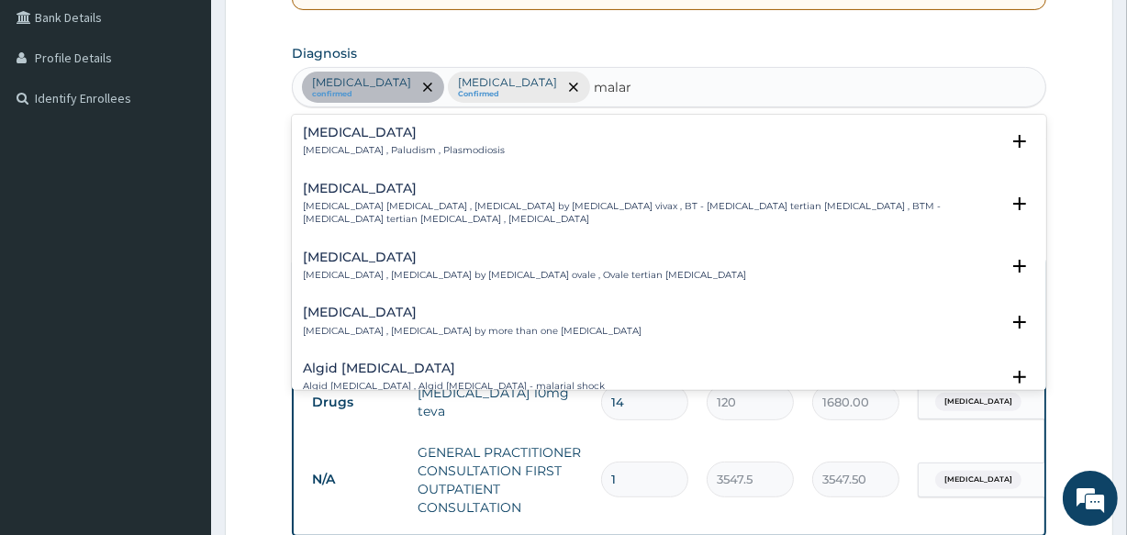
click at [344, 129] on h4 "Malaria" at bounding box center [404, 133] width 202 height 14
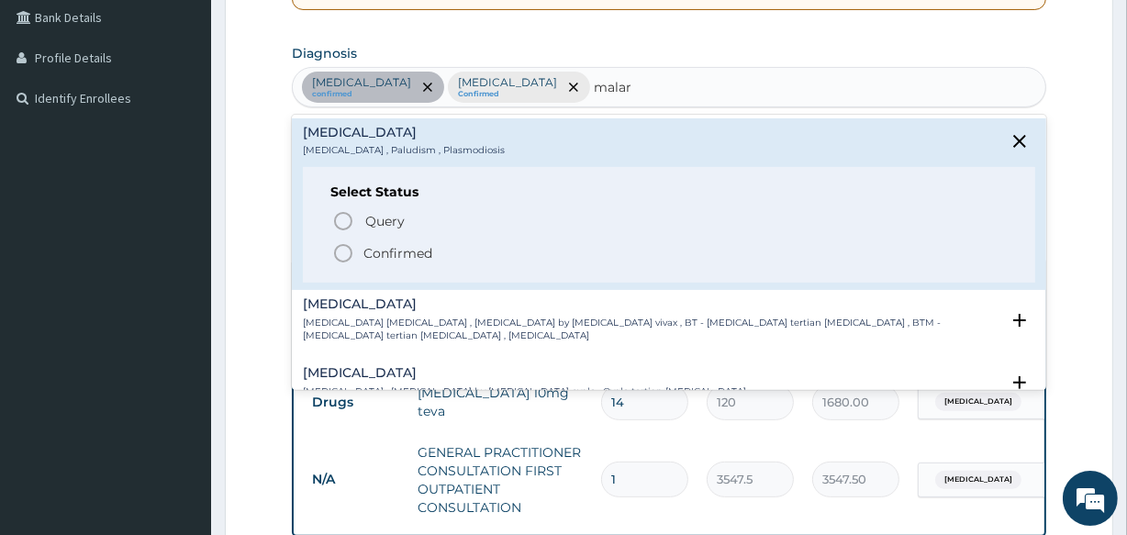
click at [340, 251] on icon "status option filled" at bounding box center [343, 253] width 22 height 22
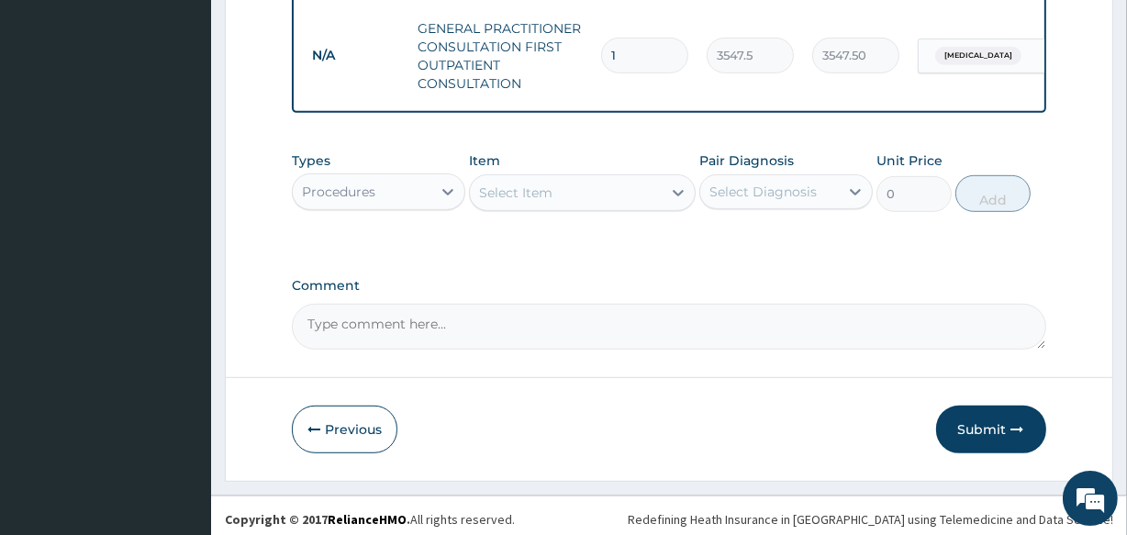
scroll to position [868, 0]
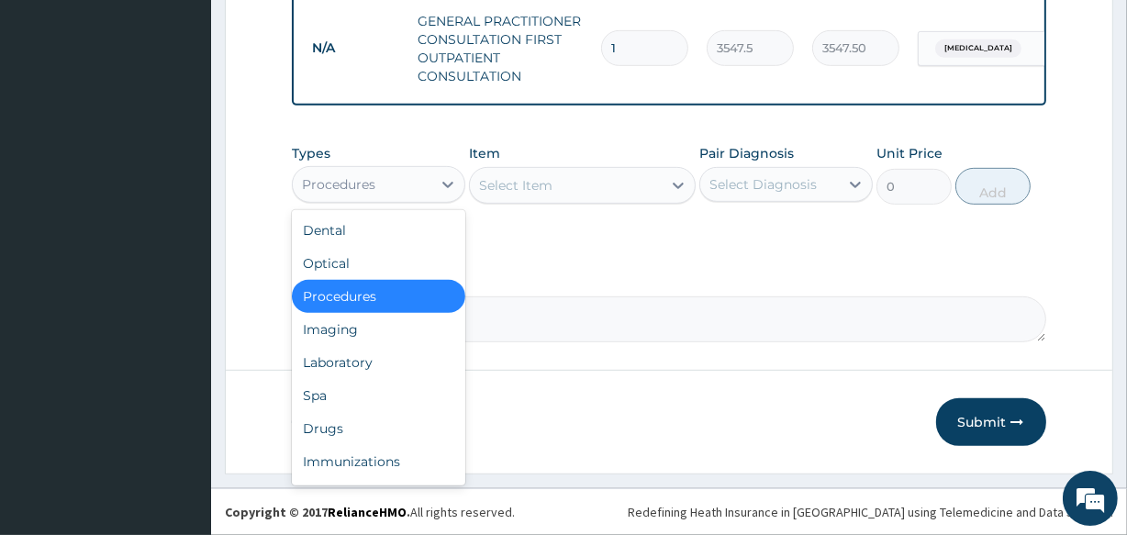
click at [412, 191] on div "Procedures" at bounding box center [362, 184] width 139 height 29
click at [374, 423] on div "Drugs" at bounding box center [379, 428] width 174 height 33
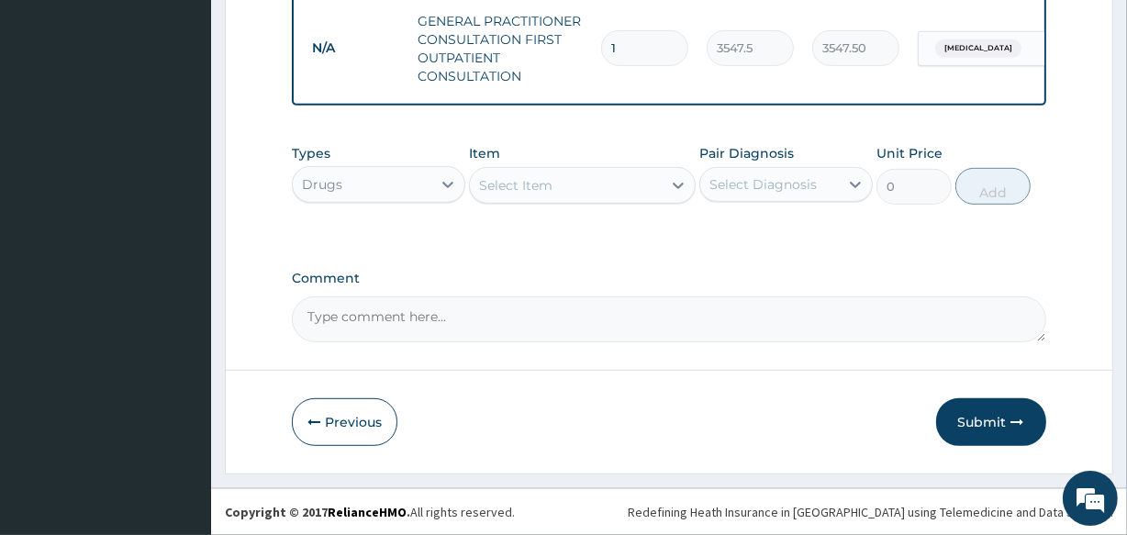
click at [515, 182] on div "Select Item" at bounding box center [515, 185] width 73 height 18
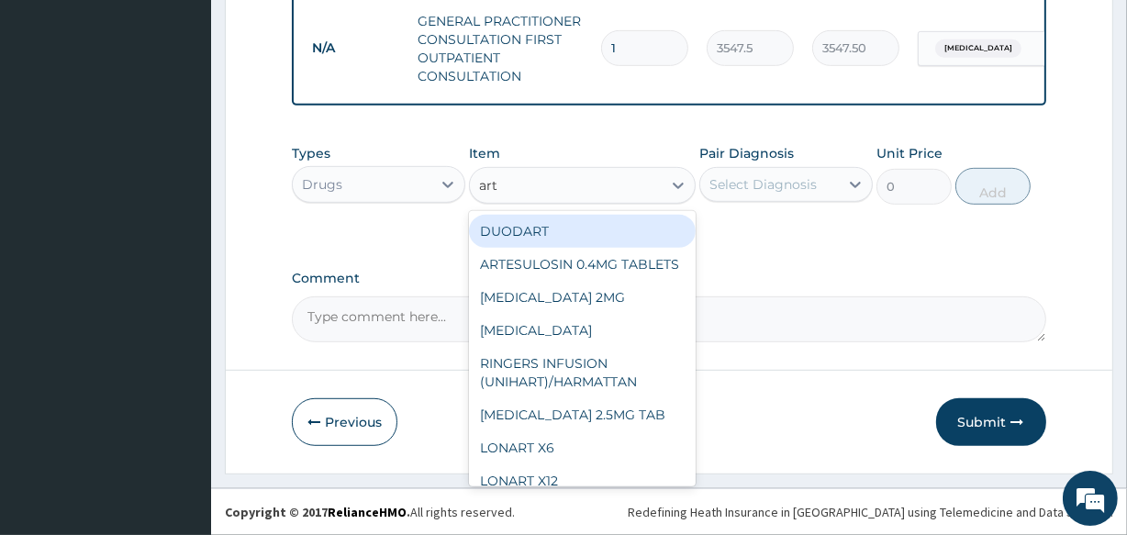
type input "arte"
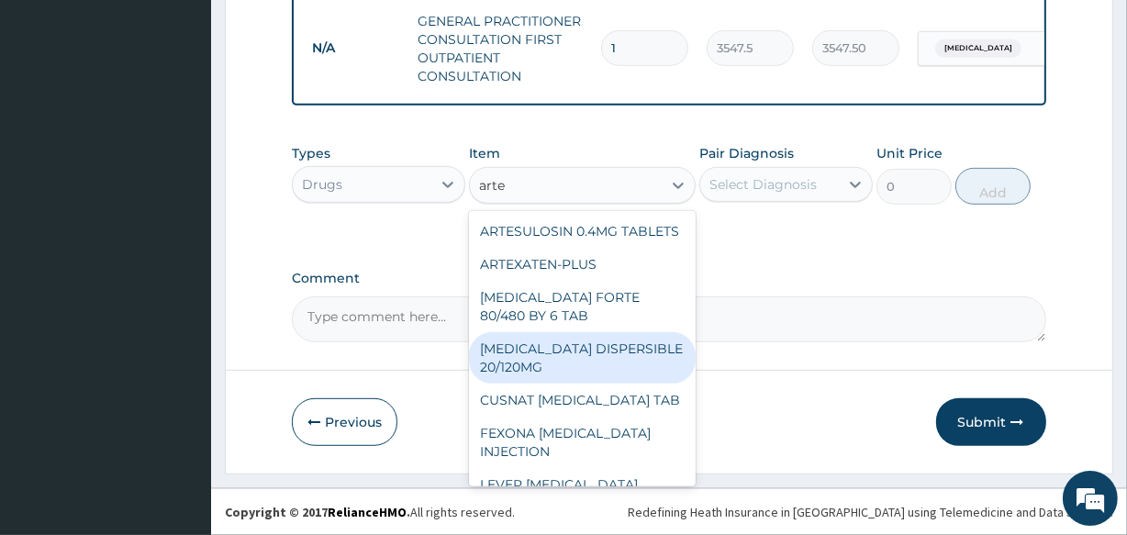
click at [599, 375] on div "COARTEM DISPERSIBLE 20/120MG" at bounding box center [582, 357] width 226 height 51
type input "112.3375"
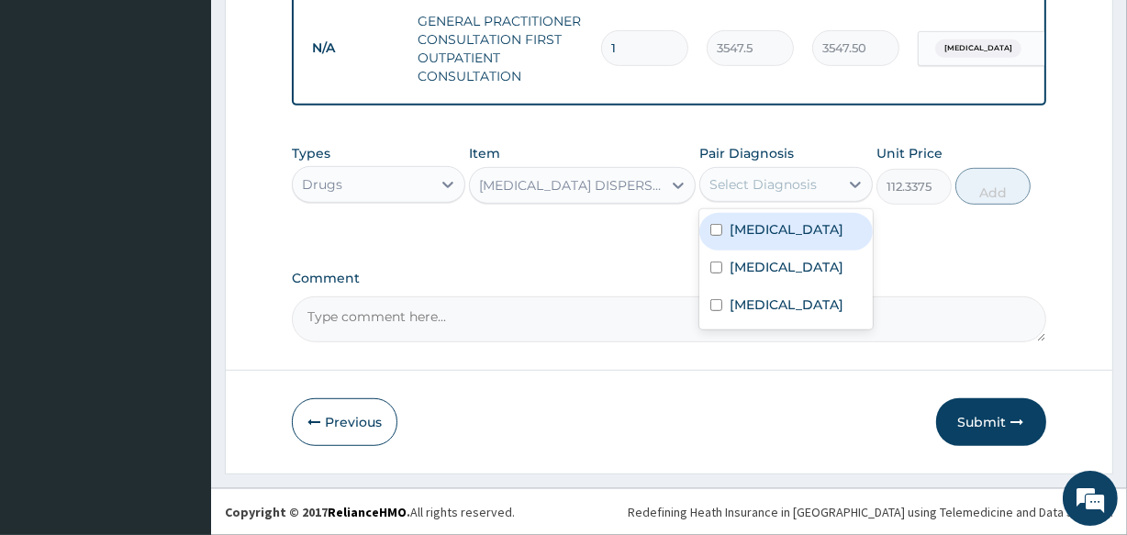
click at [752, 180] on div "Select Diagnosis" at bounding box center [763, 184] width 107 height 18
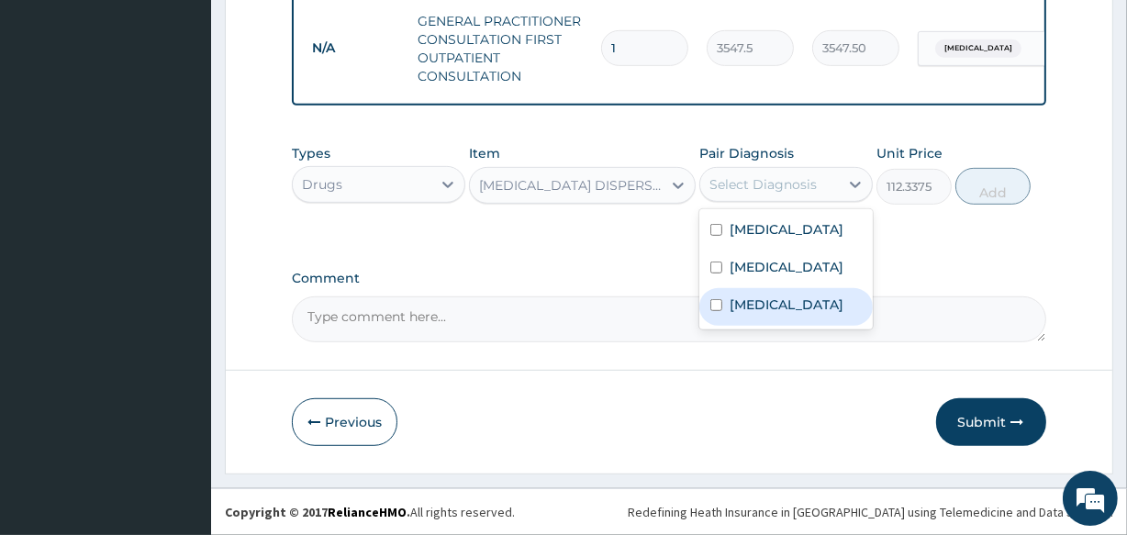
click at [747, 314] on label "Malaria" at bounding box center [787, 305] width 114 height 18
checkbox input "true"
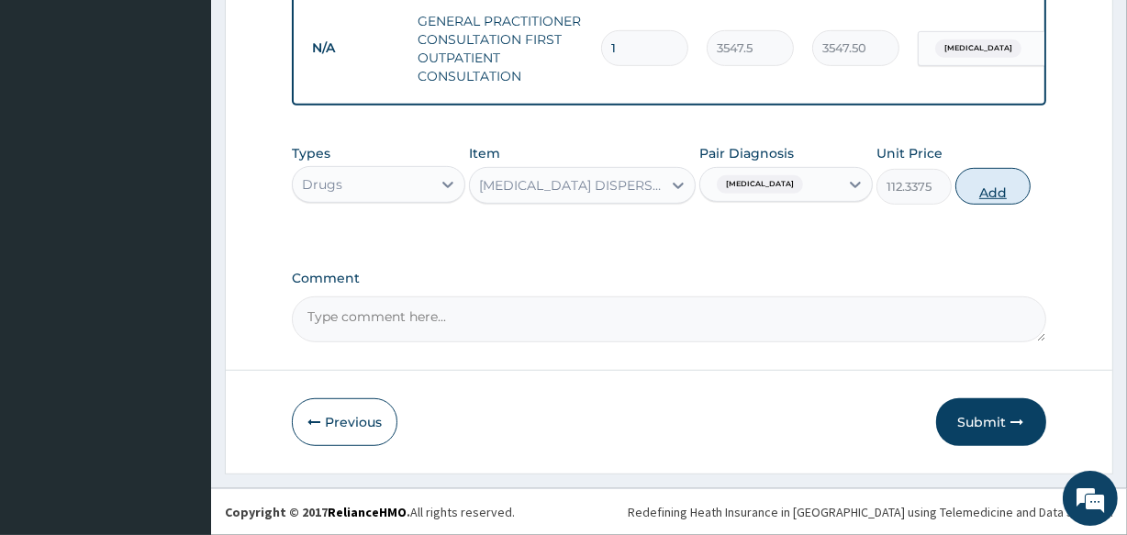
click at [984, 191] on button "Add" at bounding box center [993, 186] width 75 height 37
type input "0"
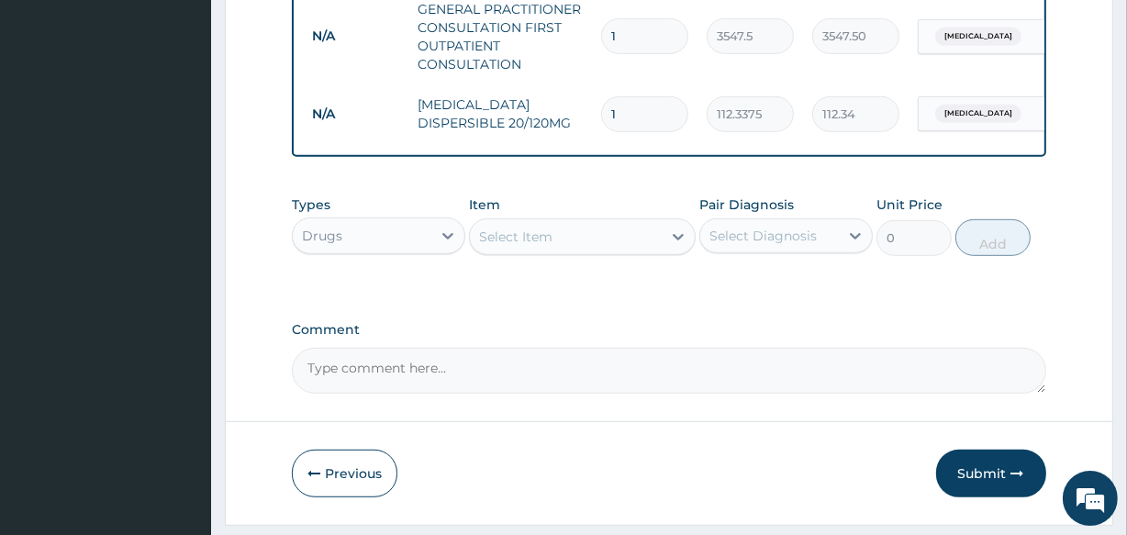
click at [519, 235] on div "Select Item" at bounding box center [565, 236] width 191 height 29
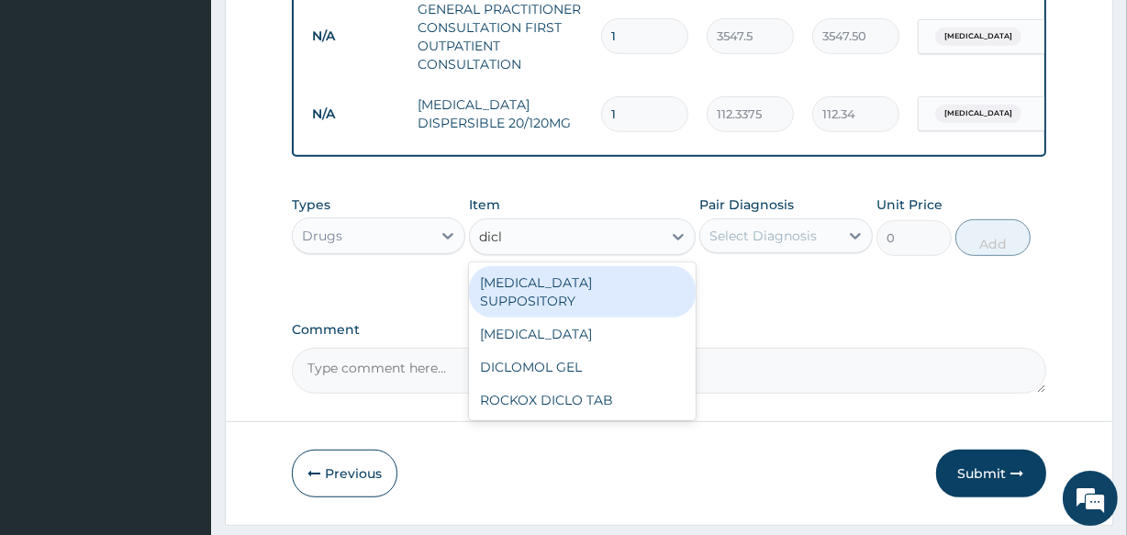
type input "diclo"
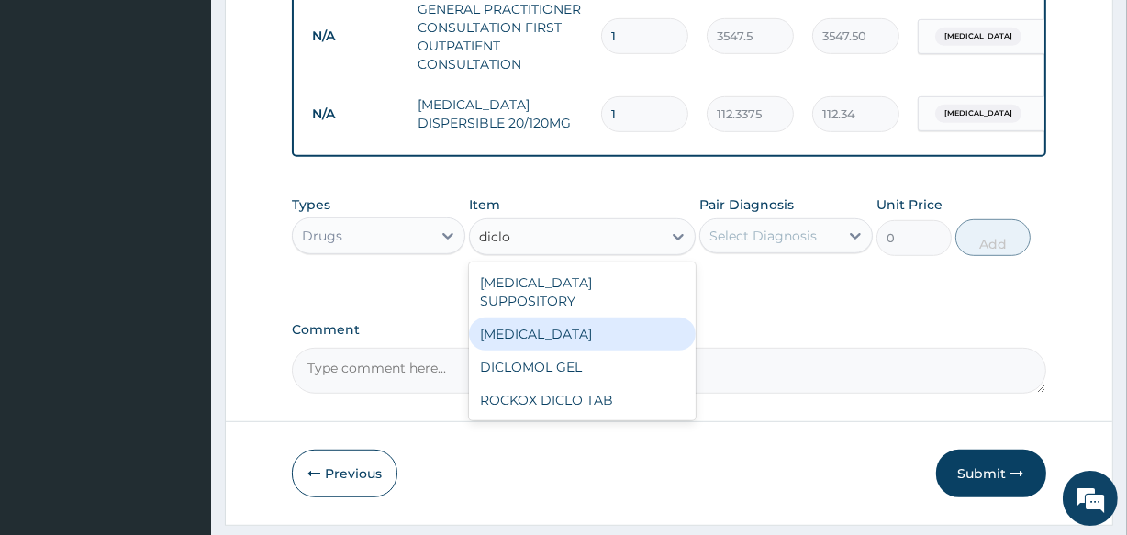
click at [521, 328] on div "DICLOFENAC" at bounding box center [582, 334] width 226 height 33
type input "591.25"
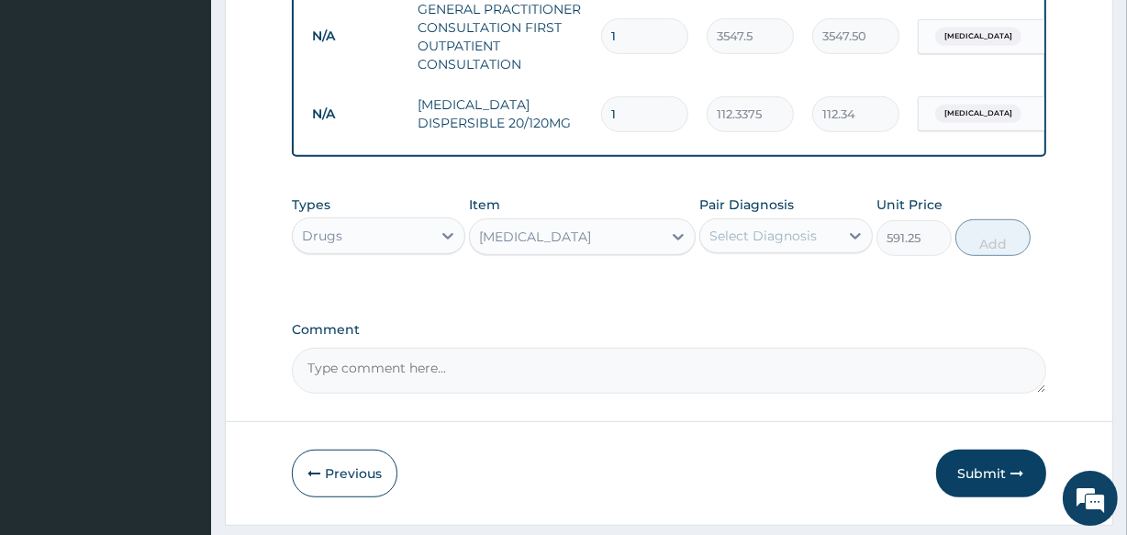
click at [744, 234] on div "Select Diagnosis" at bounding box center [769, 235] width 139 height 29
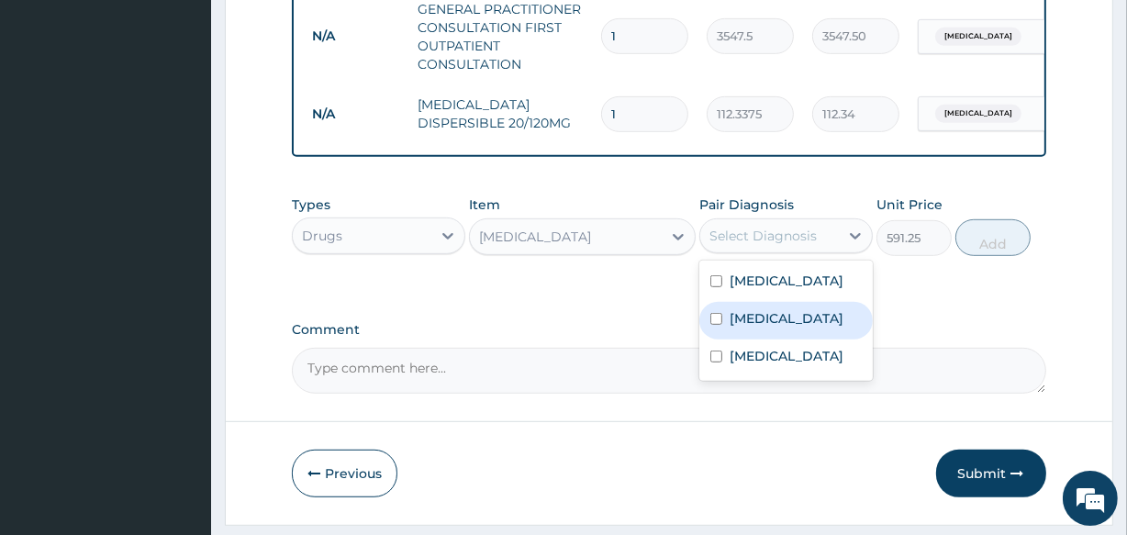
click at [757, 328] on label "Chest pain" at bounding box center [787, 318] width 114 height 18
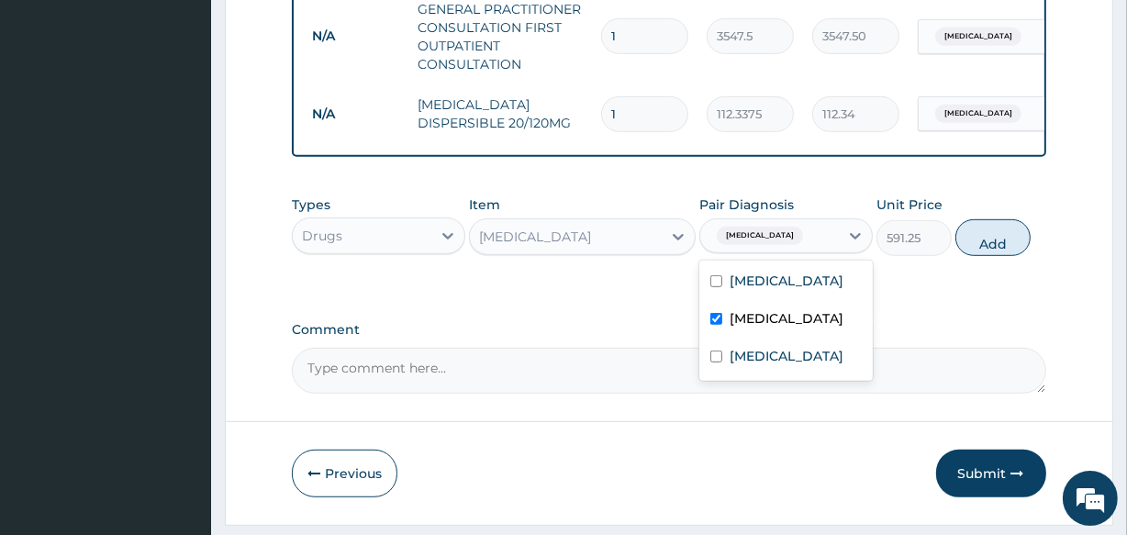
checkbox input "true"
click at [979, 254] on button "Add" at bounding box center [993, 237] width 75 height 37
type input "0"
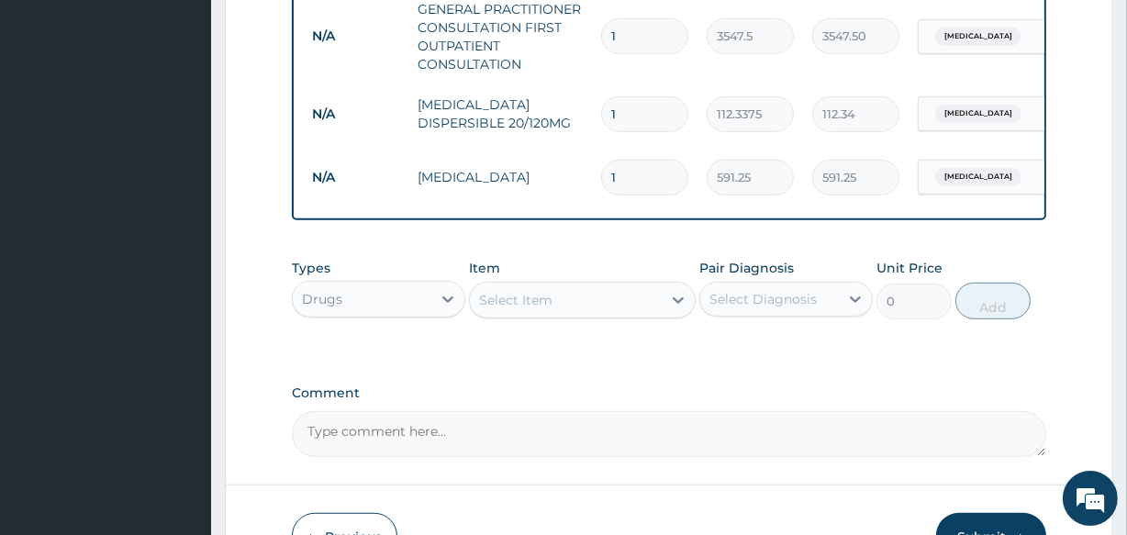
click at [540, 305] on div "Select Item" at bounding box center [515, 300] width 73 height 18
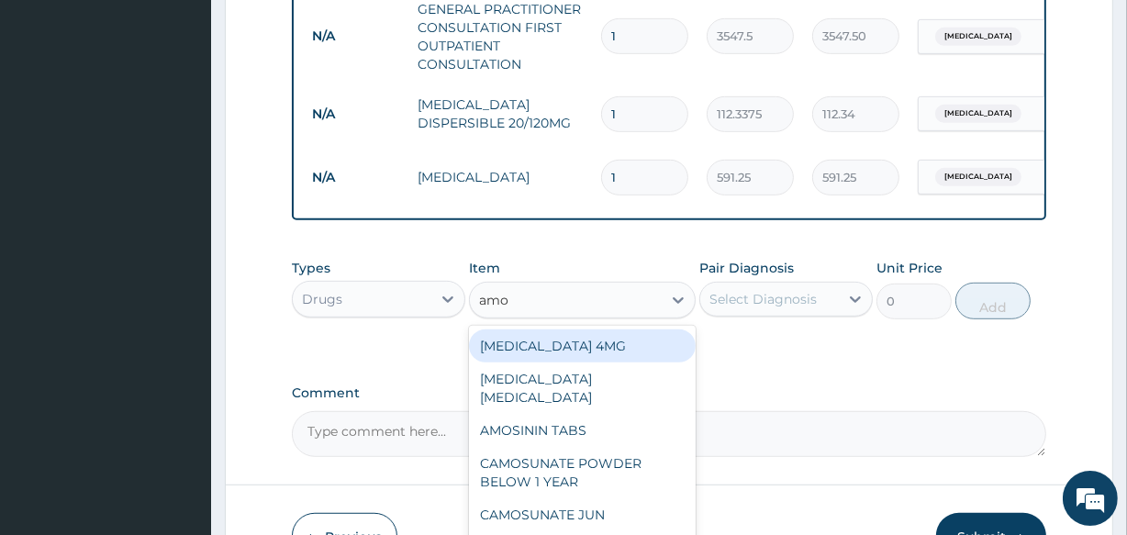
type input "amox"
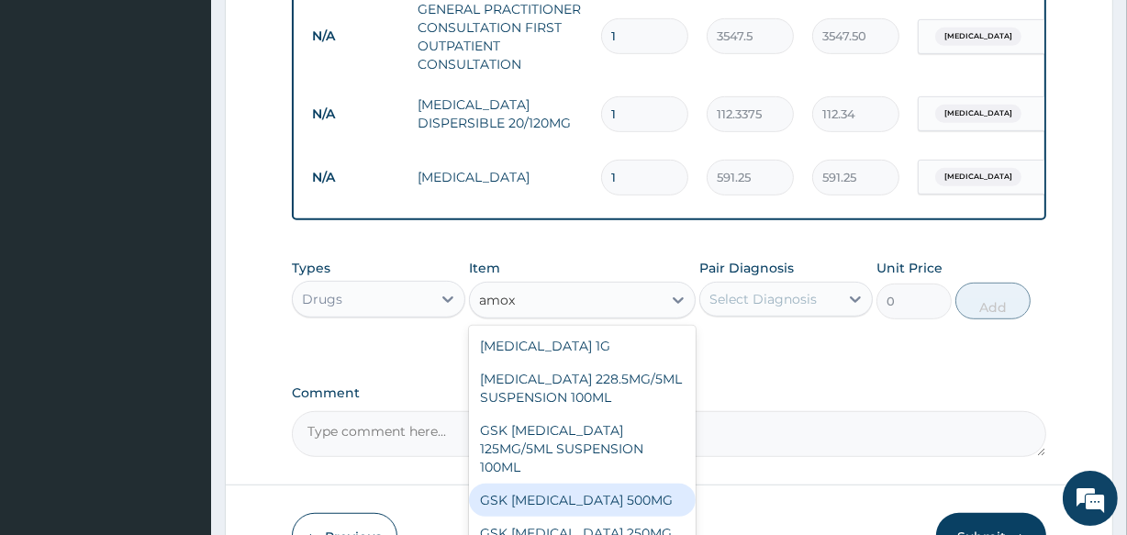
click at [571, 499] on div "GSK [MEDICAL_DATA] 500MG" at bounding box center [582, 500] width 226 height 33
type input "100"
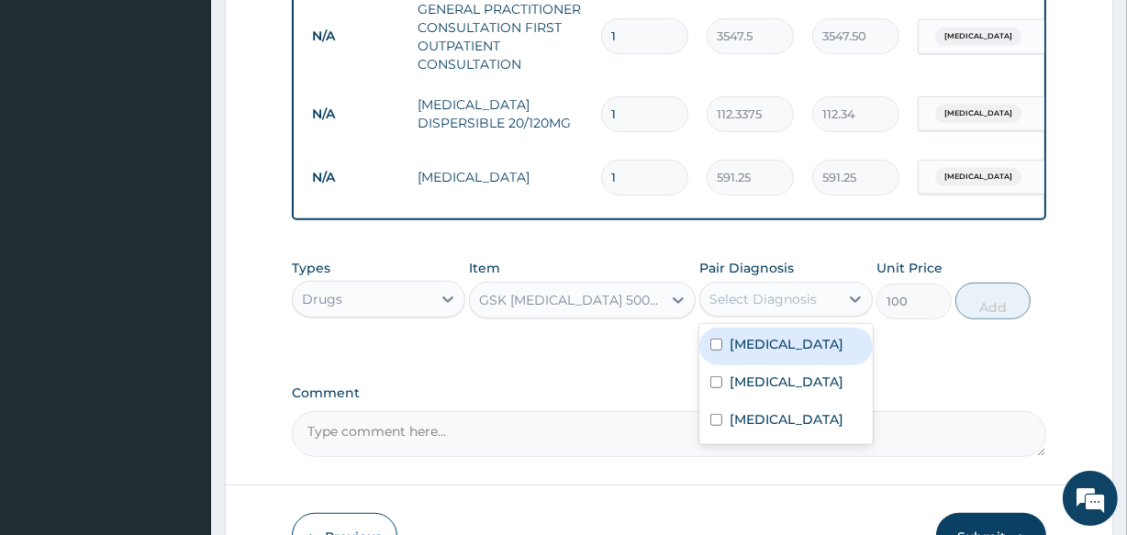
click at [733, 308] on div "Select Diagnosis" at bounding box center [763, 299] width 107 height 18
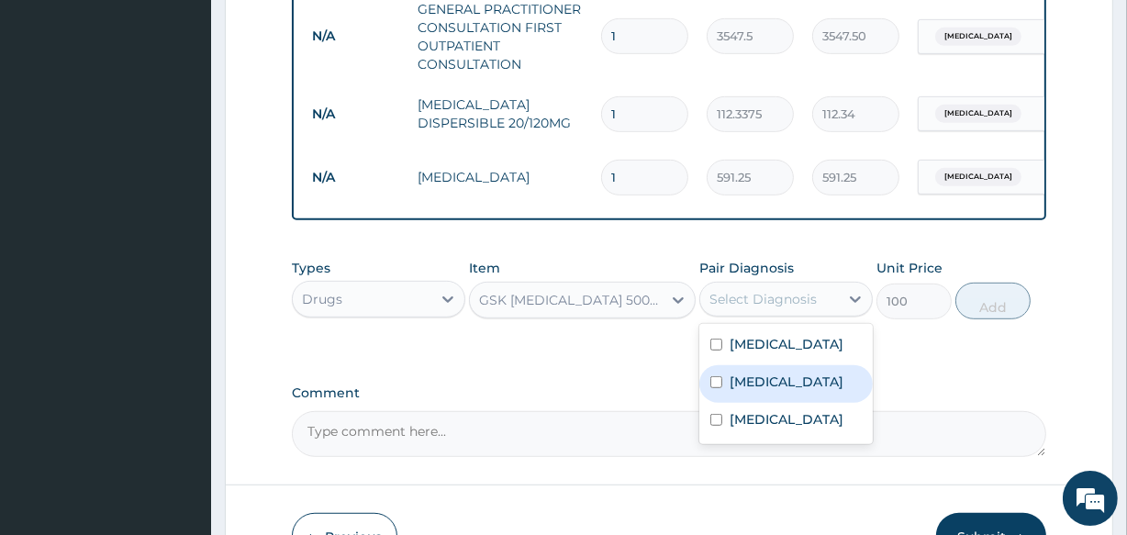
click at [735, 391] on label "Chest pain" at bounding box center [787, 382] width 114 height 18
checkbox input "true"
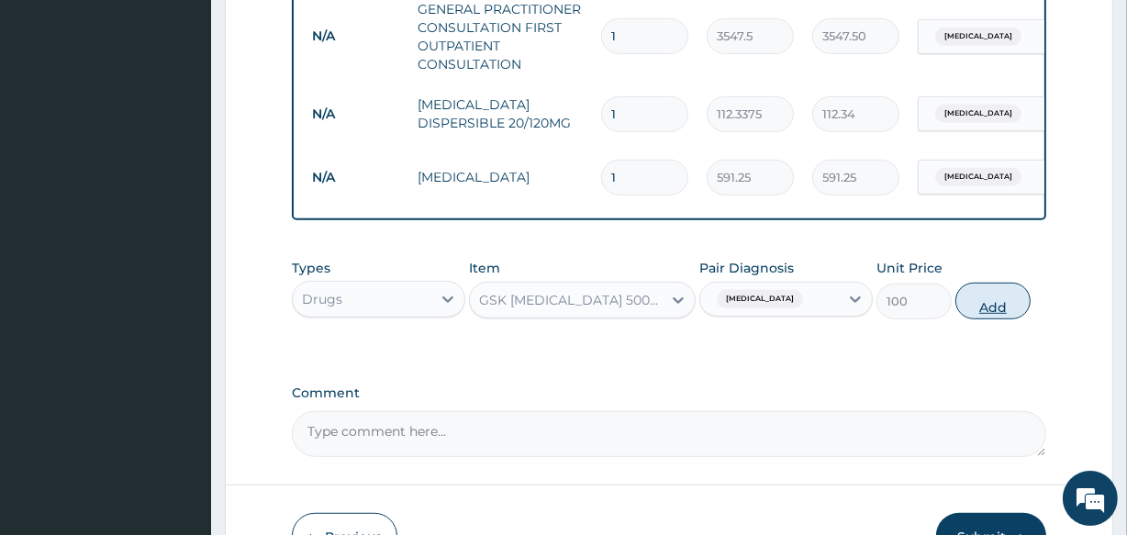
click at [998, 315] on button "Add" at bounding box center [993, 301] width 75 height 37
type input "0"
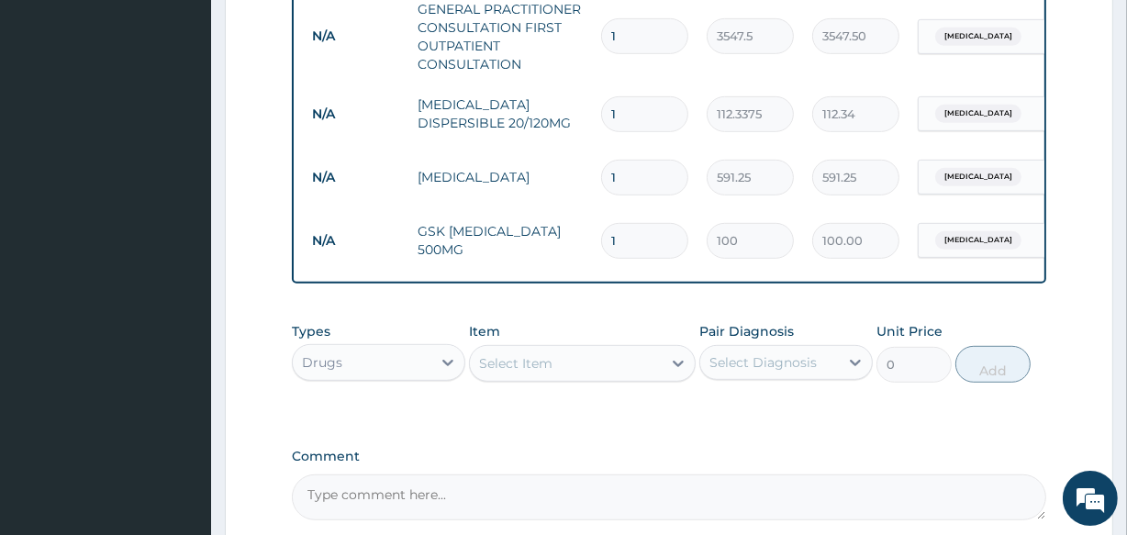
click at [500, 373] on div "Select Item" at bounding box center [515, 363] width 73 height 18
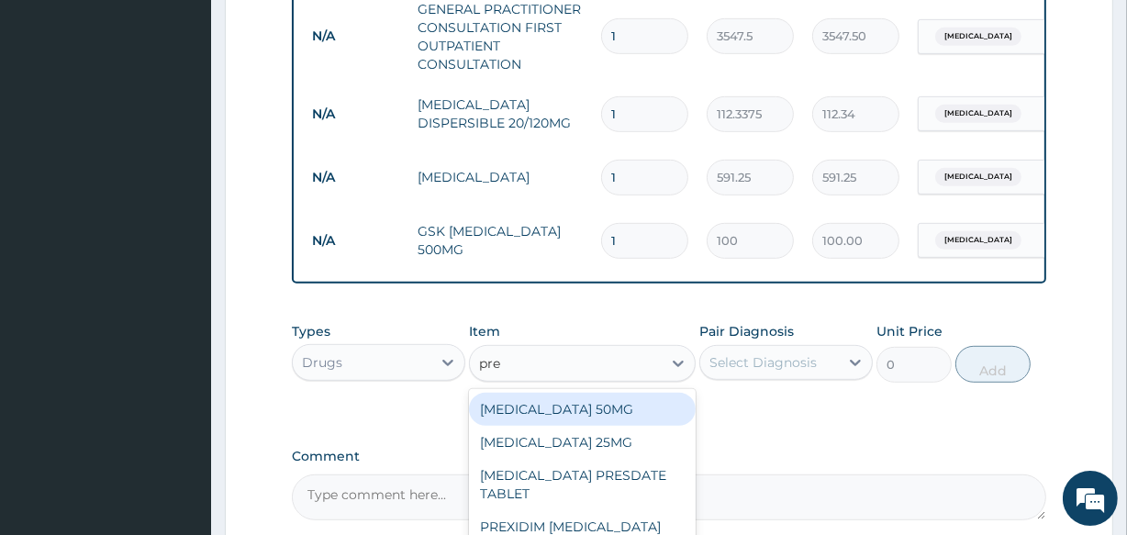
type input "pred"
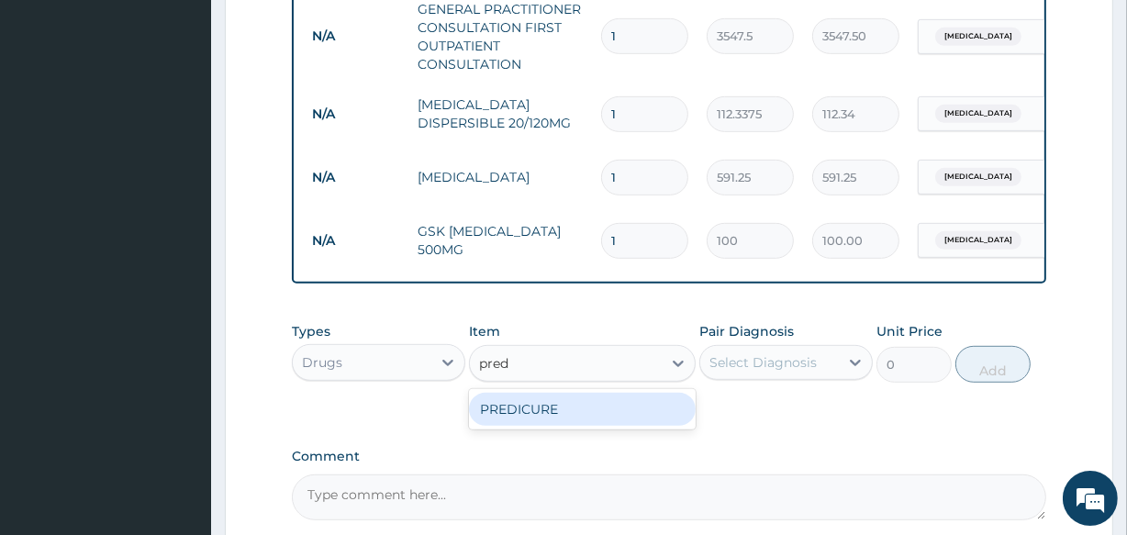
click at [532, 419] on div "PREDICURE" at bounding box center [582, 409] width 226 height 33
type input "53.2125"
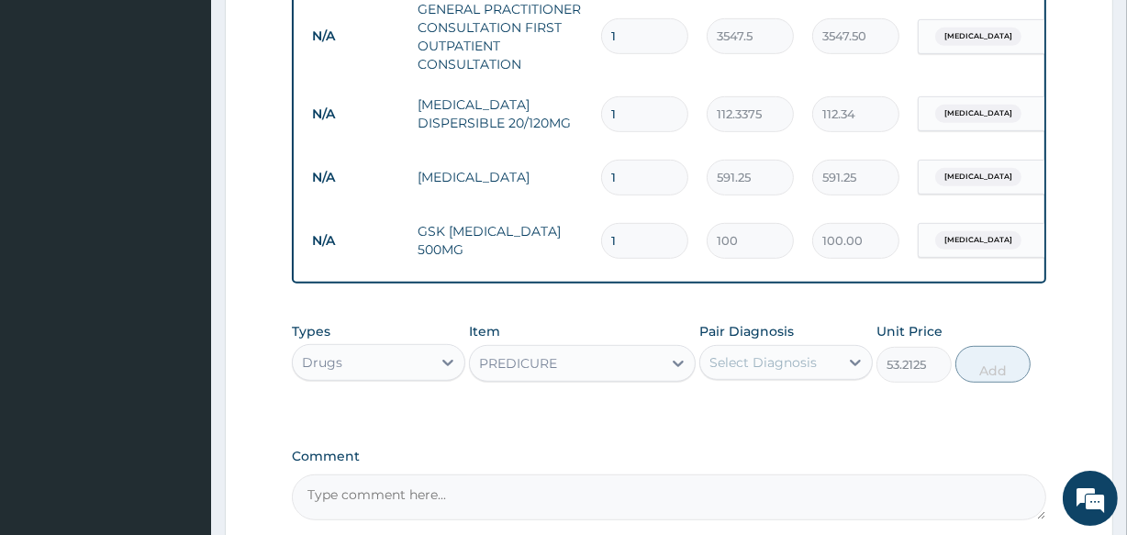
click at [740, 372] on div "Select Diagnosis" at bounding box center [763, 362] width 107 height 18
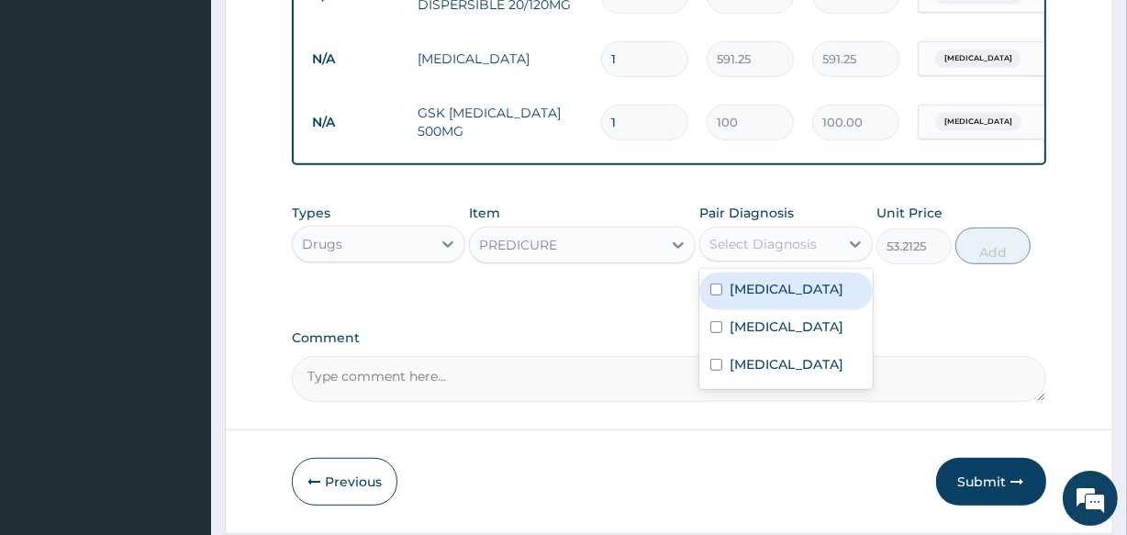
scroll to position [1002, 0]
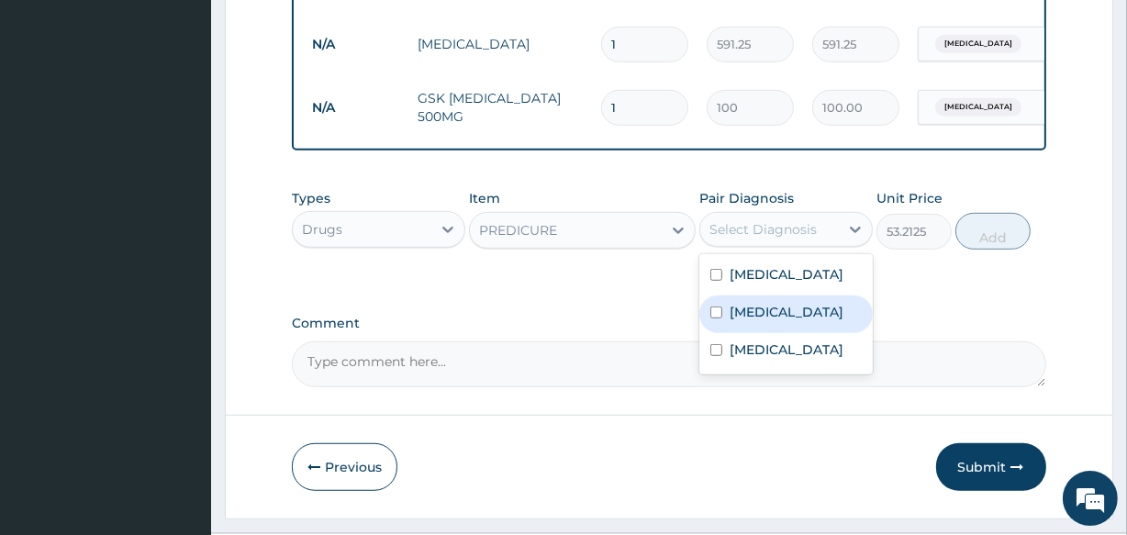
click at [800, 333] on div "Chest pain" at bounding box center [787, 315] width 174 height 38
checkbox input "true"
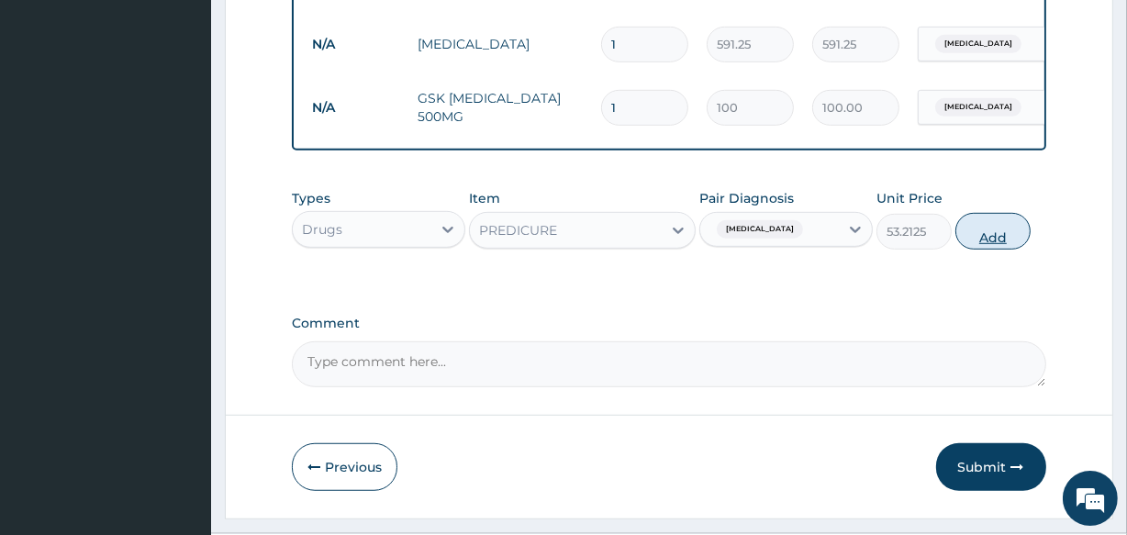
click at [996, 250] on button "Add" at bounding box center [993, 231] width 75 height 37
type input "0"
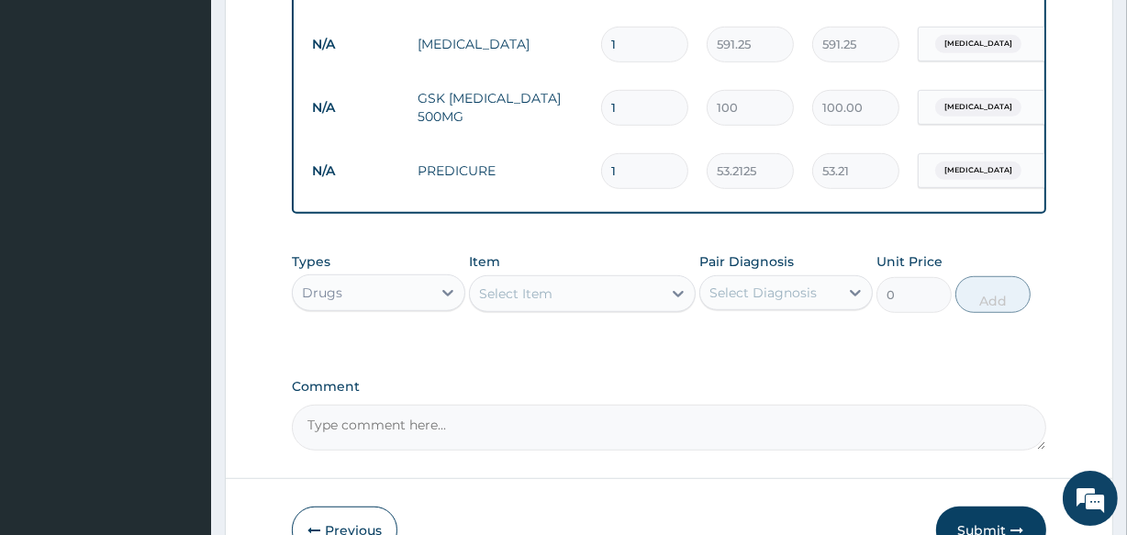
click at [632, 175] on input "1" at bounding box center [644, 171] width 87 height 36
type input "10"
type input "532.13"
type input "10"
click at [631, 101] on input "1" at bounding box center [644, 108] width 87 height 36
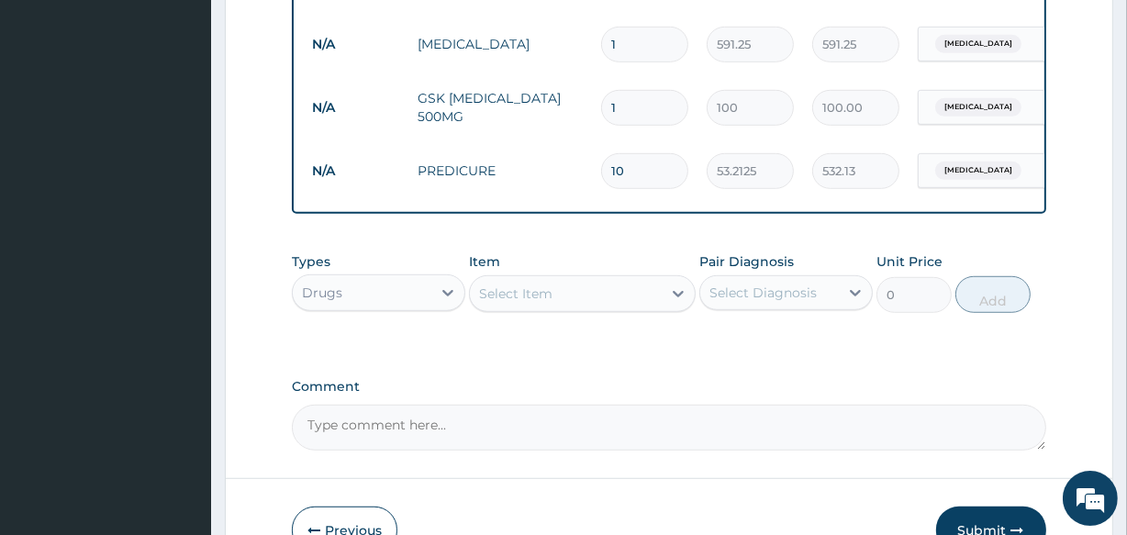
type input "15"
type input "1500.00"
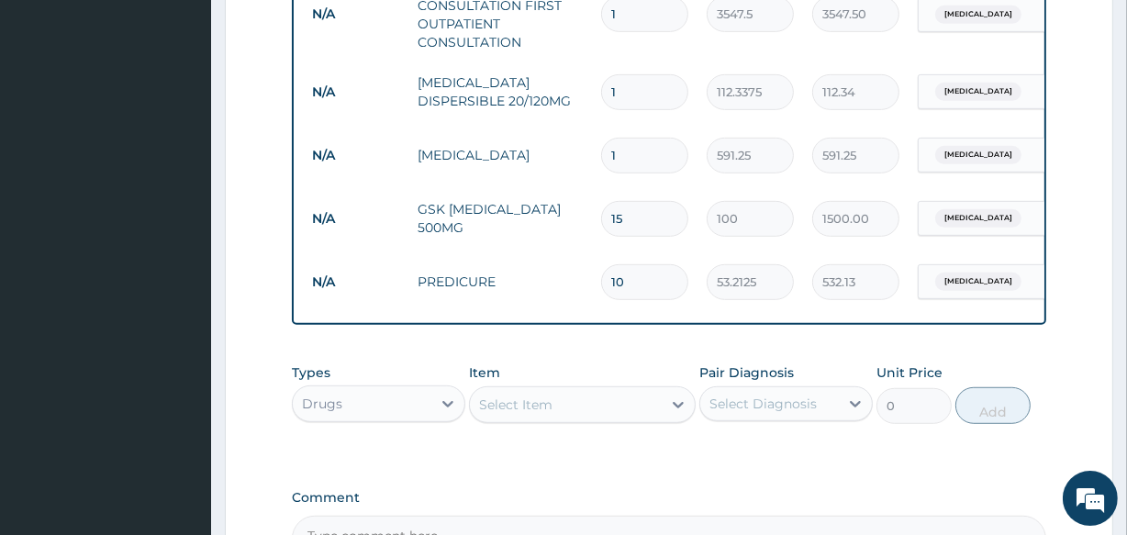
scroll to position [868, 0]
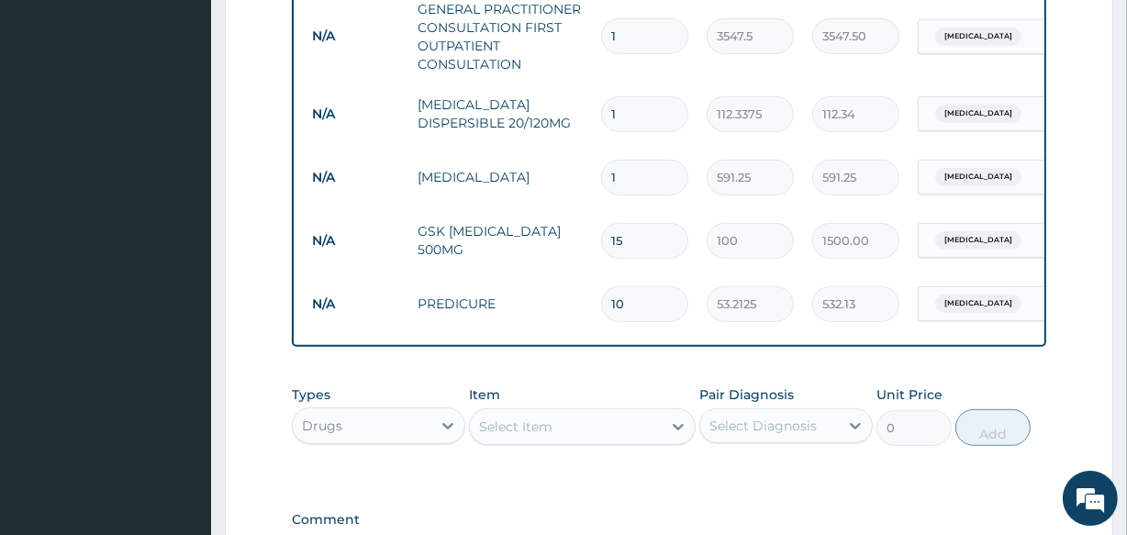
type input "15"
click at [621, 113] on input "1" at bounding box center [644, 114] width 87 height 36
type input "0.00"
type input "2"
type input "224.68"
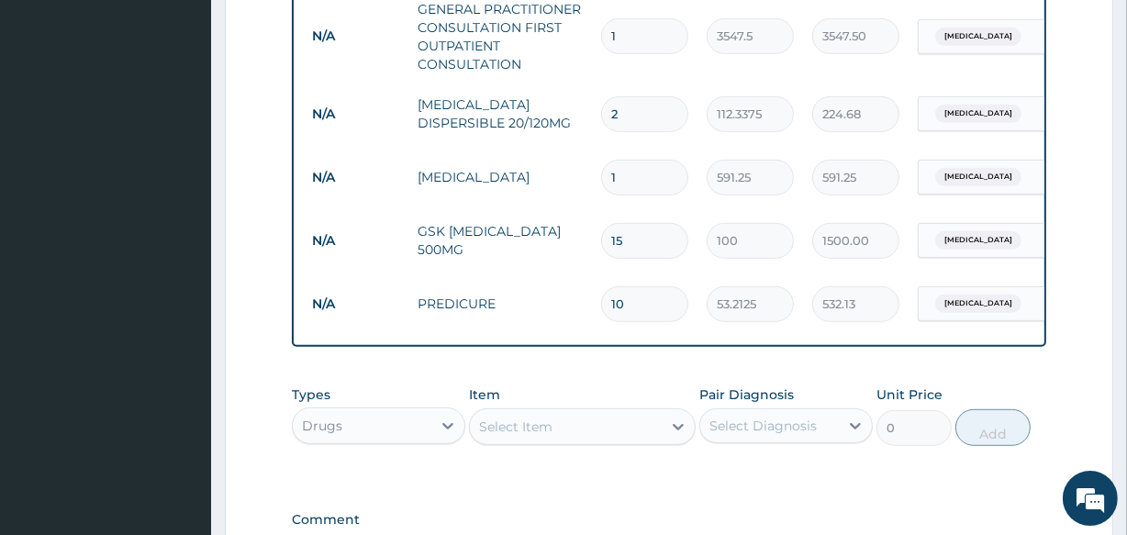
type input "24"
type input "2696.10"
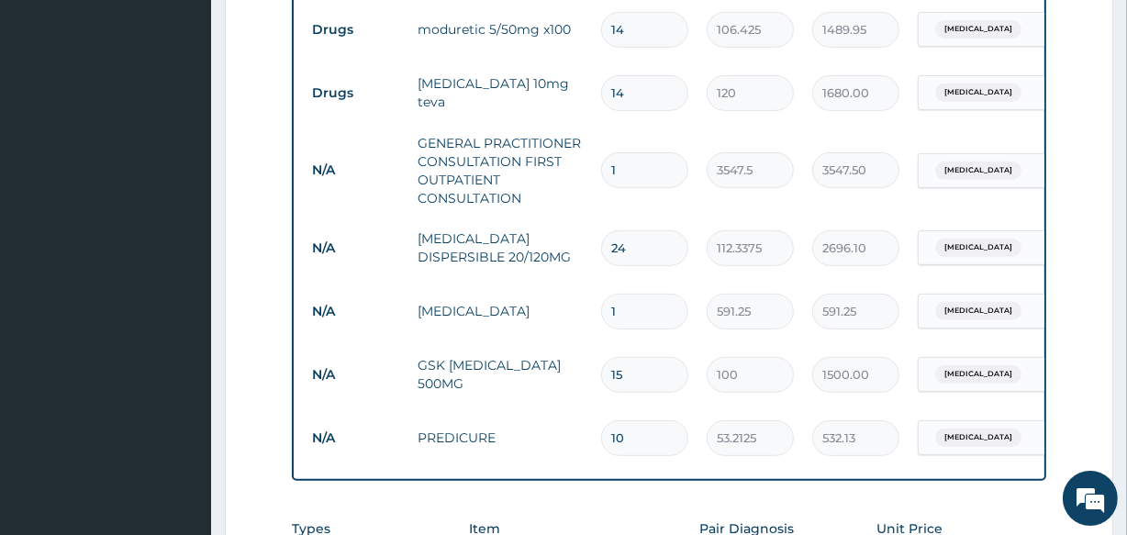
scroll to position [1123, 0]
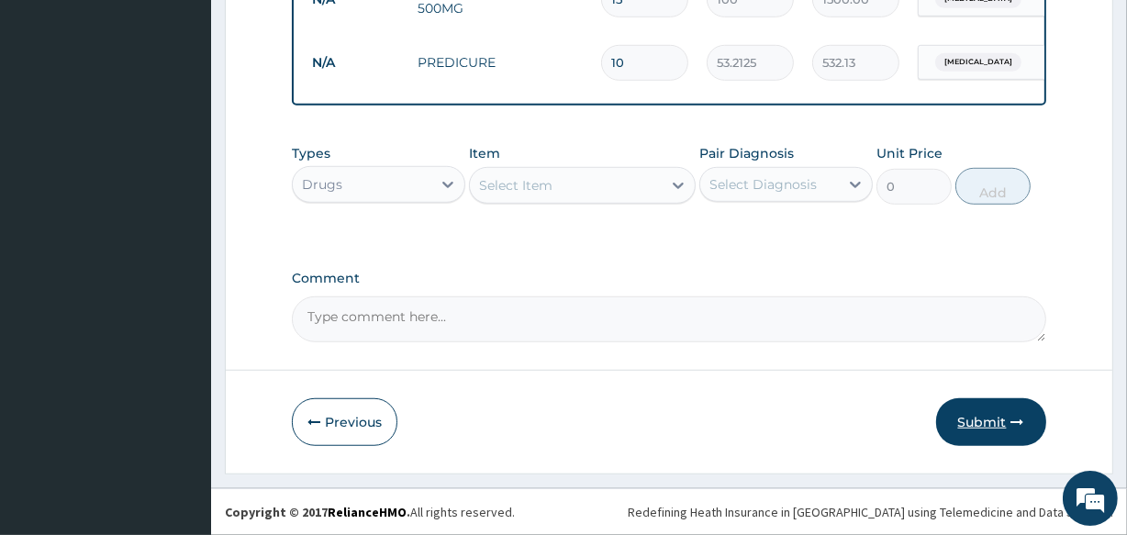
type input "24"
click at [999, 420] on button "Submit" at bounding box center [991, 422] width 110 height 48
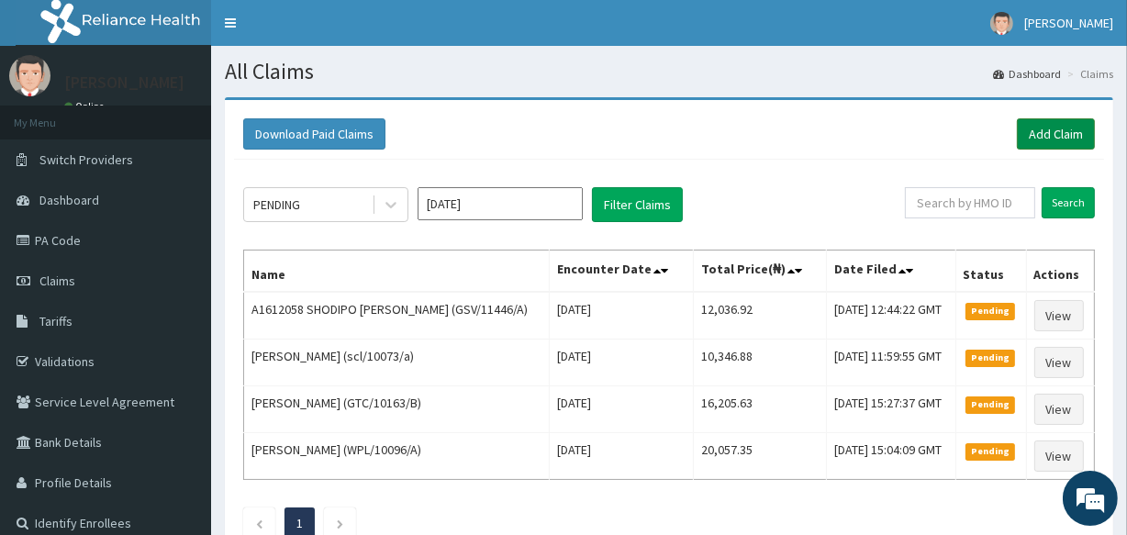
click at [1050, 138] on link "Add Claim" at bounding box center [1056, 133] width 78 height 31
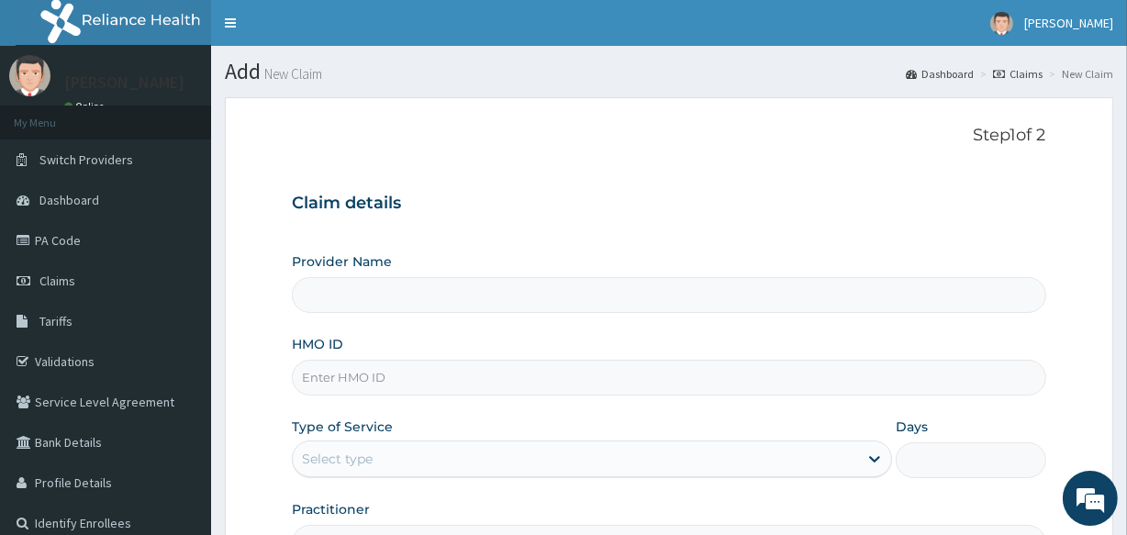
type input "[GEOGRAPHIC_DATA]"
click at [377, 384] on input "HMO ID" at bounding box center [669, 378] width 754 height 36
drag, startPoint x: 367, startPoint y: 380, endPoint x: 690, endPoint y: 257, distance: 345.8
click at [690, 257] on div "Provider Name All Souls Infirmary Hospital" at bounding box center [669, 282] width 754 height 61
click at [342, 375] on input "okb/11" at bounding box center [669, 378] width 754 height 36
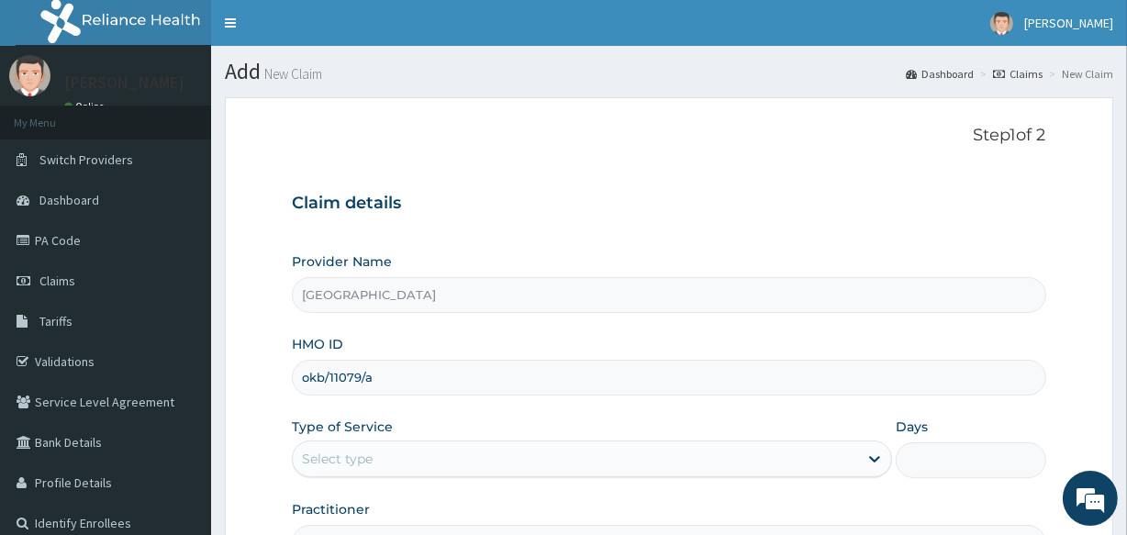
click at [342, 375] on input "okb/11079/a" at bounding box center [669, 378] width 754 height 36
type input "okb/11079/a"
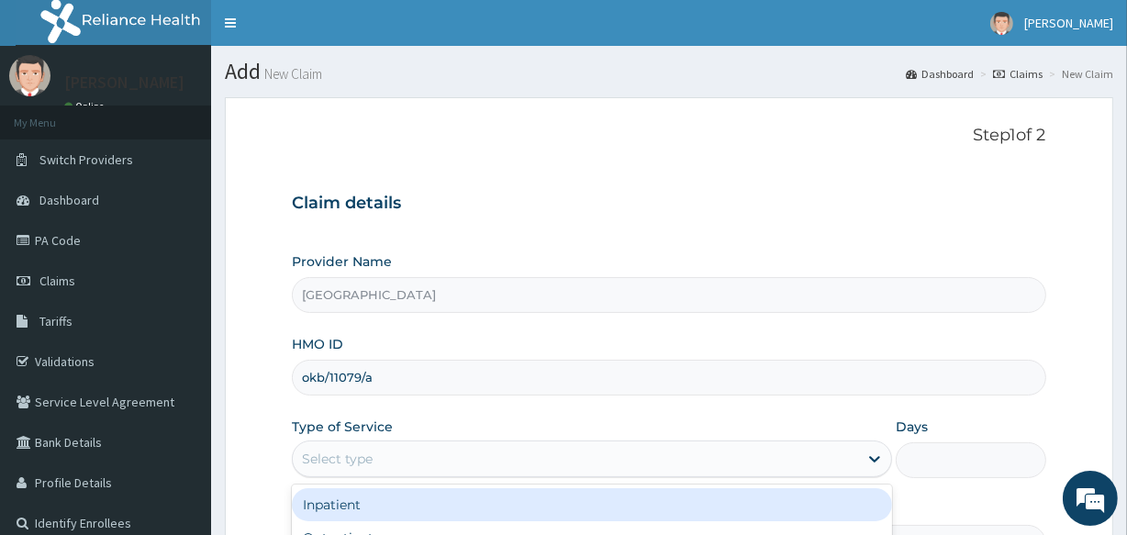
click at [376, 460] on div "Select type" at bounding box center [575, 458] width 565 height 29
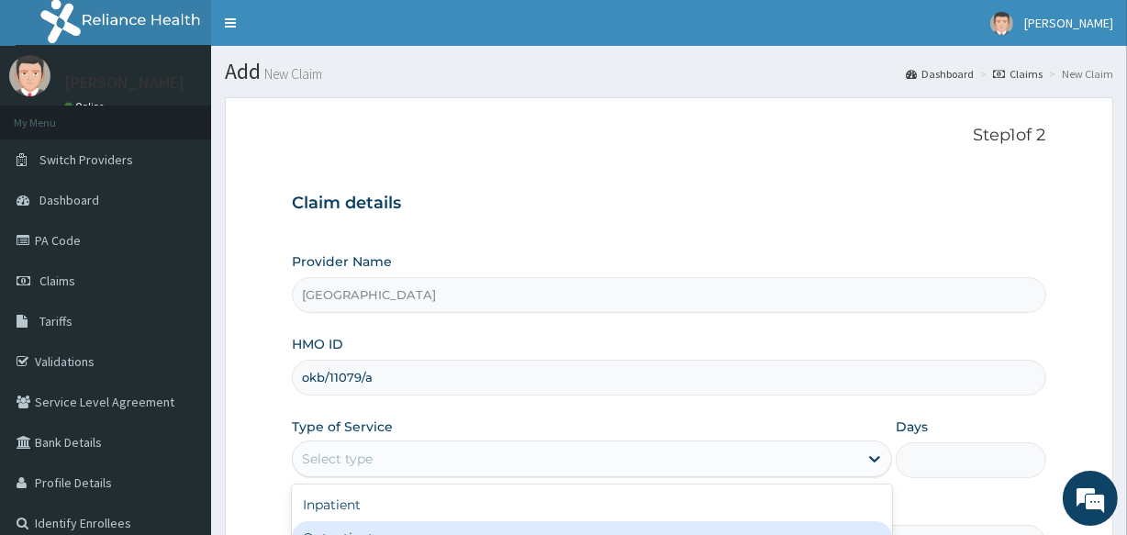
click at [377, 527] on div "Outpatient" at bounding box center [592, 537] width 600 height 33
type input "1"
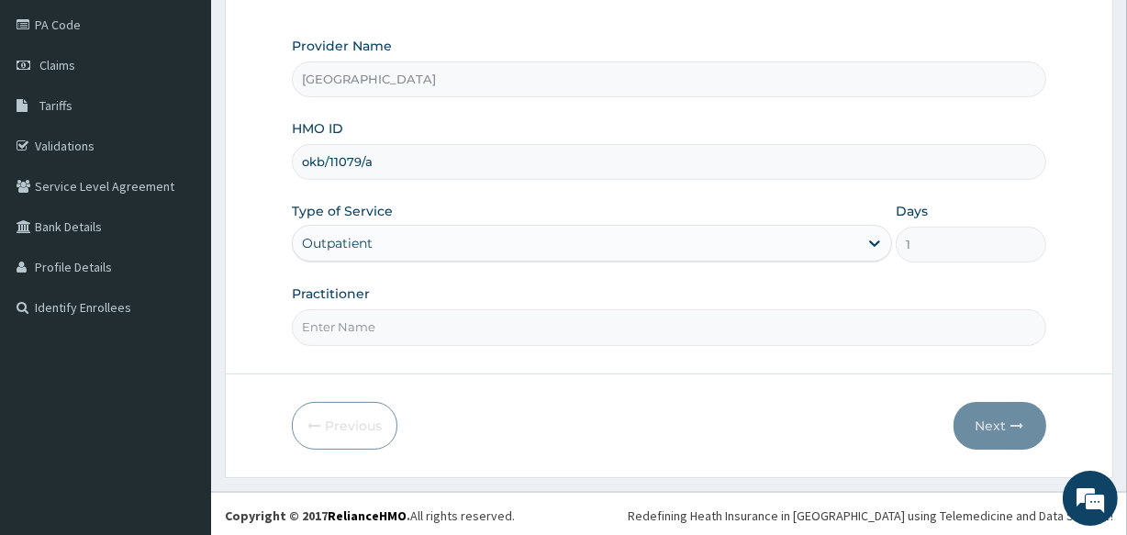
scroll to position [218, 0]
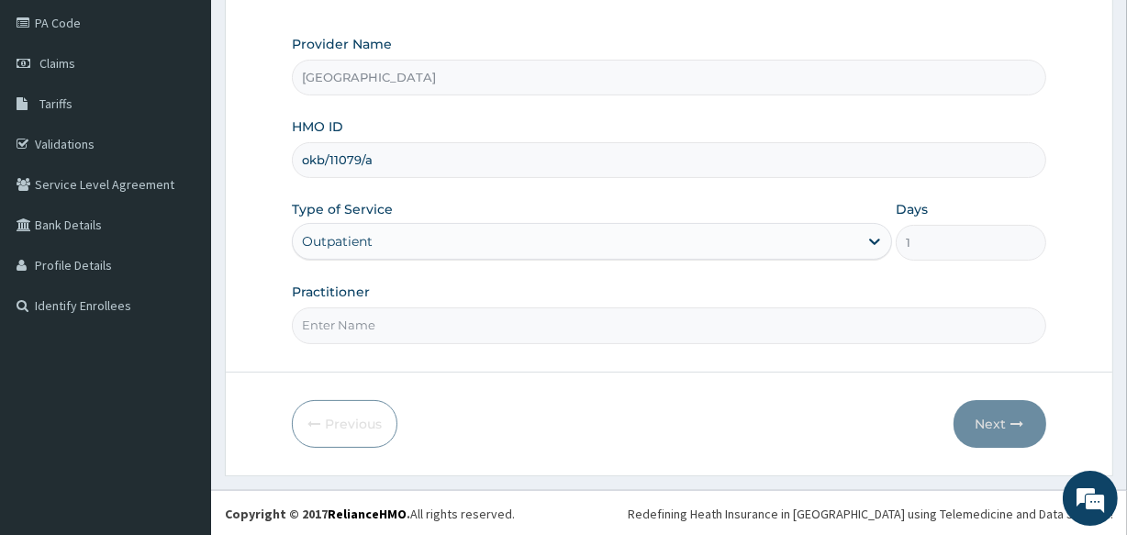
click at [477, 316] on input "Practitioner" at bounding box center [669, 326] width 754 height 36
type input "DR LAWANI"
click at [988, 421] on button "Next" at bounding box center [1000, 424] width 93 height 48
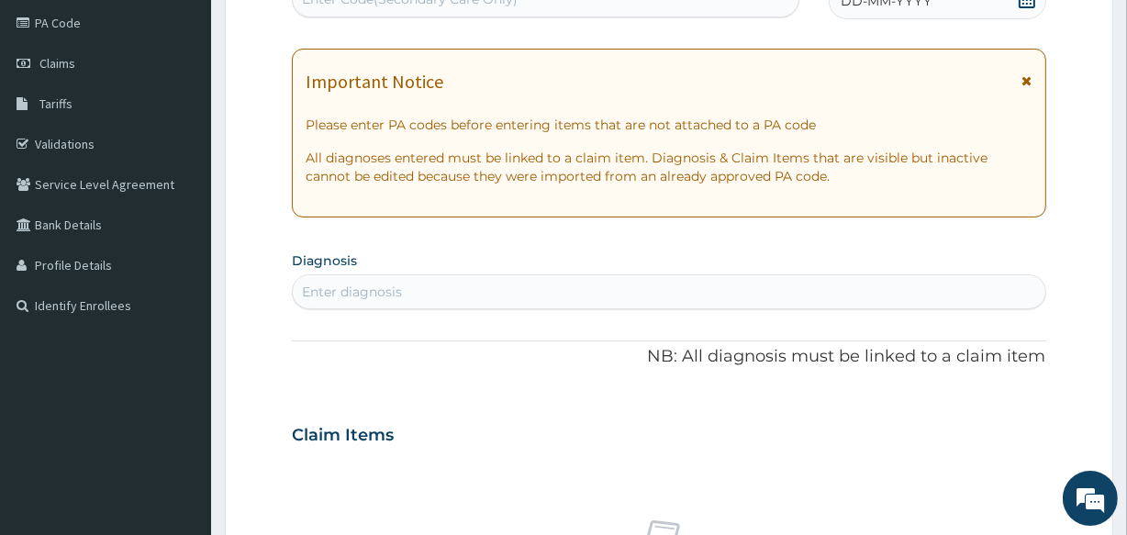
scroll to position [207, 0]
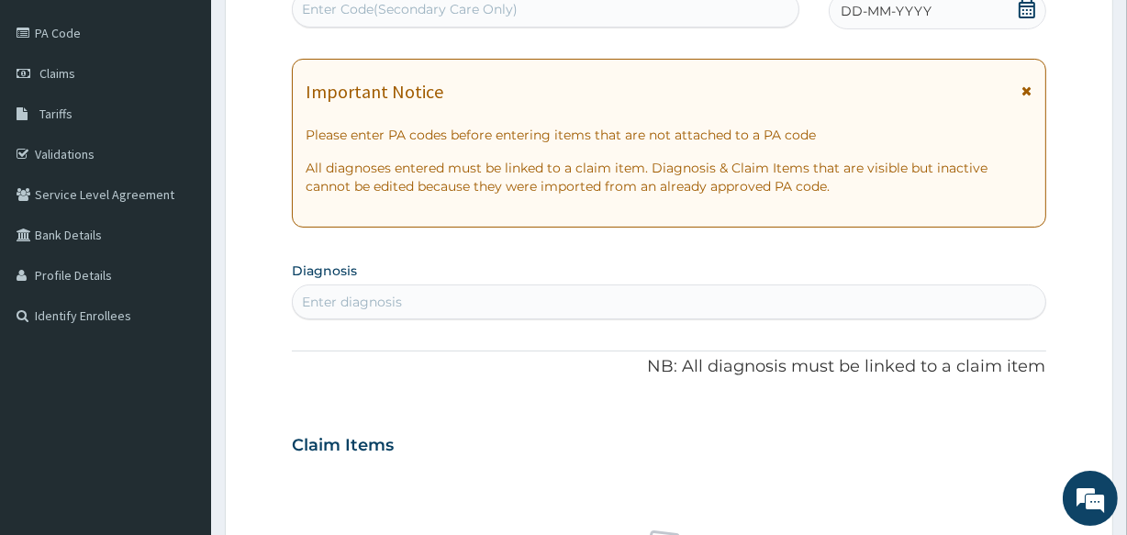
click at [564, 6] on div "Enter Code(Secondary Care Only)" at bounding box center [545, 8] width 505 height 29
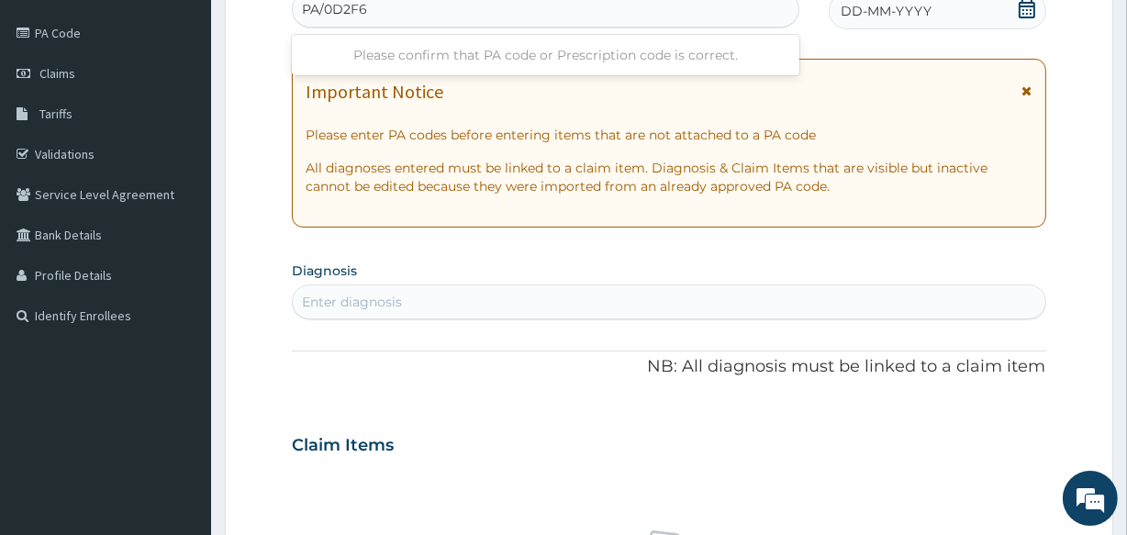
type input "PA/0D2F64"
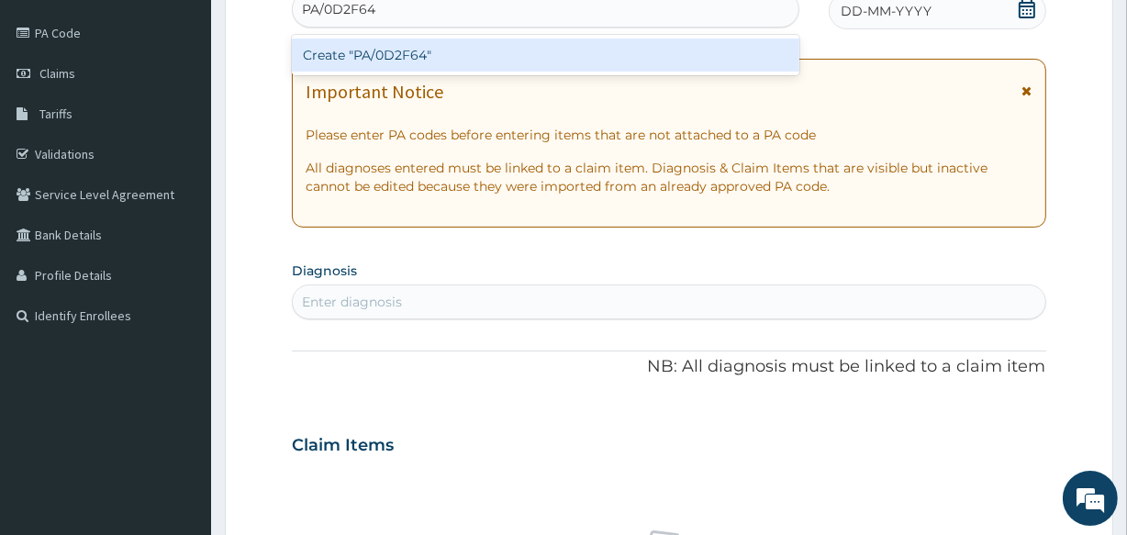
click at [577, 66] on div "Create "PA/0D2F64"" at bounding box center [545, 55] width 507 height 33
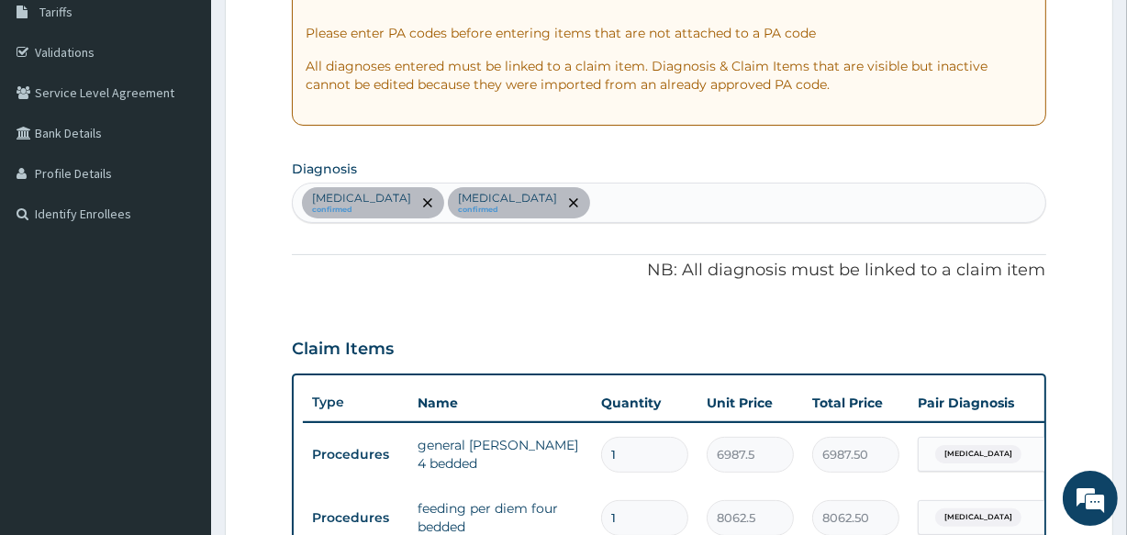
scroll to position [777, 0]
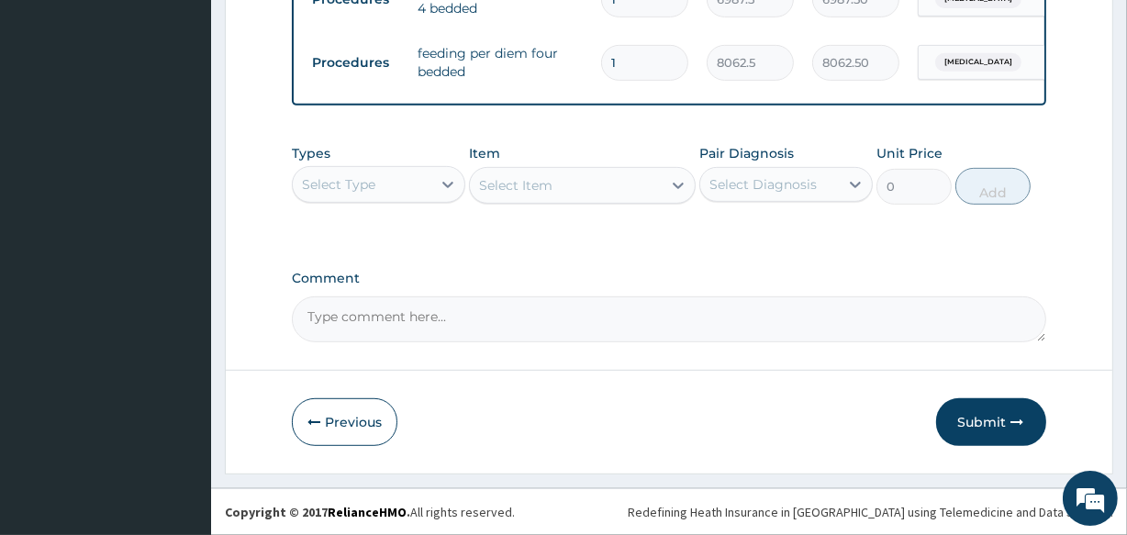
click at [404, 184] on div "Select Type" at bounding box center [362, 184] width 139 height 29
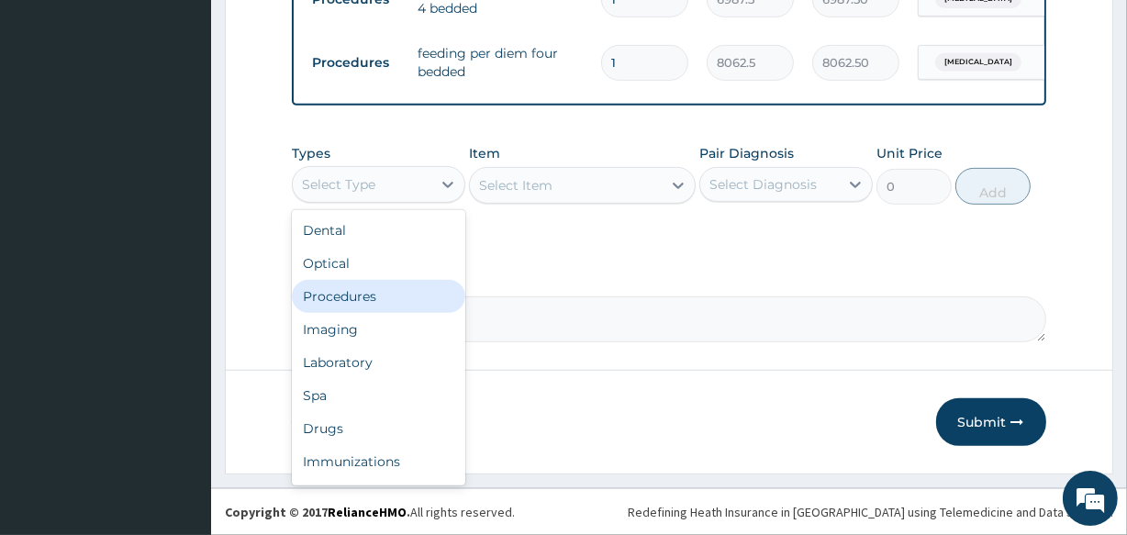
click at [401, 297] on div "Procedures" at bounding box center [379, 296] width 174 height 33
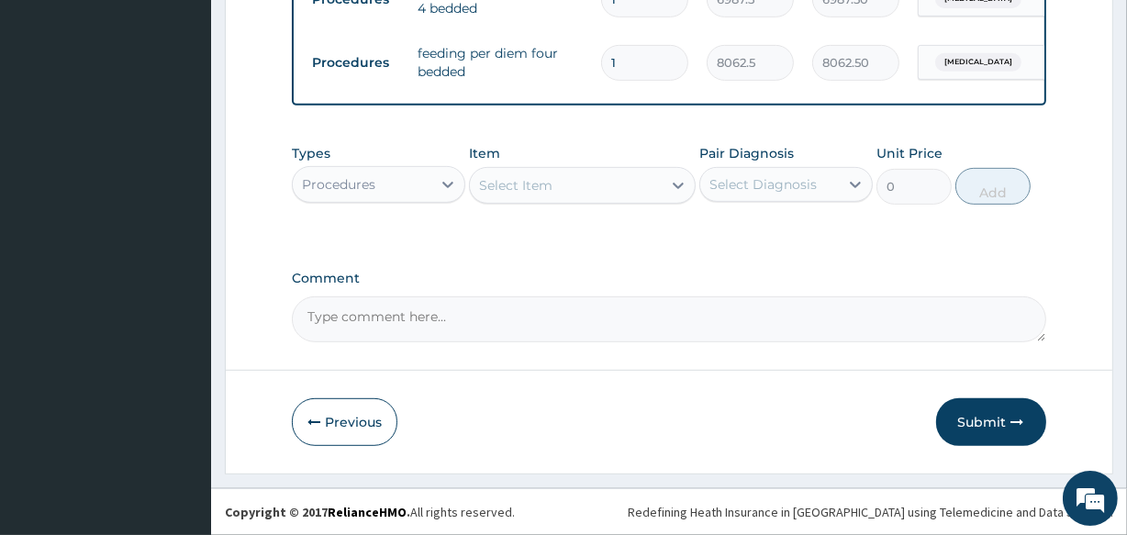
click at [534, 183] on div "Select Item" at bounding box center [515, 185] width 73 height 18
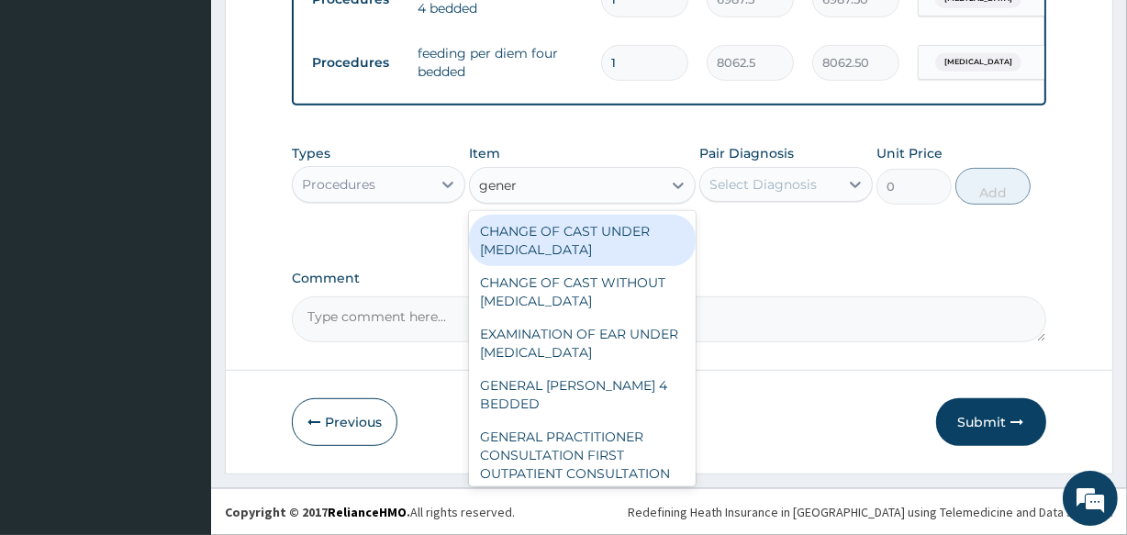
type input "genera"
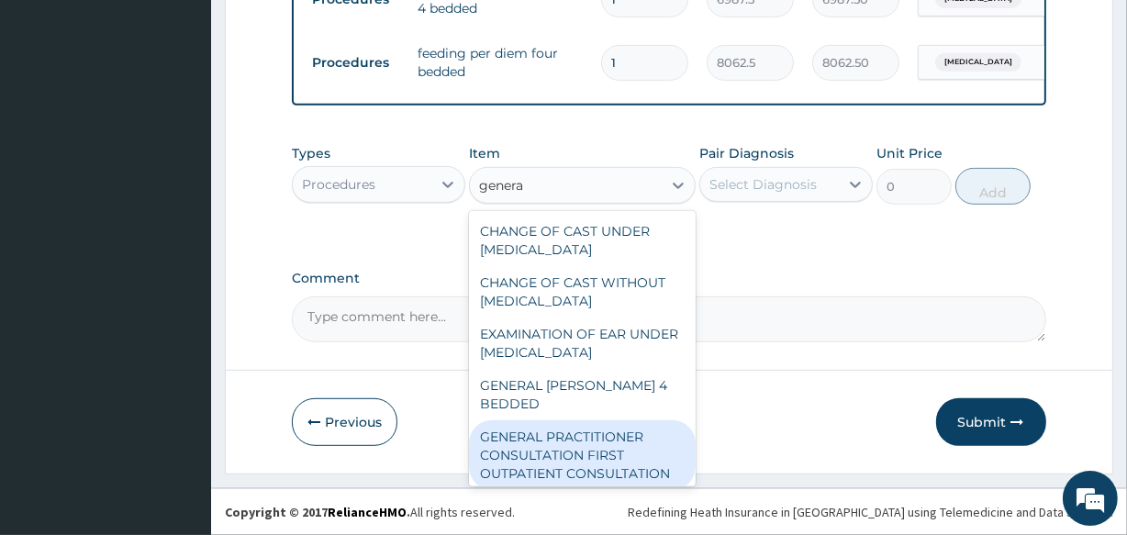
click at [598, 434] on div "GENERAL PRACTITIONER CONSULTATION FIRST OUTPATIENT CONSULTATION" at bounding box center [582, 455] width 226 height 70
type input "3547.5"
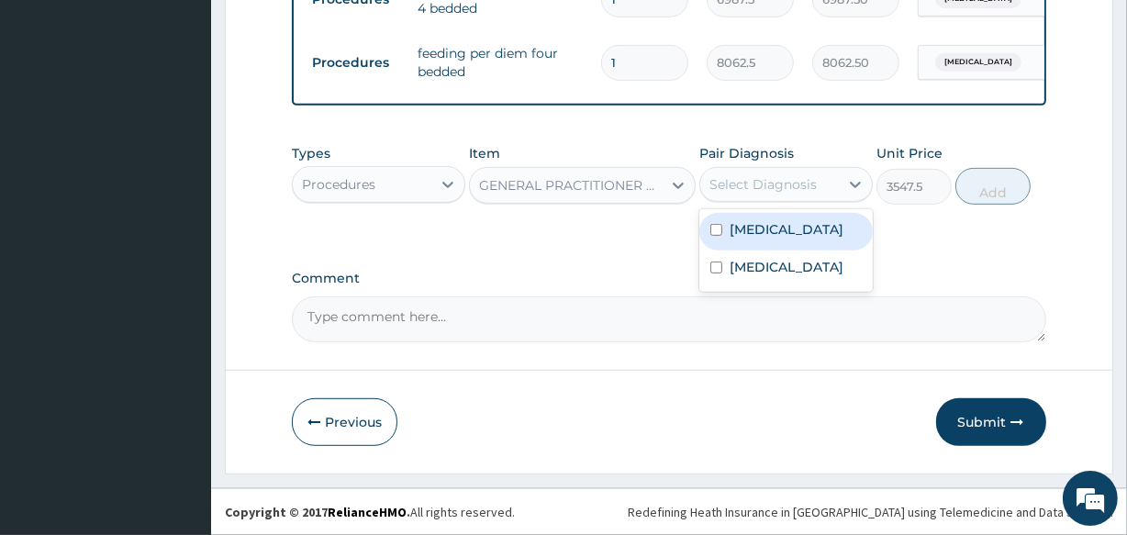
click at [748, 175] on div "Select Diagnosis" at bounding box center [763, 184] width 107 height 18
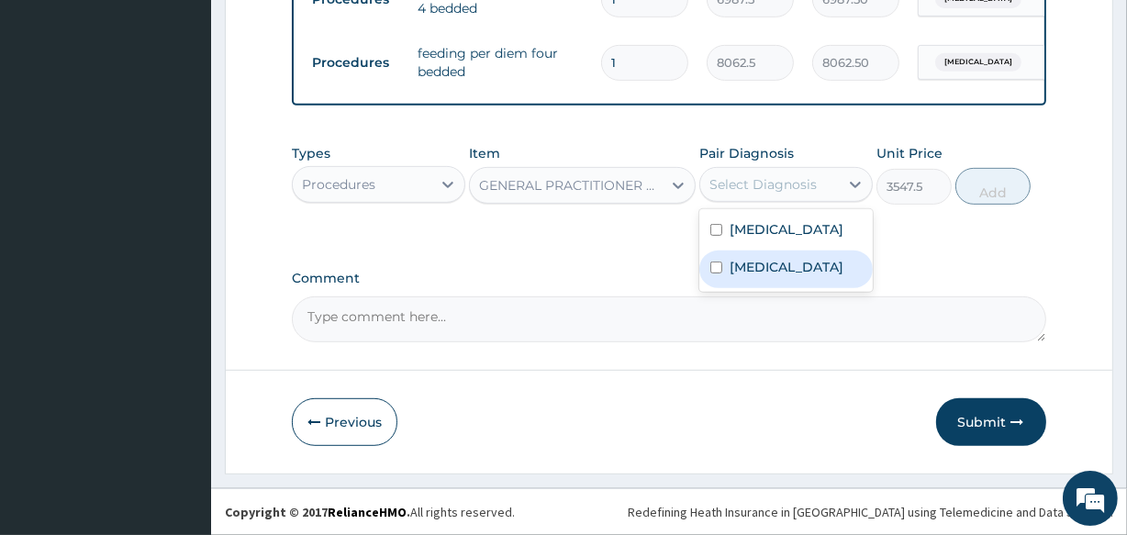
click at [749, 265] on label "Upper respiratory infection" at bounding box center [787, 267] width 114 height 18
checkbox input "true"
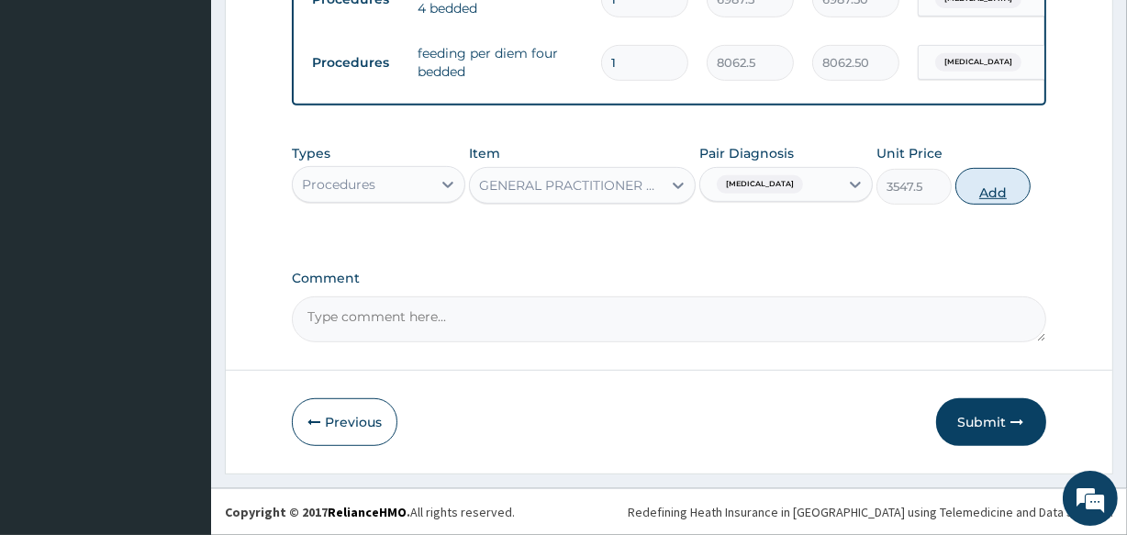
click at [987, 185] on button "Add" at bounding box center [993, 186] width 75 height 37
type input "0"
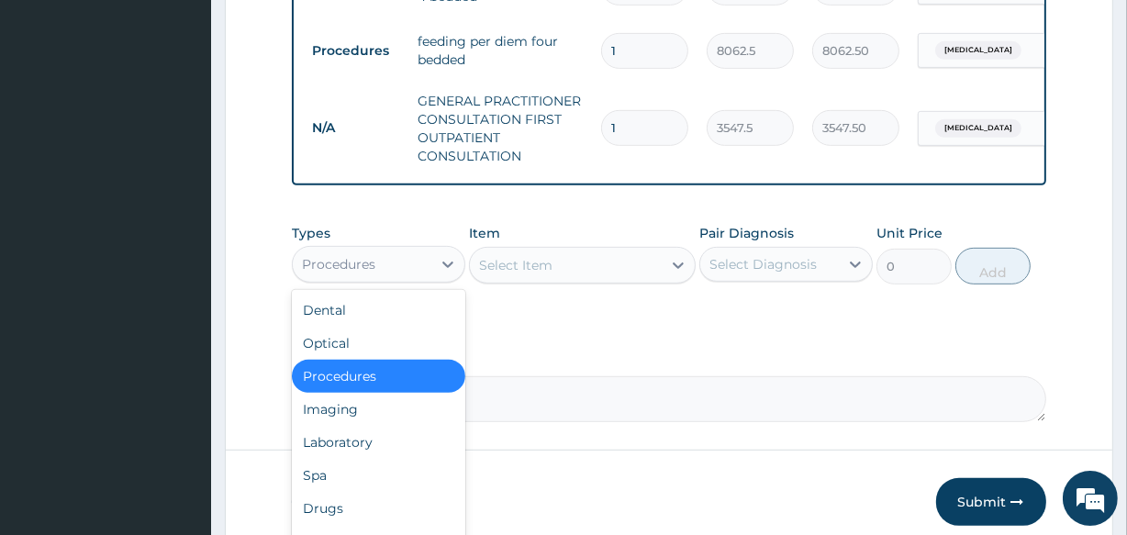
click at [403, 279] on div "Procedures" at bounding box center [362, 264] width 139 height 29
click at [382, 517] on div "Drugs" at bounding box center [379, 508] width 174 height 33
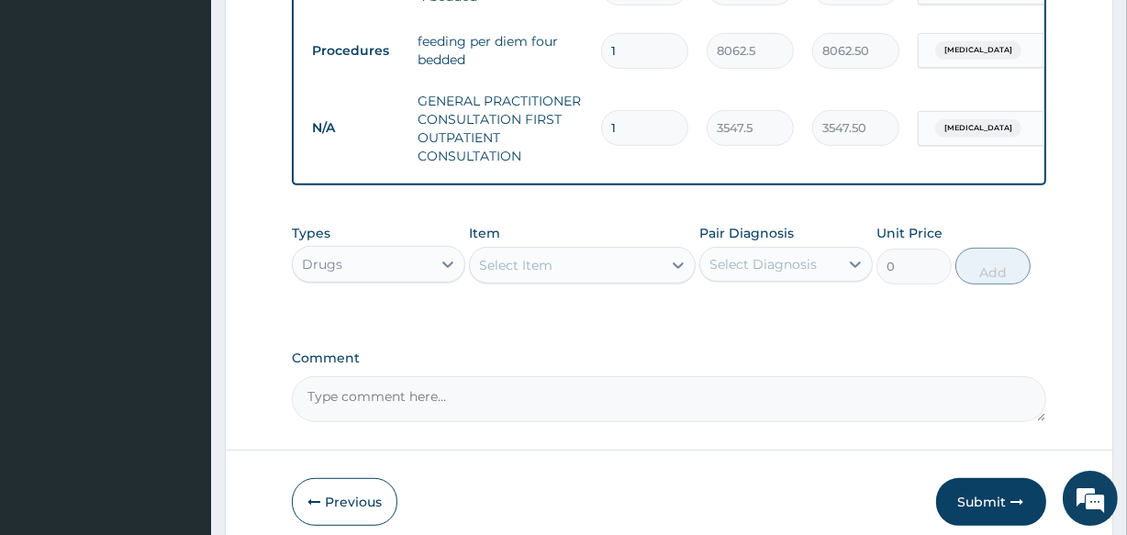
click at [515, 274] on div "Select Item" at bounding box center [515, 265] width 73 height 18
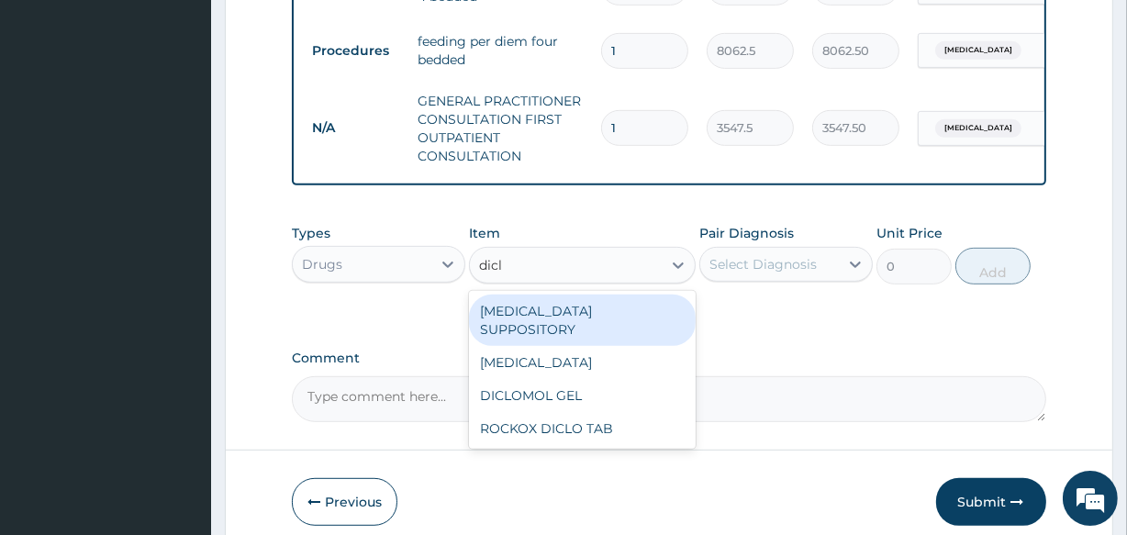
type input "diclo"
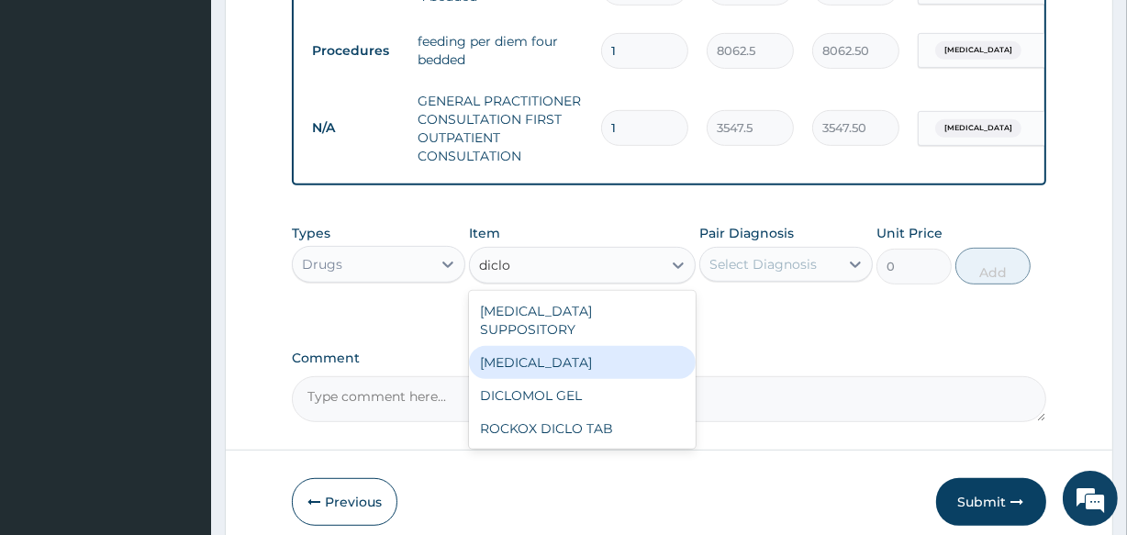
click at [522, 359] on div "DICLOFENAC" at bounding box center [582, 362] width 226 height 33
type input "591.25"
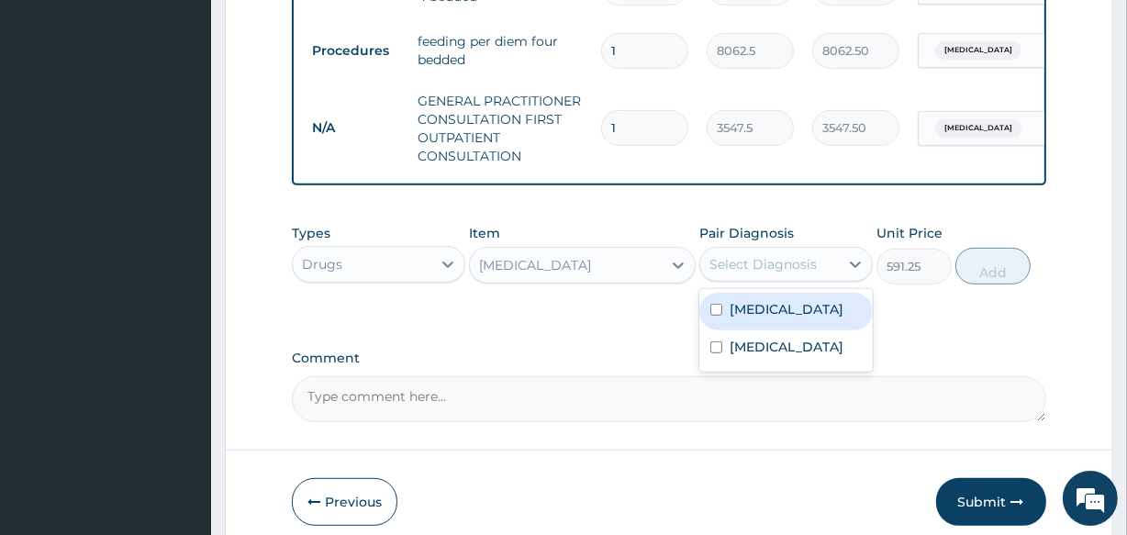
click at [755, 274] on div "Select Diagnosis" at bounding box center [763, 264] width 107 height 18
click at [755, 319] on label "Malaria" at bounding box center [787, 309] width 114 height 18
checkbox input "true"
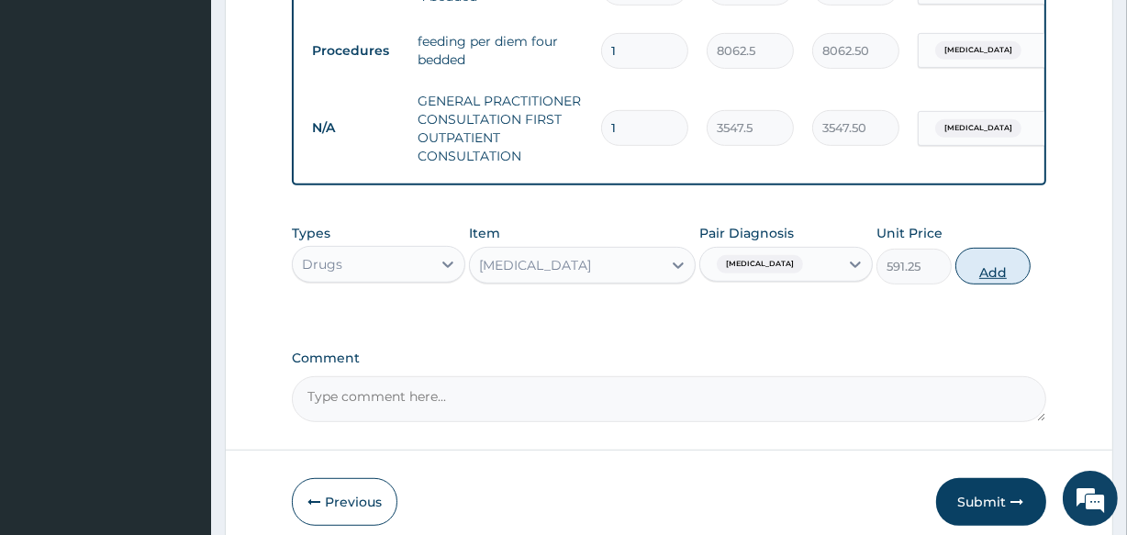
click at [983, 278] on button "Add" at bounding box center [993, 266] width 75 height 37
type input "0"
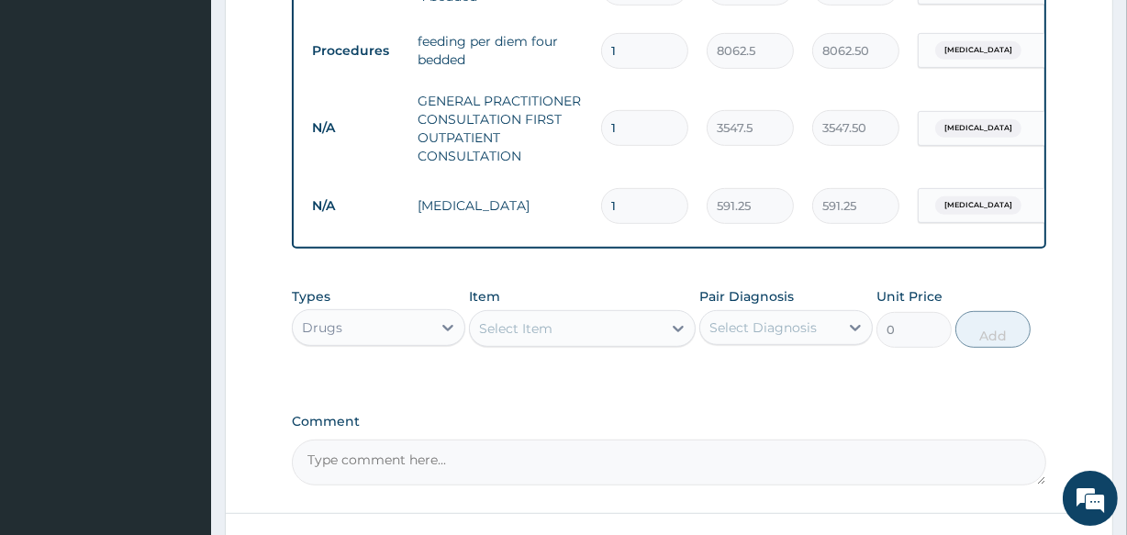
click at [499, 332] on div "Select Item" at bounding box center [515, 328] width 73 height 18
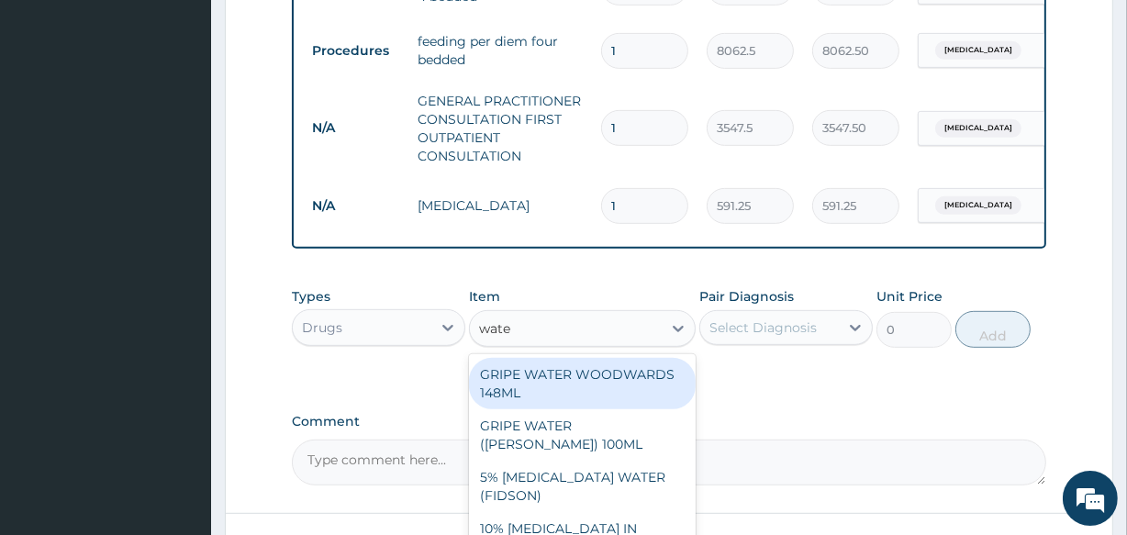
type input "water"
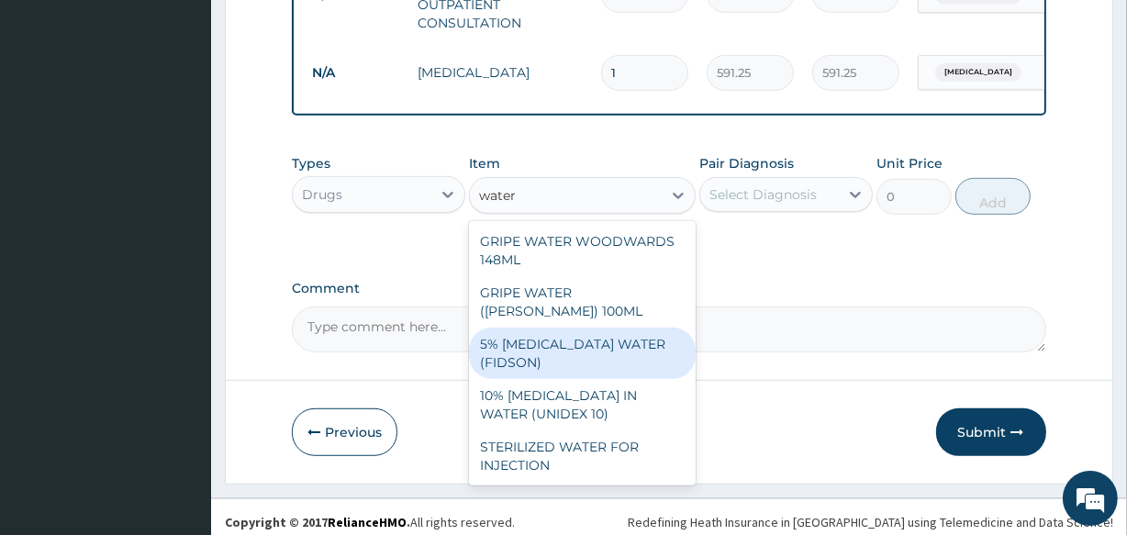
scroll to position [932, 0]
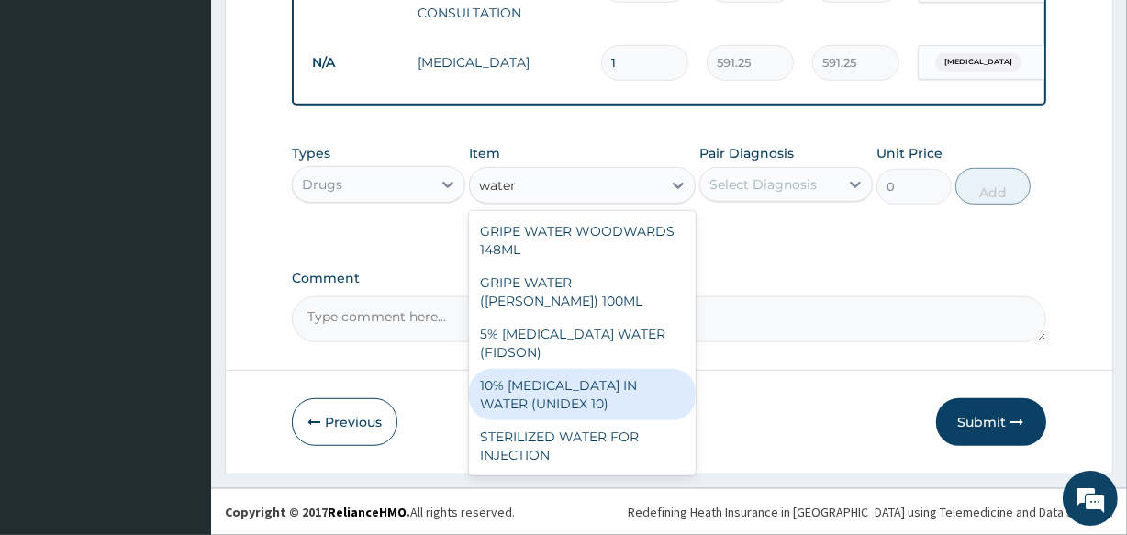
click at [644, 402] on div "10% DEXTROSE IN WATER (UNIDEX 10)" at bounding box center [582, 394] width 226 height 51
type input "1773.75"
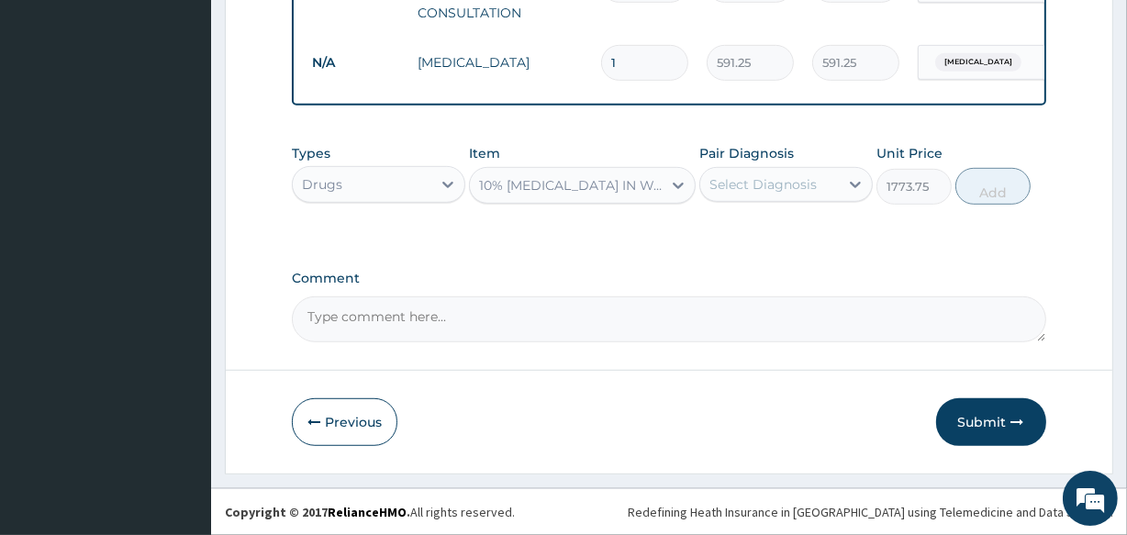
click at [757, 185] on div "Select Diagnosis" at bounding box center [763, 184] width 107 height 18
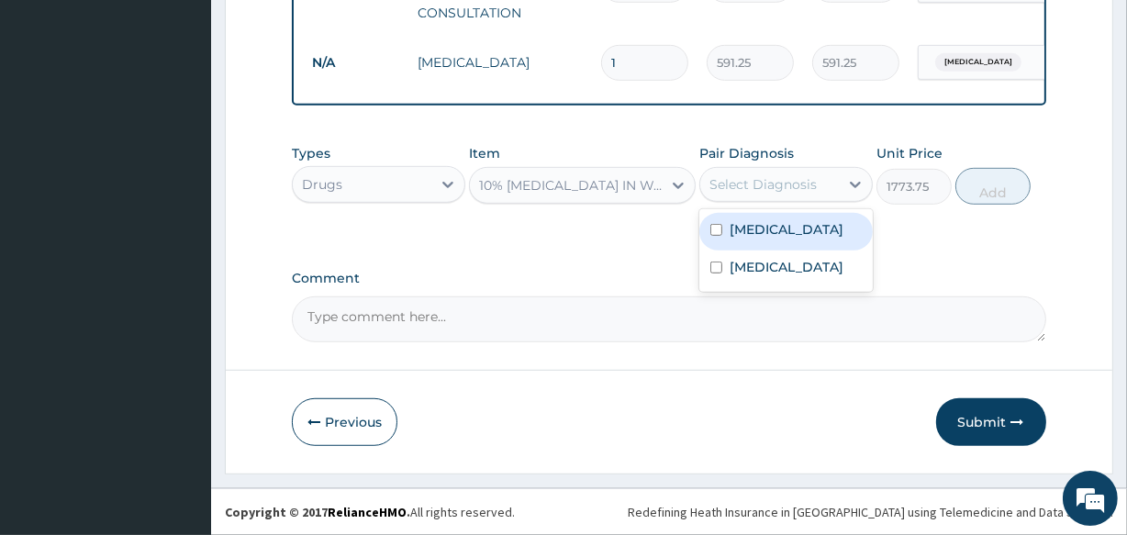
click at [753, 229] on label "Malaria" at bounding box center [787, 229] width 114 height 18
checkbox input "true"
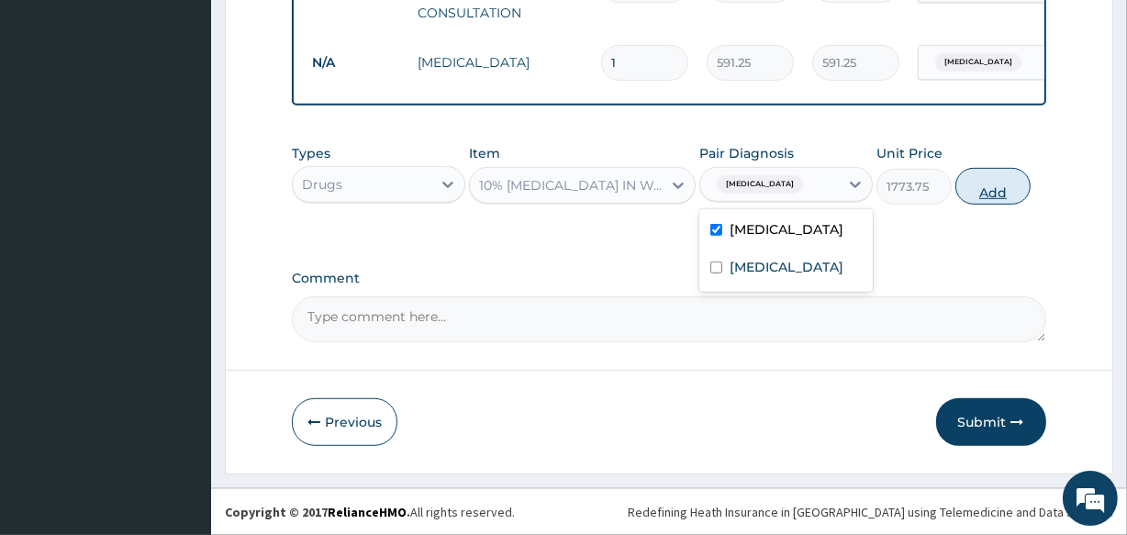
click at [990, 186] on button "Add" at bounding box center [993, 186] width 75 height 37
type input "0"
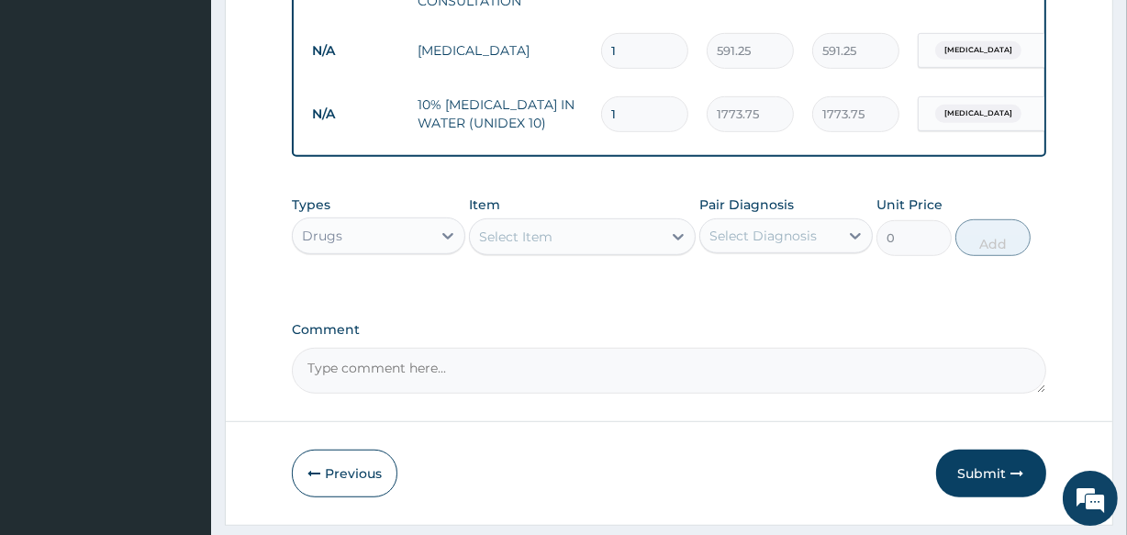
click at [497, 246] on div "Select Item" at bounding box center [515, 237] width 73 height 18
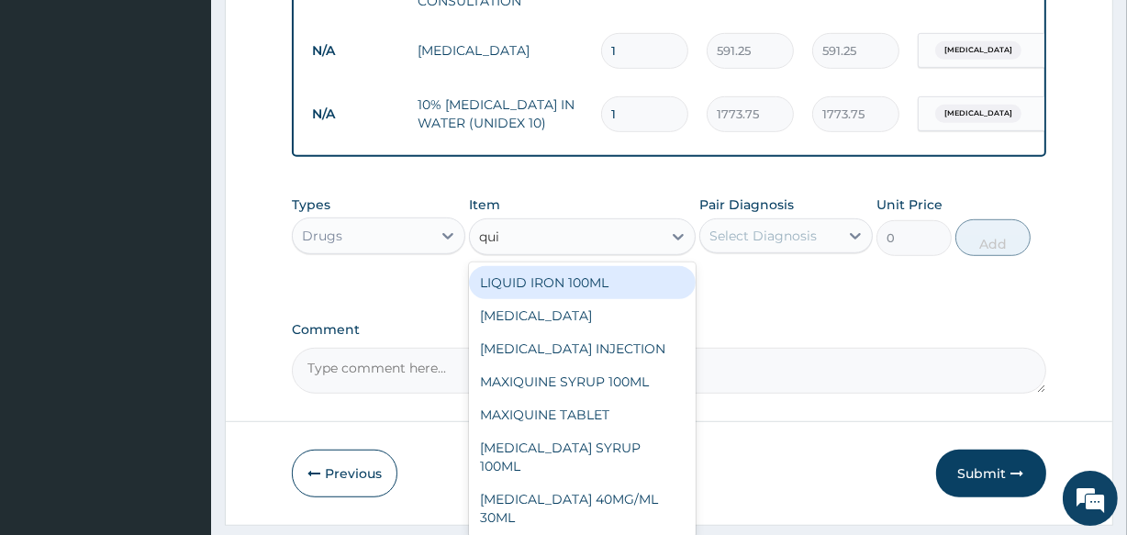
type input "quin"
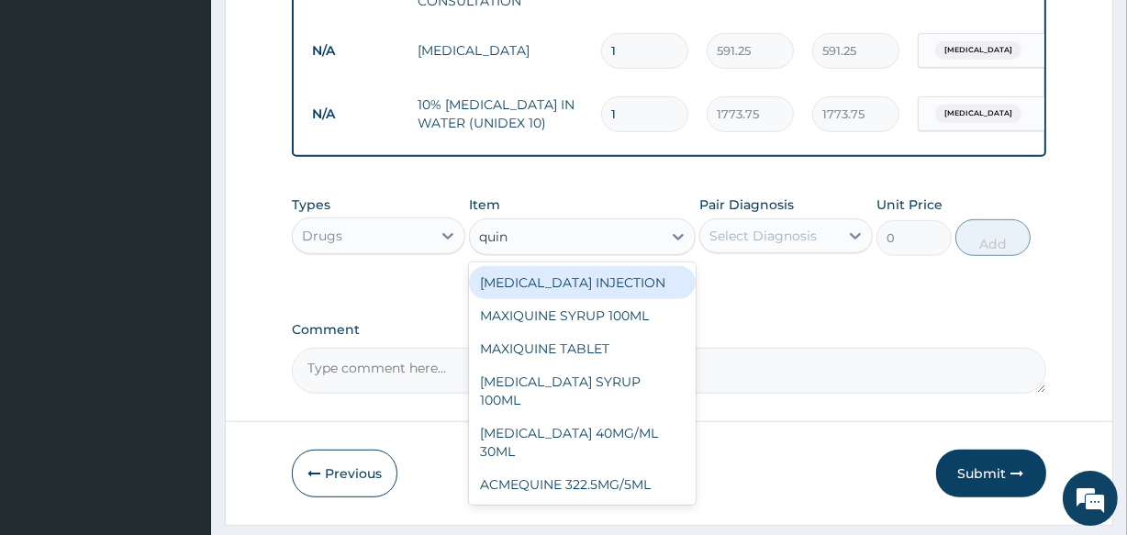
click at [522, 289] on div "QUININE INJECTION" at bounding box center [582, 282] width 226 height 33
type input "800"
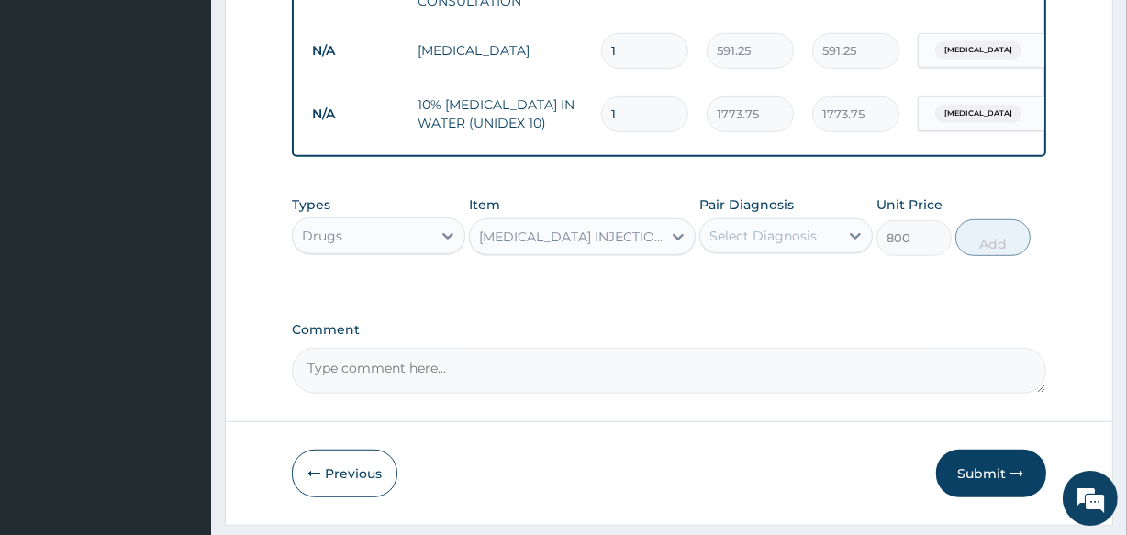
click at [738, 245] on div "Select Diagnosis" at bounding box center [763, 236] width 107 height 18
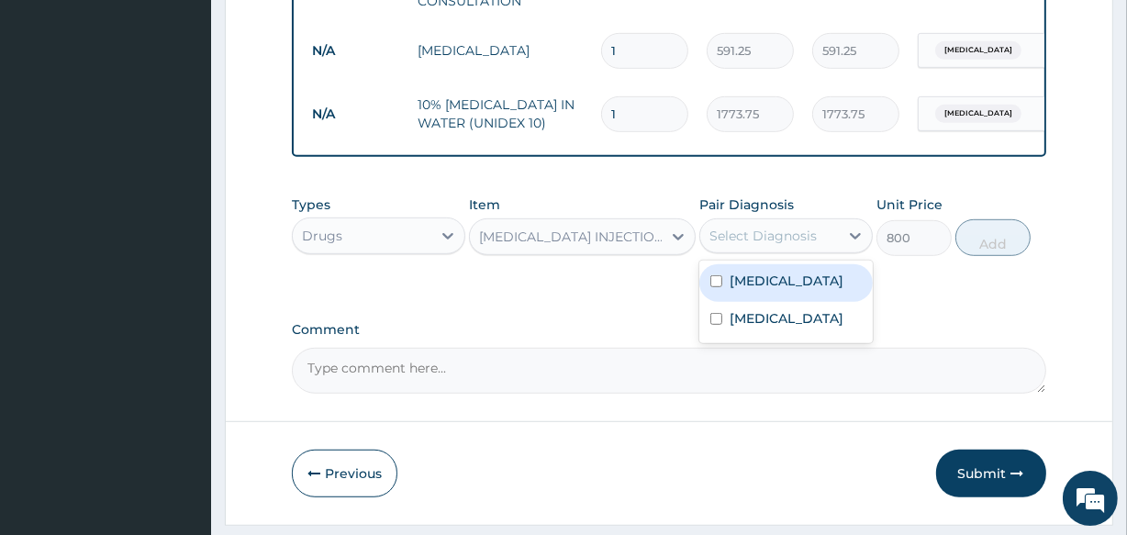
click at [747, 302] on div "Malaria" at bounding box center [787, 283] width 174 height 38
checkbox input "true"
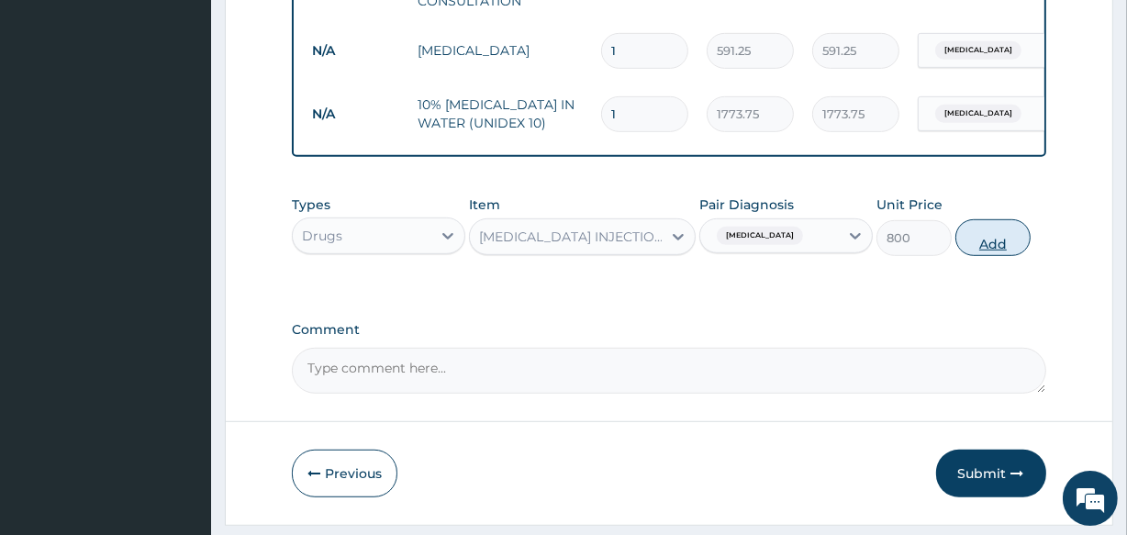
click at [998, 248] on button "Add" at bounding box center [993, 237] width 75 height 37
type input "0"
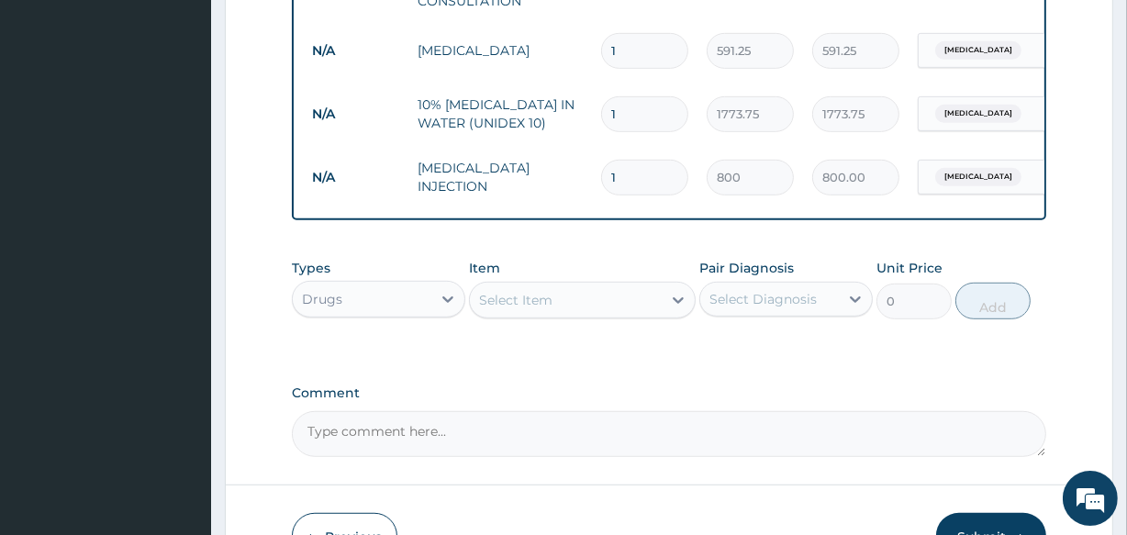
click at [494, 309] on div "Select Item" at bounding box center [515, 300] width 73 height 18
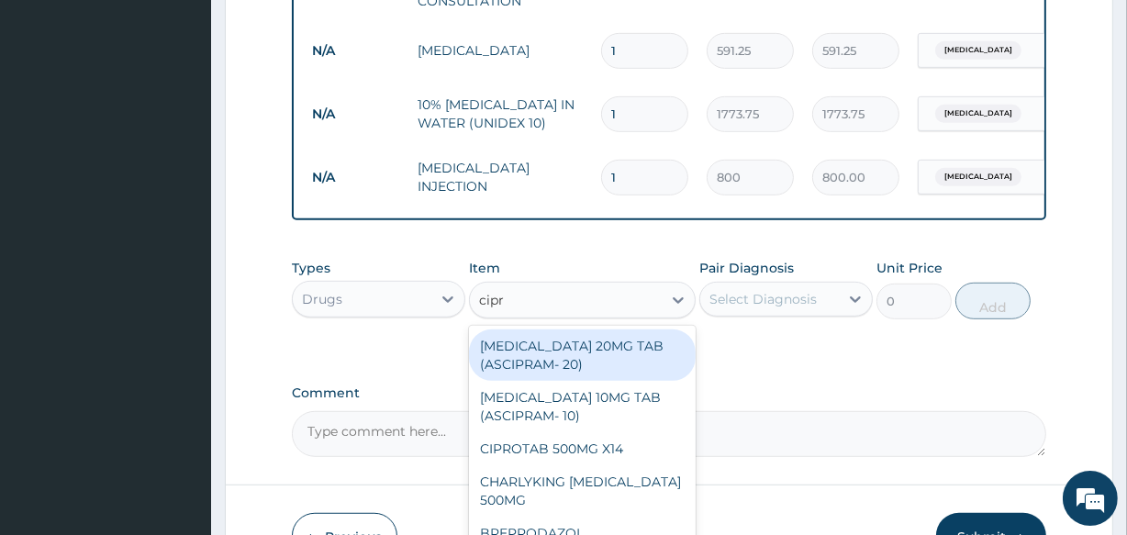
type input "cipro"
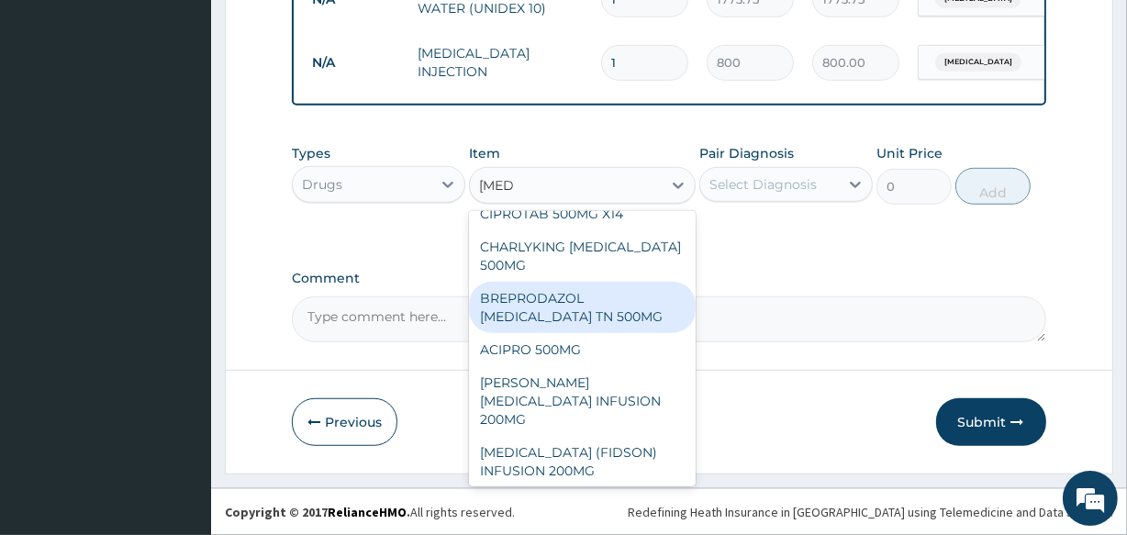
scroll to position [21, 0]
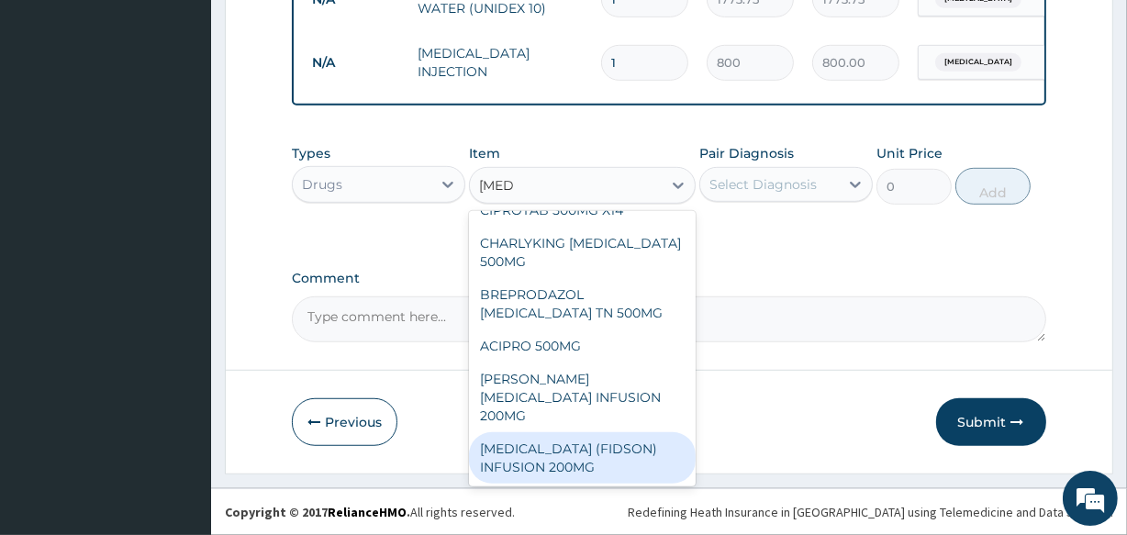
click at [610, 453] on div "CIPRO (FIDSON) INFUSION 200MG" at bounding box center [582, 457] width 226 height 51
type input "1182.5"
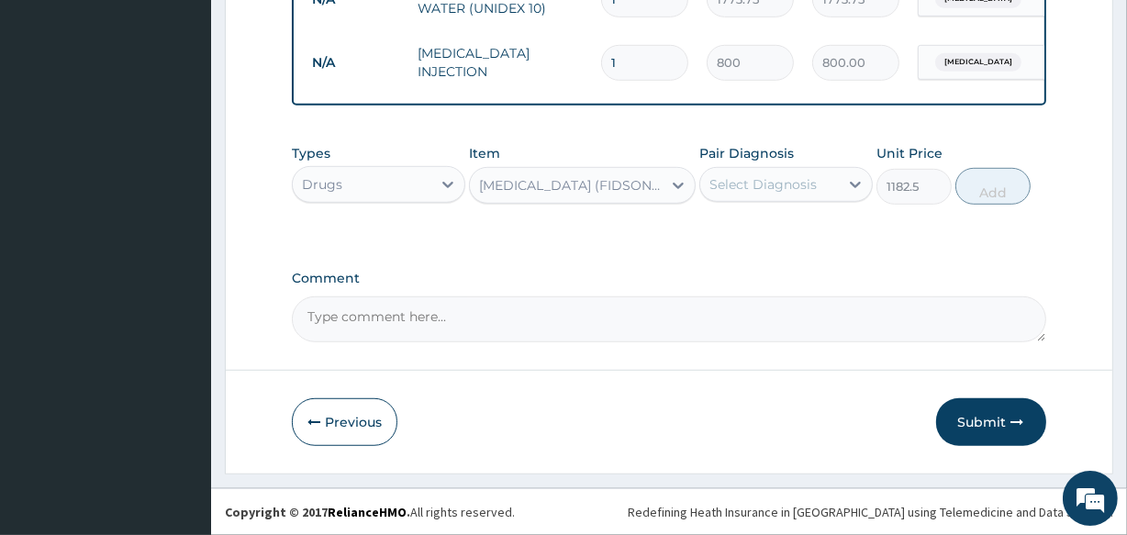
click at [757, 174] on div "Select Diagnosis" at bounding box center [769, 184] width 139 height 29
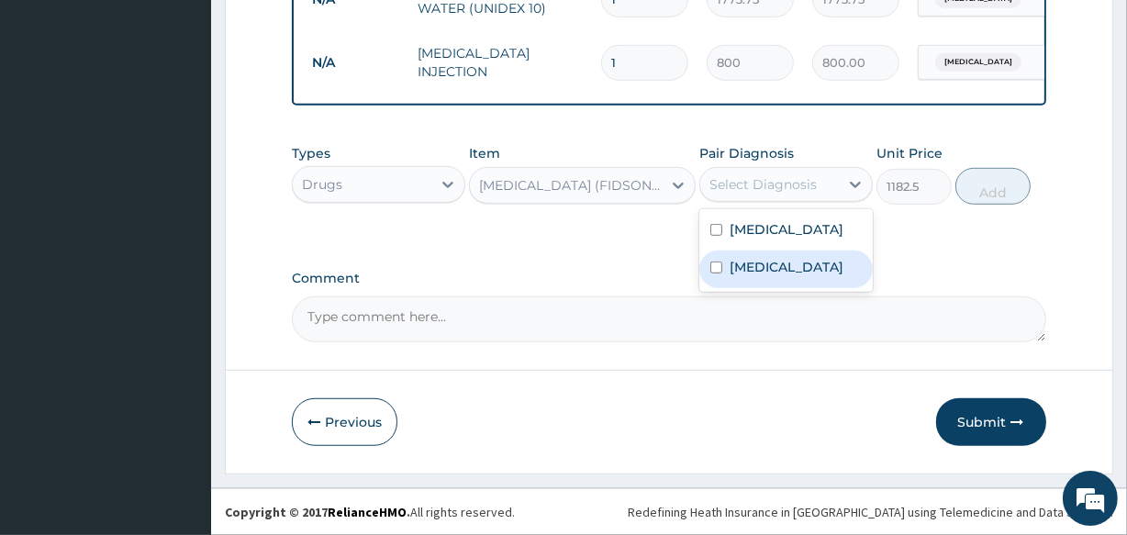
click at [776, 276] on label "Upper respiratory infection" at bounding box center [787, 267] width 114 height 18
checkbox input "true"
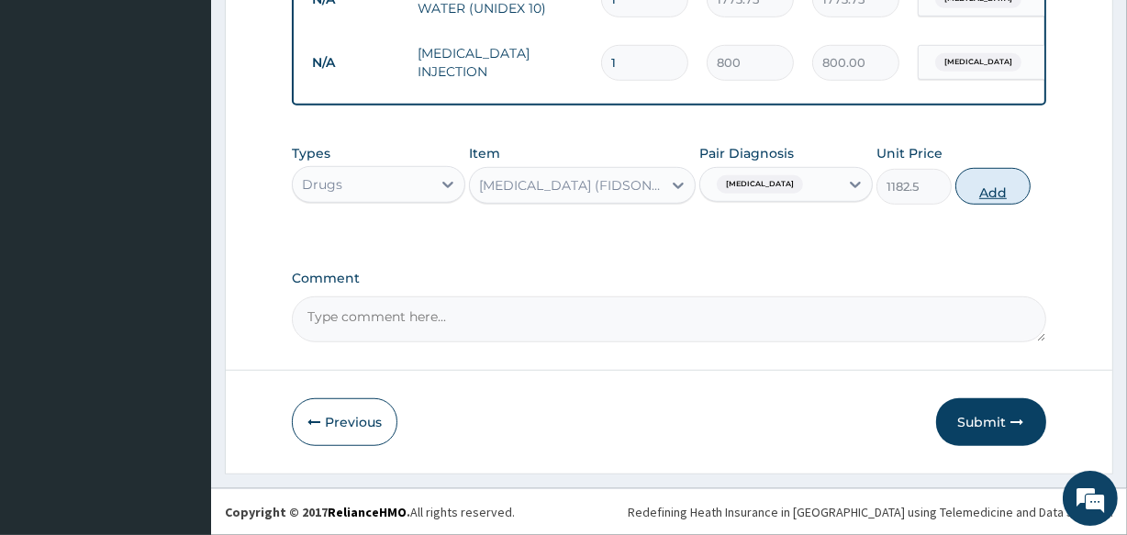
click at [988, 196] on button "Add" at bounding box center [993, 186] width 75 height 37
type input "0"
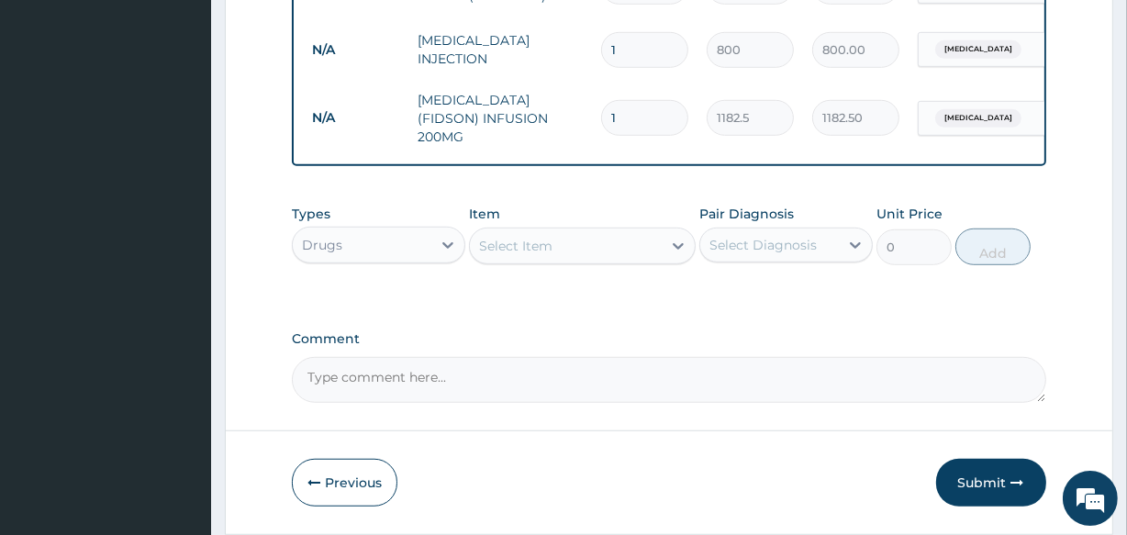
click at [526, 249] on div "Select Item" at bounding box center [515, 246] width 73 height 18
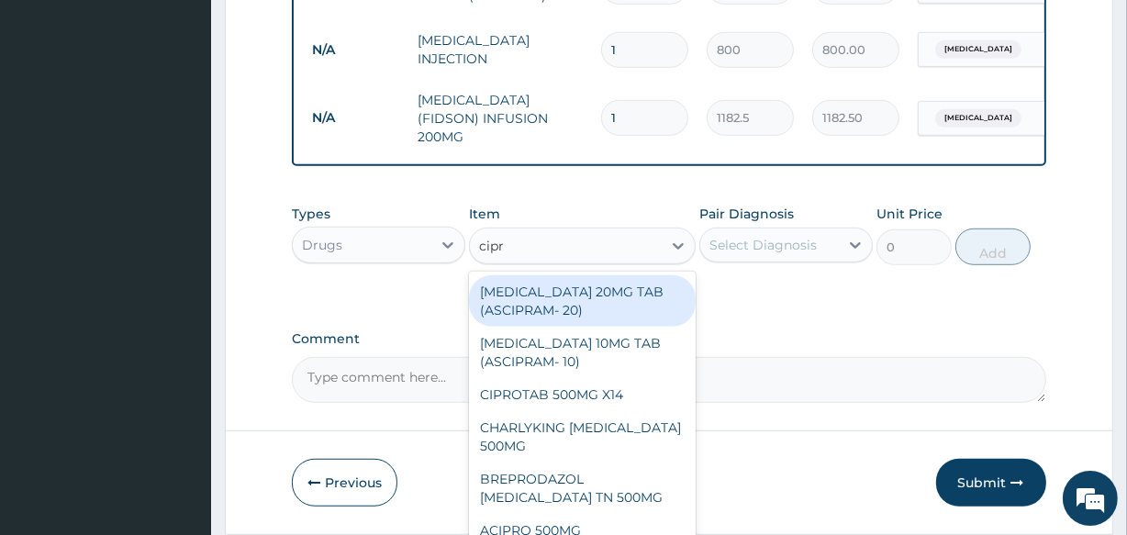
type input "cipro"
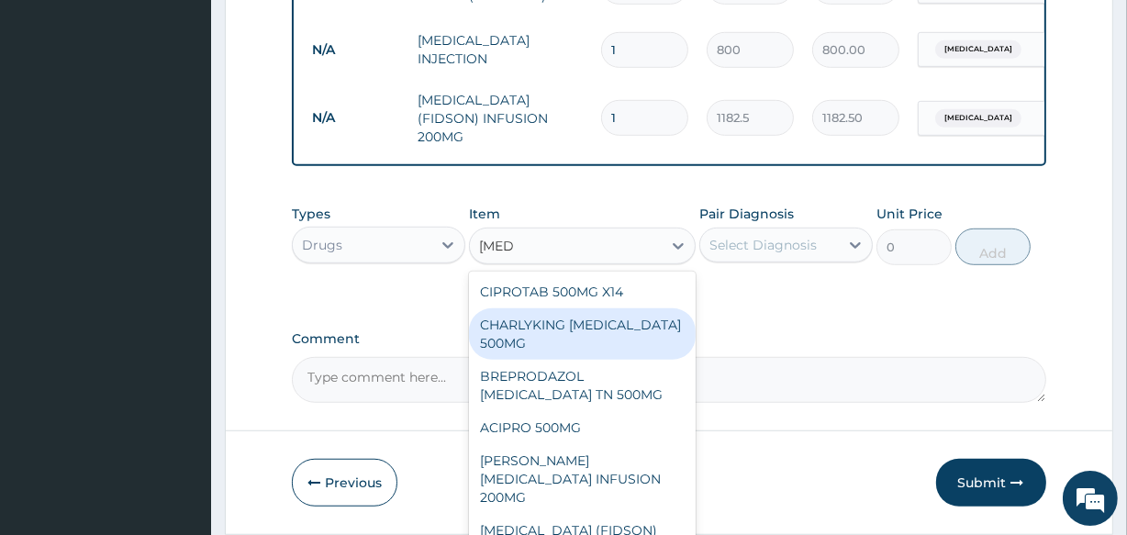
click at [547, 343] on div "CHARLYKING CIPROFLOXACIN 500MG" at bounding box center [582, 333] width 226 height 51
click at [547, 343] on label "Comment" at bounding box center [669, 339] width 754 height 16
click at [547, 357] on textarea "Comment" at bounding box center [669, 380] width 754 height 46
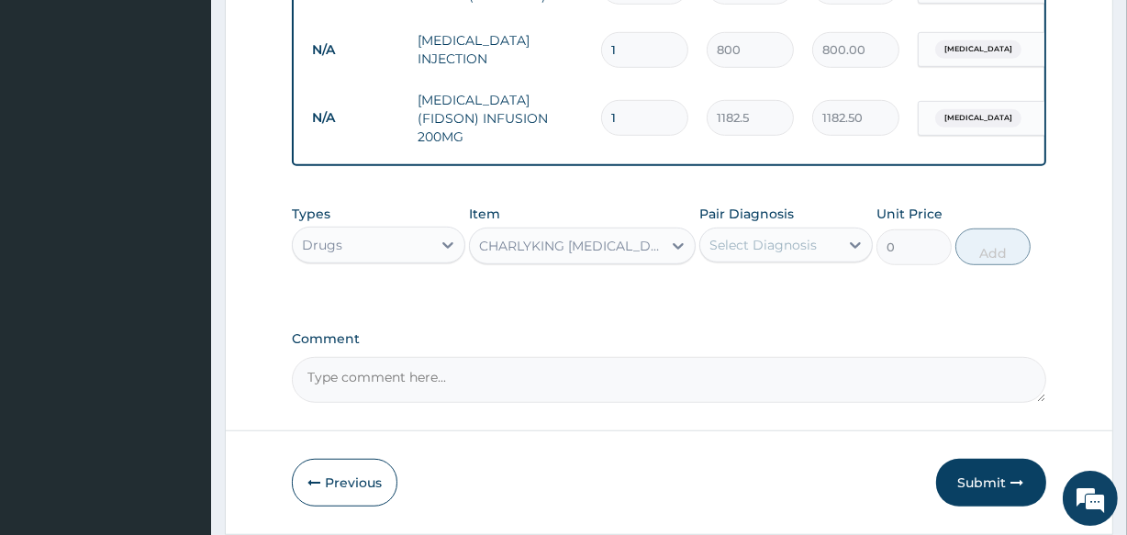
type input "177.375"
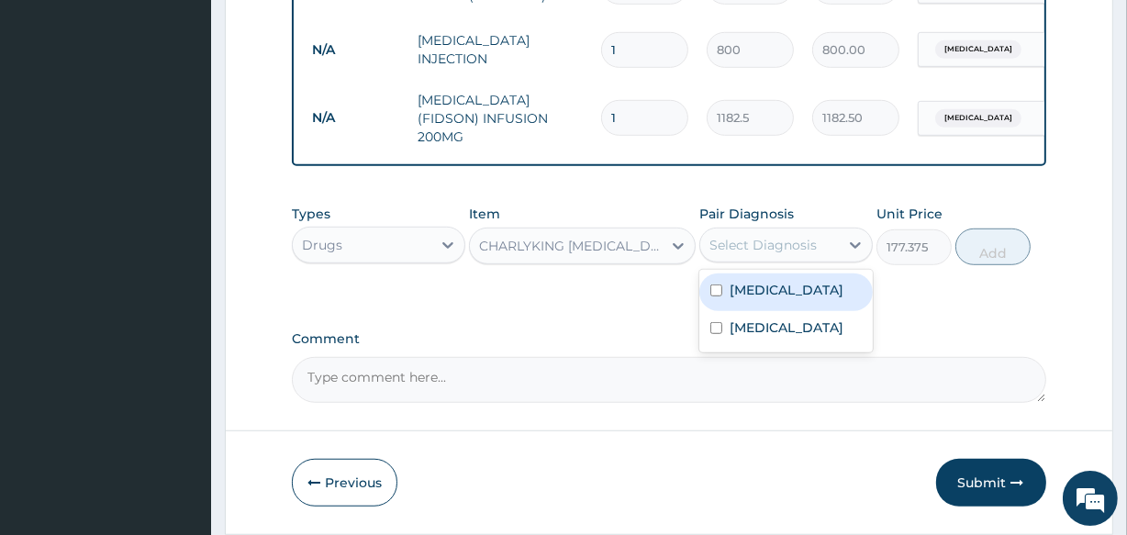
click at [742, 251] on div "Select Diagnosis" at bounding box center [763, 245] width 107 height 18
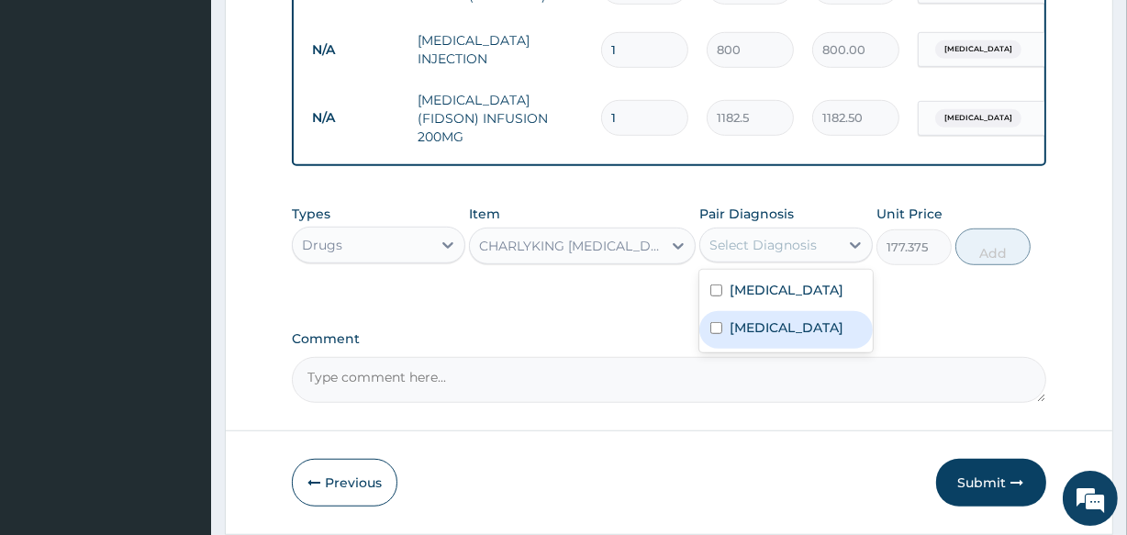
click at [750, 337] on label "Upper respiratory infection" at bounding box center [787, 328] width 114 height 18
checkbox input "true"
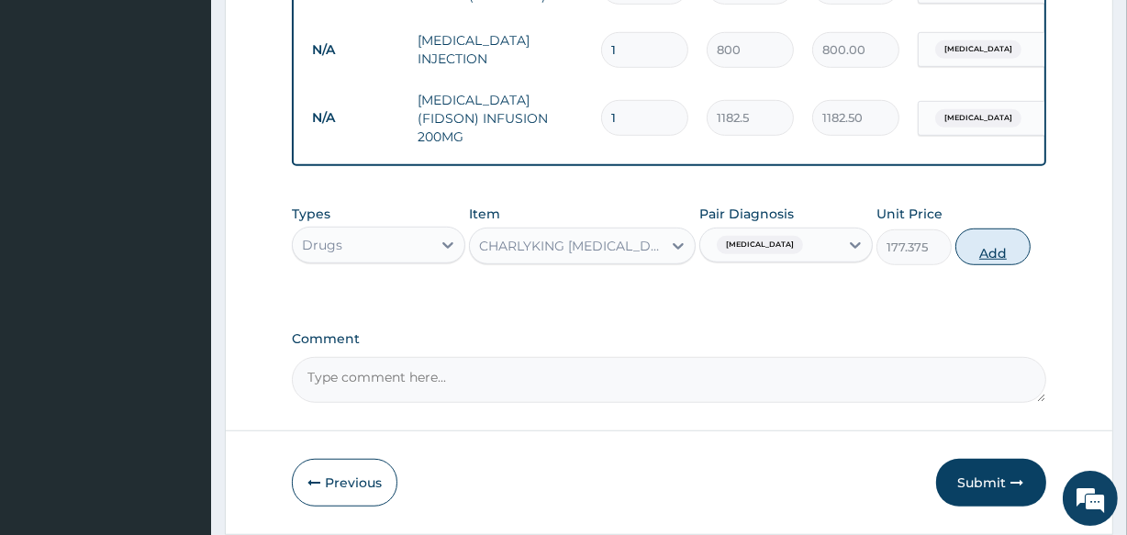
click at [989, 254] on button "Add" at bounding box center [993, 247] width 75 height 37
type input "0"
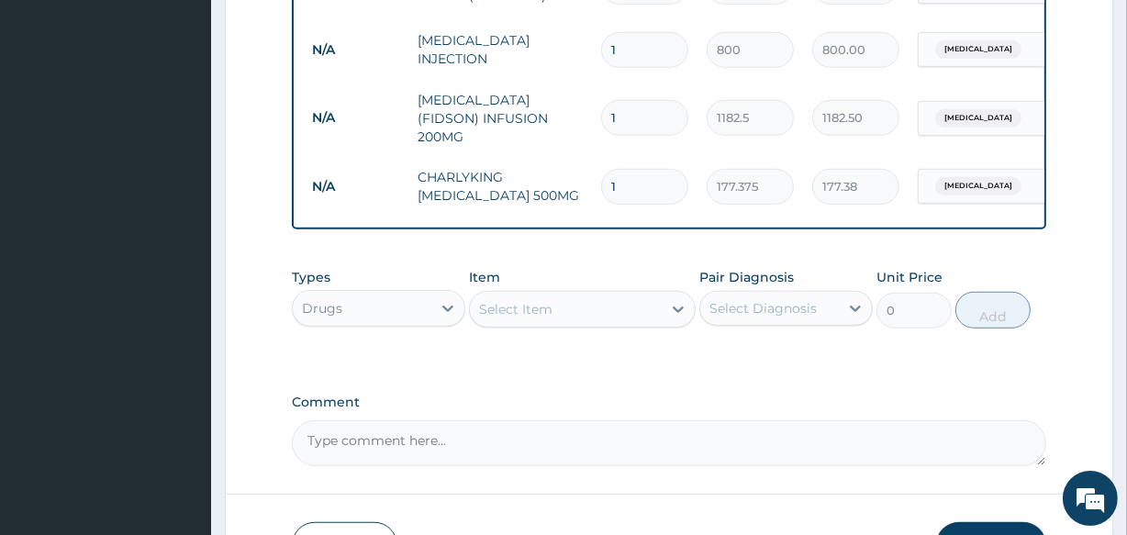
click at [523, 310] on div "Select Item" at bounding box center [515, 309] width 73 height 18
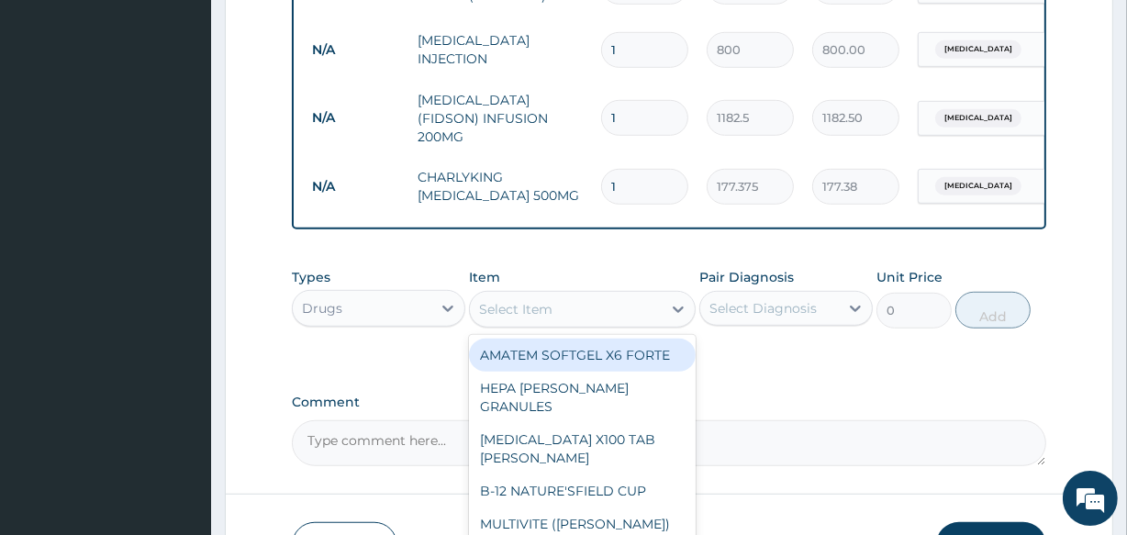
click at [617, 182] on input "1" at bounding box center [644, 187] width 87 height 36
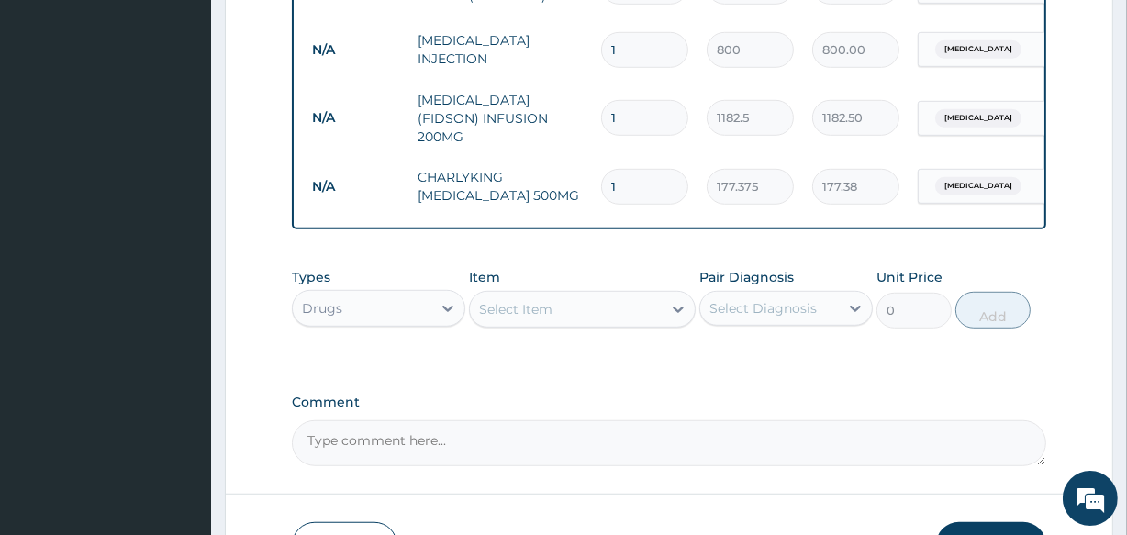
type input "10"
type input "1773.75"
type input "10"
click at [624, 52] on input "1" at bounding box center [644, 50] width 87 height 36
type input "0.00"
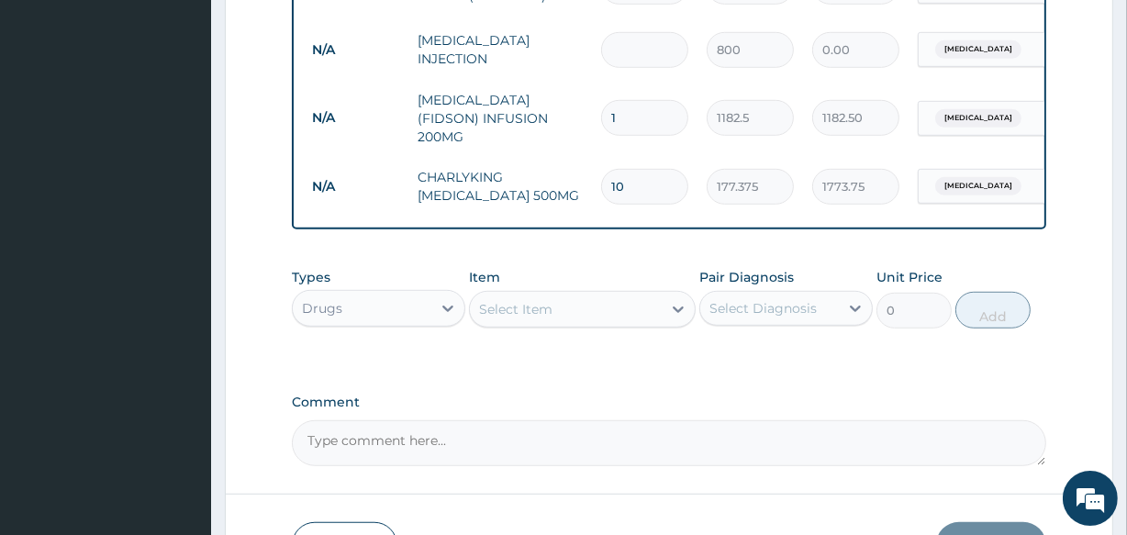
type input "2"
type input "1600.00"
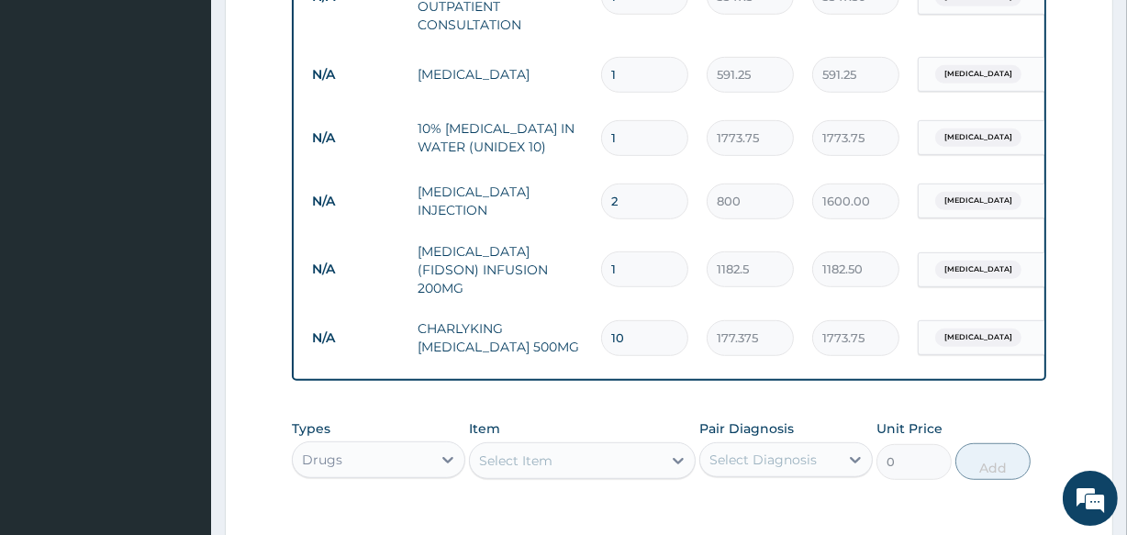
scroll to position [892, 0]
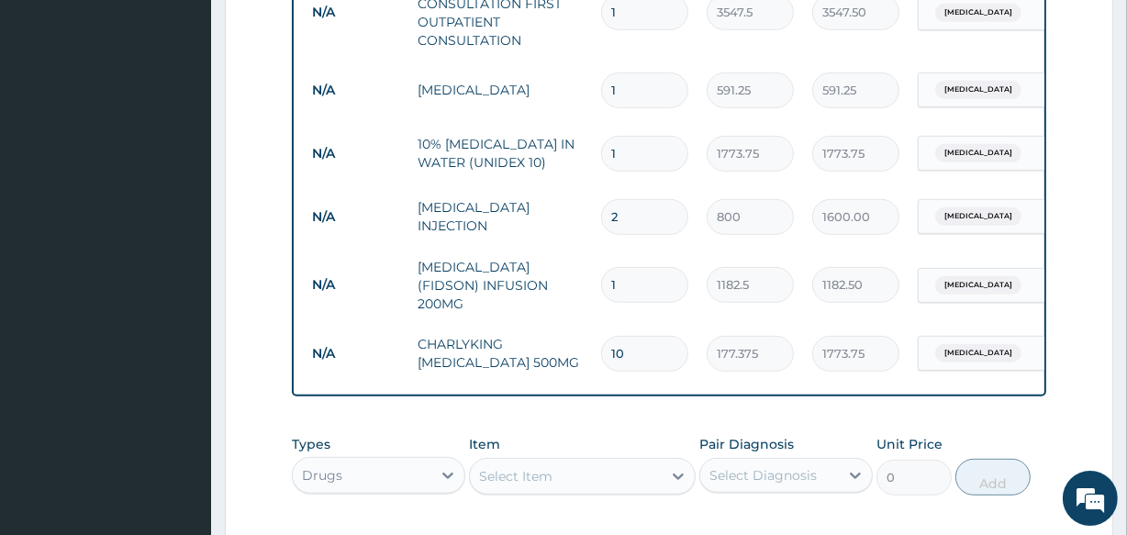
type input "2"
click at [620, 156] on input "1" at bounding box center [644, 154] width 87 height 36
type input "0.00"
type input "2"
type input "3547.50"
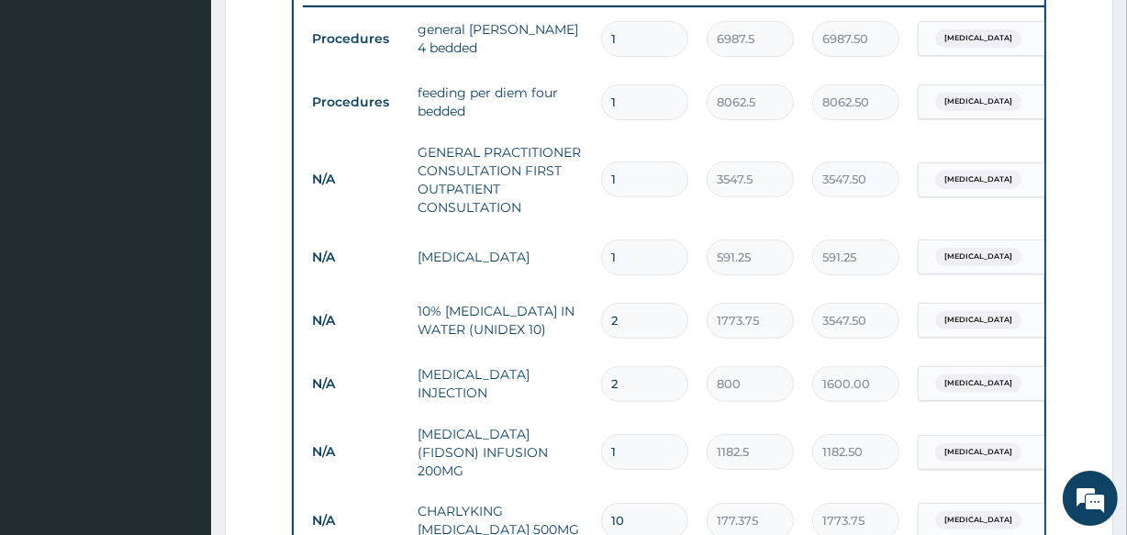
scroll to position [1187, 0]
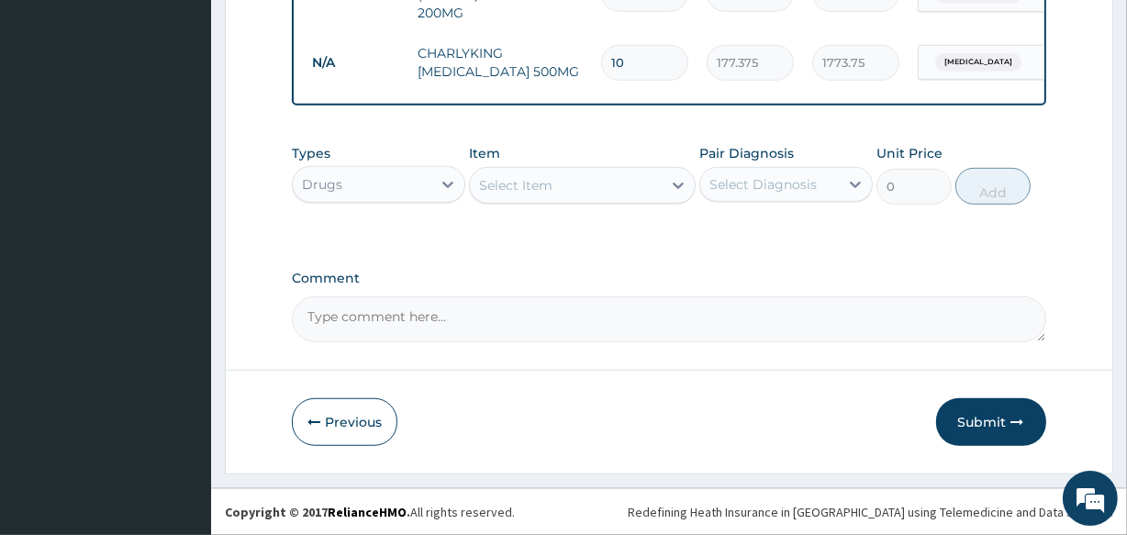
type input "2"
click at [522, 177] on div "Select Item" at bounding box center [515, 185] width 73 height 18
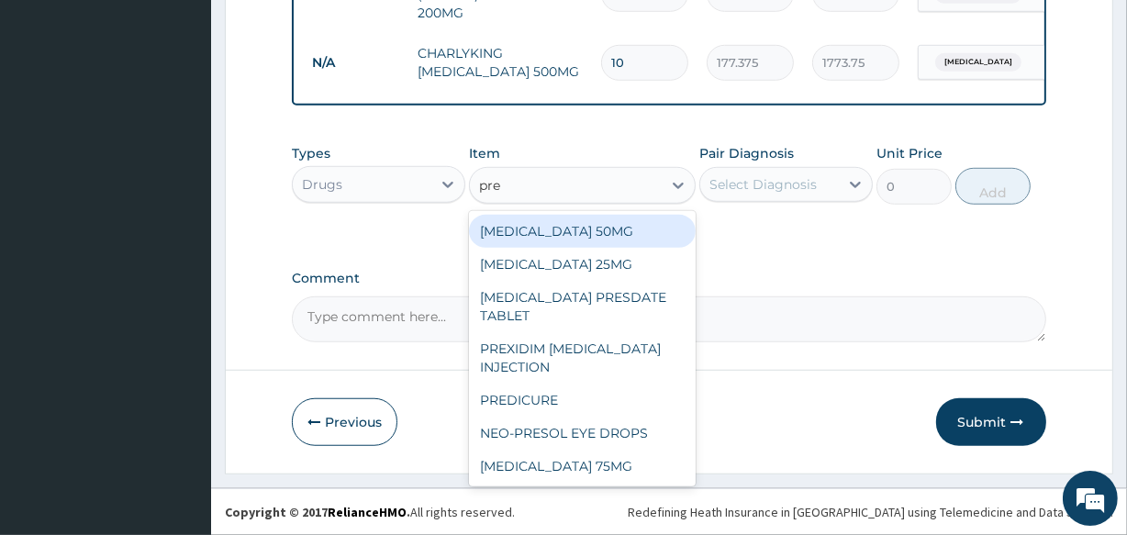
type input "pred"
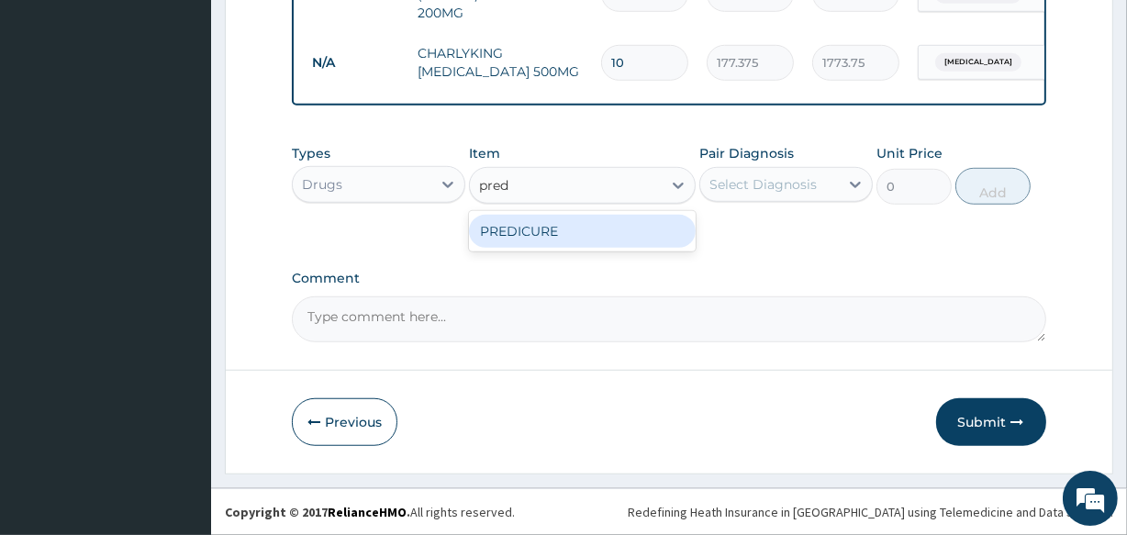
click at [532, 233] on div "PREDICURE" at bounding box center [582, 231] width 226 height 33
type input "53.2125"
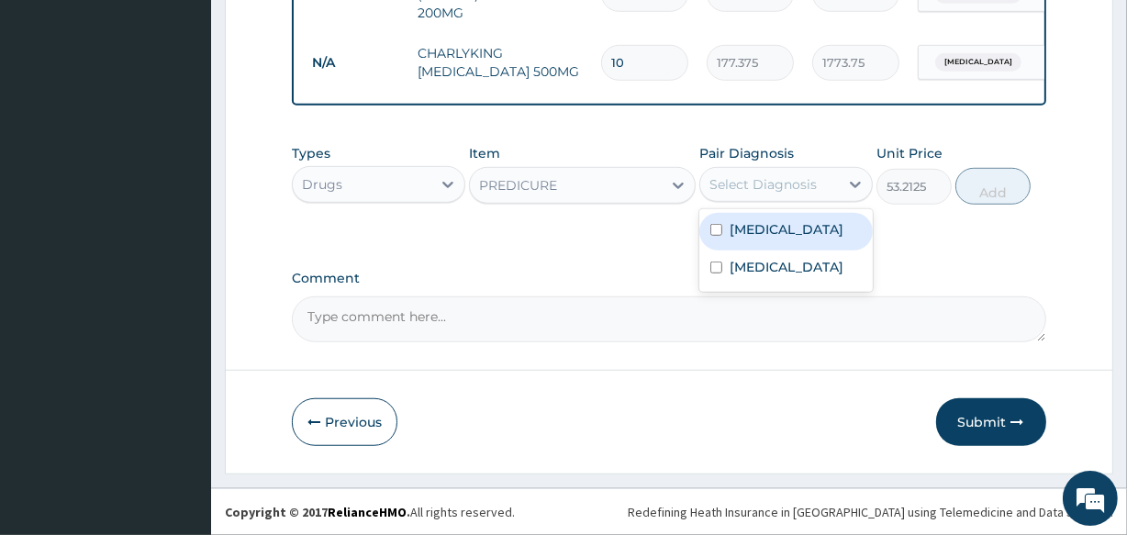
click at [767, 184] on div "Select Diagnosis" at bounding box center [763, 184] width 107 height 18
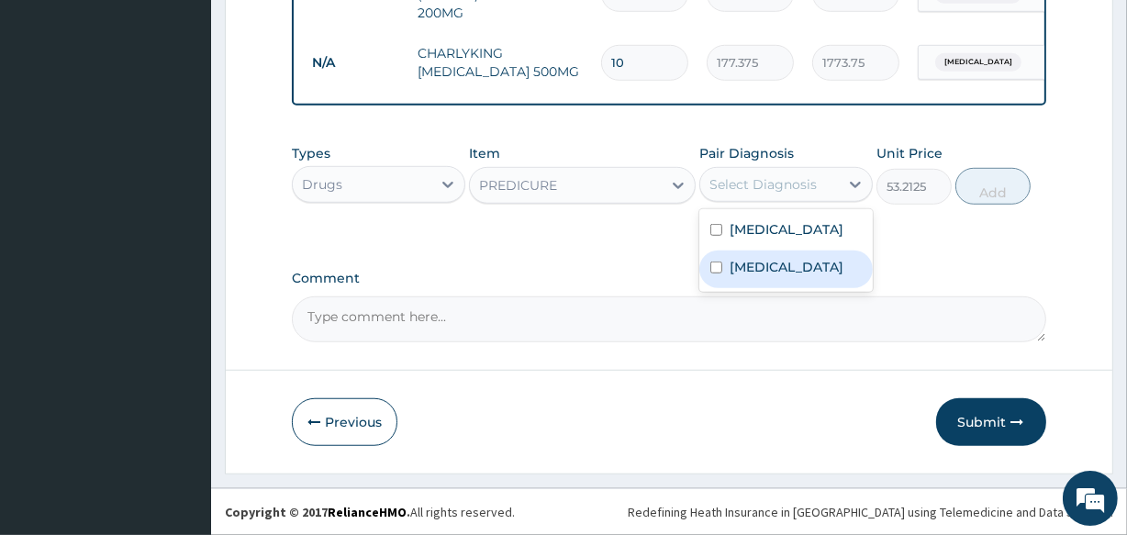
click at [770, 275] on label "Upper respiratory infection" at bounding box center [787, 267] width 114 height 18
checkbox input "true"
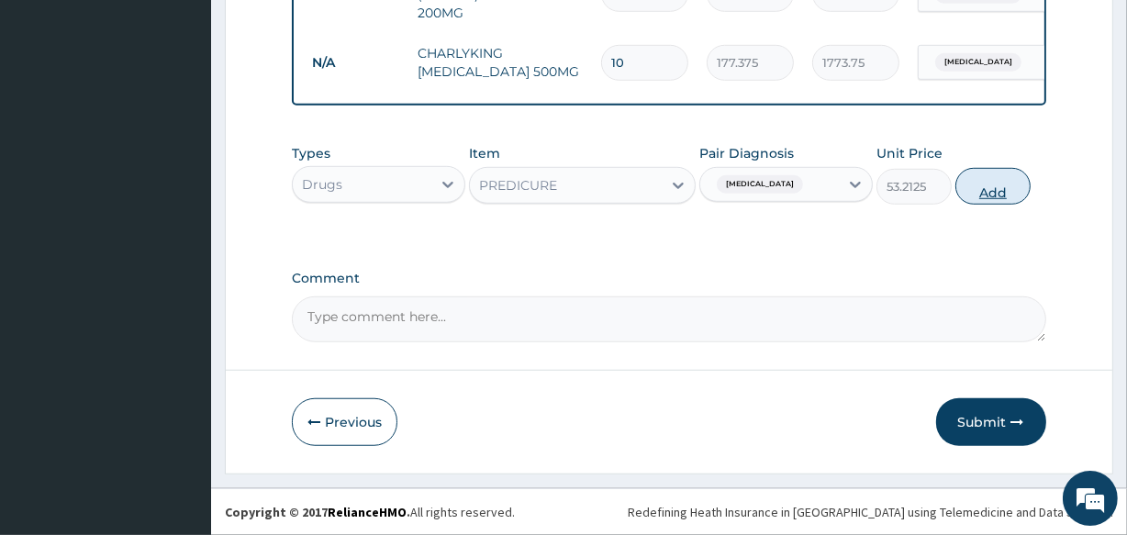
click at [991, 193] on button "Add" at bounding box center [993, 186] width 75 height 37
type input "0"
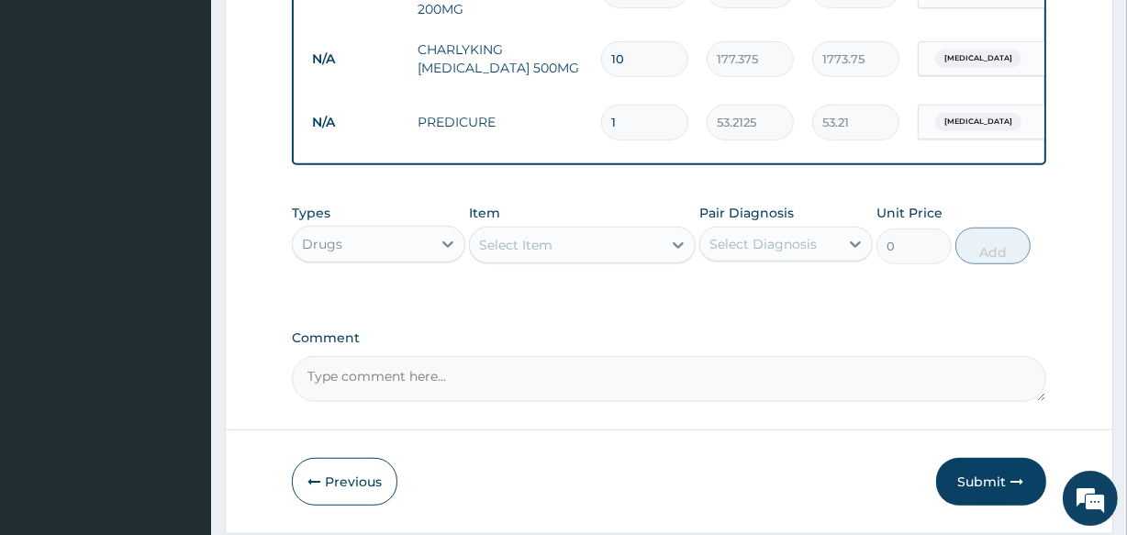
click at [523, 243] on div "Select Item" at bounding box center [515, 245] width 73 height 18
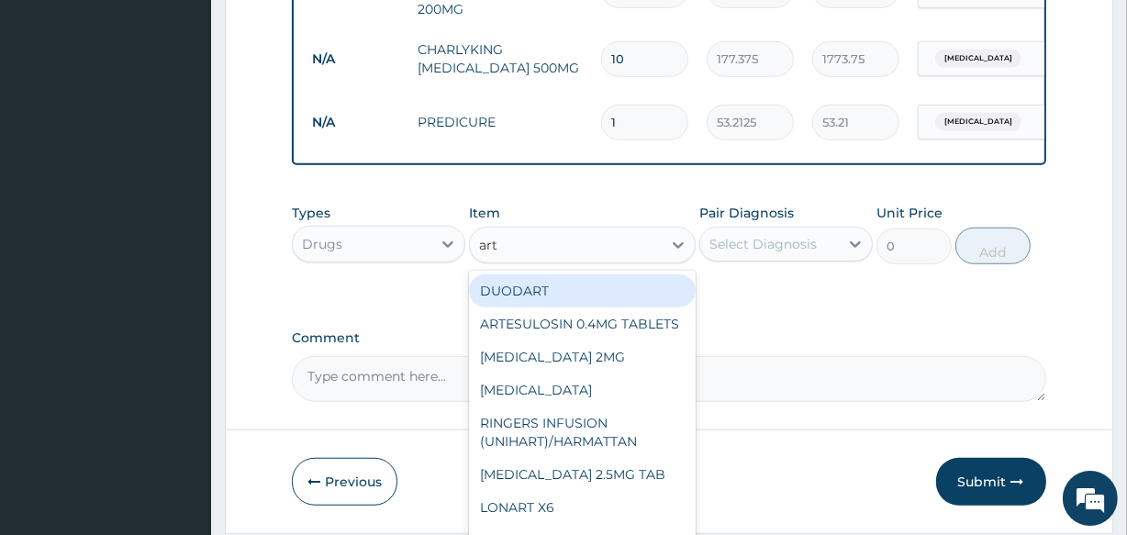
type input "arte"
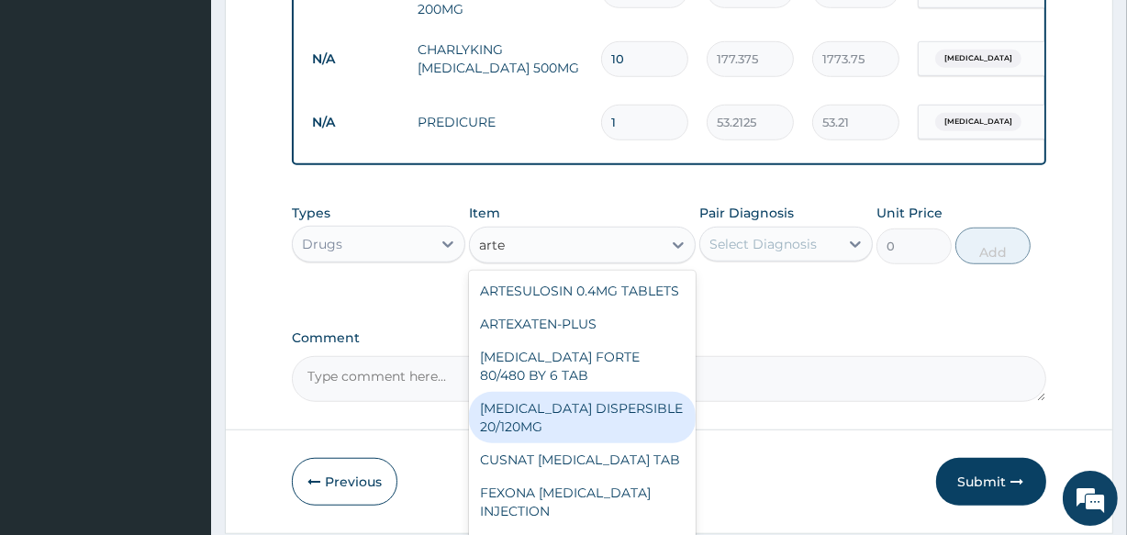
scroll to position [240, 0]
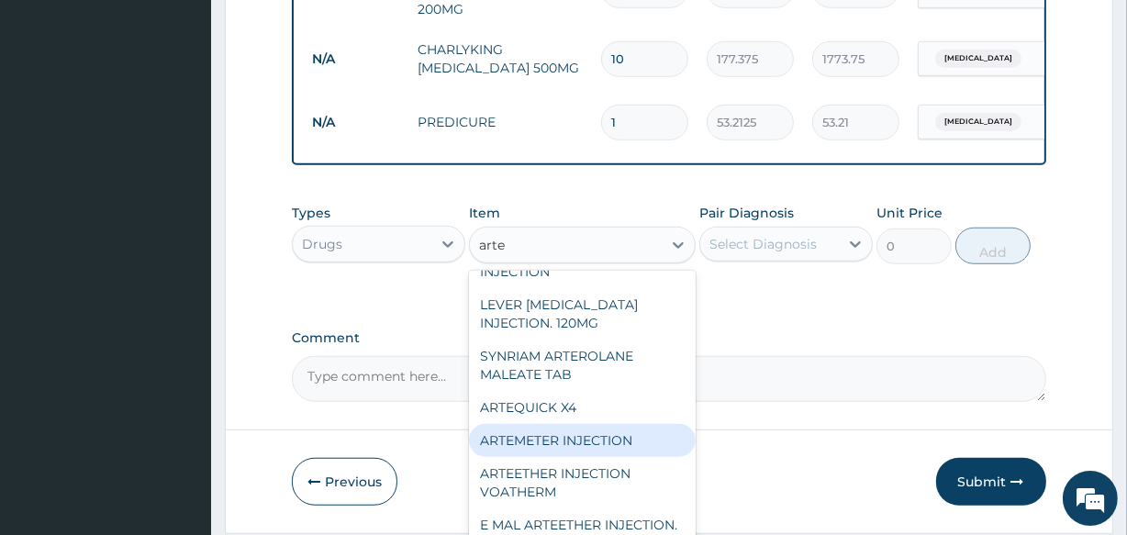
click at [615, 457] on div "ARTEMETER INJECTION" at bounding box center [582, 440] width 226 height 33
type input "946"
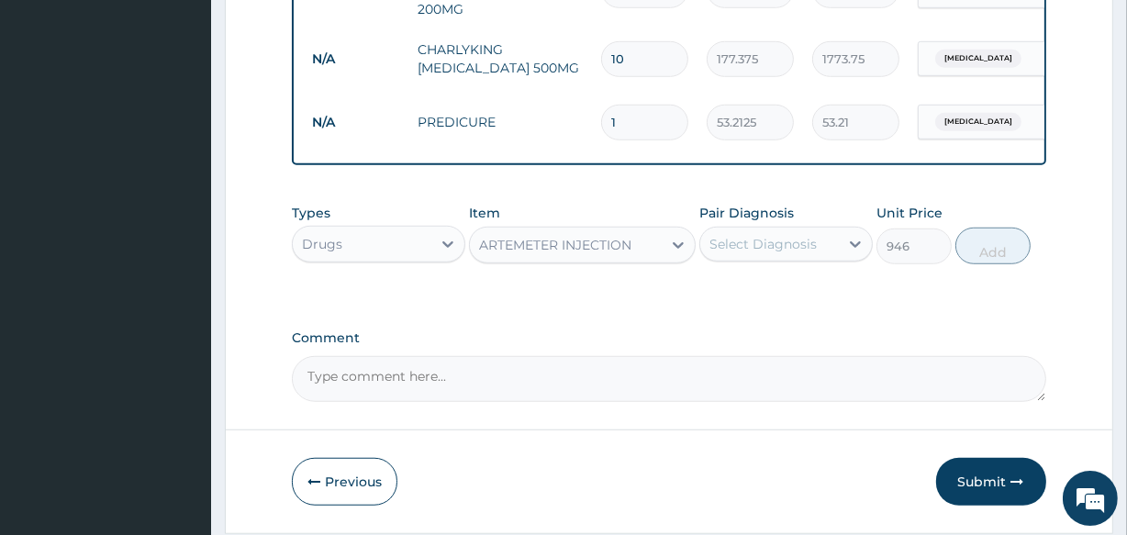
click at [740, 246] on div "Select Diagnosis" at bounding box center [763, 244] width 107 height 18
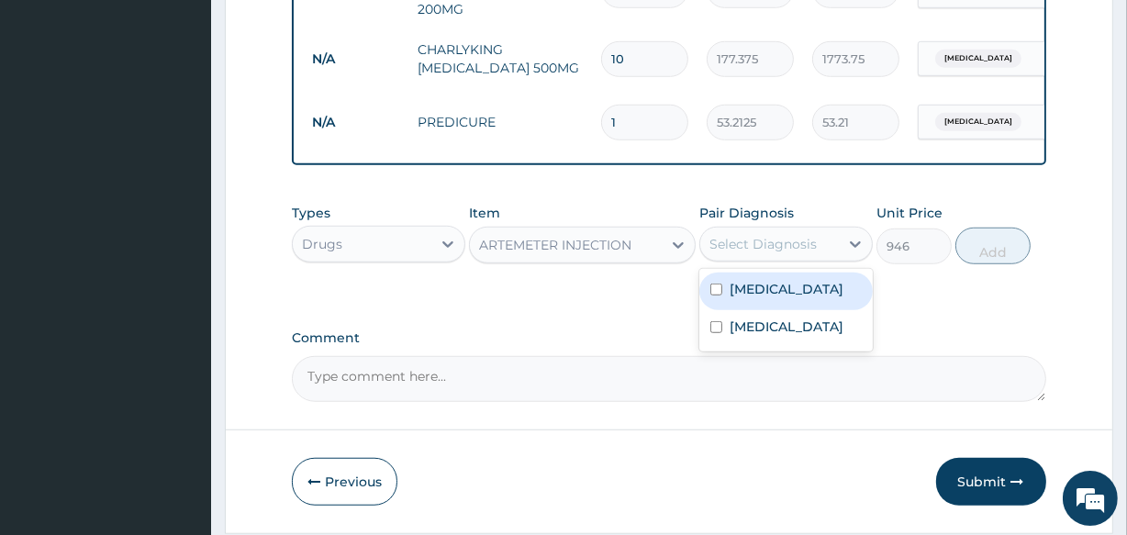
click at [744, 296] on label "Malaria" at bounding box center [787, 289] width 114 height 18
checkbox input "true"
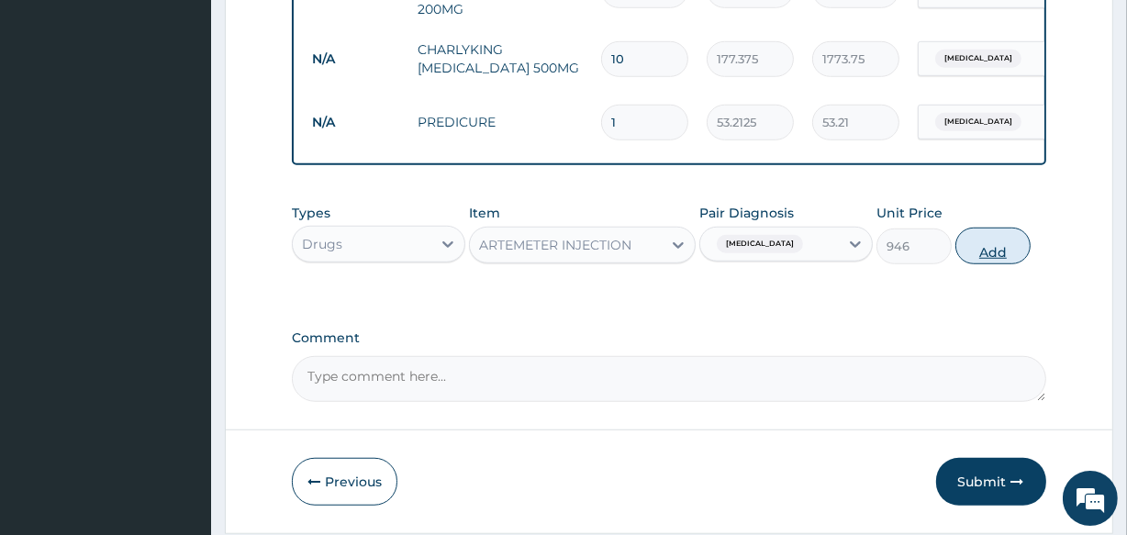
click at [1000, 249] on button "Add" at bounding box center [993, 246] width 75 height 37
type input "0"
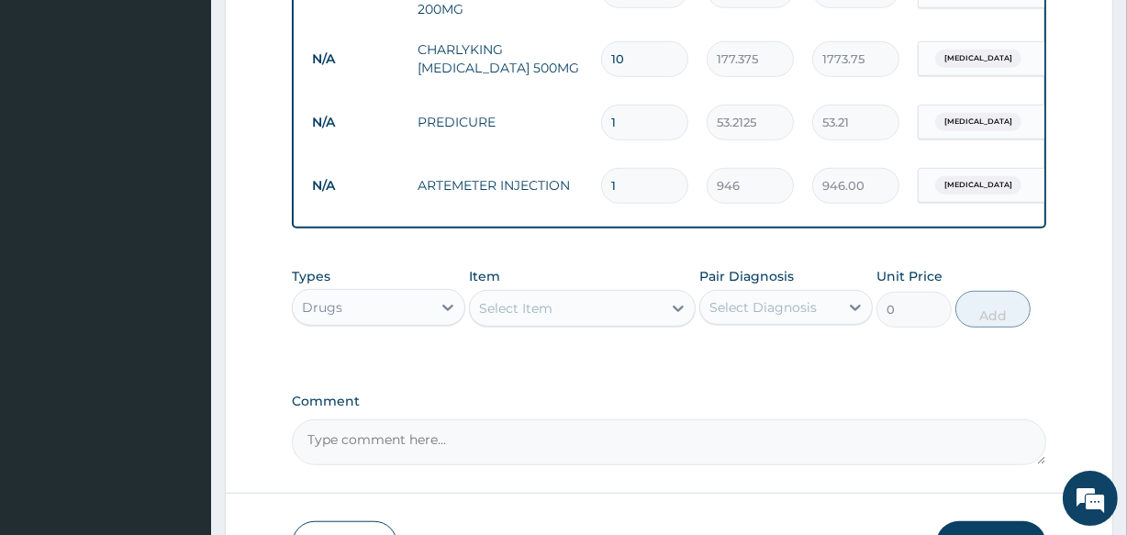
click at [630, 172] on input "1" at bounding box center [644, 186] width 87 height 36
type input "0.00"
type input "6"
type input "5676.00"
type input "6"
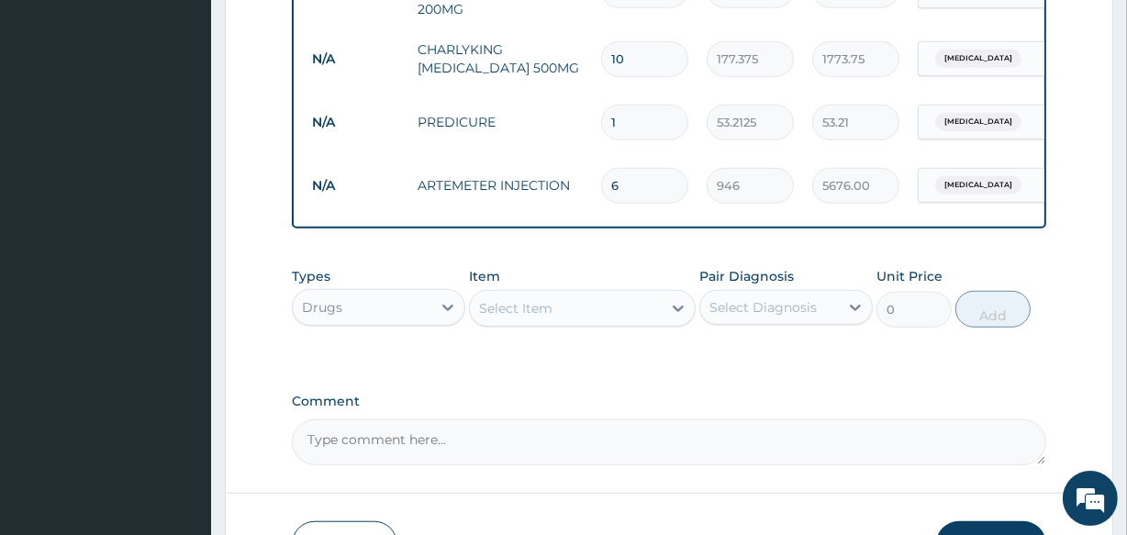
click at [625, 106] on input "1" at bounding box center [644, 123] width 87 height 36
type input "10"
type input "532.13"
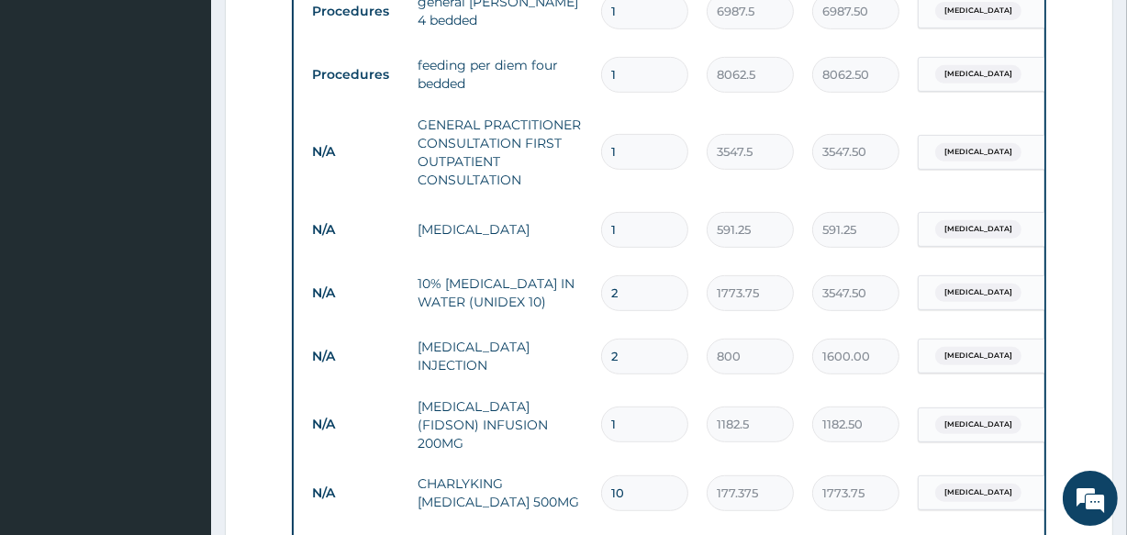
scroll to position [1221, 0]
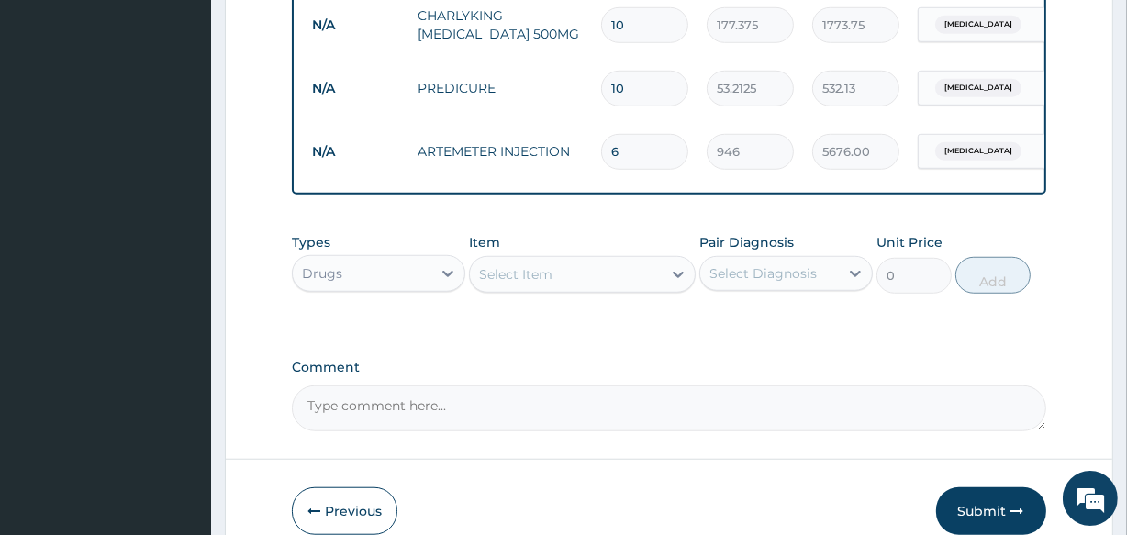
type input "10"
click at [491, 281] on div "Select Item" at bounding box center [515, 274] width 73 height 18
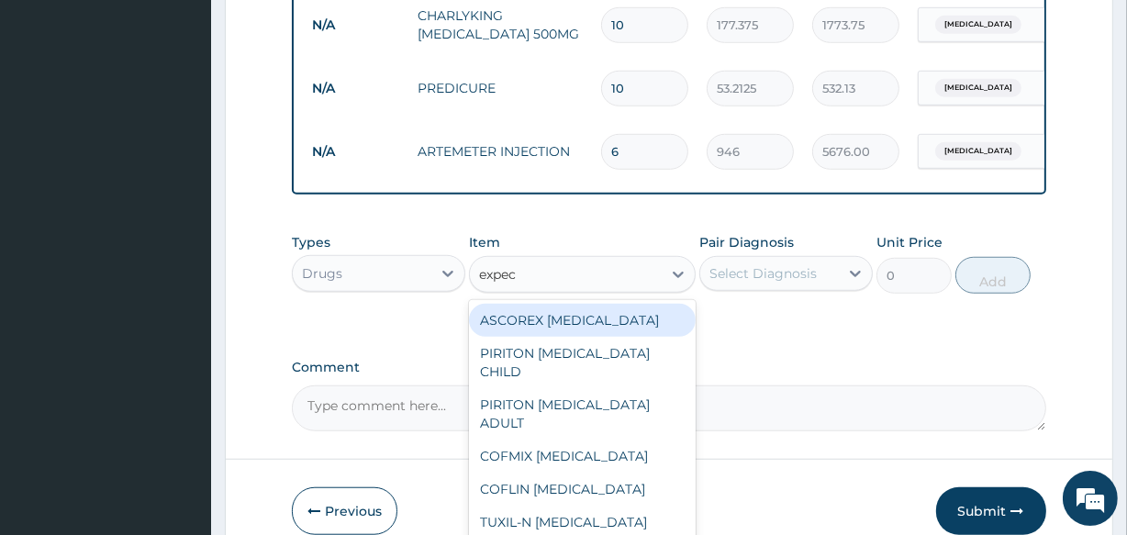
type input "expect"
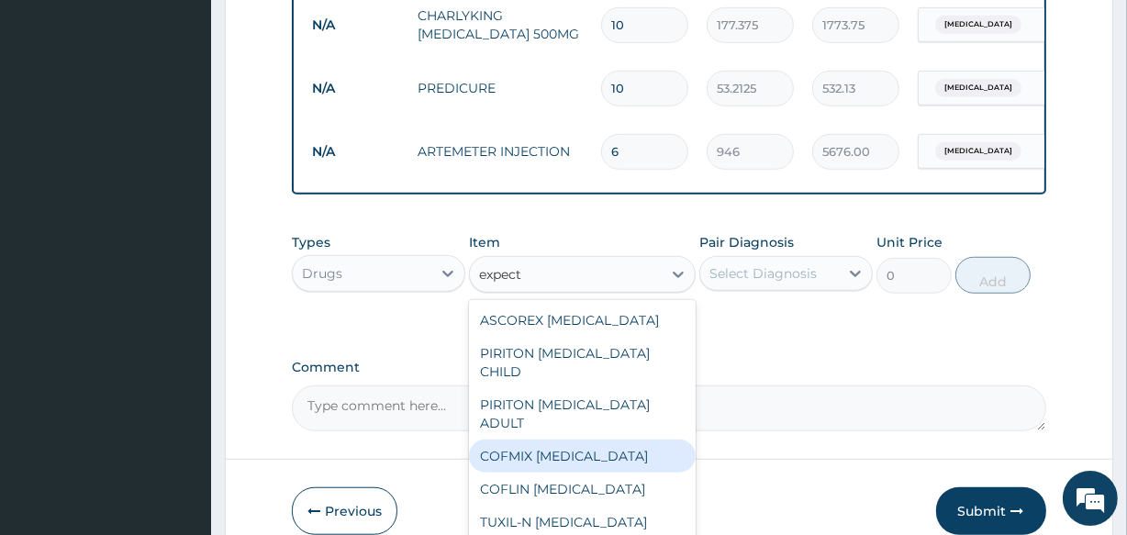
click at [521, 454] on div "COFMIX EXPECTORANT" at bounding box center [582, 456] width 226 height 33
type input "1182.5"
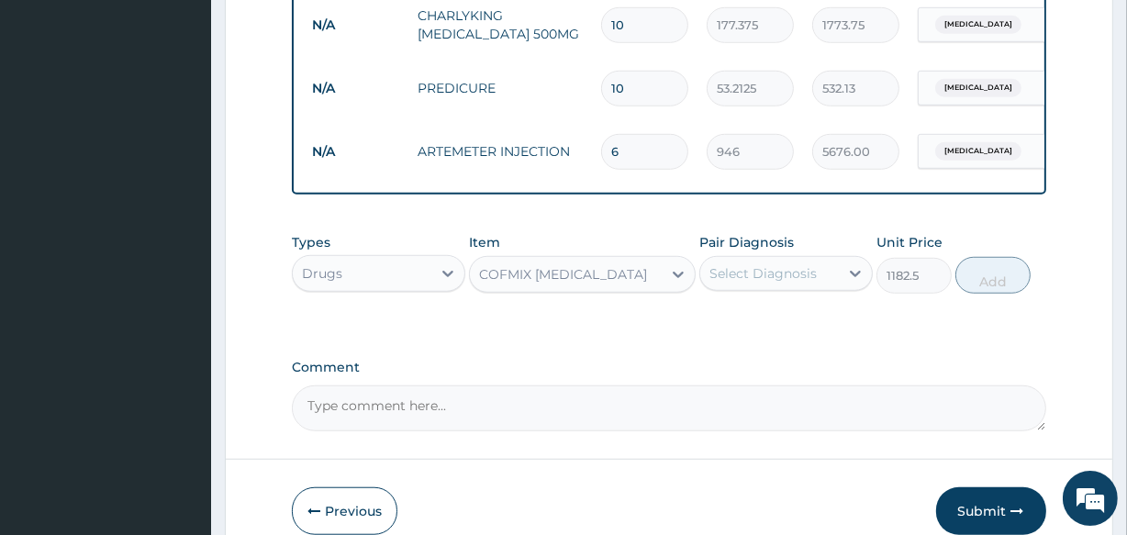
click at [747, 269] on div "Select Diagnosis" at bounding box center [763, 273] width 107 height 18
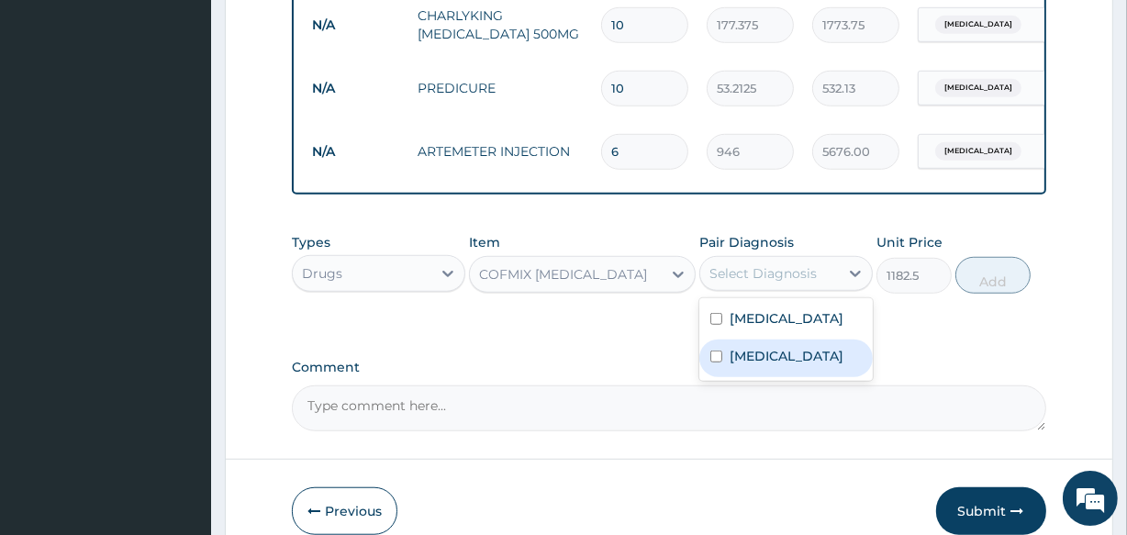
click at [755, 365] on label "Upper respiratory infection" at bounding box center [787, 356] width 114 height 18
checkbox input "true"
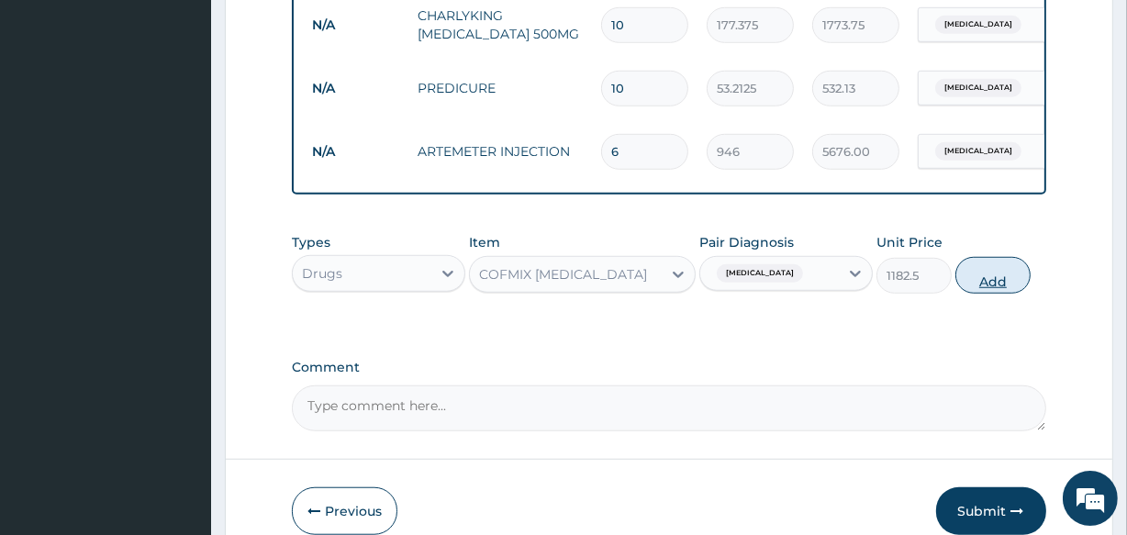
click at [998, 280] on button "Add" at bounding box center [993, 275] width 75 height 37
type input "0"
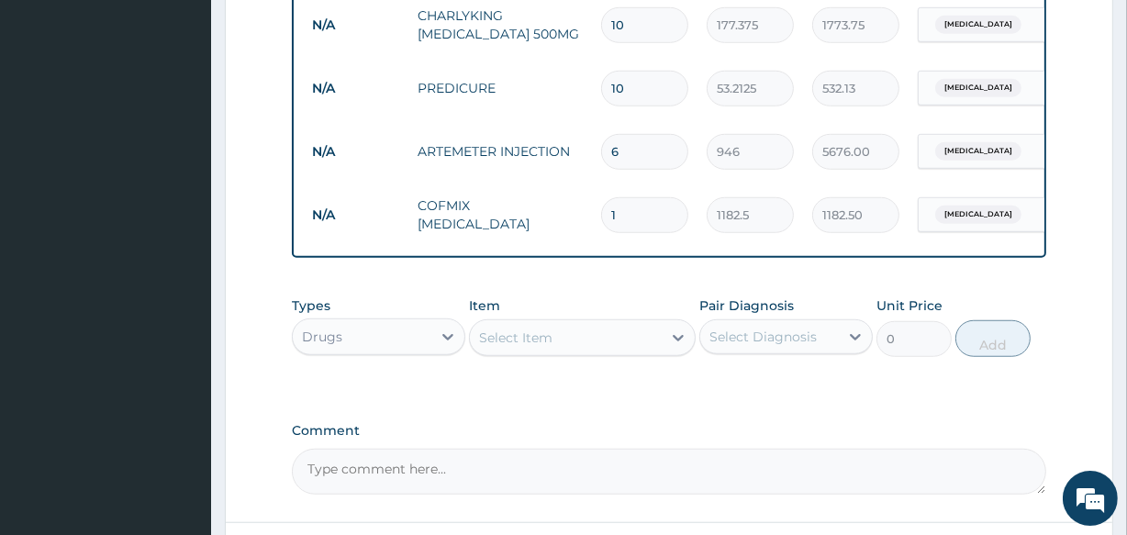
click at [522, 341] on div "Select Item" at bounding box center [515, 338] width 73 height 18
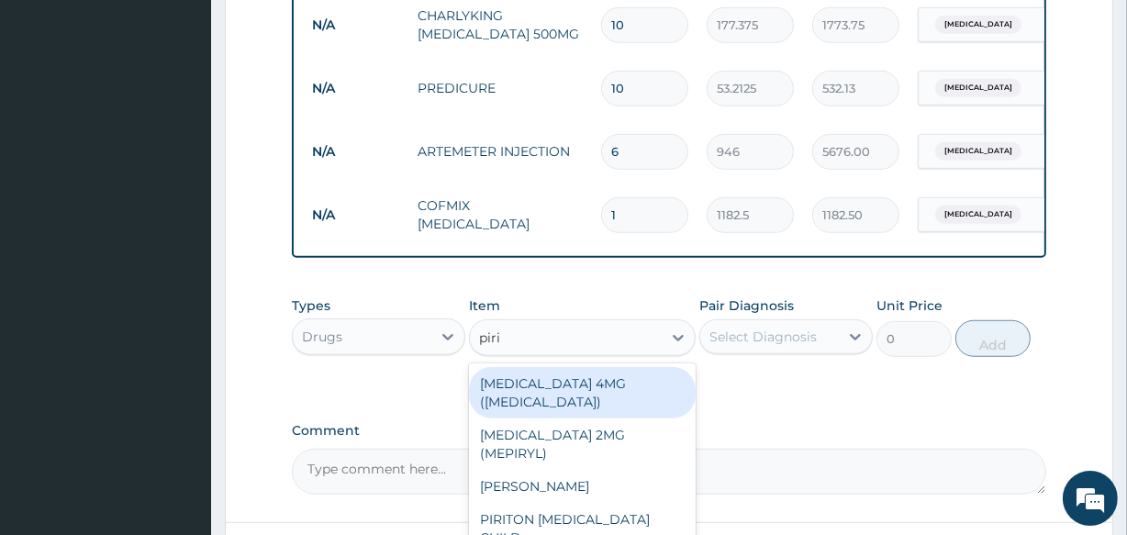
type input "pirit"
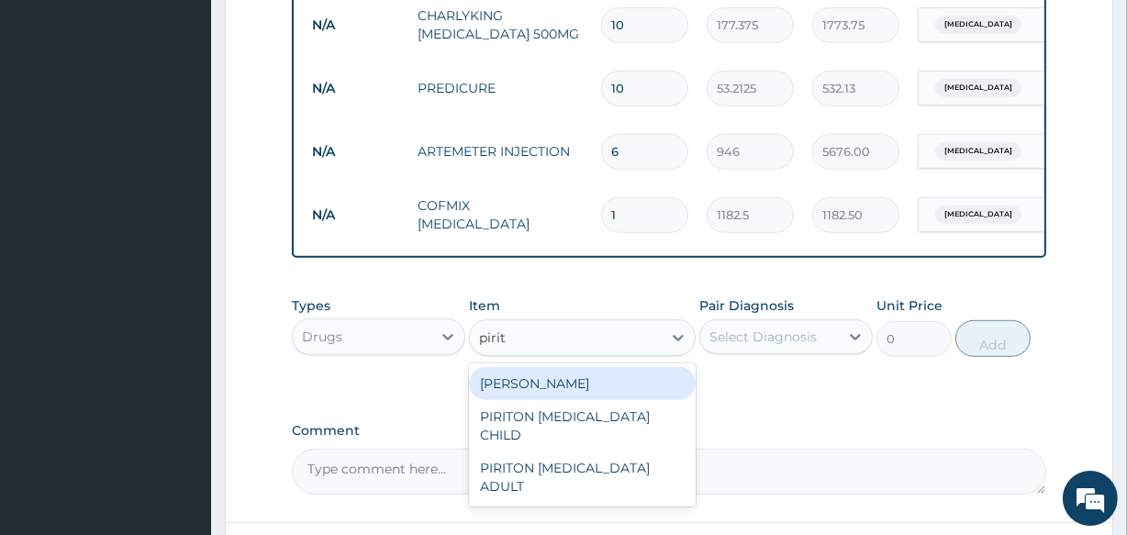
click at [529, 389] on div "PIRITON TAB EVANS" at bounding box center [582, 383] width 226 height 33
type input "23.65"
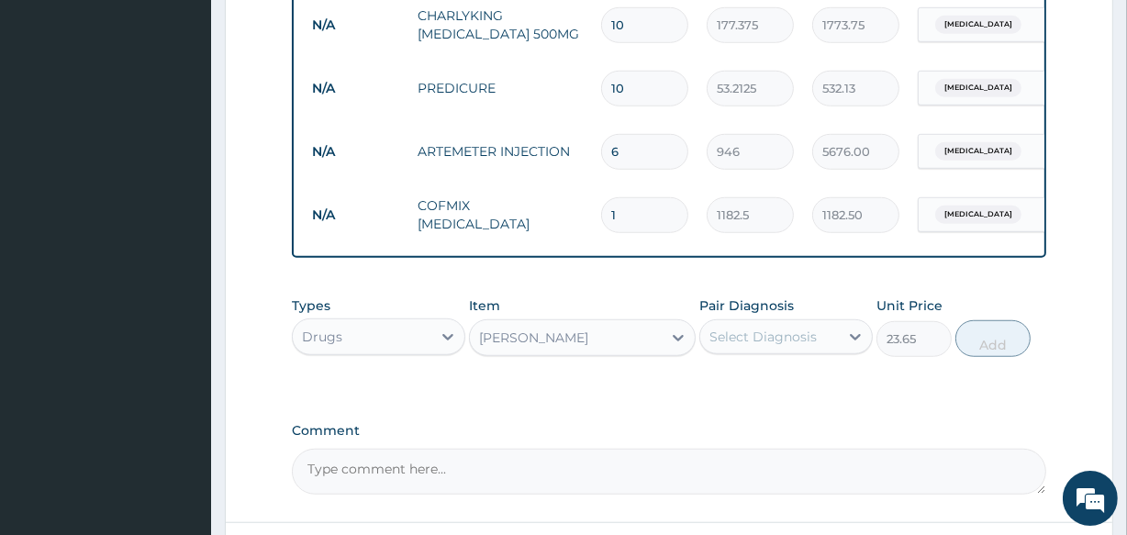
click at [764, 343] on div "Select Diagnosis" at bounding box center [763, 337] width 107 height 18
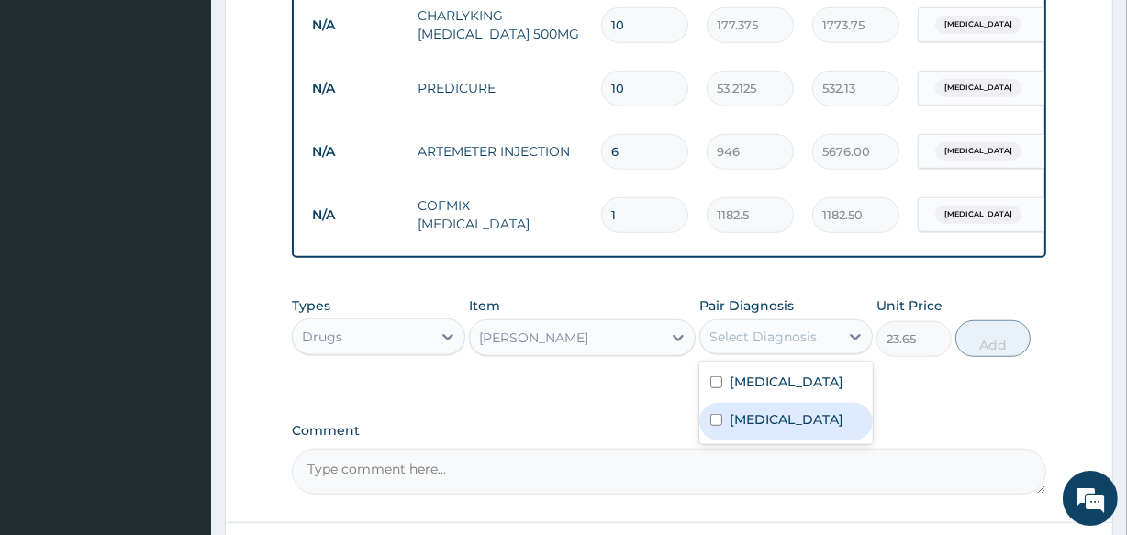
click at [769, 429] on label "Upper respiratory infection" at bounding box center [787, 419] width 114 height 18
checkbox input "true"
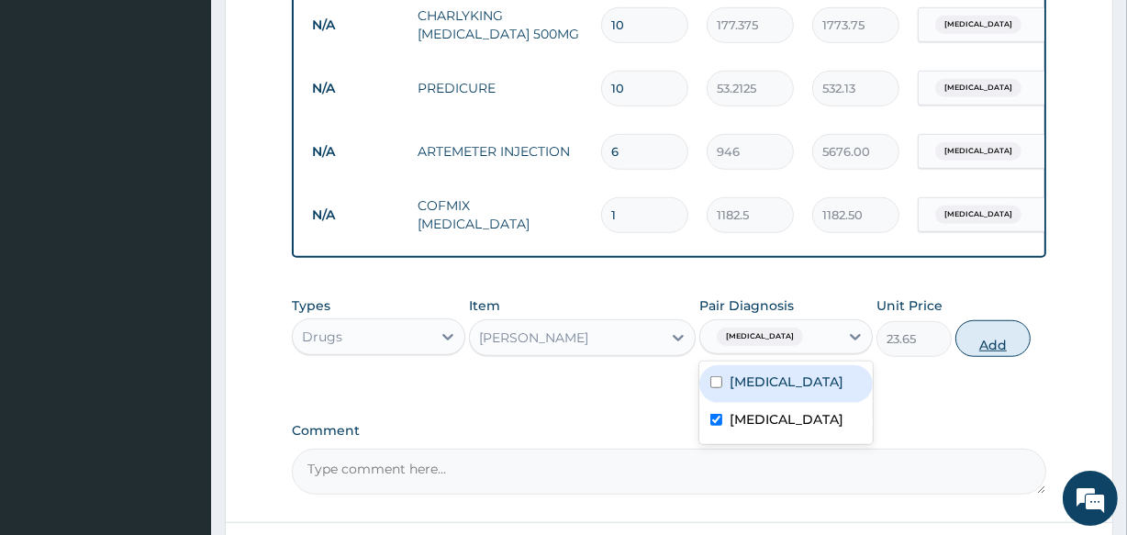
click at [981, 347] on button "Add" at bounding box center [993, 338] width 75 height 37
type input "0"
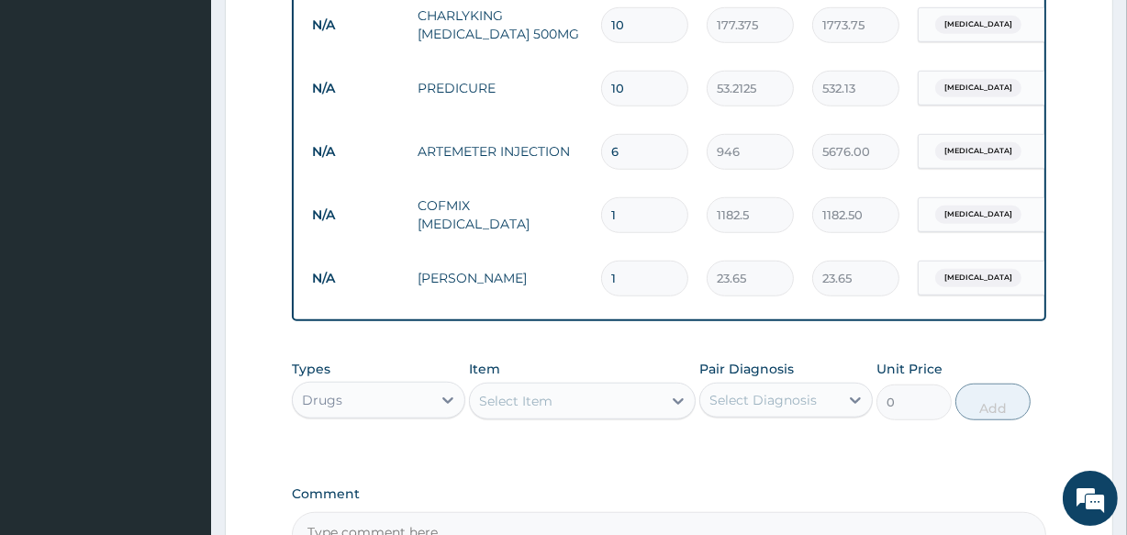
click at [623, 266] on input "1" at bounding box center [644, 279] width 87 height 36
type input "0.00"
type input "5"
type input "118.25"
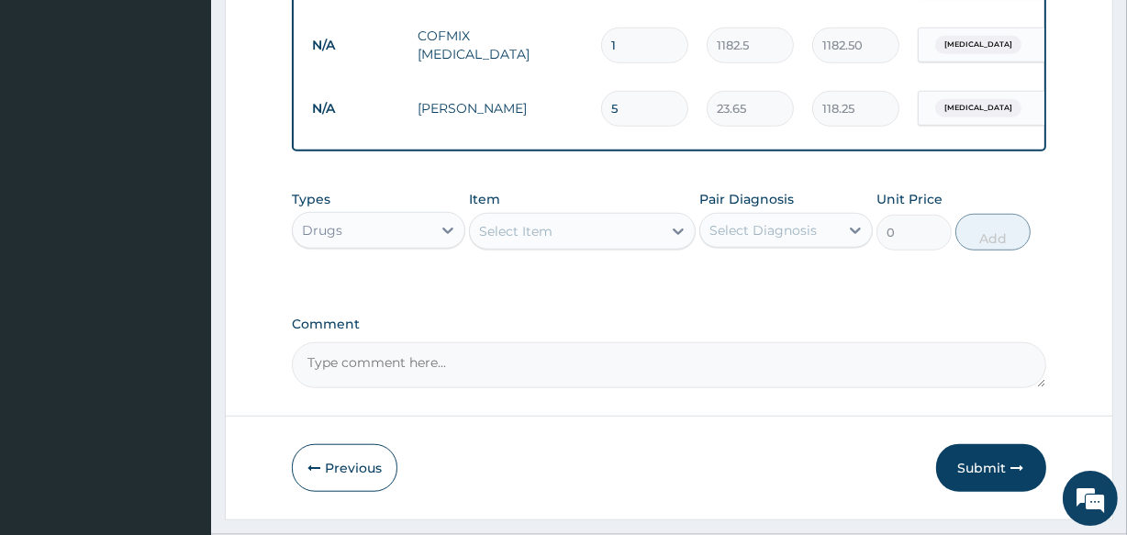
scroll to position [1441, 0]
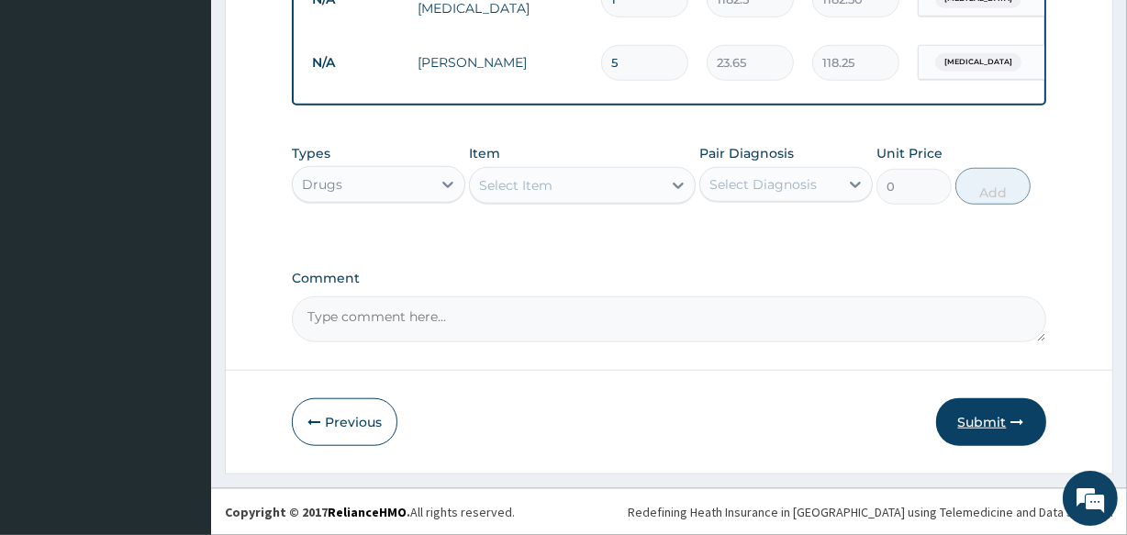
type input "5"
click at [991, 422] on button "Submit" at bounding box center [991, 422] width 110 height 48
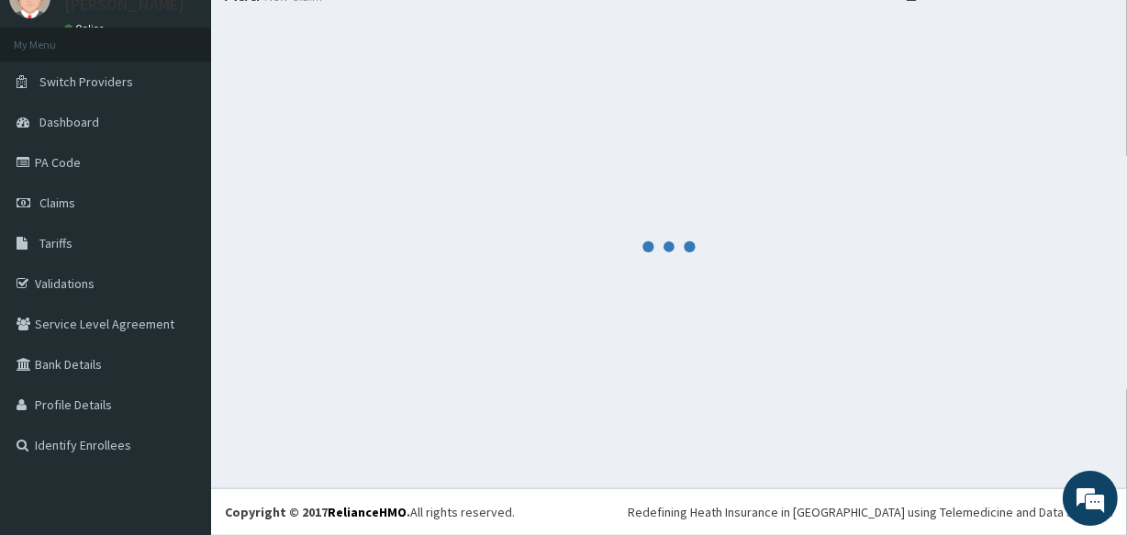
scroll to position [77, 0]
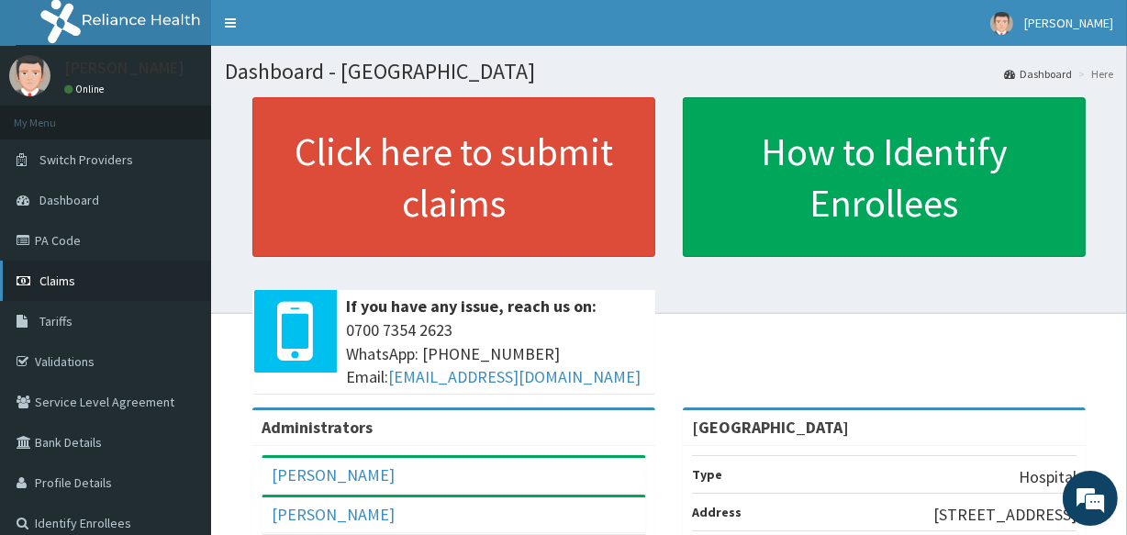
click at [50, 278] on span "Claims" at bounding box center [57, 281] width 36 height 17
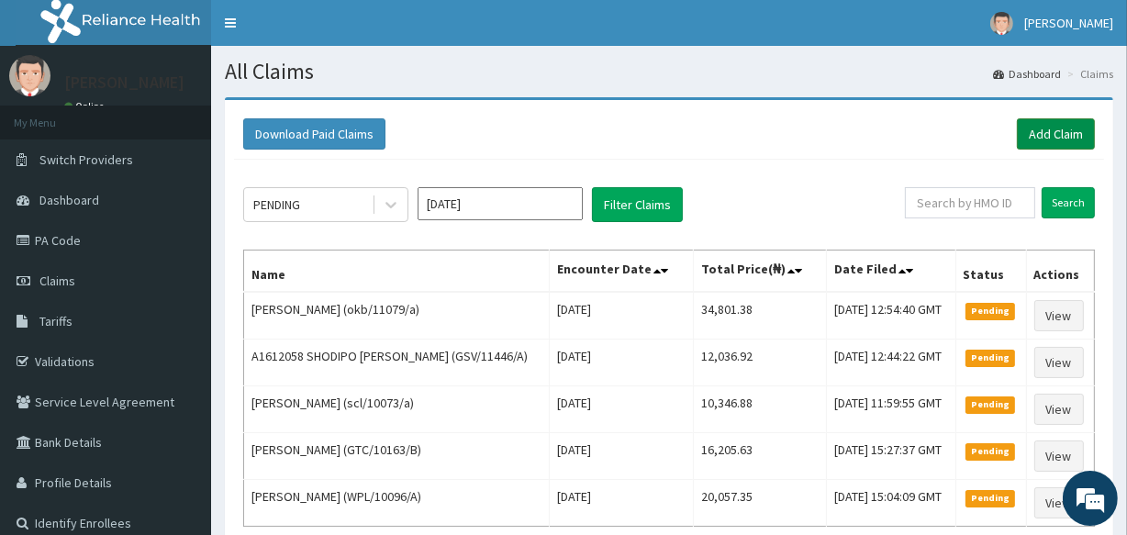
click at [1042, 138] on link "Add Claim" at bounding box center [1056, 133] width 78 height 31
click at [62, 244] on link "PA Code" at bounding box center [105, 240] width 211 height 40
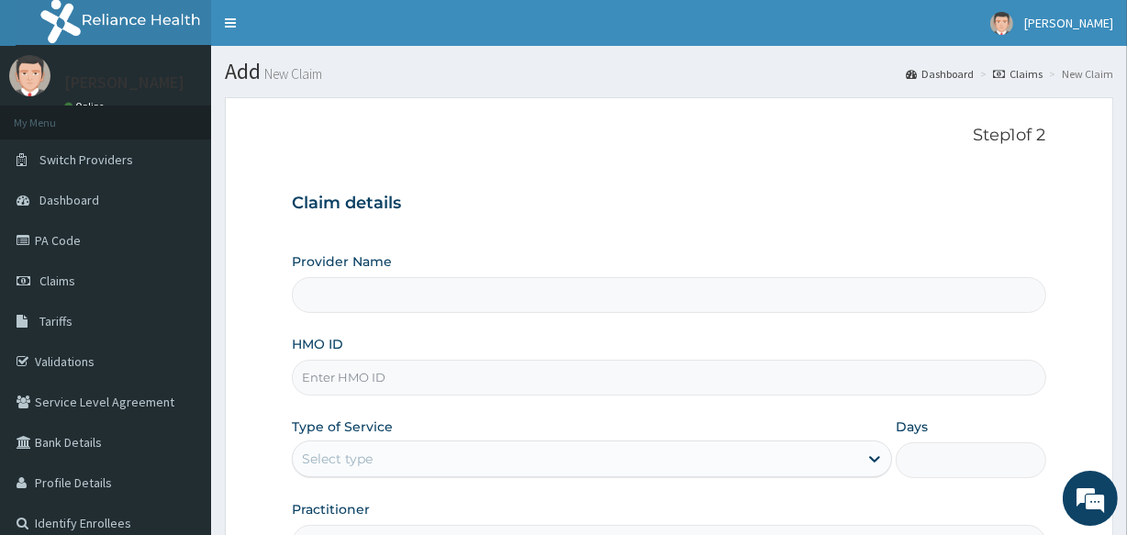
type input "[GEOGRAPHIC_DATA]"
click at [718, 384] on input "HMO ID" at bounding box center [669, 378] width 754 height 36
type input "GSV/11099/B"
click at [546, 465] on div "Select type" at bounding box center [575, 458] width 565 height 29
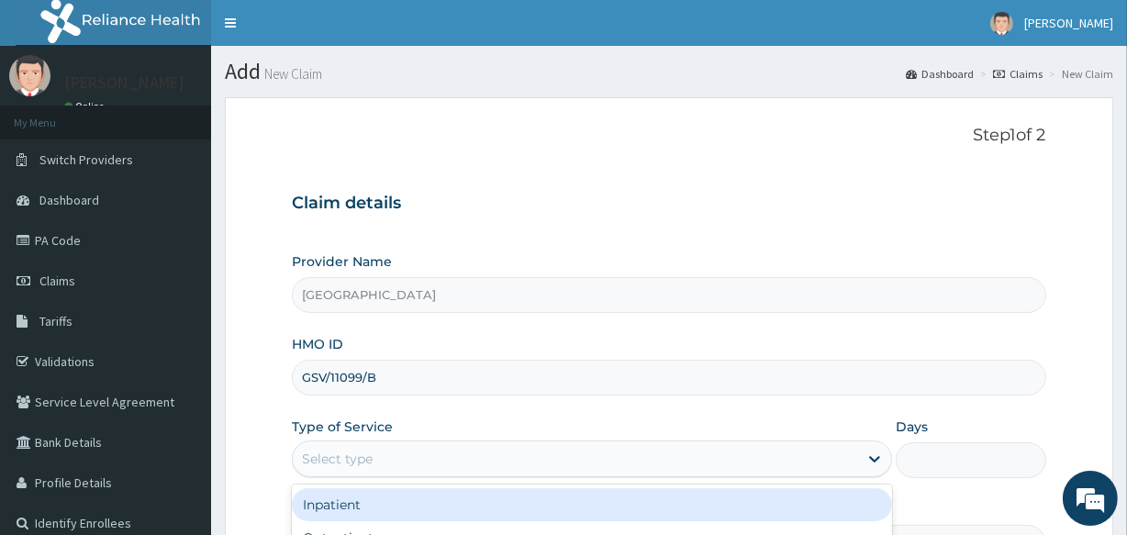
click at [593, 511] on div "Inpatient" at bounding box center [592, 504] width 600 height 33
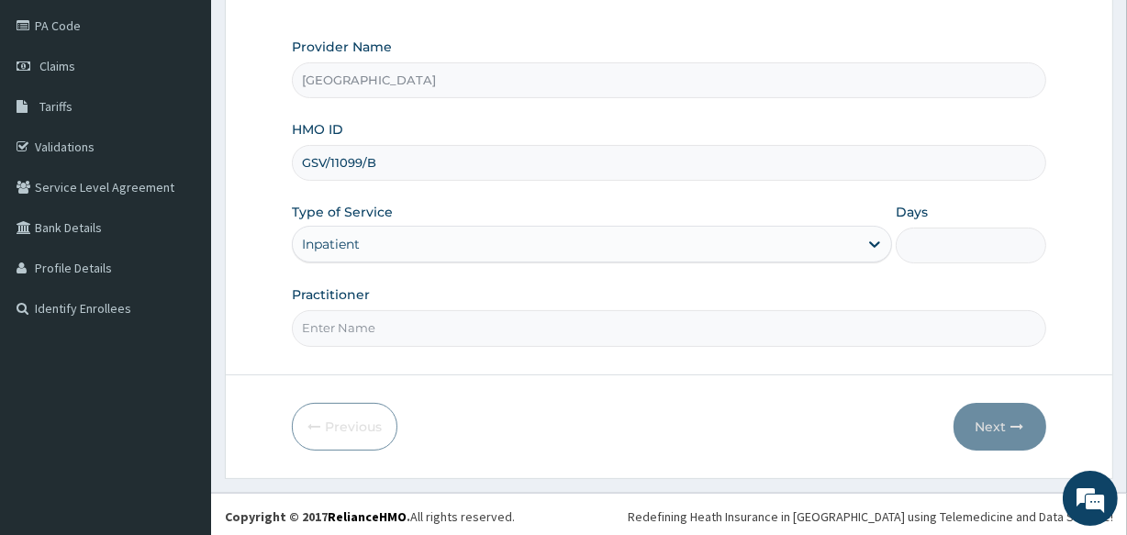
scroll to position [218, 0]
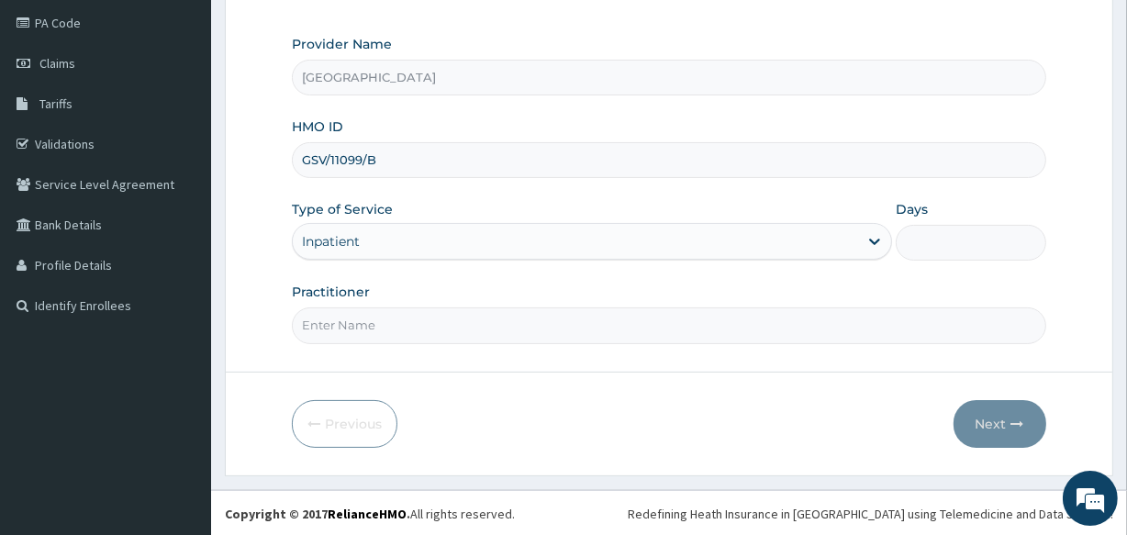
click at [983, 240] on input "Days" at bounding box center [971, 243] width 150 height 36
type input "1"
click at [683, 326] on input "Practitioner" at bounding box center [669, 326] width 754 height 36
type input "[PERSON_NAME]"
click at [984, 427] on button "Next" at bounding box center [1000, 424] width 93 height 48
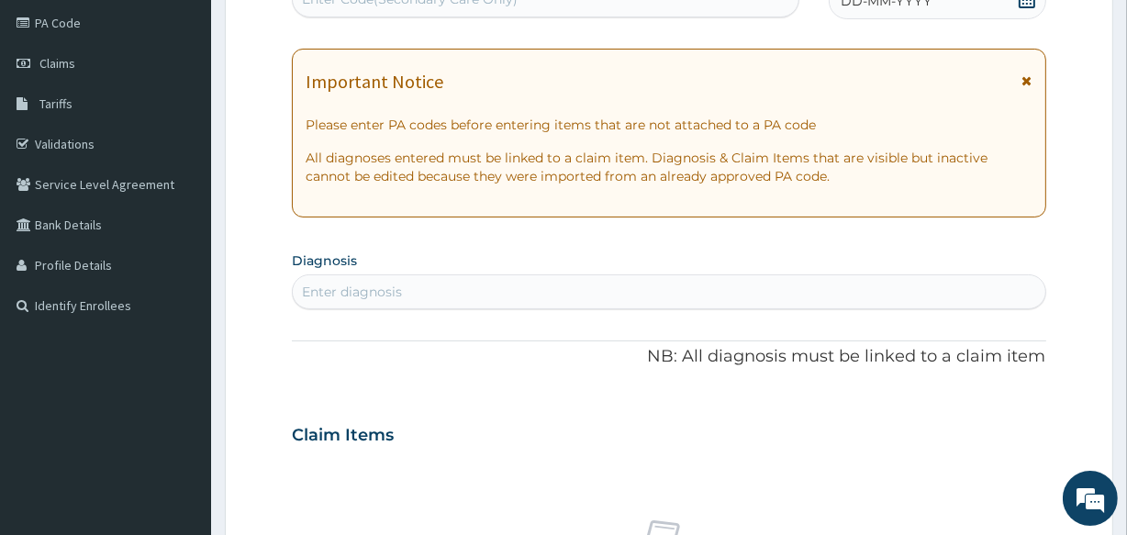
scroll to position [207, 0]
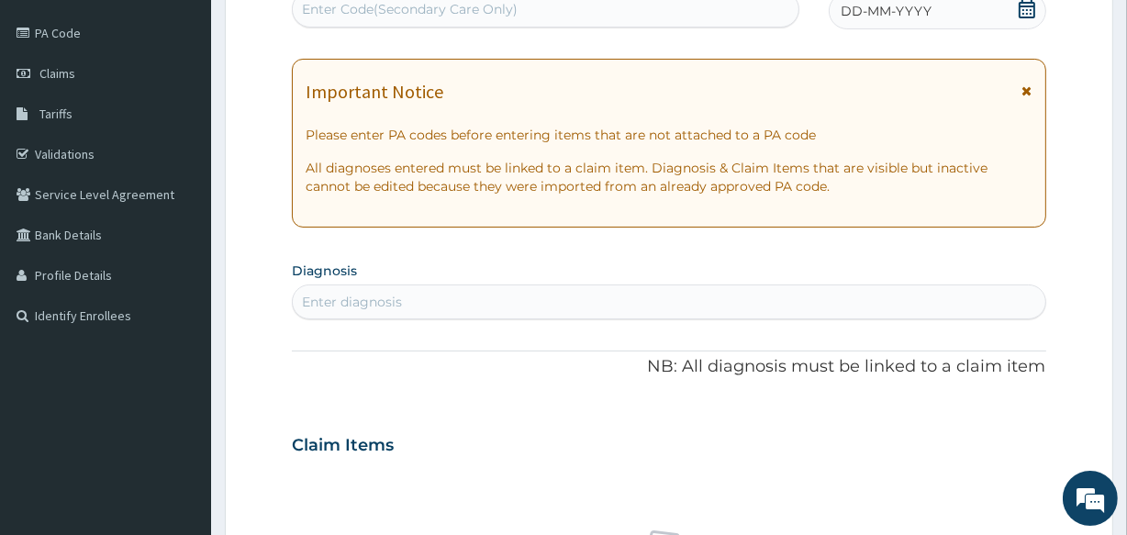
click at [376, 5] on div "Enter Code(Secondary Care Only)" at bounding box center [410, 9] width 216 height 18
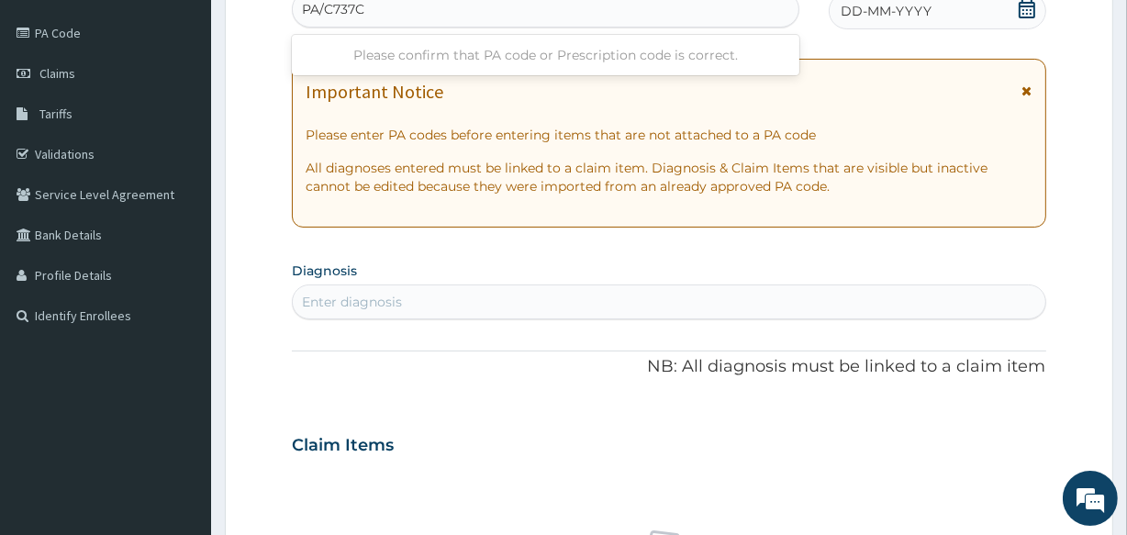
type input "PA/C737CC"
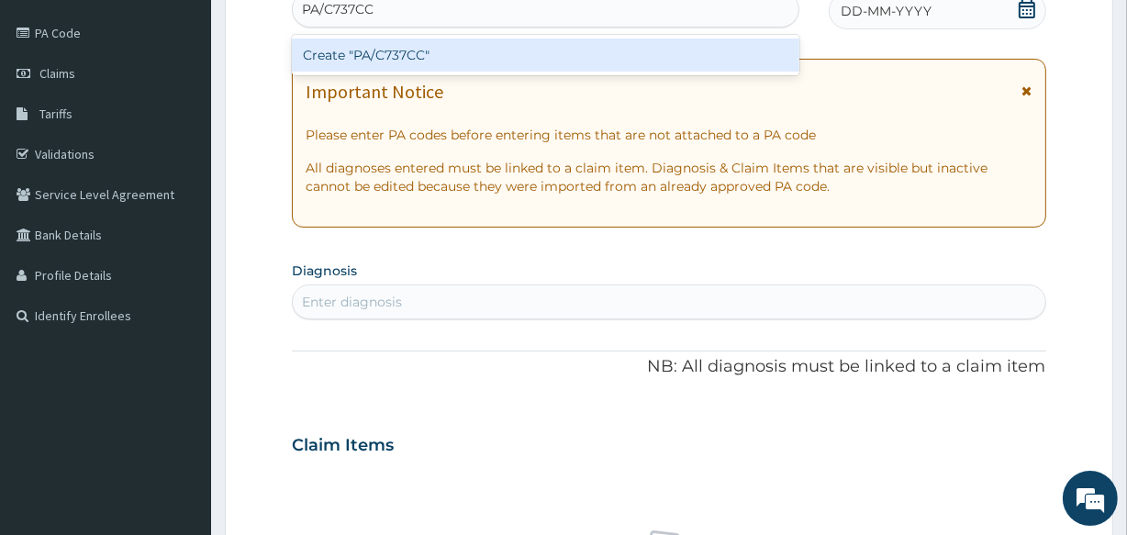
click at [387, 62] on div "Create "PA/C737CC"" at bounding box center [545, 55] width 507 height 33
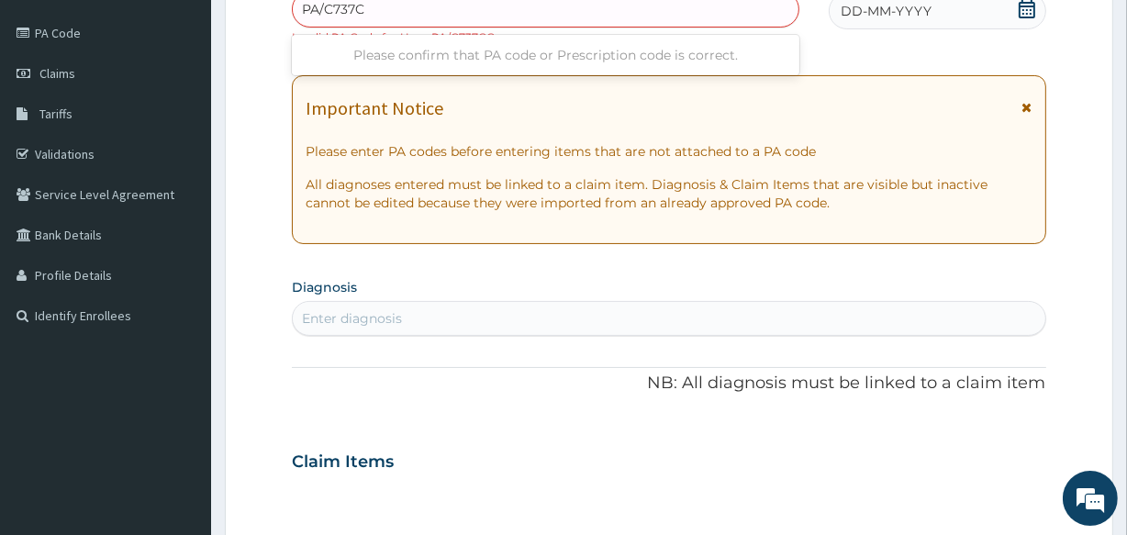
type input "PA/C737CC"
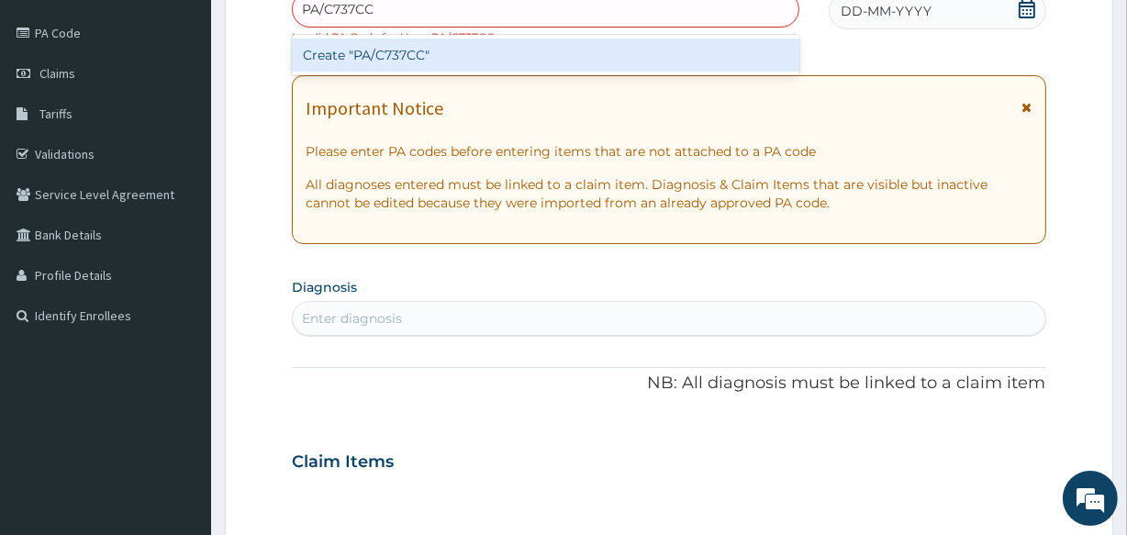
click at [383, 46] on div "Create "PA/C737CC"" at bounding box center [545, 55] width 507 height 33
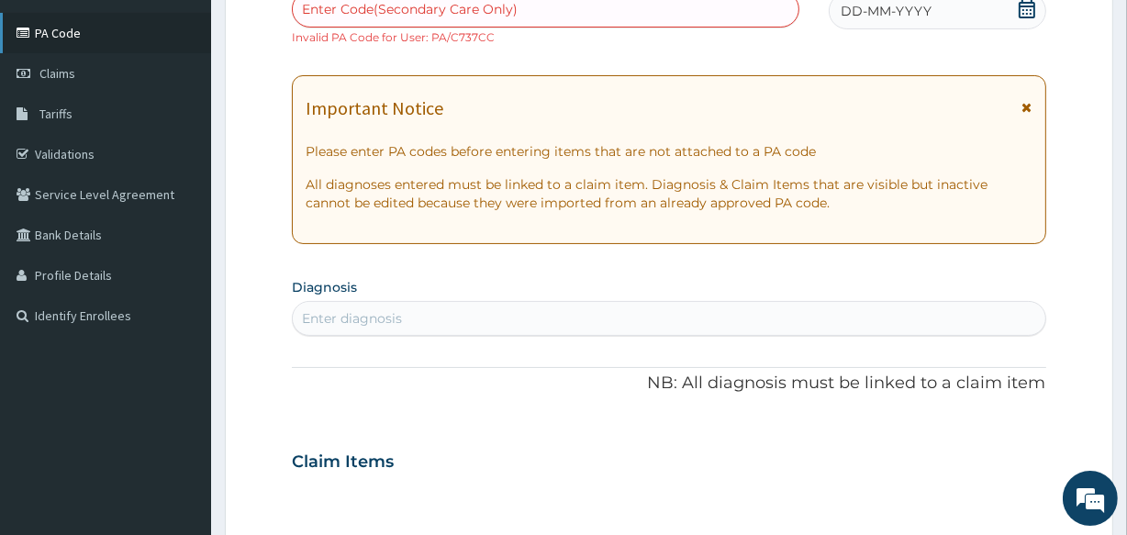
click at [62, 37] on link "PA Code" at bounding box center [105, 33] width 211 height 40
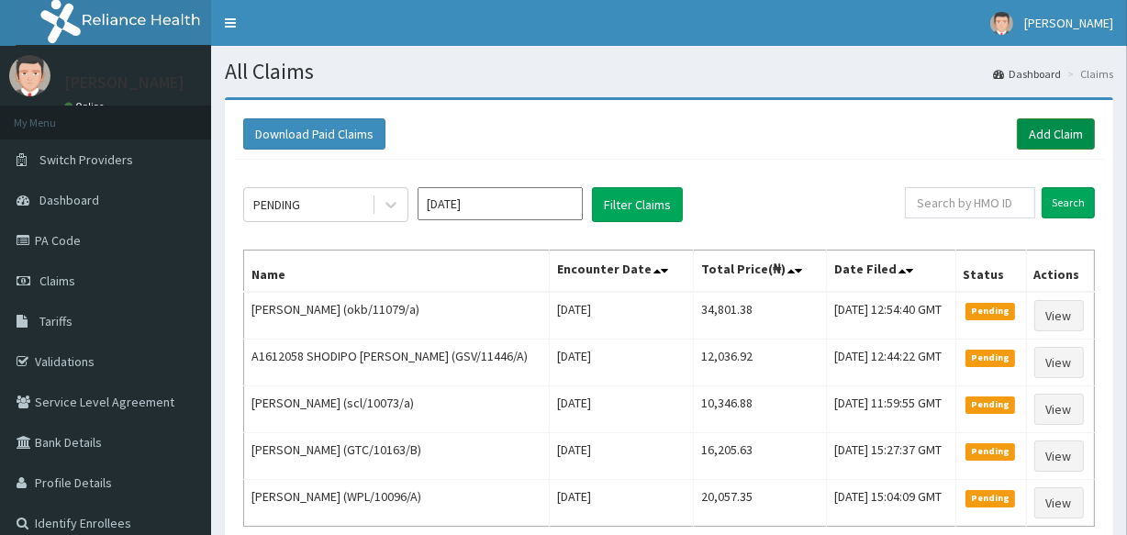
drag, startPoint x: 0, startPoint y: 0, endPoint x: 1053, endPoint y: 129, distance: 1060.8
click at [1053, 129] on link "Add Claim" at bounding box center [1056, 133] width 78 height 31
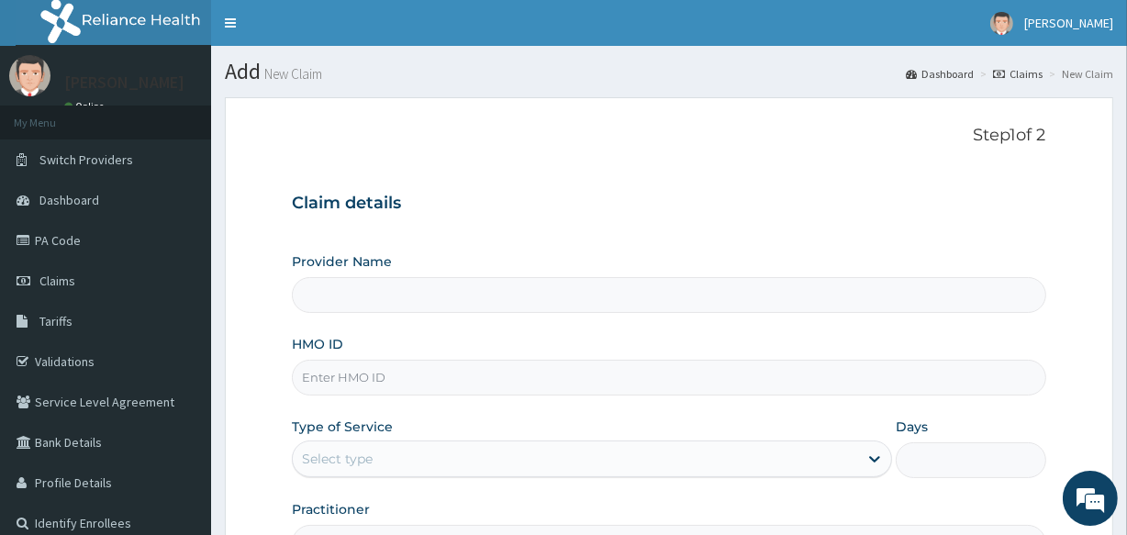
click at [369, 388] on input "HMO ID" at bounding box center [669, 378] width 754 height 36
